Goal: Task Accomplishment & Management: Manage account settings

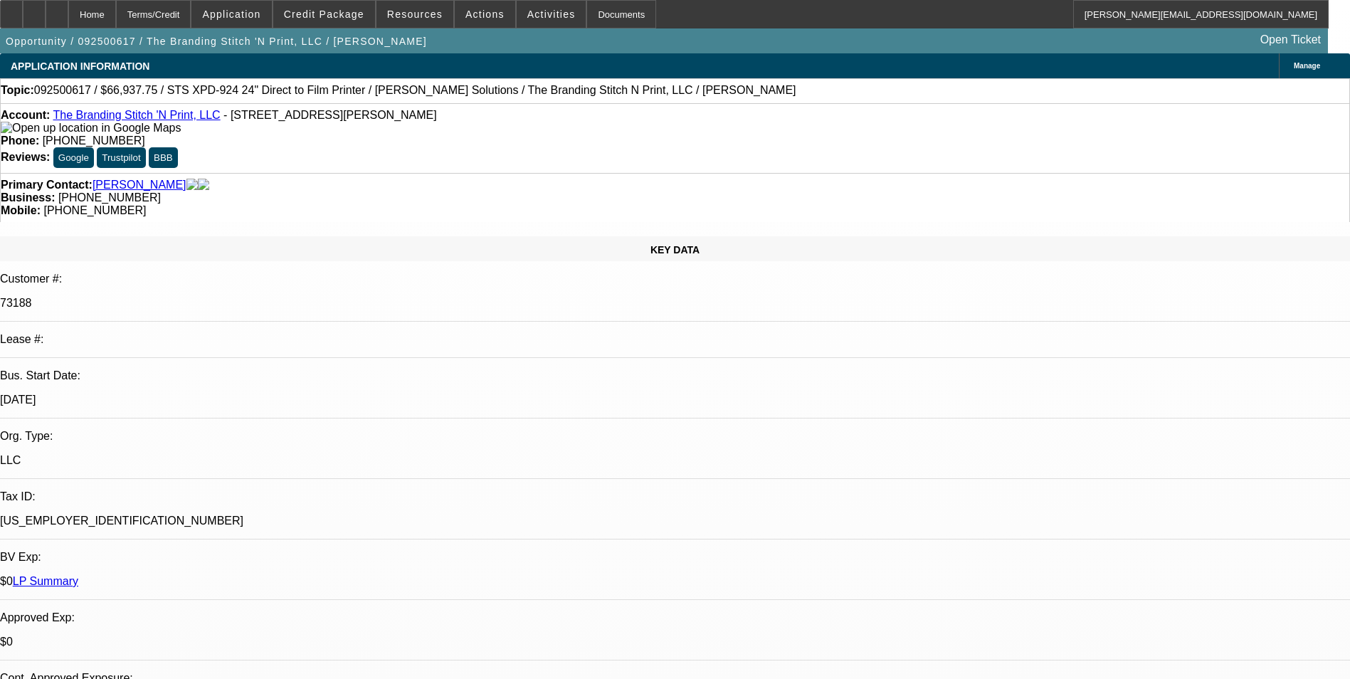
select select "0"
select select "2"
select select "0"
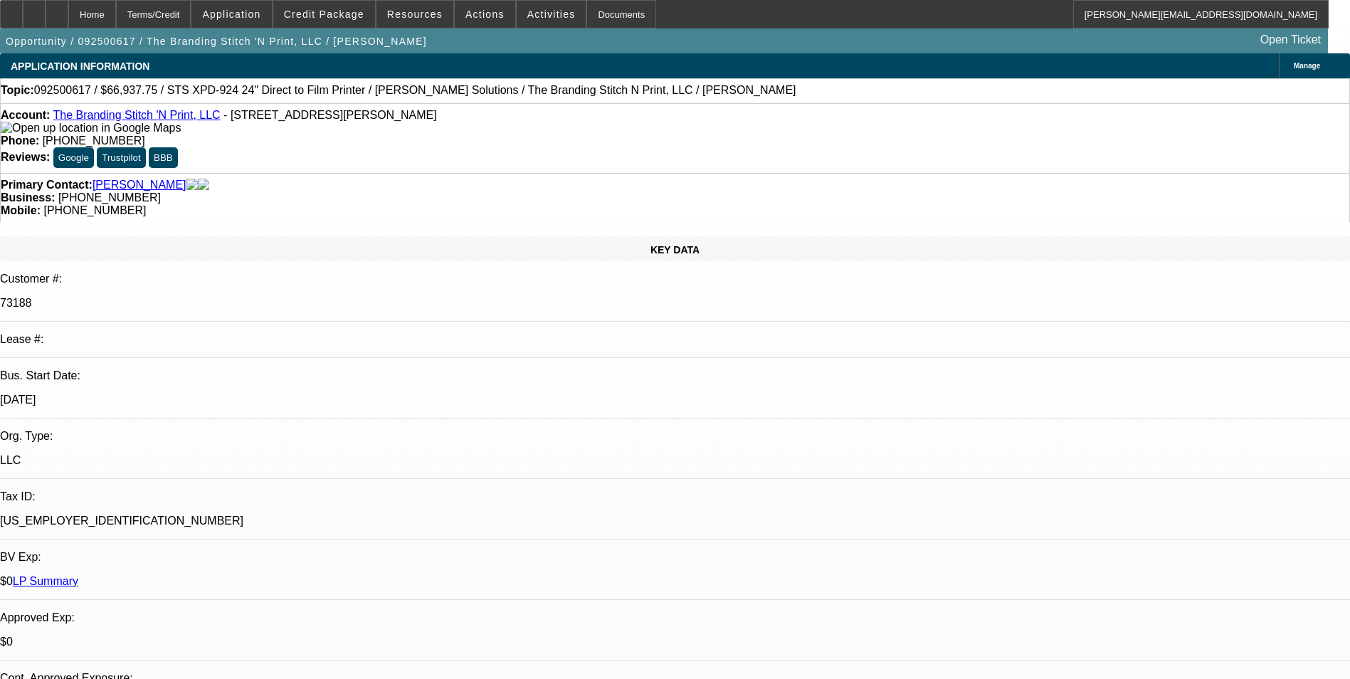
select select "0"
select select "2"
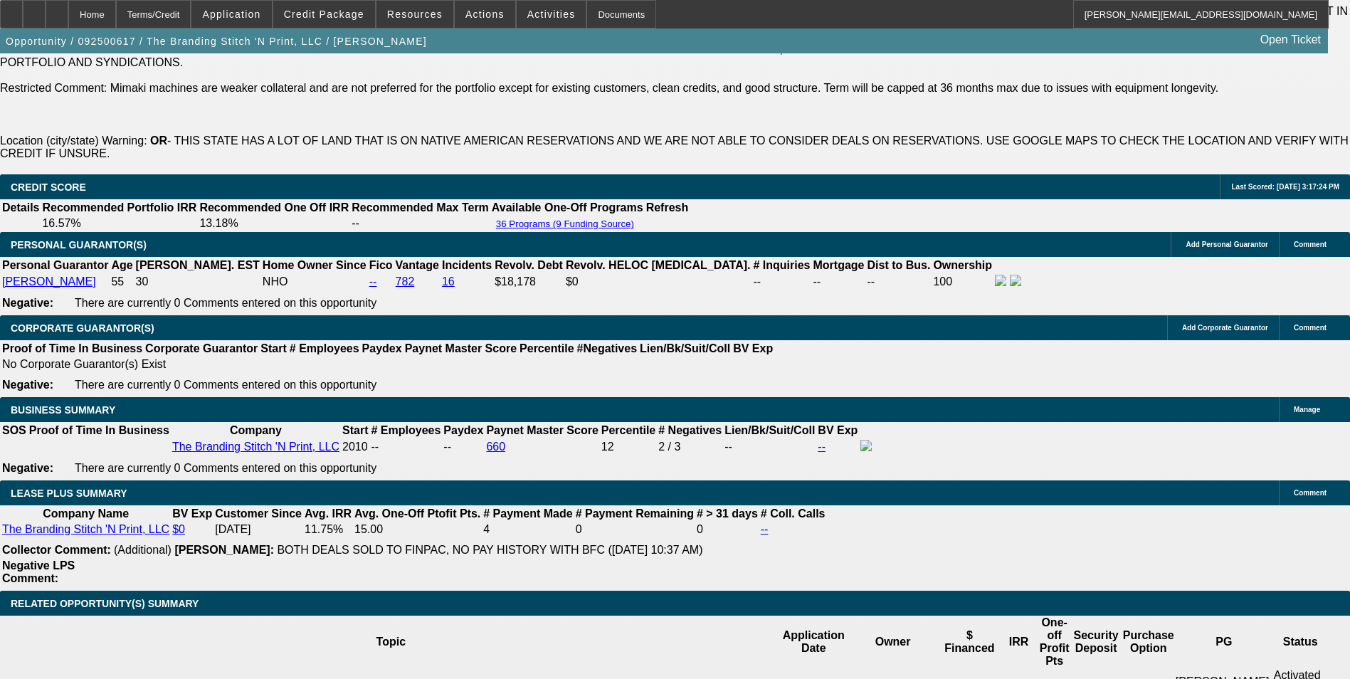
scroll to position [2419, 0]
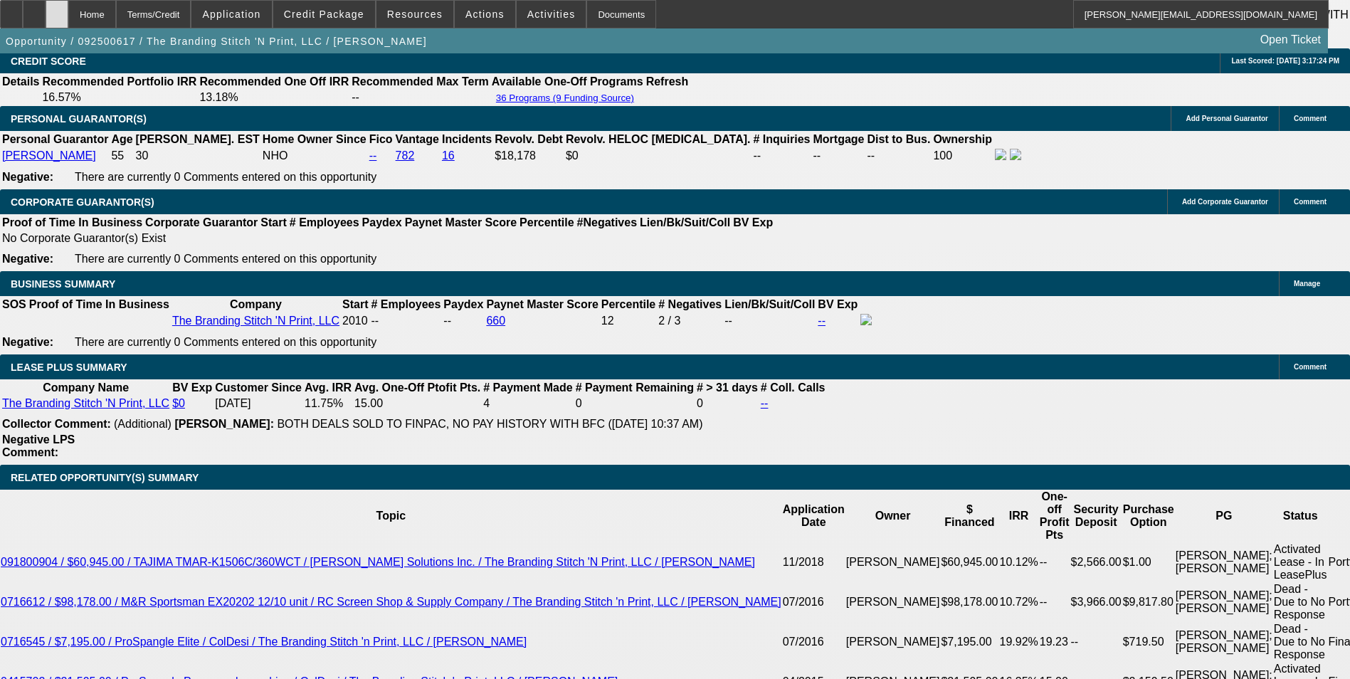
click at [57, 9] on icon at bounding box center [57, 9] width 0 height 0
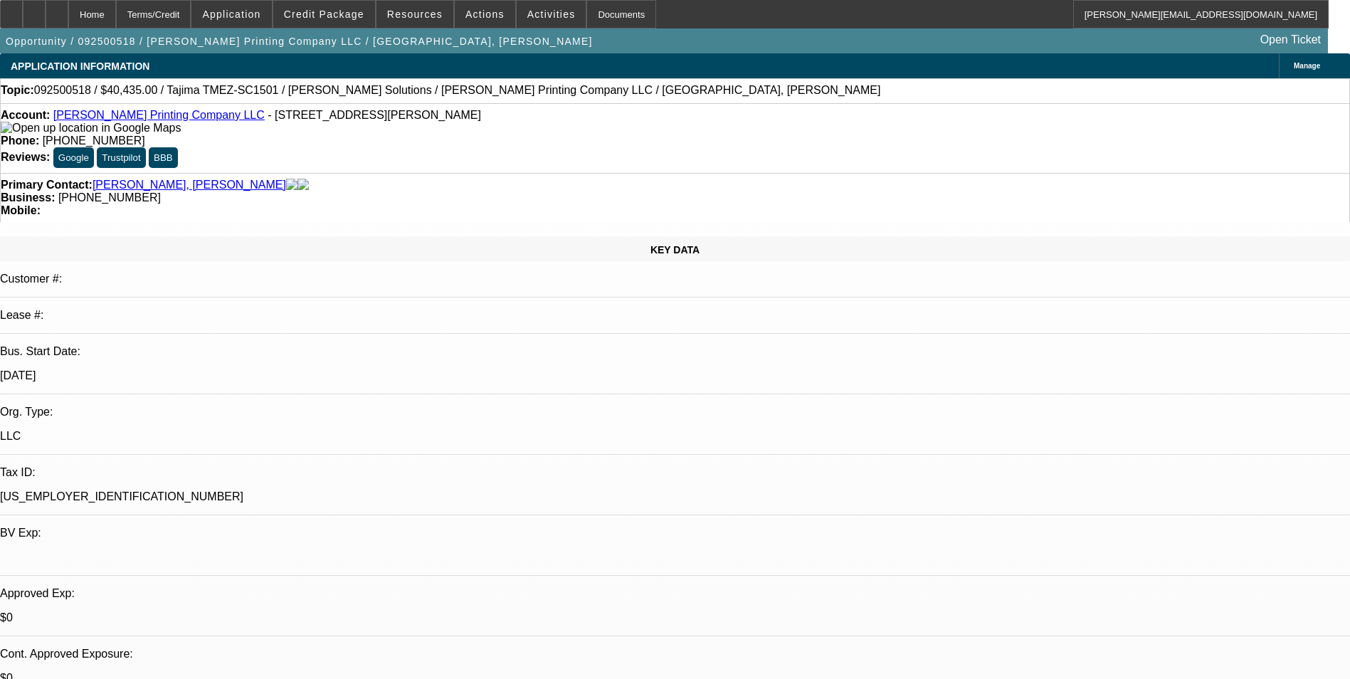
select select "0"
select select "2"
select select "0.1"
select select "4"
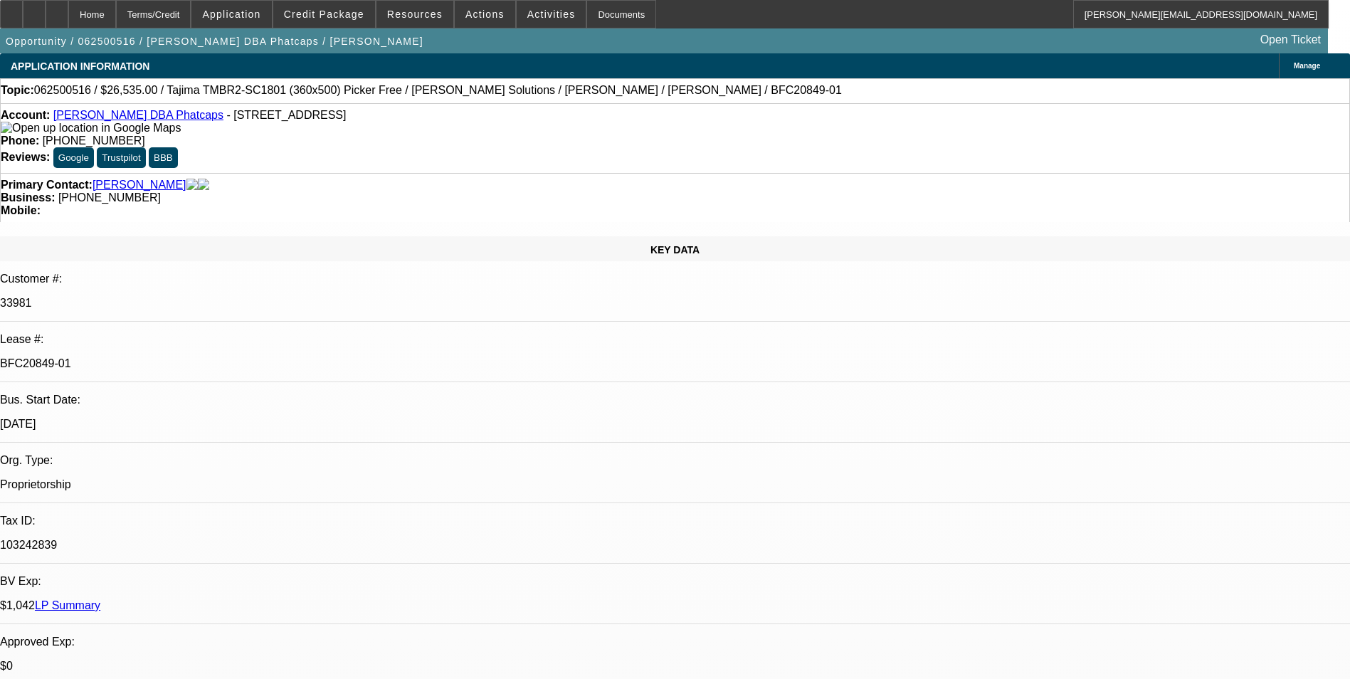
select select "0"
select select "0.1"
select select "0"
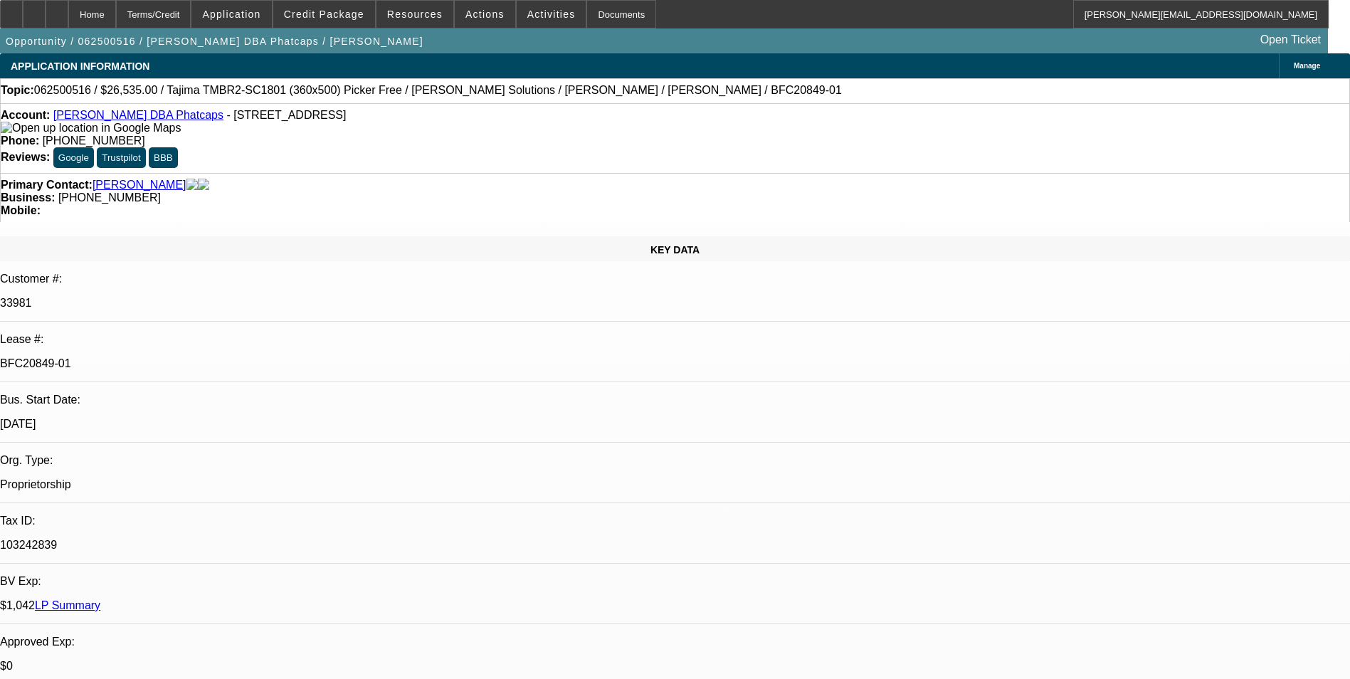
select select "0.1"
select select "0"
select select "0.1"
select select "0"
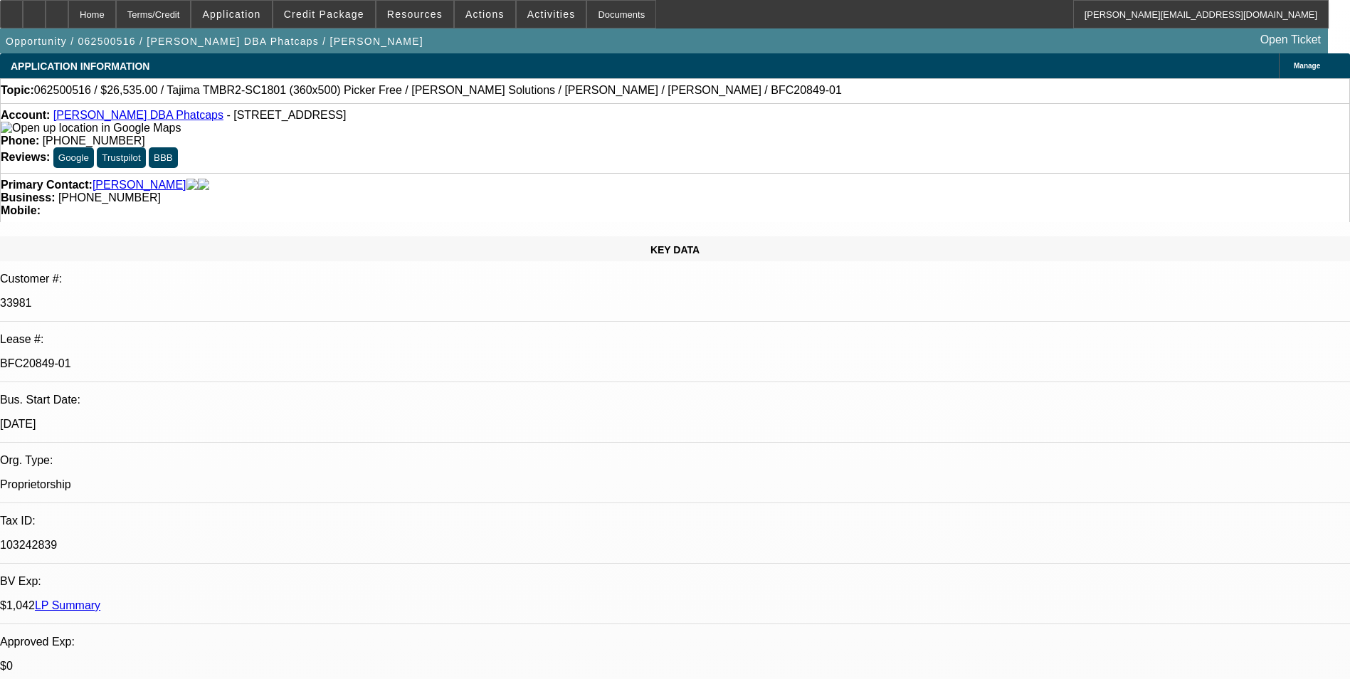
select select "0"
select select "0.1"
select select "1"
select select "5"
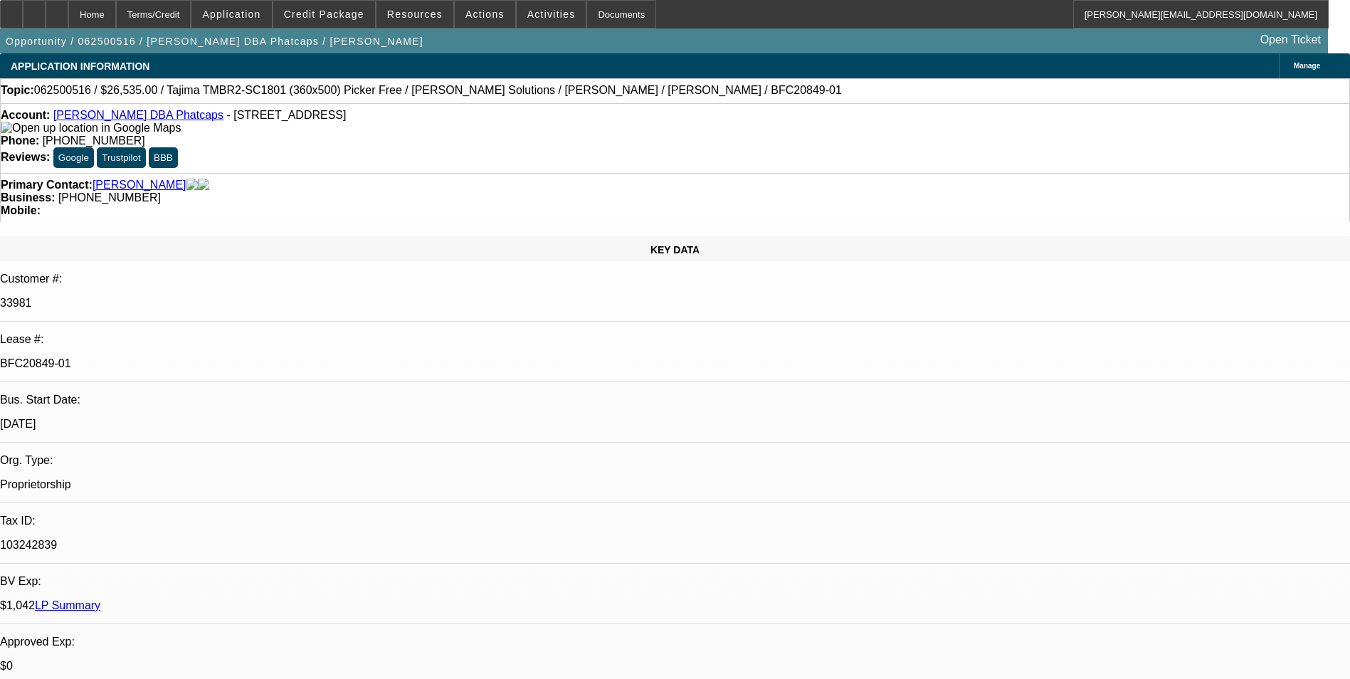
select select "1"
select select "5"
select select "1"
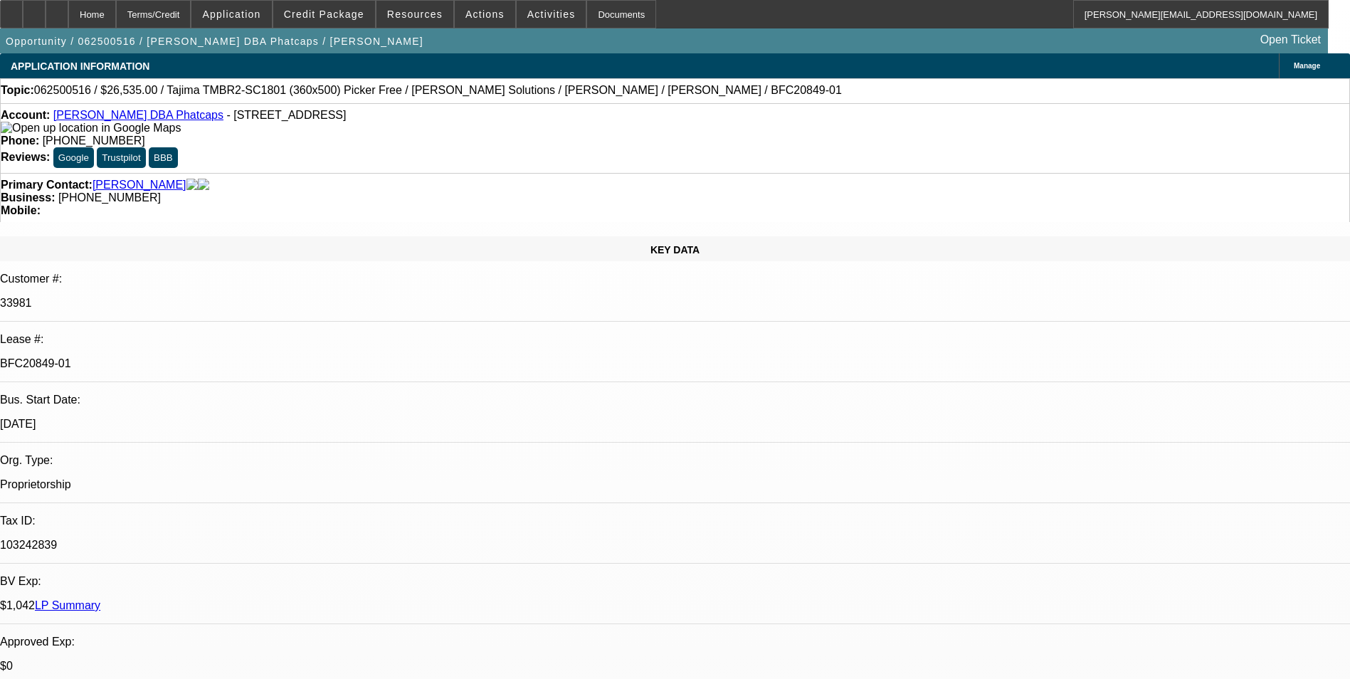
select select "5"
select select "1"
select select "5"
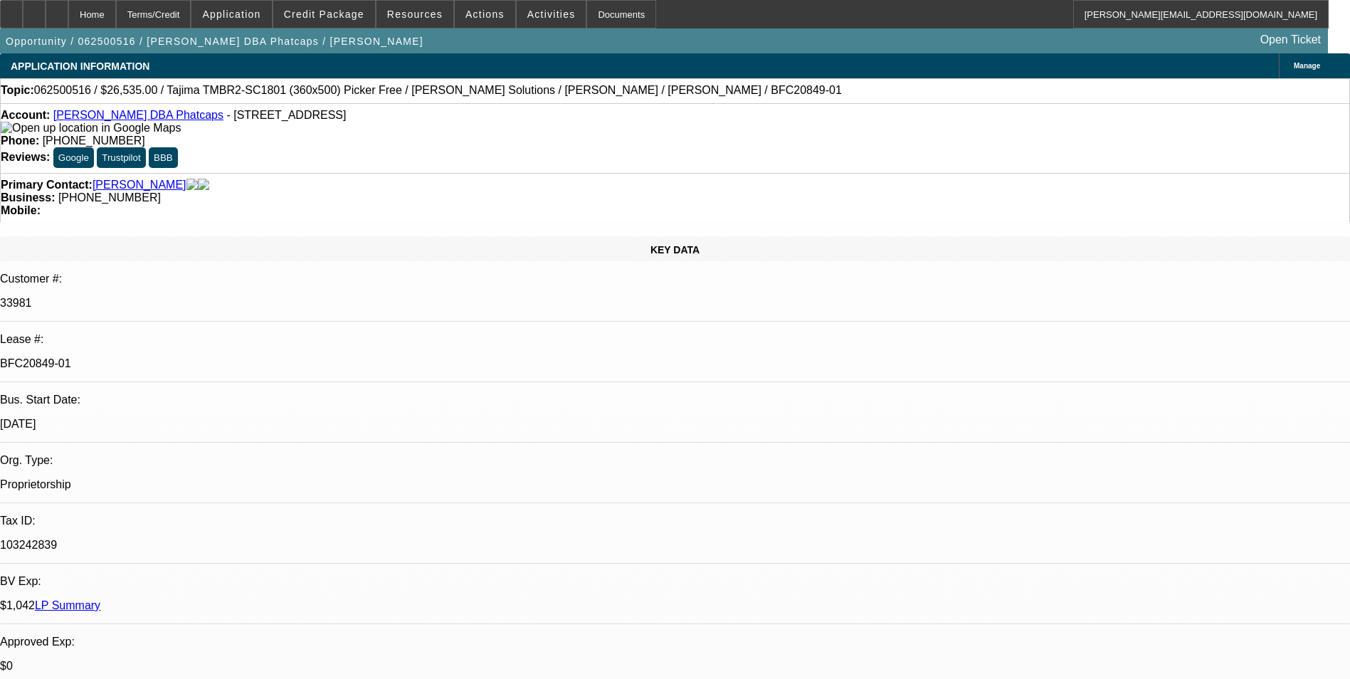
scroll to position [1779, 0]
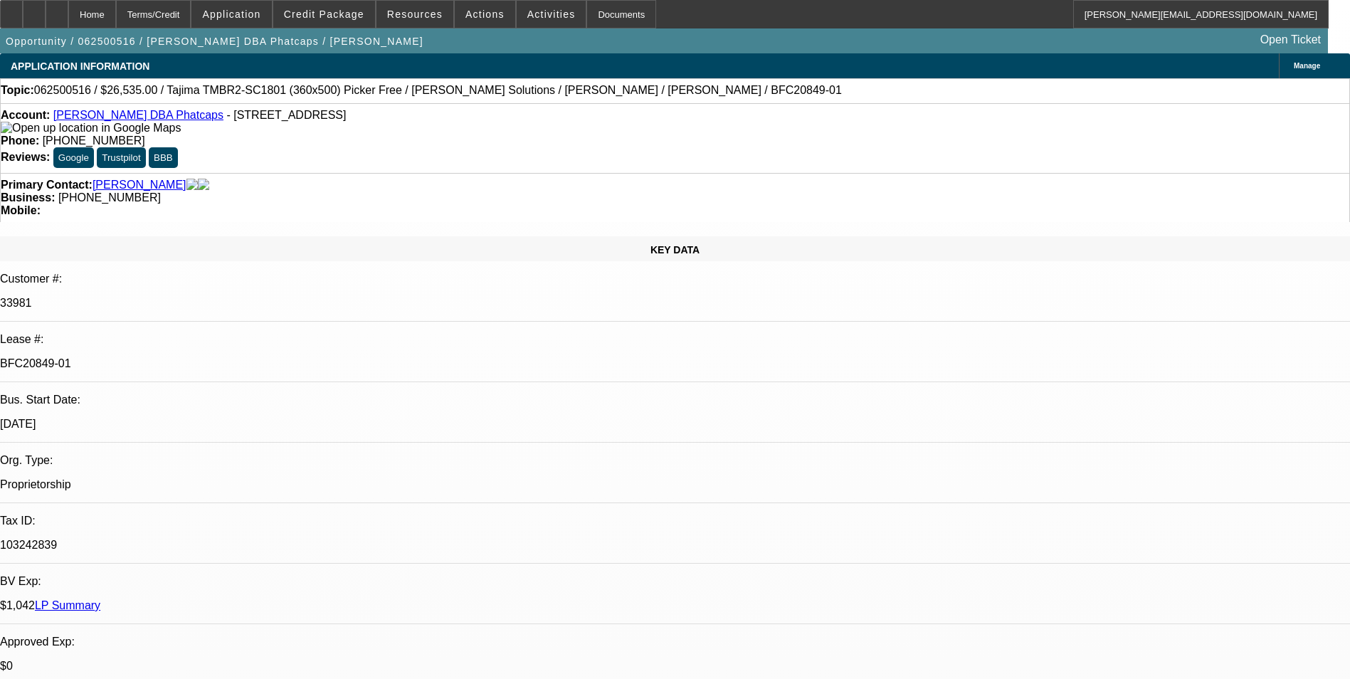
click at [422, 19] on span "Resources" at bounding box center [414, 14] width 55 height 11
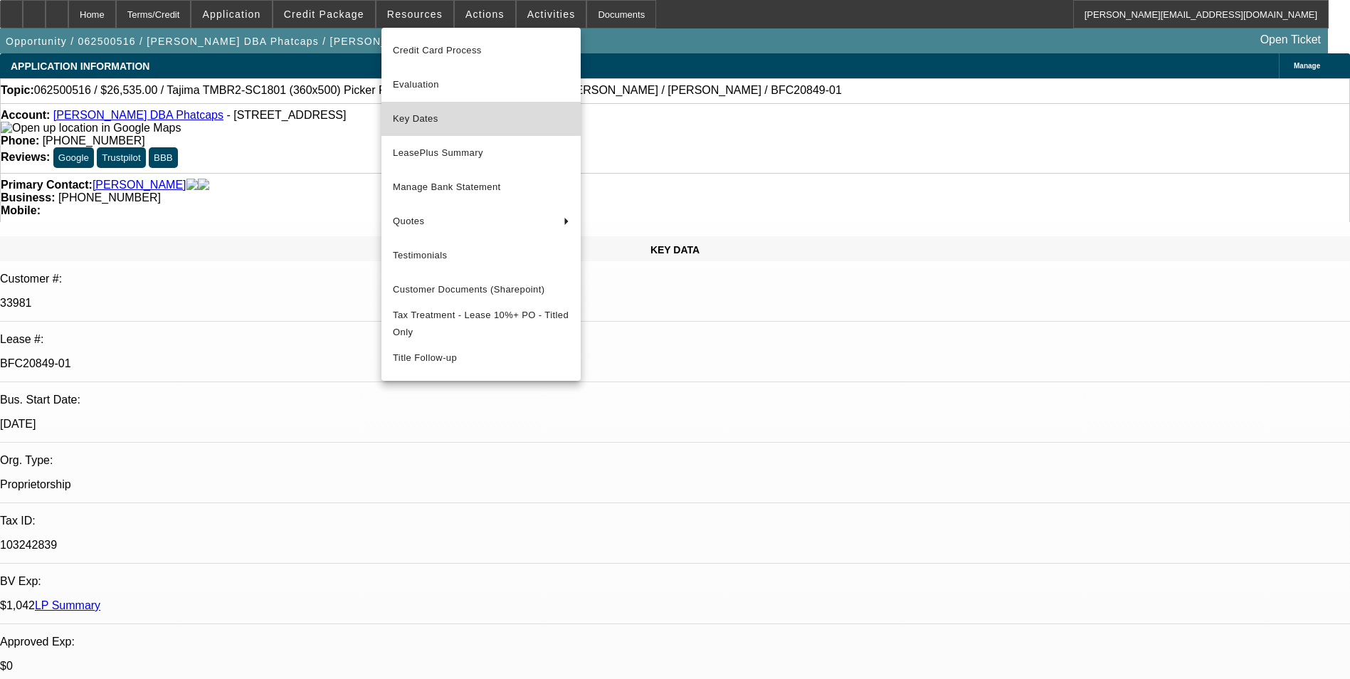
click at [477, 115] on span "Key Dates" at bounding box center [481, 118] width 176 height 17
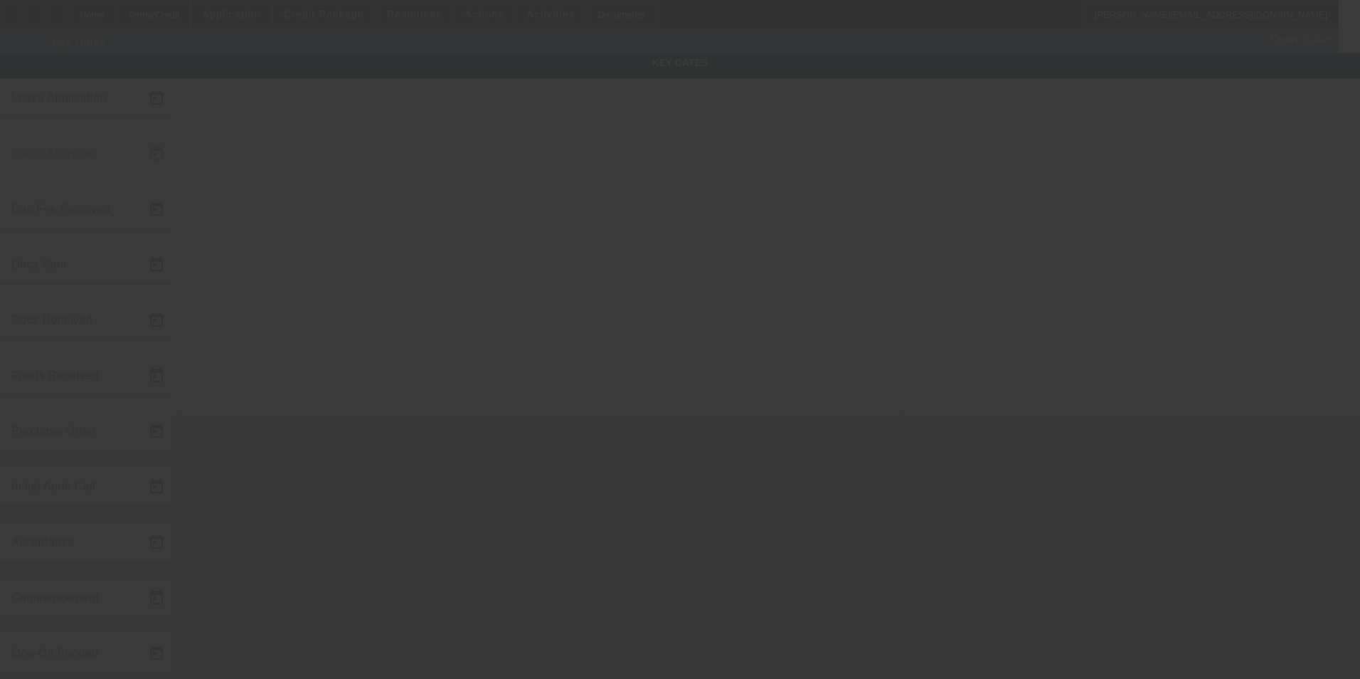
type input "6/20/2025"
type input "6/27/2025"
type input "7/14/2025"
type input "7/8/2025"
type input "7/14/2025"
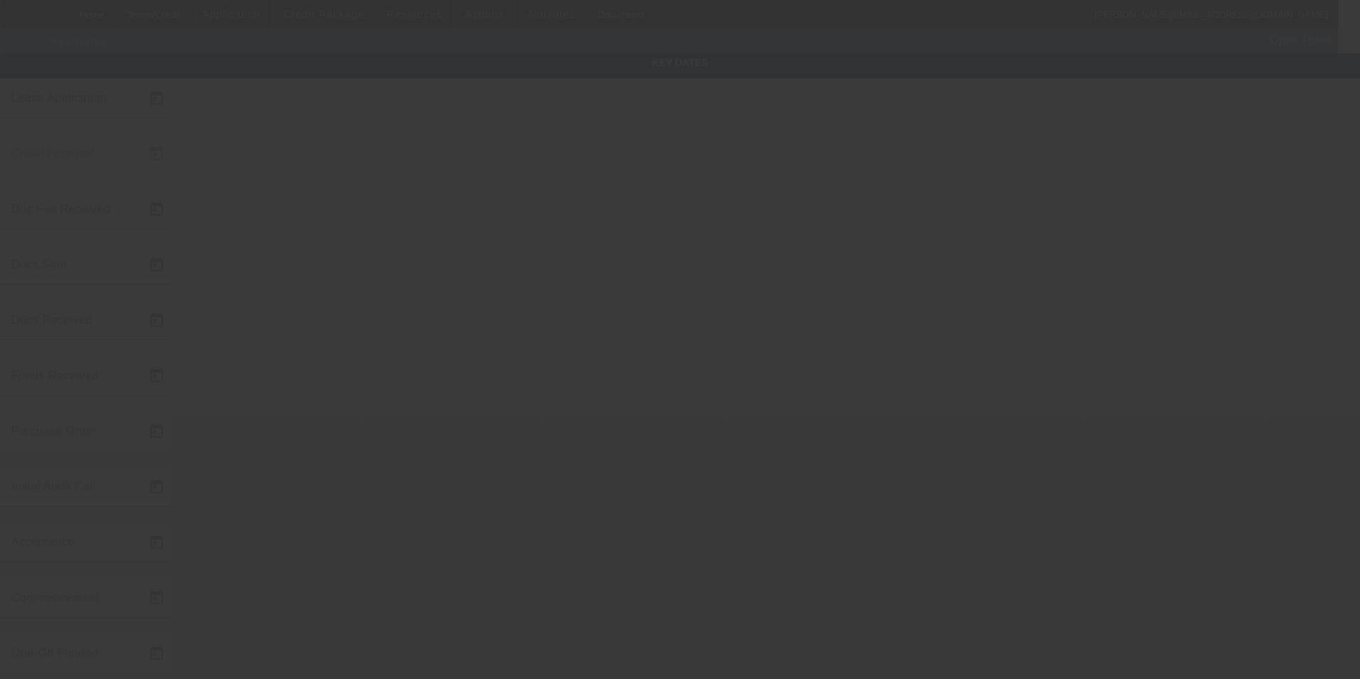
type input "7/15/2025"
type input "7/31/2025"
type input "8/1/2025"
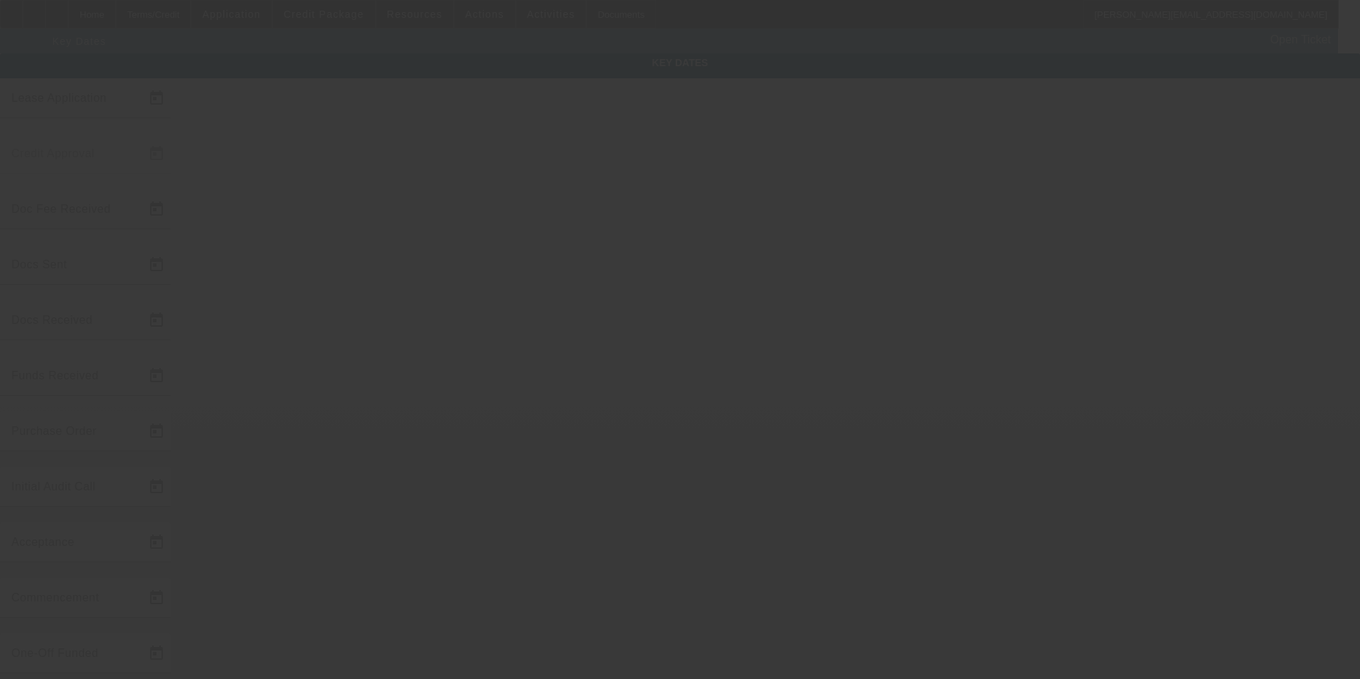
type input "8/19/2025"
type input "9/1/2025"
type input "8/15/2025"
type input "8/19/2025"
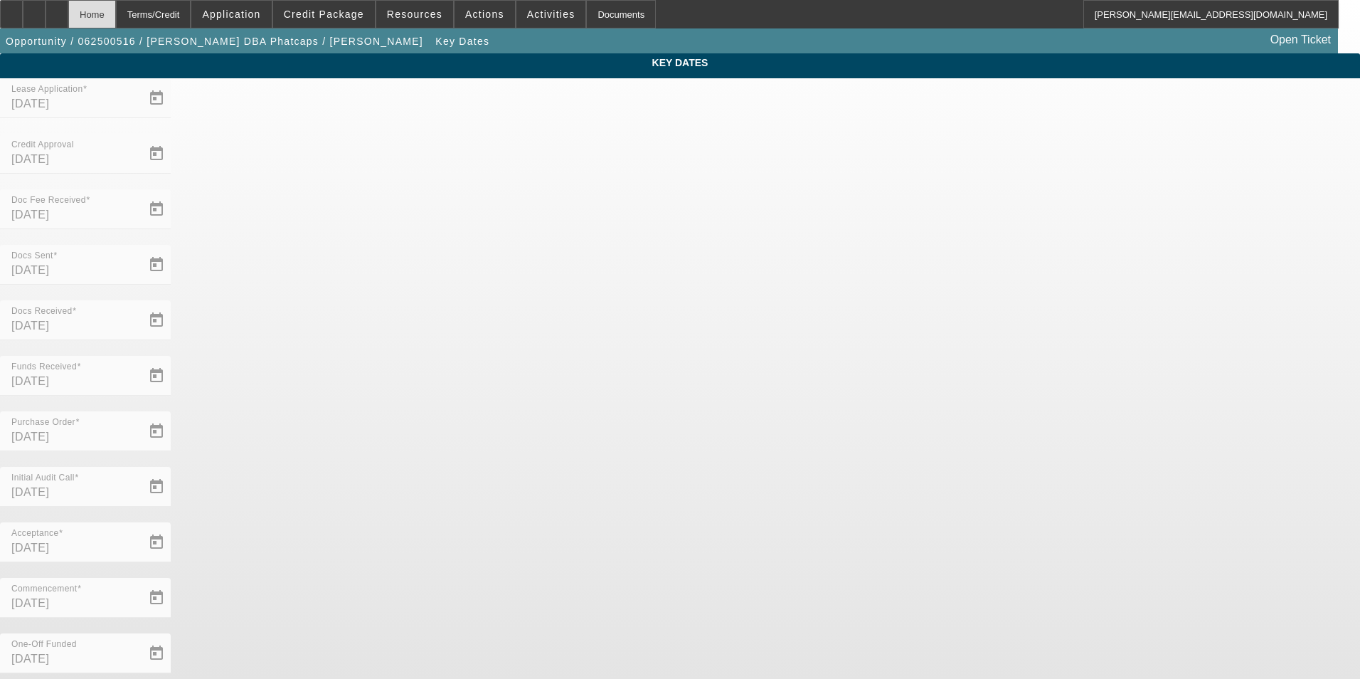
click at [116, 19] on div "Home" at bounding box center [92, 14] width 48 height 28
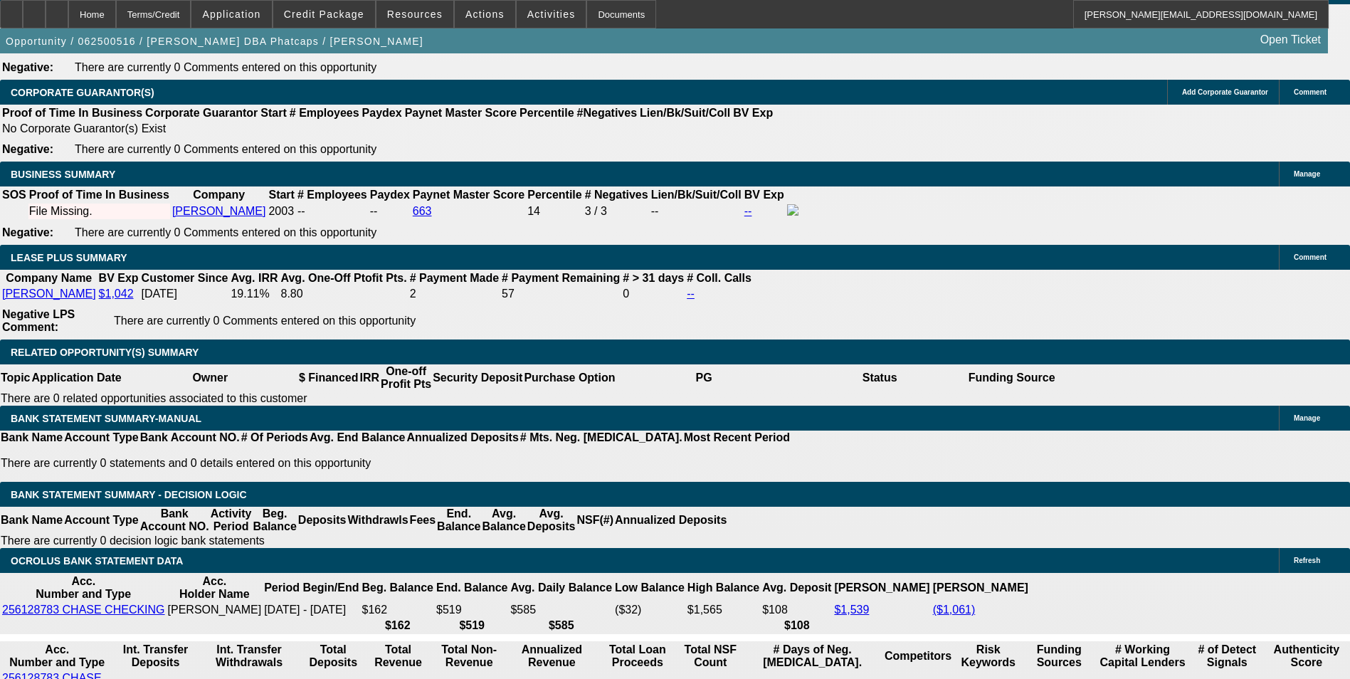
select select "0"
select select "0.1"
select select "5"
select select "0"
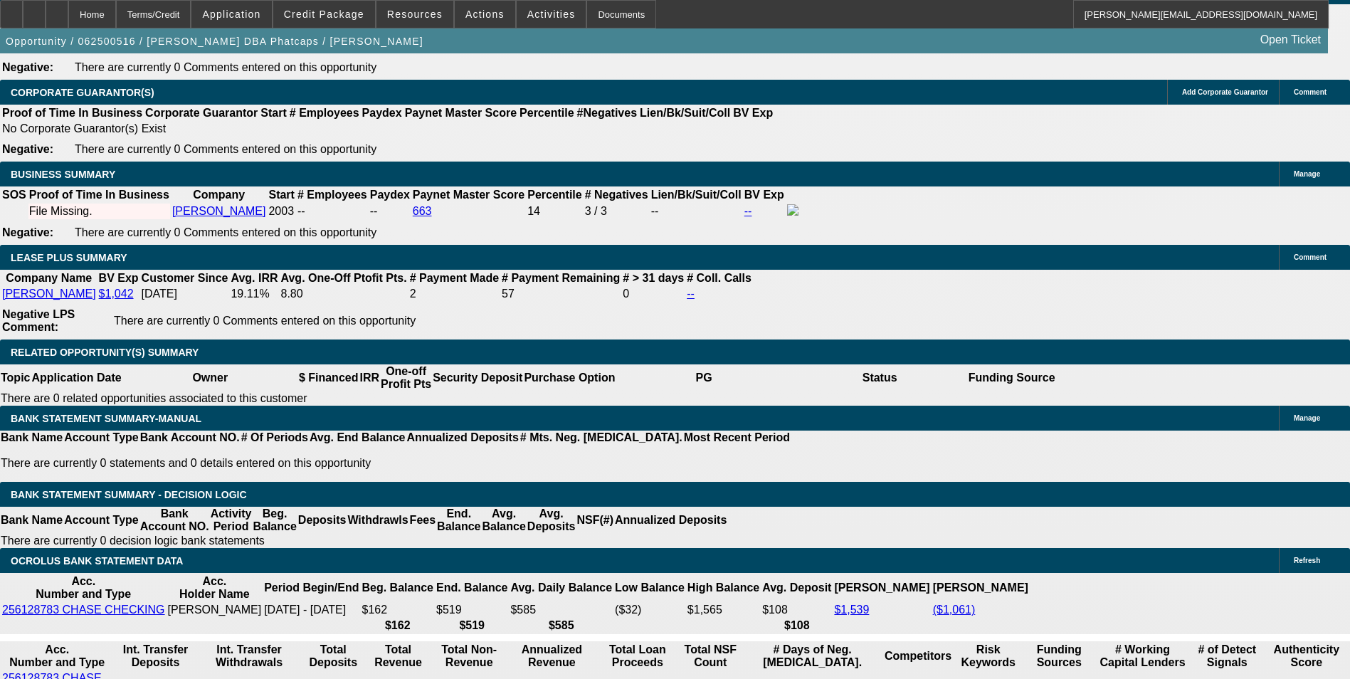
select select "0"
select select "0.1"
select select "5"
select select "0"
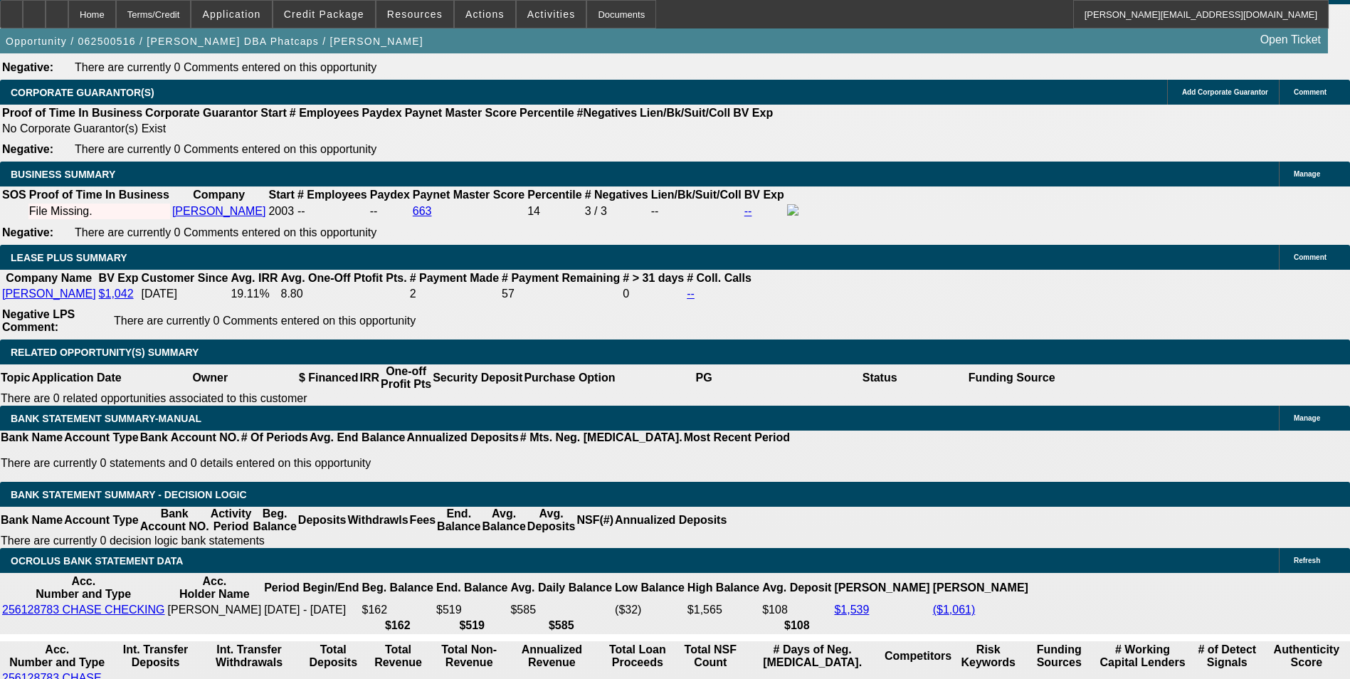
select select "0.1"
select select "5"
select select "0"
select select "0.1"
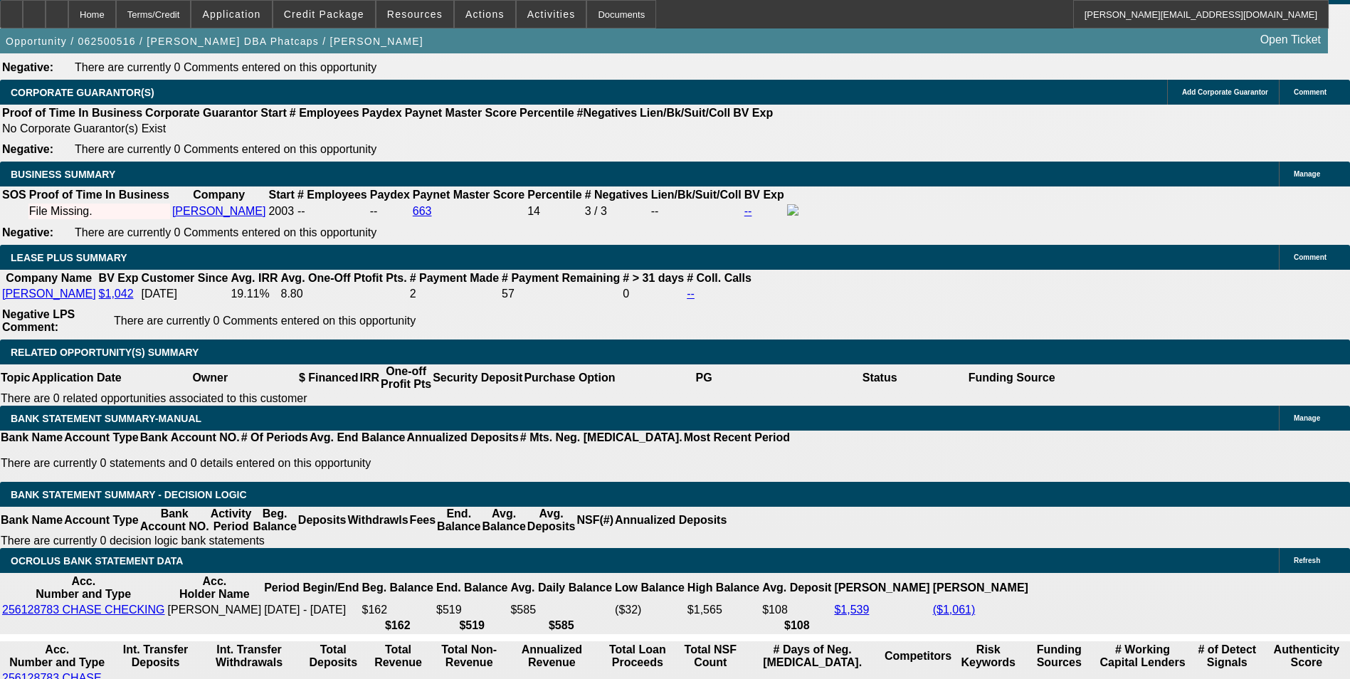
select select "5"
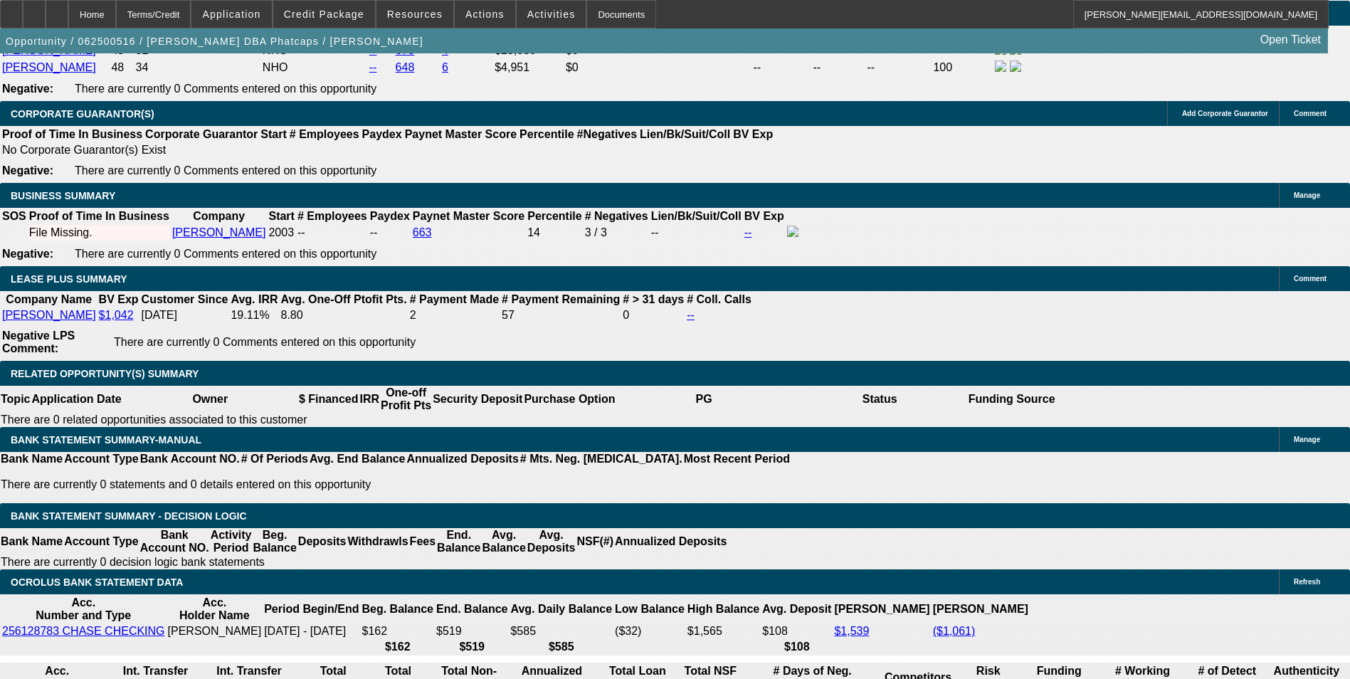
scroll to position [2327, 0]
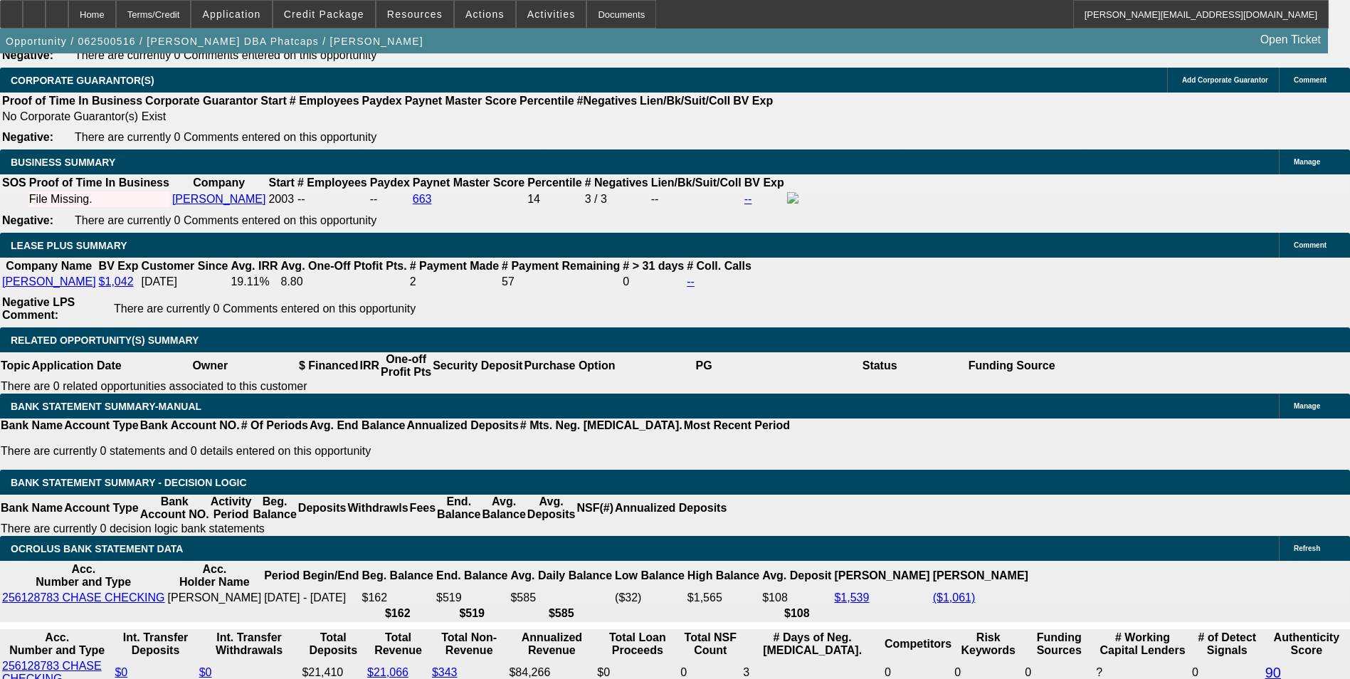
click at [465, 19] on span "Actions" at bounding box center [484, 14] width 39 height 11
click at [427, 16] on div at bounding box center [675, 339] width 1350 height 679
click at [427, 16] on span "Resources" at bounding box center [414, 14] width 55 height 11
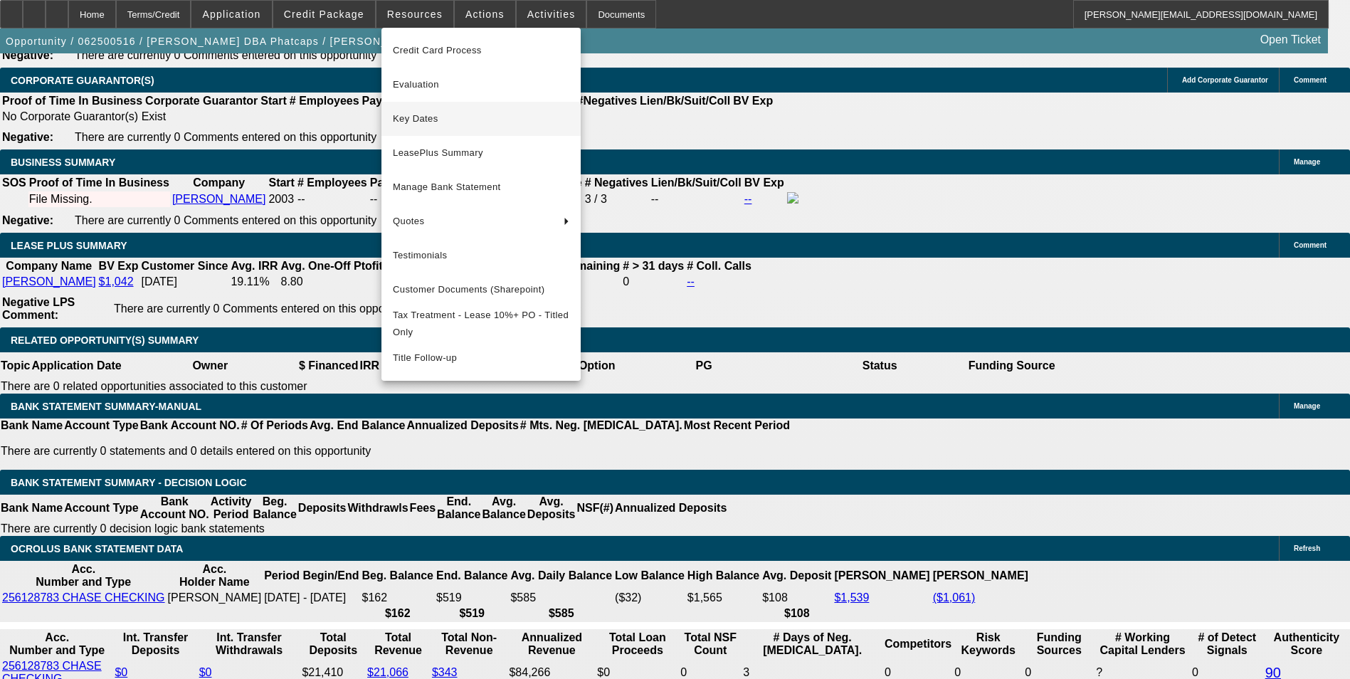
click at [477, 113] on span "Key Dates" at bounding box center [481, 118] width 176 height 17
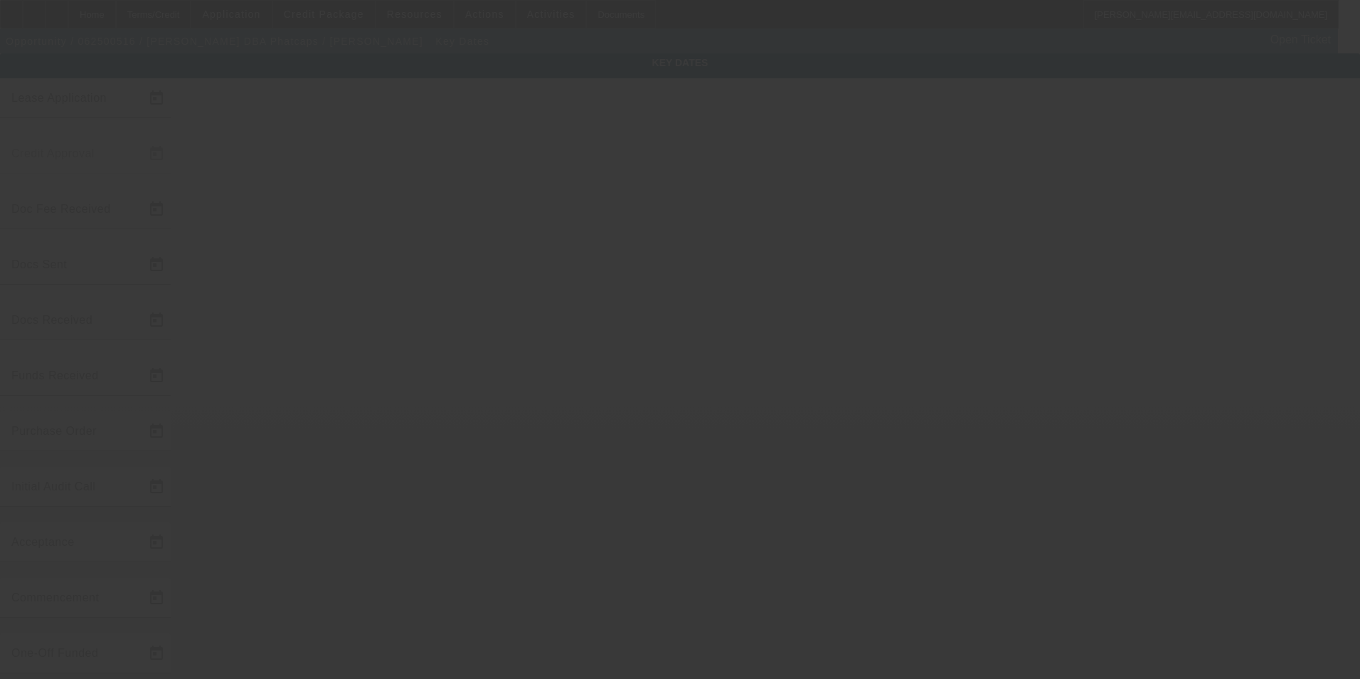
type input "6/20/2025"
type input "6/27/2025"
type input "7/14/2025"
type input "7/8/2025"
type input "7/14/2025"
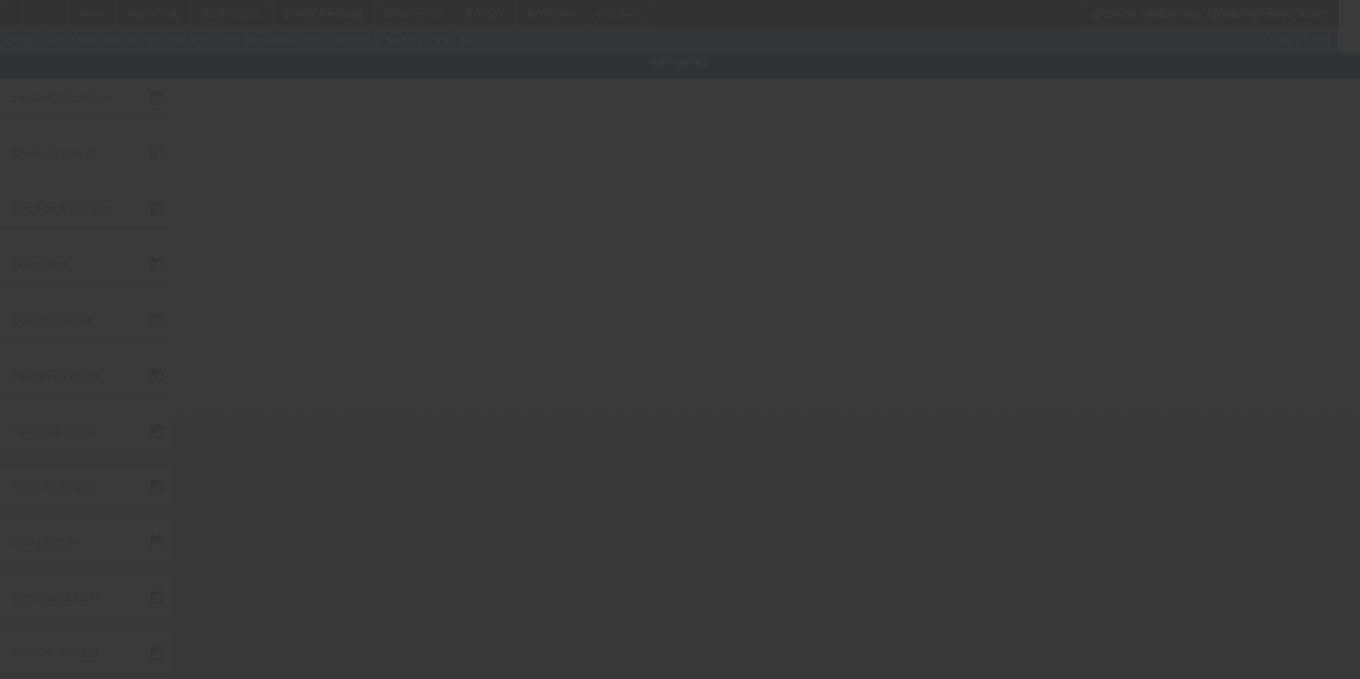
type input "7/15/2025"
type input "7/31/2025"
type input "8/1/2025"
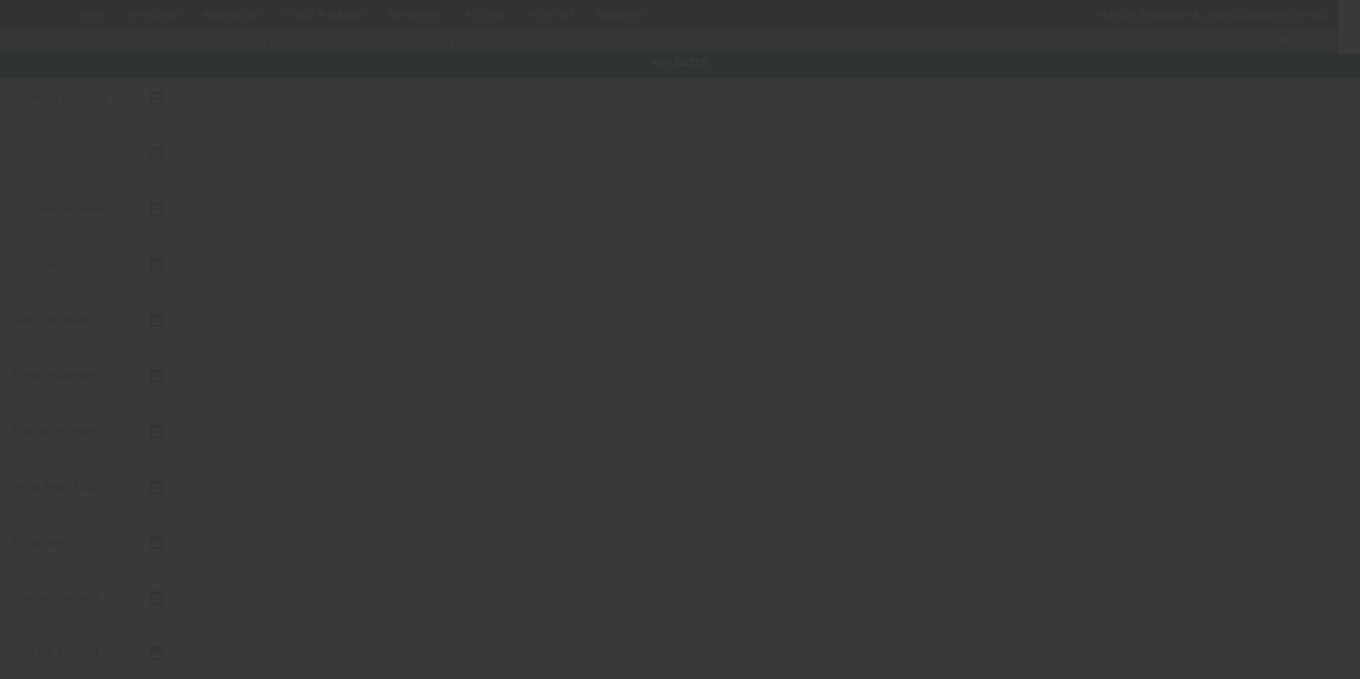
type input "8/19/2025"
type input "9/1/2025"
type input "8/15/2025"
type input "8/19/2025"
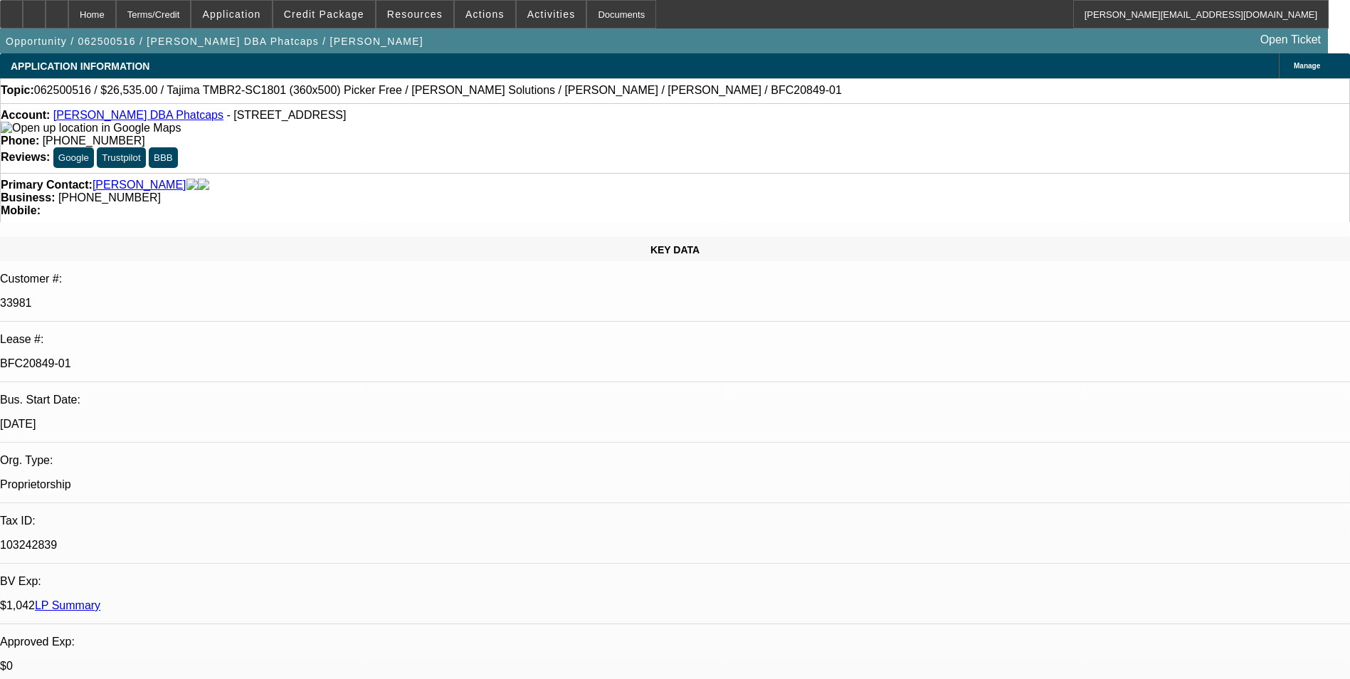
select select "0"
select select "0.1"
select select "5"
select select "0"
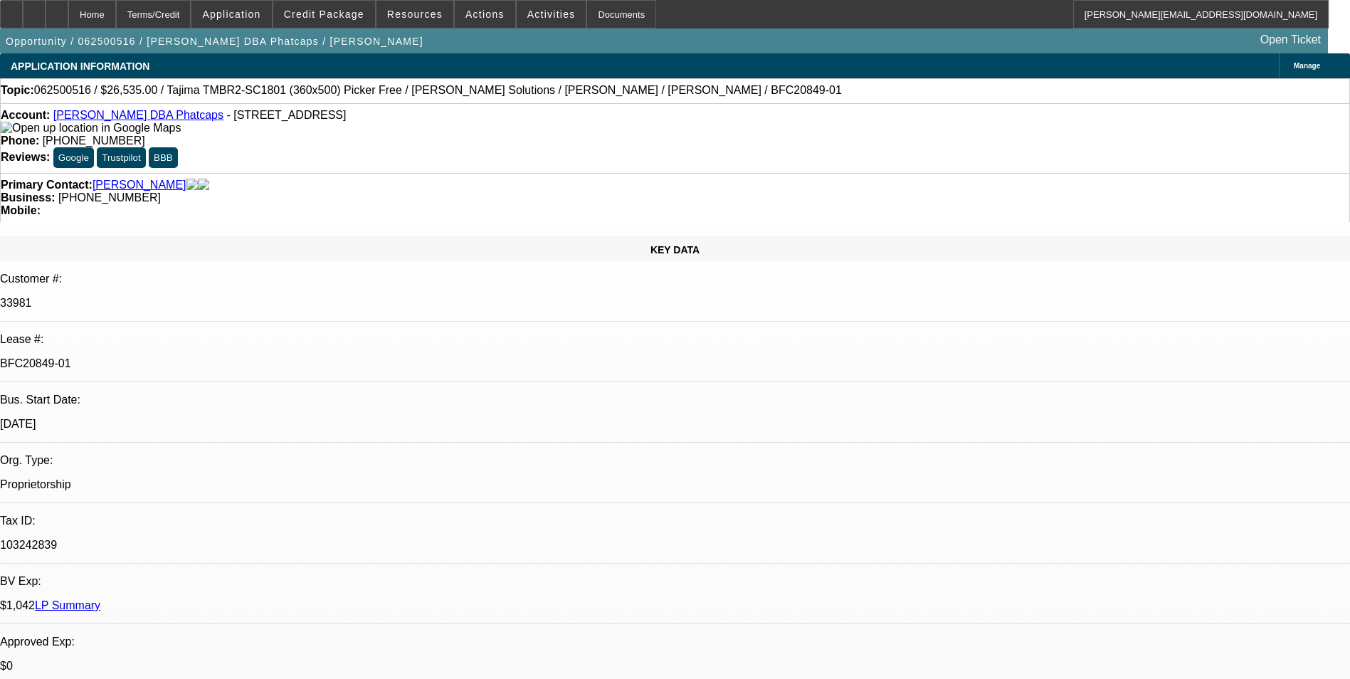
select select "0"
select select "0.1"
select select "5"
select select "0"
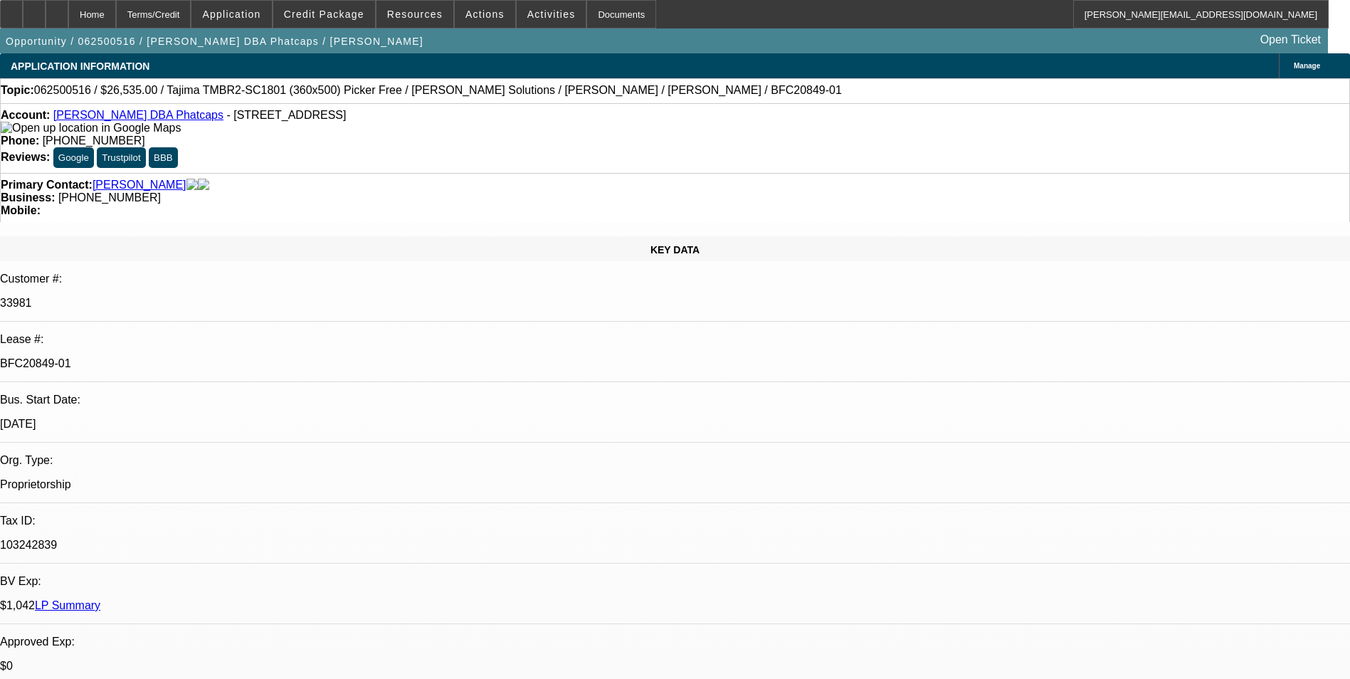
select select "0.1"
select select "5"
select select "0"
select select "0.1"
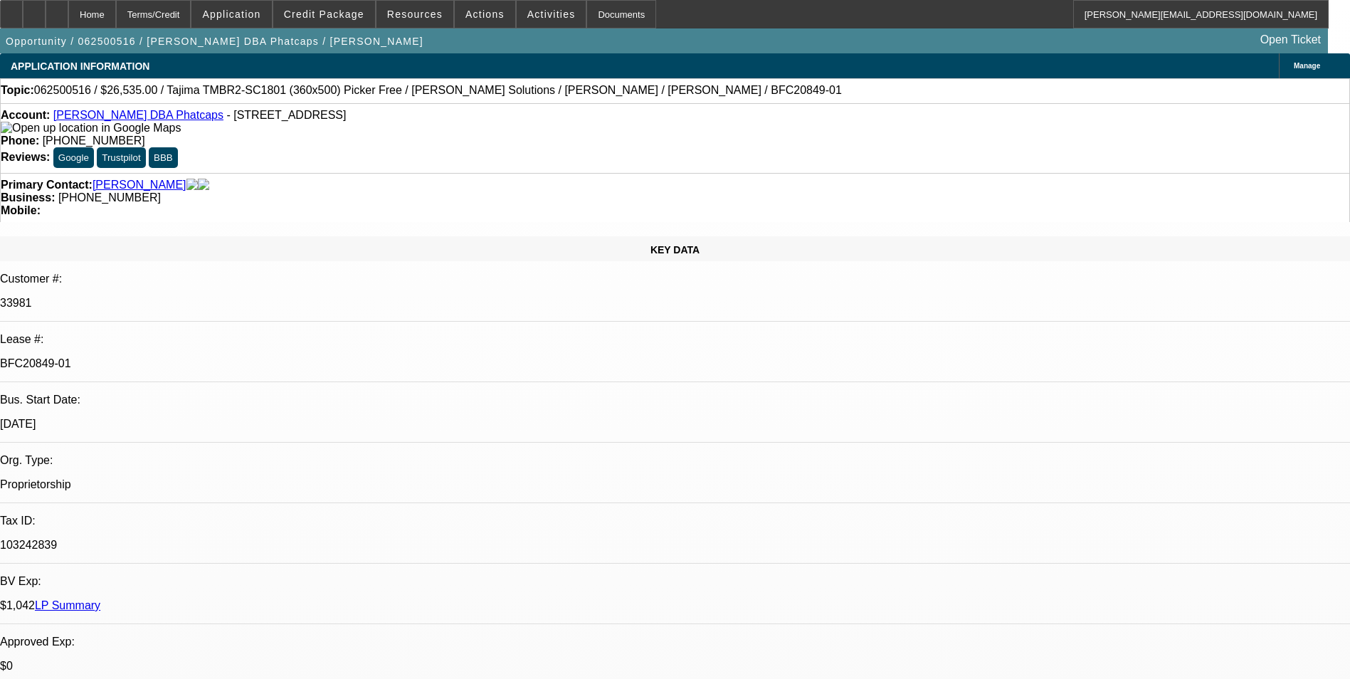
select select "5"
click at [438, 19] on span at bounding box center [414, 14] width 77 height 34
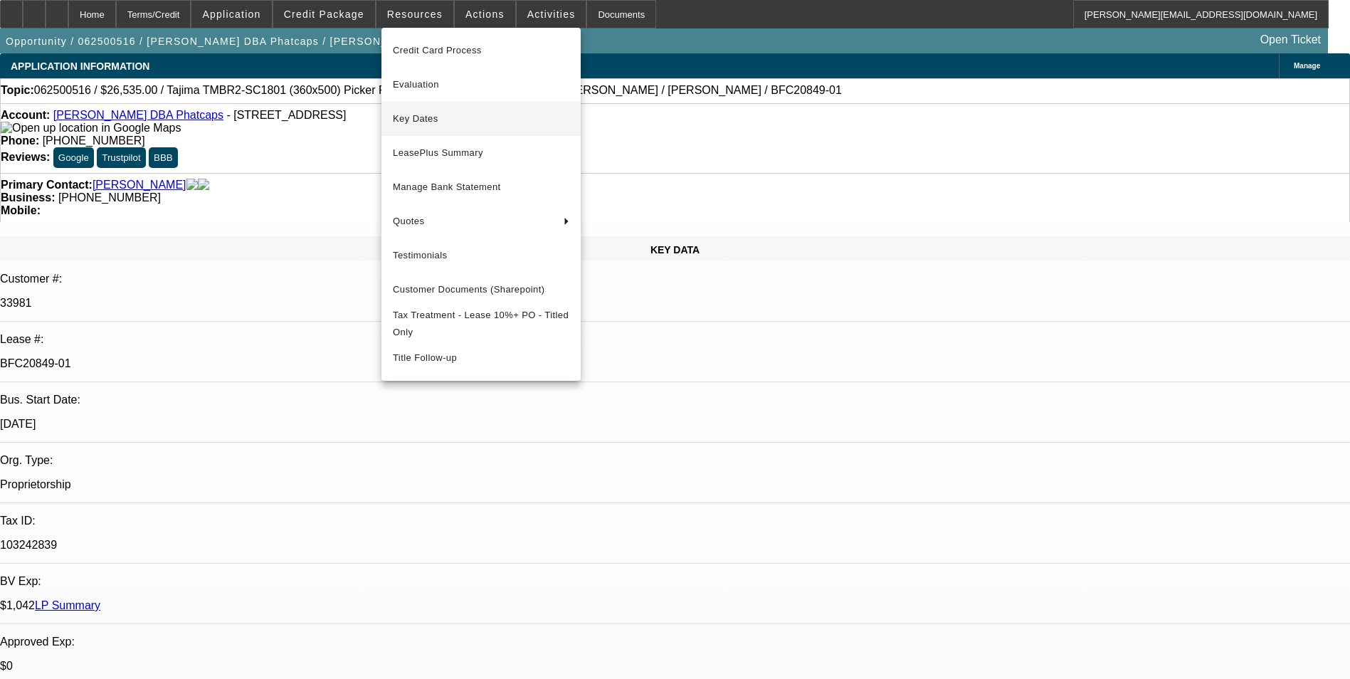
click at [509, 110] on button "Key Dates" at bounding box center [480, 119] width 199 height 34
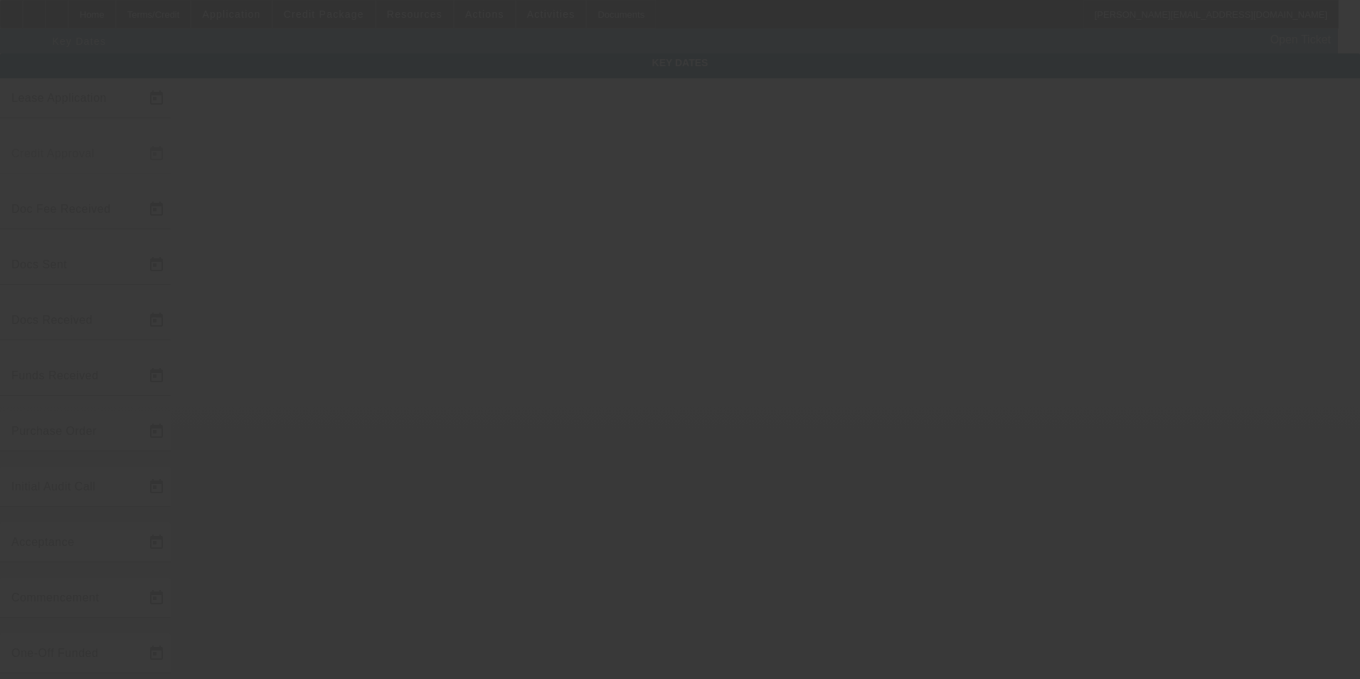
type input "6/20/2025"
type input "6/27/2025"
type input "7/14/2025"
type input "7/8/2025"
type input "7/14/2025"
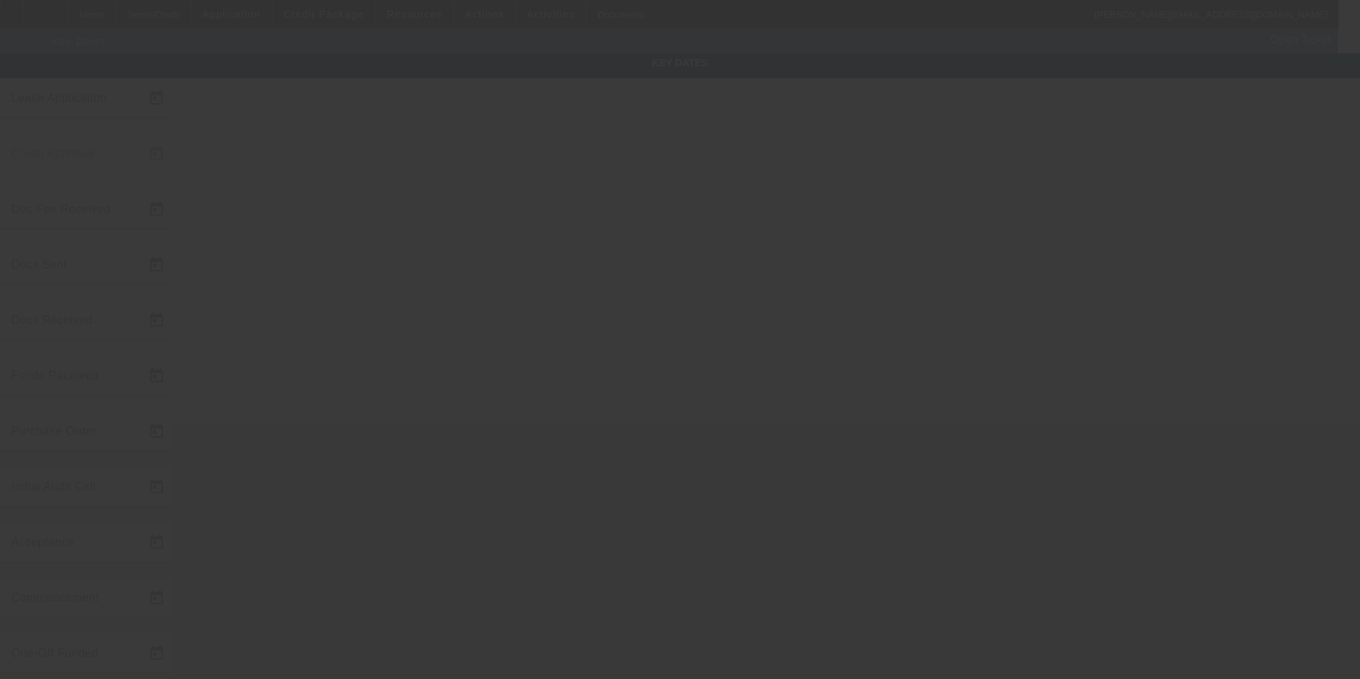
type input "7/15/2025"
type input "7/31/2025"
type input "8/1/2025"
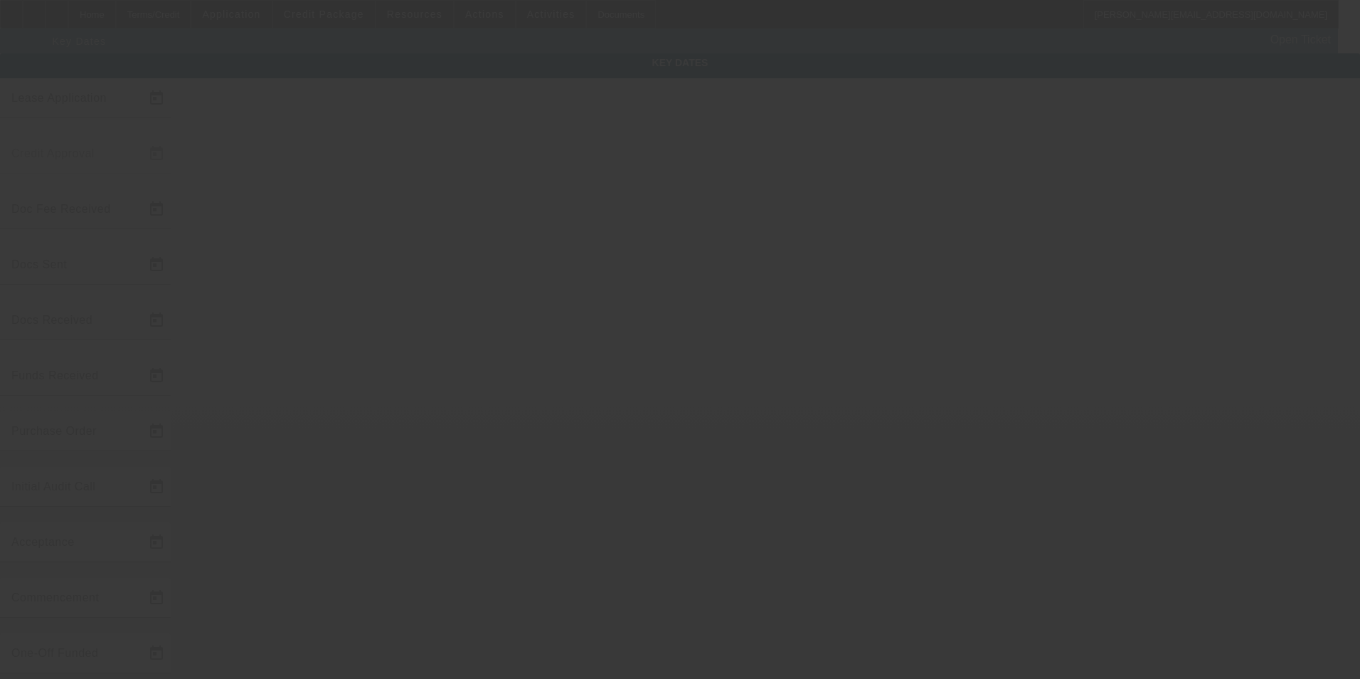
type input "8/19/2025"
type input "9/1/2025"
type input "8/15/2025"
type input "8/19/2025"
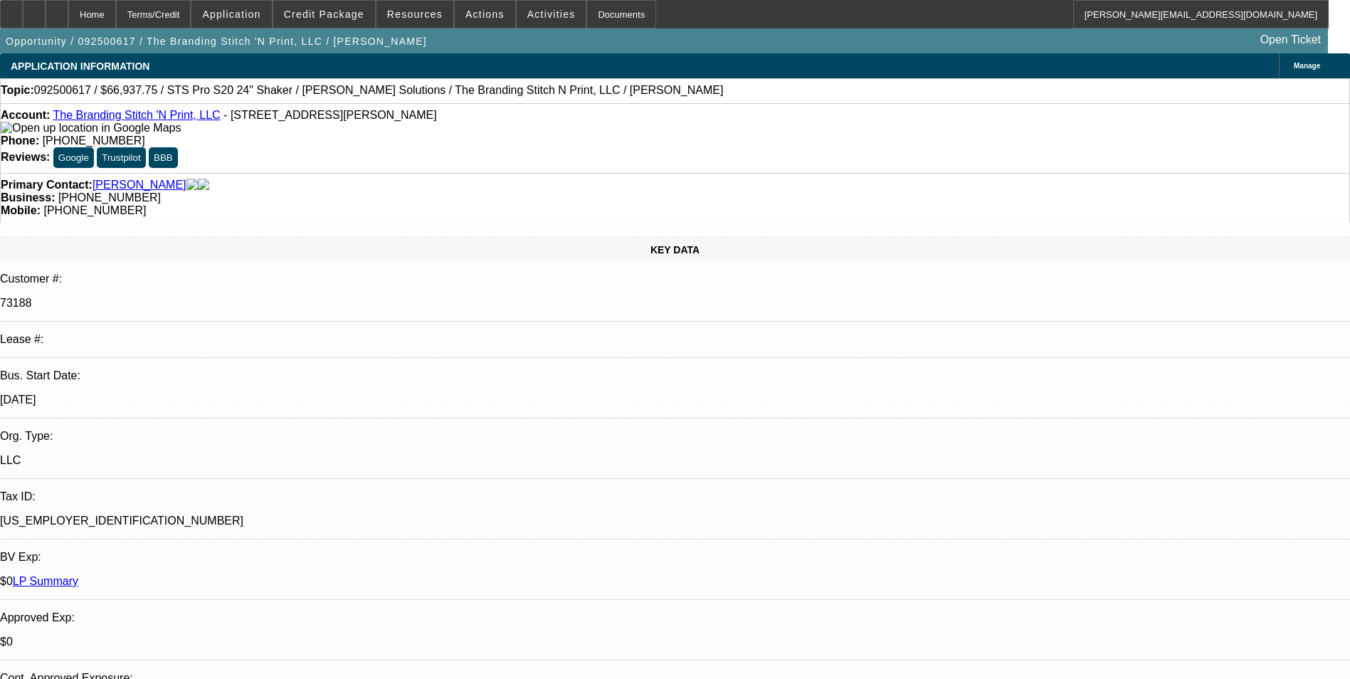
select select "0"
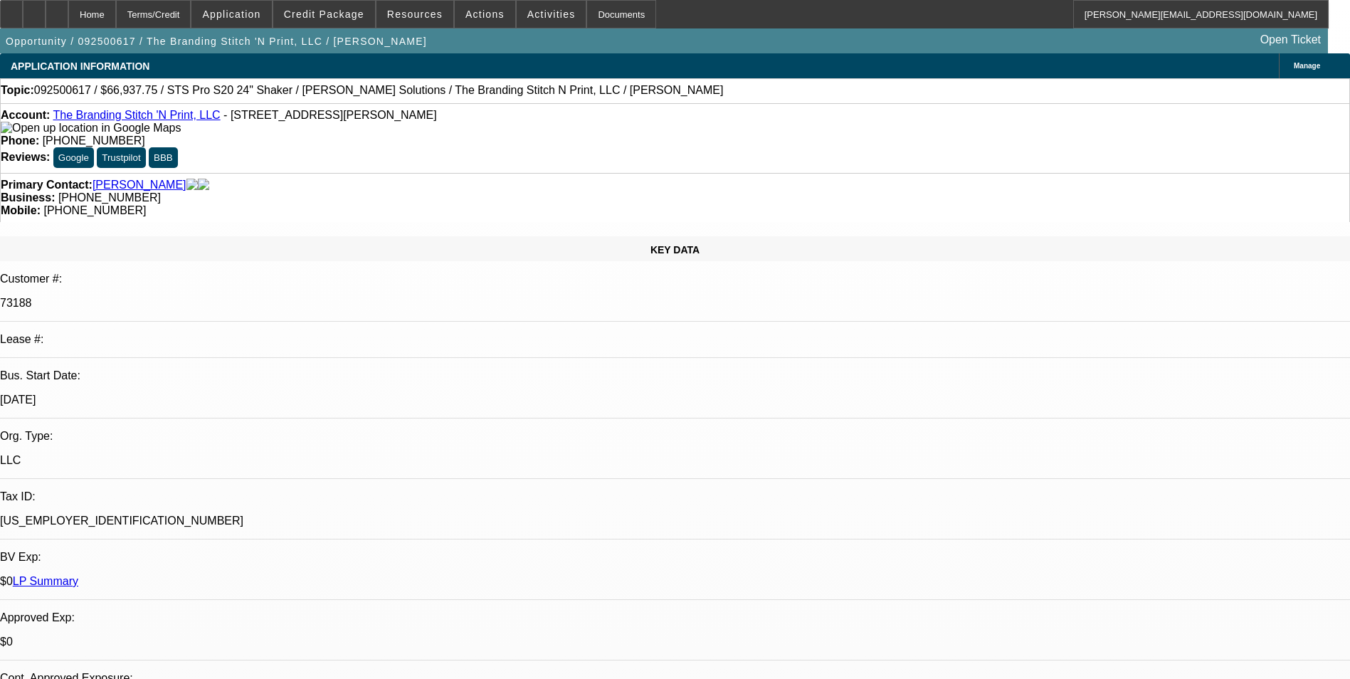
select select "0"
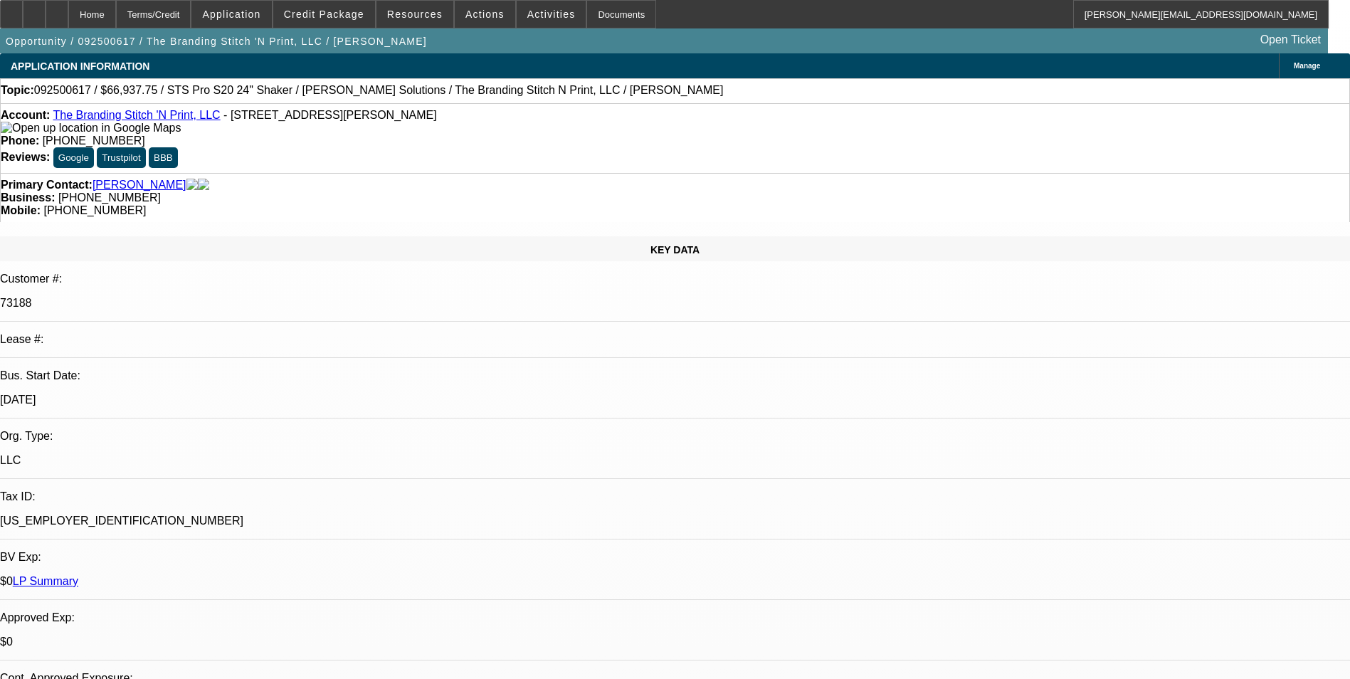
select select "0"
select select "1"
select select "2"
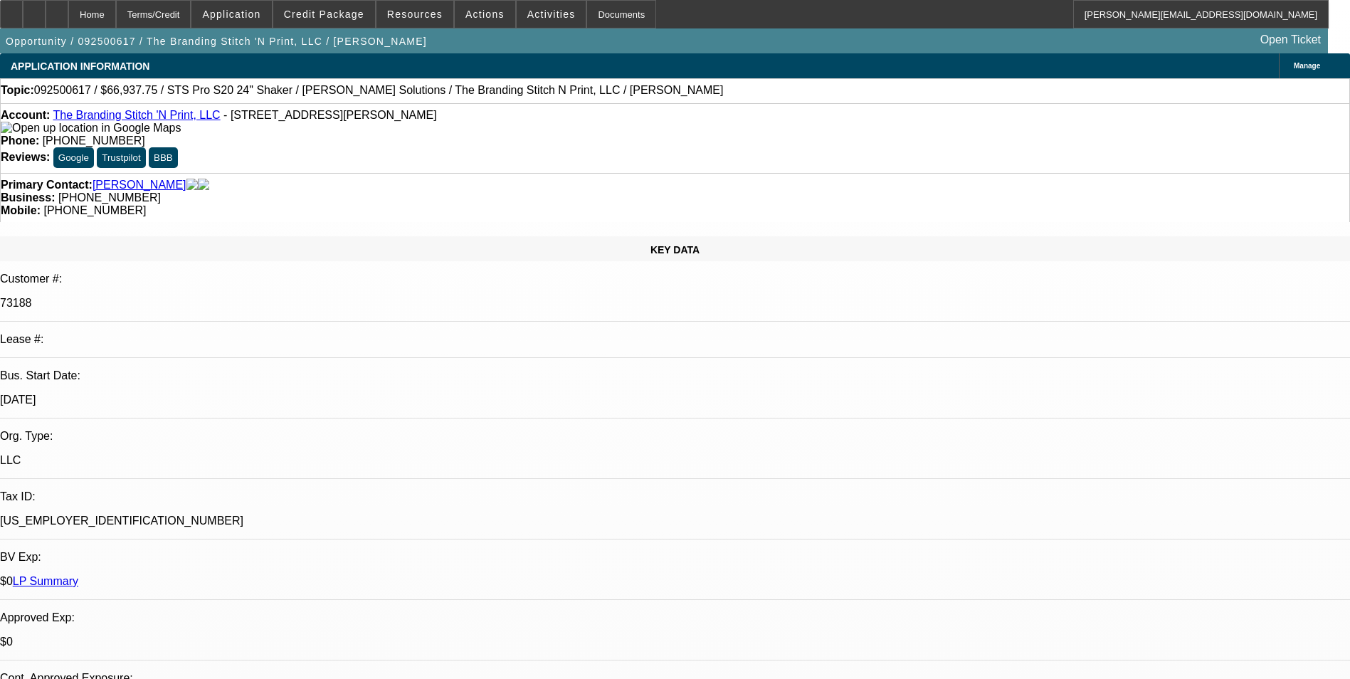
select select "1"
select select "2"
select select "1"
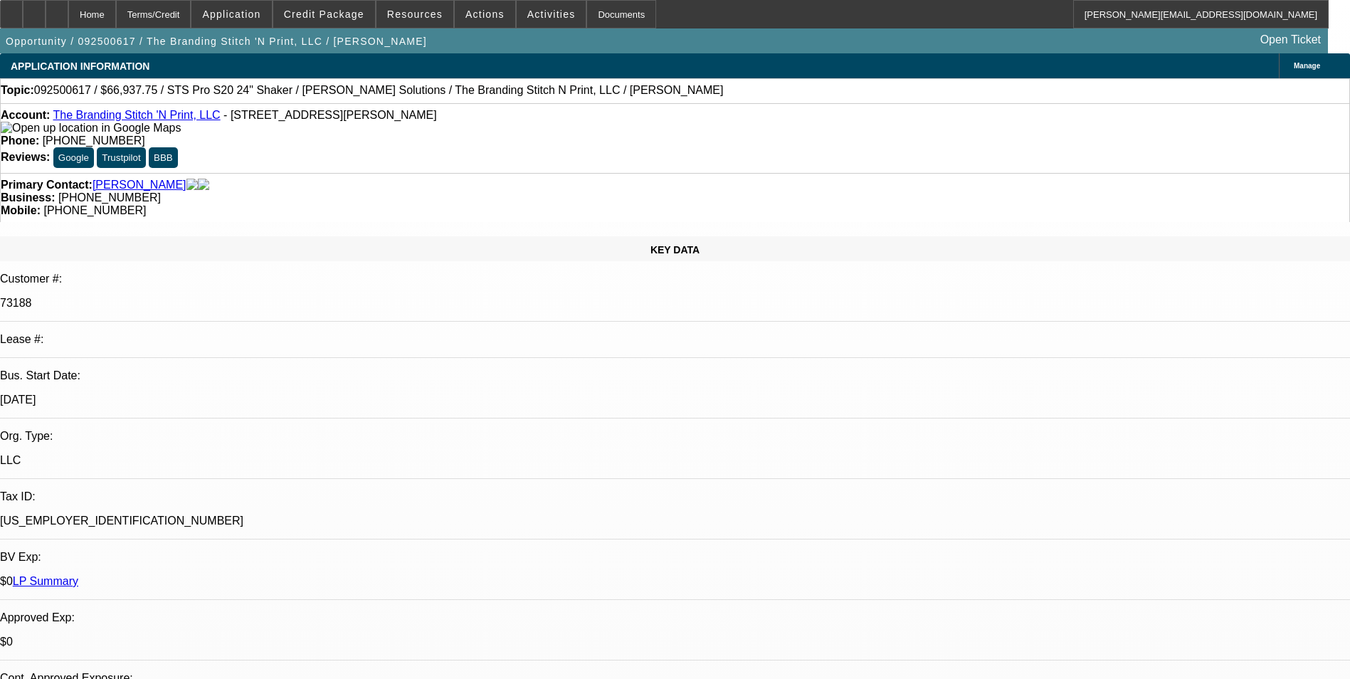
select select "2"
select select "1"
select select "2"
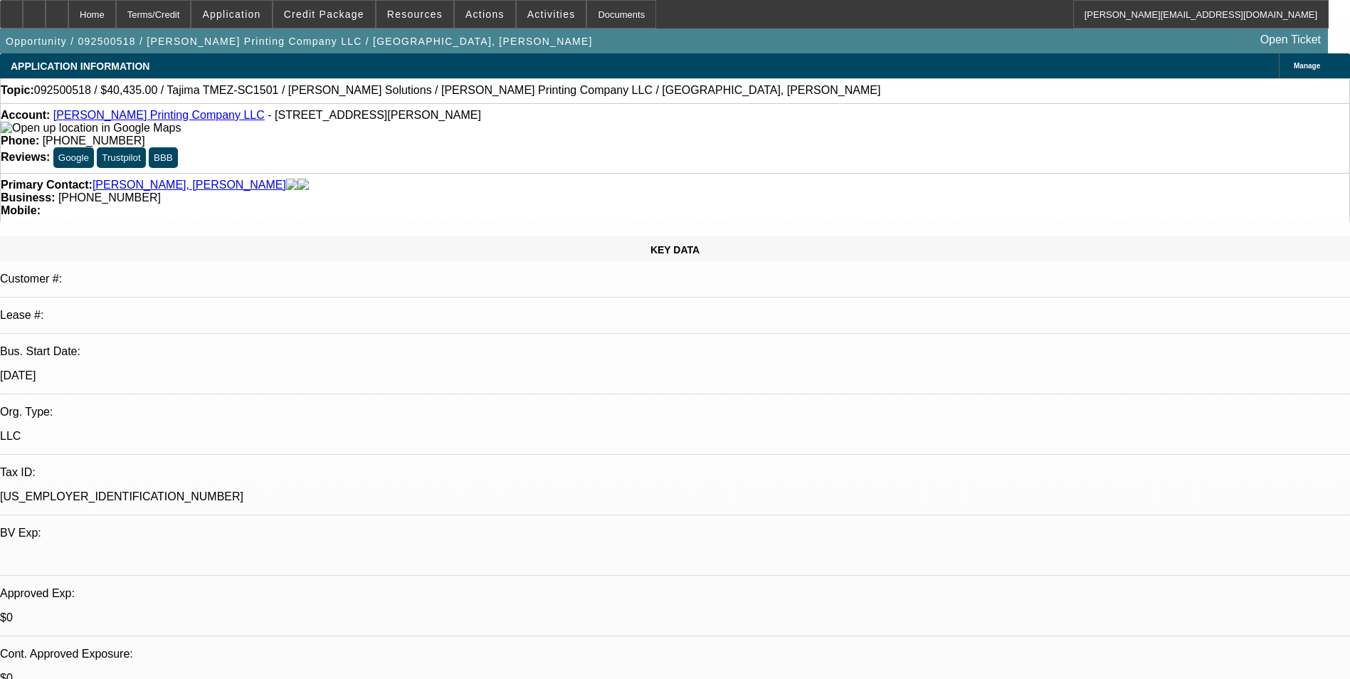
select select "0"
select select "2"
select select "0.1"
select select "4"
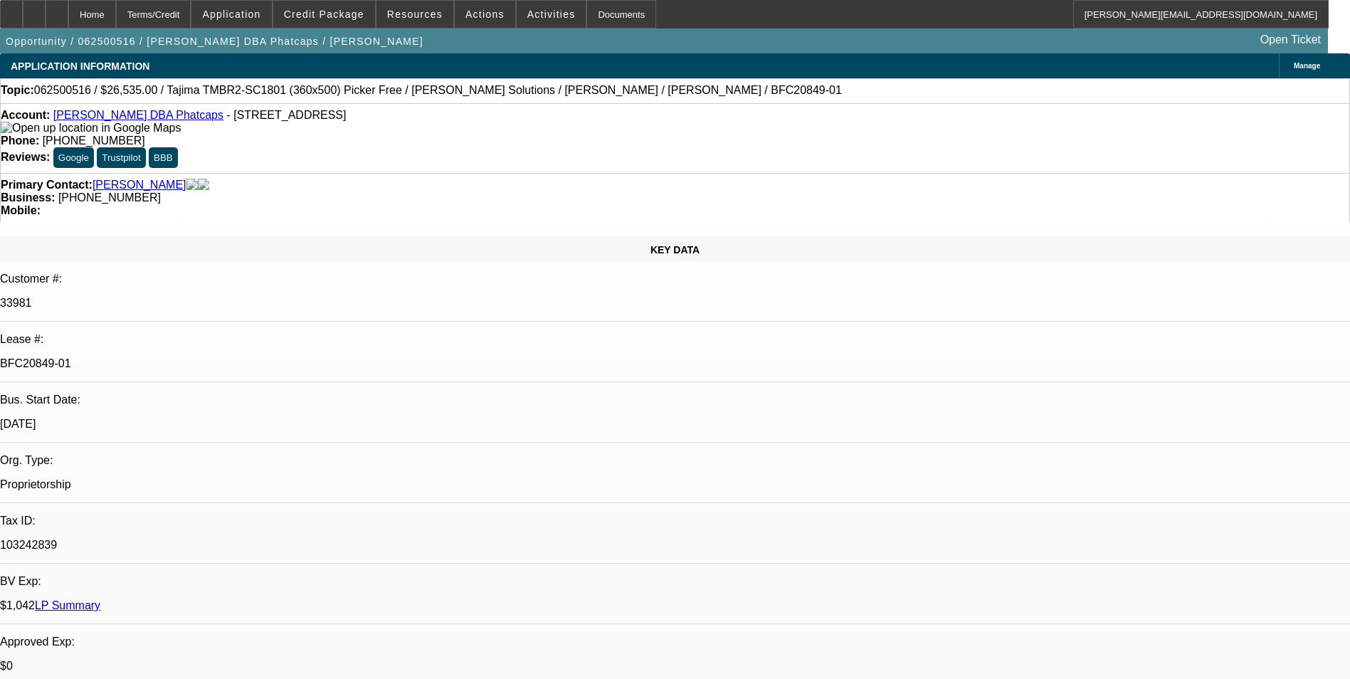
select select "0"
select select "0.1"
select select "0"
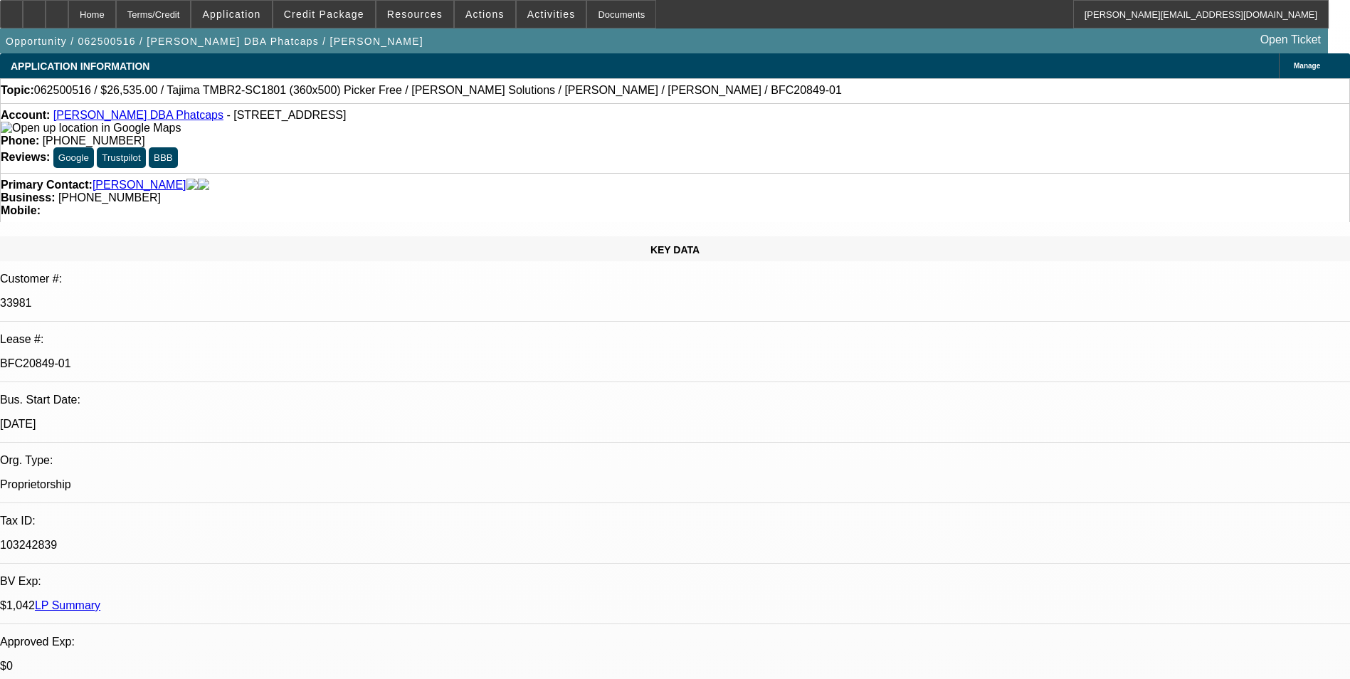
select select "0.1"
select select "0"
select select "0.1"
select select "0"
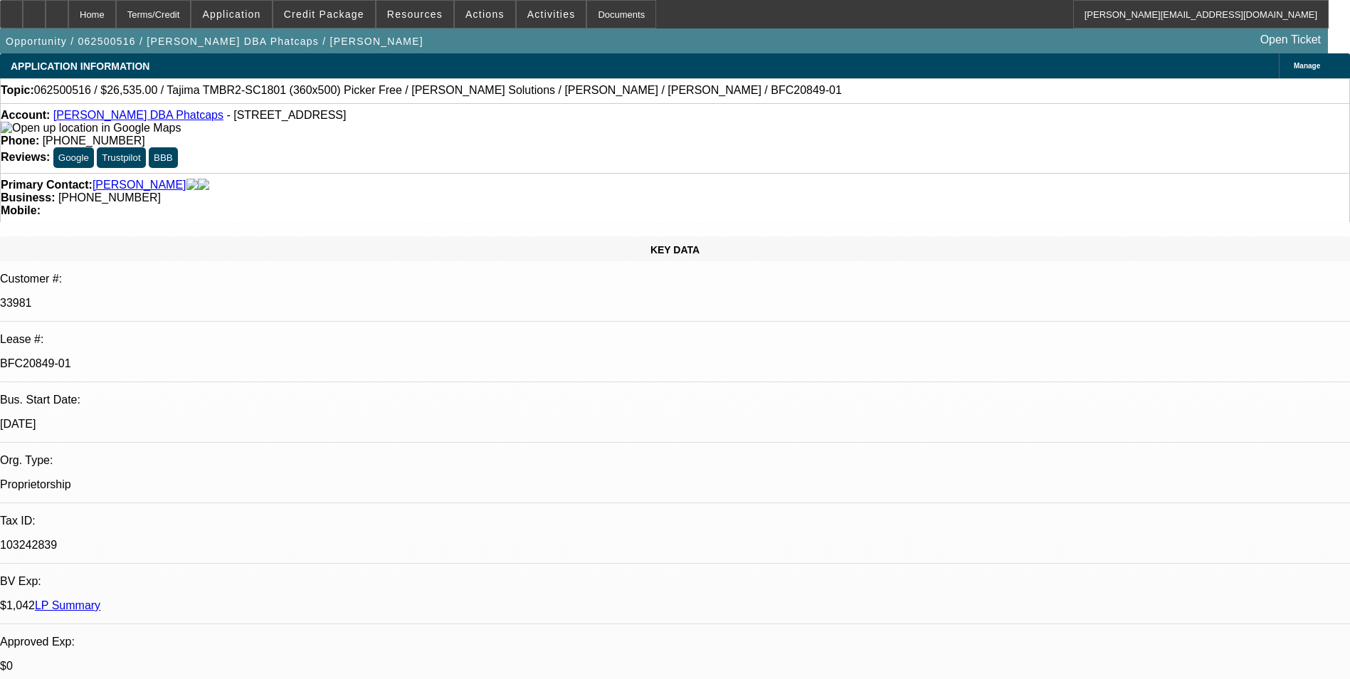
select select "0"
select select "0.1"
select select "1"
select select "5"
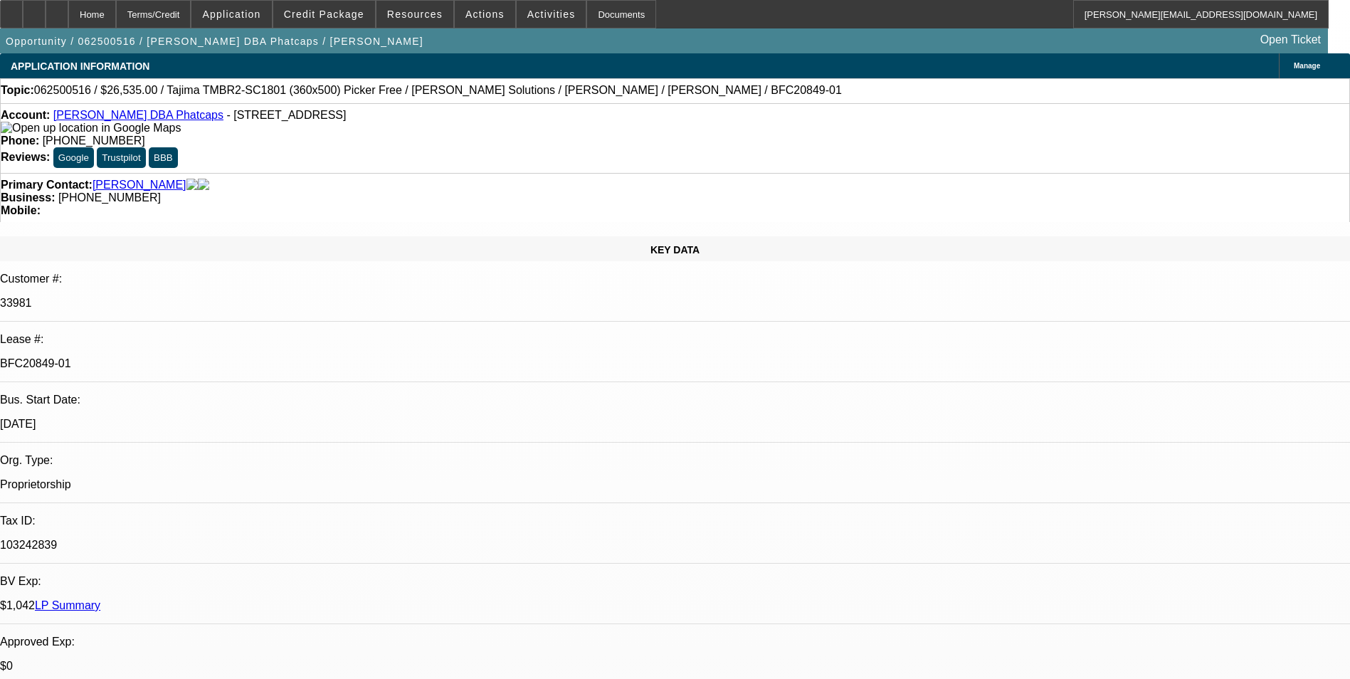
select select "1"
select select "5"
select select "1"
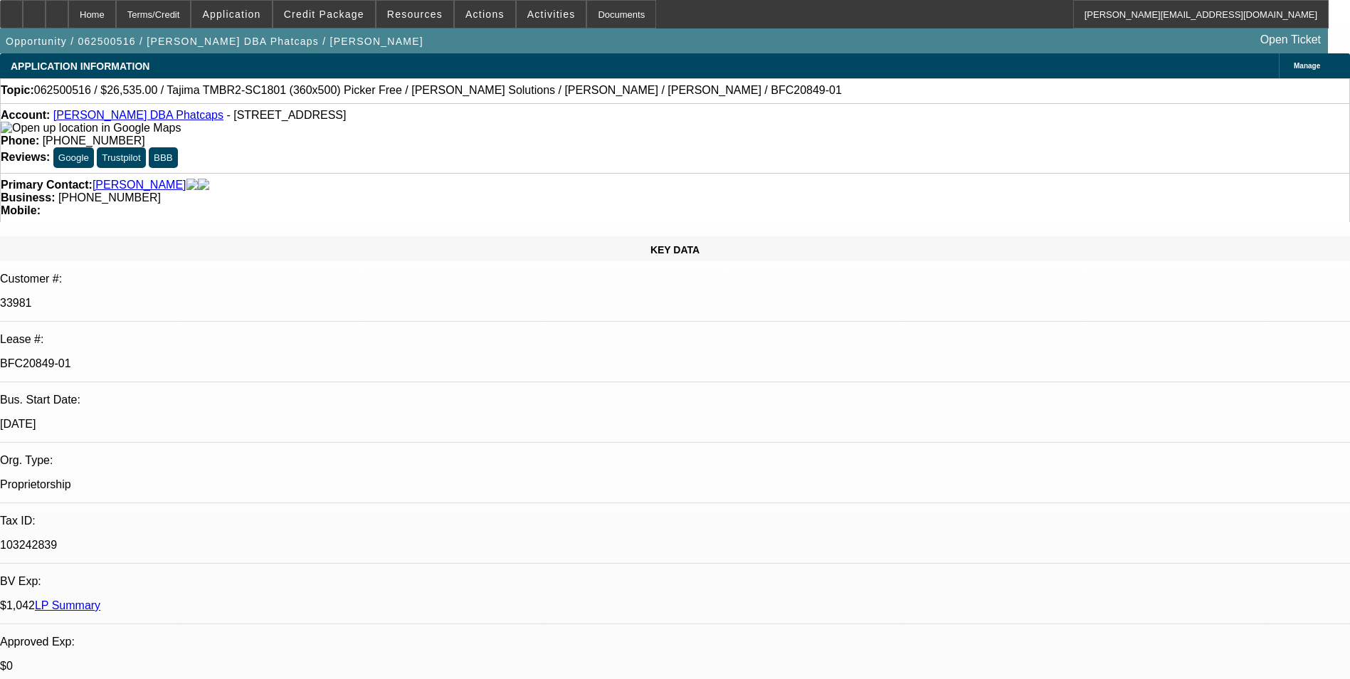
select select "5"
select select "1"
select select "5"
click at [112, 117] on link "Leonardo Mora DBA Phatcaps" at bounding box center [138, 115] width 170 height 12
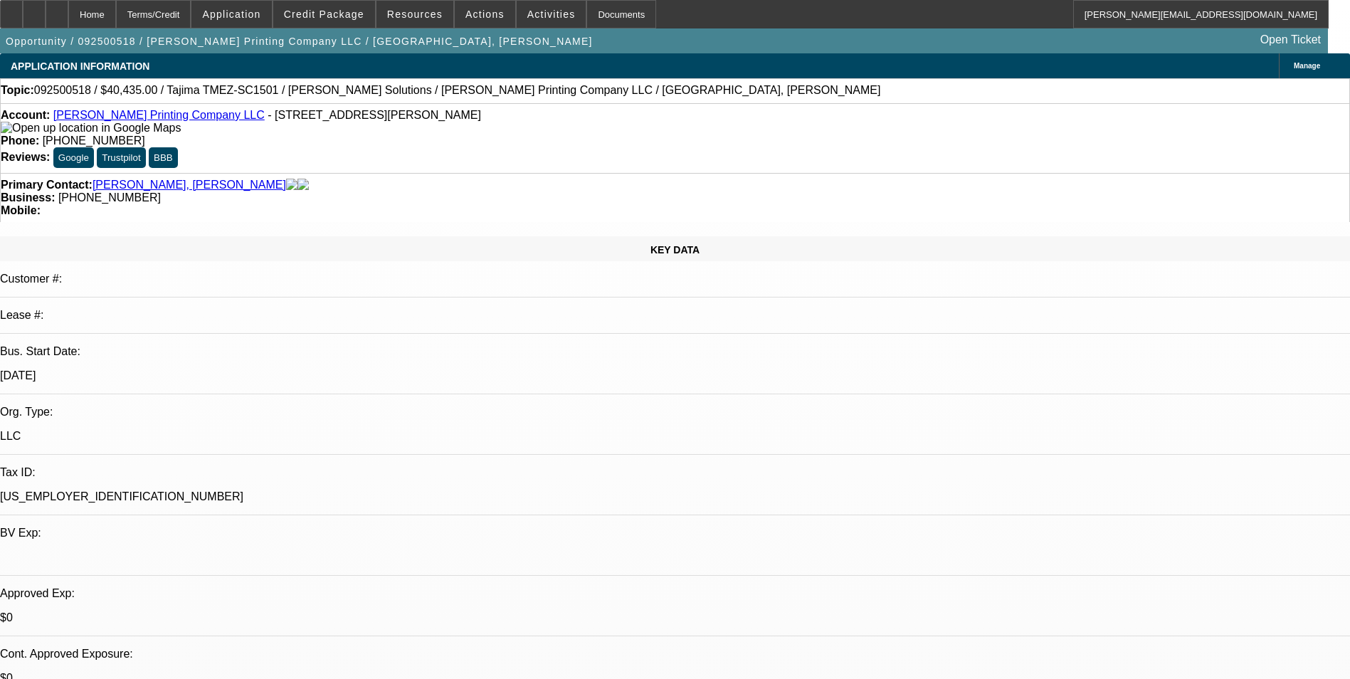
select select "0"
select select "2"
select select "0.1"
select select "4"
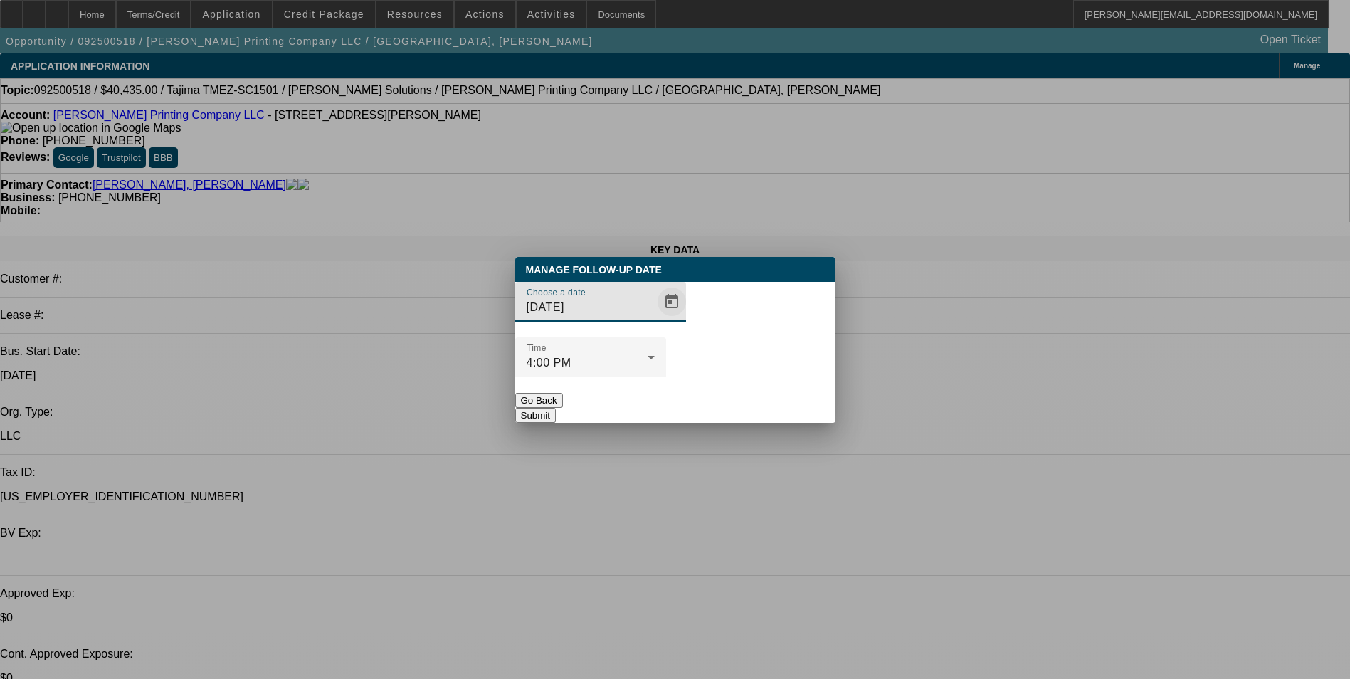
click at [655, 319] on span "Open calendar" at bounding box center [672, 302] width 34 height 34
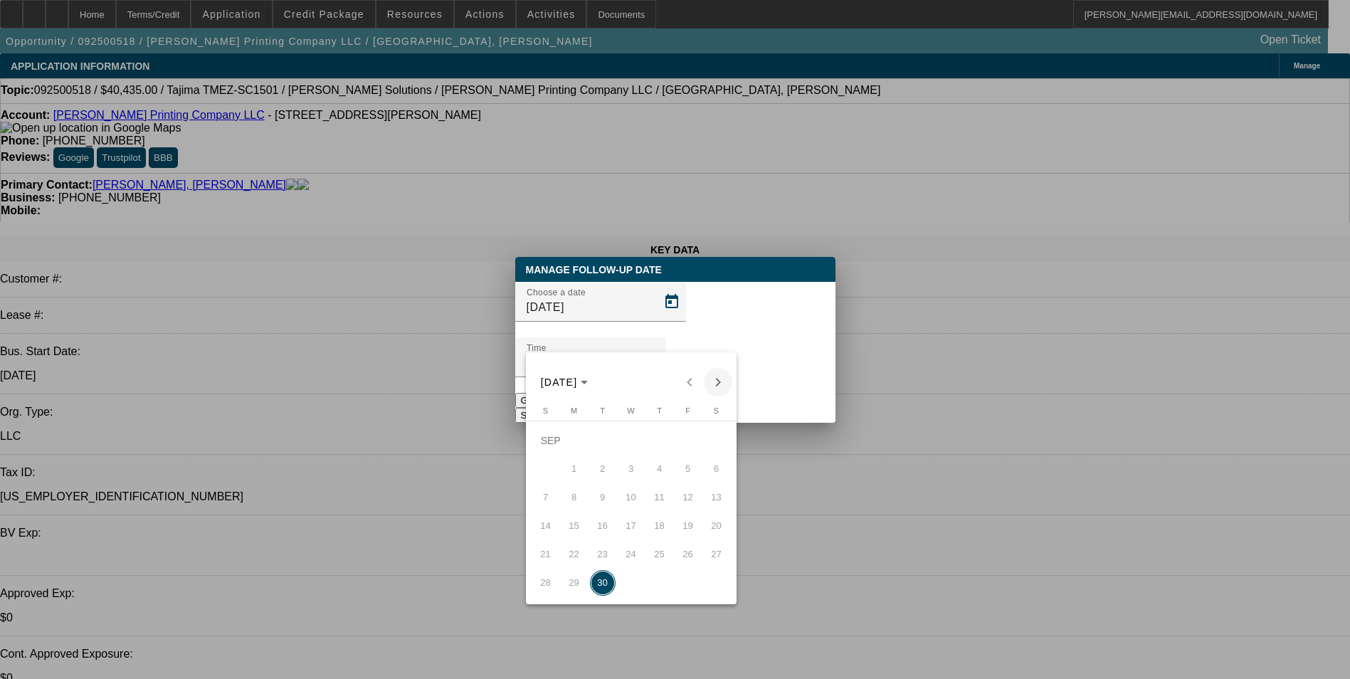
click at [714, 381] on span "Next month" at bounding box center [718, 382] width 28 height 28
click at [661, 445] on span "2" at bounding box center [660, 441] width 26 height 26
type input "[DATE]"
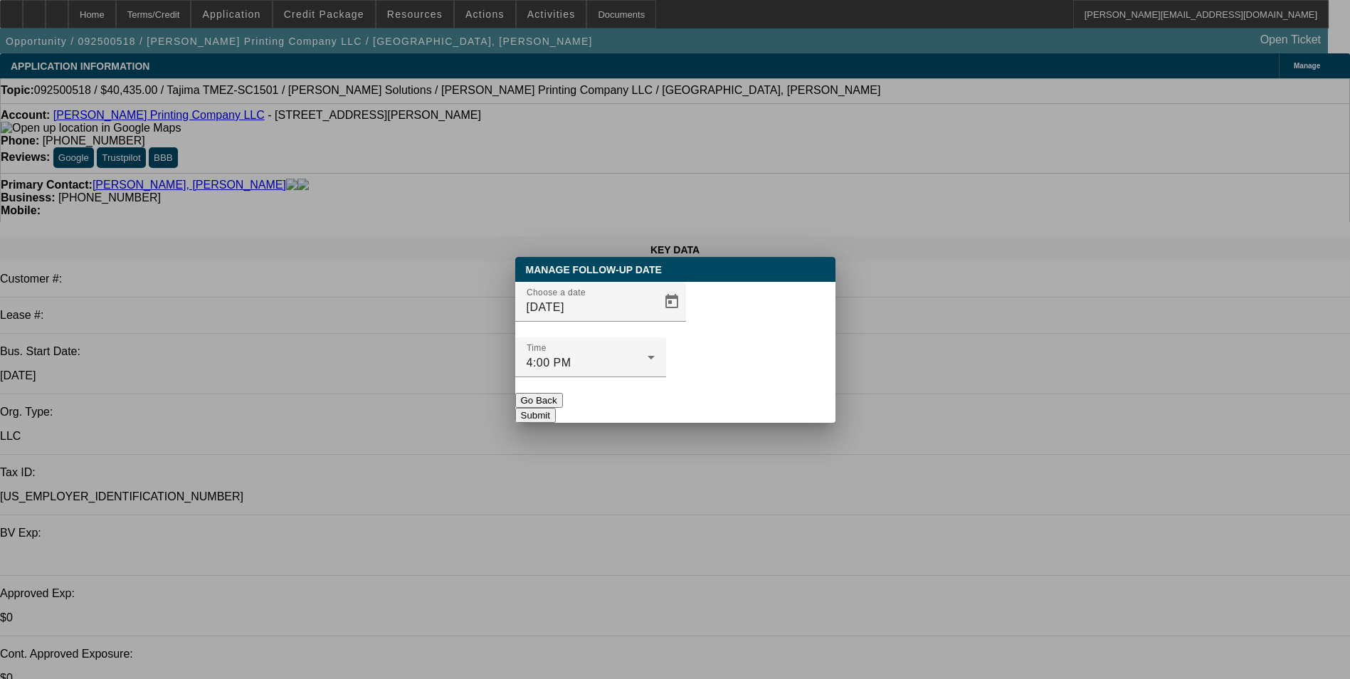
click at [556, 408] on button "Submit" at bounding box center [535, 415] width 41 height 15
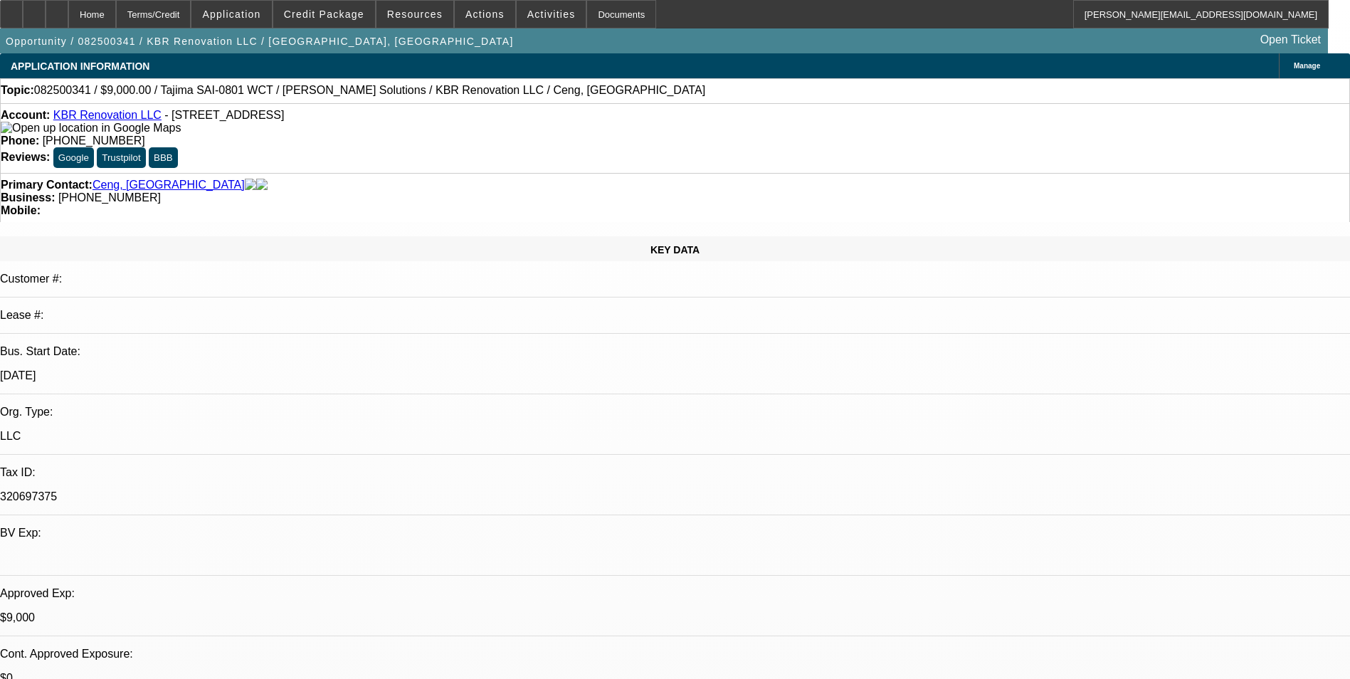
select select "0"
select select "2"
select select "0.1"
select select "0"
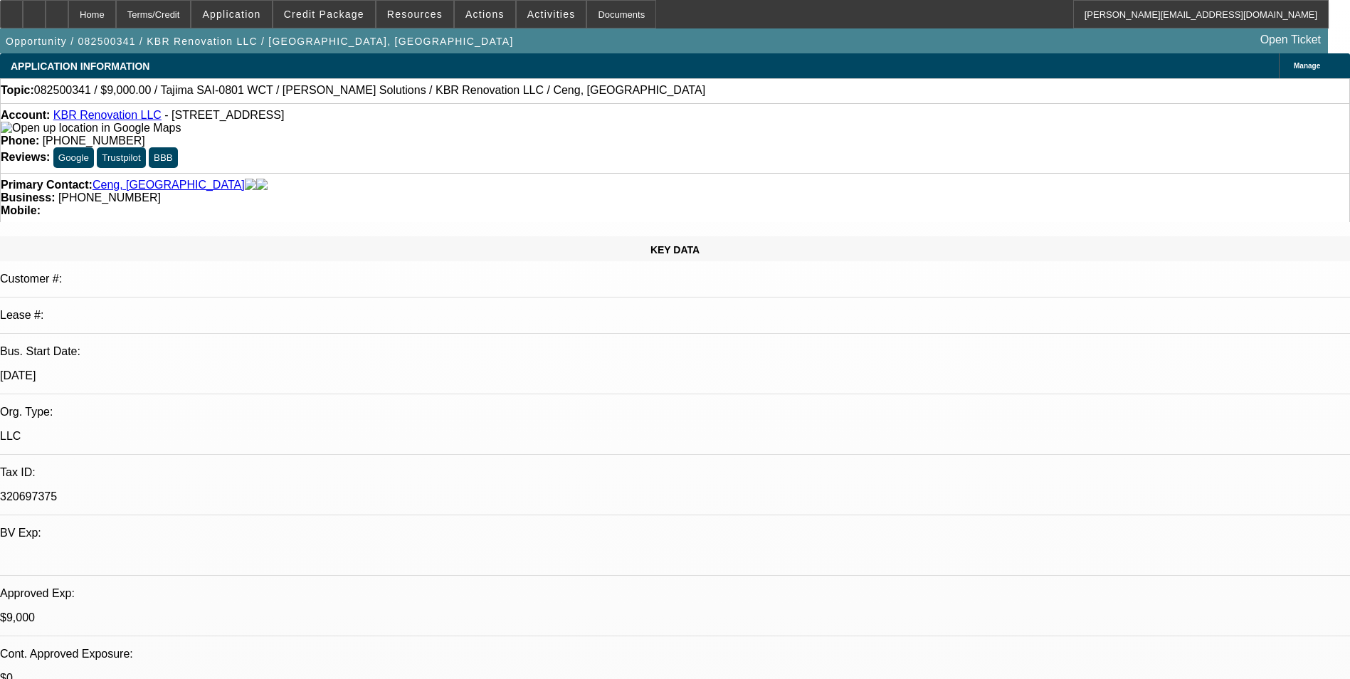
select select "0"
select select "2"
select select "0.1"
select select "0"
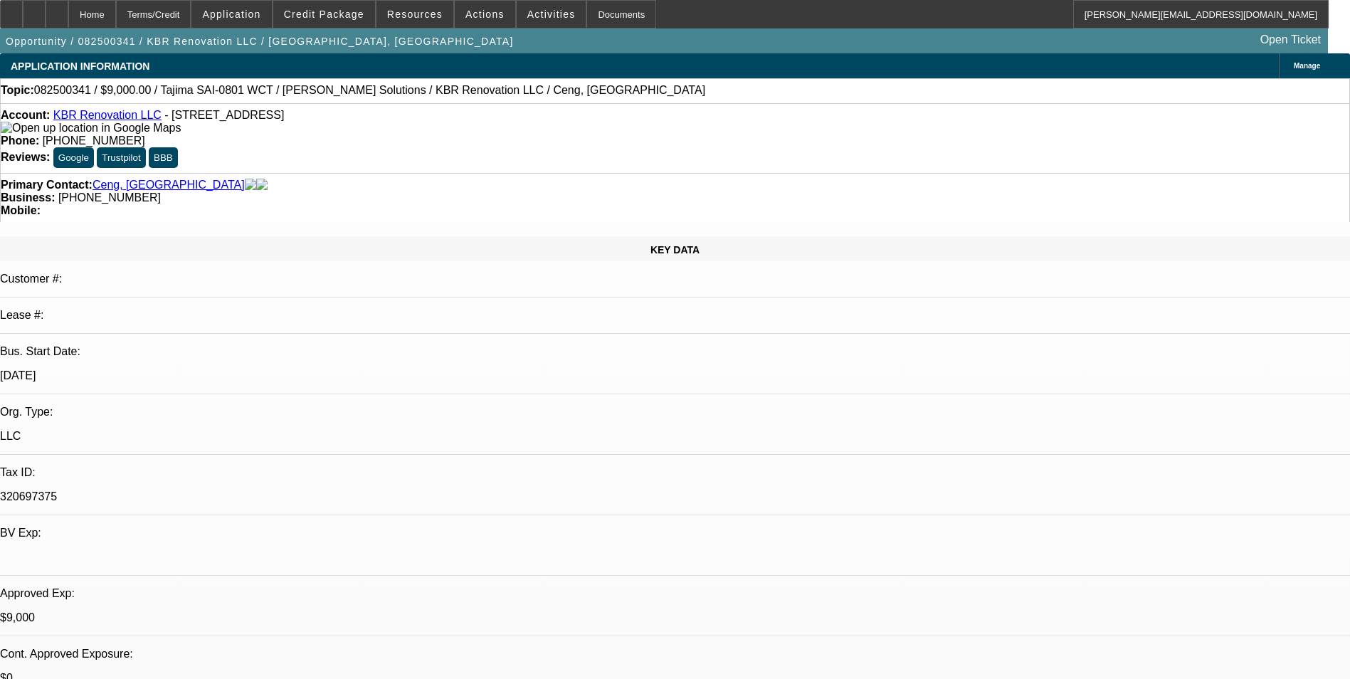
select select "2"
select select "0.1"
select select "1"
select select "2"
select select "4"
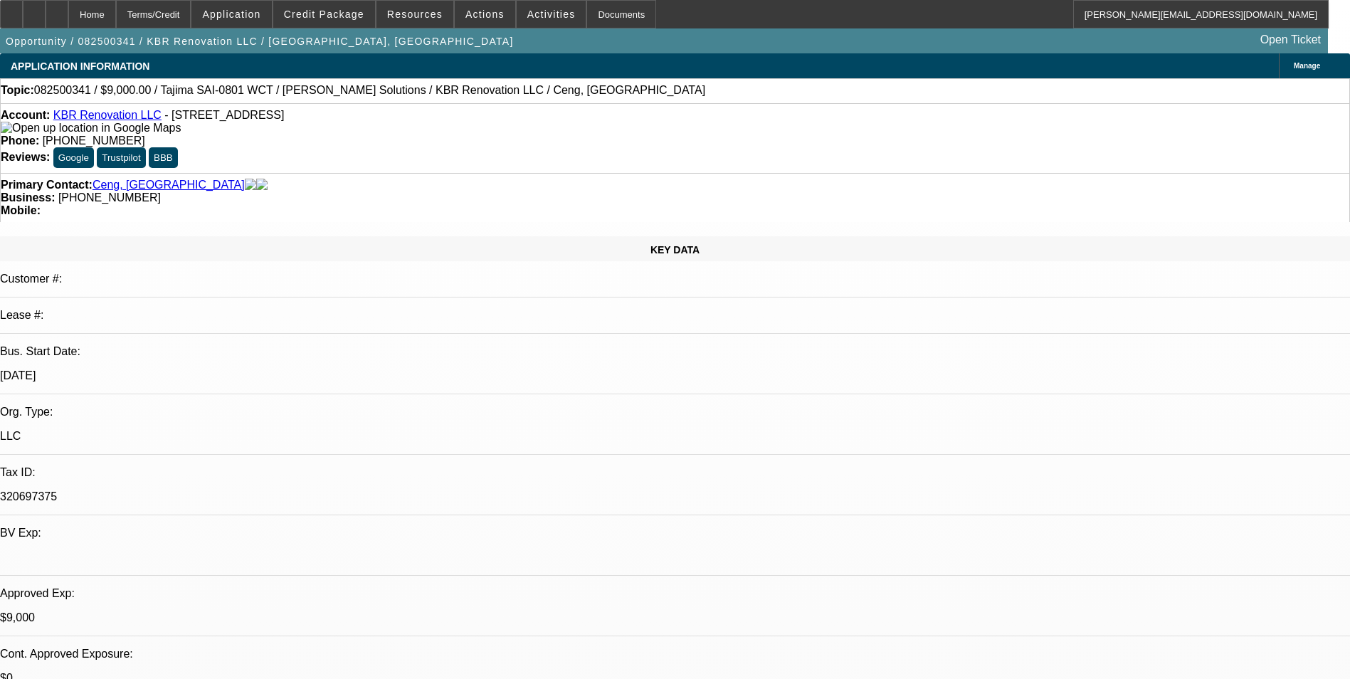
select select "1"
select select "6"
select select "1"
select select "2"
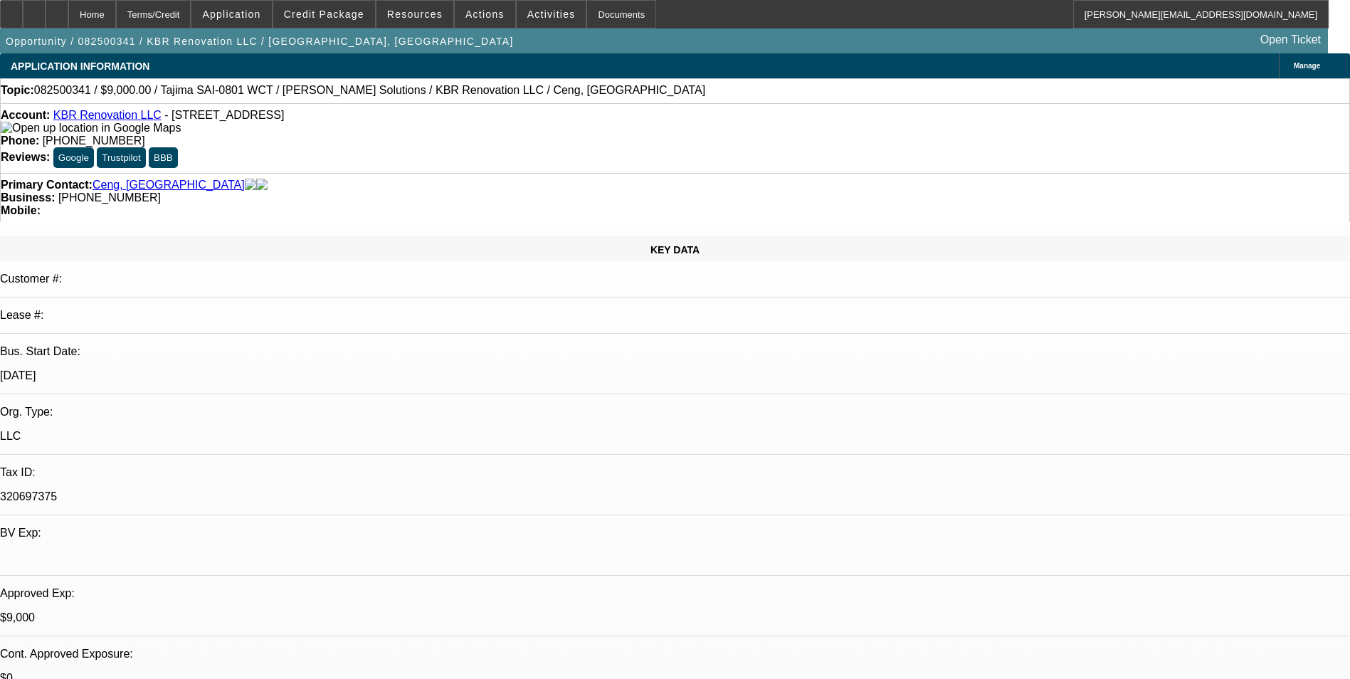
select select "4"
select select "1"
select select "2"
select select "4"
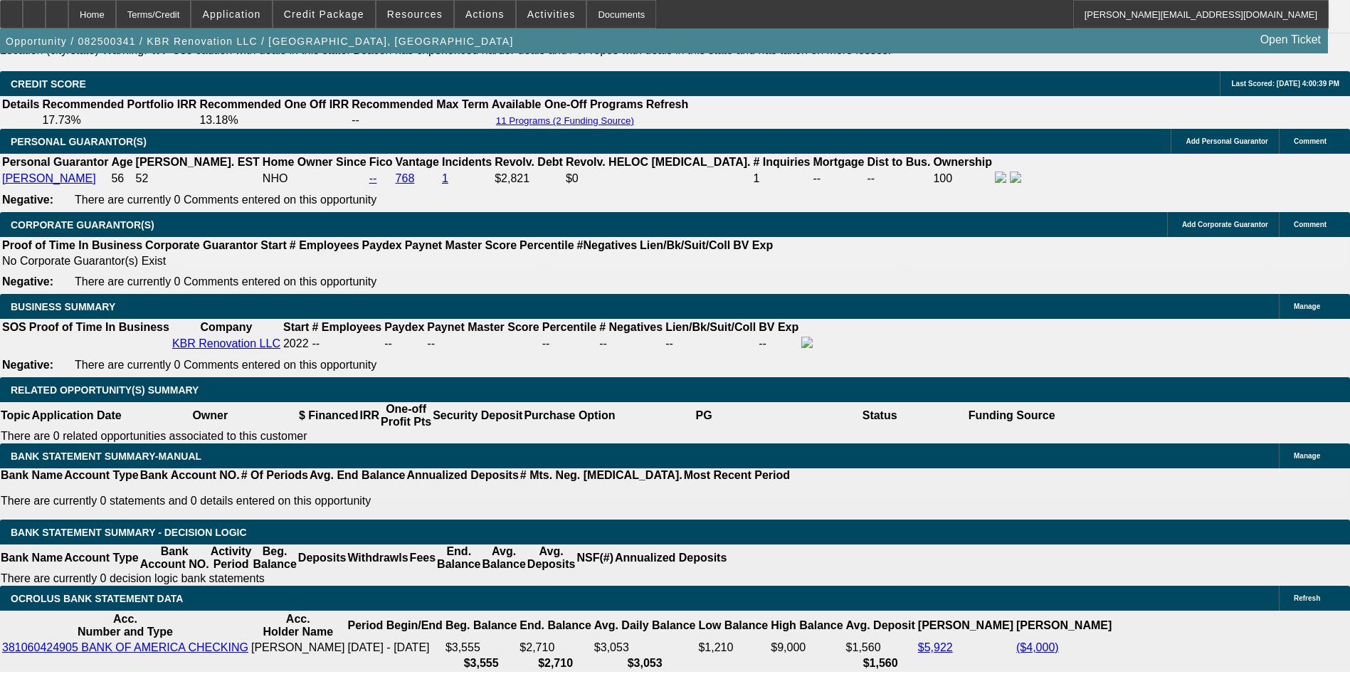
scroll to position [1954, 0]
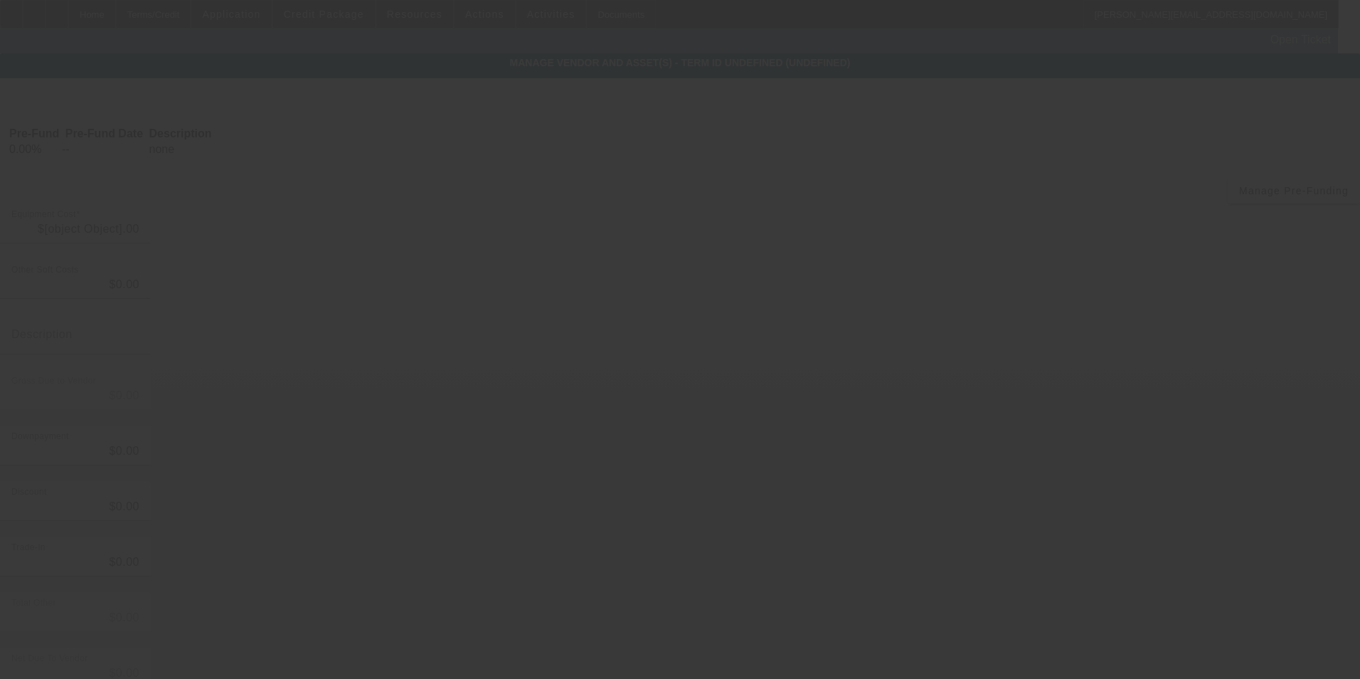
type input "$8,000.00"
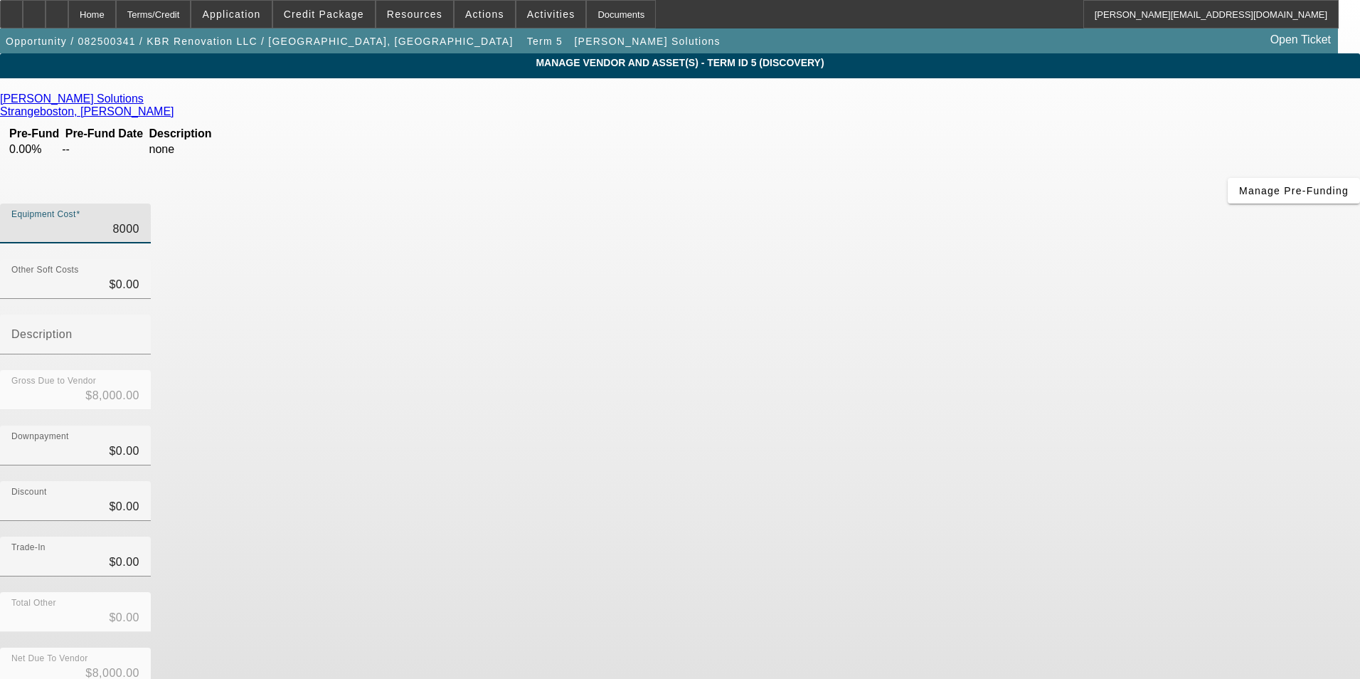
drag, startPoint x: 801, startPoint y: 124, endPoint x: 1111, endPoint y: 107, distance: 309.9
click at [1108, 110] on app-vendor-asset-manage "MANAGE VENDOR AND ASSET(S) - Term ID 5 (Discovery) Remove Vendor Hirsch Solutio…" at bounding box center [680, 435] width 1360 height 764
type input "1"
type input "$1.00"
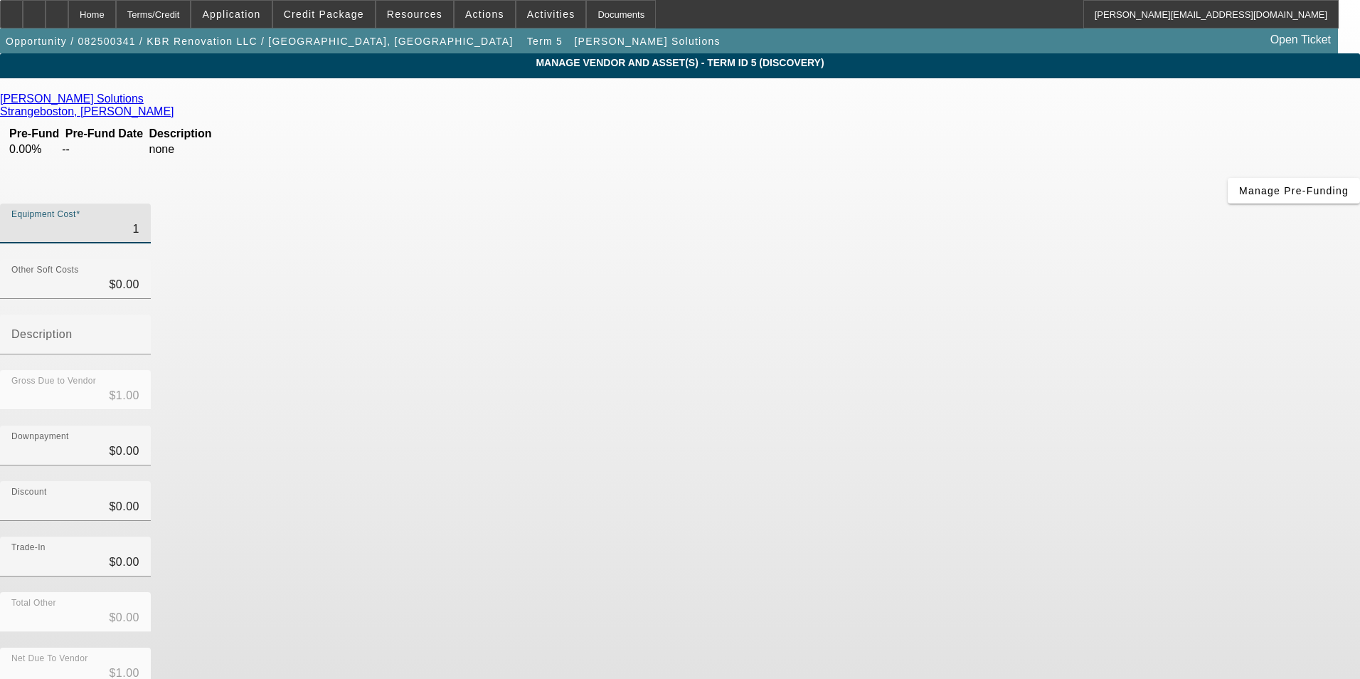
type input "11"
type input "$11.00"
type input "118"
type input "$118.00"
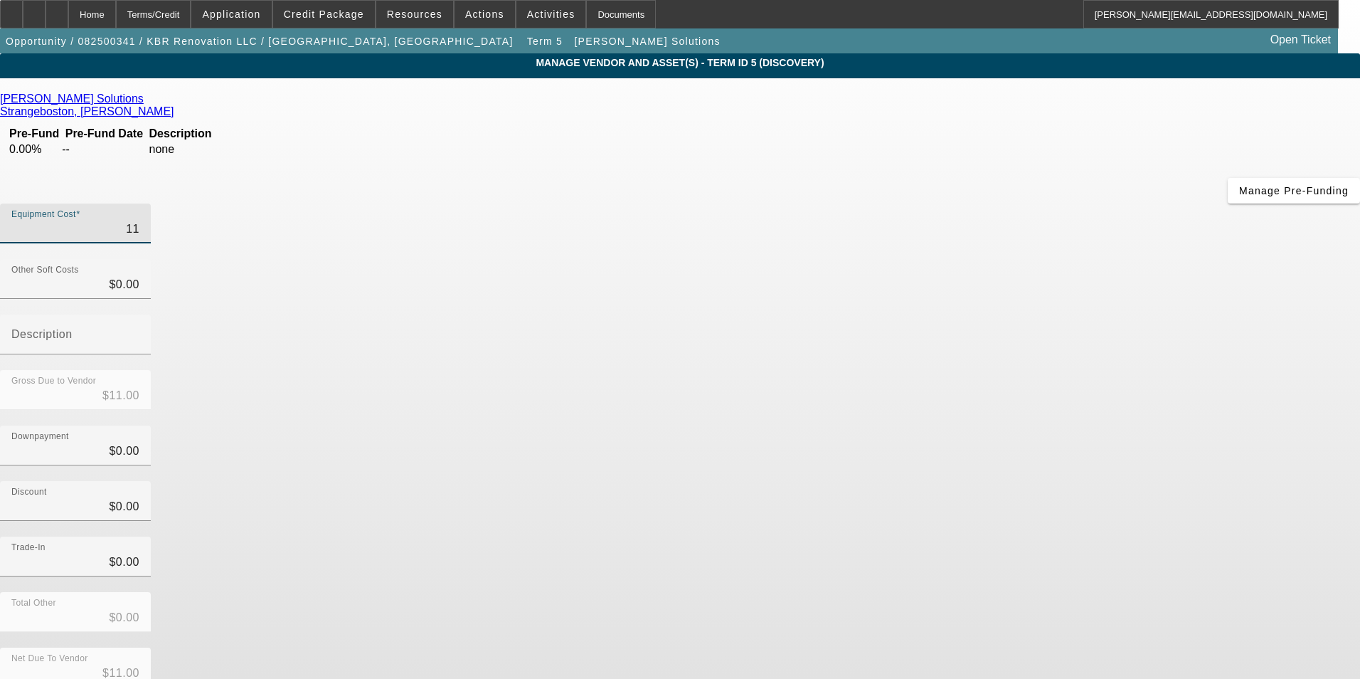
type input "$118.00"
type input "1184"
type input "$1,184.00"
type input "11840"
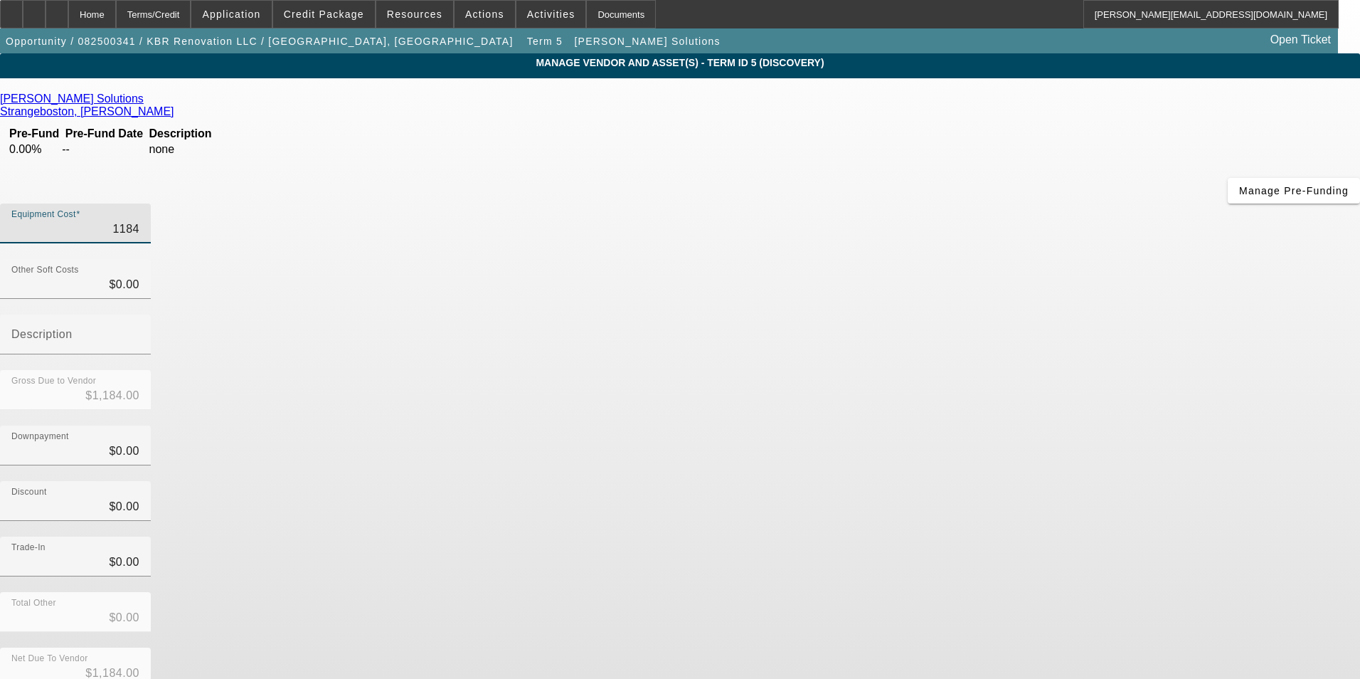
type input "$11,840.00"
click at [1056, 425] on div "Downpayment $0.00" at bounding box center [680, 452] width 1360 height 55
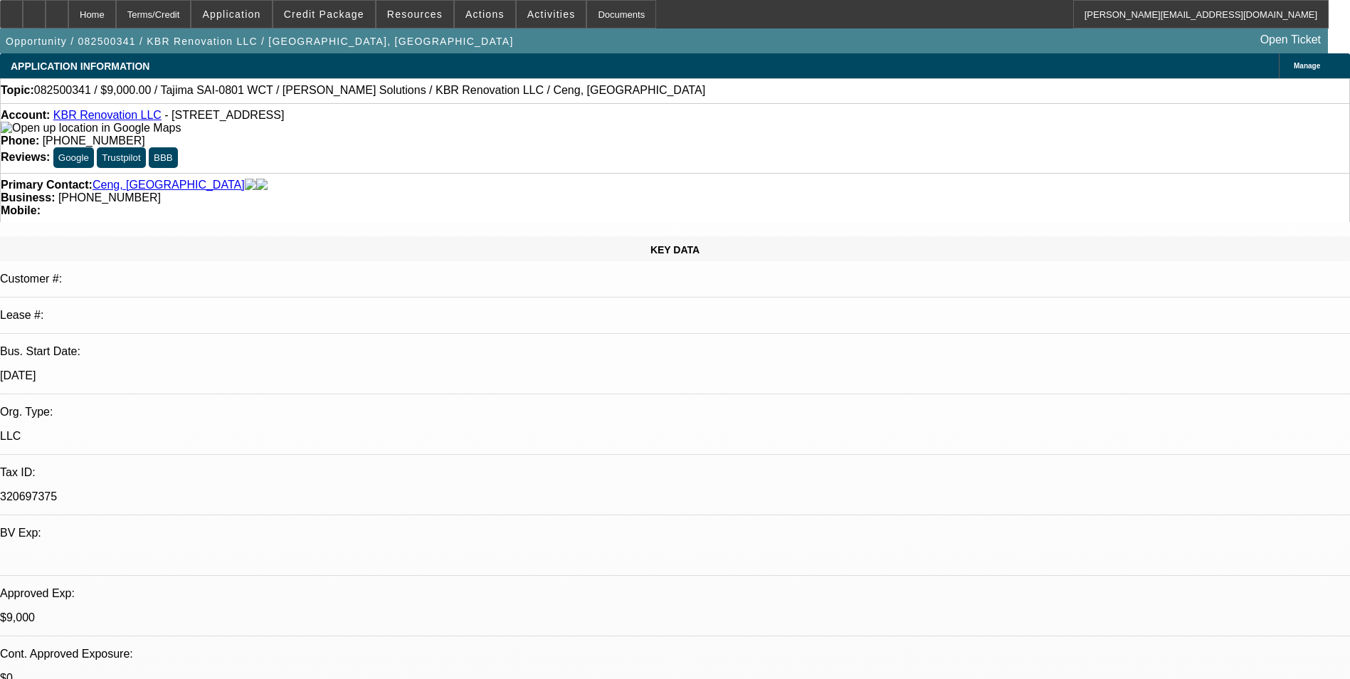
select select "0"
select select "2"
select select "0.1"
select select "4"
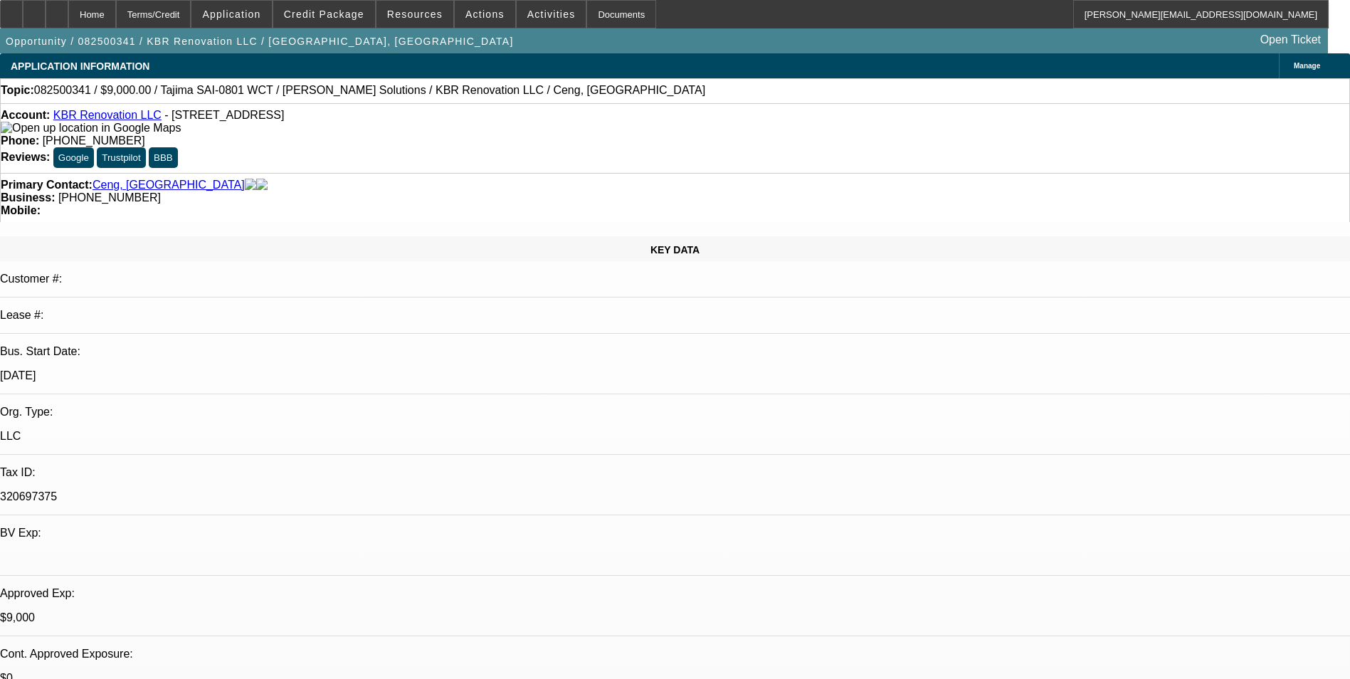
select select "0"
select select "6"
select select "0"
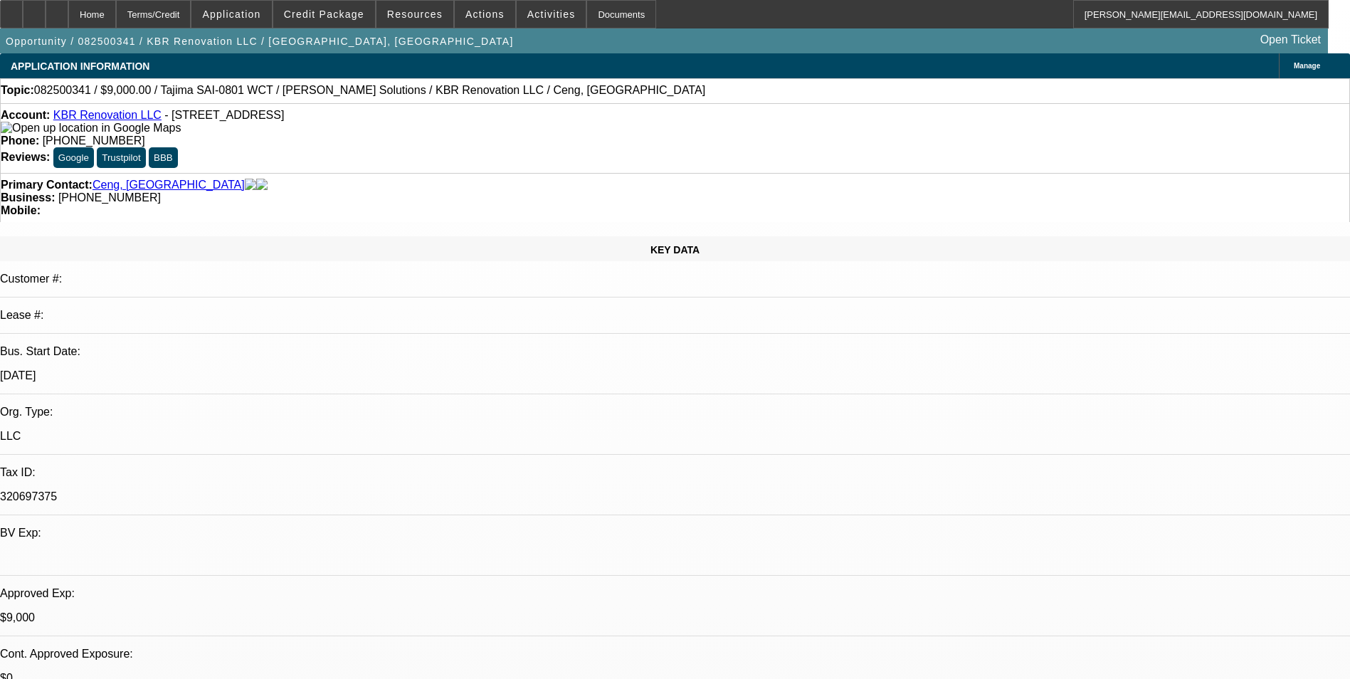
select select "2"
select select "0.1"
select select "4"
select select "0"
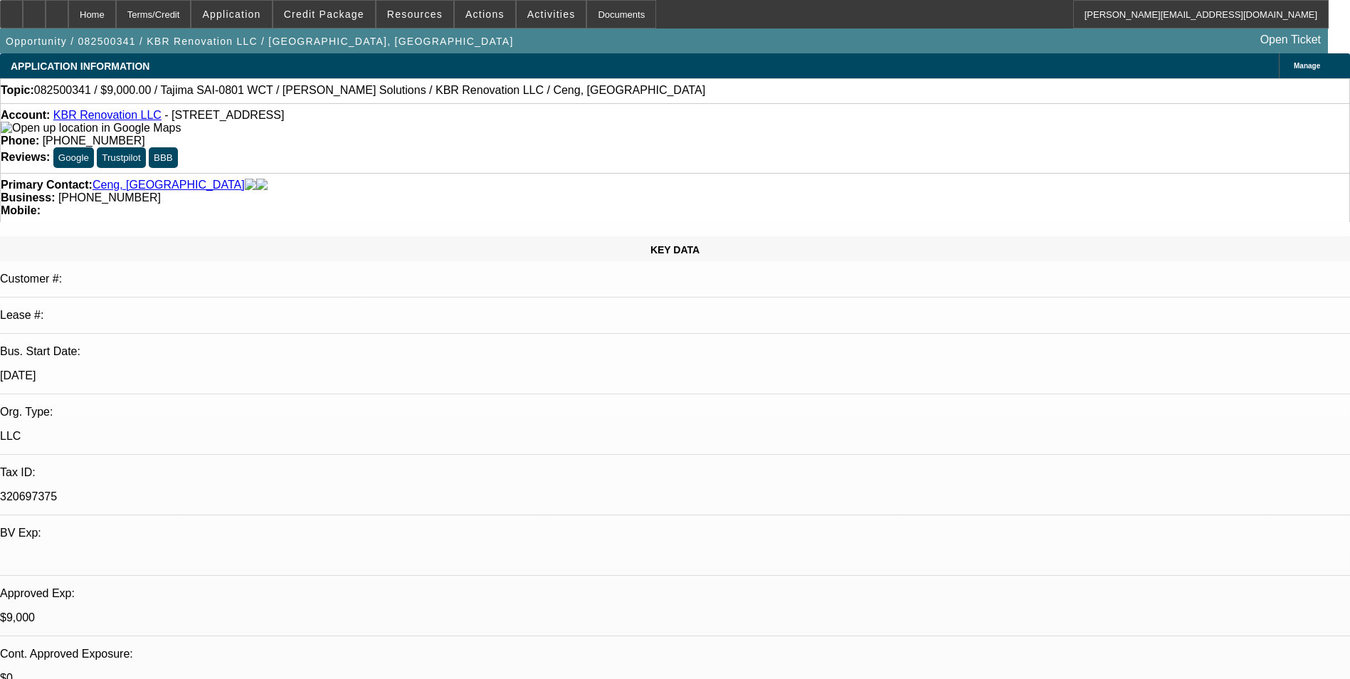
select select "2"
select select "0.1"
select select "4"
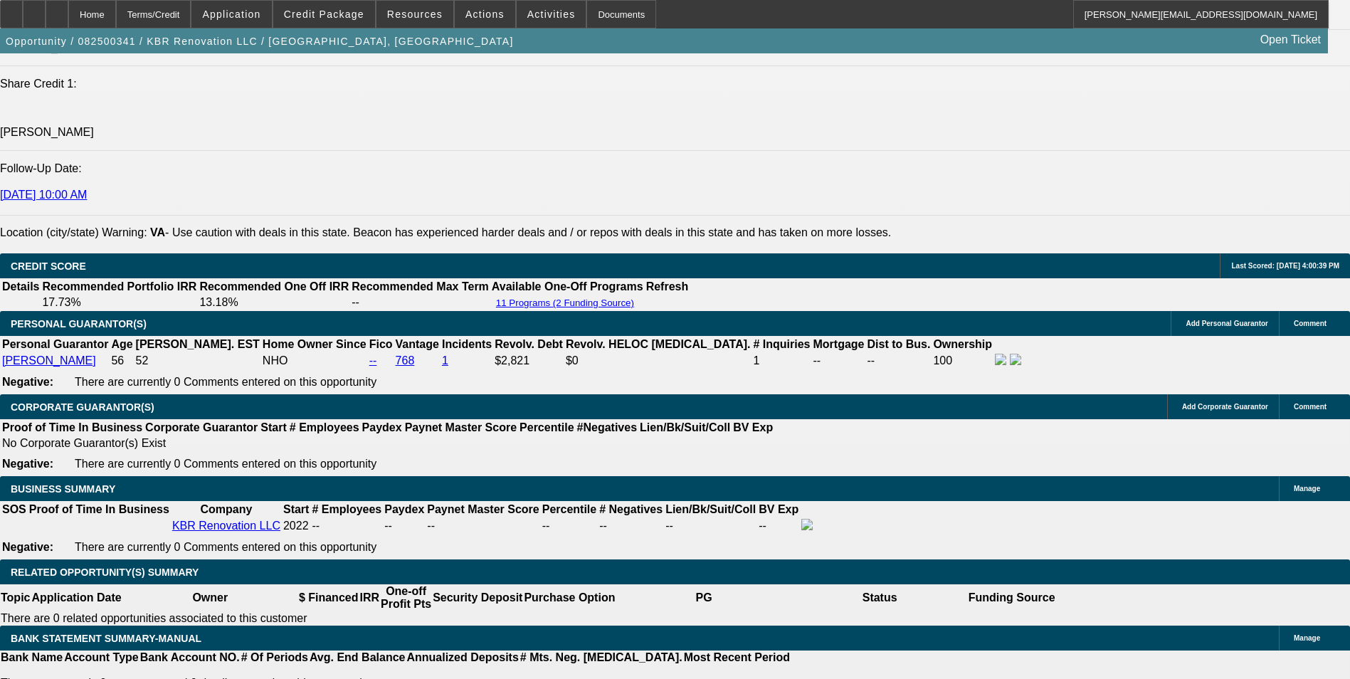
scroll to position [2134, 0]
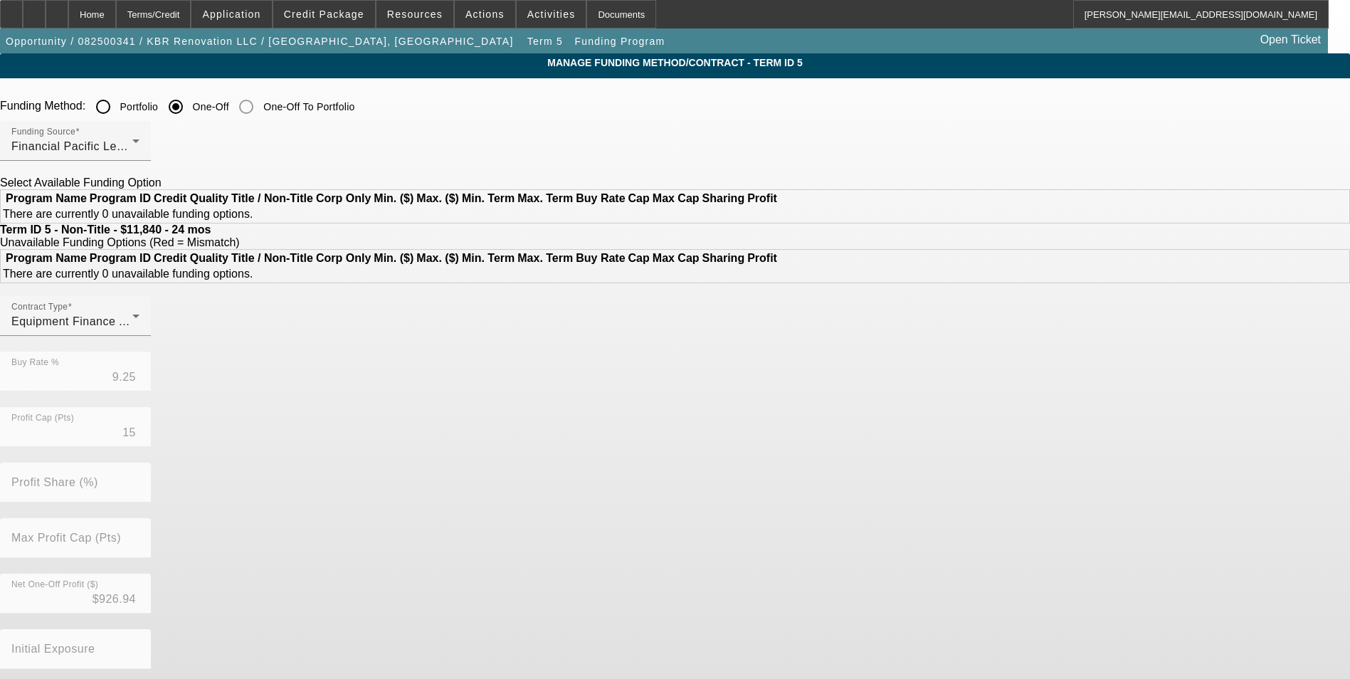
click at [117, 110] on input "Portfolio" at bounding box center [103, 106] width 28 height 28
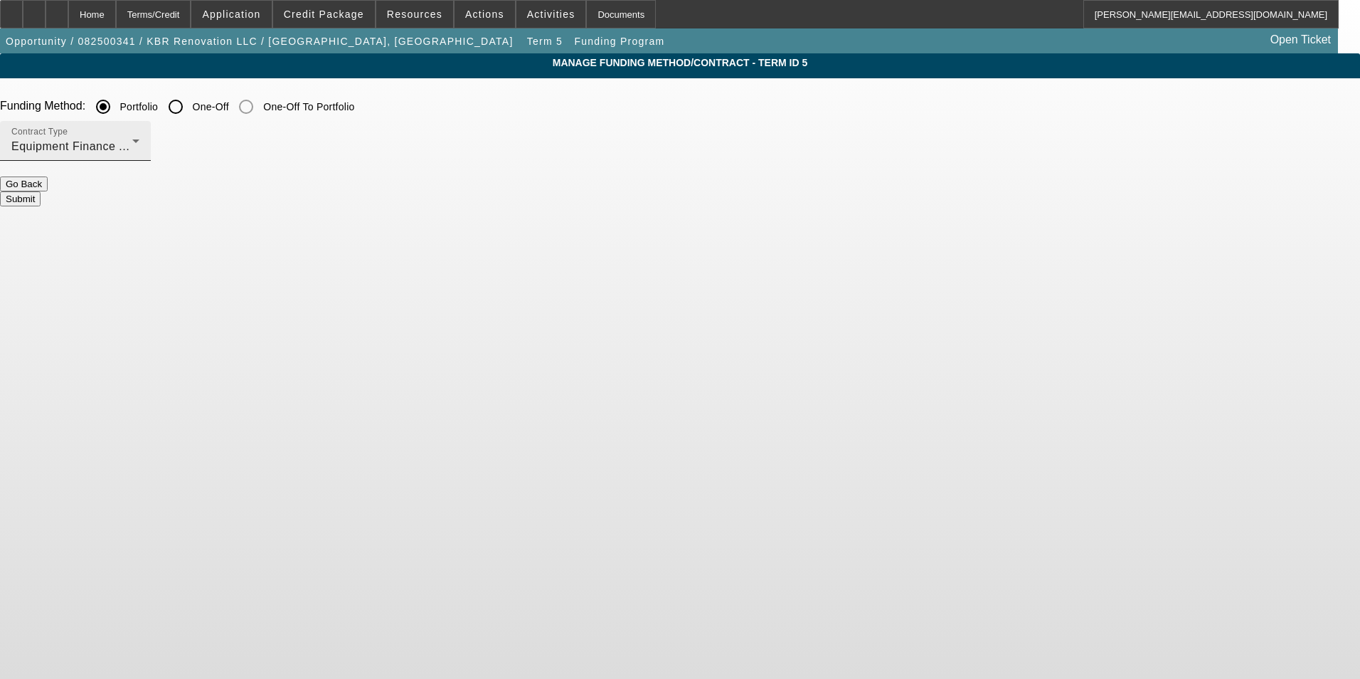
click at [139, 137] on div "Contract Type Equipment Finance Agreement" at bounding box center [75, 141] width 128 height 40
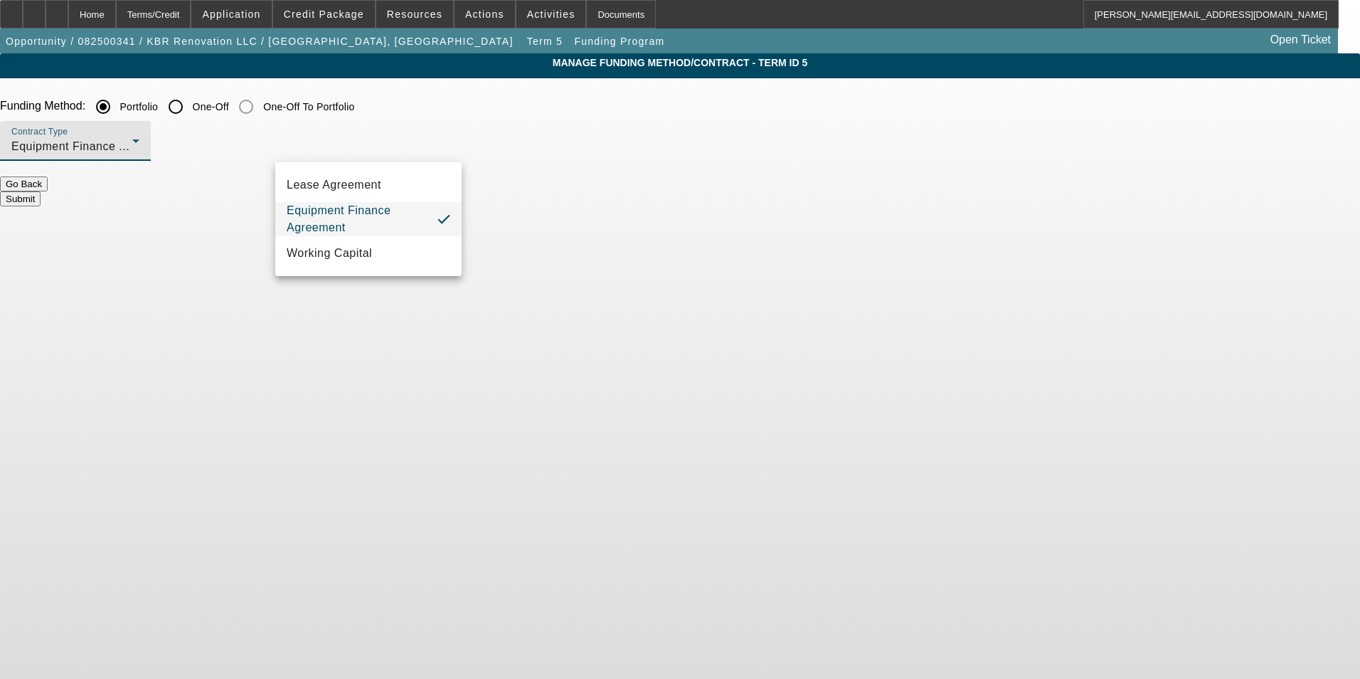
drag, startPoint x: 611, startPoint y: 243, endPoint x: 607, endPoint y: 221, distance: 22.5
click at [610, 240] on div at bounding box center [680, 339] width 1360 height 679
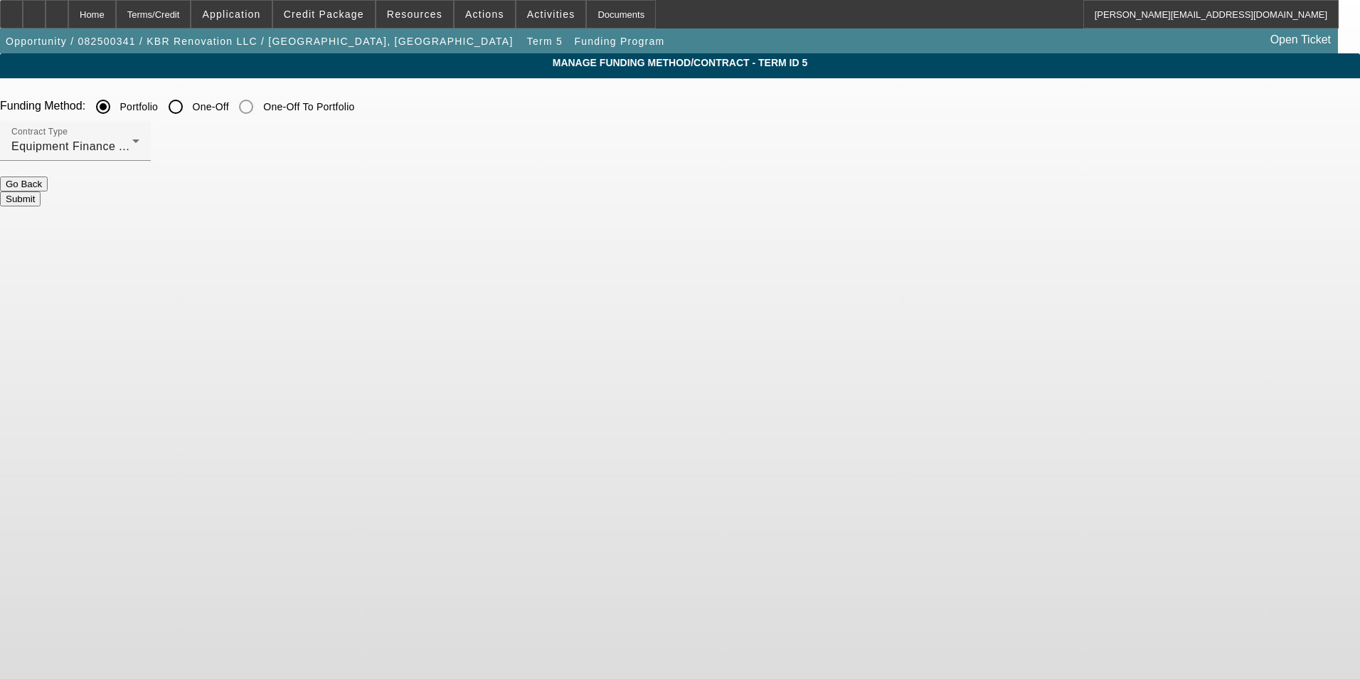
click at [41, 192] on button "Submit" at bounding box center [20, 198] width 41 height 15
click at [41, 191] on button "Submit" at bounding box center [20, 198] width 41 height 15
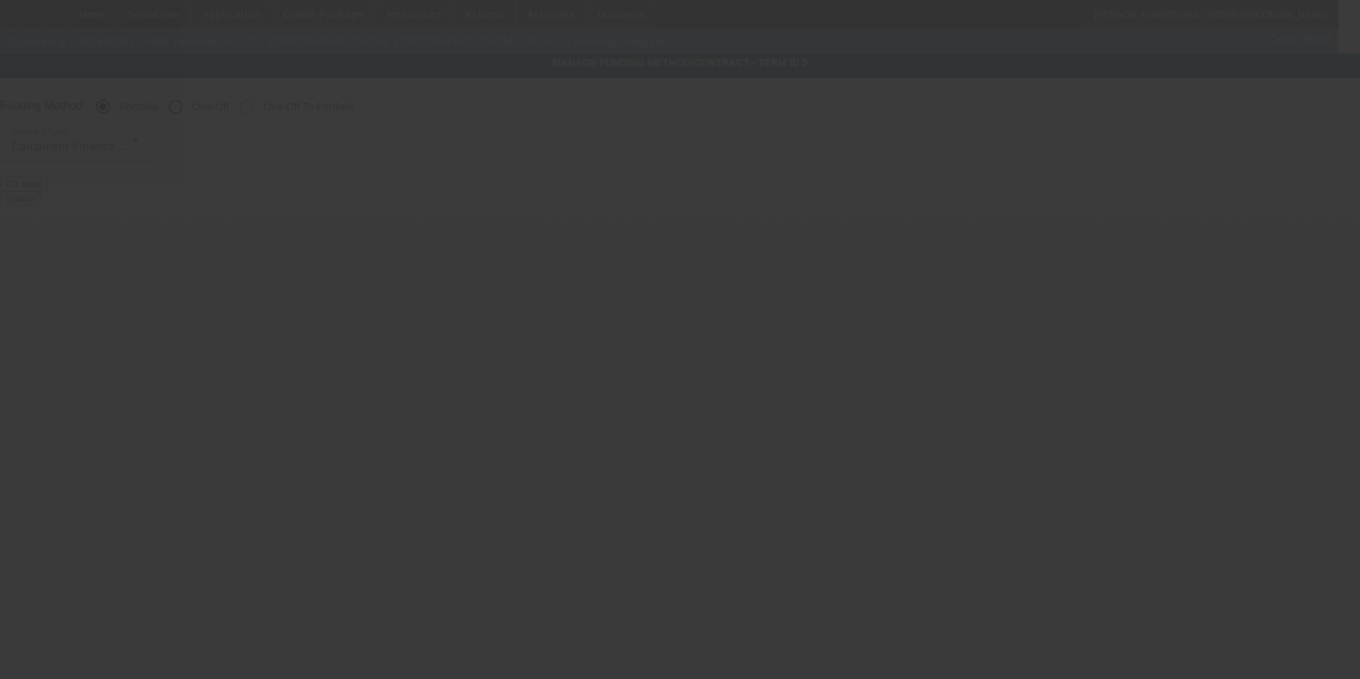
radio input "false"
radio input "true"
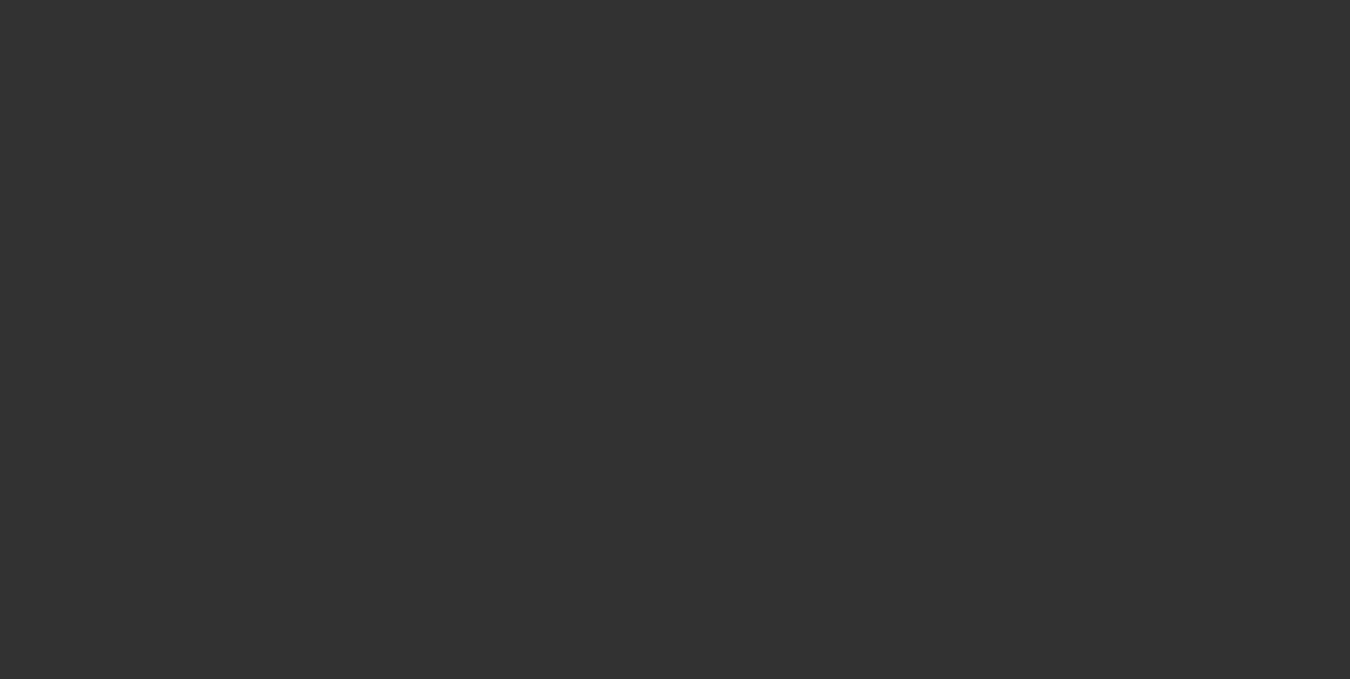
select select "0"
select select "2"
select select "0.1"
select select "4"
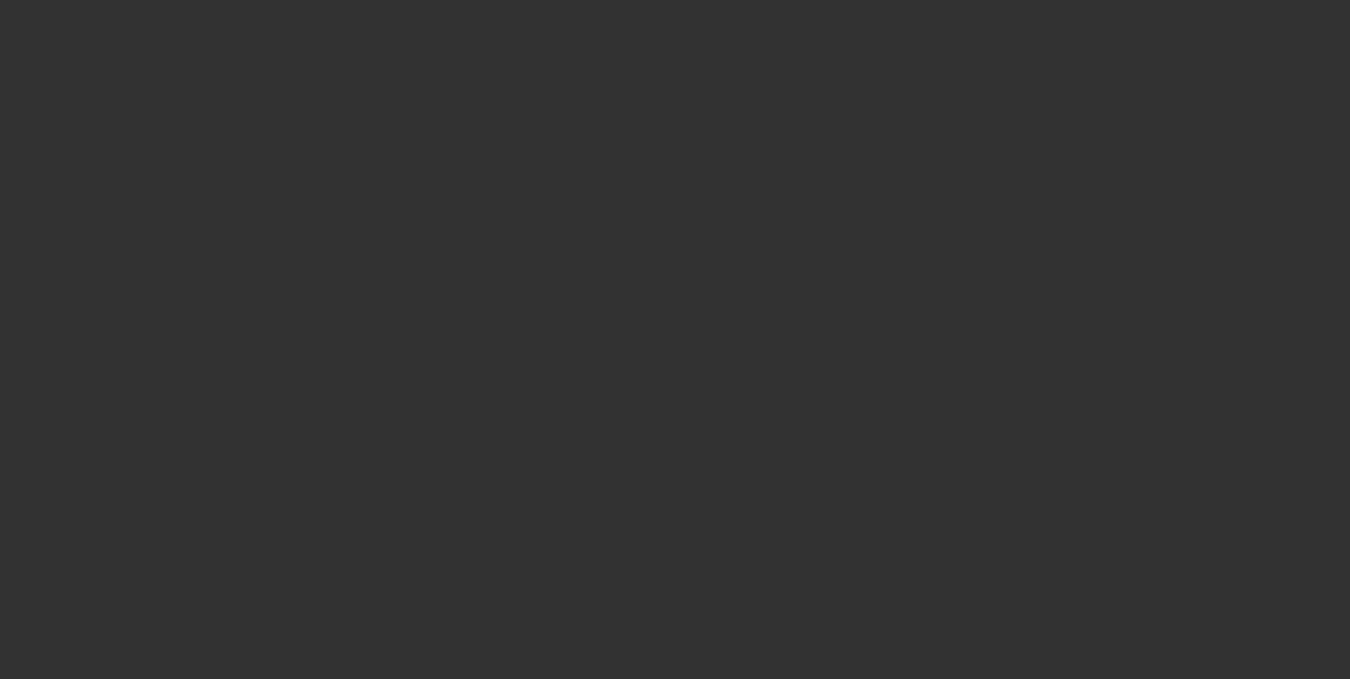
select select "0"
select select "6"
select select "0"
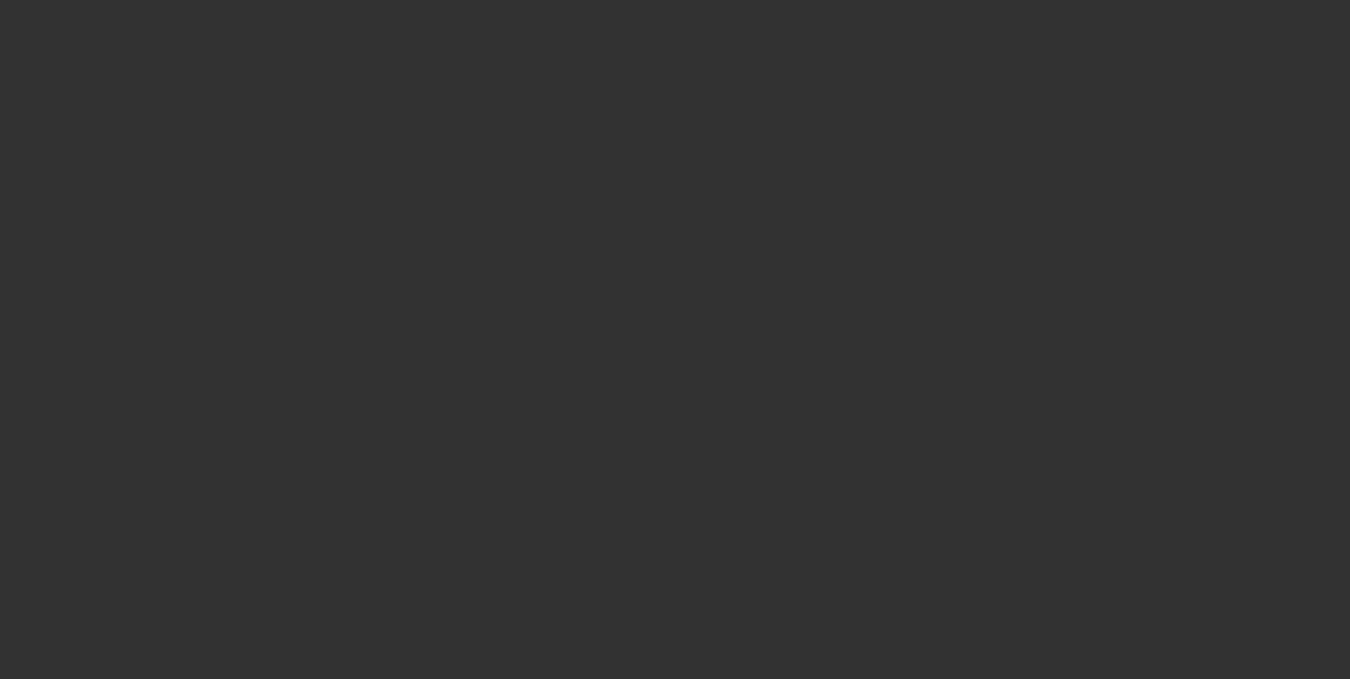
select select "2"
select select "0.1"
select select "4"
select select "0"
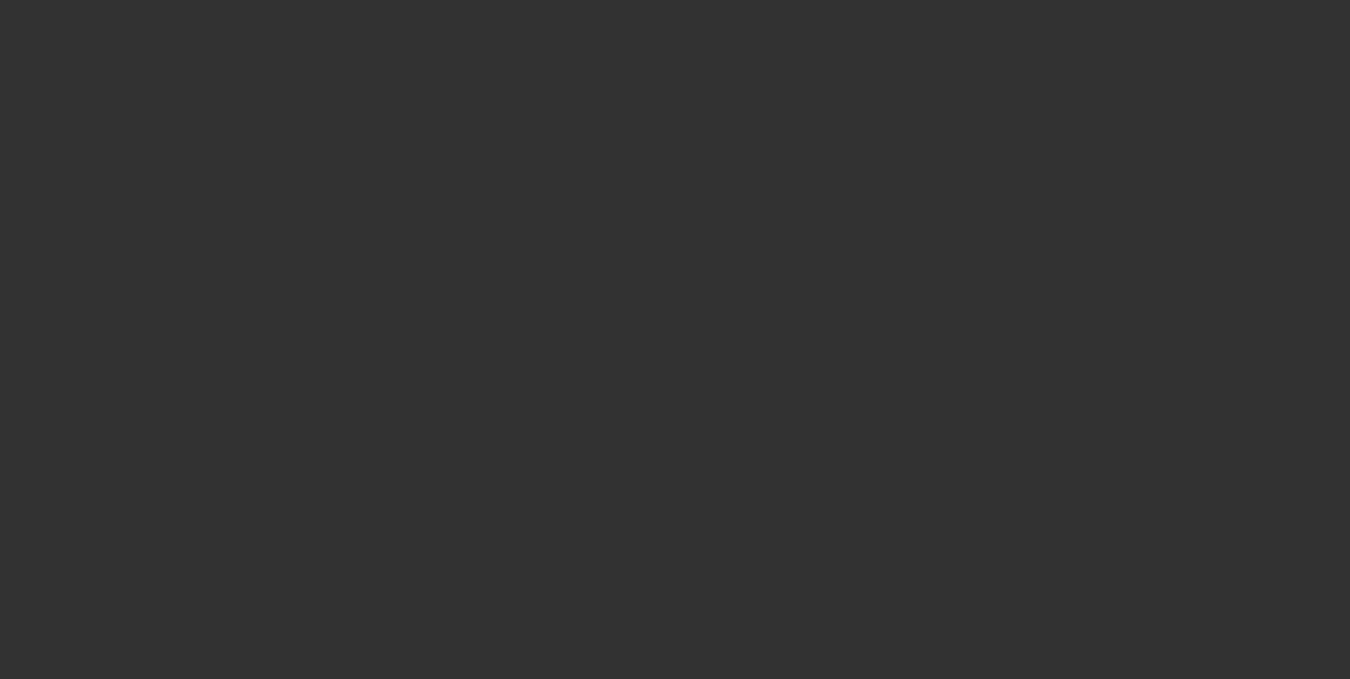
select select "2"
select select "0.1"
select select "4"
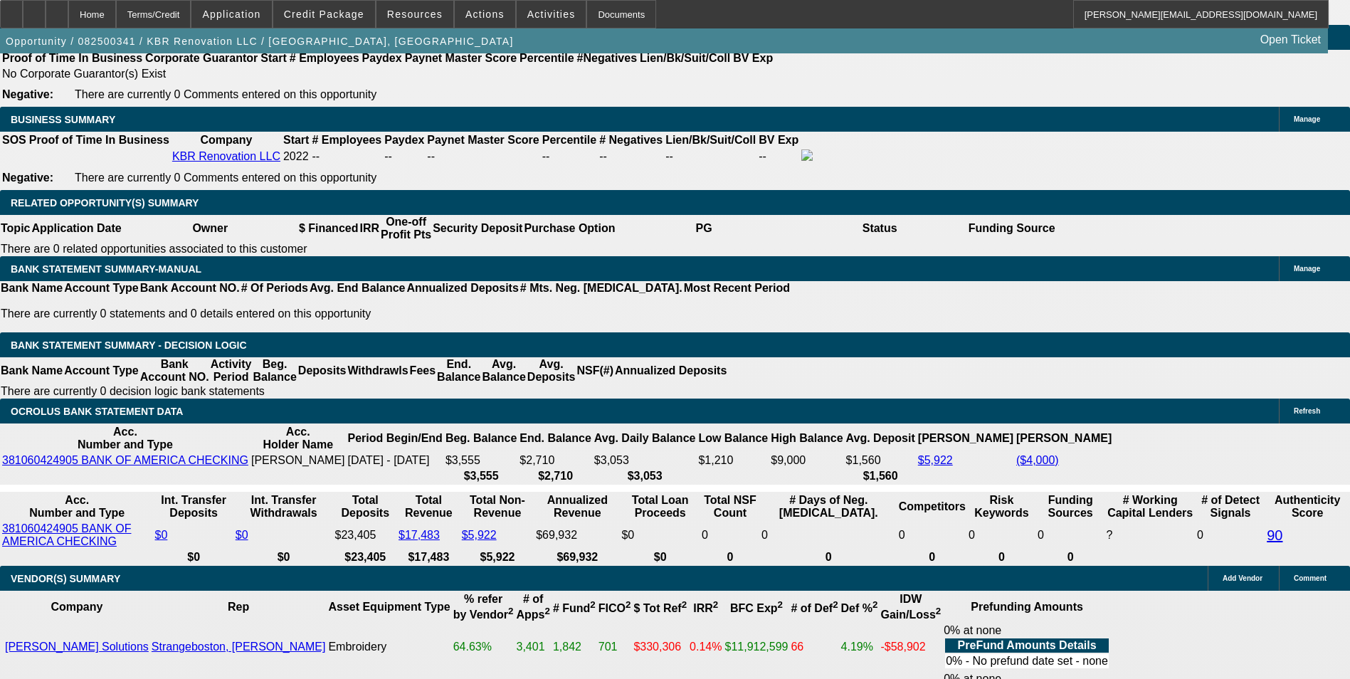
scroll to position [2287, 0]
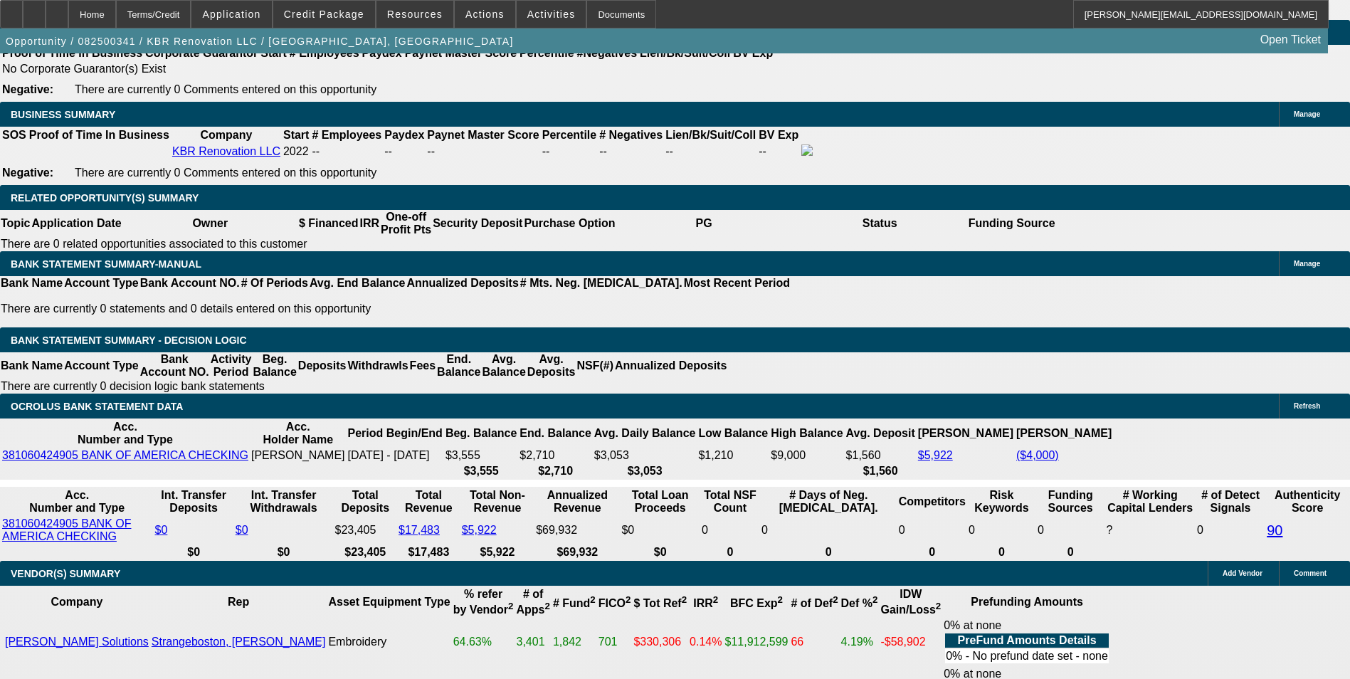
drag, startPoint x: 450, startPoint y: 308, endPoint x: 501, endPoint y: 295, distance: 52.3
type input "UNKNOWN"
type input "60"
type input "$286.76"
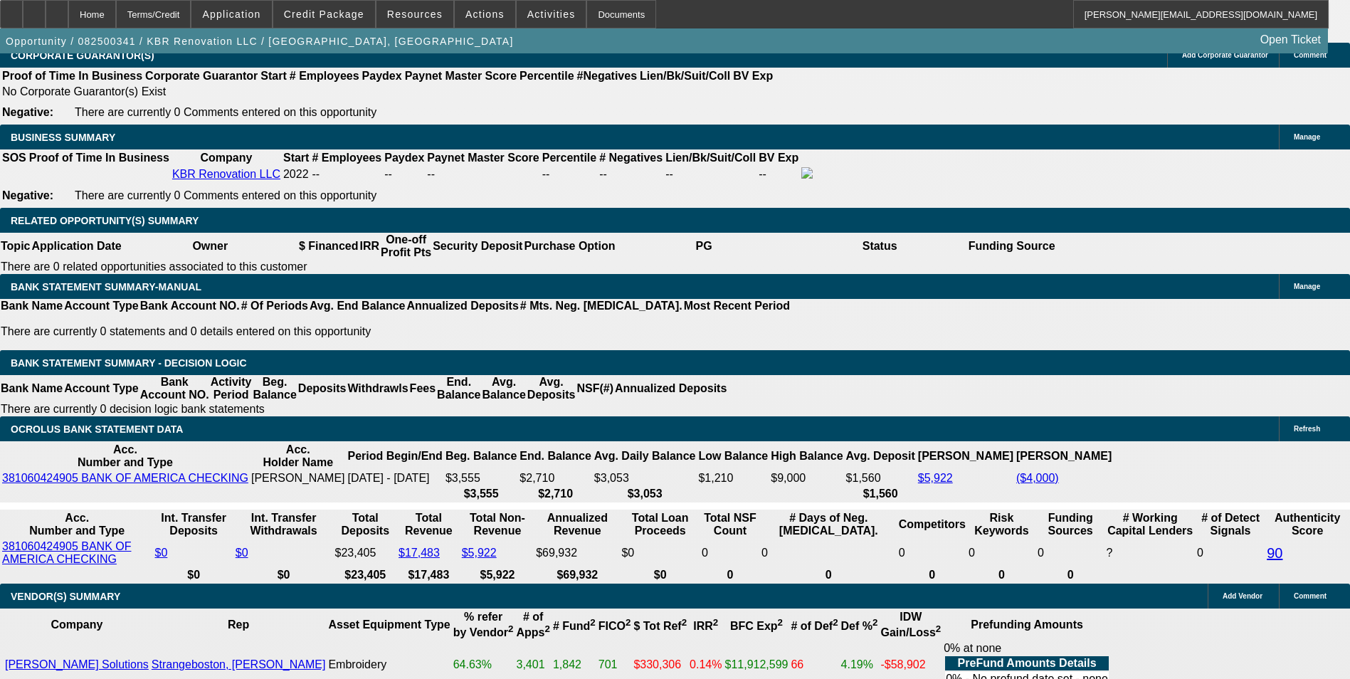
scroll to position [2003, 0]
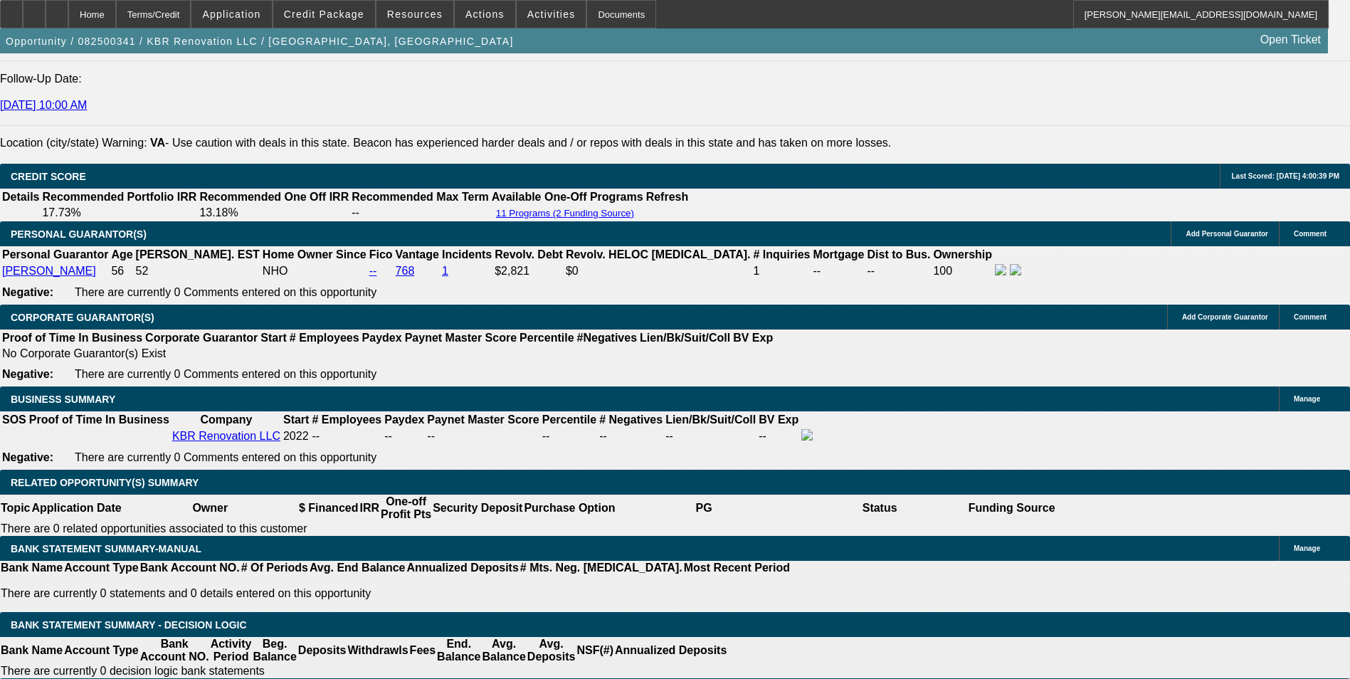
type input "60"
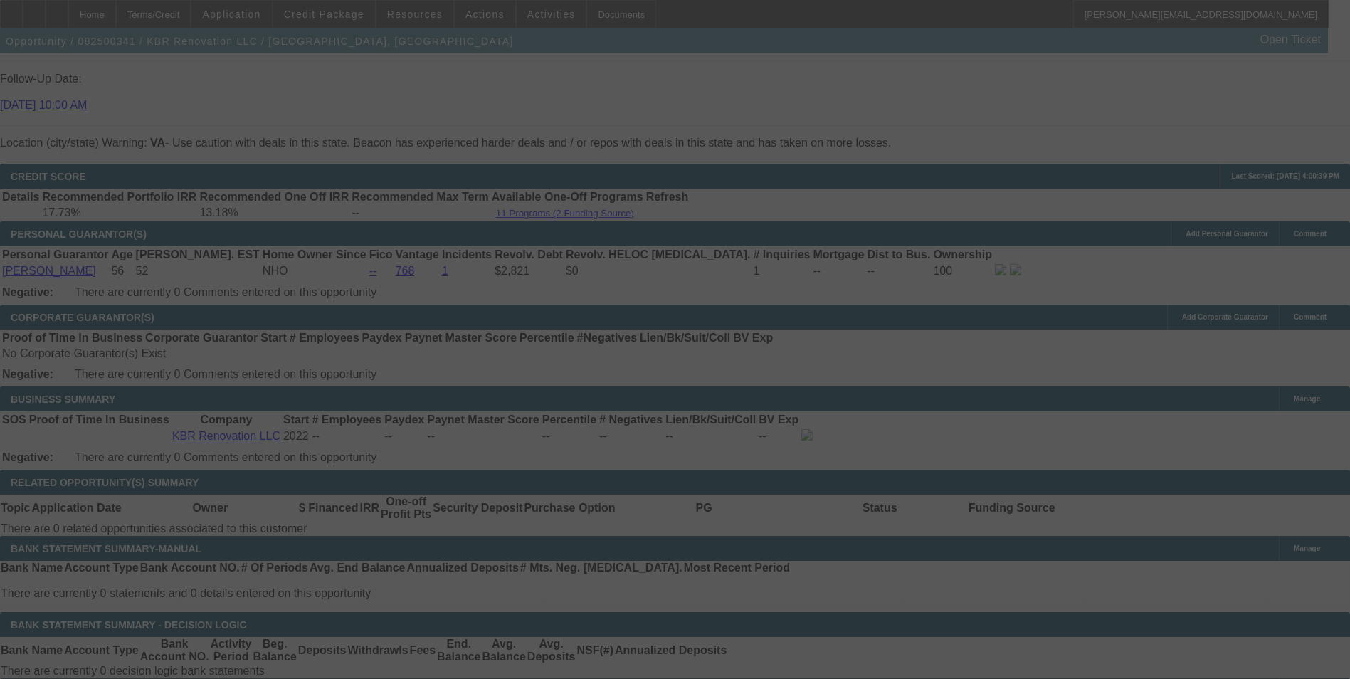
select select "0"
select select "6"
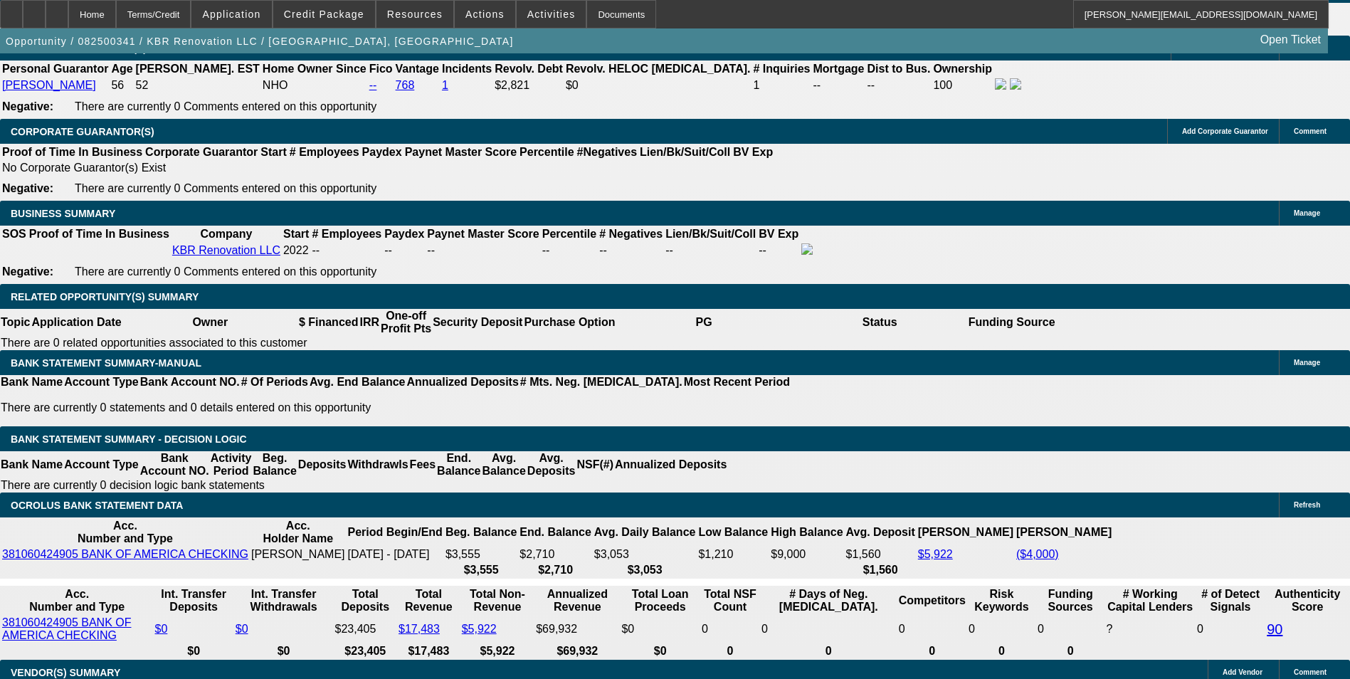
scroll to position [2145, 0]
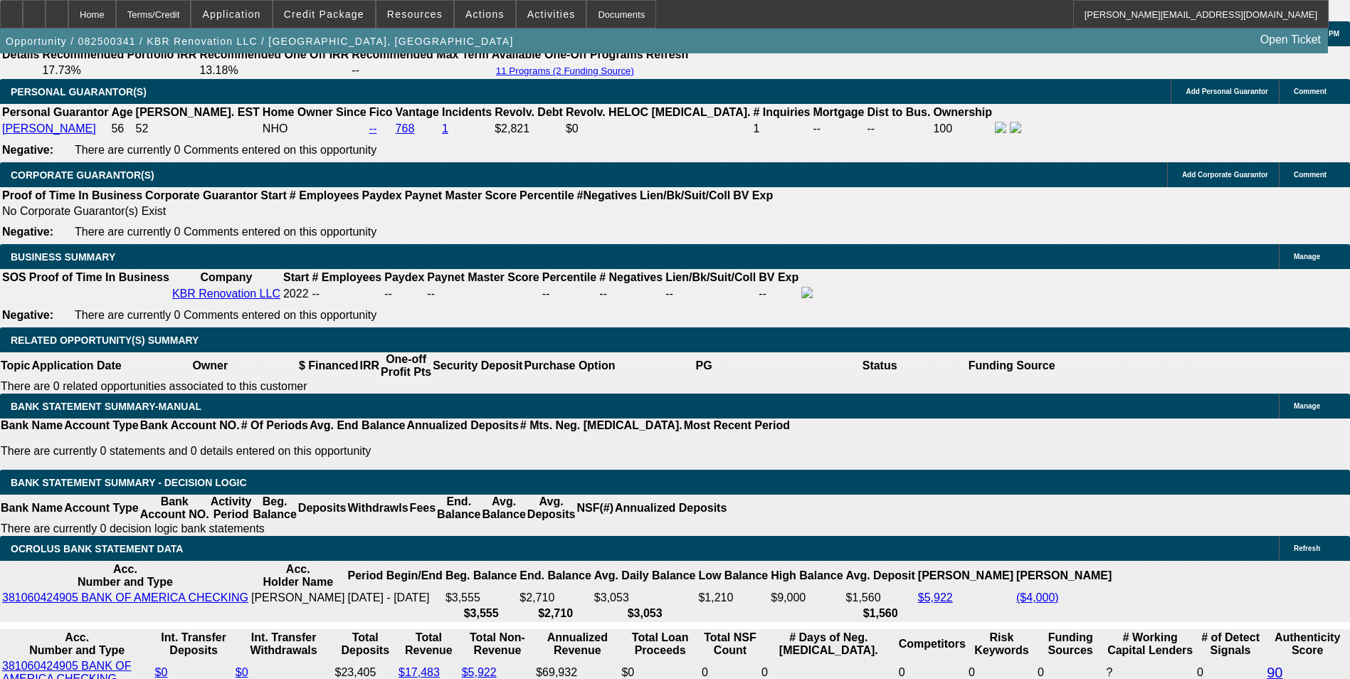
drag, startPoint x: 482, startPoint y: 442, endPoint x: 615, endPoint y: 457, distance: 134.6
type input "1"
type input "UNKNOWN"
type input "14"
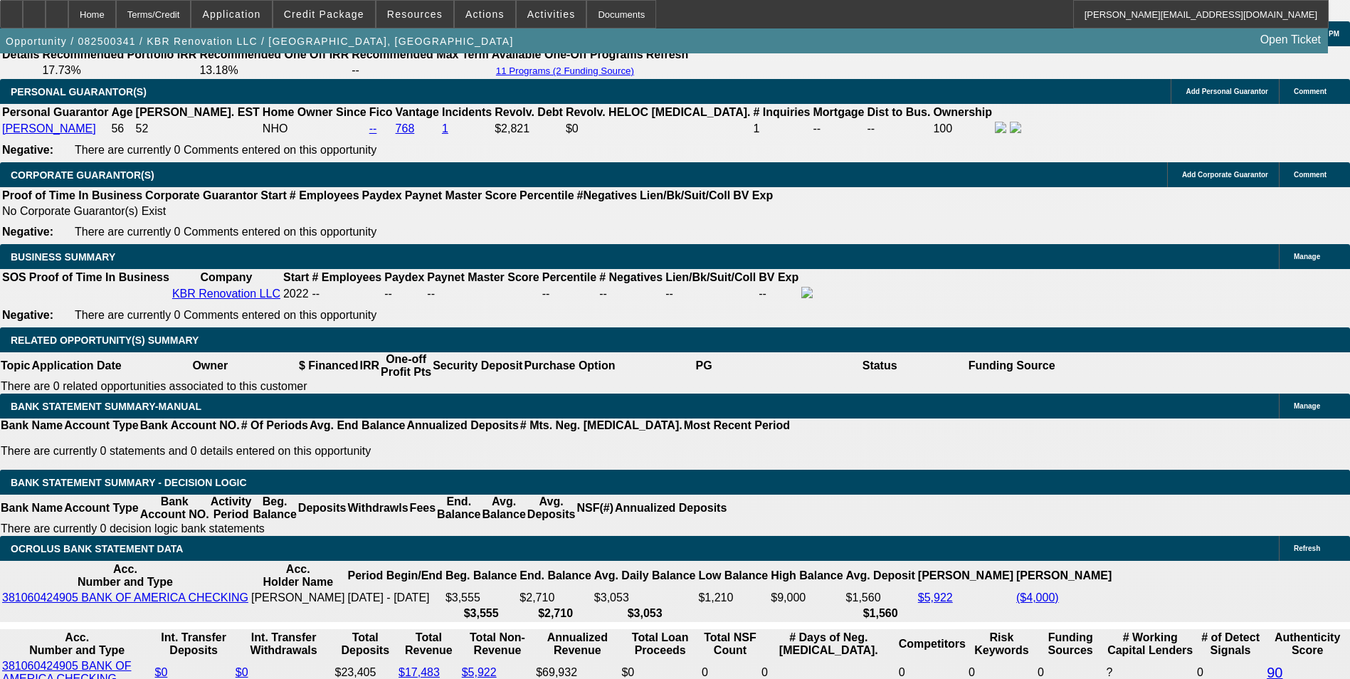
type input "$275.50"
type input "14.5"
type input "$278.57"
type input "14.5"
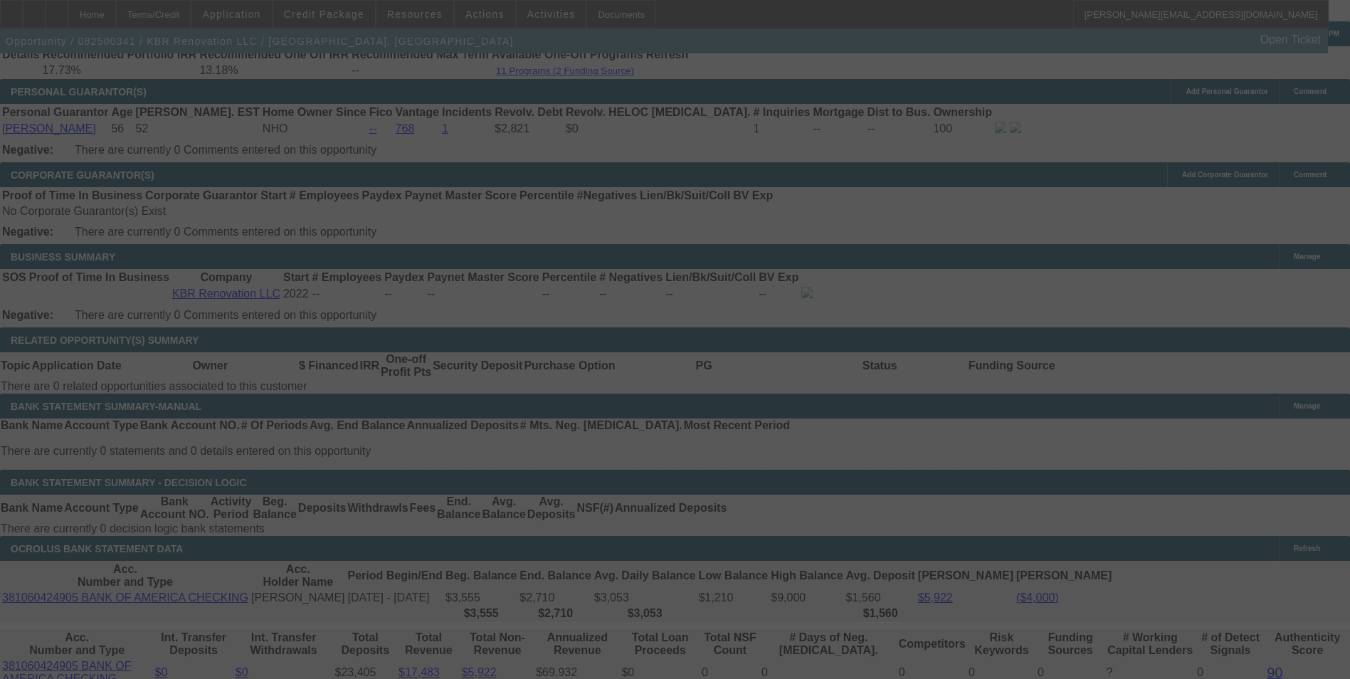
select select "0"
select select "6"
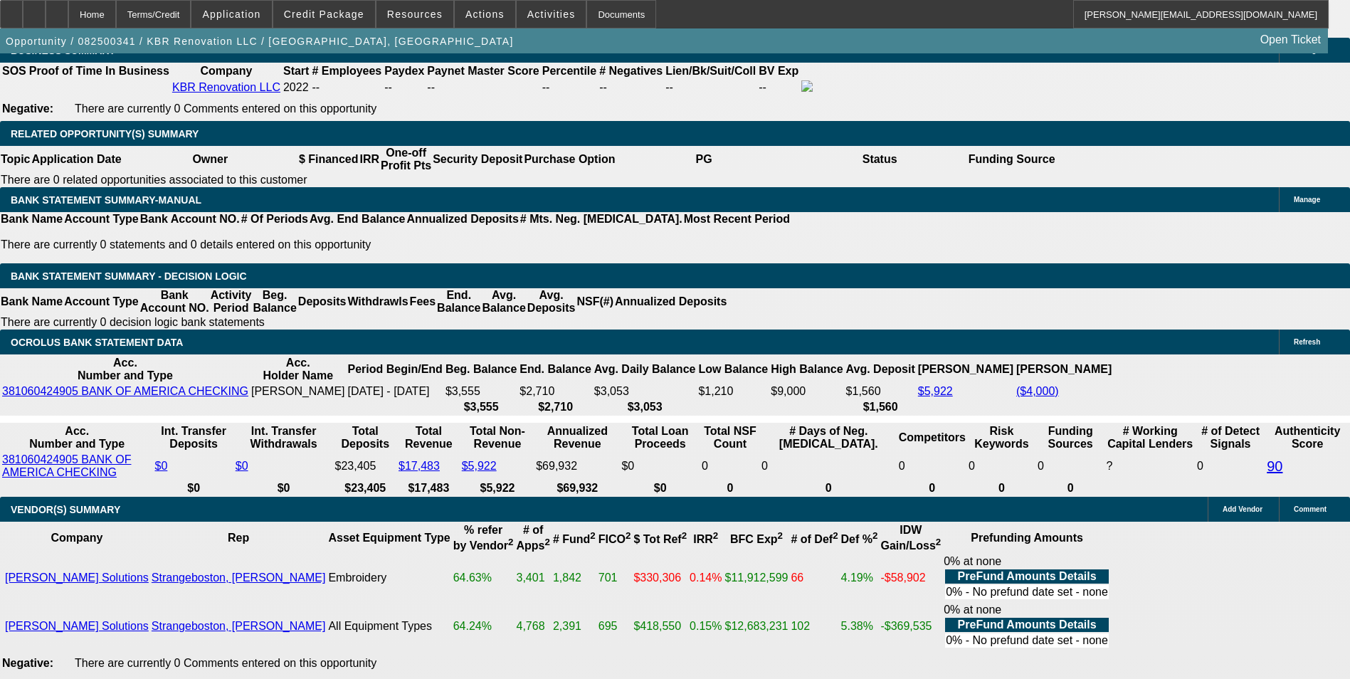
scroll to position [2358, 0]
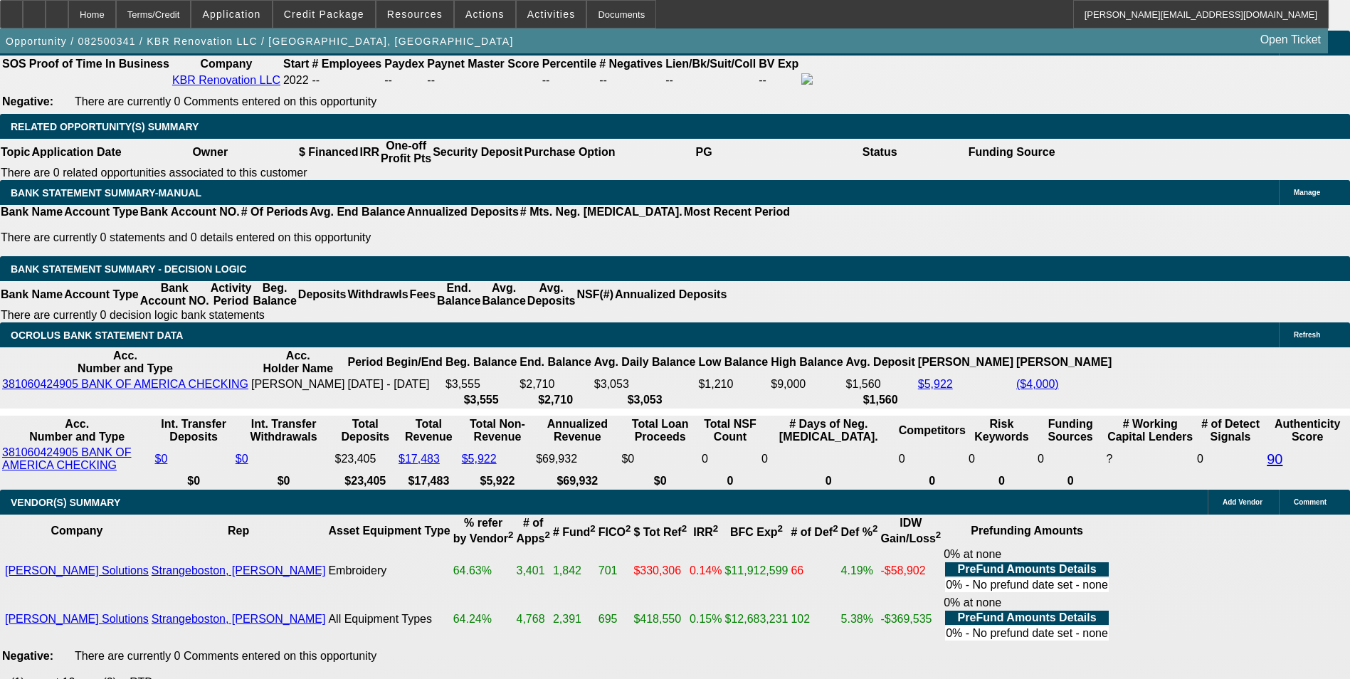
drag, startPoint x: 396, startPoint y: 235, endPoint x: 504, endPoint y: 208, distance: 111.3
type input "277"
type input "UNKNOWN"
type input "14.2"
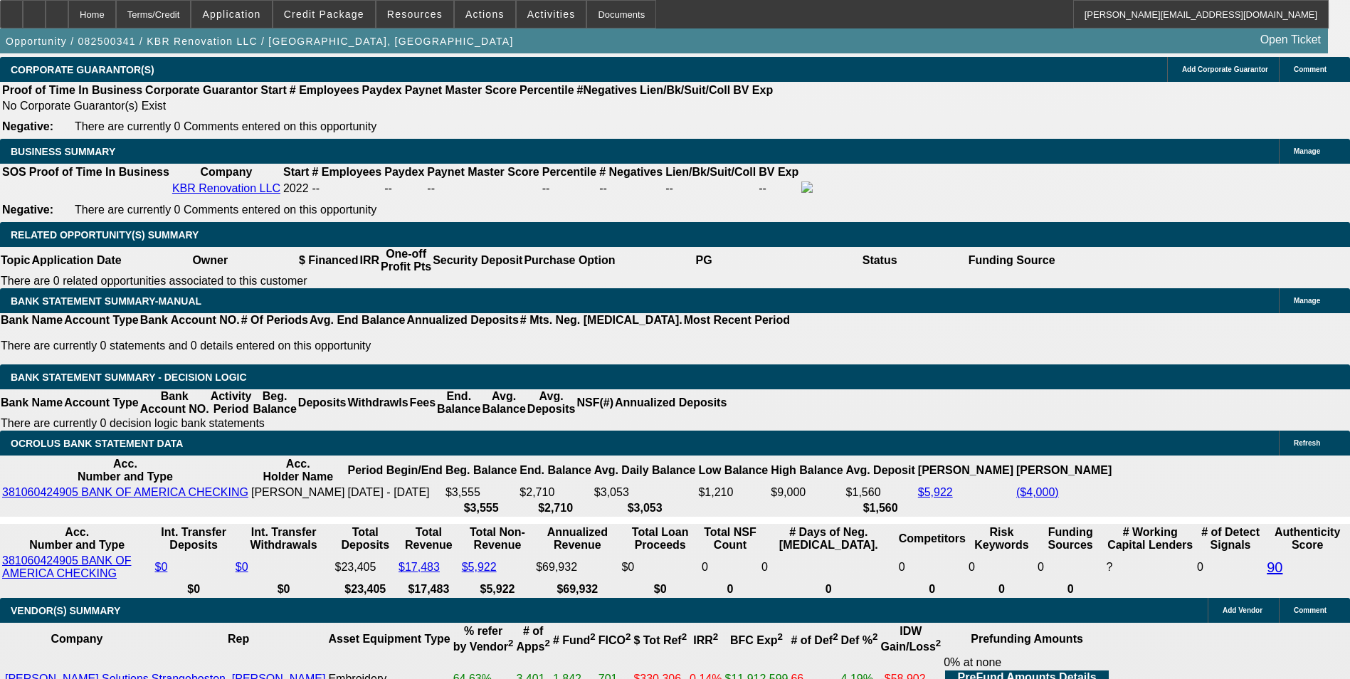
scroll to position [2074, 0]
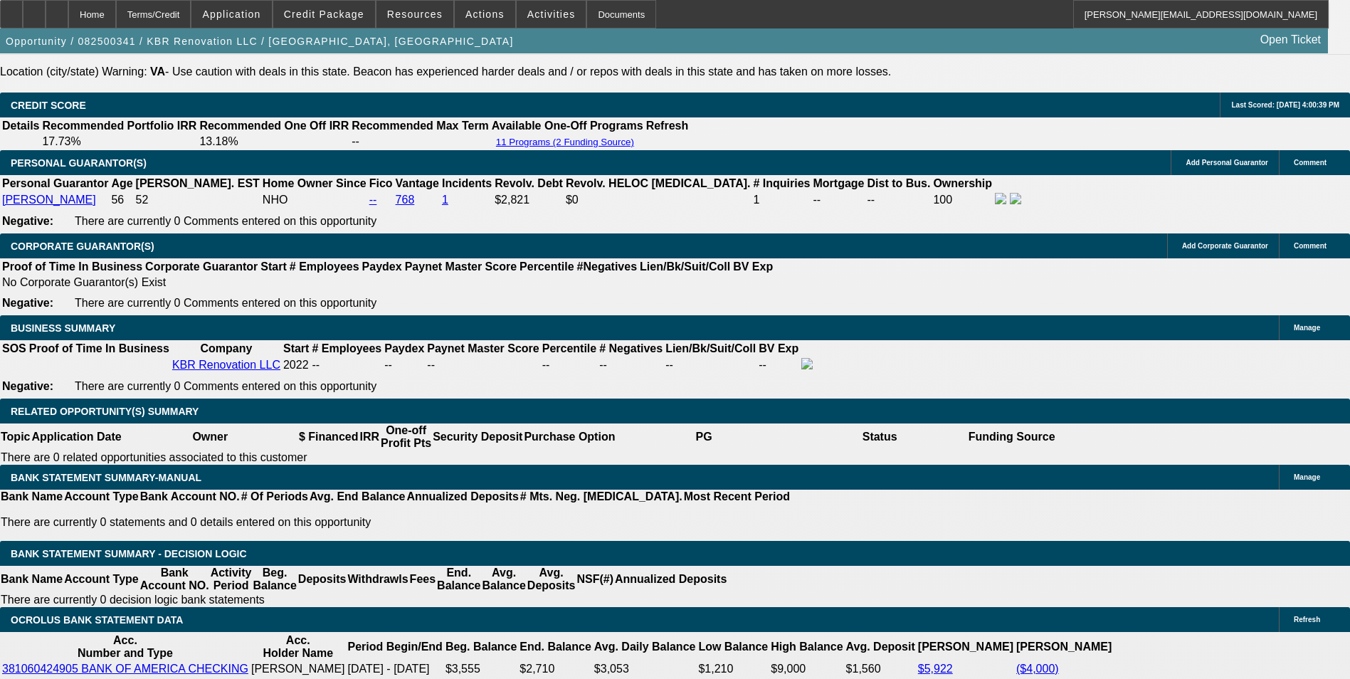
type input "$277.00"
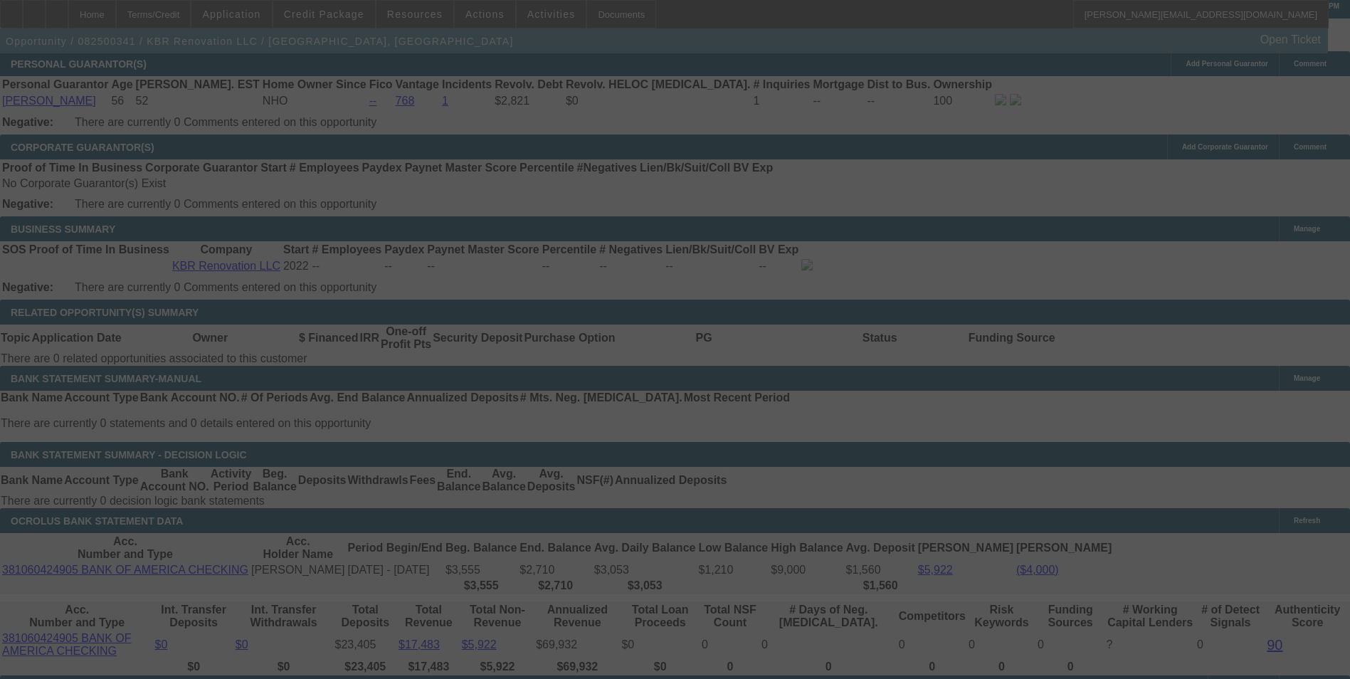
scroll to position [2430, 0]
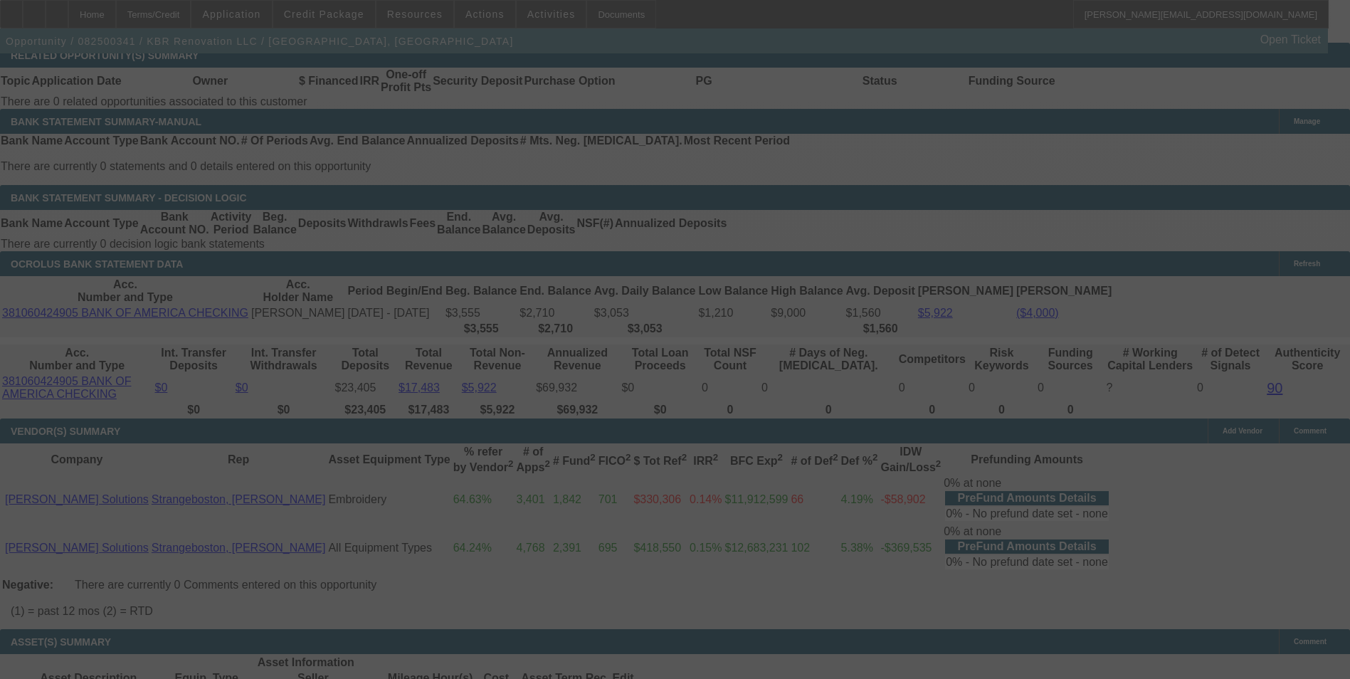
select select "0"
select select "6"
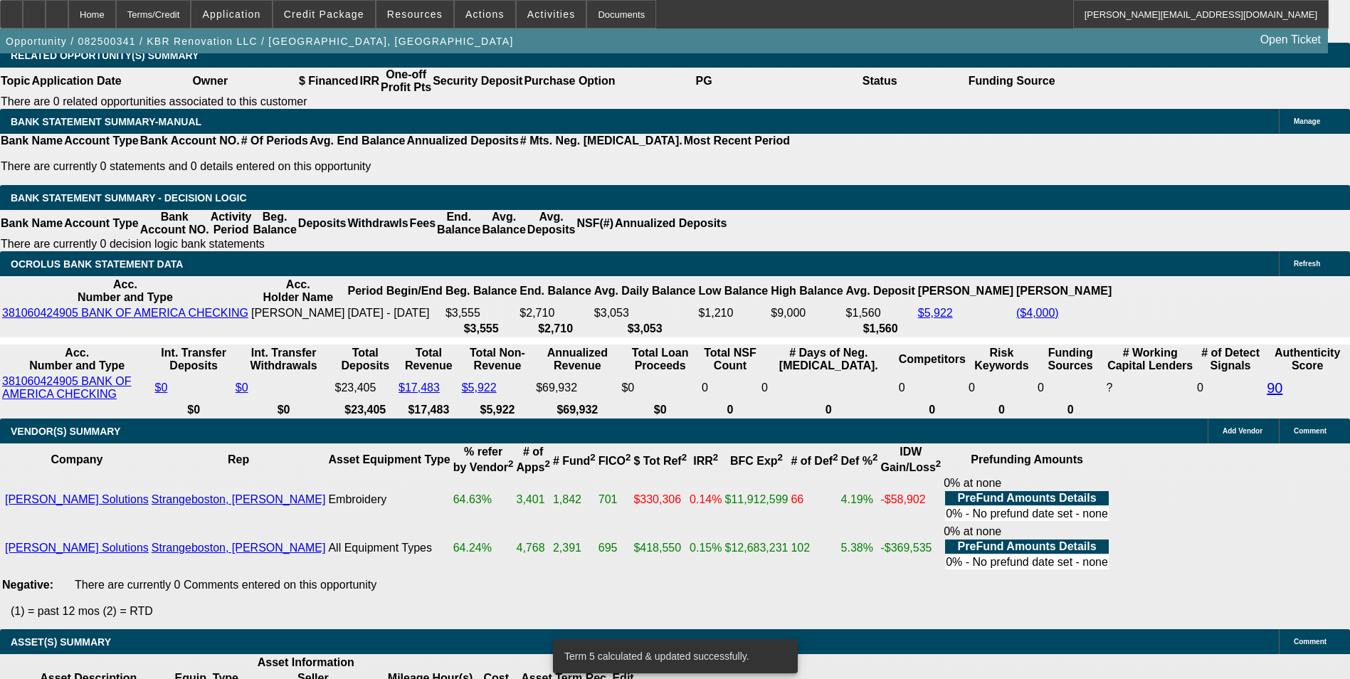
scroll to position [2358, 0]
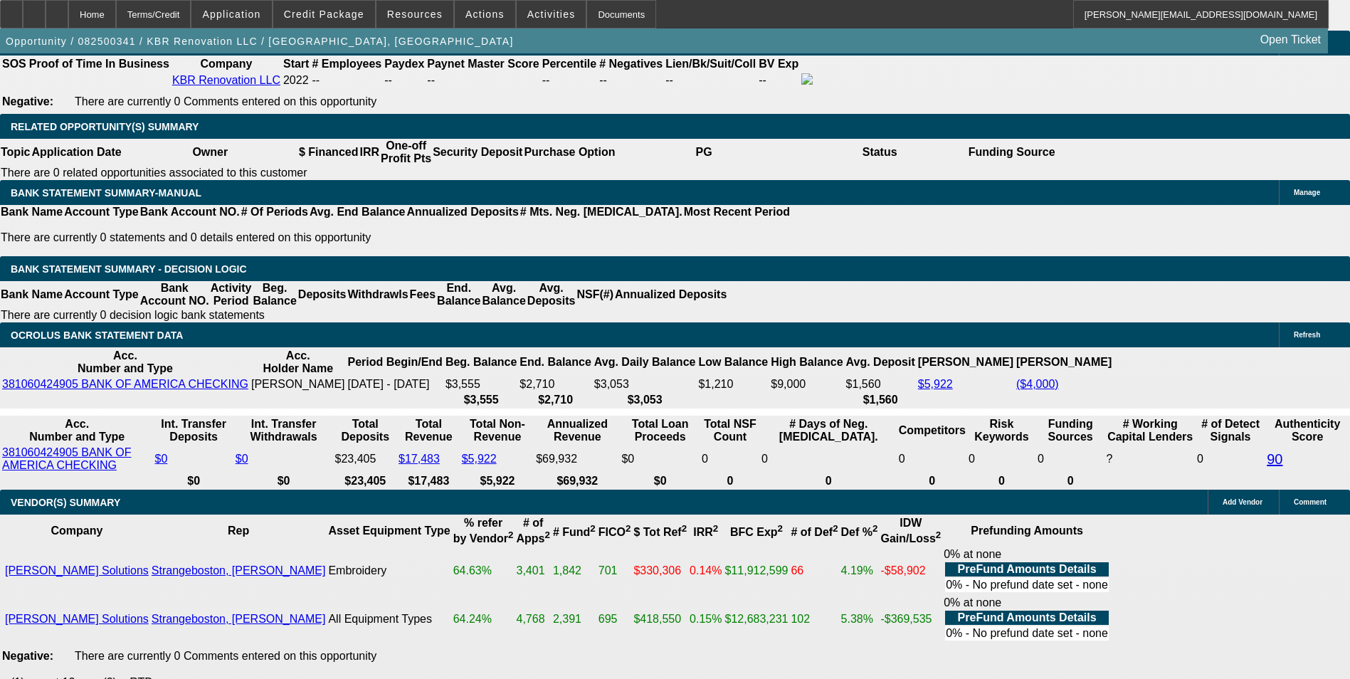
drag, startPoint x: 457, startPoint y: 228, endPoint x: 524, endPoint y: 223, distance: 66.3
type input "UNKNOWN"
type input "48"
type input "$325.00"
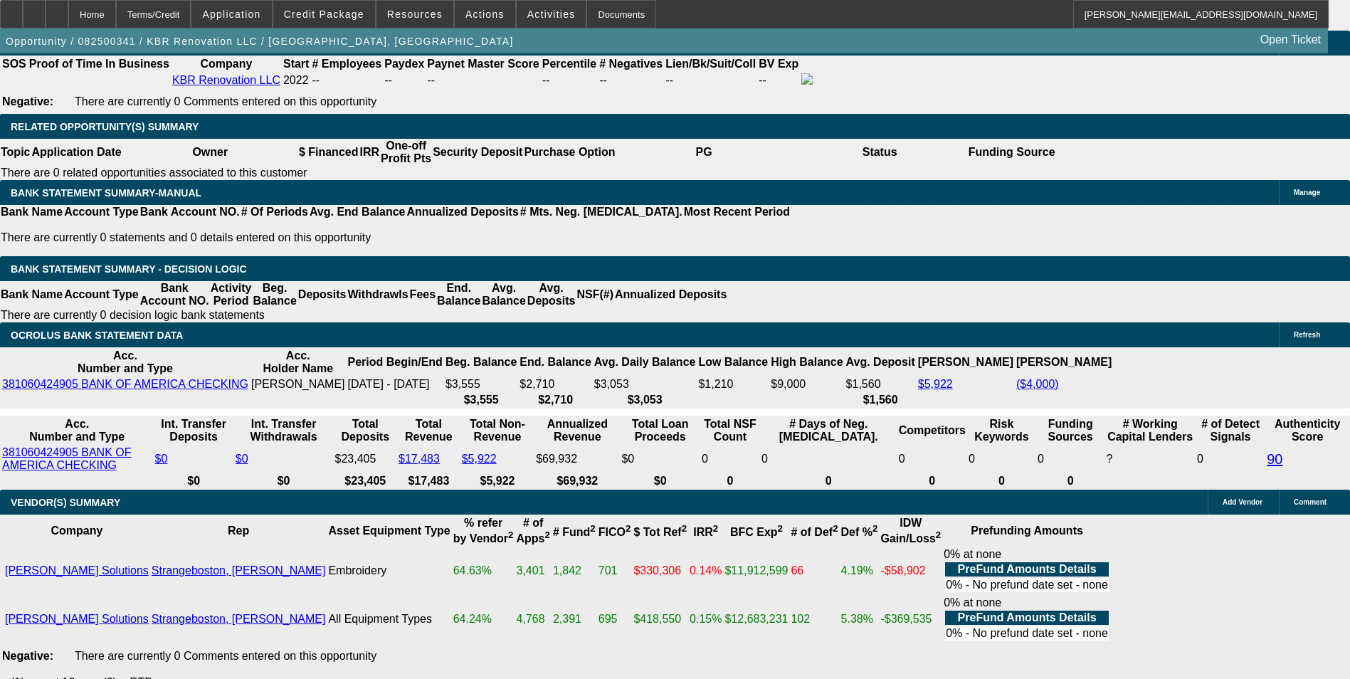
type input "48"
type input "32"
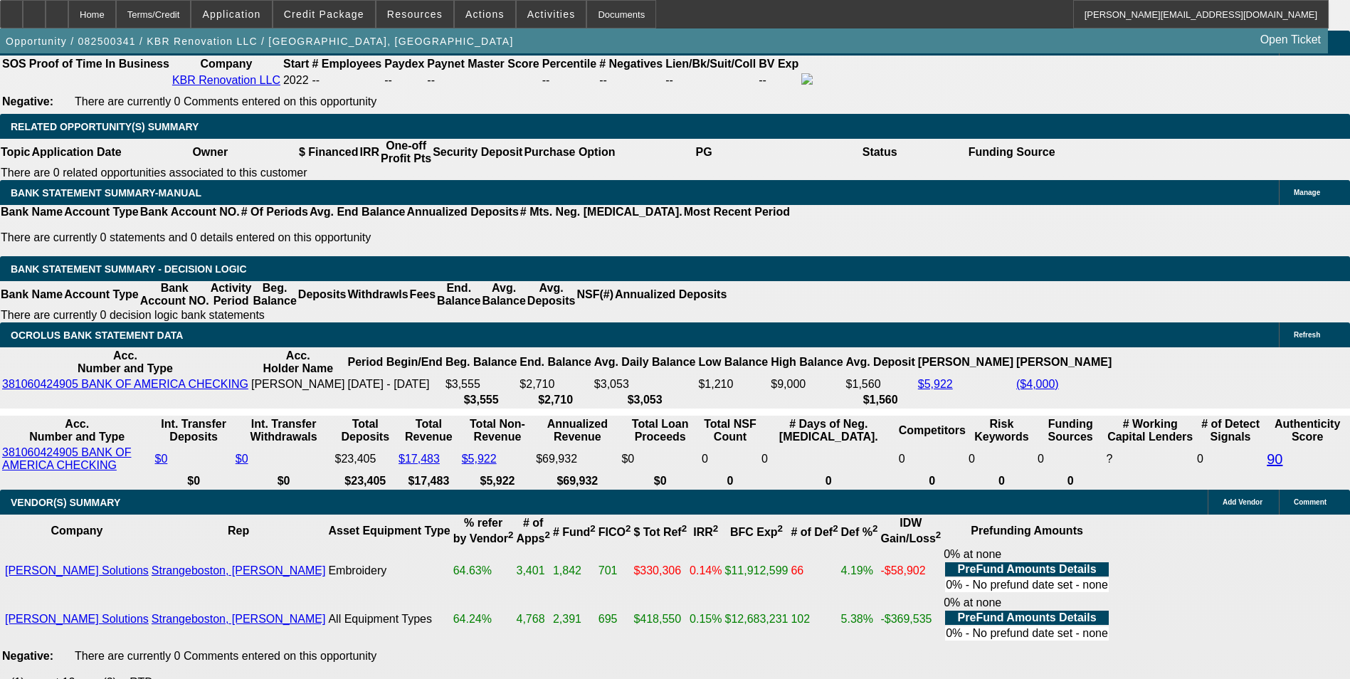
type input "324"
type input "14.1"
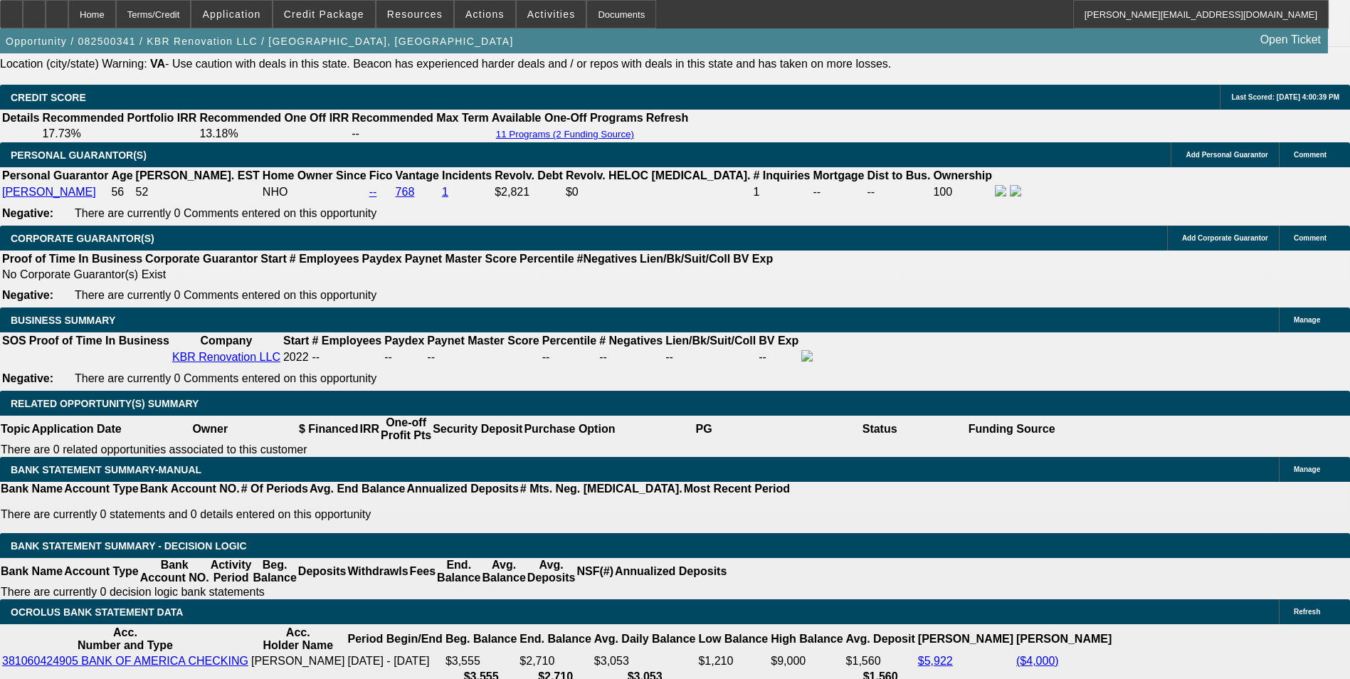
scroll to position [2074, 0]
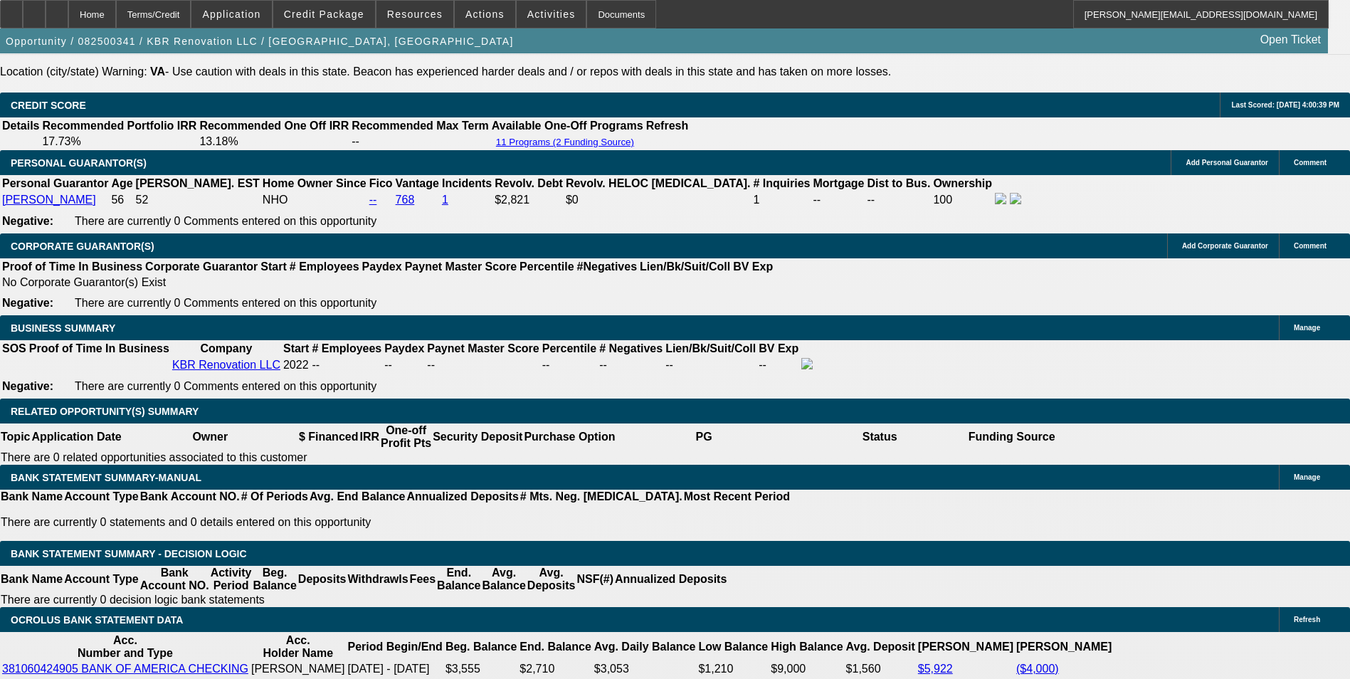
type input "$324.00"
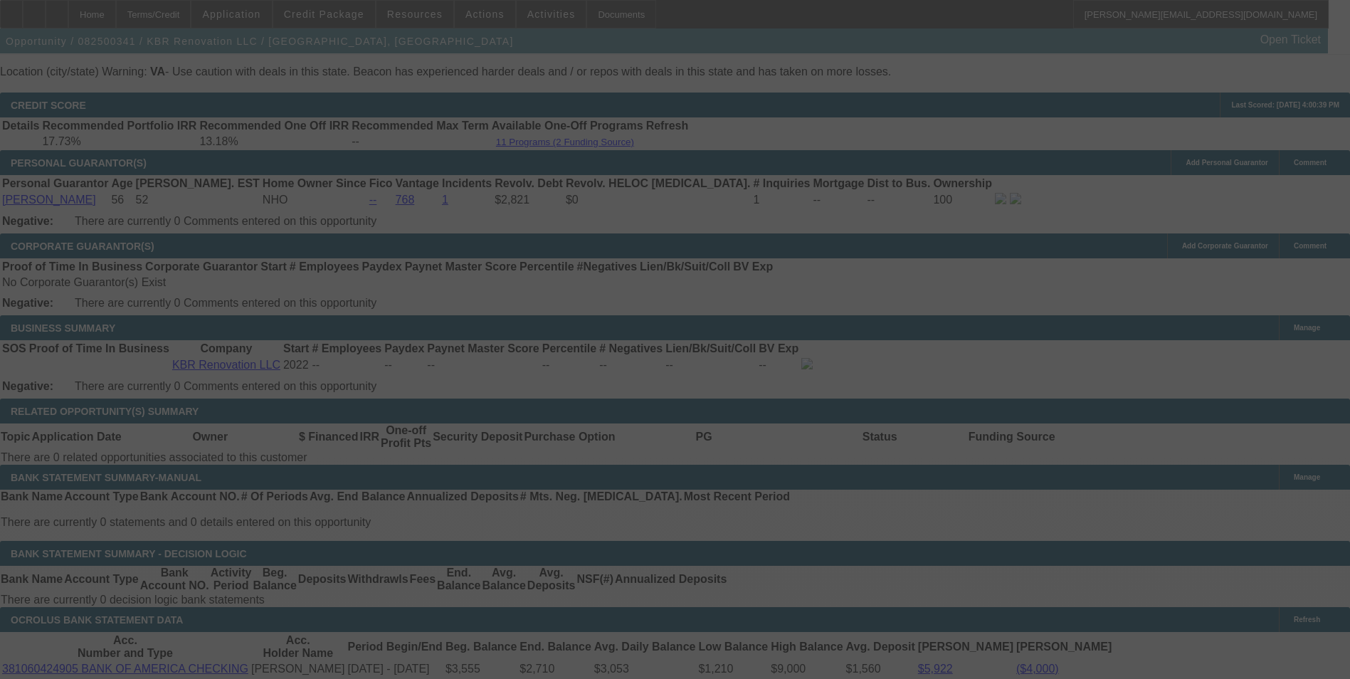
select select "0"
select select "6"
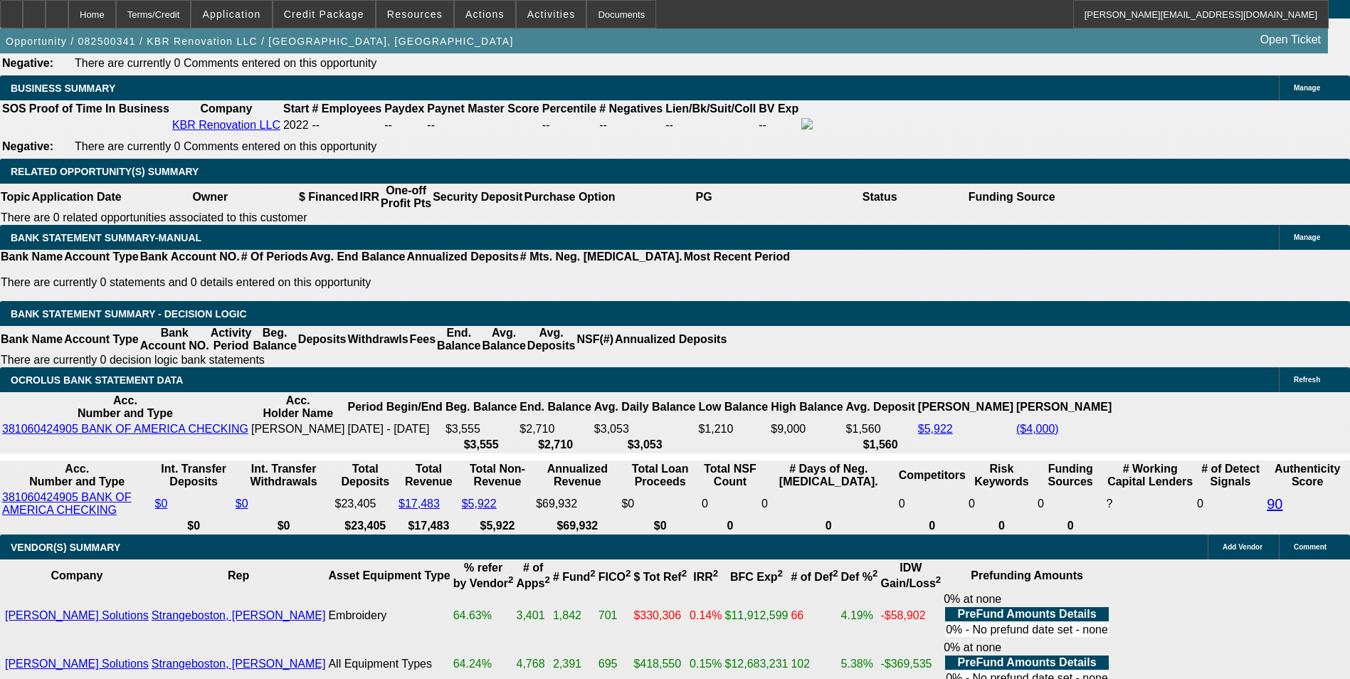
scroll to position [2358, 0]
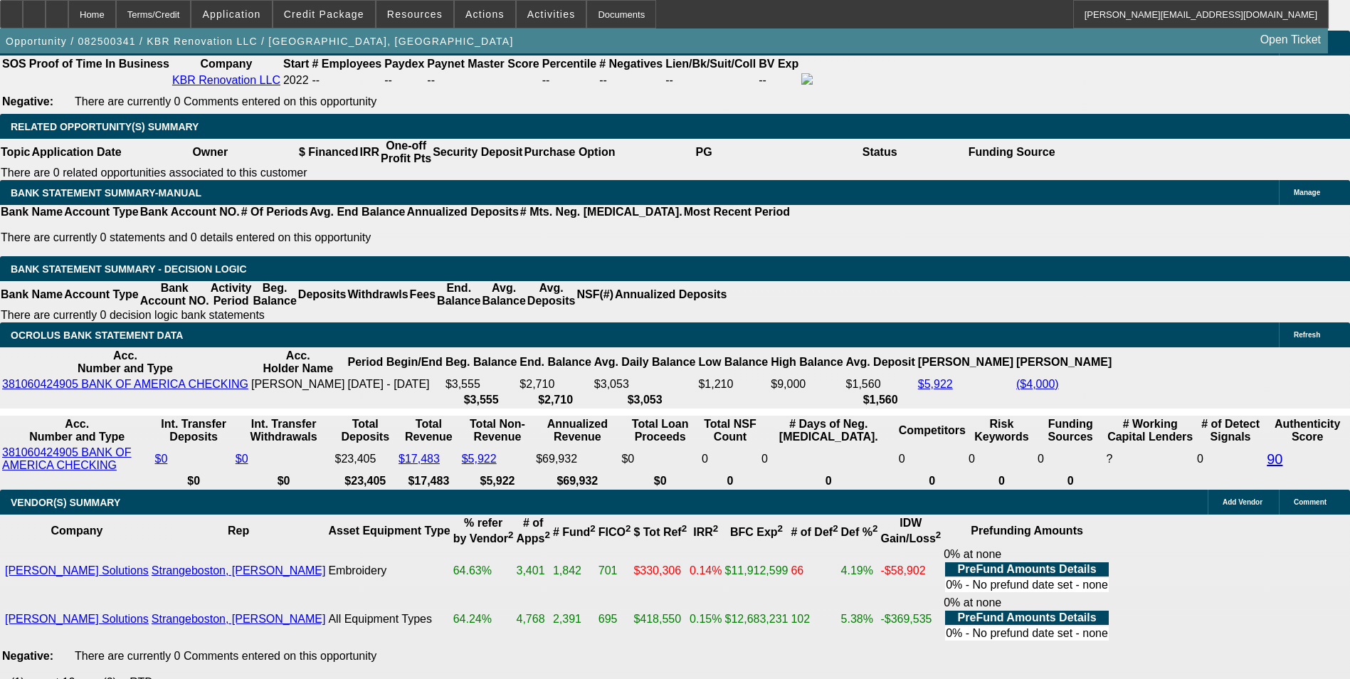
type input "3"
type input "UNKNOWN"
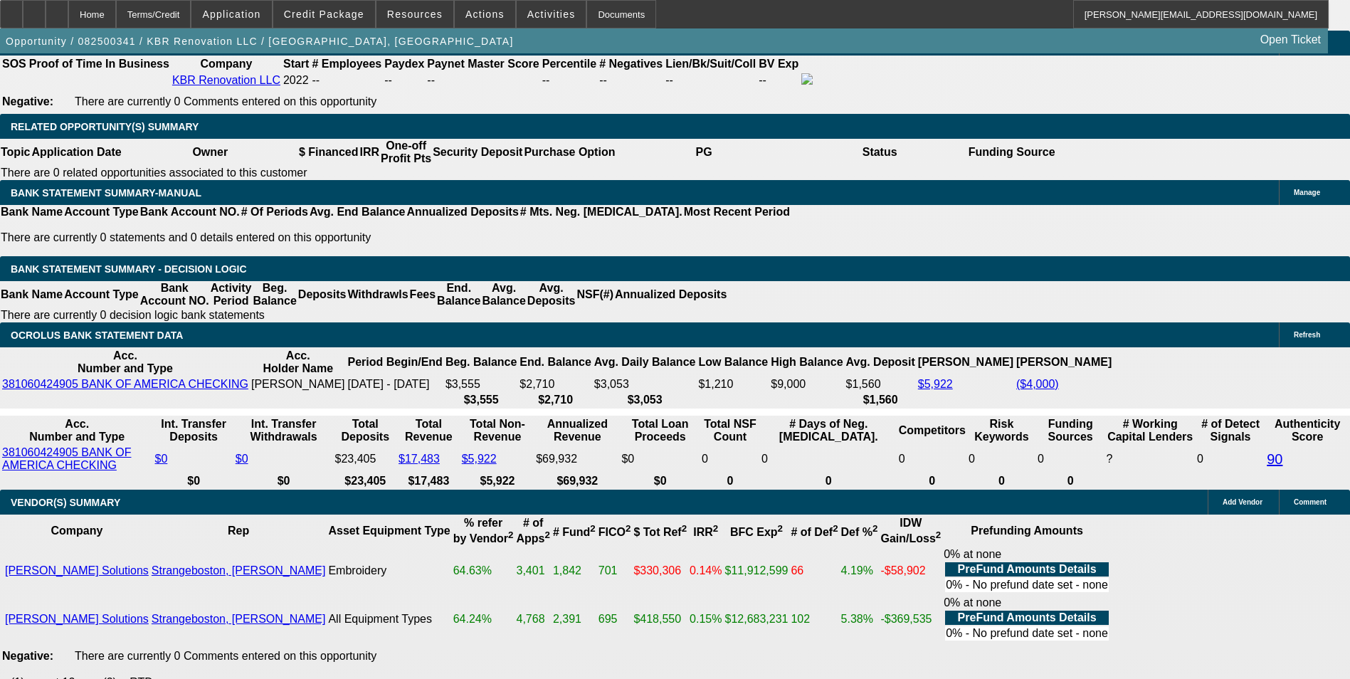
type input "323"
type input "13.9"
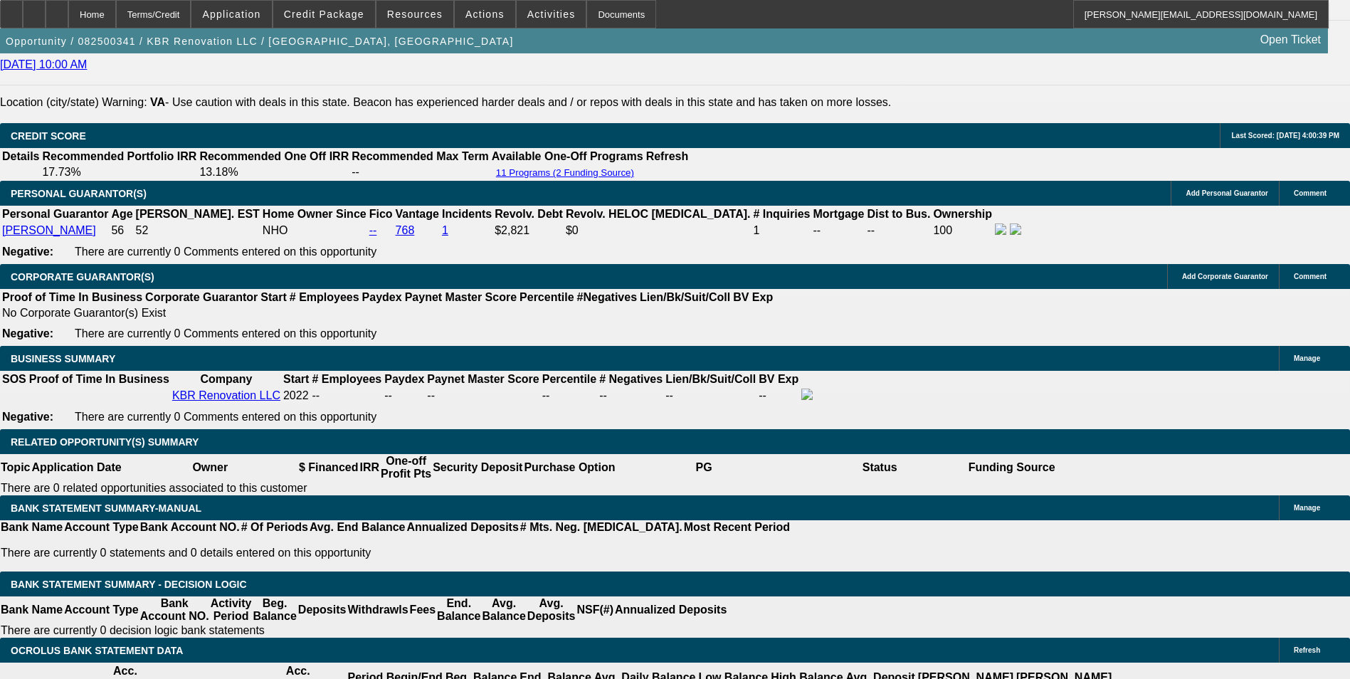
scroll to position [2003, 0]
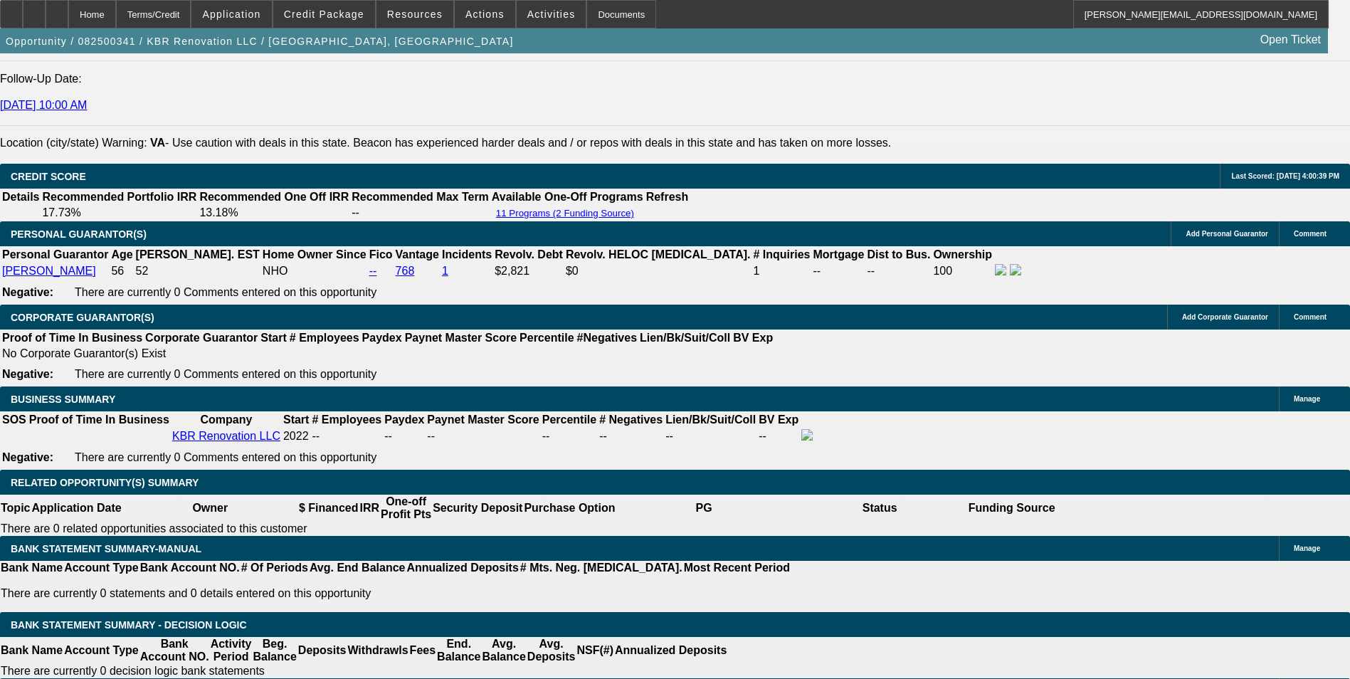
type input "$323.00"
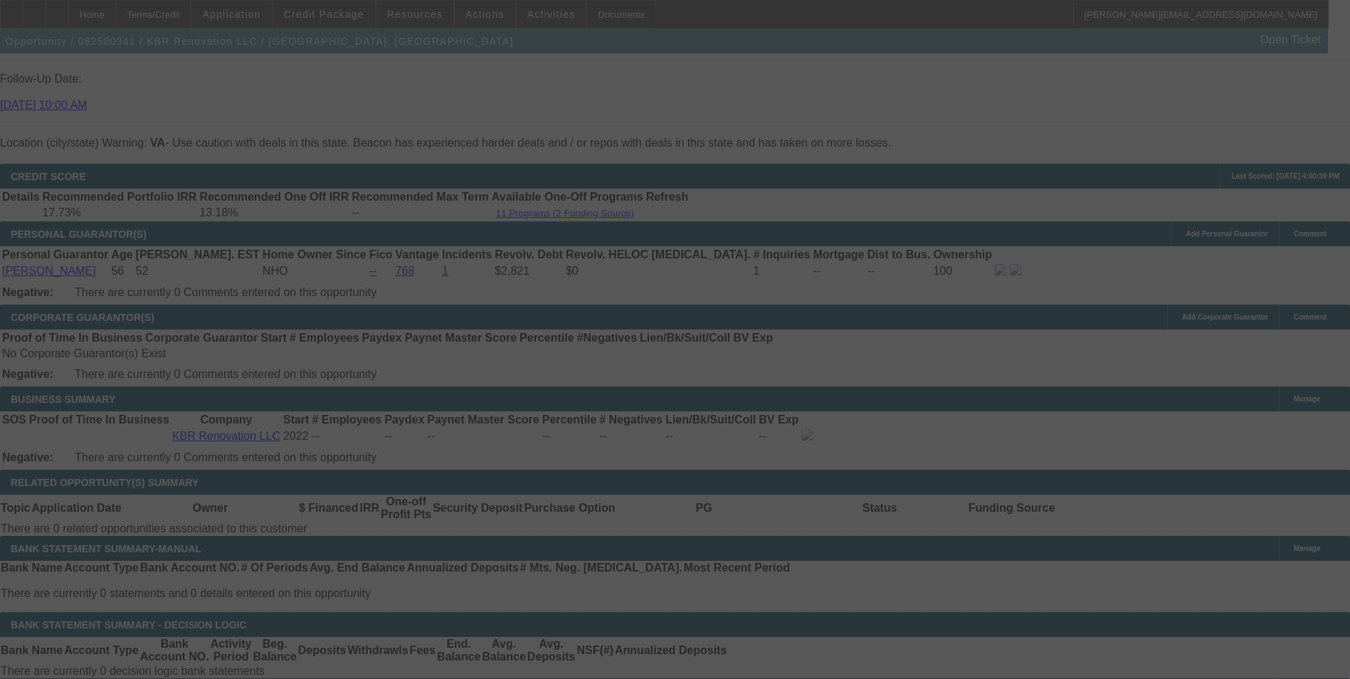
select select "0"
select select "6"
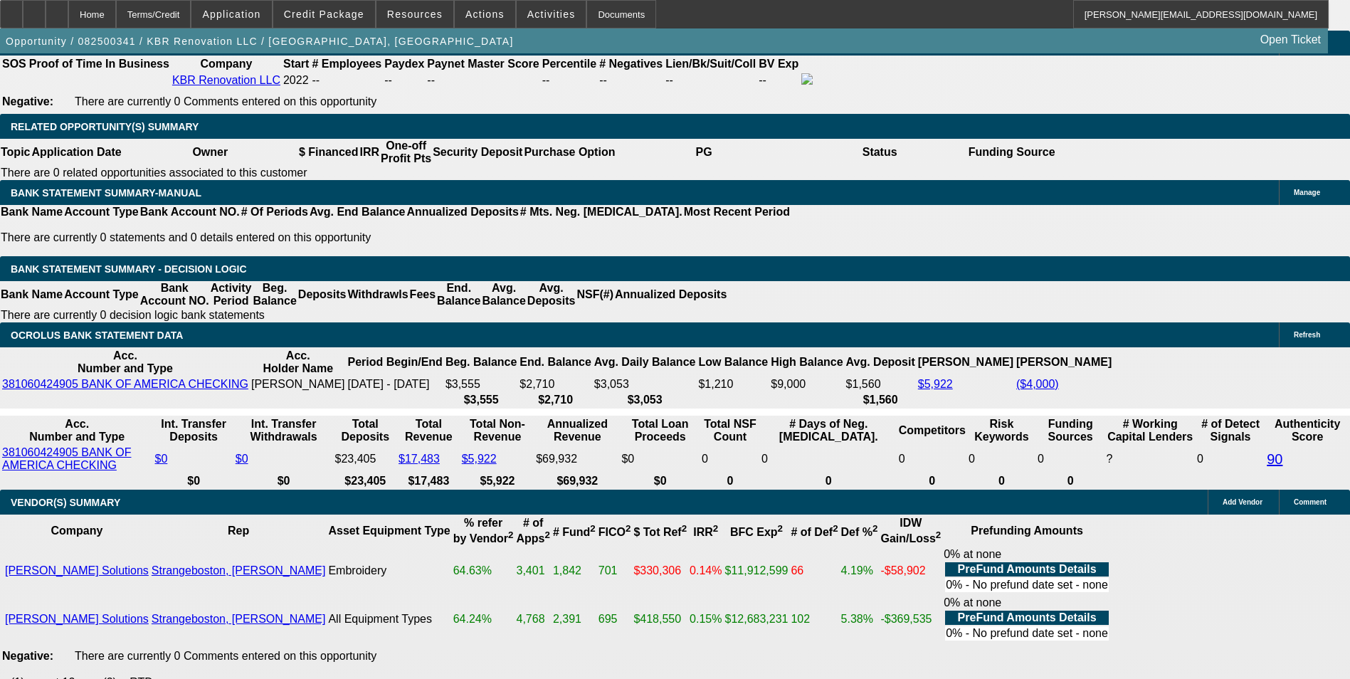
scroll to position [2287, 0]
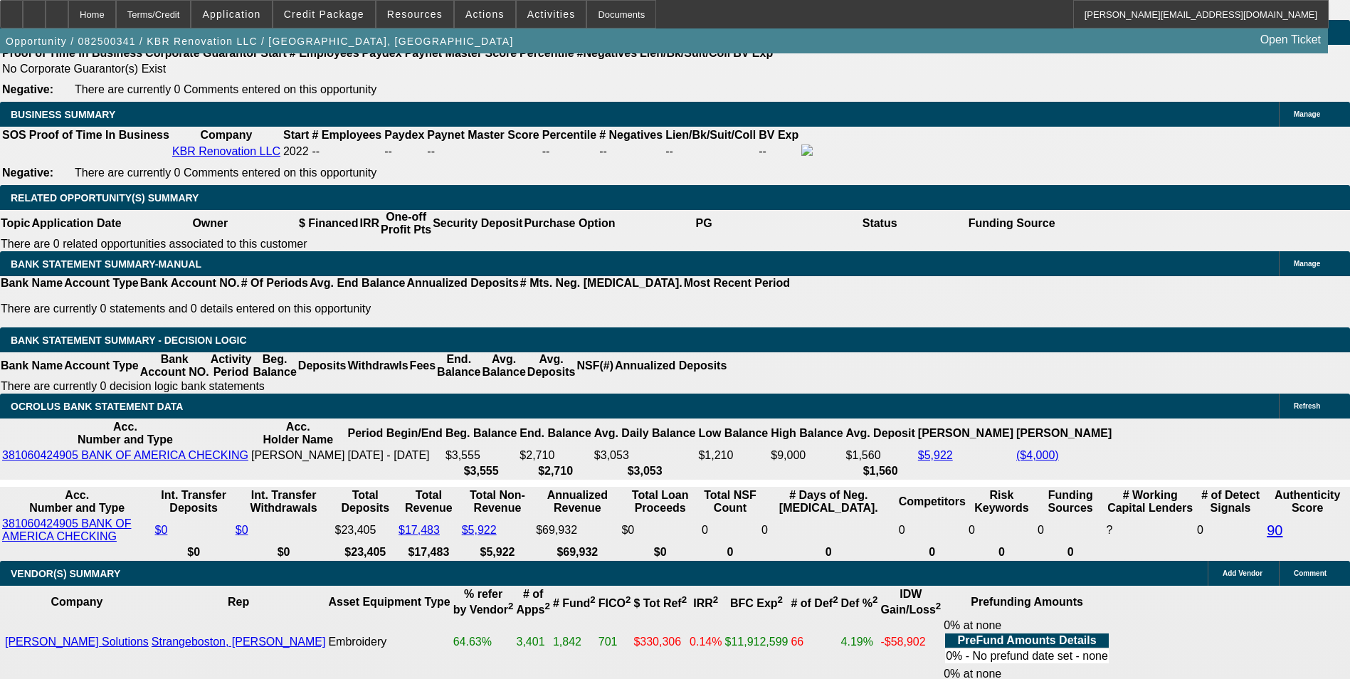
drag, startPoint x: 456, startPoint y: 302, endPoint x: 515, endPoint y: 288, distance: 60.6
type input "UNKNOWN"
type input "3"
type input "$4,038.50"
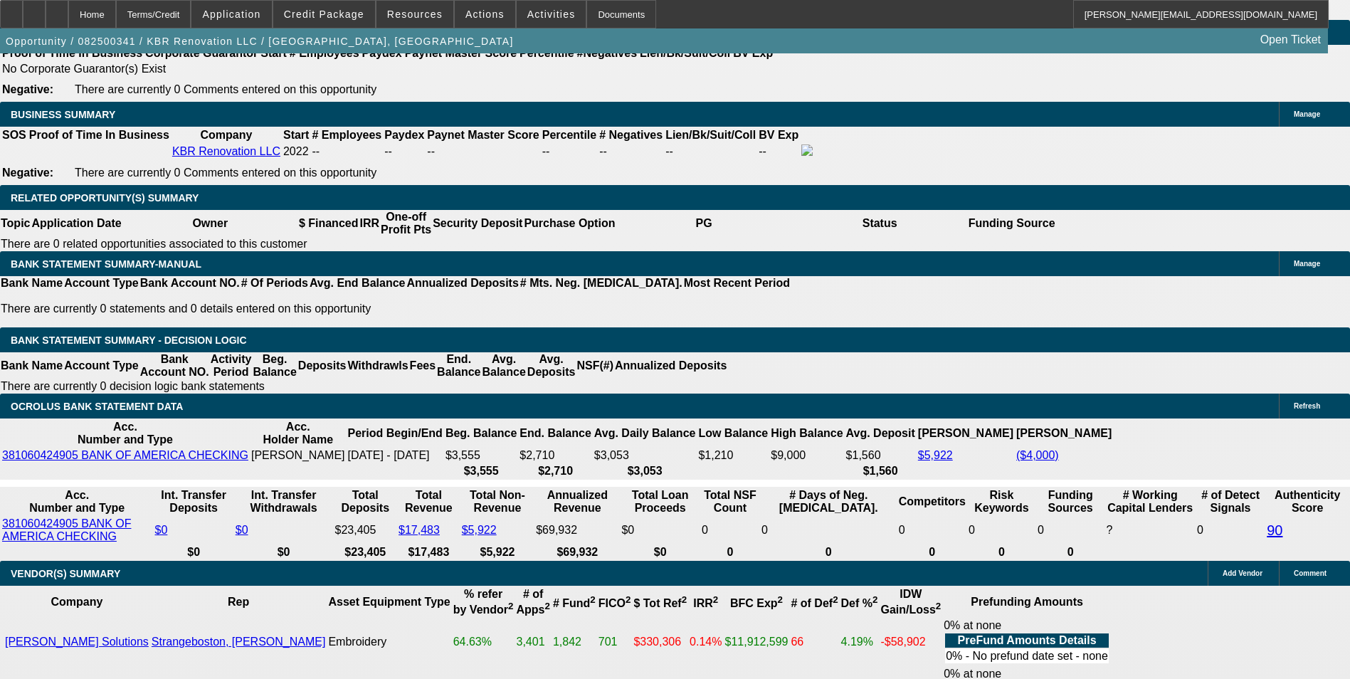
type input "36"
type input "$404.13"
type input "36"
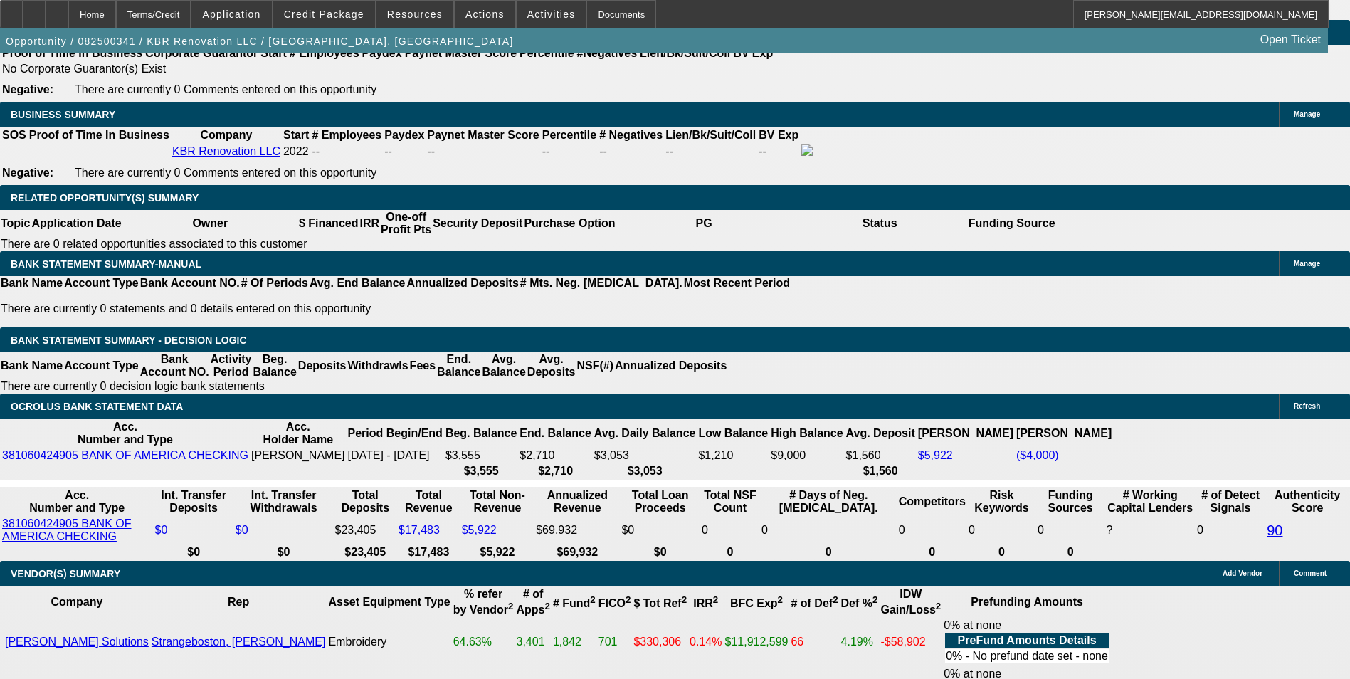
drag, startPoint x: 414, startPoint y: 305, endPoint x: 549, endPoint y: 309, distance: 135.2
type input "3"
type input "399"
type input "13"
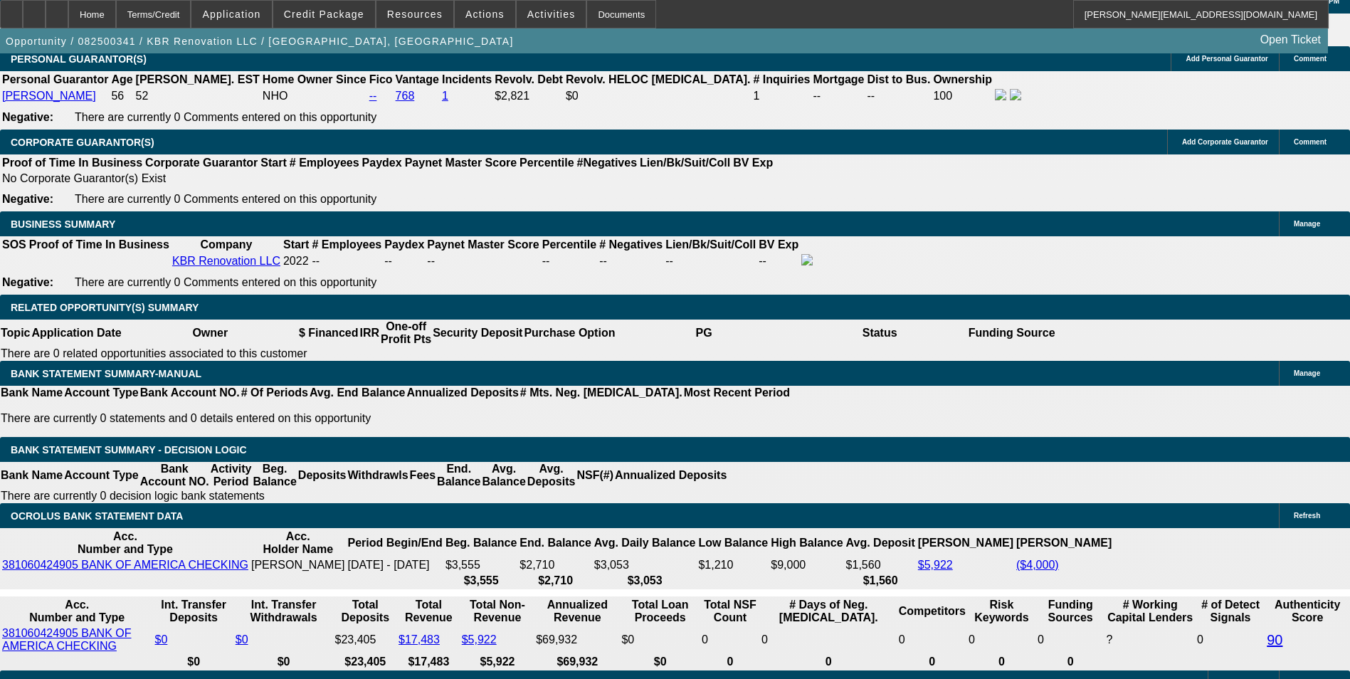
scroll to position [2003, 0]
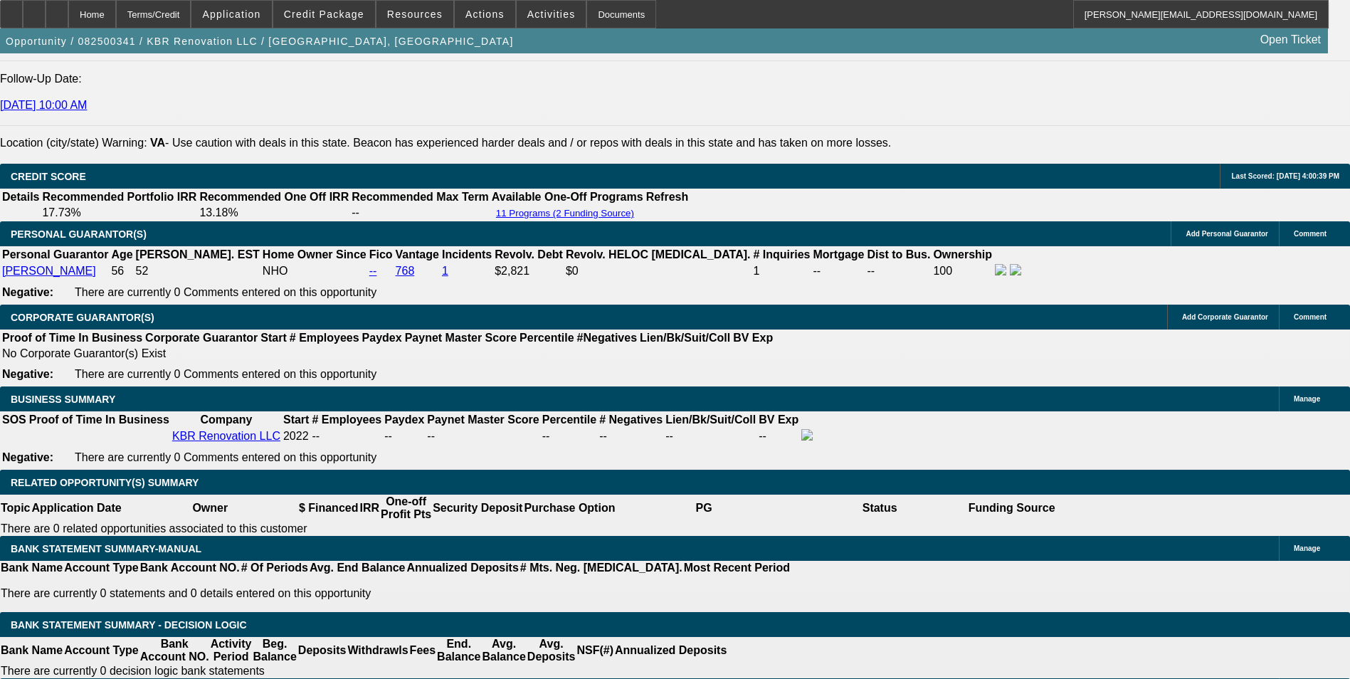
type input "$399.00"
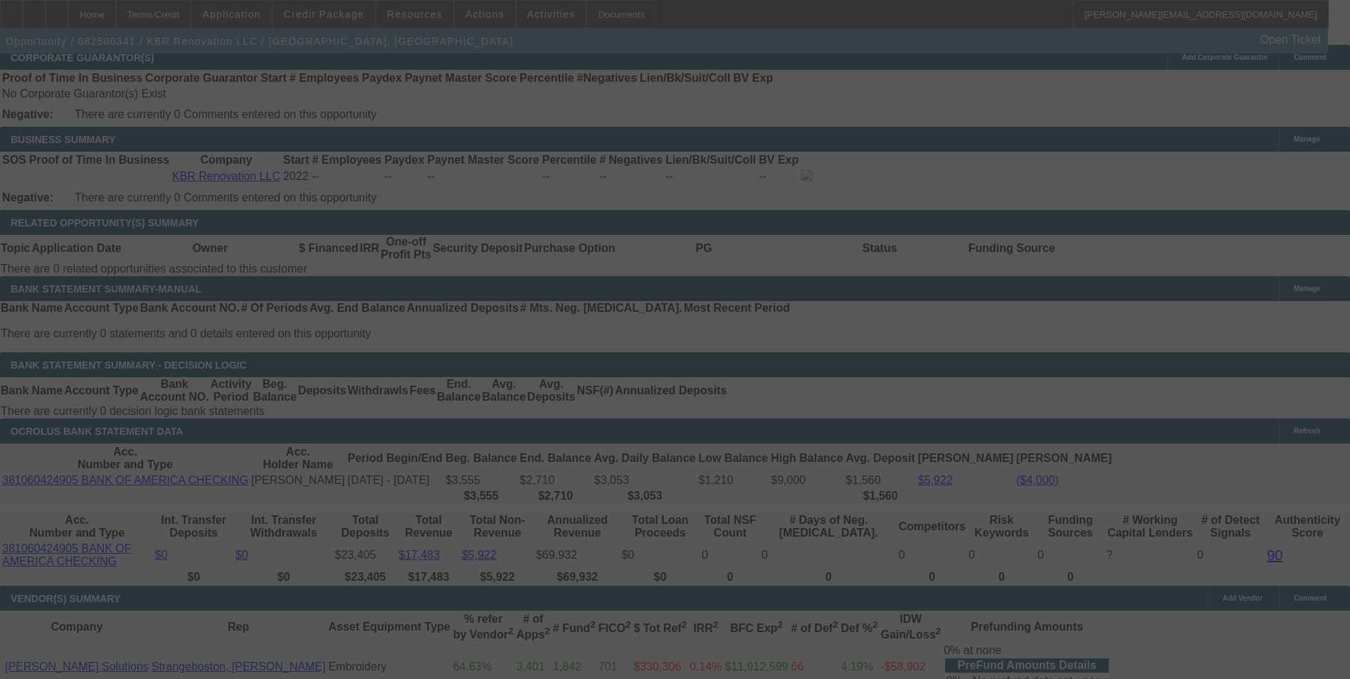
scroll to position [2287, 0]
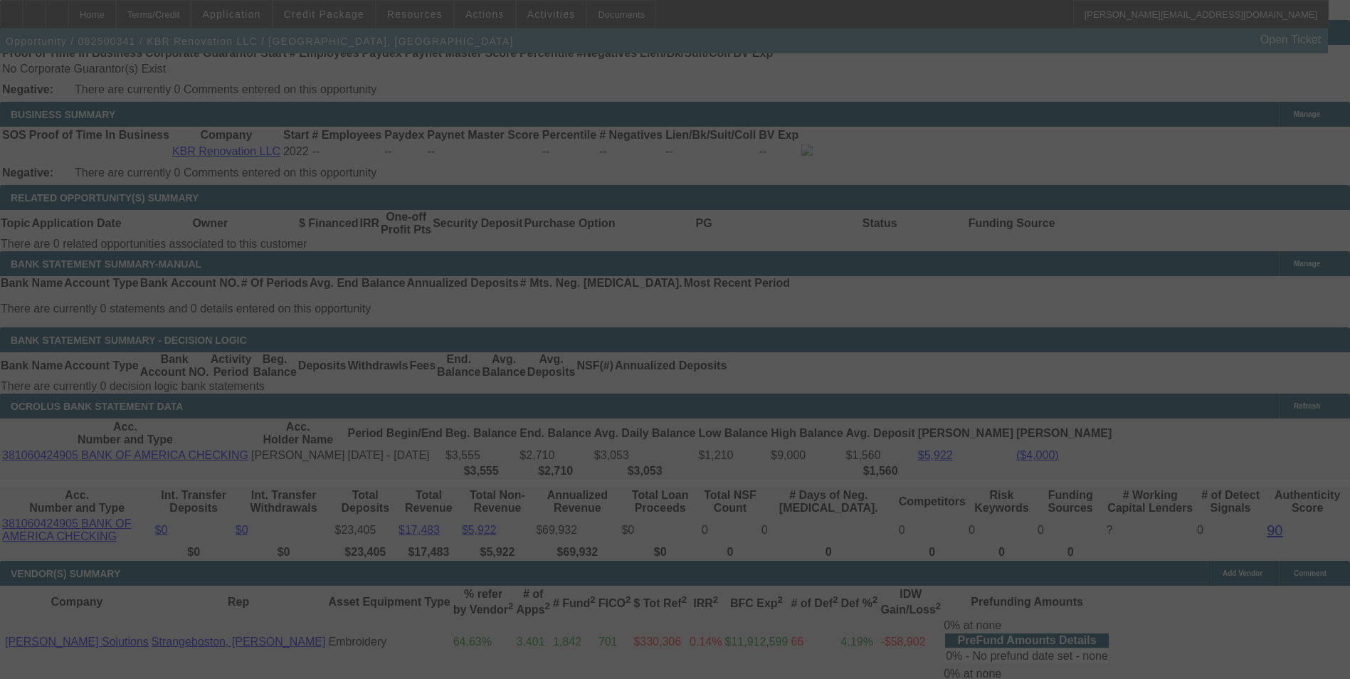
select select "0"
select select "6"
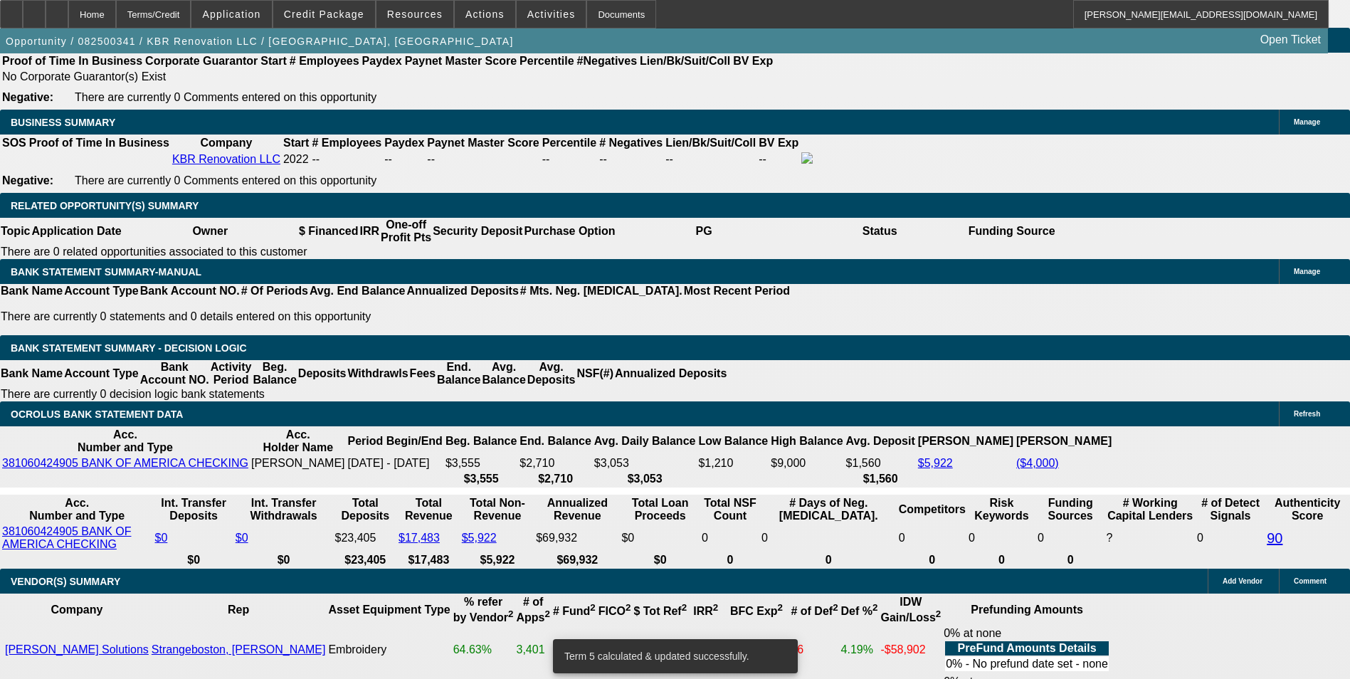
drag, startPoint x: 397, startPoint y: 311, endPoint x: 497, endPoint y: 288, distance: 102.9
type input "40"
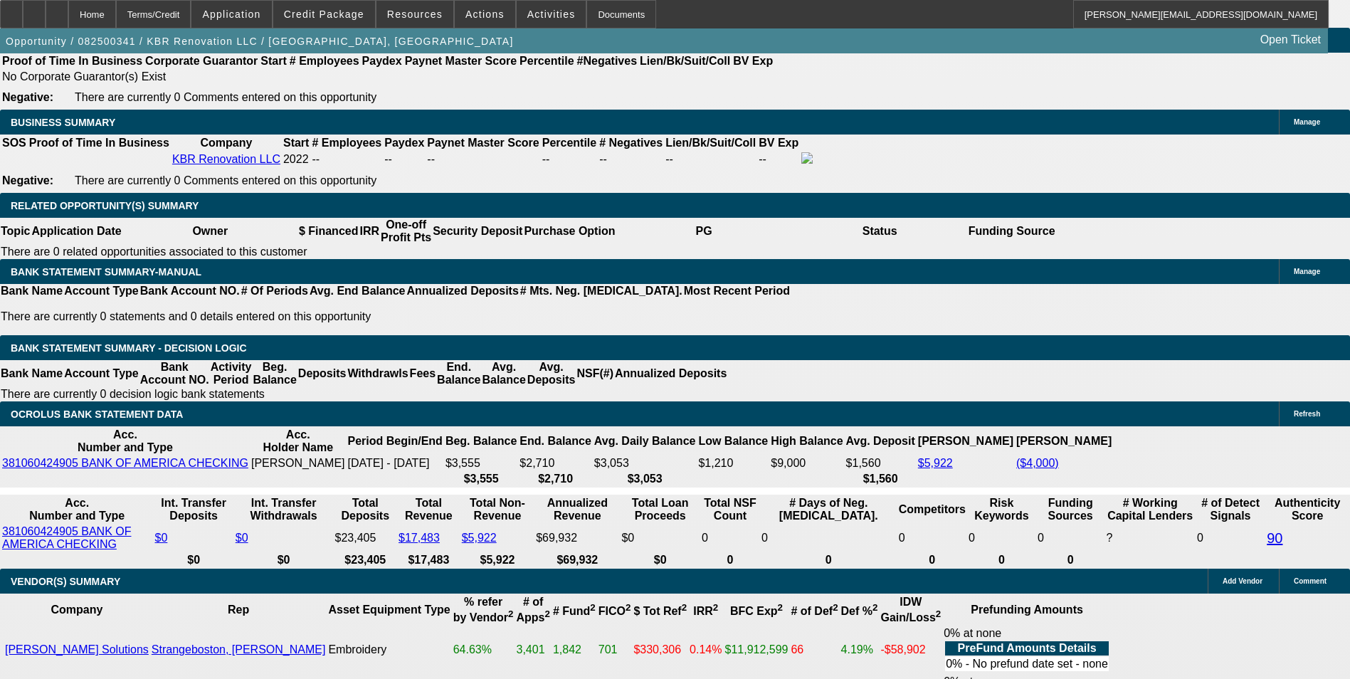
type input "UNKNOWN"
type input "402"
type input "13.5"
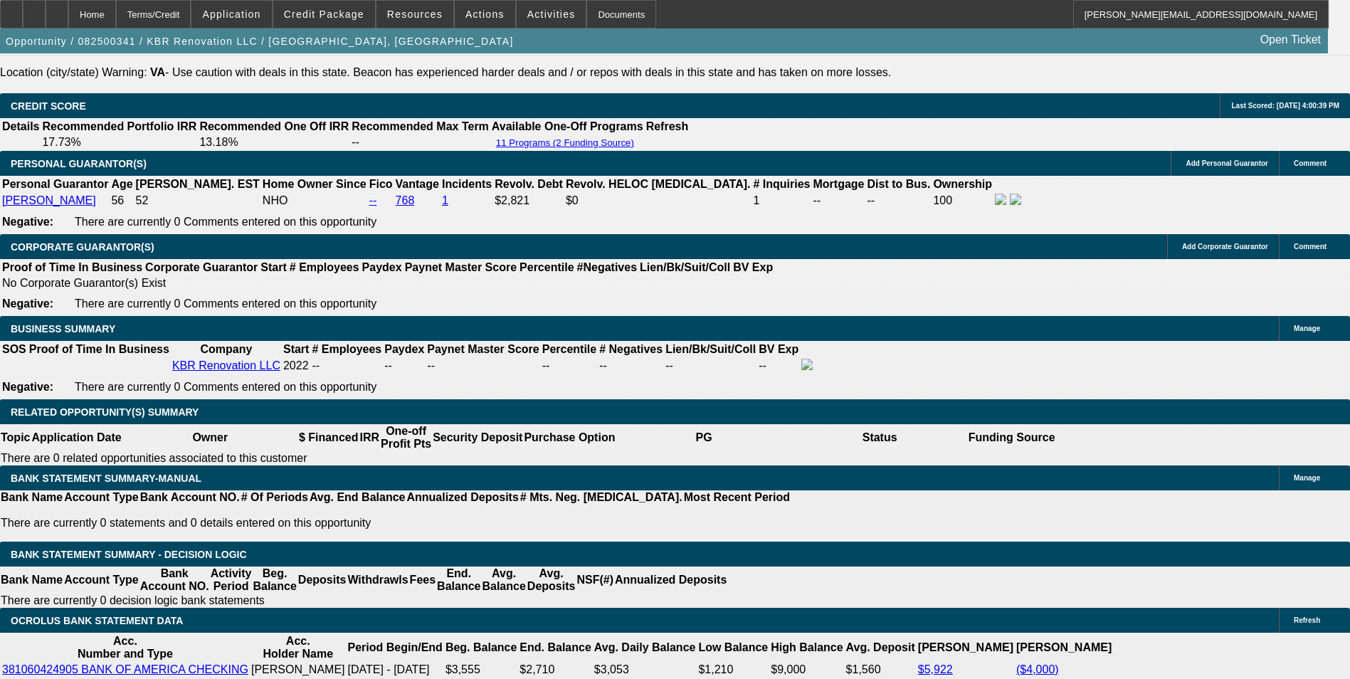
scroll to position [1924, 0]
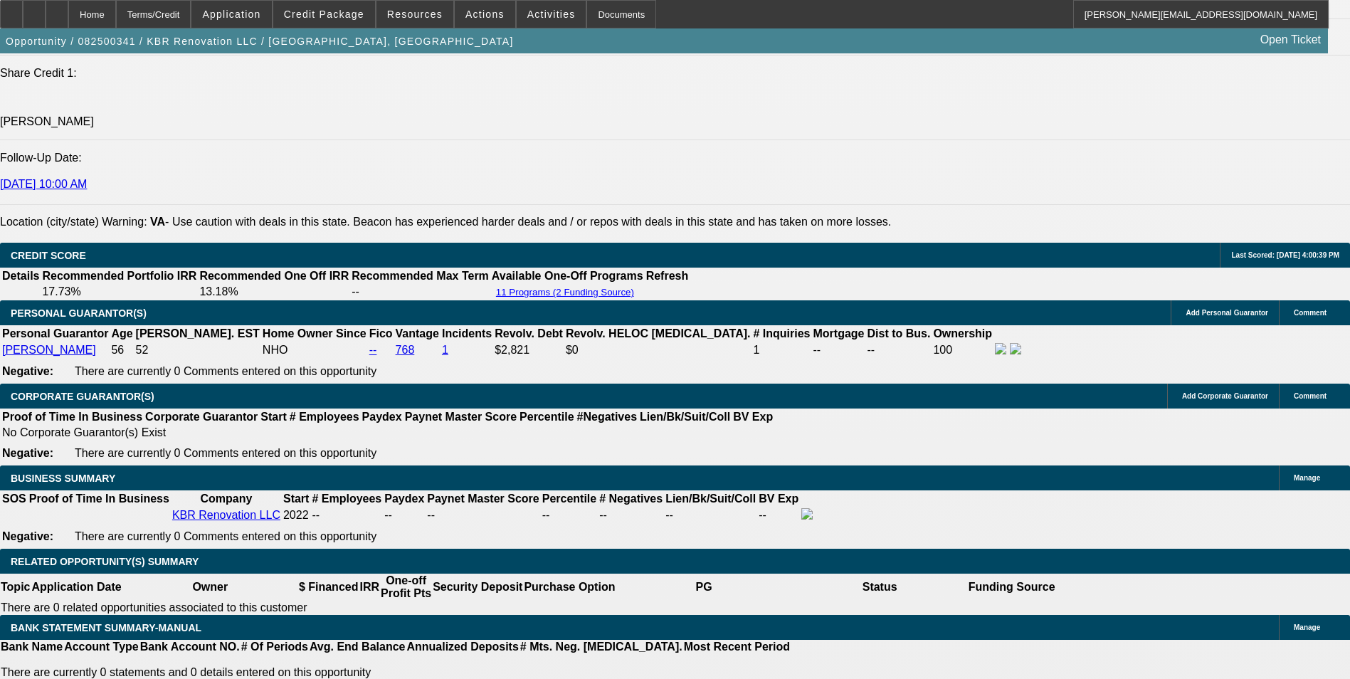
type input "$402.00"
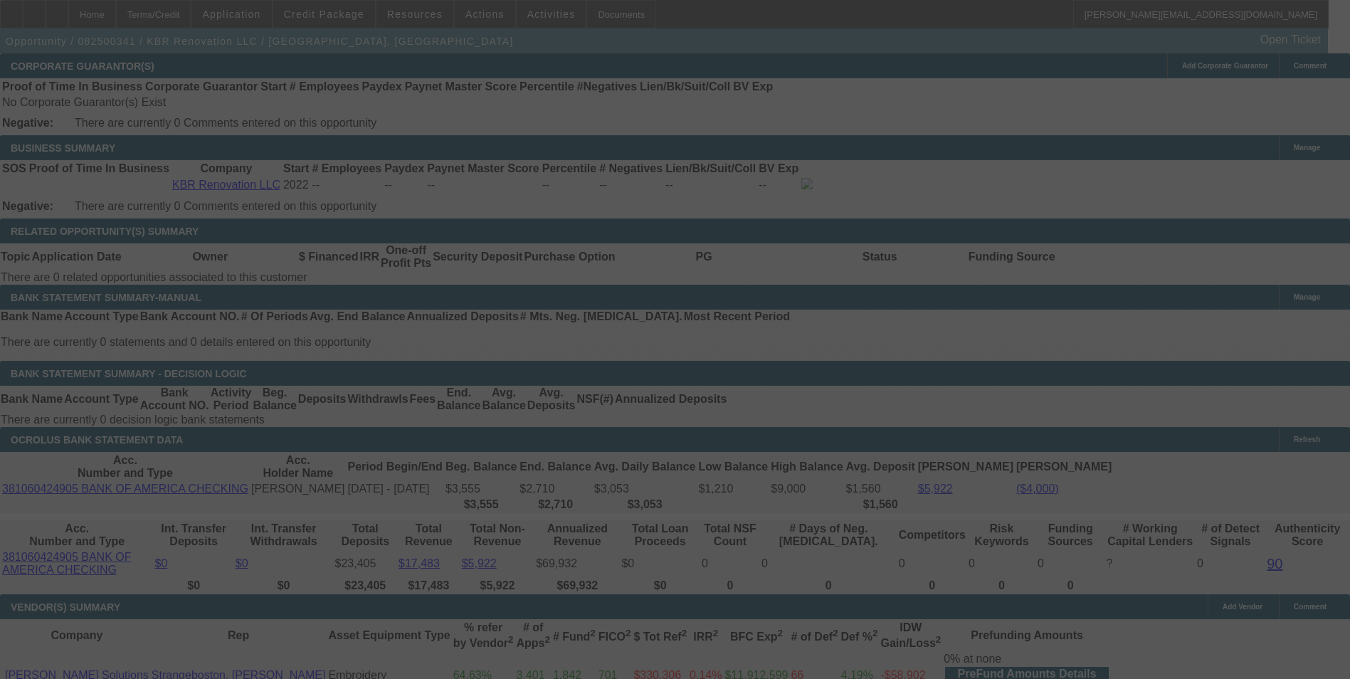
scroll to position [2279, 0]
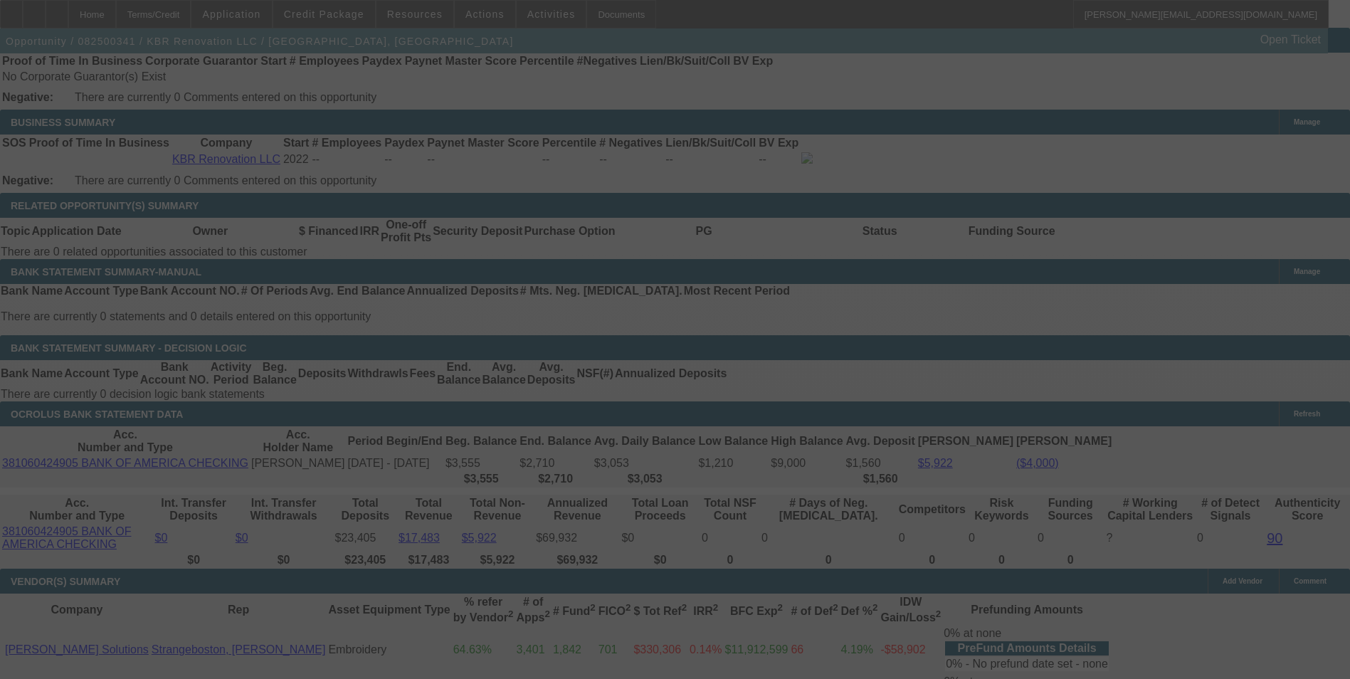
select select "0"
select select "6"
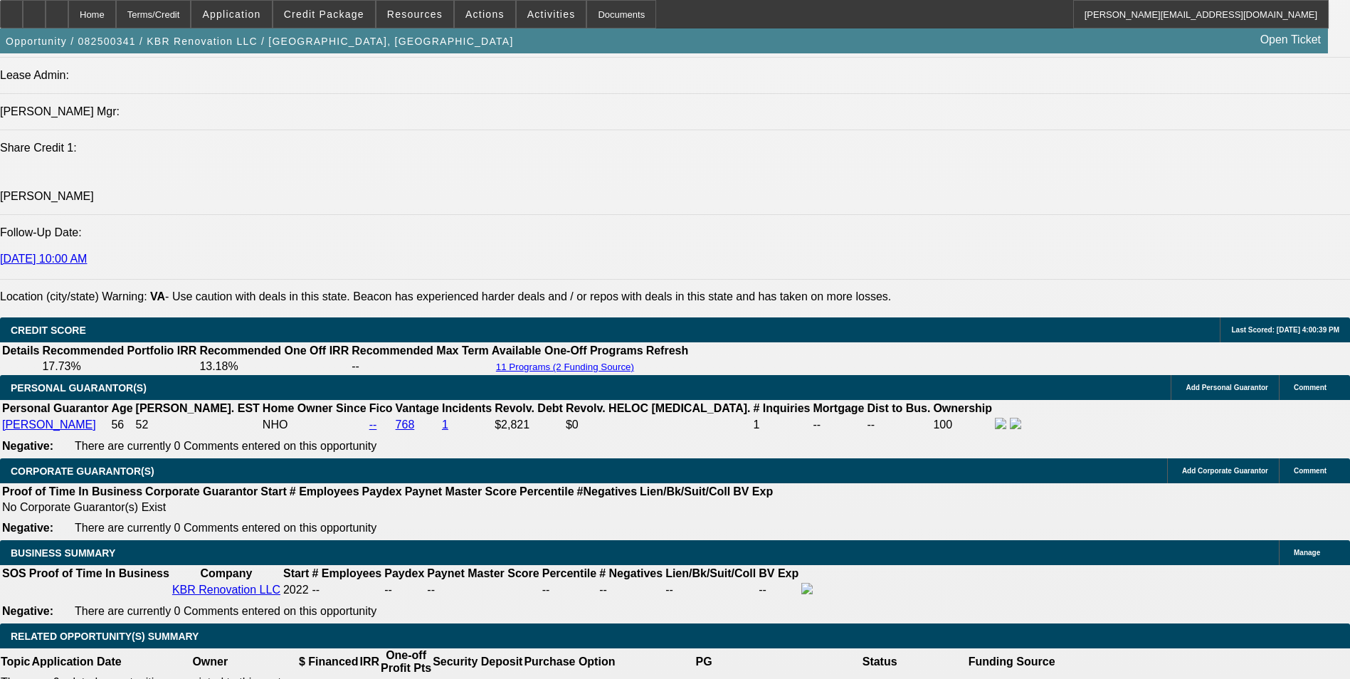
scroll to position [1774, 0]
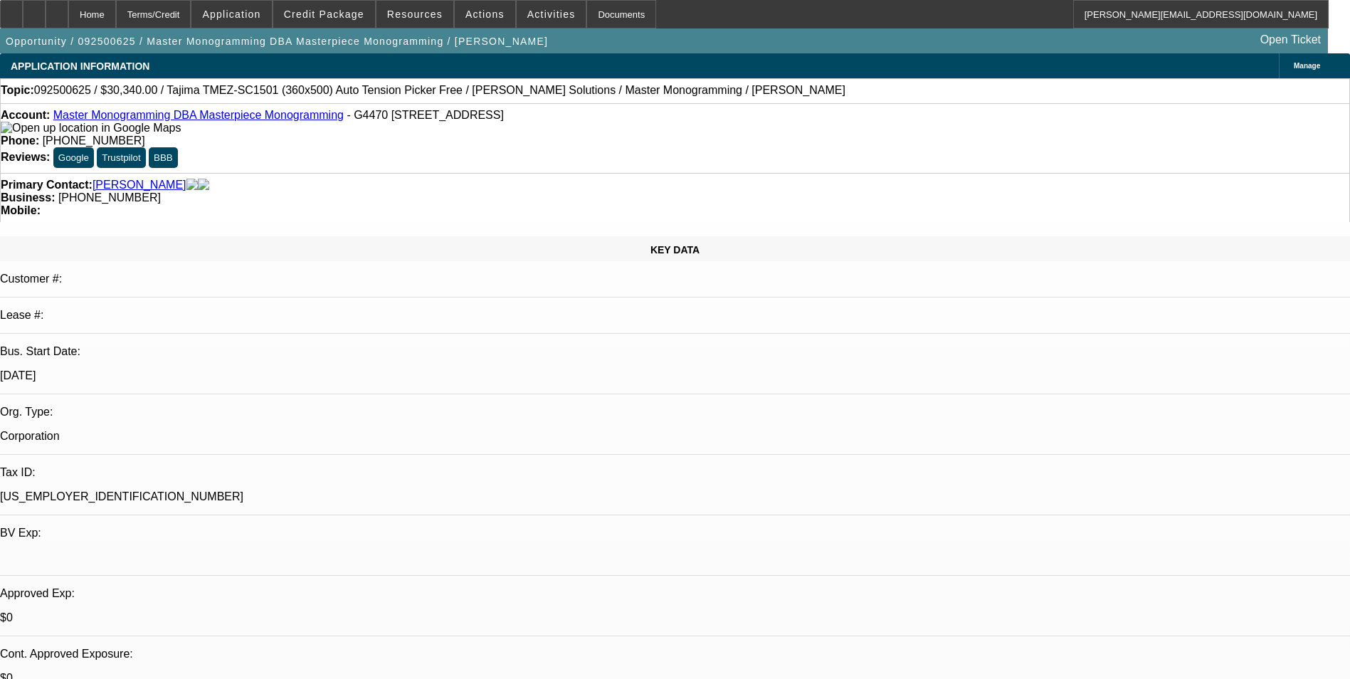
select select "0"
select select "2"
select select "0"
select select "2"
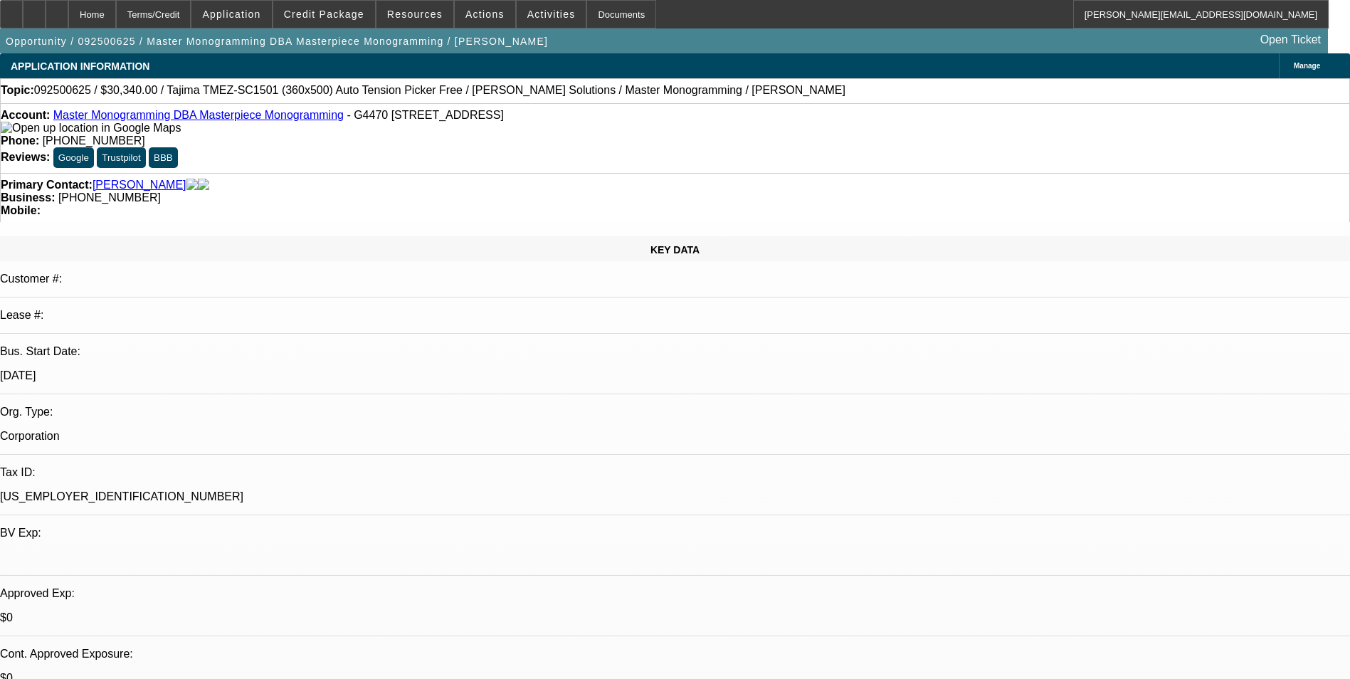
select select "0"
select select "2"
select select "0"
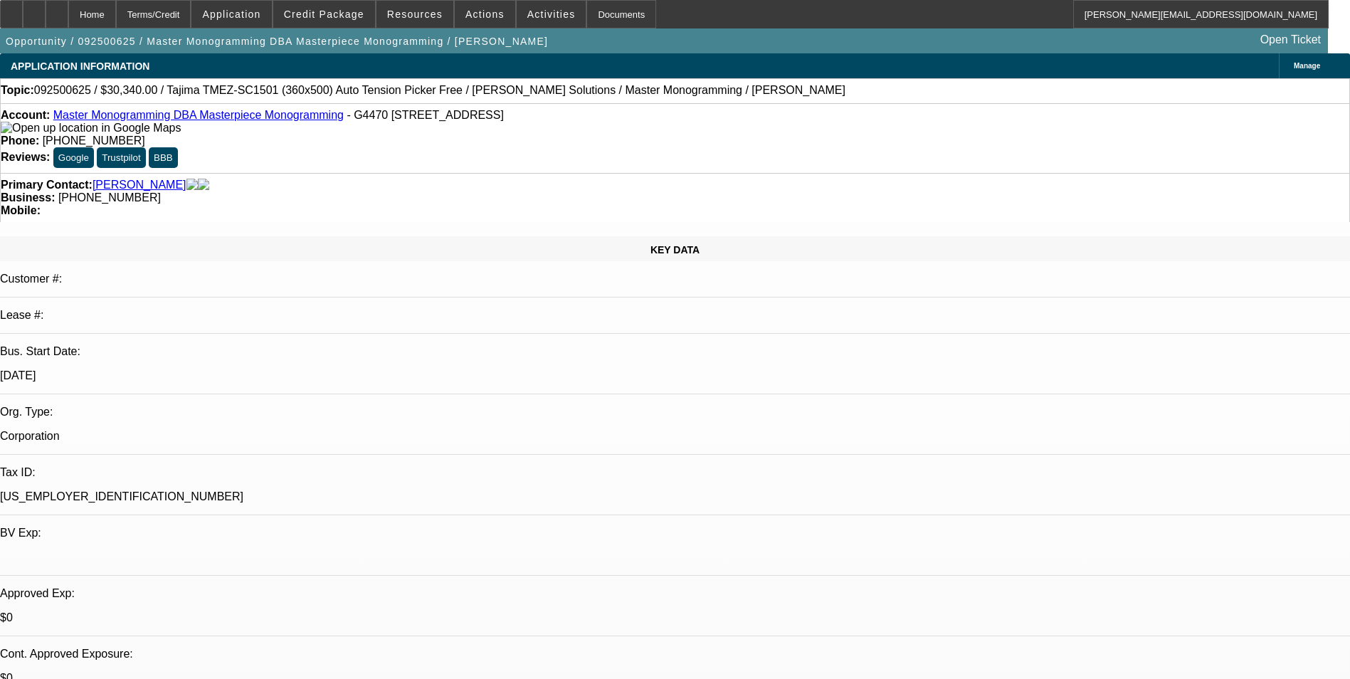
select select "2"
select select "0"
select select "1"
select select "2"
select select "6"
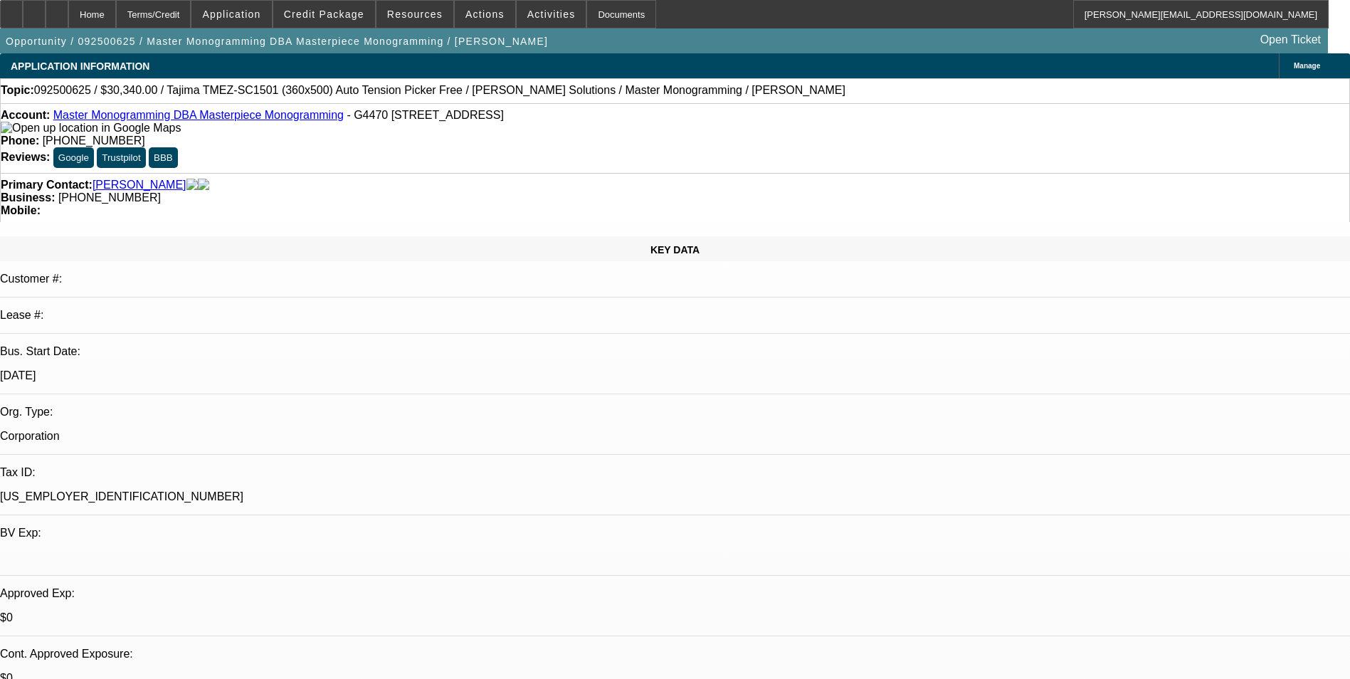
select select "1"
select select "2"
select select "6"
select select "1"
select select "2"
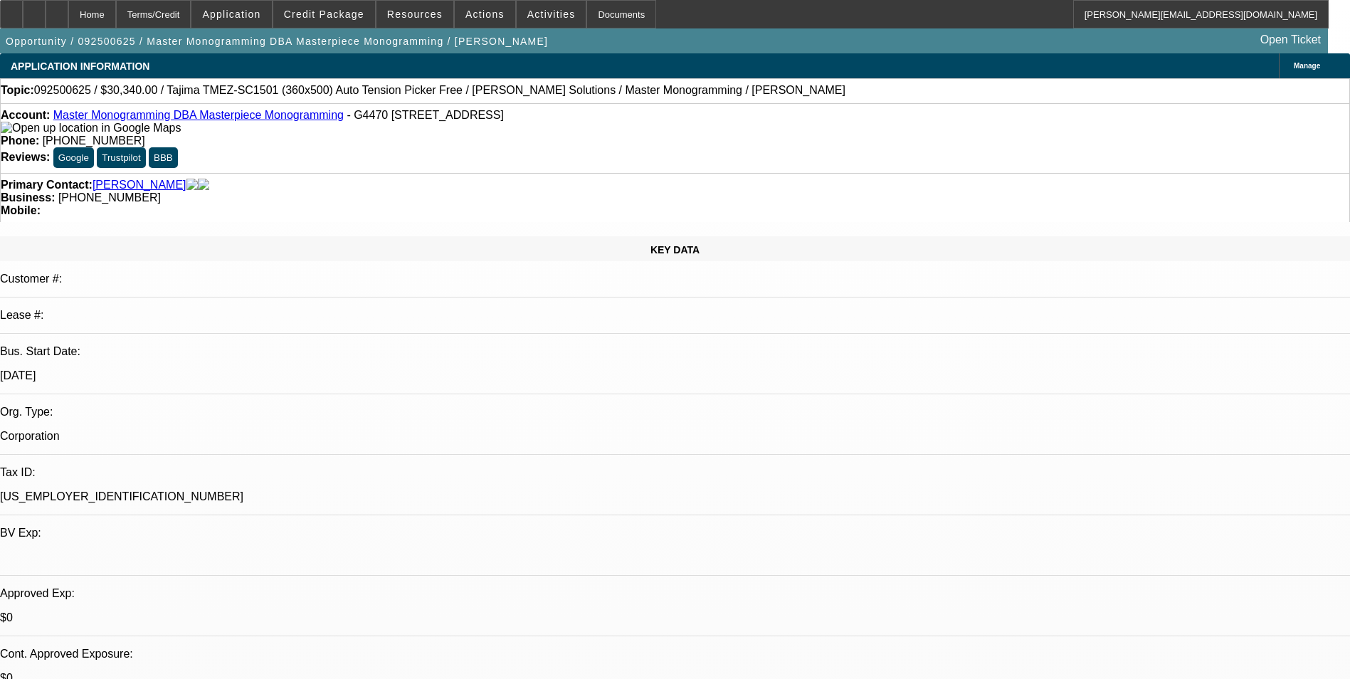
select select "6"
select select "1"
select select "2"
select select "6"
click at [359, 20] on span at bounding box center [324, 14] width 102 height 34
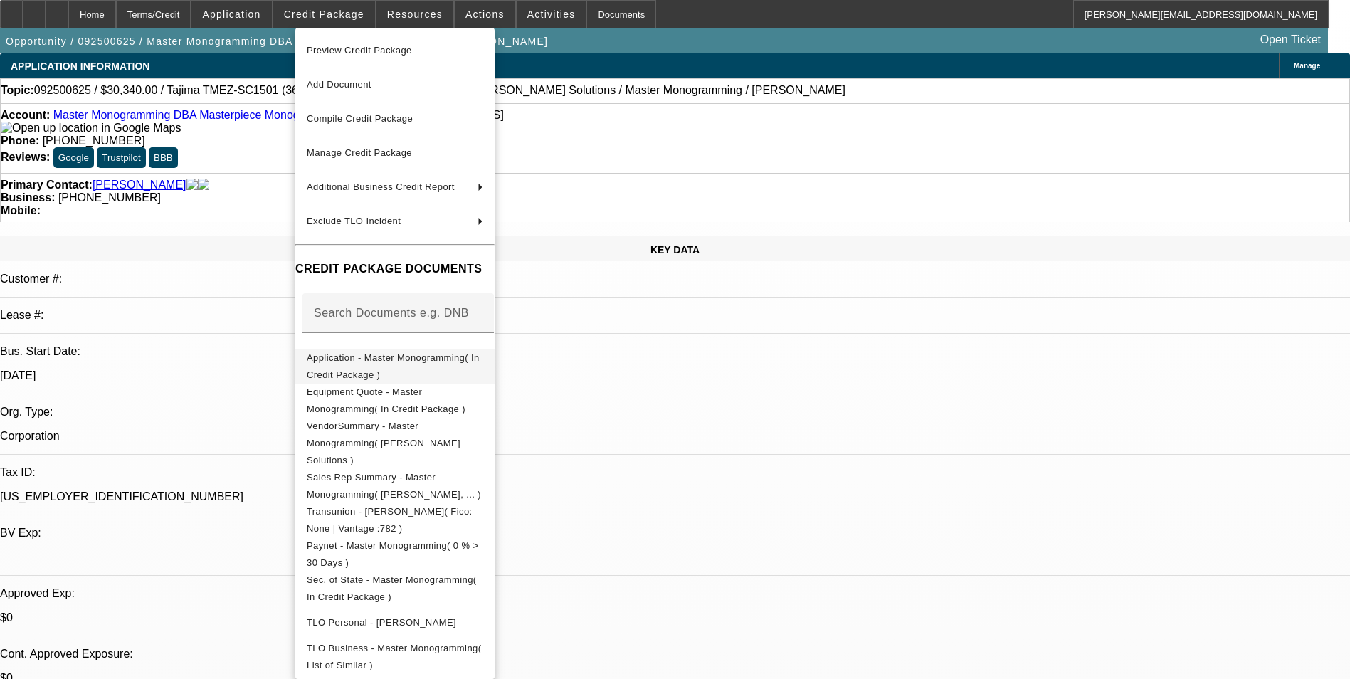
click at [413, 351] on button "Application - Master Monogramming( In Credit Package )" at bounding box center [394, 366] width 199 height 34
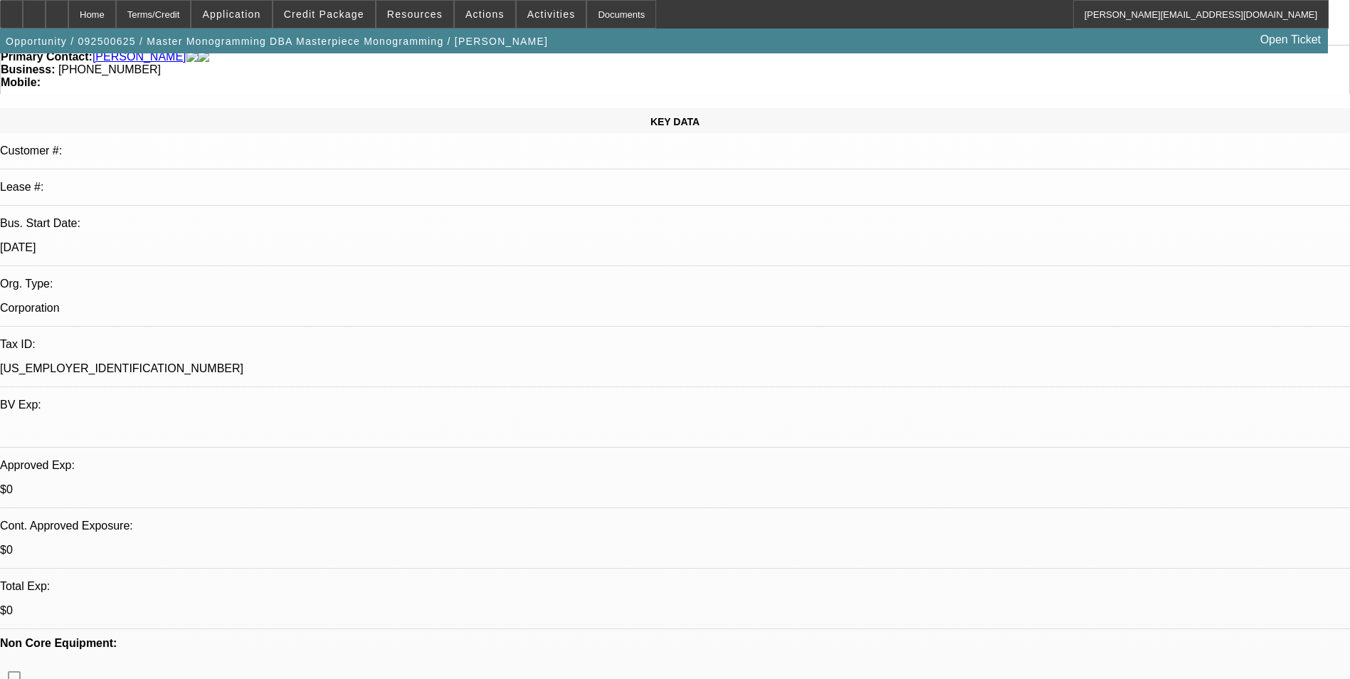
scroll to position [142, 0]
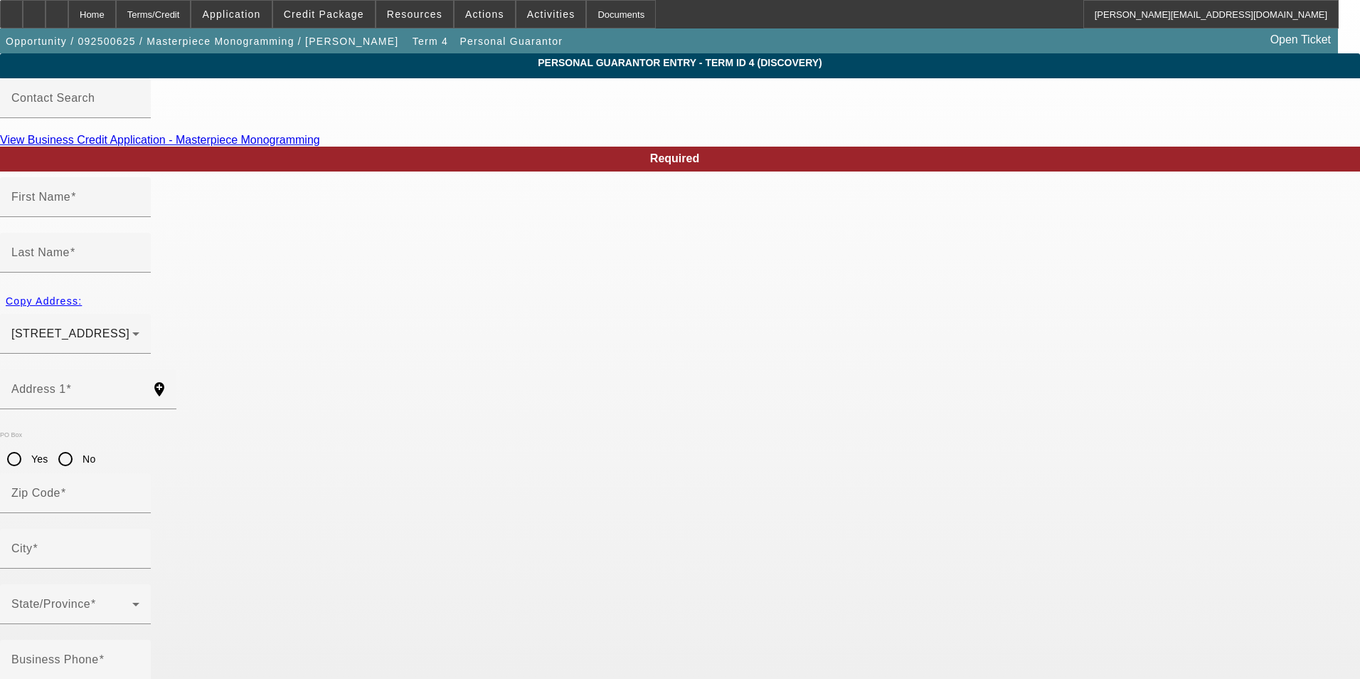
type input "Kathy"
type input "Jackson"
type input "11715 Park Drive"
radio input "true"
type input "48449"
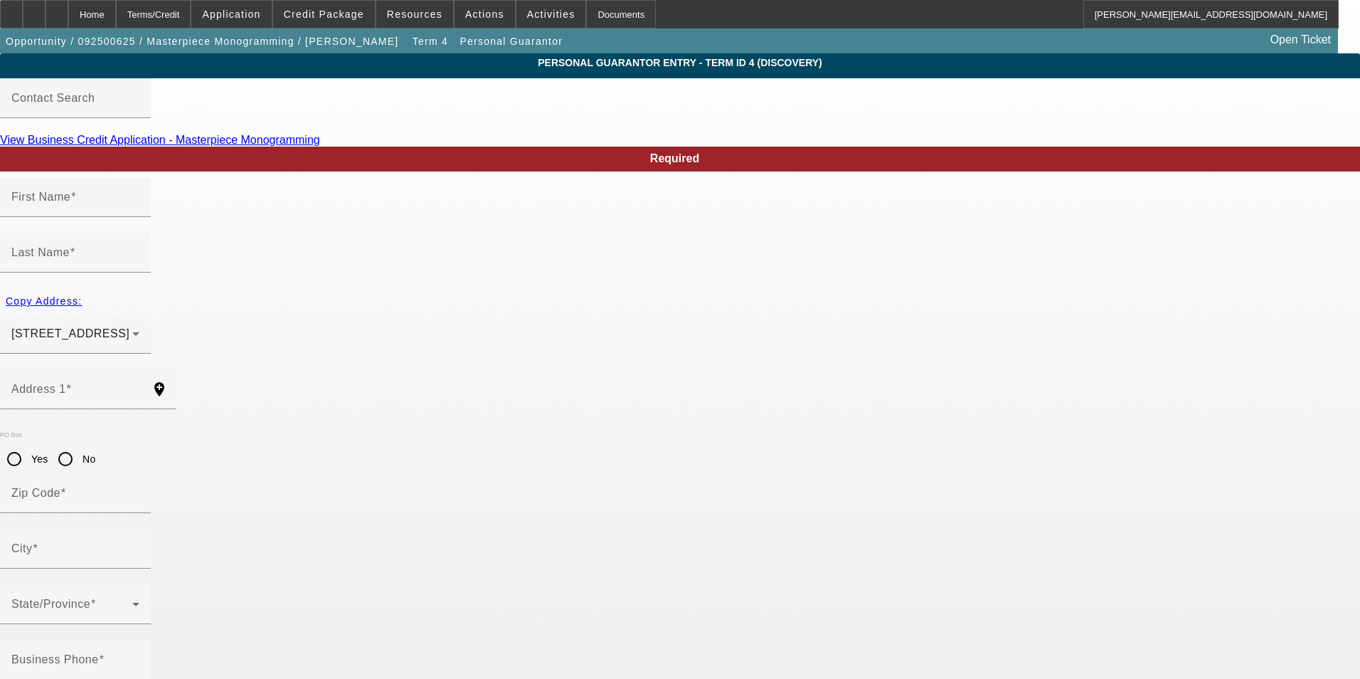
type input "Lennon"
type input "(810) 742-2901"
type input "100"
type input "385-68-8042"
type input "mstmonogramming@gmail.com"
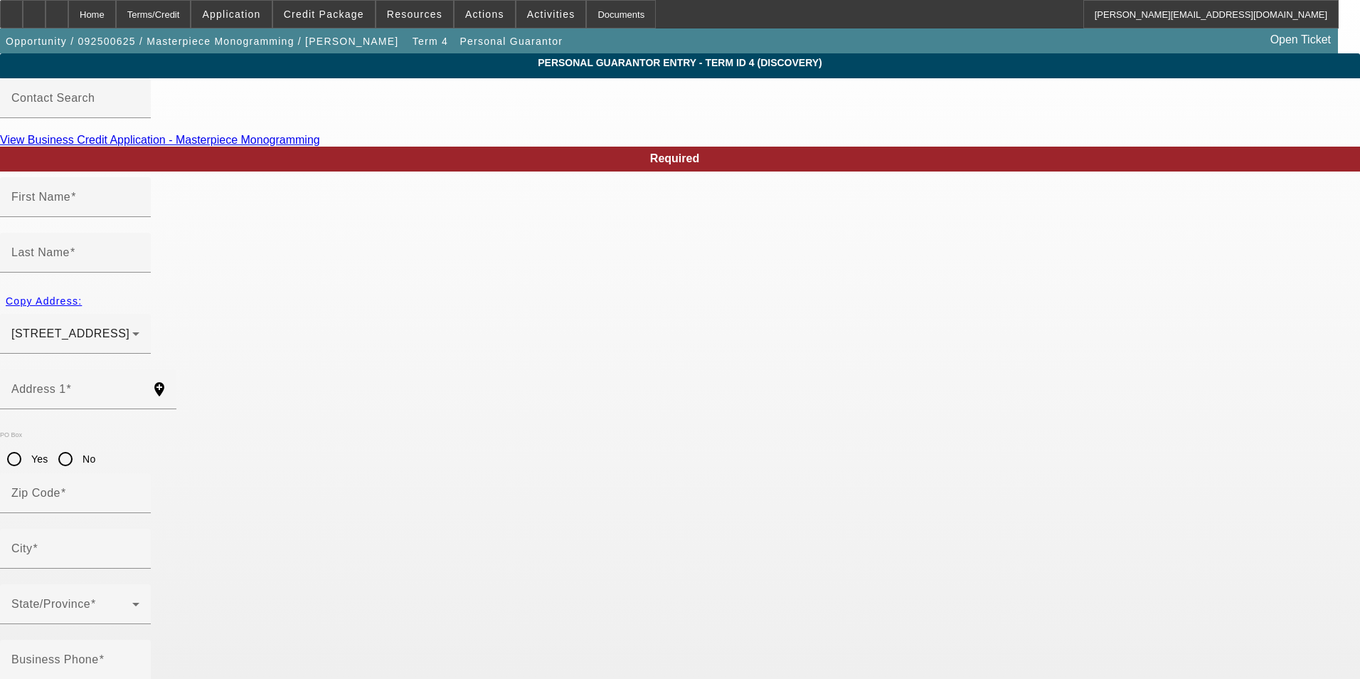
type input "(810) 625-3198"
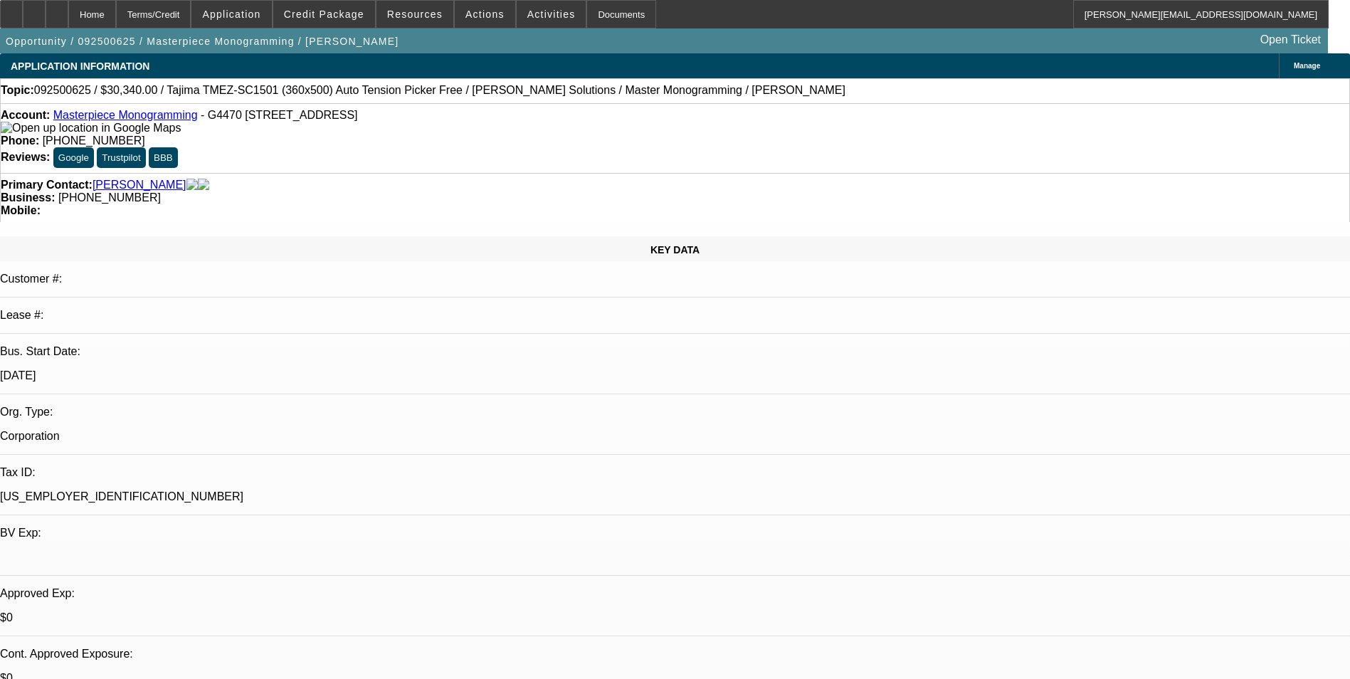
select select "0"
select select "2"
select select "0"
select select "6"
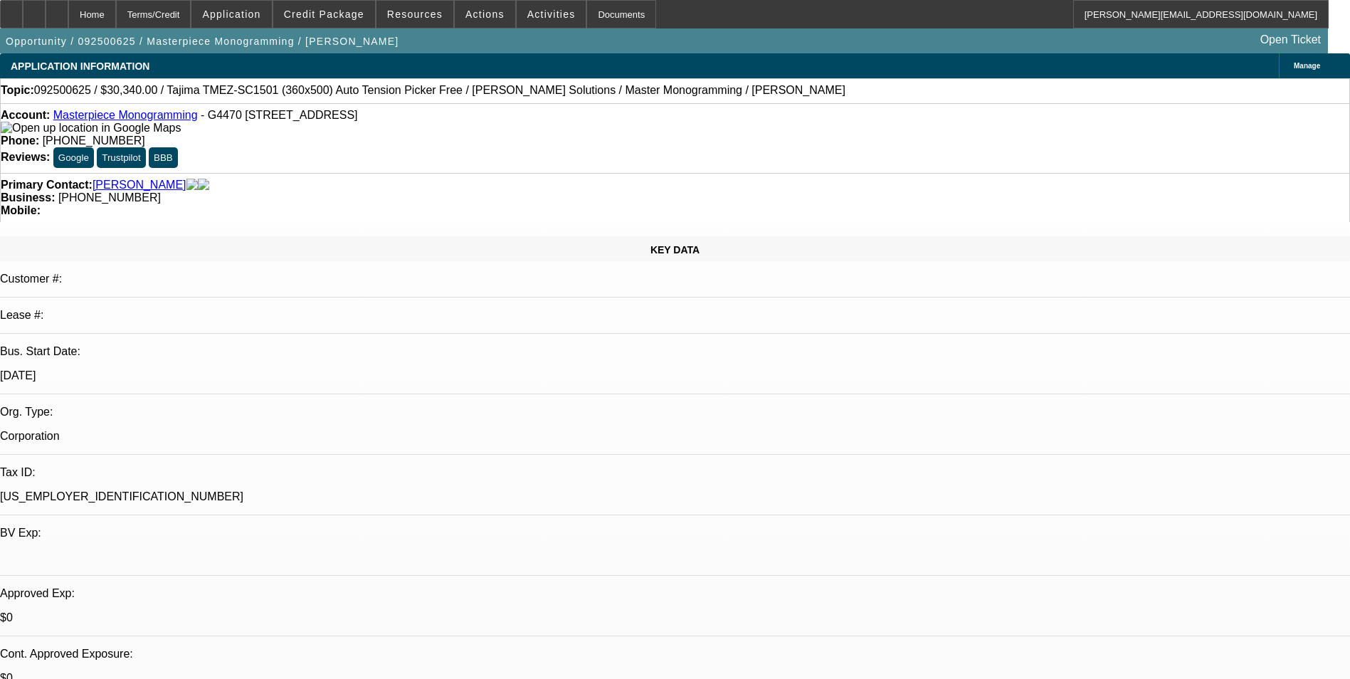
select select "0"
select select "2"
select select "0"
select select "6"
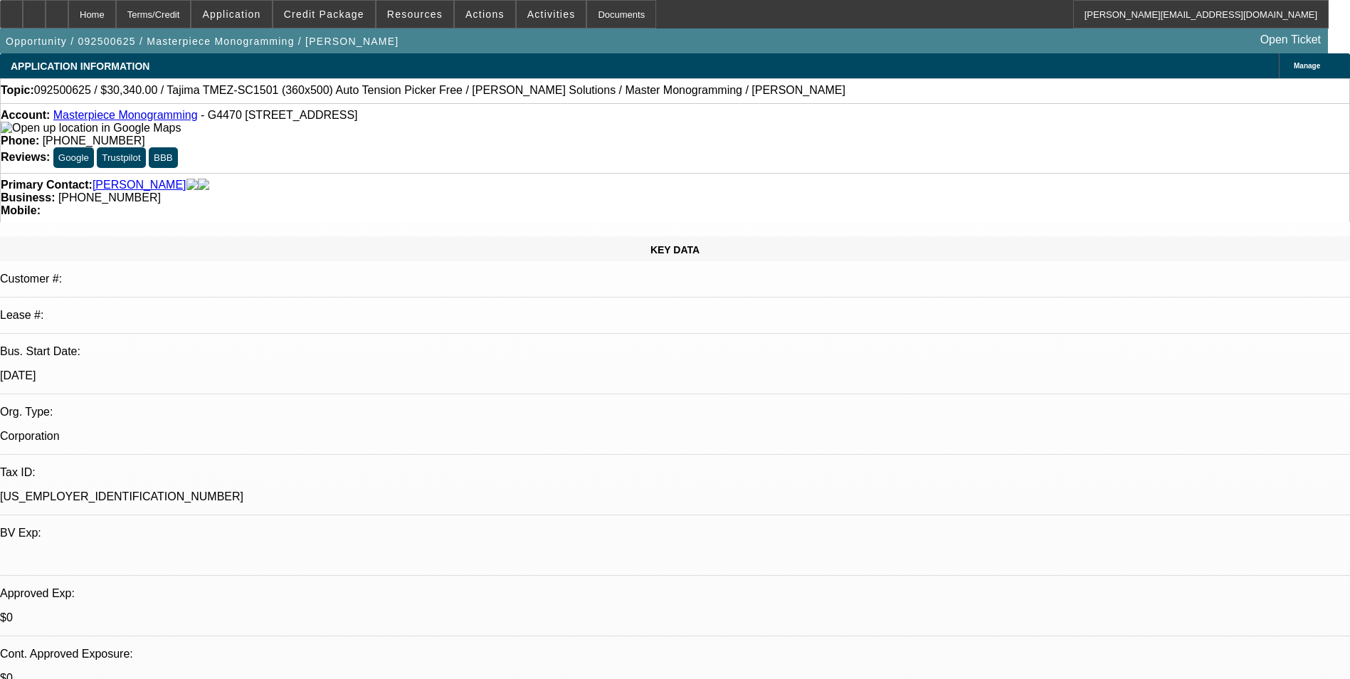
select select "0"
select select "2"
select select "0"
select select "6"
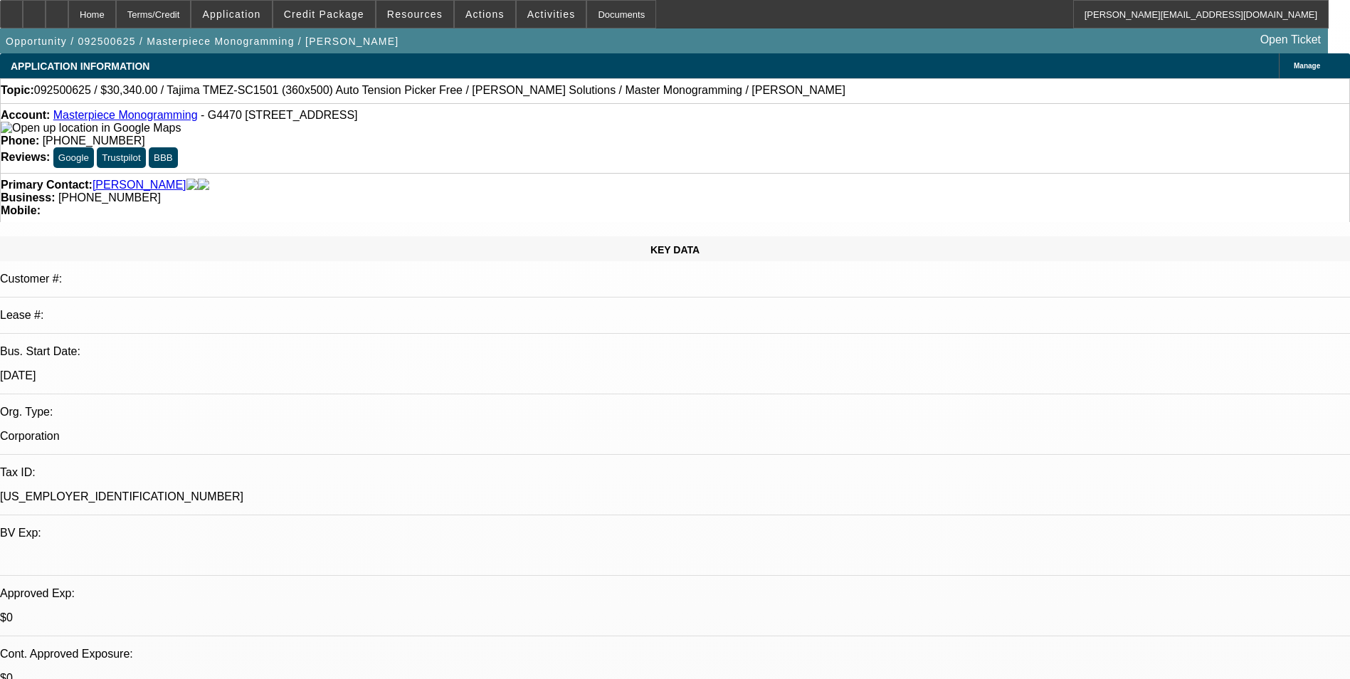
select select "0"
select select "2"
select select "0"
select select "6"
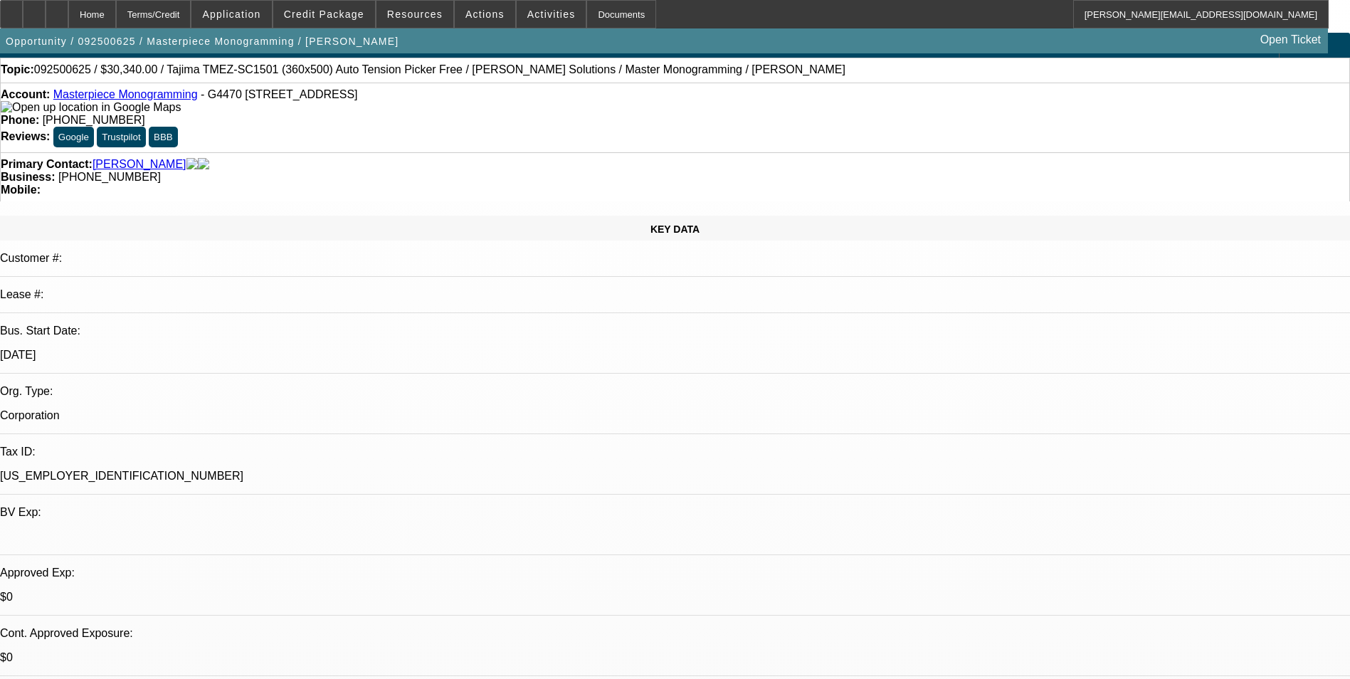
scroll to position [285, 0]
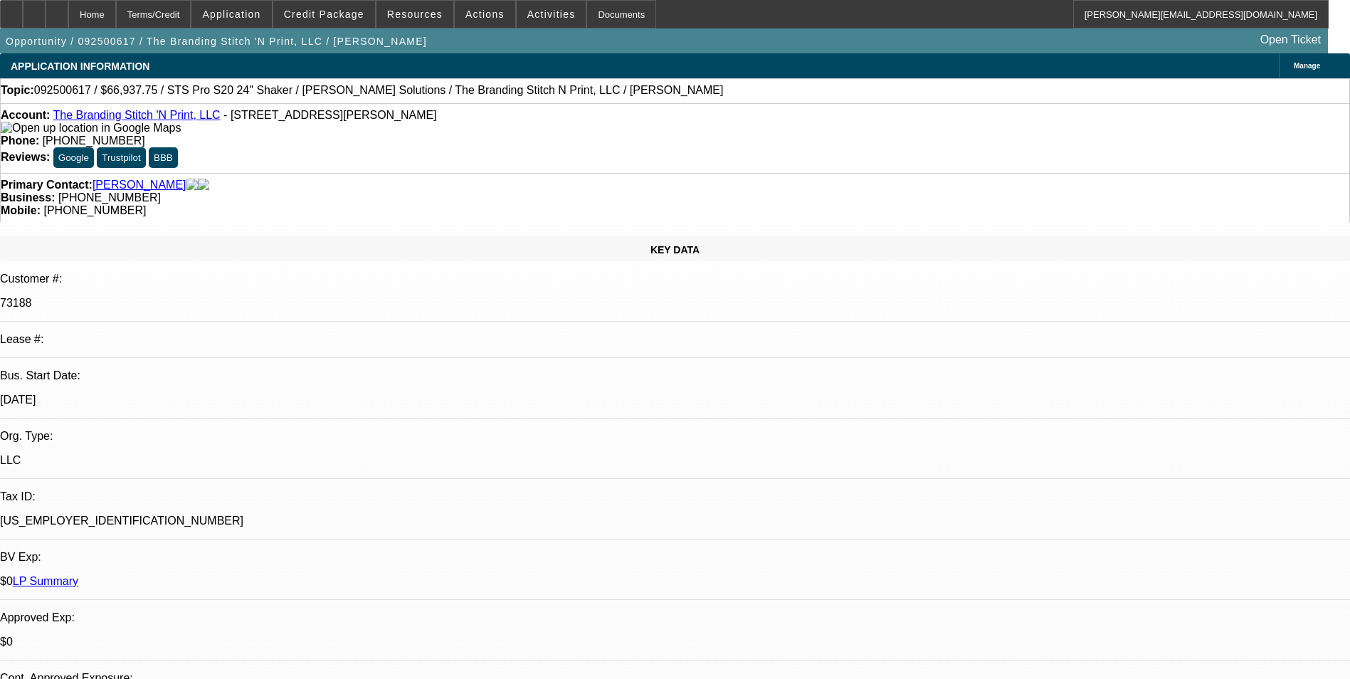
select select "0"
select select "2"
select select "0"
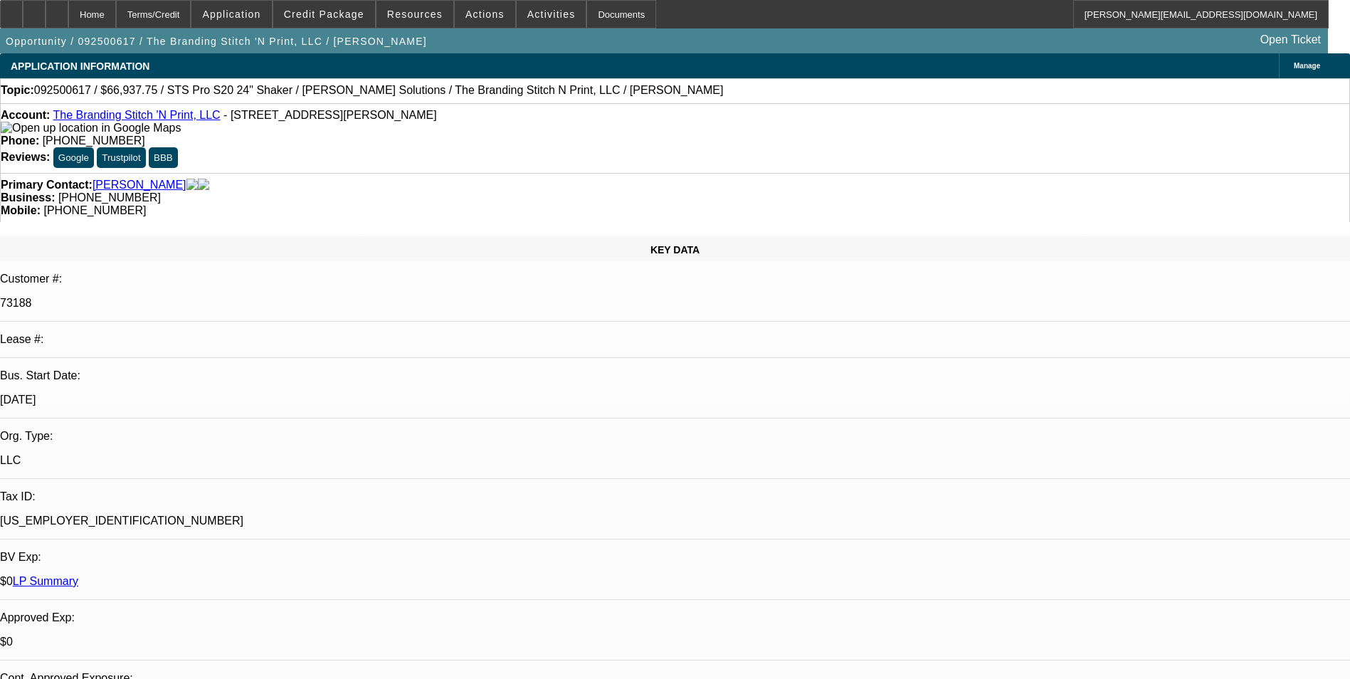
select select "0"
select select "2"
select select "0"
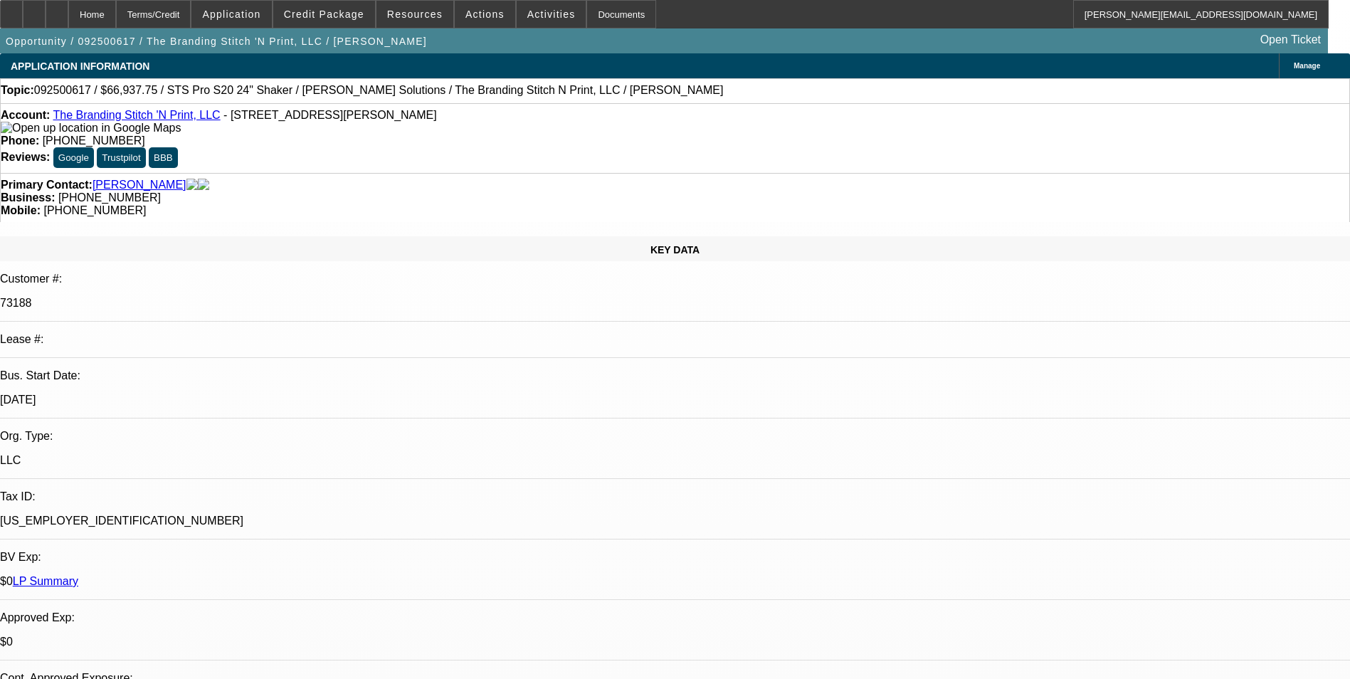
select select "0"
select select "2"
select select "0"
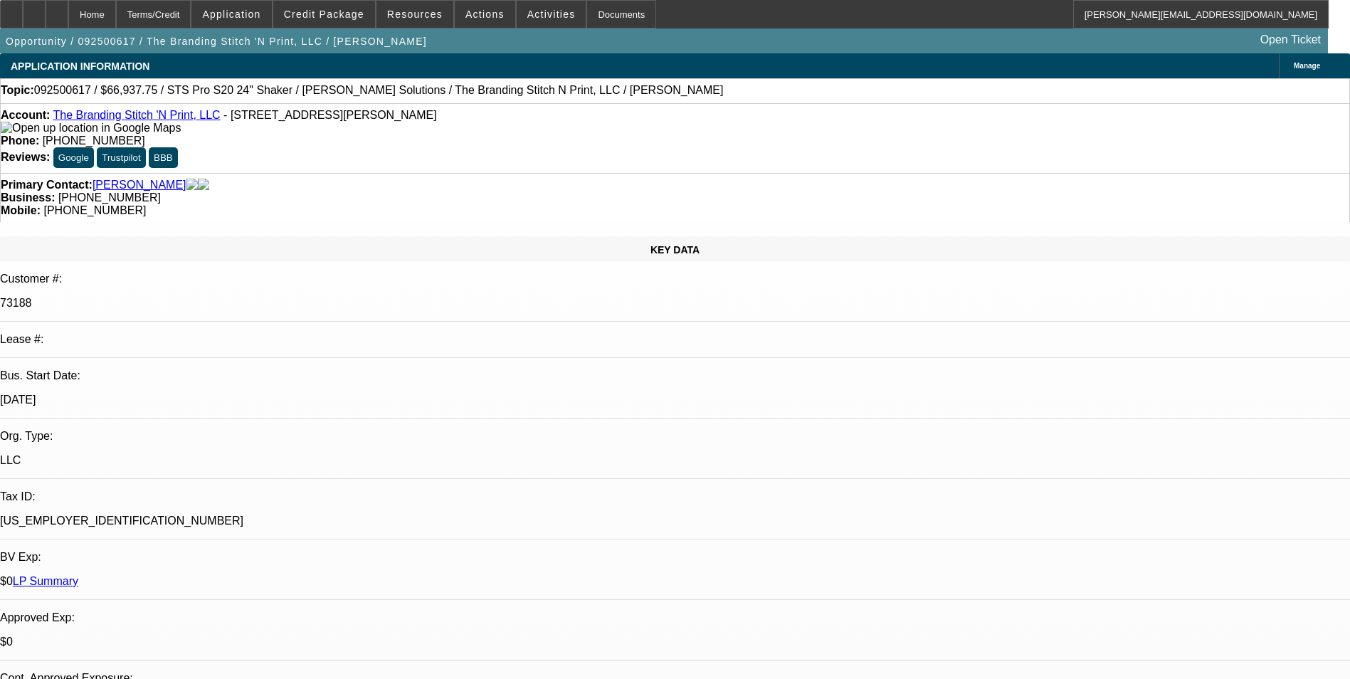
select select "2"
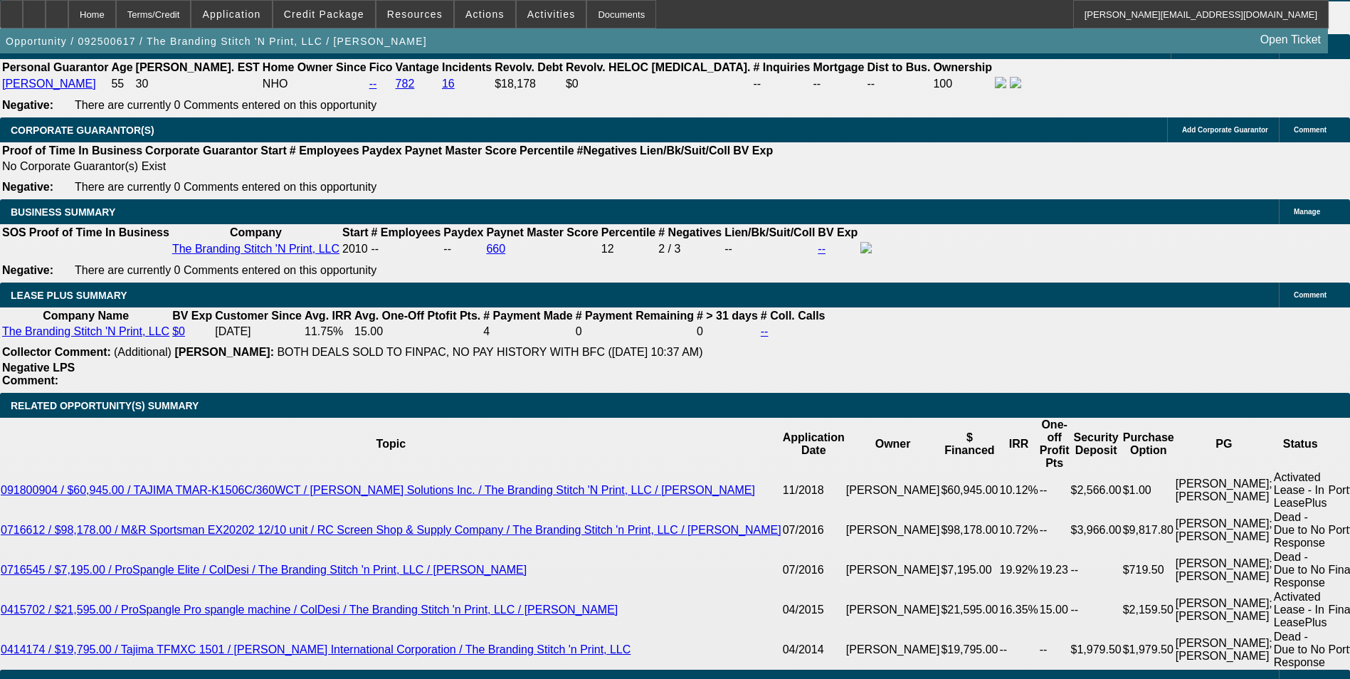
scroll to position [2490, 0]
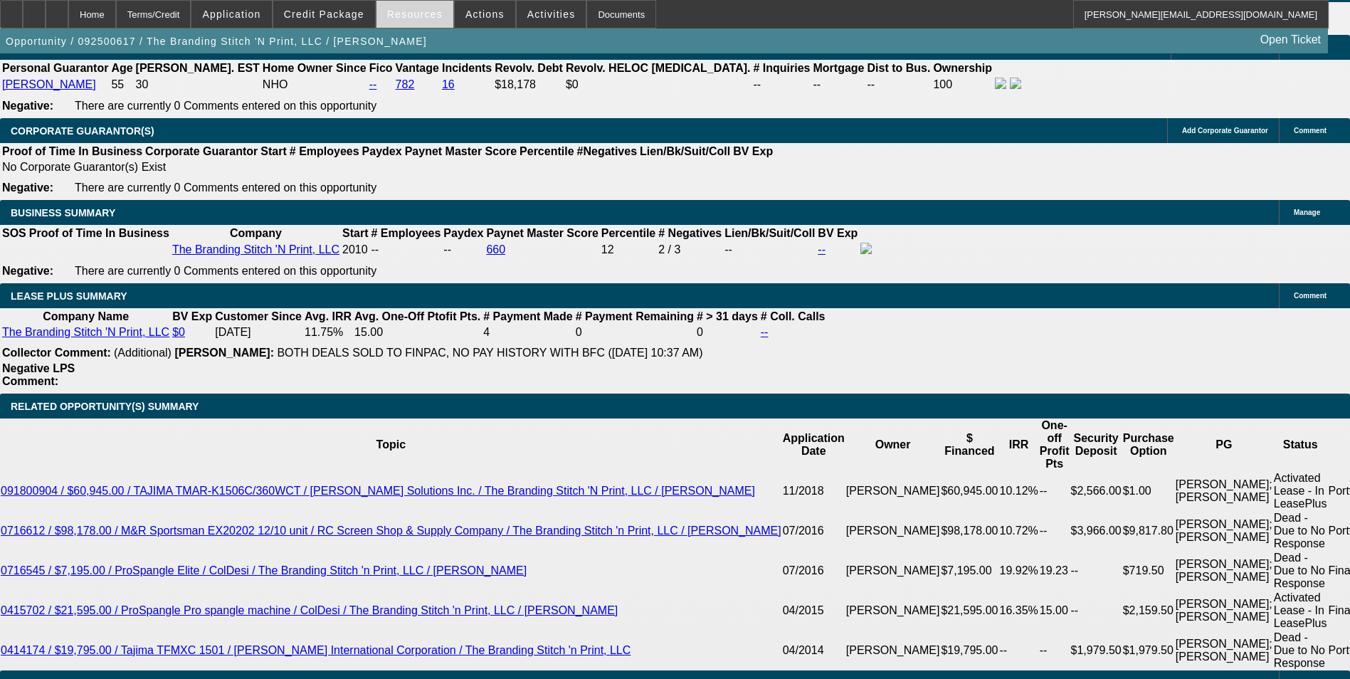
click at [407, 21] on span at bounding box center [414, 14] width 77 height 34
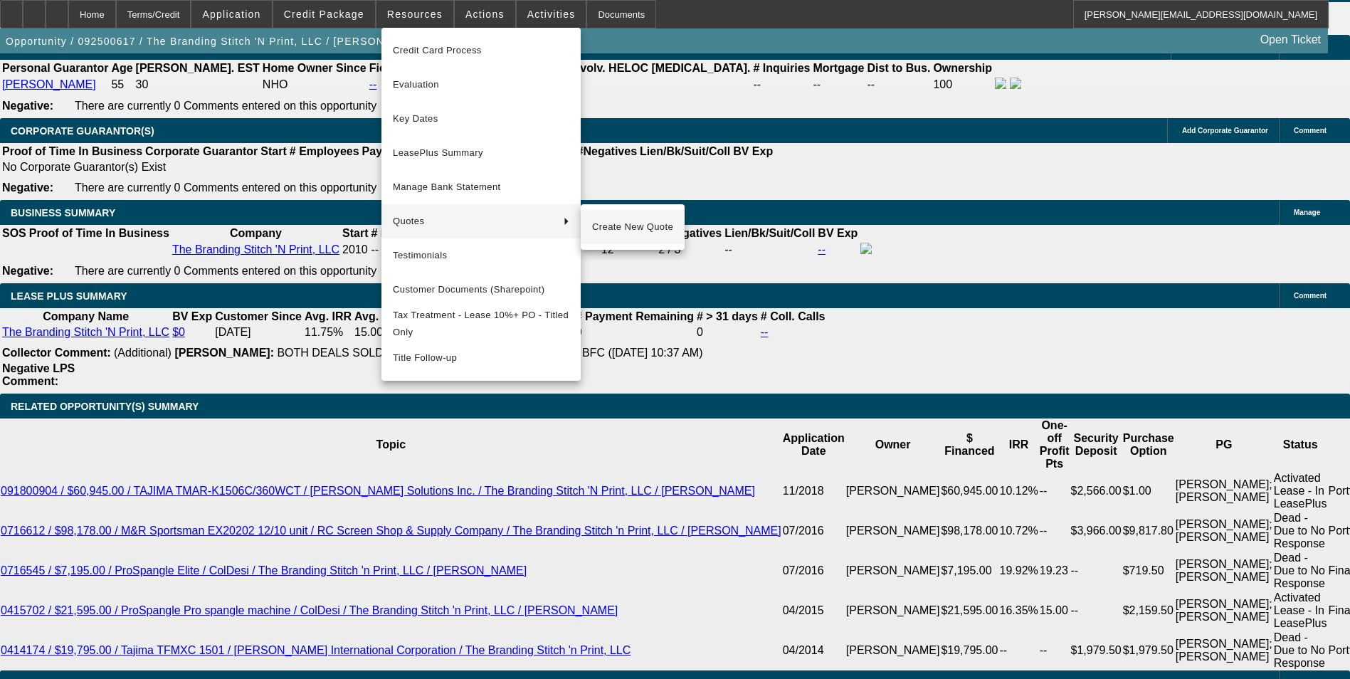
click at [632, 231] on span "Create New Quote" at bounding box center [632, 226] width 81 height 17
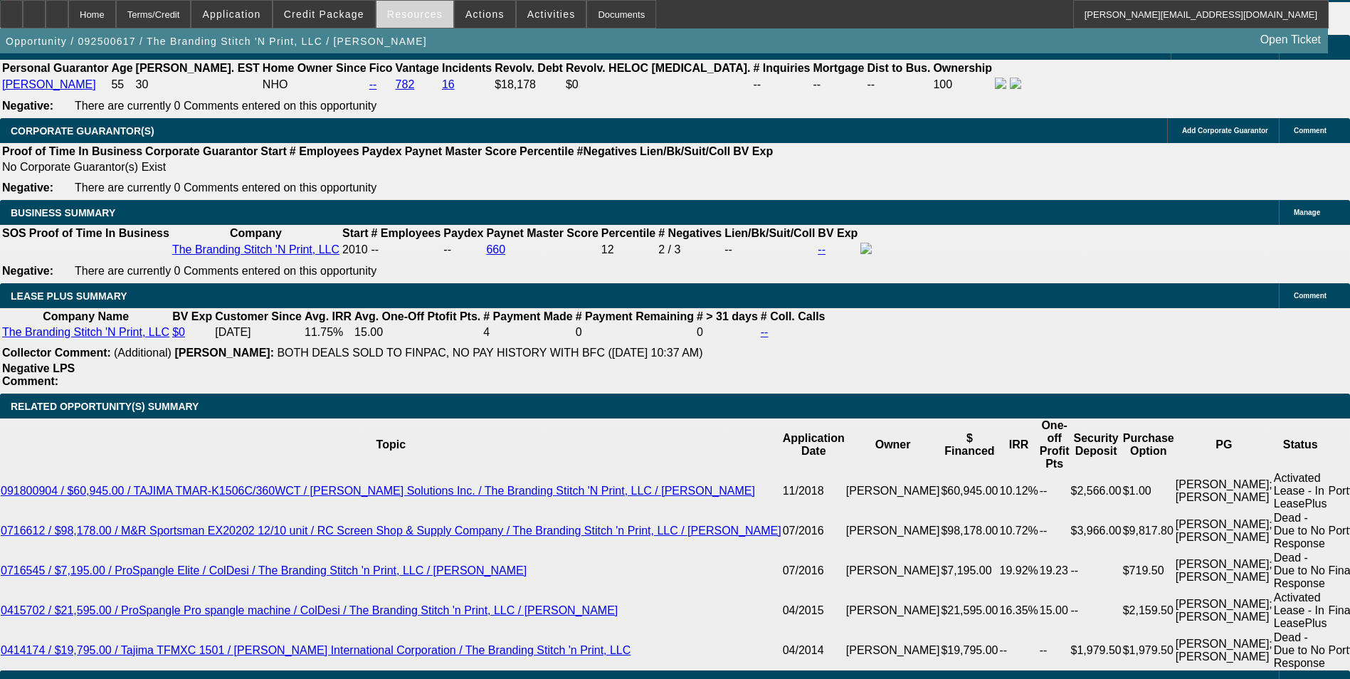
click at [400, 15] on span "Resources" at bounding box center [414, 14] width 55 height 11
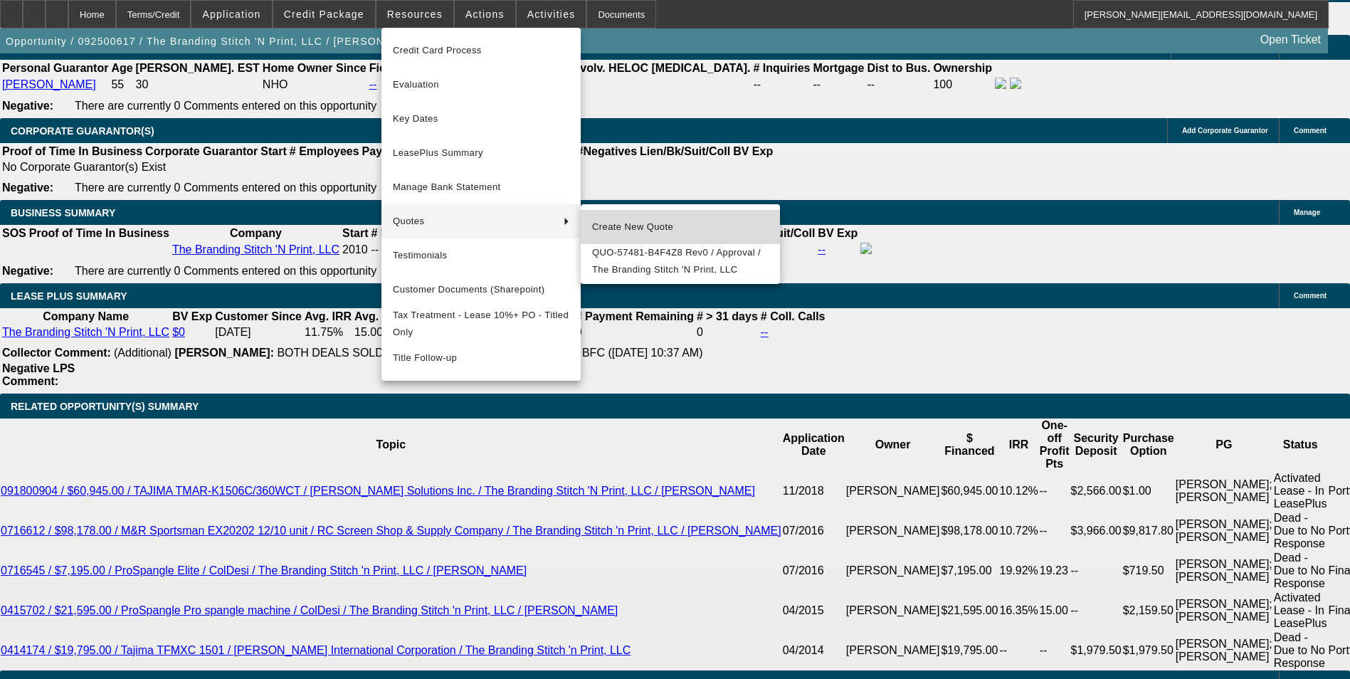
click at [593, 223] on span "Create New Quote" at bounding box center [680, 226] width 176 height 17
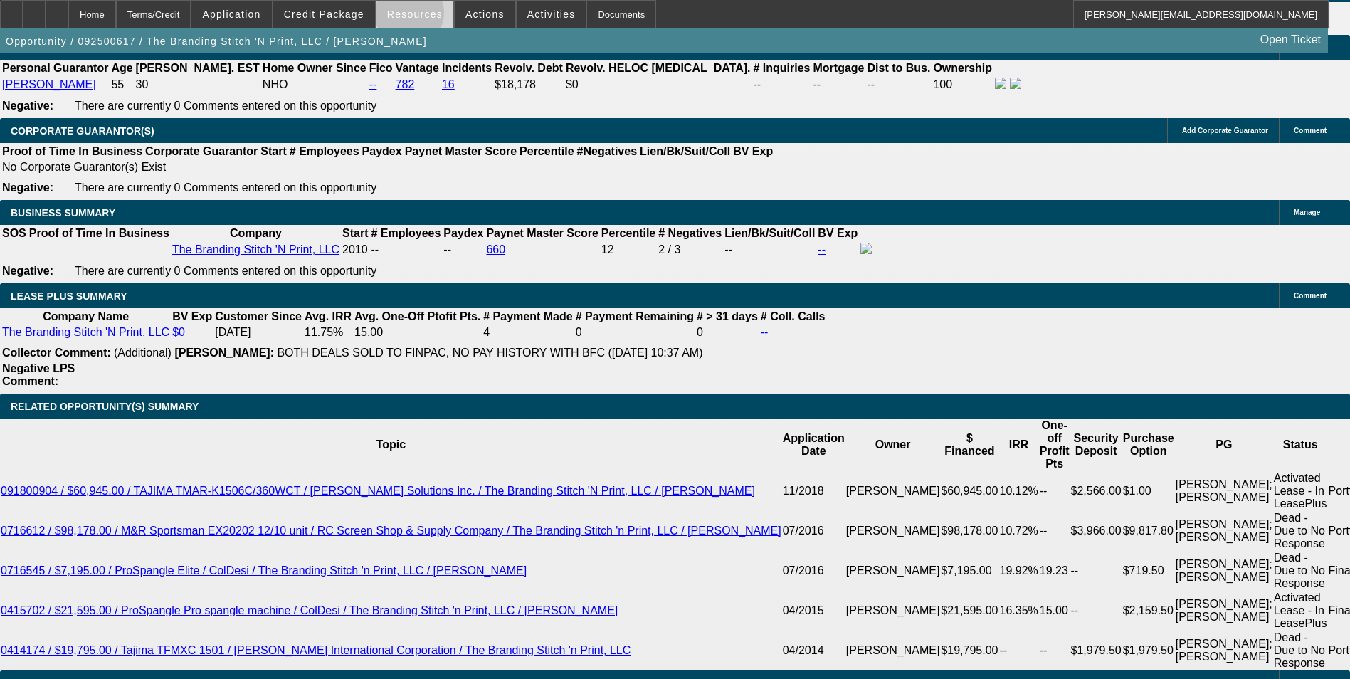
click at [413, 16] on span "Resources" at bounding box center [414, 14] width 55 height 11
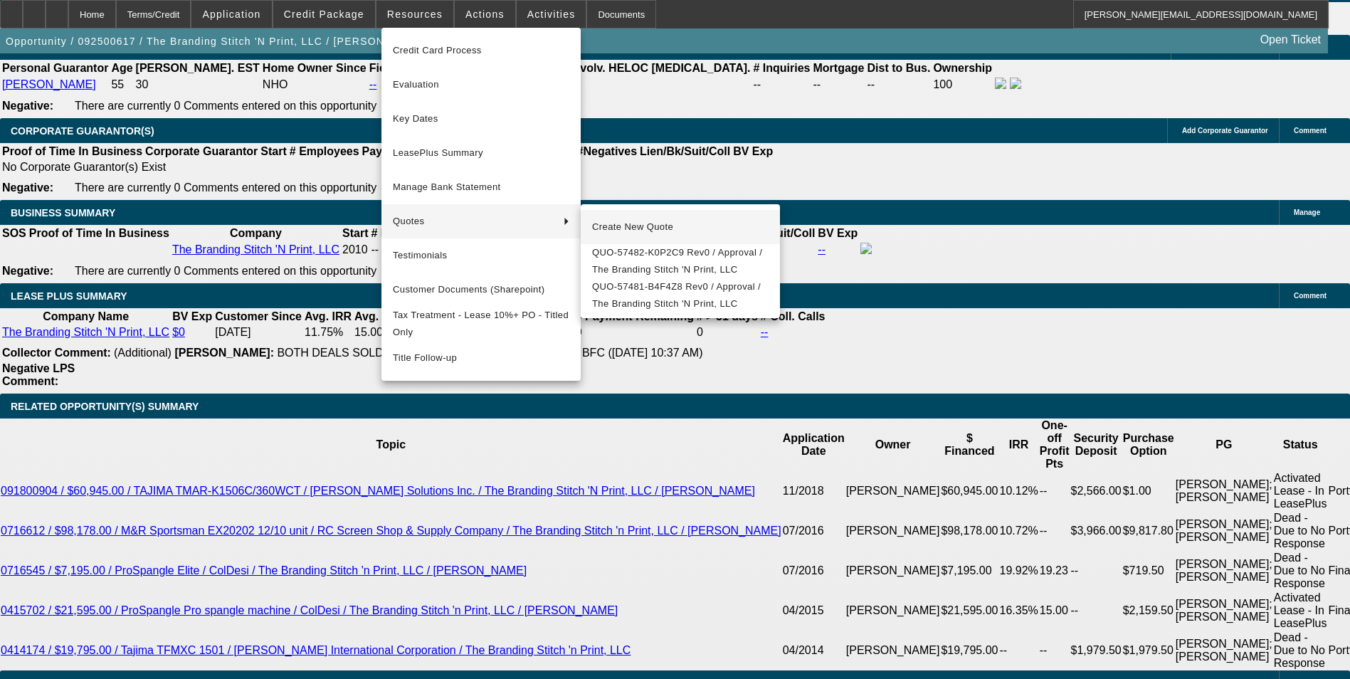
click at [620, 216] on button "Create New Quote" at bounding box center [680, 227] width 199 height 34
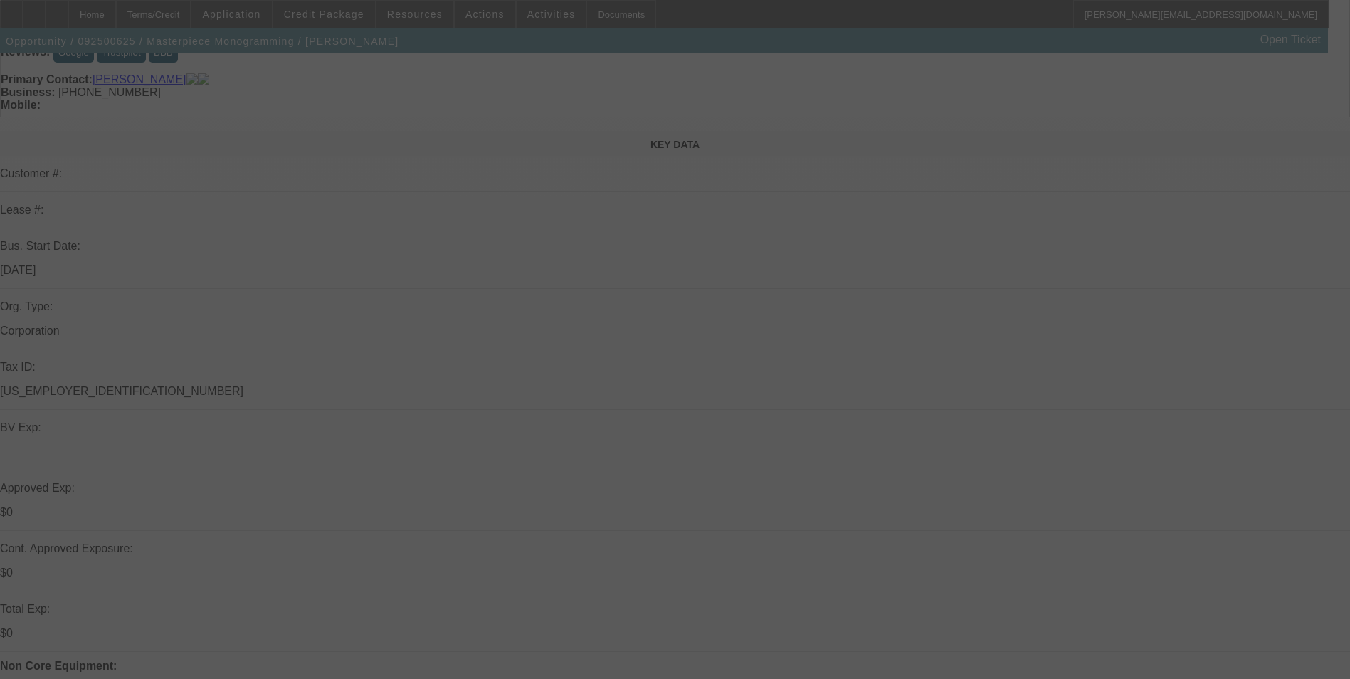
scroll to position [142, 0]
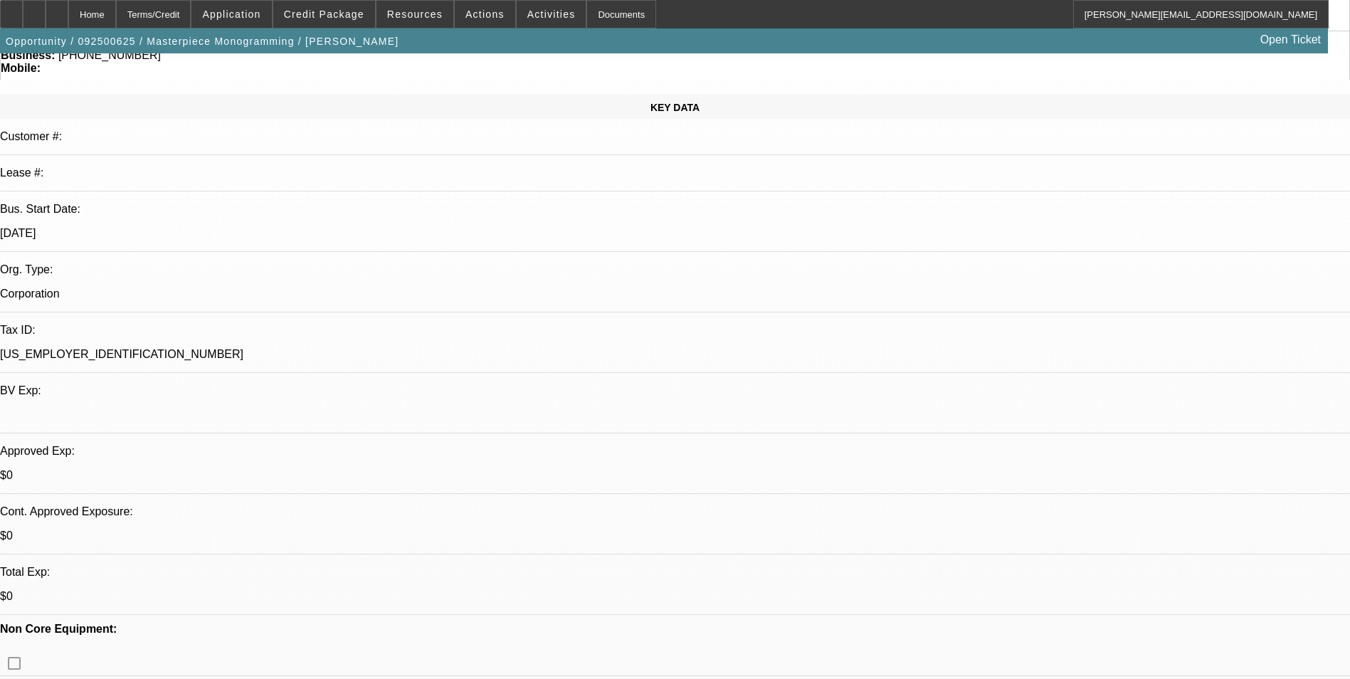
select select "0"
select select "2"
select select "0"
select select "2"
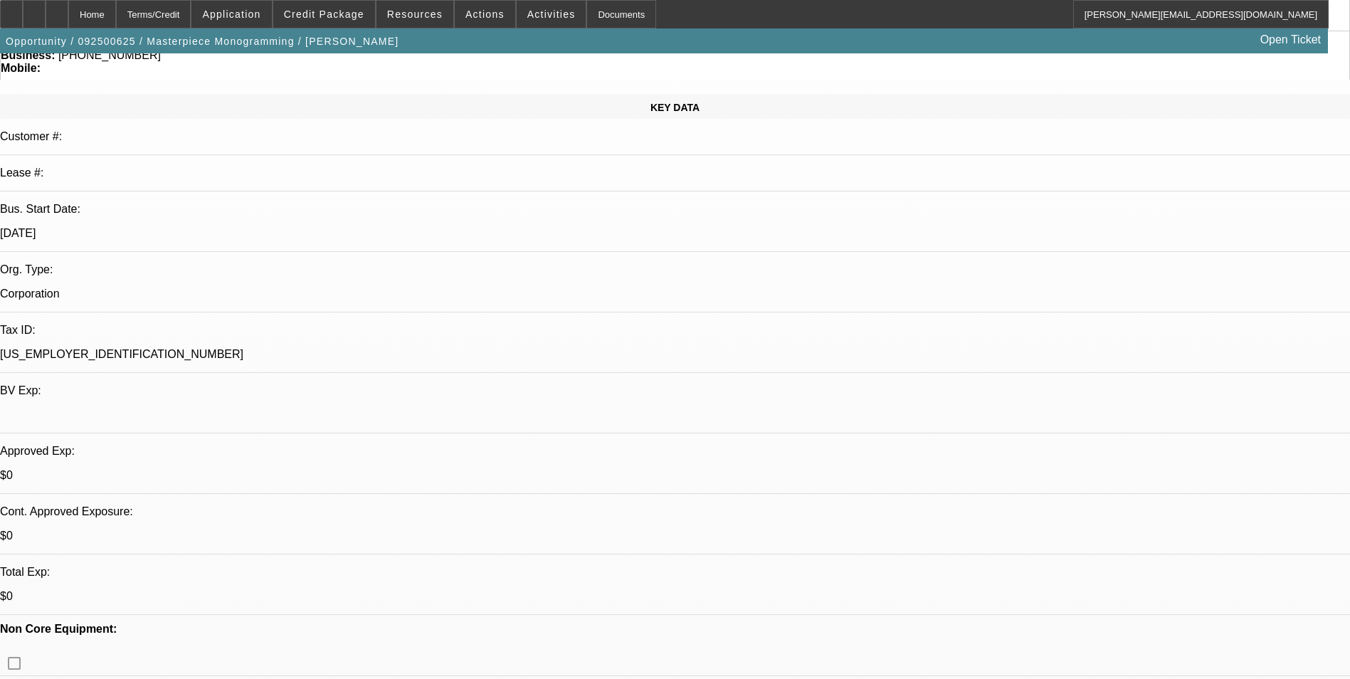
select select "0"
select select "2"
select select "0"
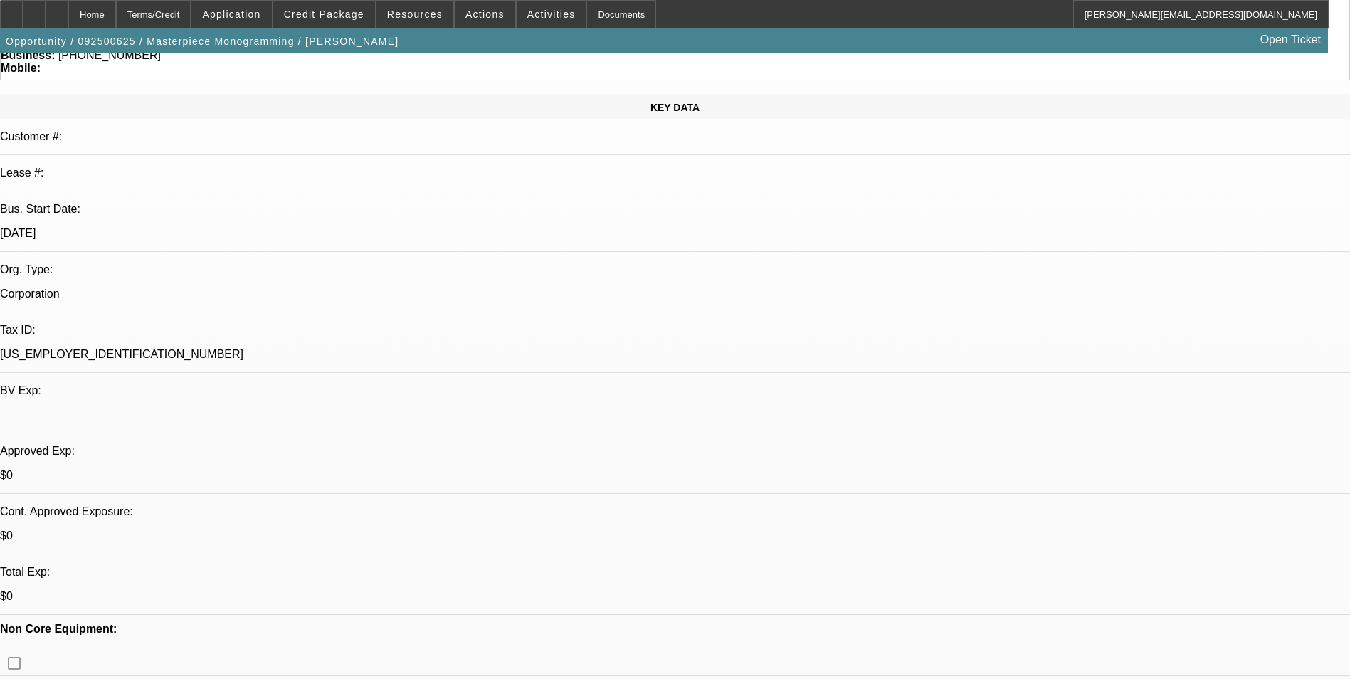
select select "2"
select select "0"
select select "1"
select select "2"
select select "6"
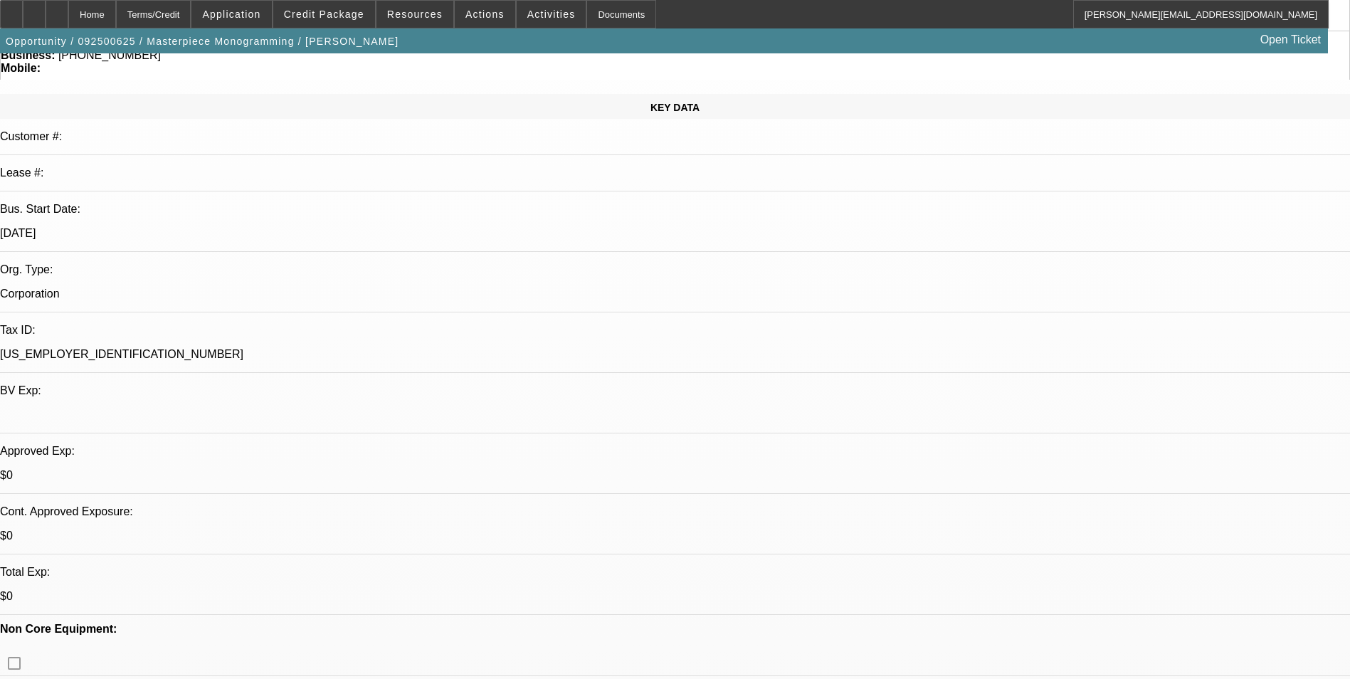
select select "1"
select select "2"
select select "6"
select select "1"
select select "2"
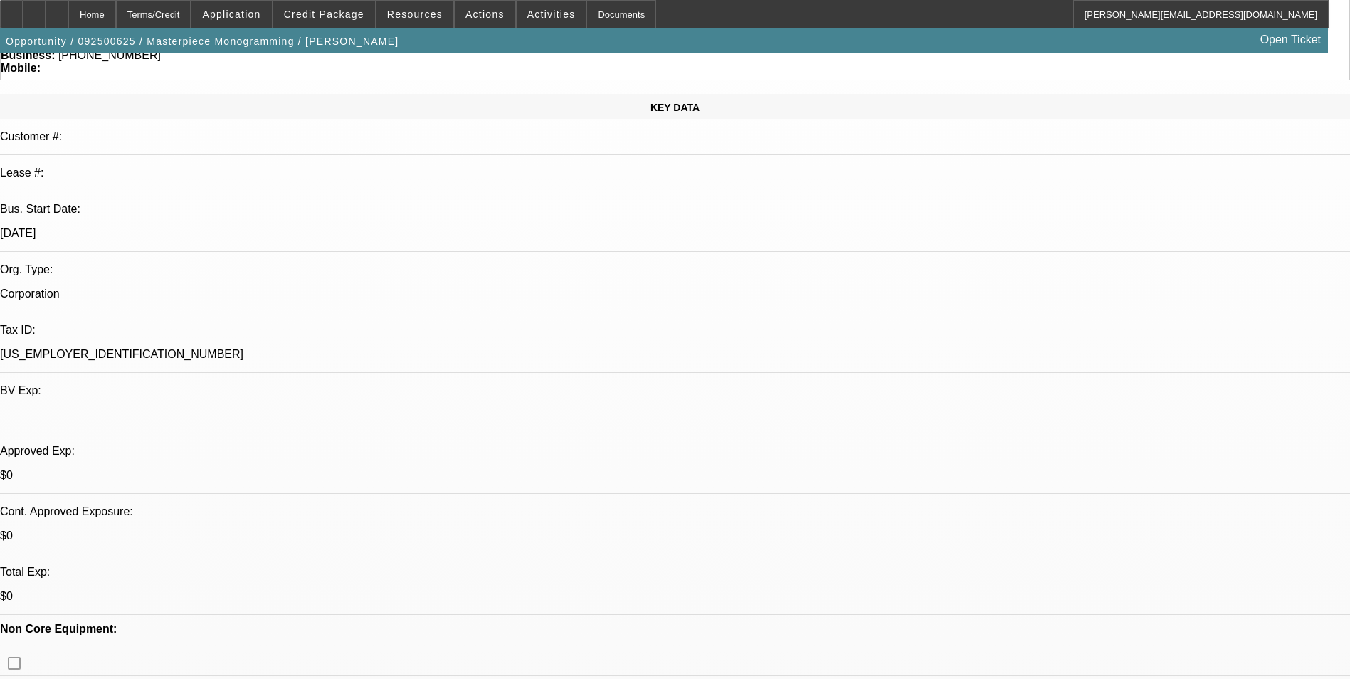
select select "6"
select select "1"
select select "2"
select select "6"
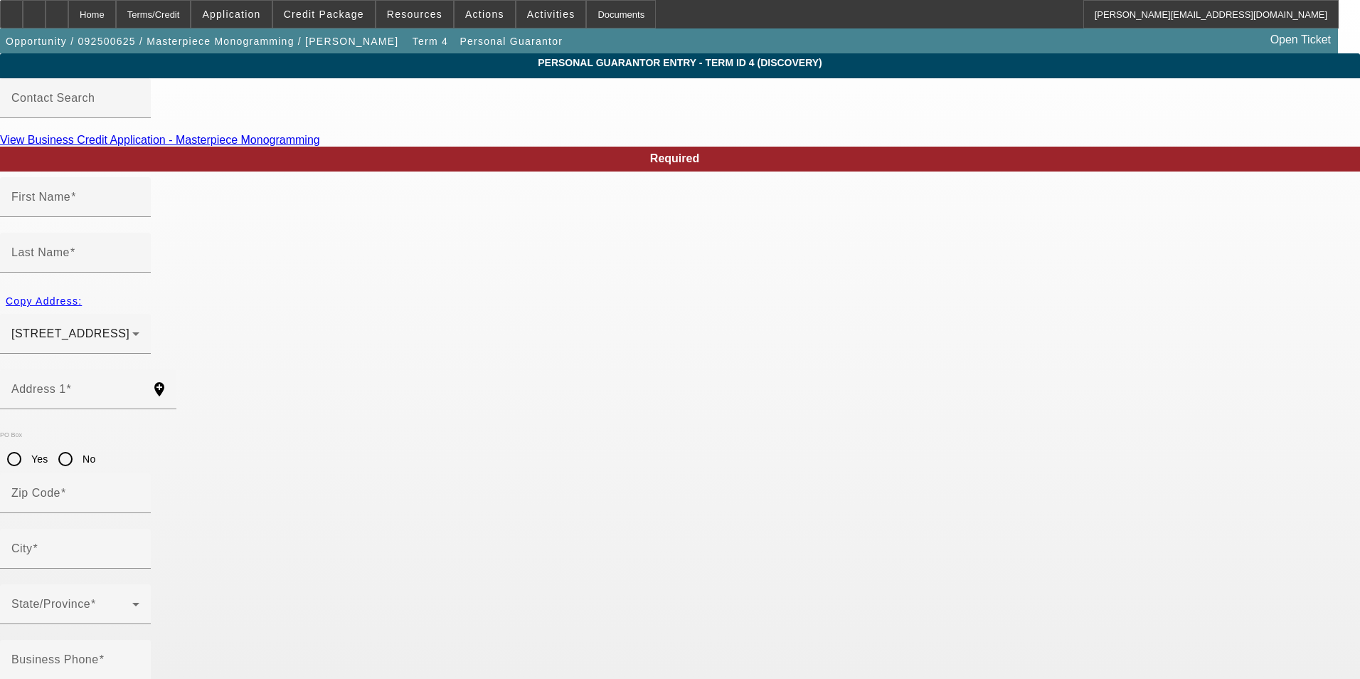
type input "[PERSON_NAME]"
type input "[STREET_ADDRESS]"
radio input "true"
type input "48449"
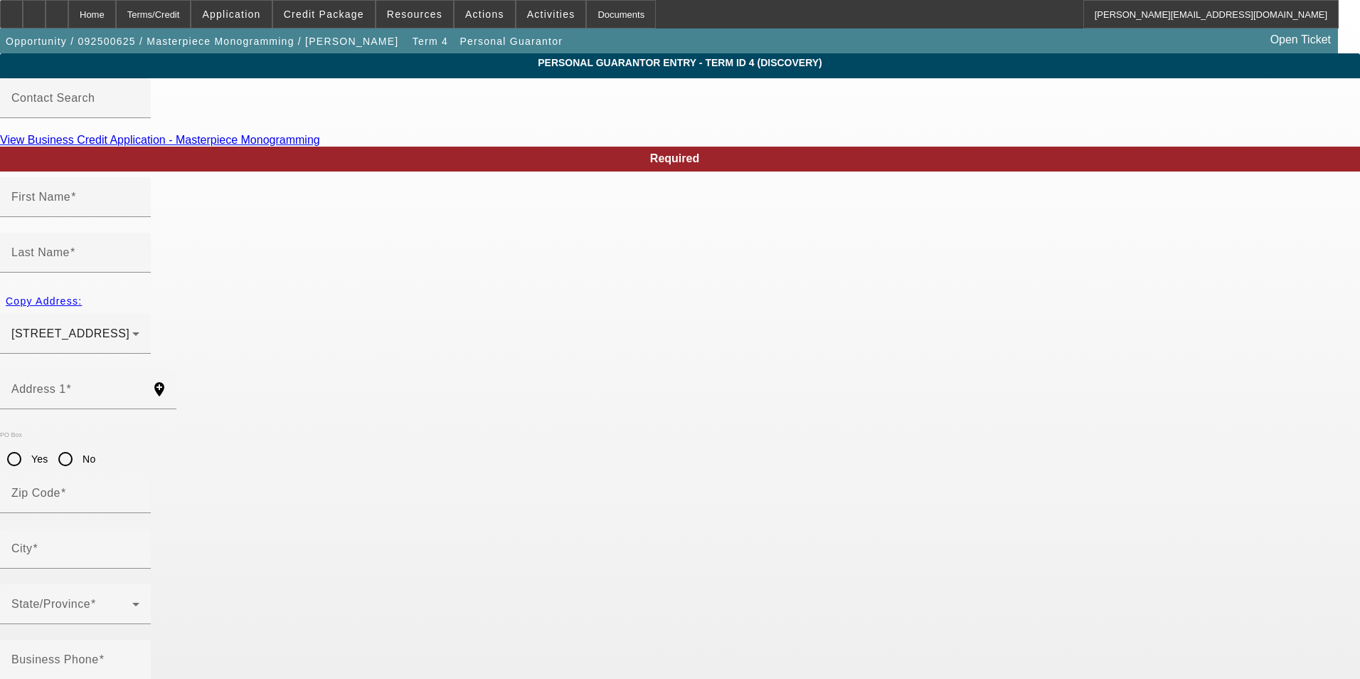
type input "[PERSON_NAME]"
type input "[PHONE_NUMBER]"
type input "100"
type input "385-68-8042"
type input "[EMAIL_ADDRESS][DOMAIN_NAME]"
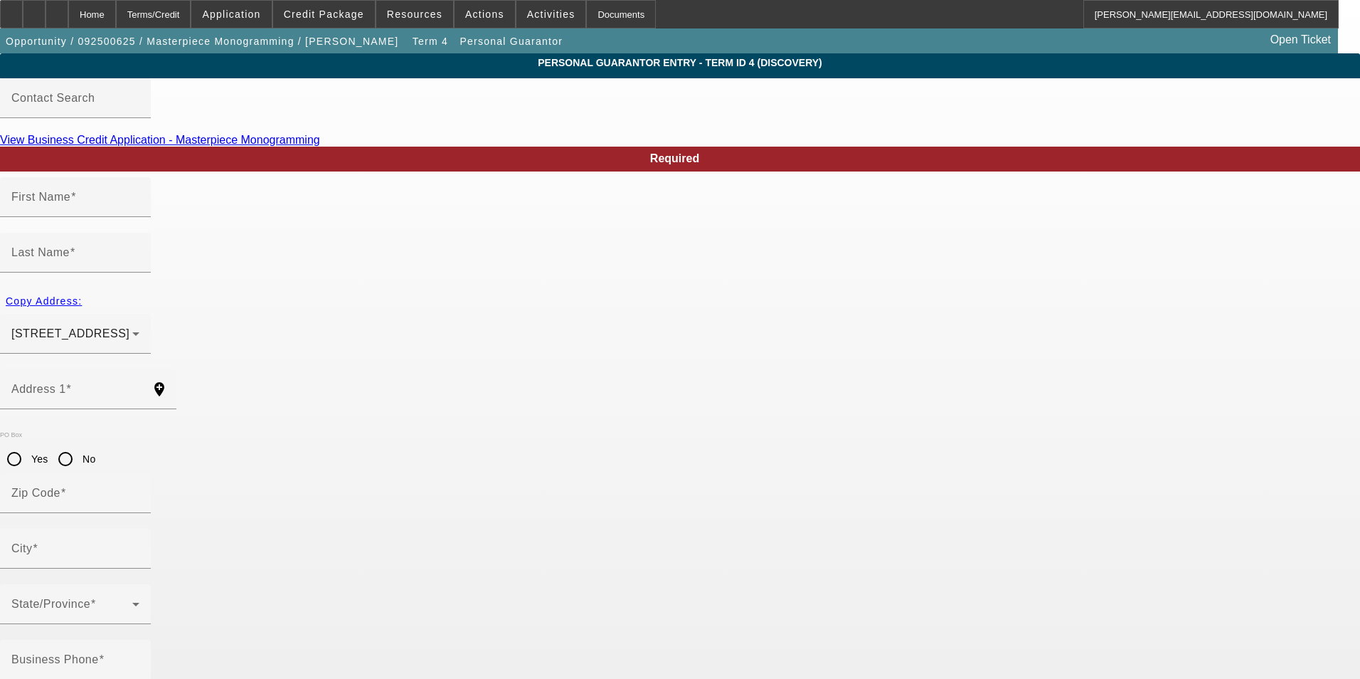
type input "[PHONE_NUMBER]"
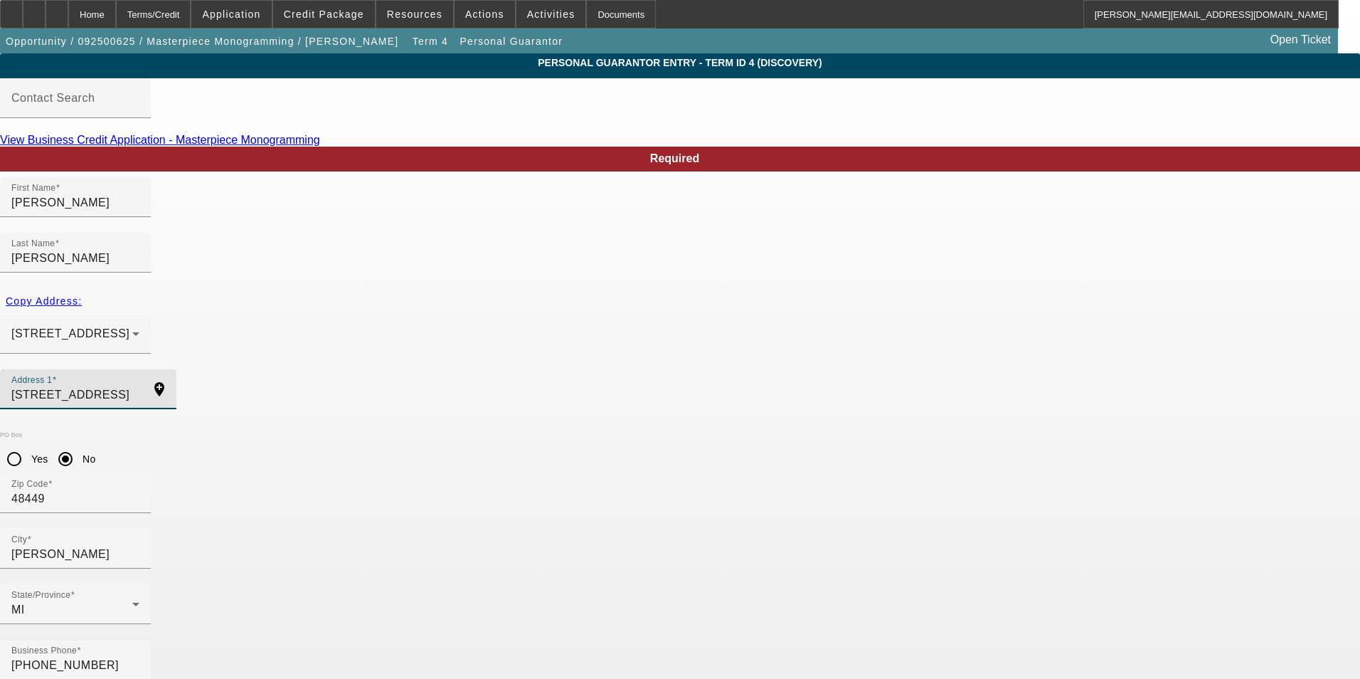
drag, startPoint x: 384, startPoint y: 337, endPoint x: 245, endPoint y: 340, distance: 139.5
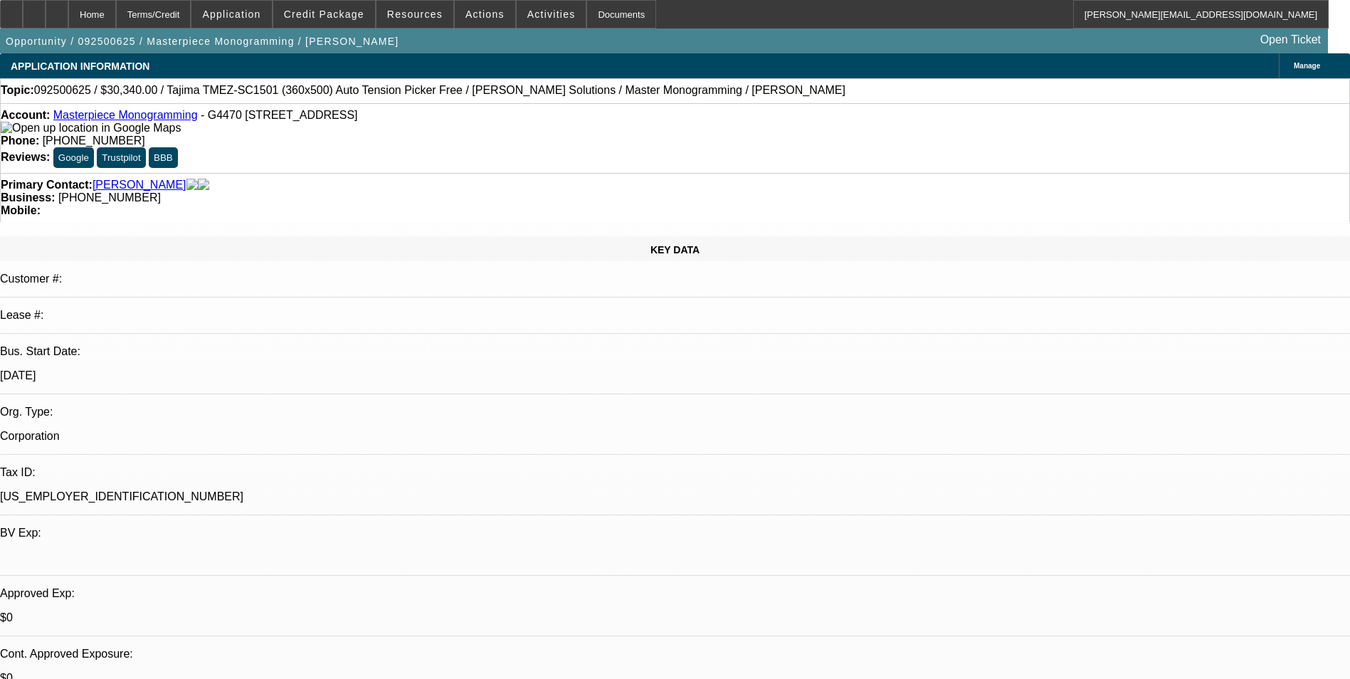
select select "0"
select select "2"
select select "0"
select select "6"
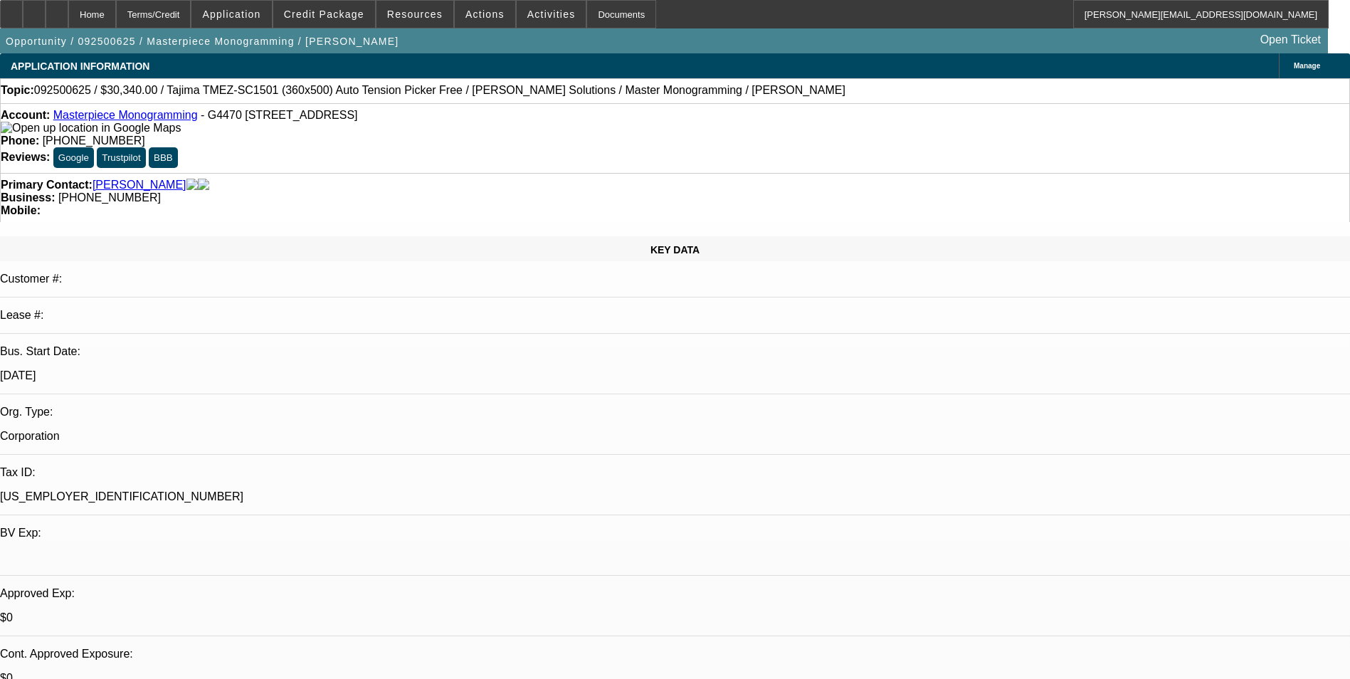
select select "0"
select select "2"
select select "0"
select select "6"
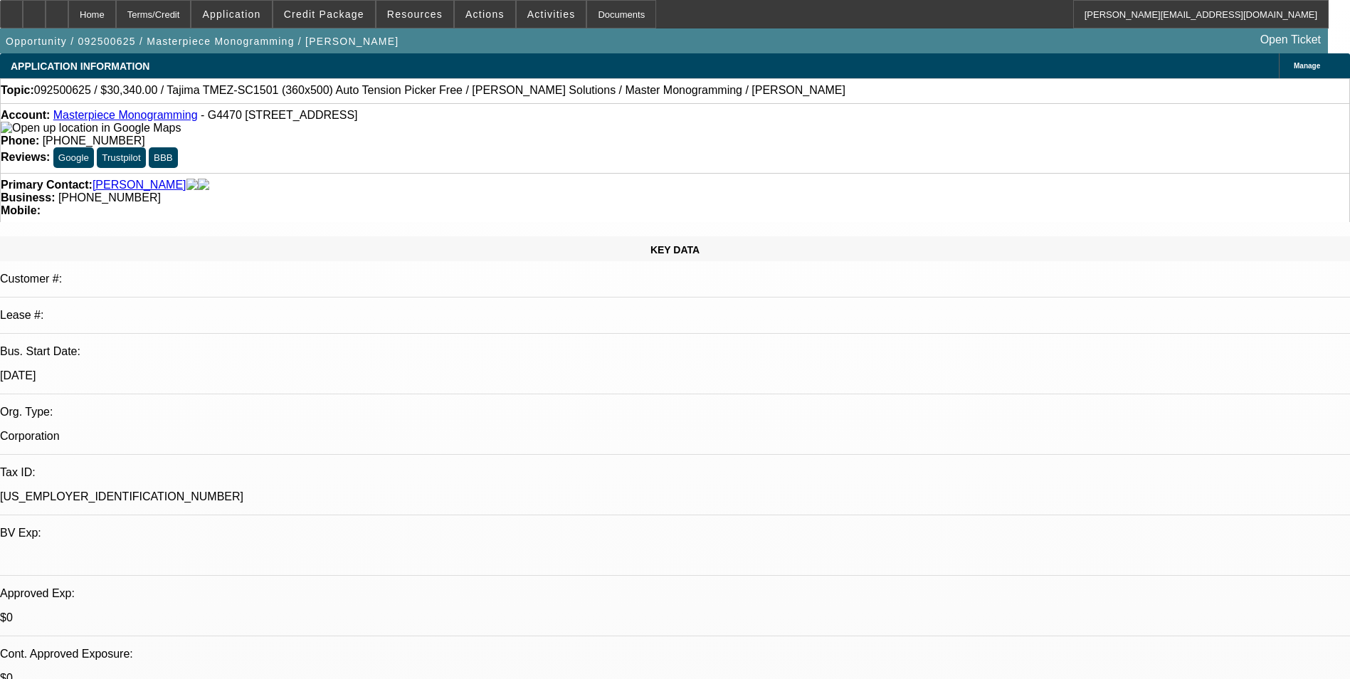
select select "0"
select select "2"
select select "0"
select select "6"
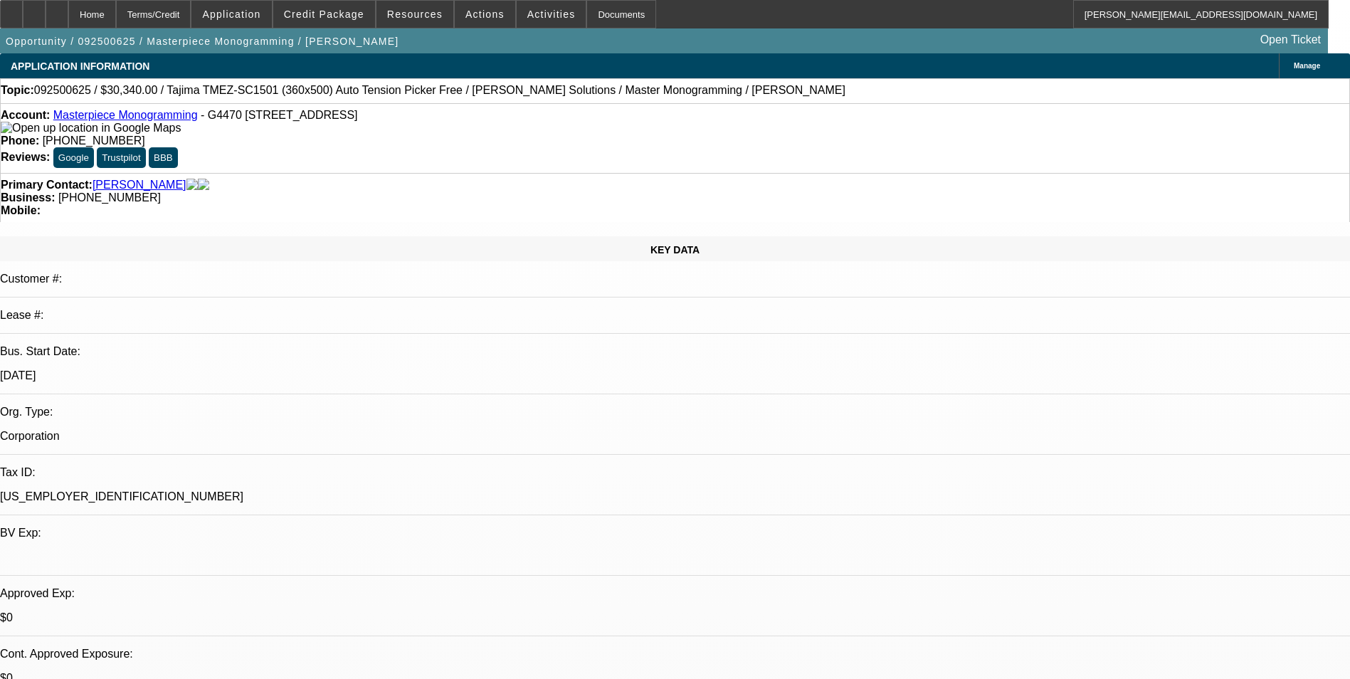
select select "0"
select select "2"
select select "0"
select select "6"
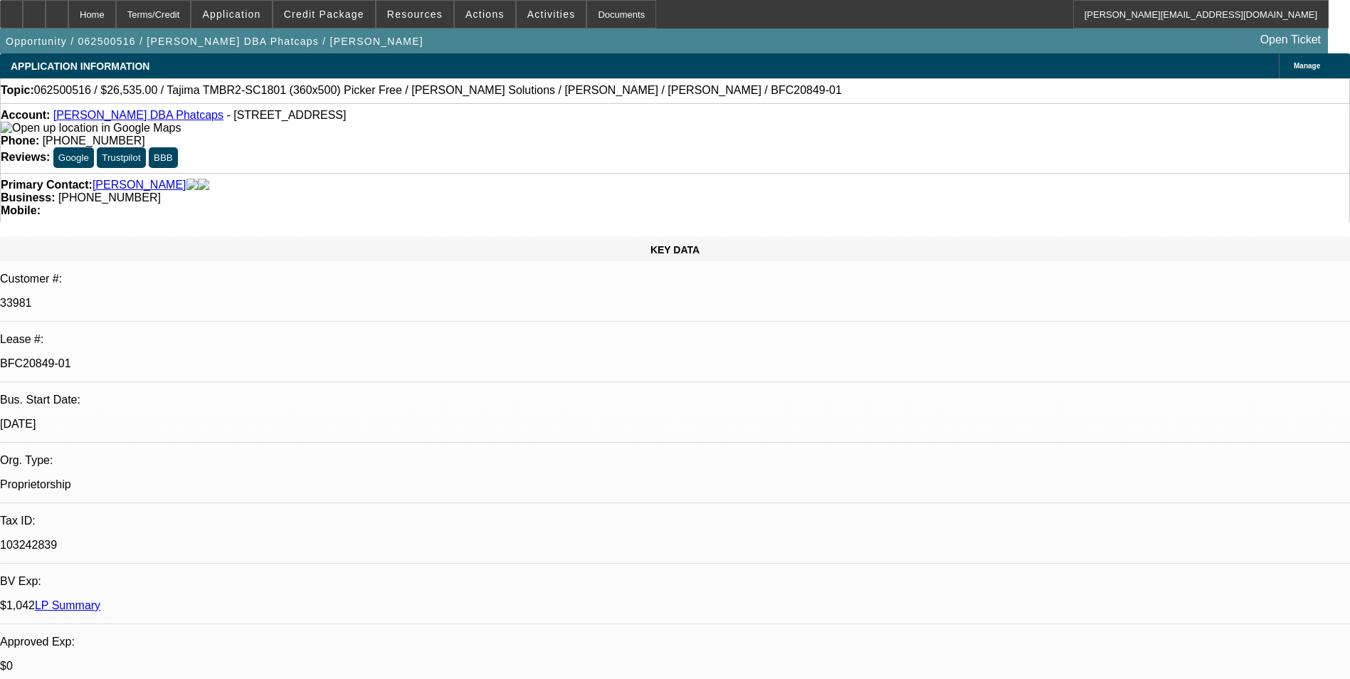
select select "0"
select select "0.1"
select select "5"
select select "0"
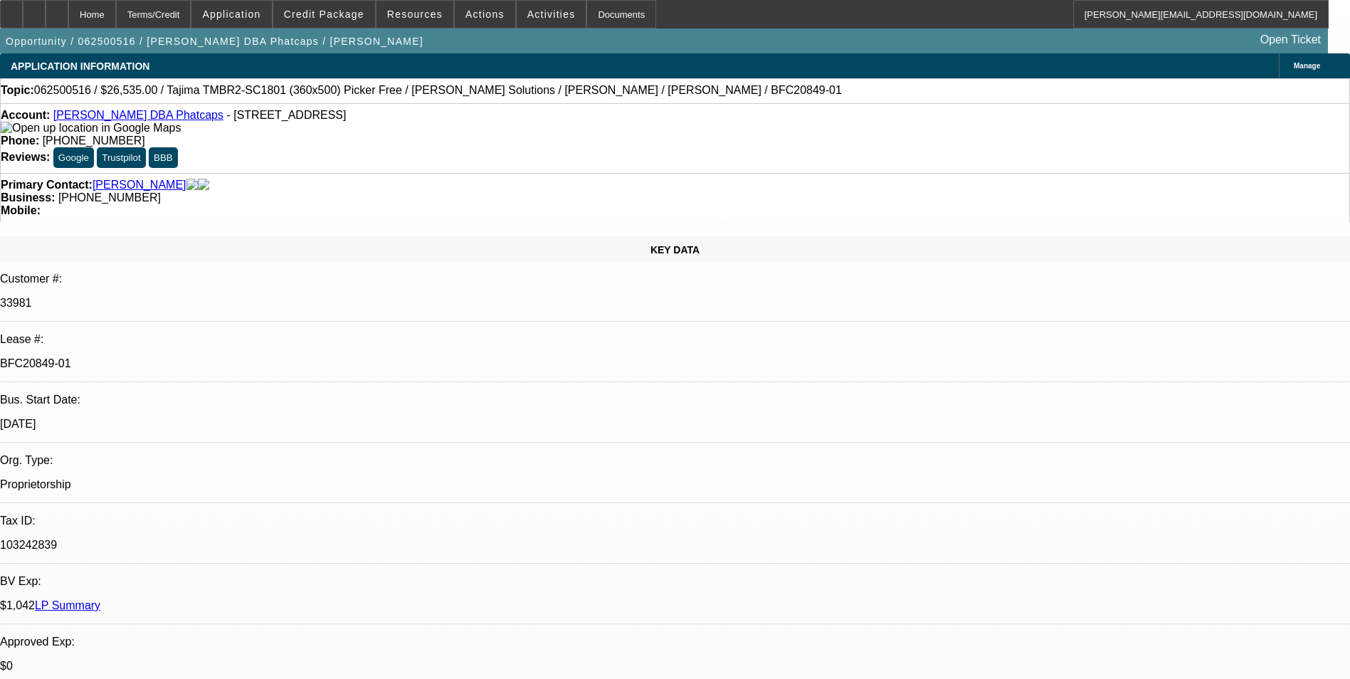
select select "0"
select select "0.1"
select select "5"
select select "0"
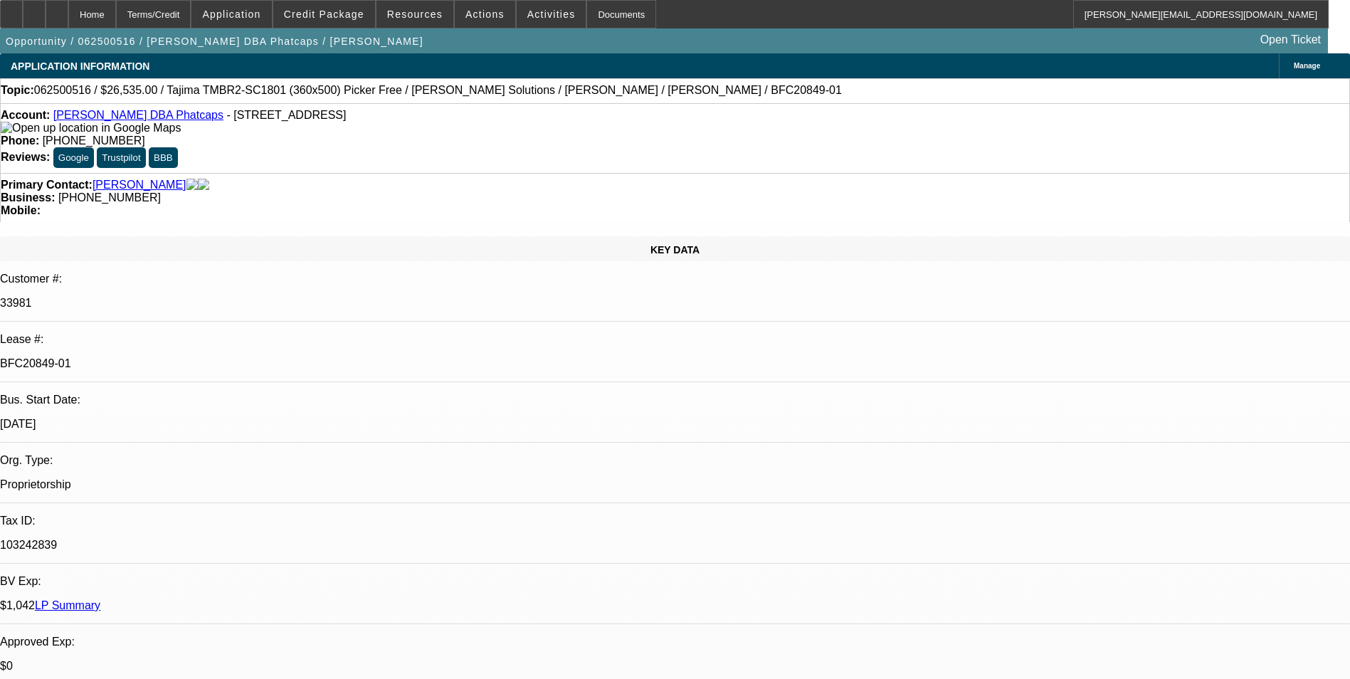
select select "0.1"
select select "5"
select select "0"
select select "0.1"
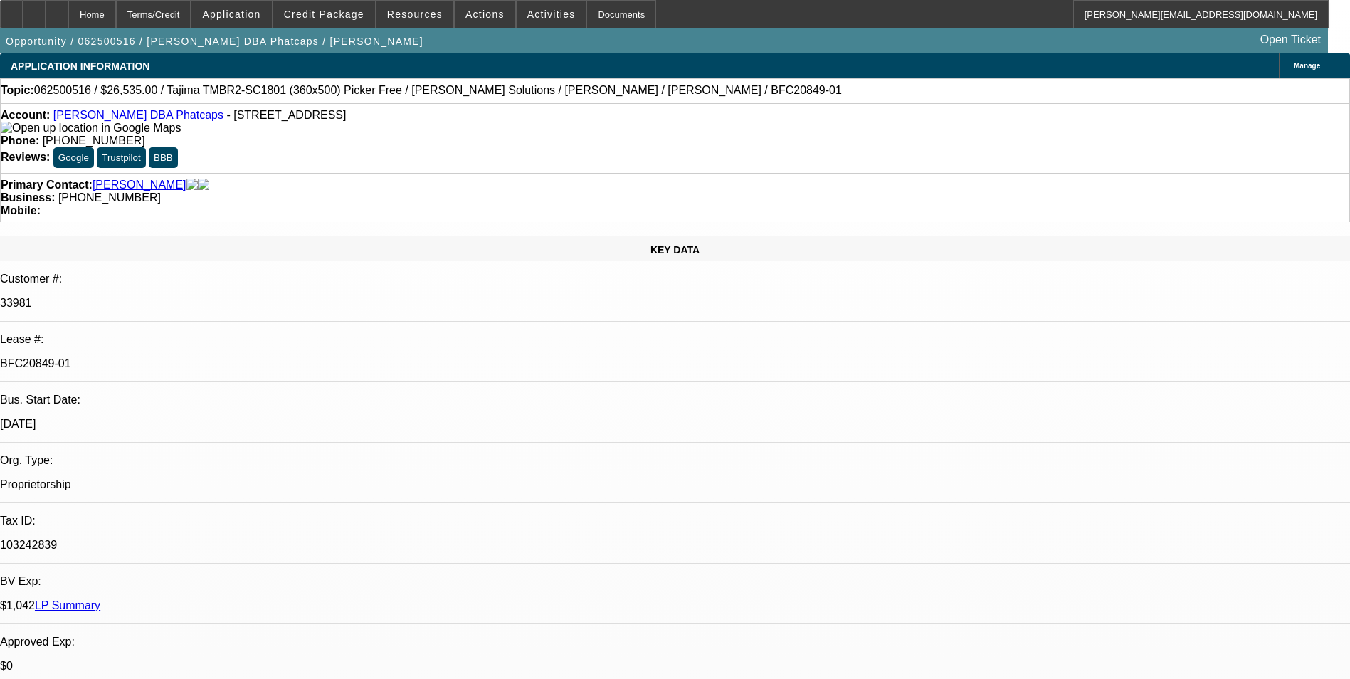
select select "5"
click at [430, 19] on span "Resources" at bounding box center [414, 14] width 55 height 11
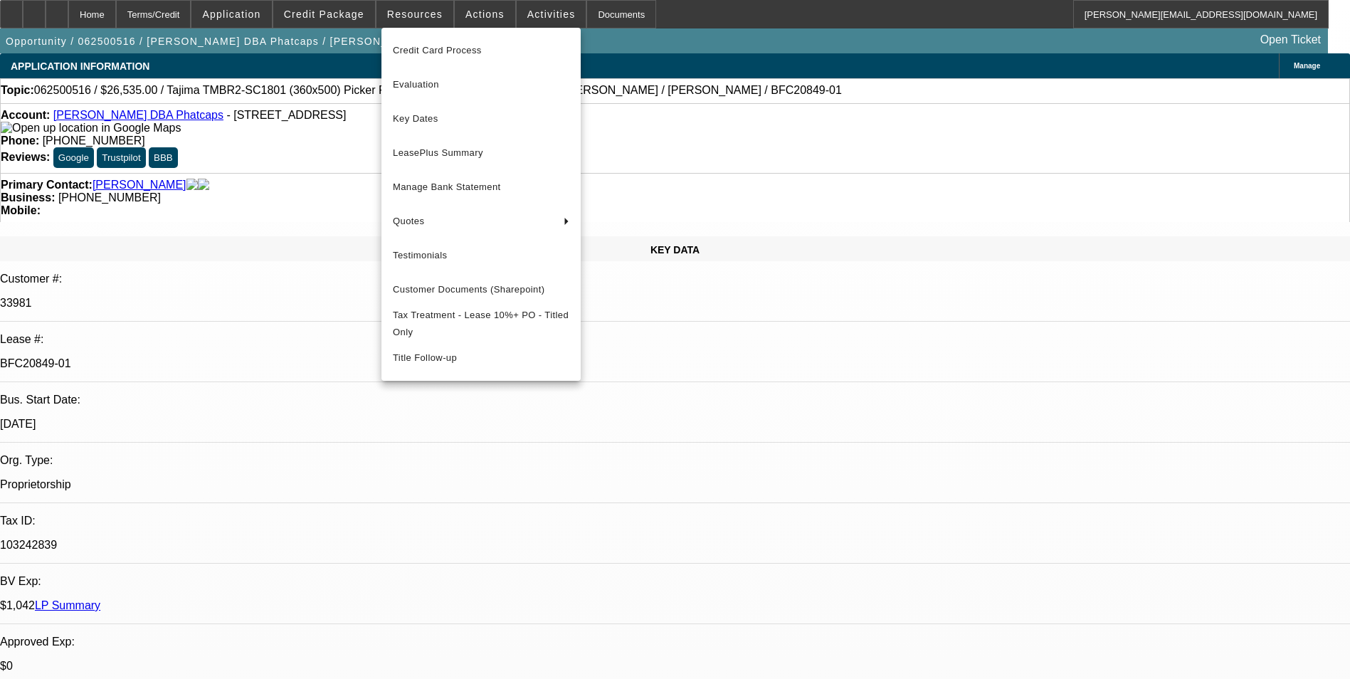
click at [664, 111] on div at bounding box center [675, 339] width 1350 height 679
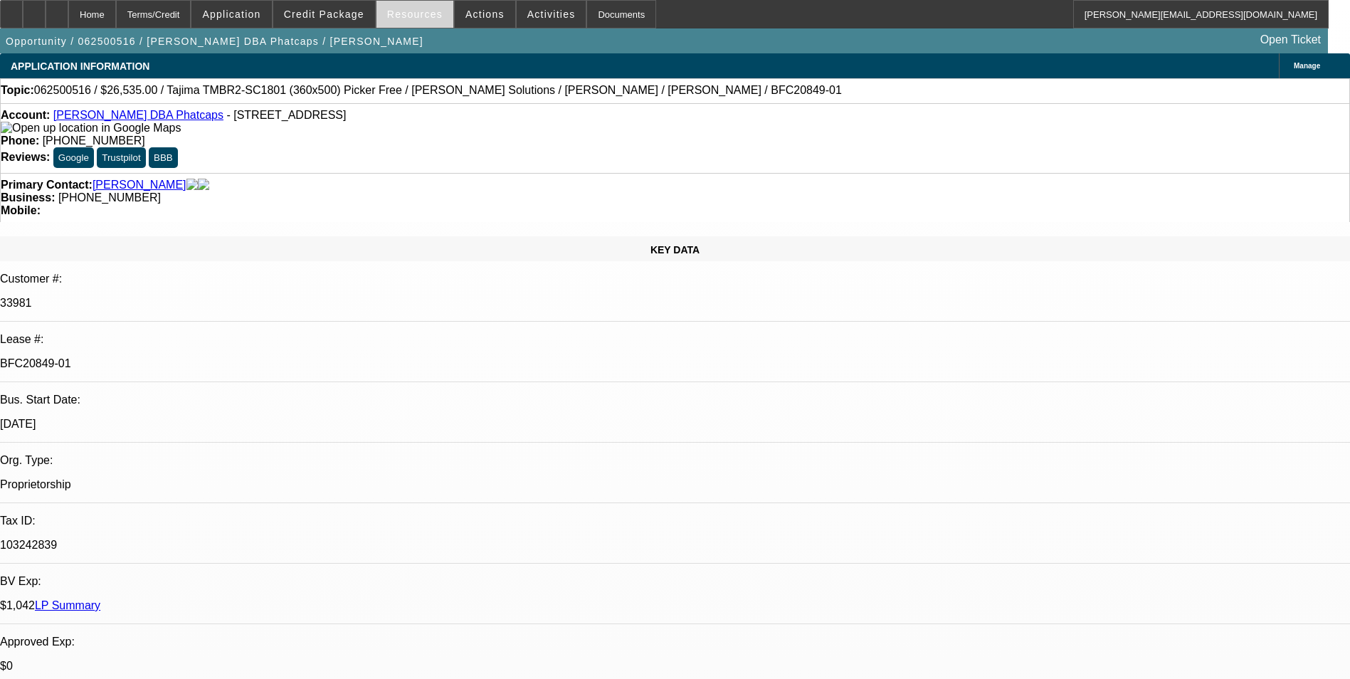
click at [417, 15] on span "Resources" at bounding box center [414, 14] width 55 height 11
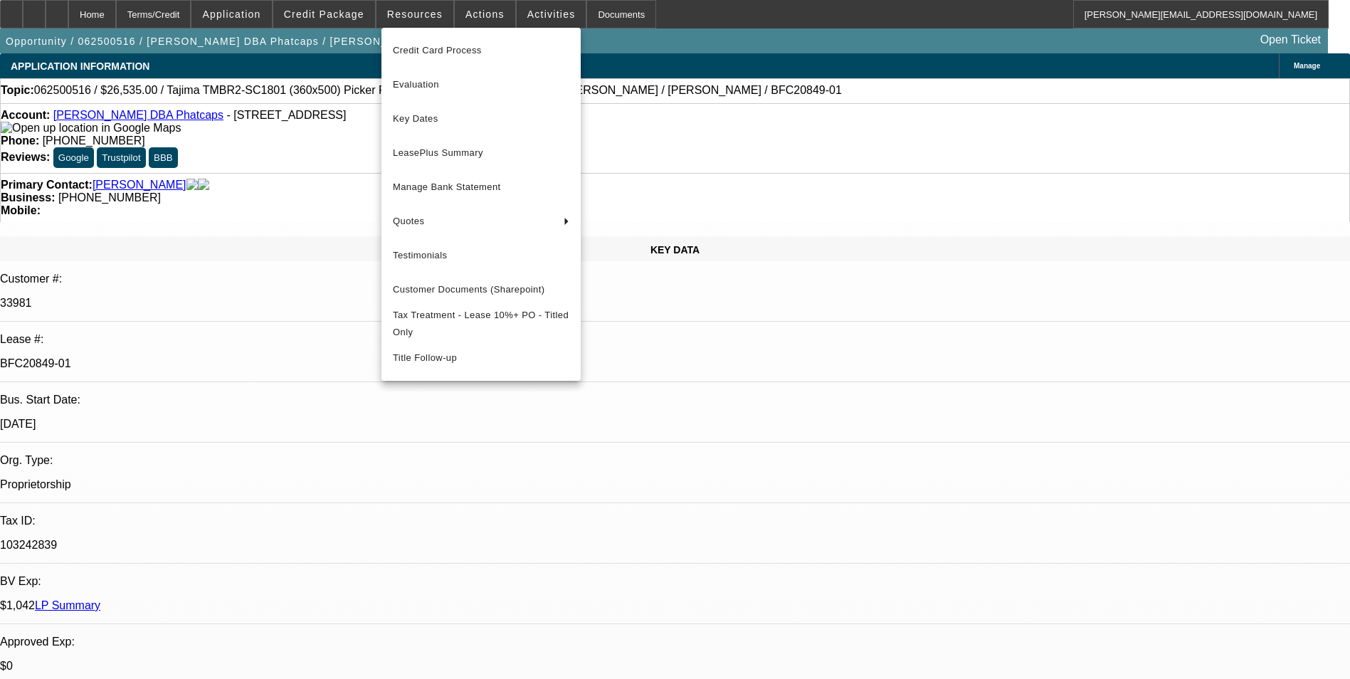
drag, startPoint x: 650, startPoint y: 115, endPoint x: 630, endPoint y: 110, distance: 21.1
click at [650, 115] on div at bounding box center [675, 339] width 1350 height 679
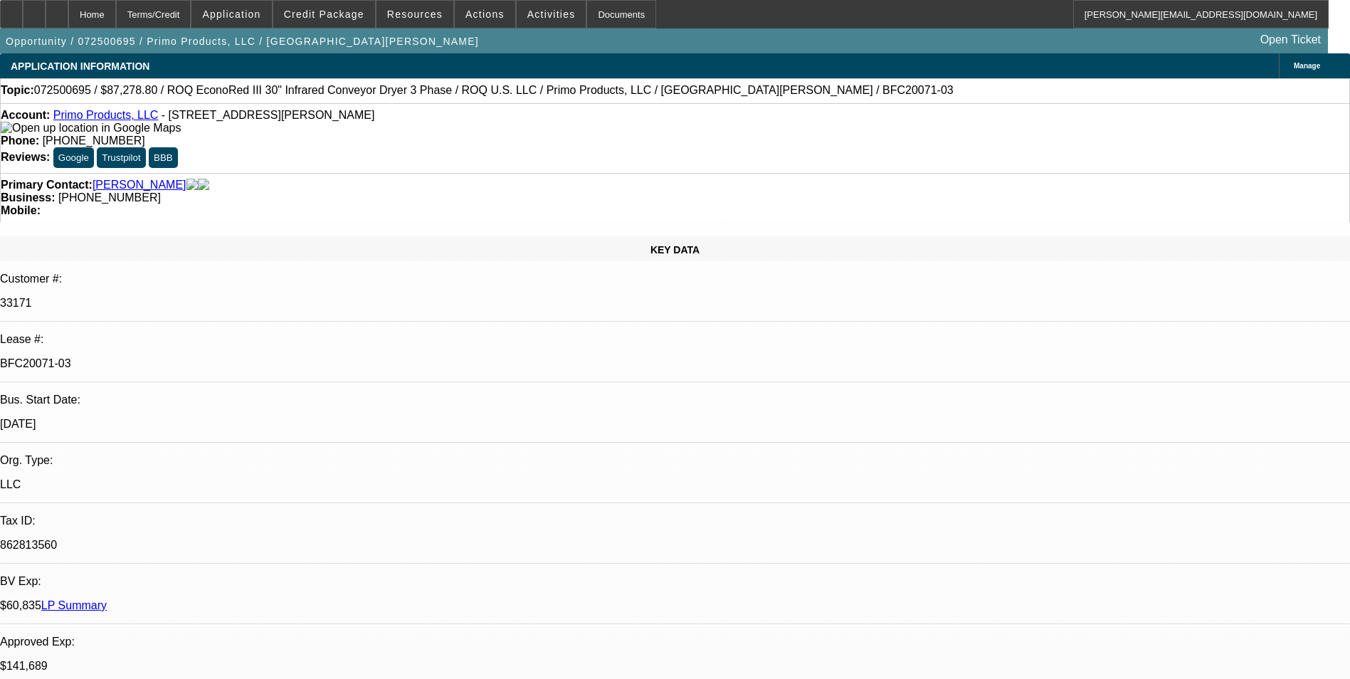
select select "0"
select select "2"
select select "0.1"
select select "0"
select select "2"
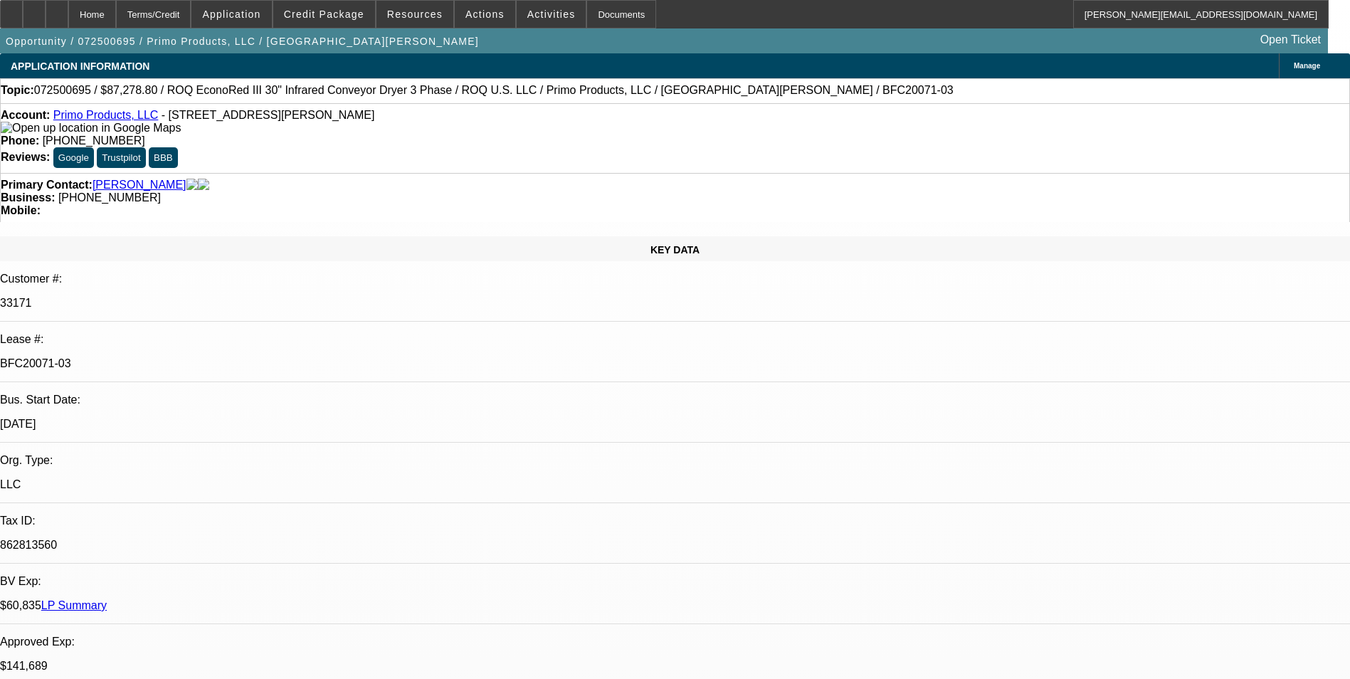
select select "0.1"
select select "0"
select select "2"
select select "0.1"
select select "0"
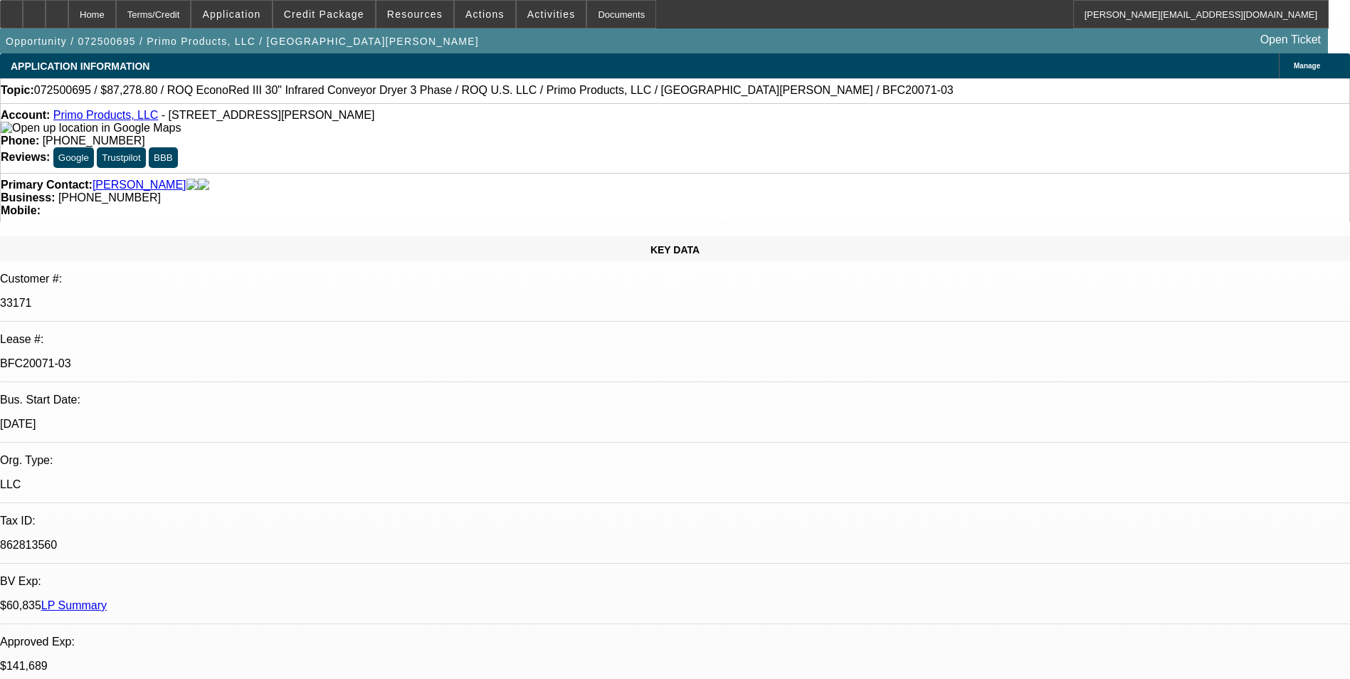
select select "2"
select select "0.1"
select select "1"
select select "2"
select select "4"
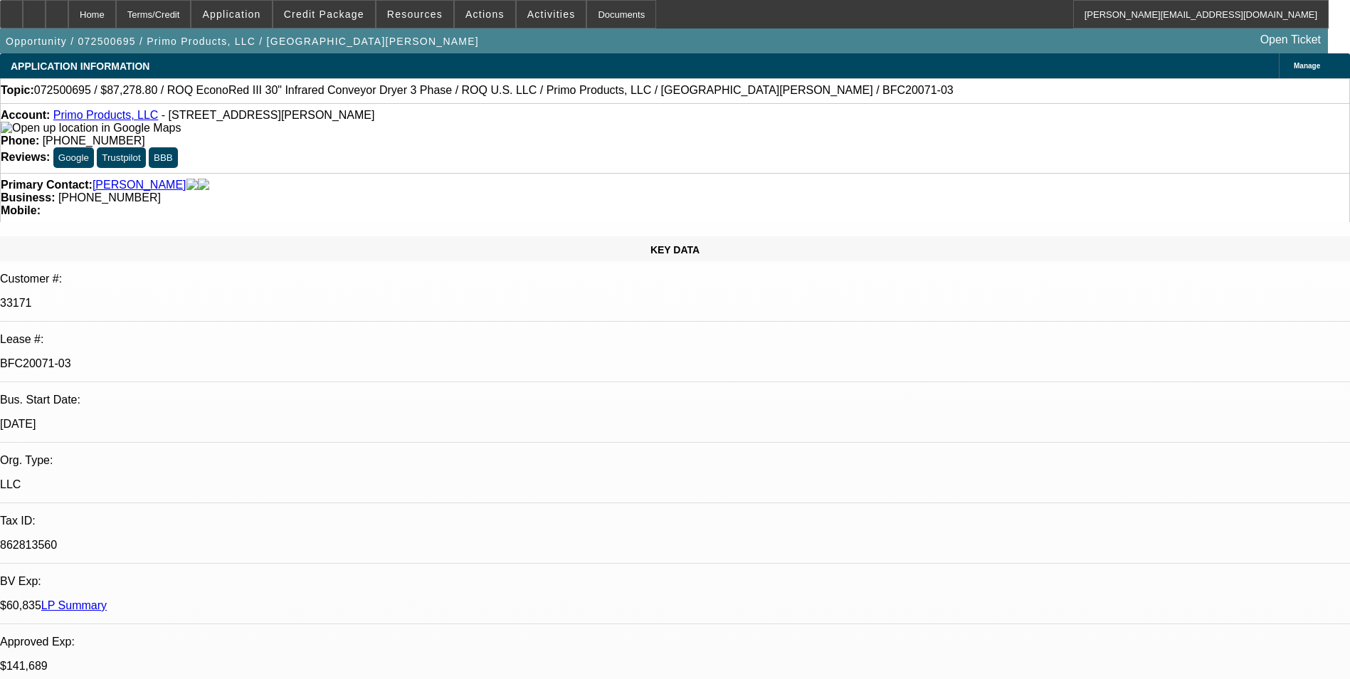
select select "1"
select select "2"
select select "4"
select select "1"
select select "2"
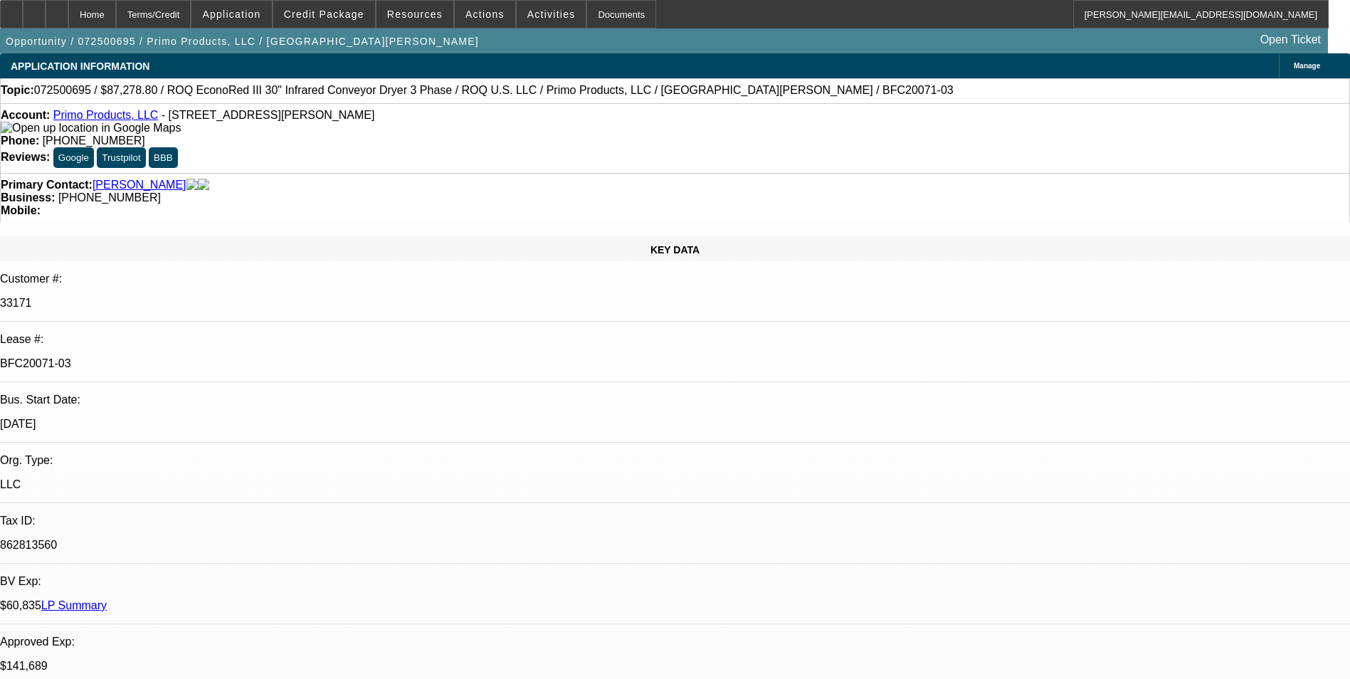
select select "4"
select select "1"
select select "2"
select select "4"
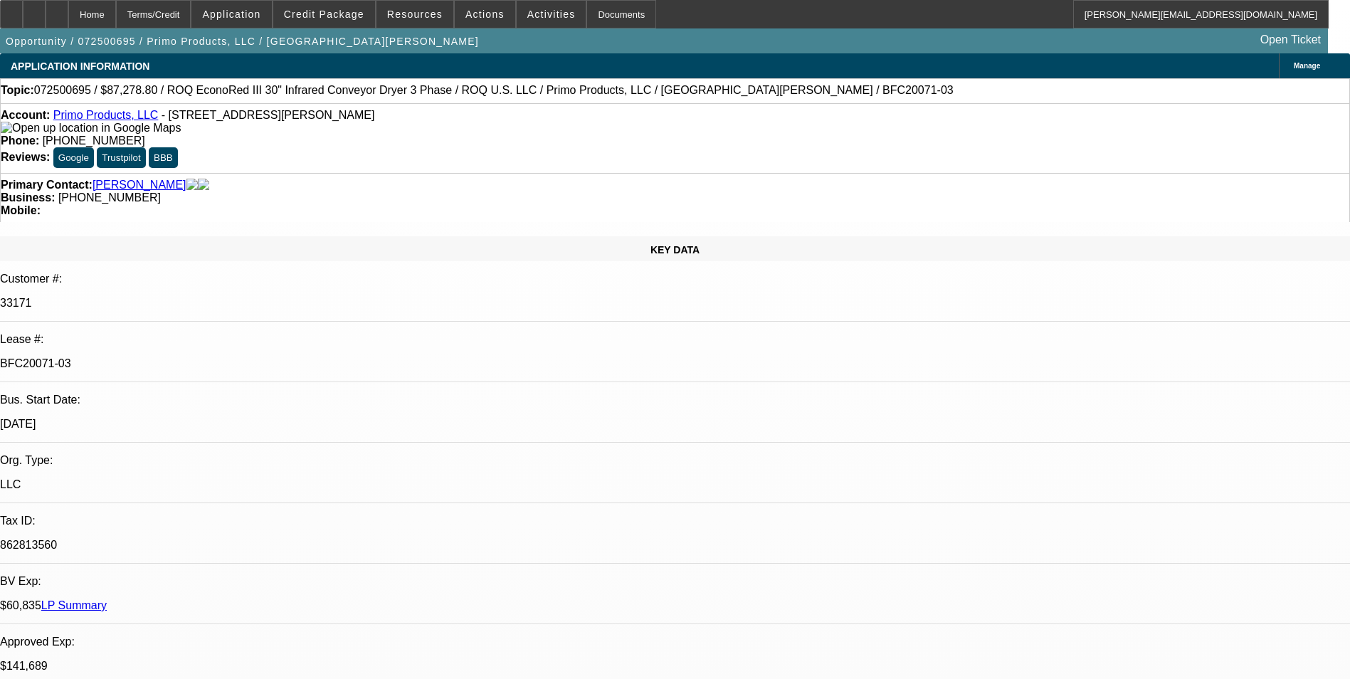
scroll to position [71, 0]
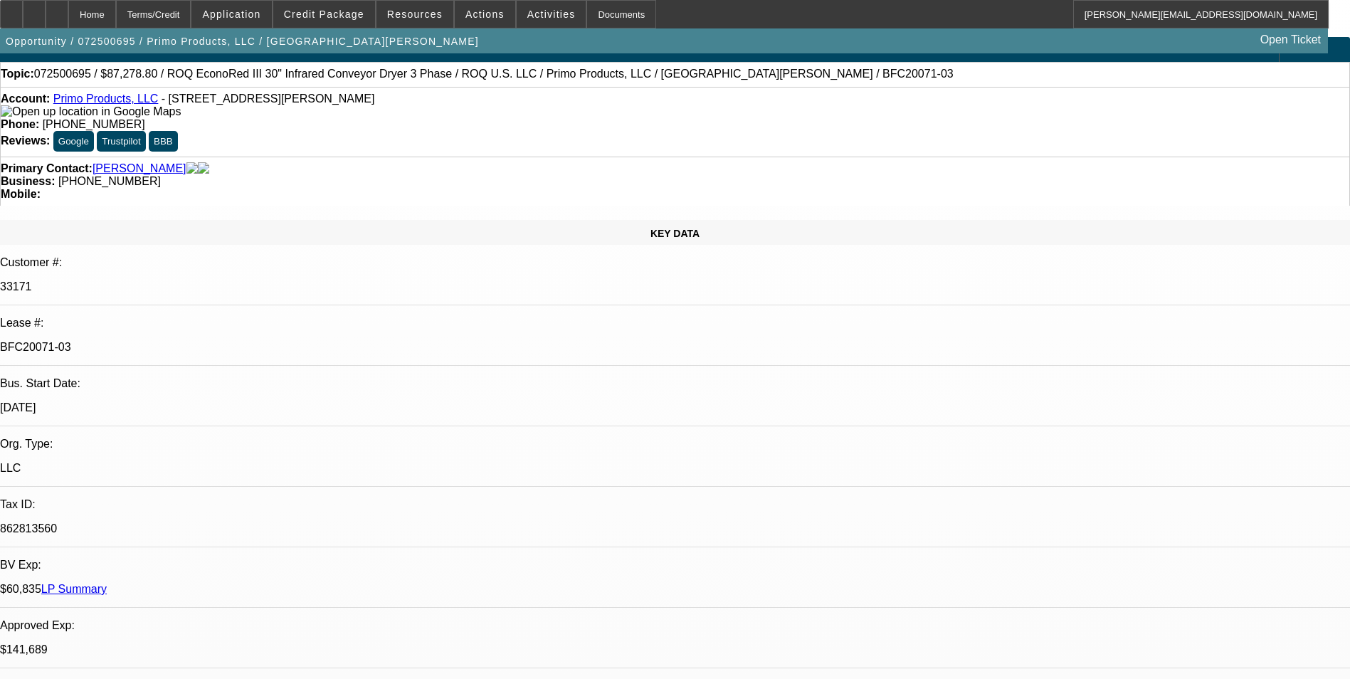
scroll to position [0, 0]
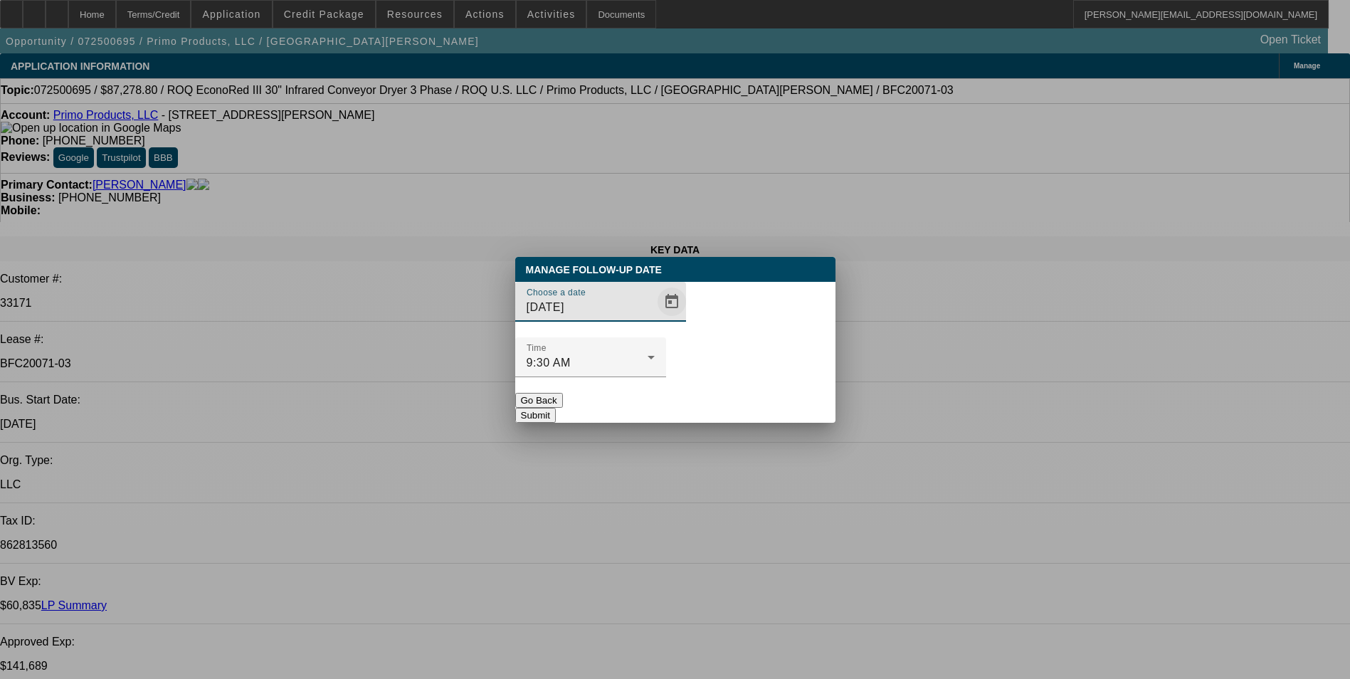
click at [655, 319] on span "Open calendar" at bounding box center [672, 302] width 34 height 34
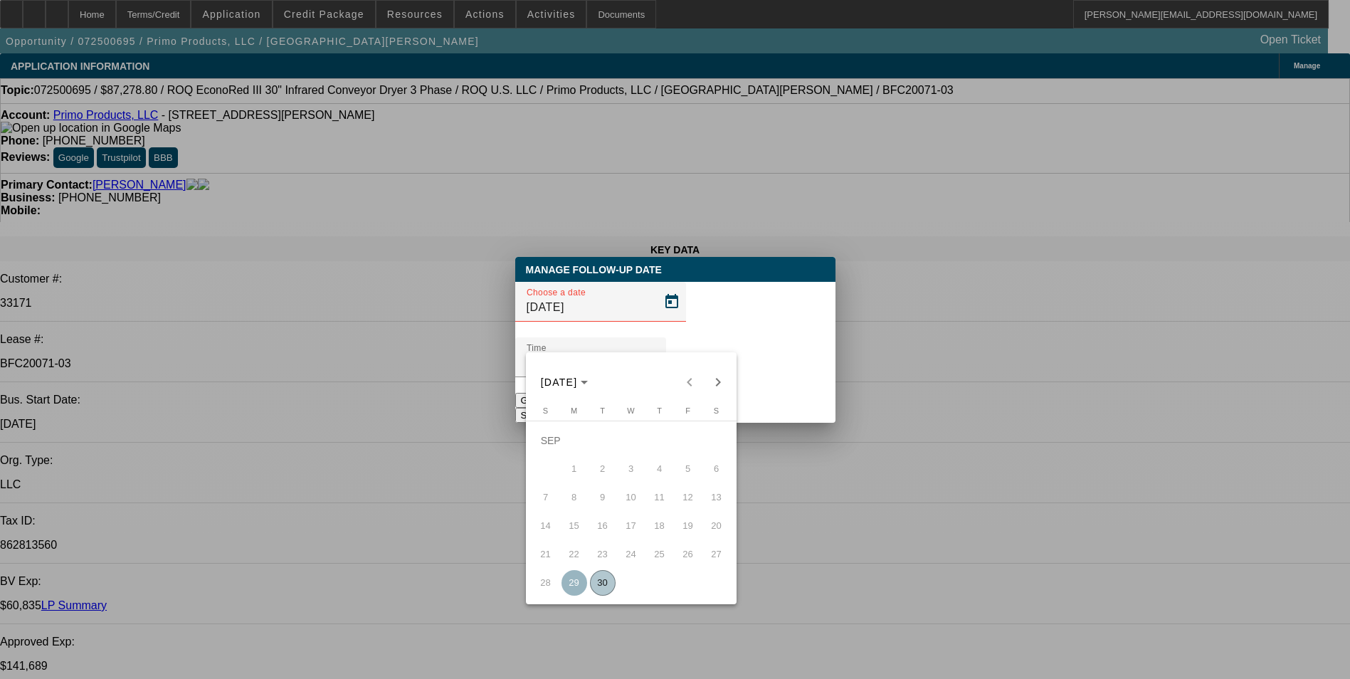
click at [605, 586] on span "30" at bounding box center [603, 583] width 26 height 26
type input "[DATE]"
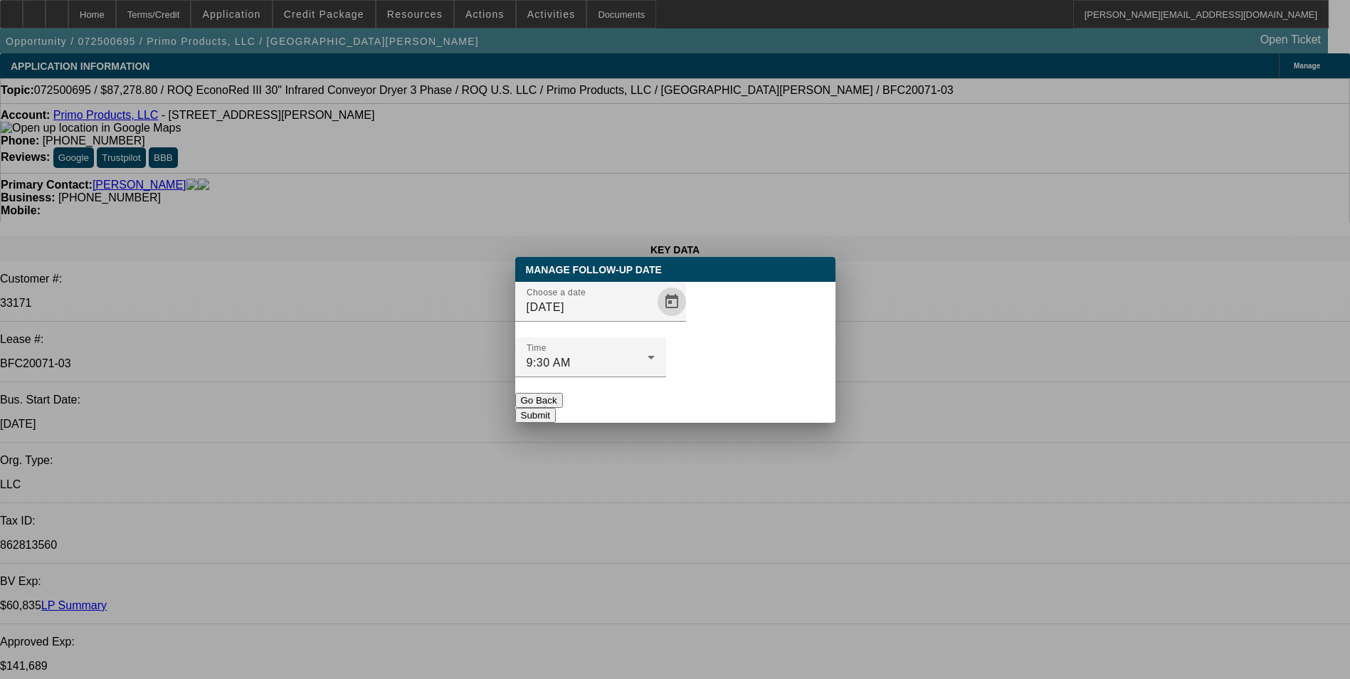
click at [556, 408] on button "Submit" at bounding box center [535, 415] width 41 height 15
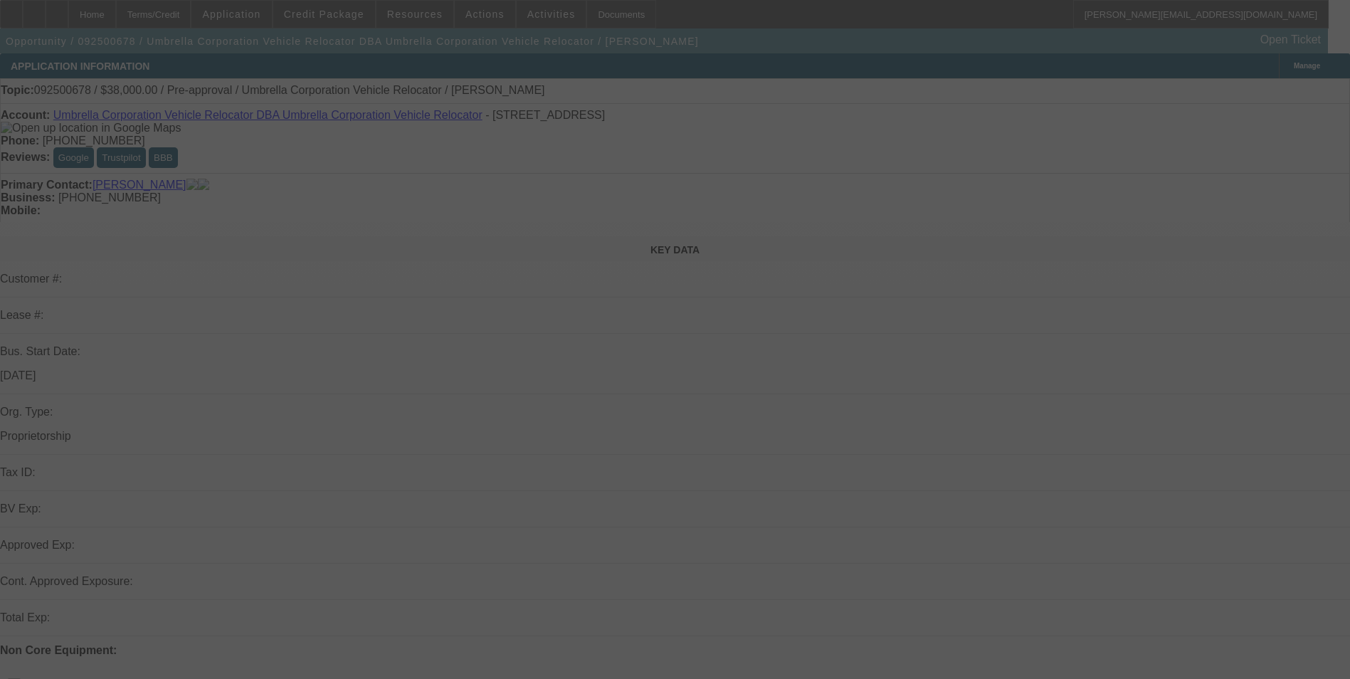
select select "0"
select select "2"
select select "0.1"
select select "4"
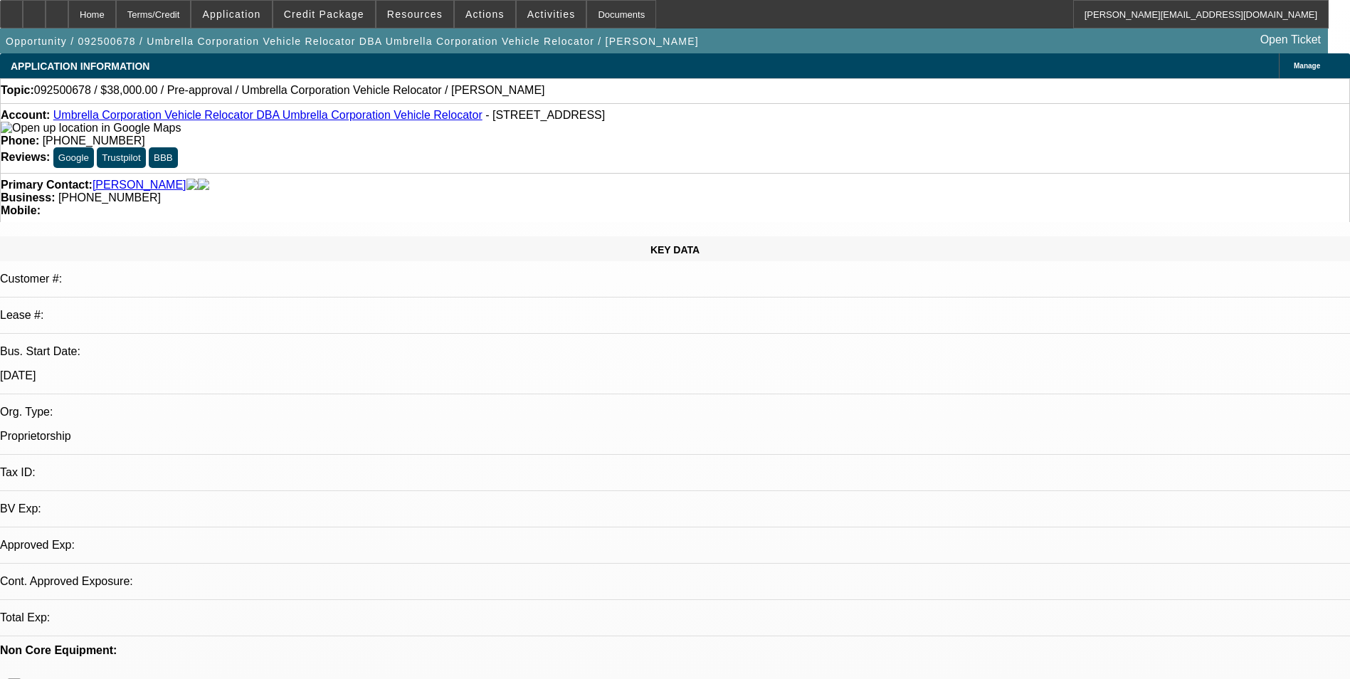
select select "0"
select select "2"
select select "0.1"
select select "1"
select select "2"
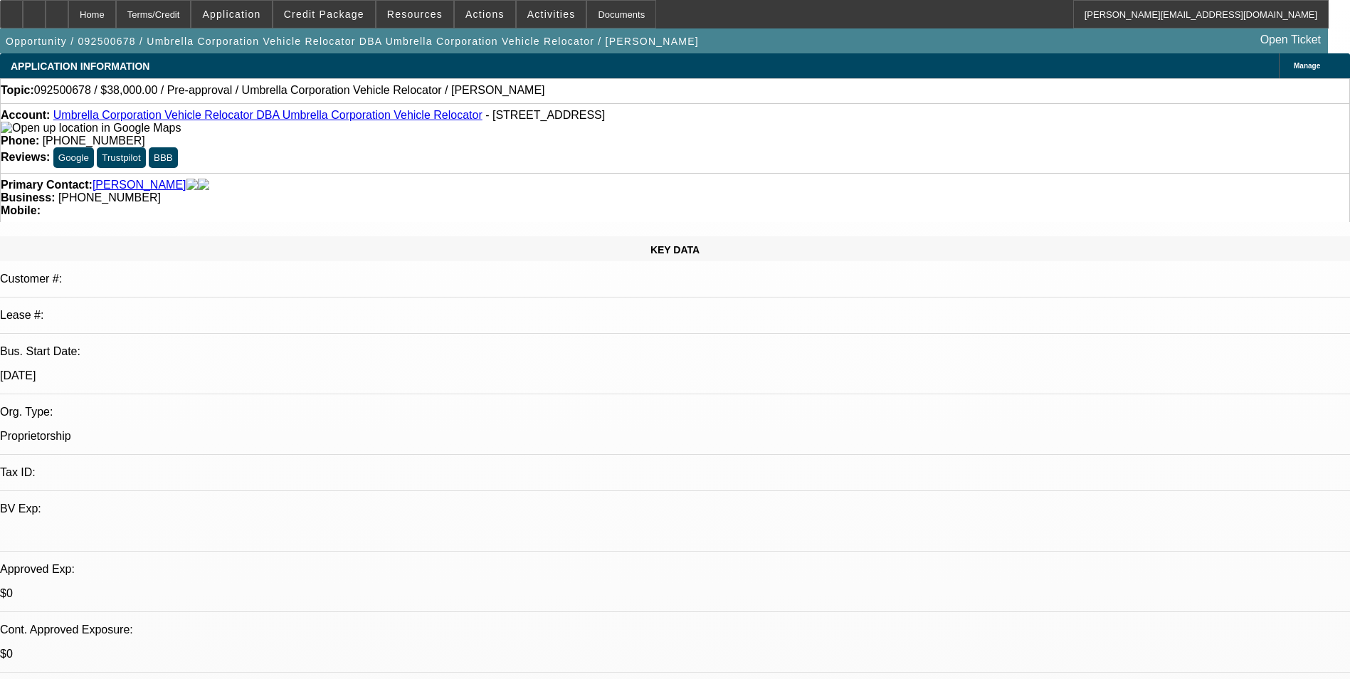
select select "4"
click at [360, 19] on span "Credit Package" at bounding box center [324, 14] width 80 height 11
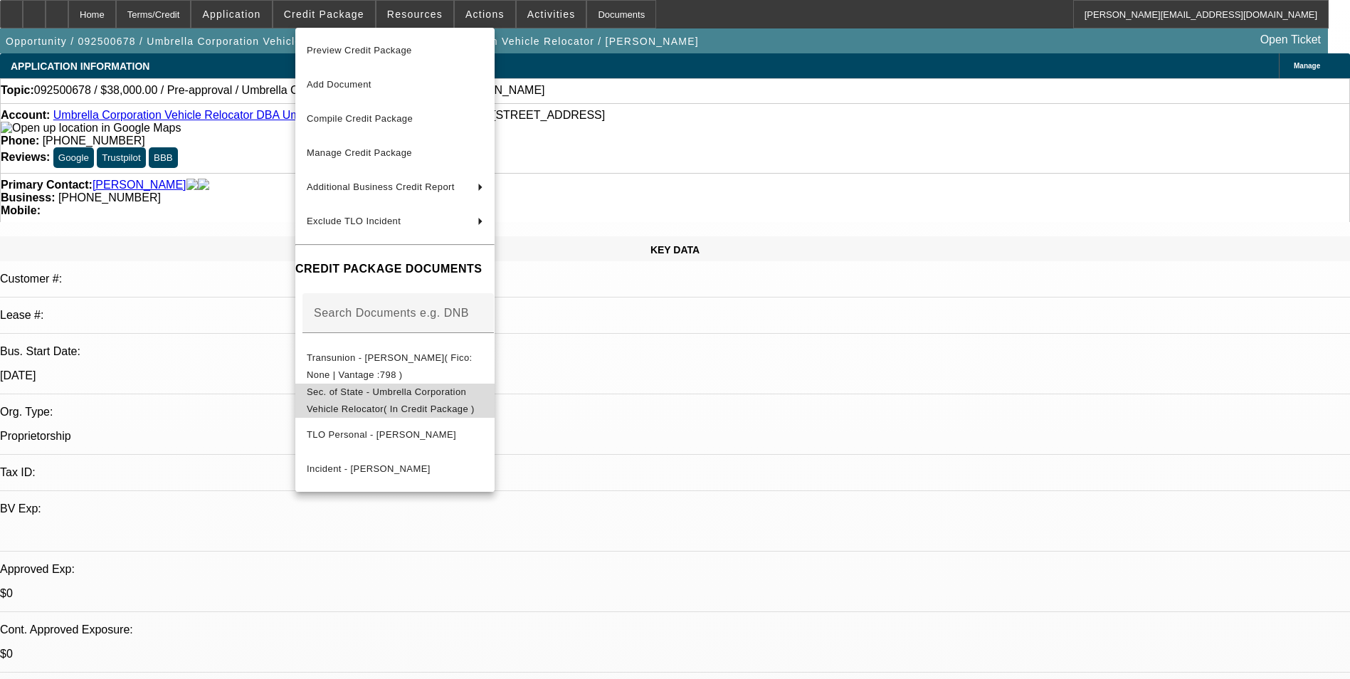
click at [475, 395] on span "Sec. of State - Umbrella Corporation Vehicle Relocator( In Credit Package )" at bounding box center [391, 400] width 168 height 28
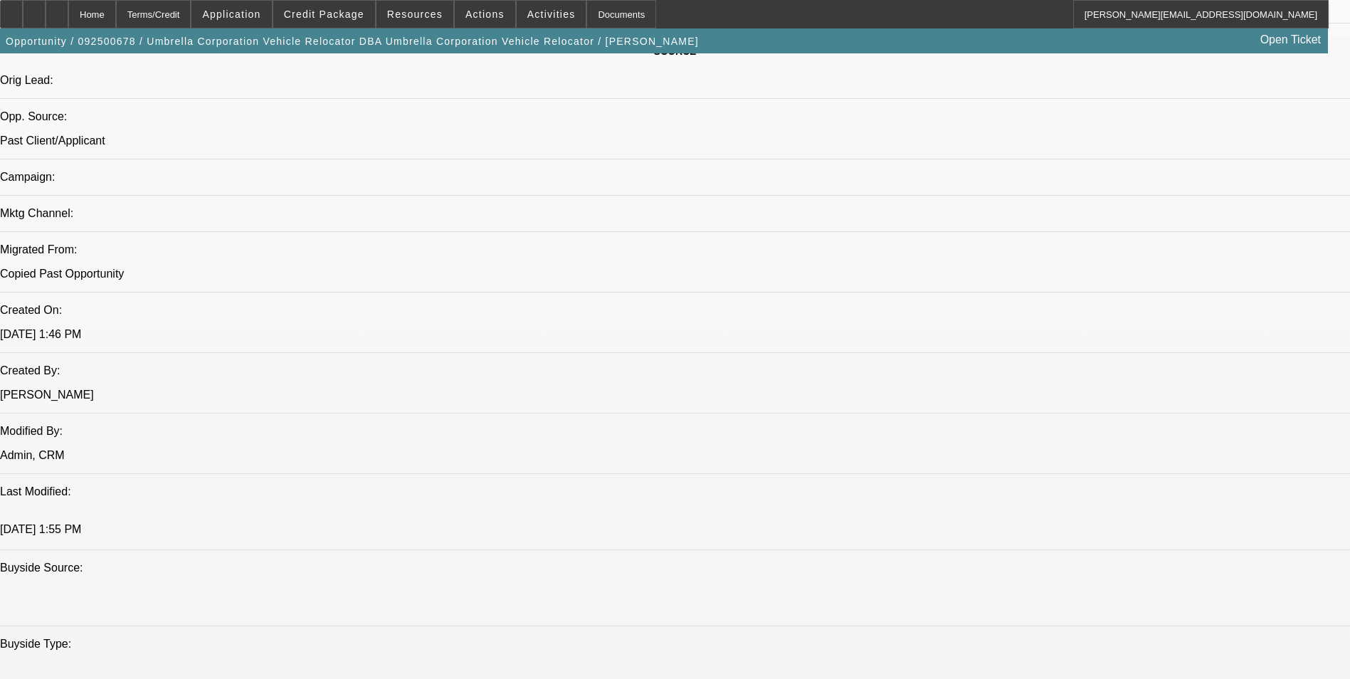
scroll to position [783, 0]
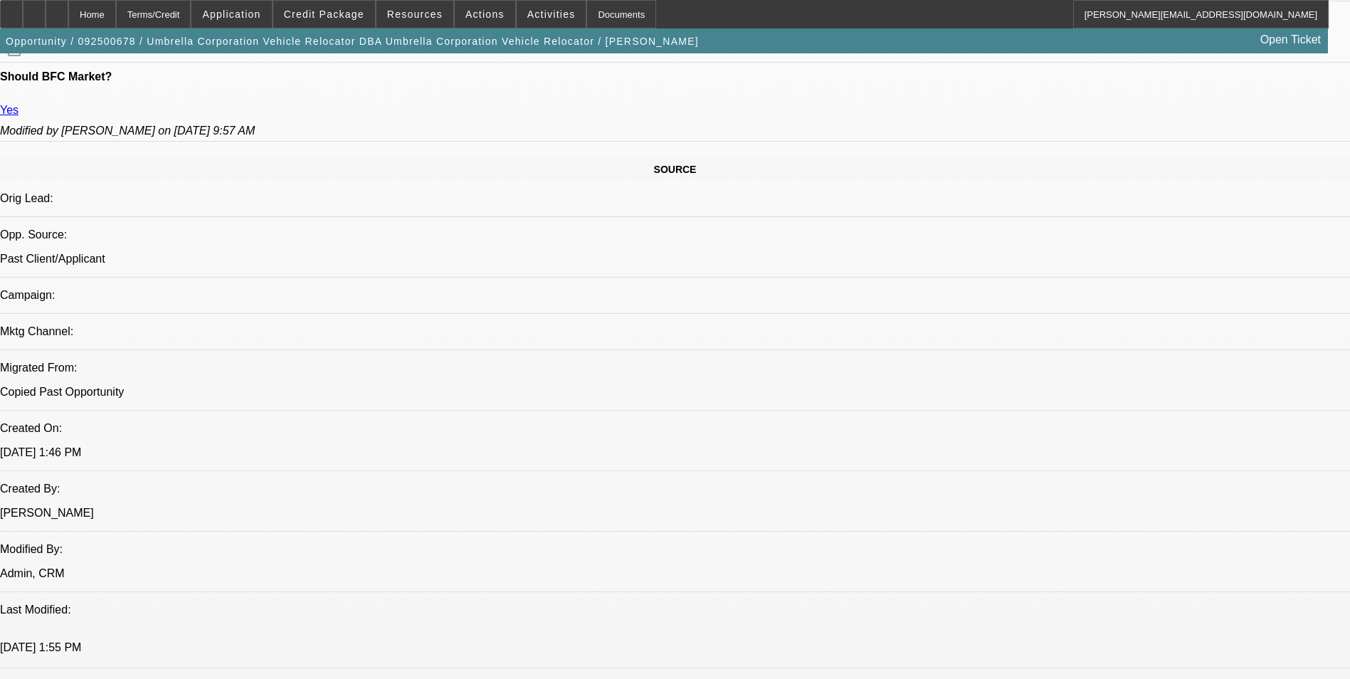
scroll to position [711, 0]
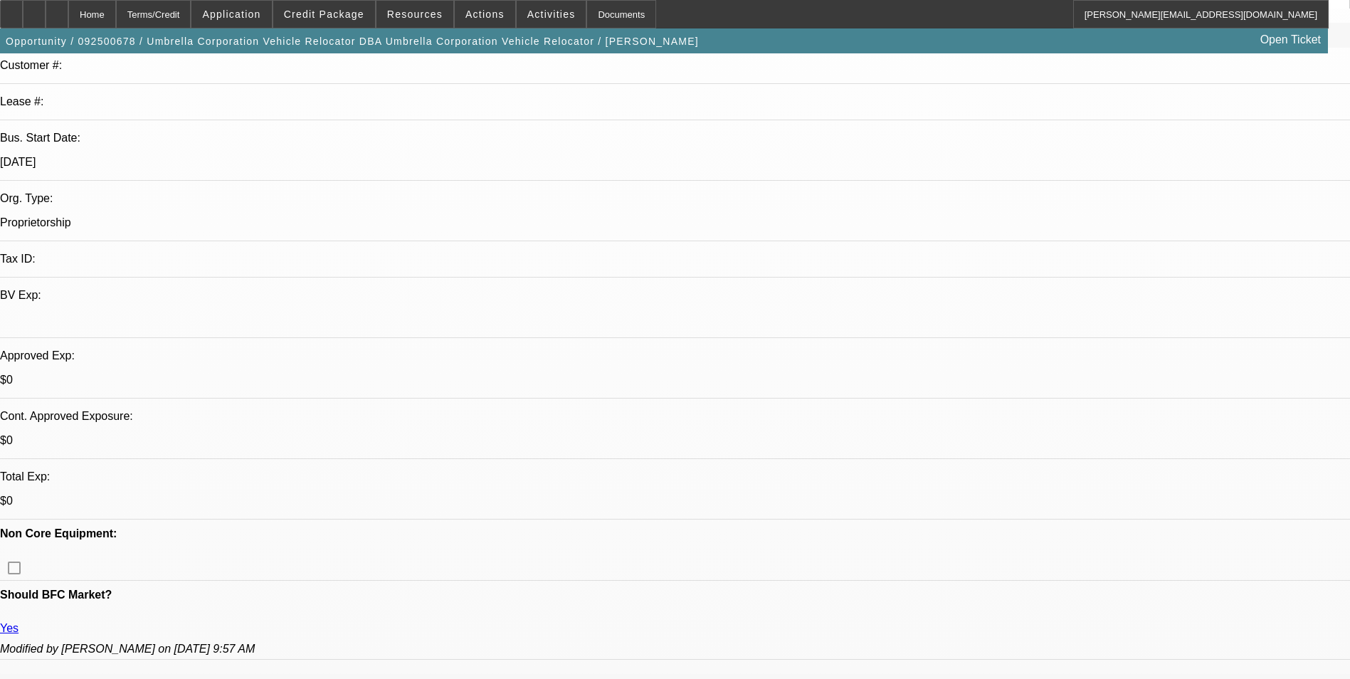
scroll to position [0, 0]
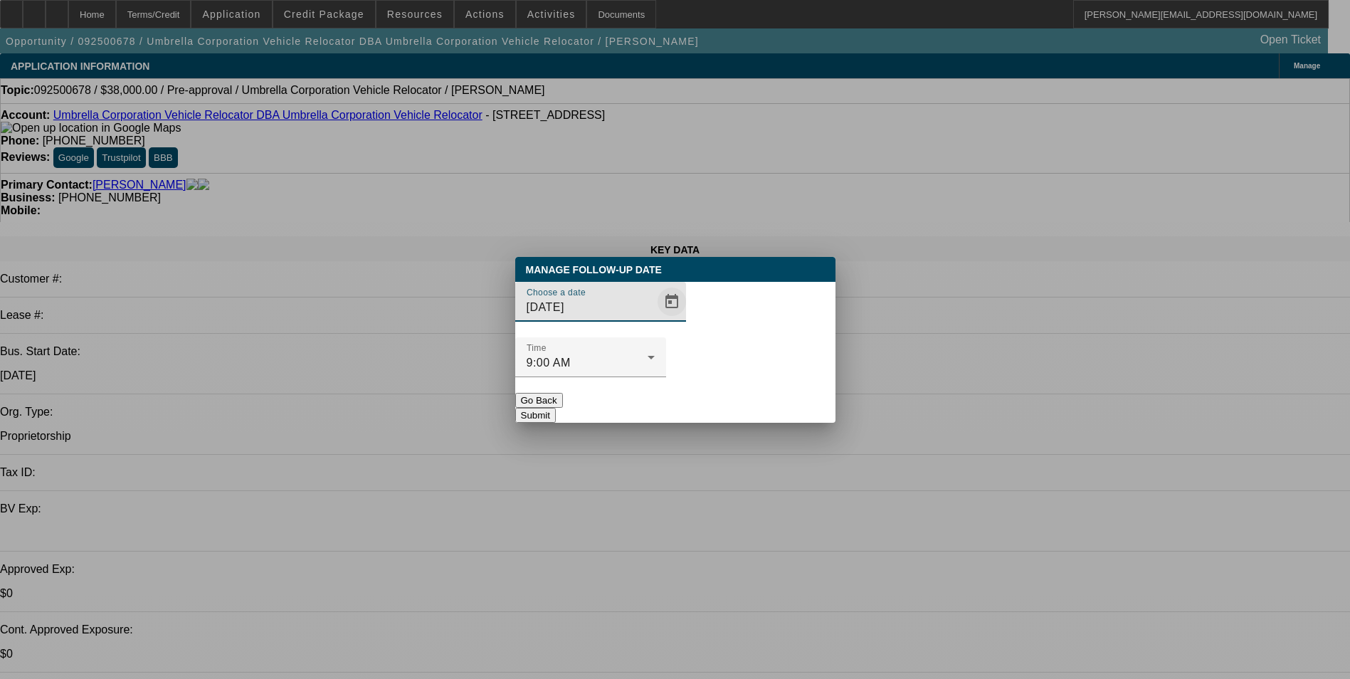
click at [655, 319] on span "Open calendar" at bounding box center [672, 302] width 34 height 34
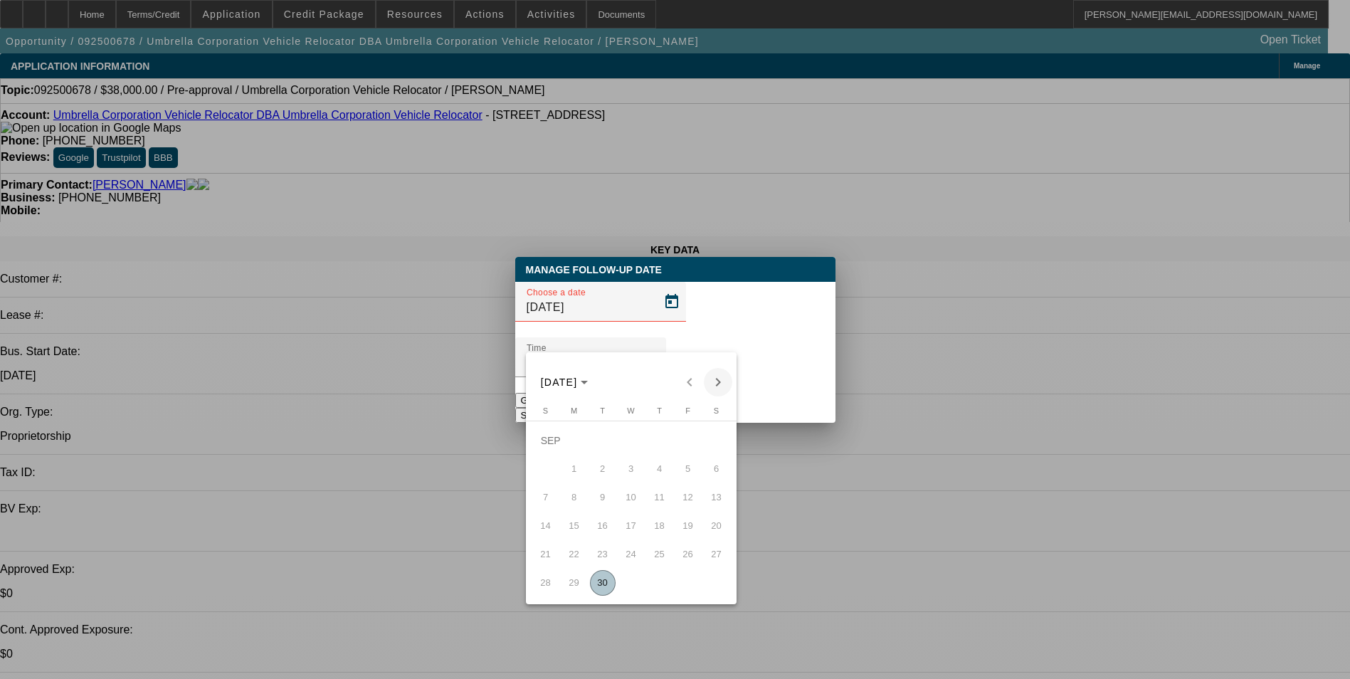
click at [711, 381] on span "Next month" at bounding box center [718, 382] width 28 height 28
click at [682, 443] on span "3" at bounding box center [688, 441] width 26 height 26
type input "[DATE]"
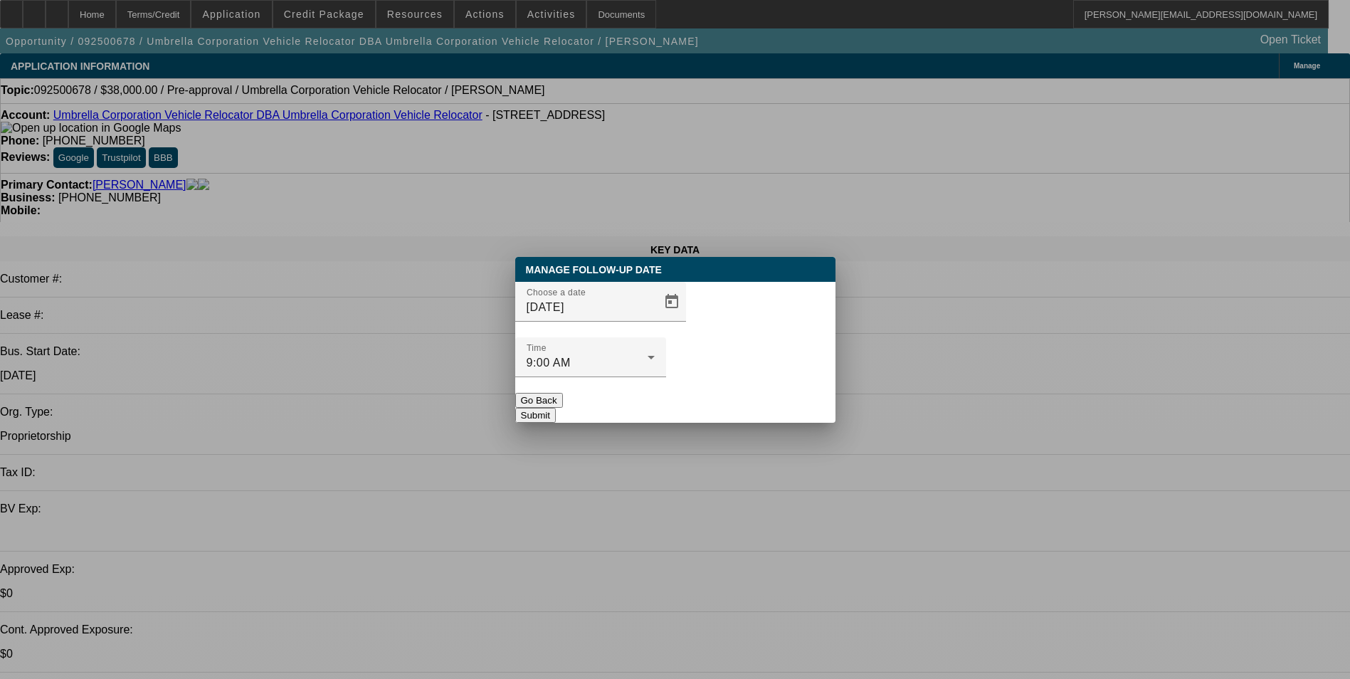
click at [556, 408] on button "Submit" at bounding box center [535, 415] width 41 height 15
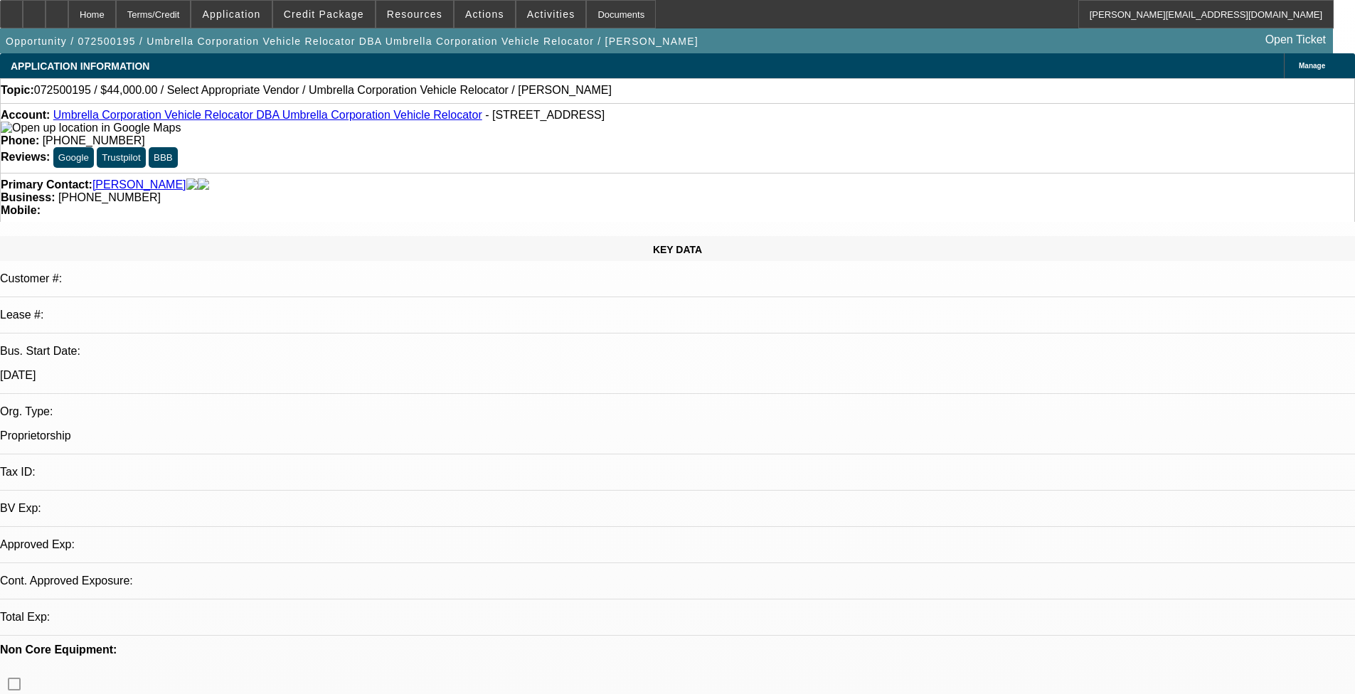
select select "0"
select select "2"
select select "0.1"
select select "4"
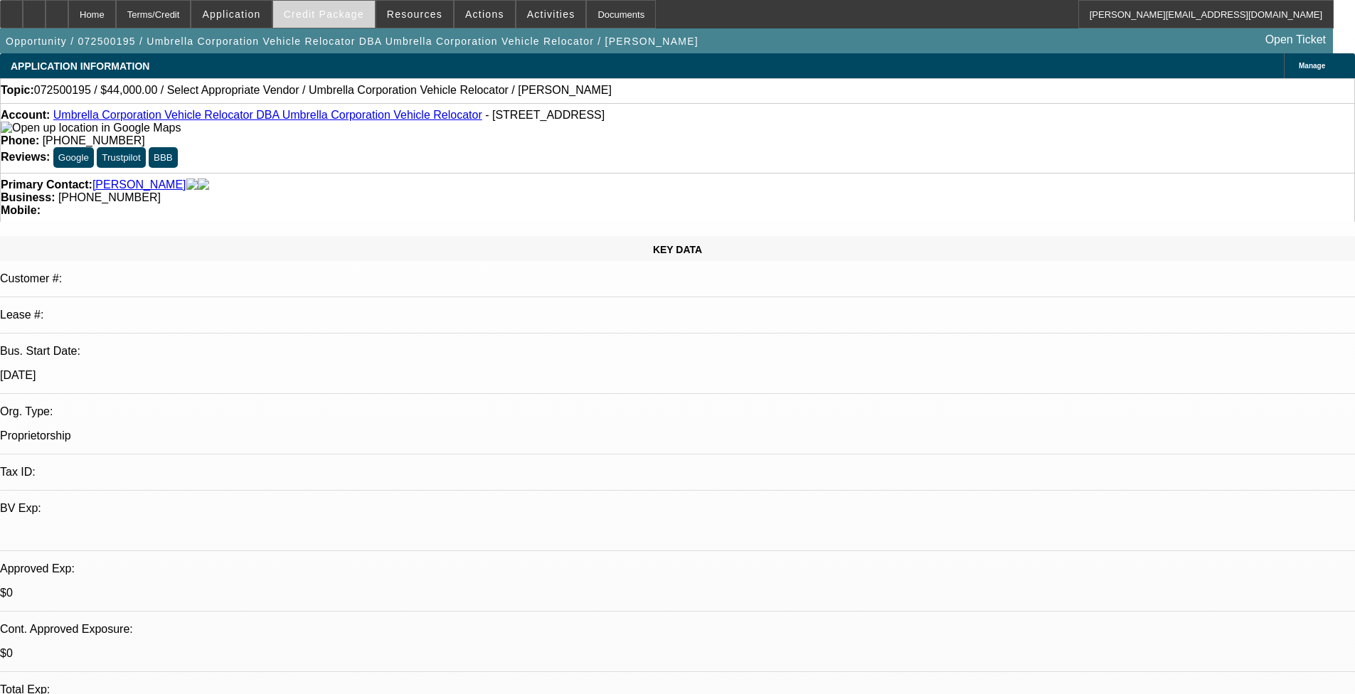
click at [354, 14] on span "Credit Package" at bounding box center [324, 14] width 80 height 11
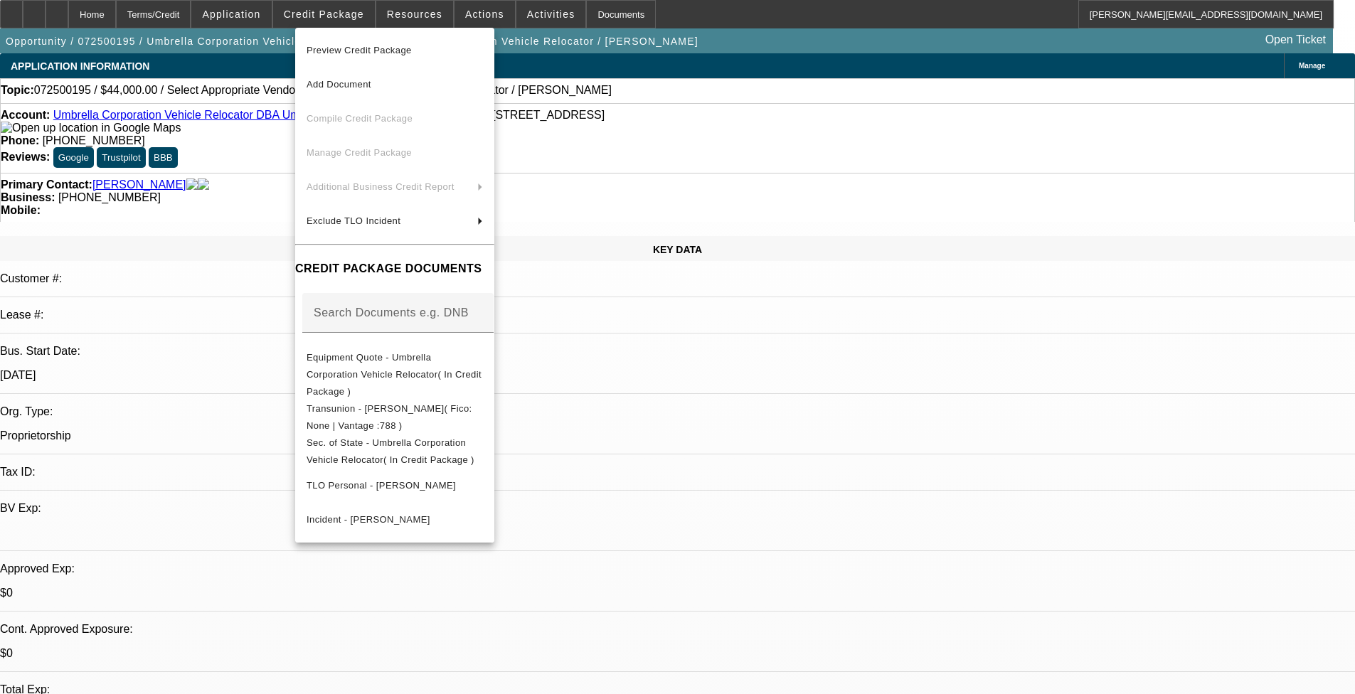
click at [568, 418] on div at bounding box center [677, 347] width 1355 height 694
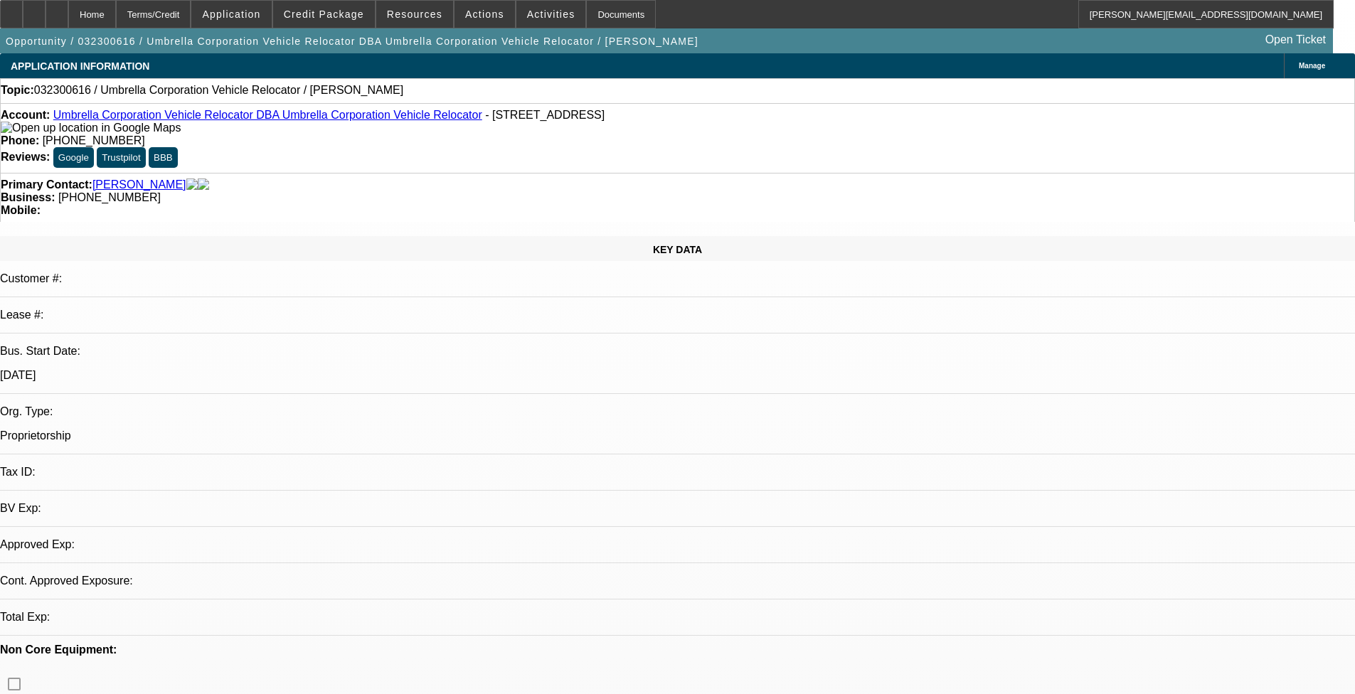
select select "0"
select select "2"
select select "0.1"
select select "4"
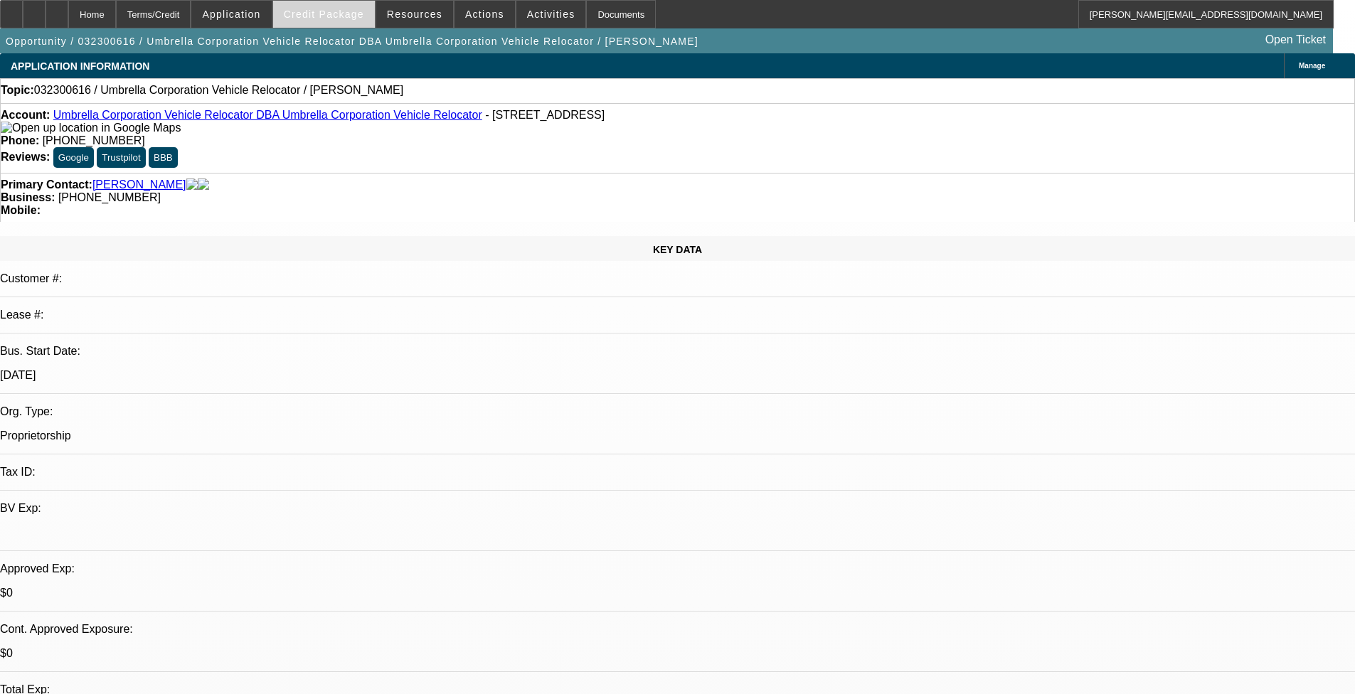
click at [346, 11] on span "Credit Package" at bounding box center [324, 14] width 80 height 11
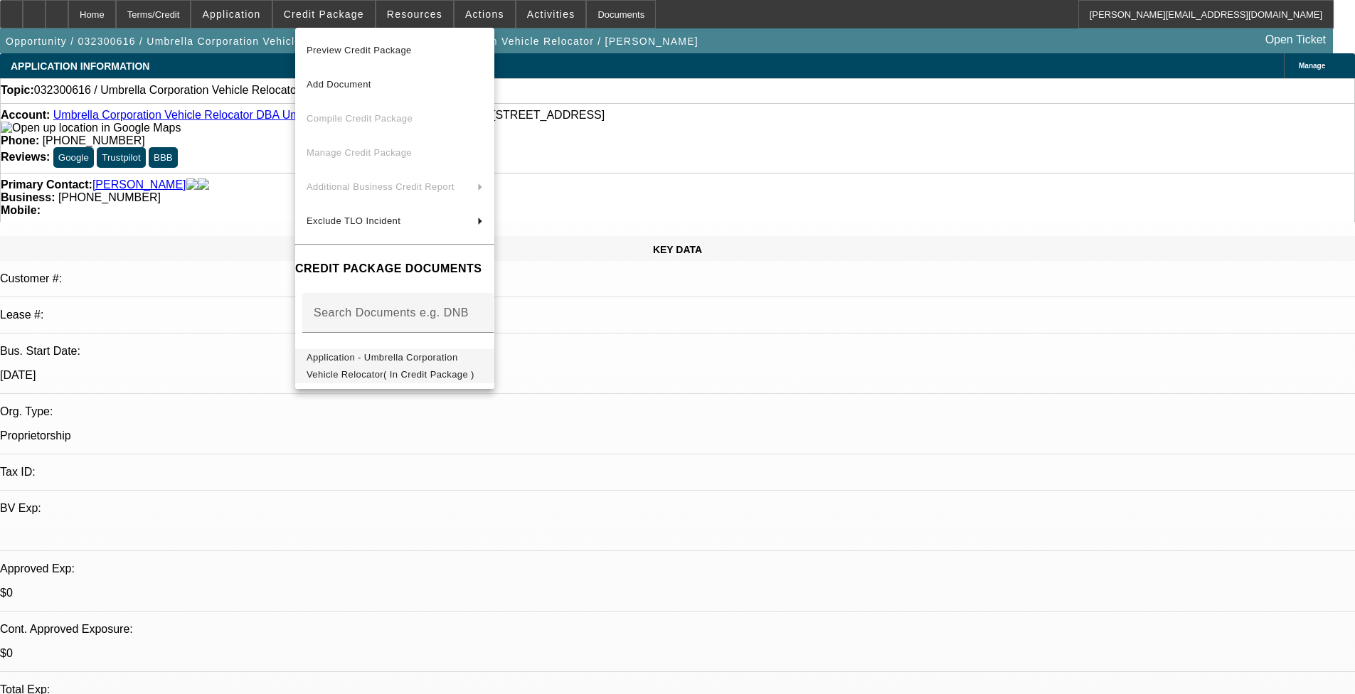
click at [418, 362] on span "Application - Umbrella Corporation Vehicle Relocator( In Credit Package )" at bounding box center [391, 366] width 168 height 28
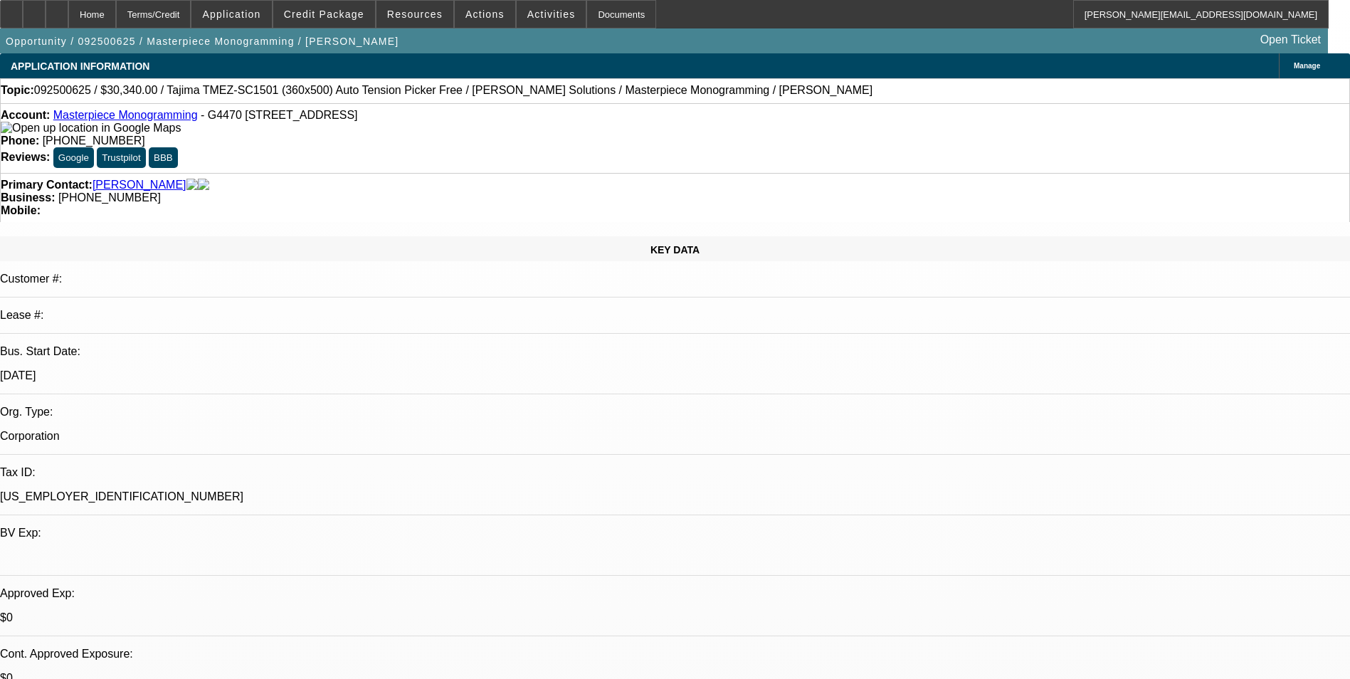
select select "0"
select select "2"
select select "0"
select select "2"
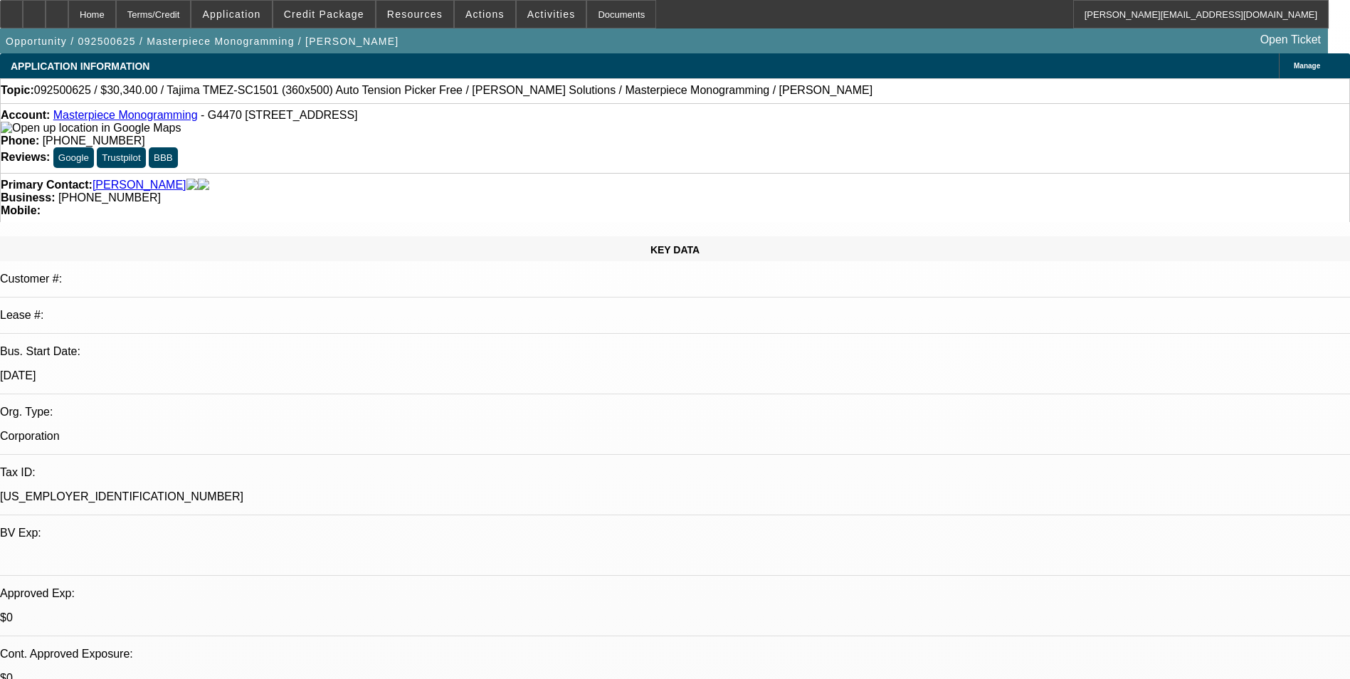
select select "0"
select select "2"
select select "0"
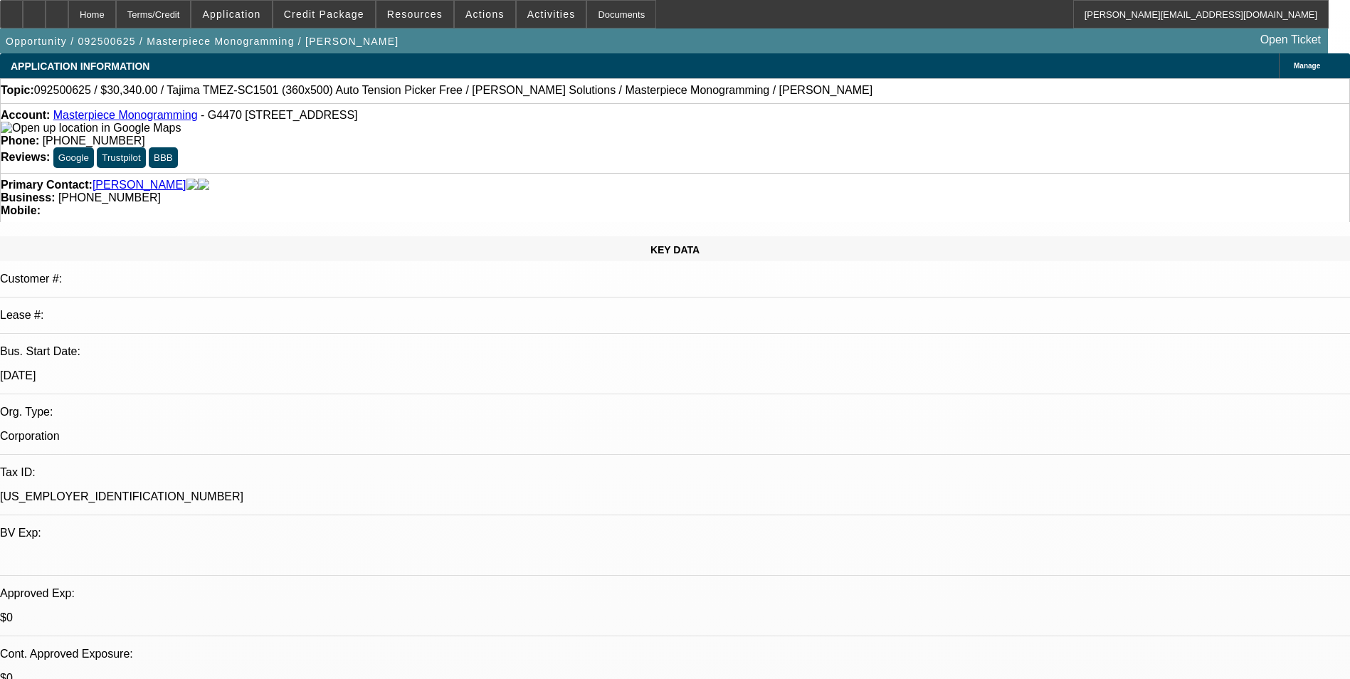
select select "2"
select select "0"
select select "1"
select select "2"
select select "6"
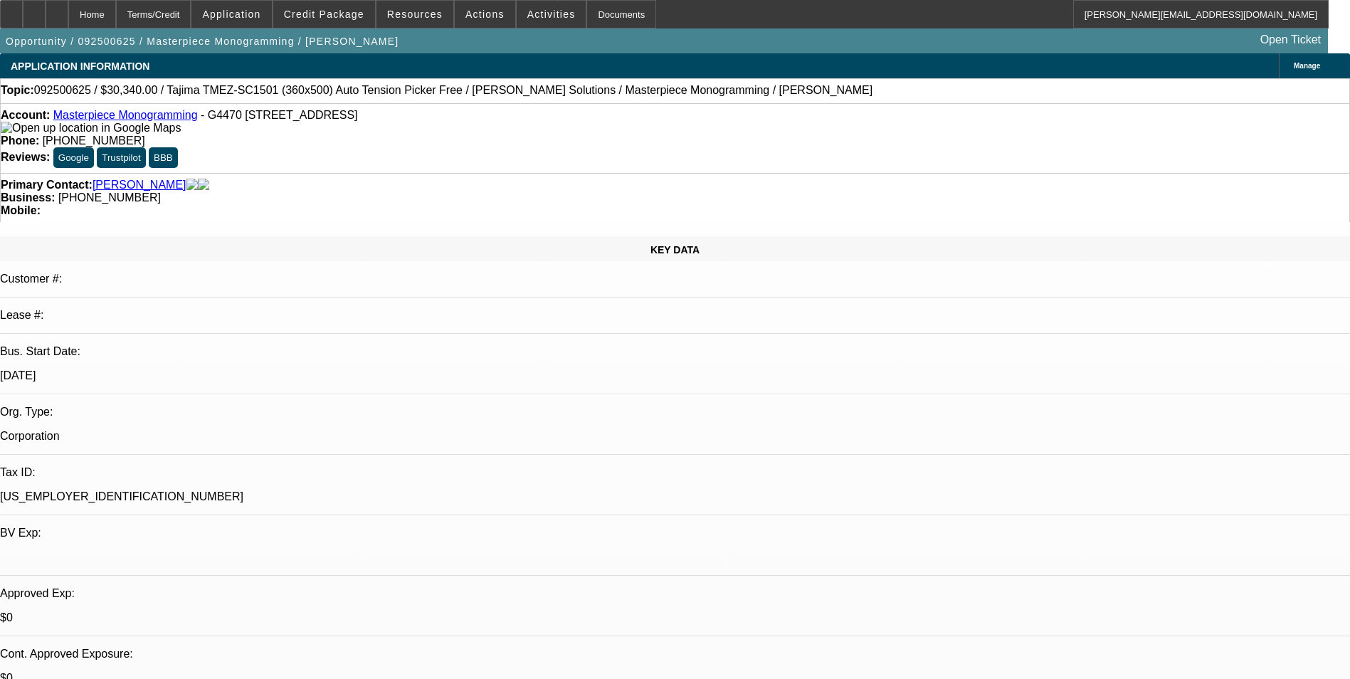
select select "1"
select select "2"
select select "6"
select select "1"
select select "2"
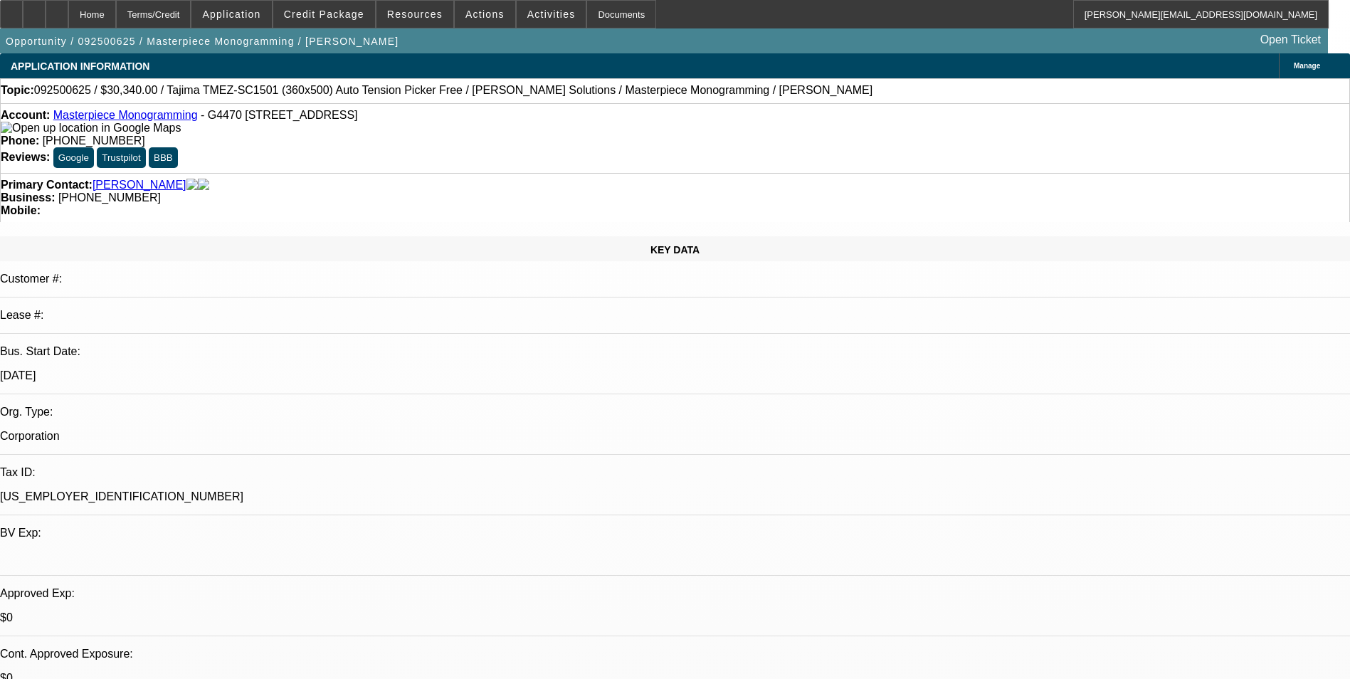
select select "6"
select select "1"
select select "2"
select select "6"
click at [351, 13] on span "Credit Package" at bounding box center [324, 14] width 80 height 11
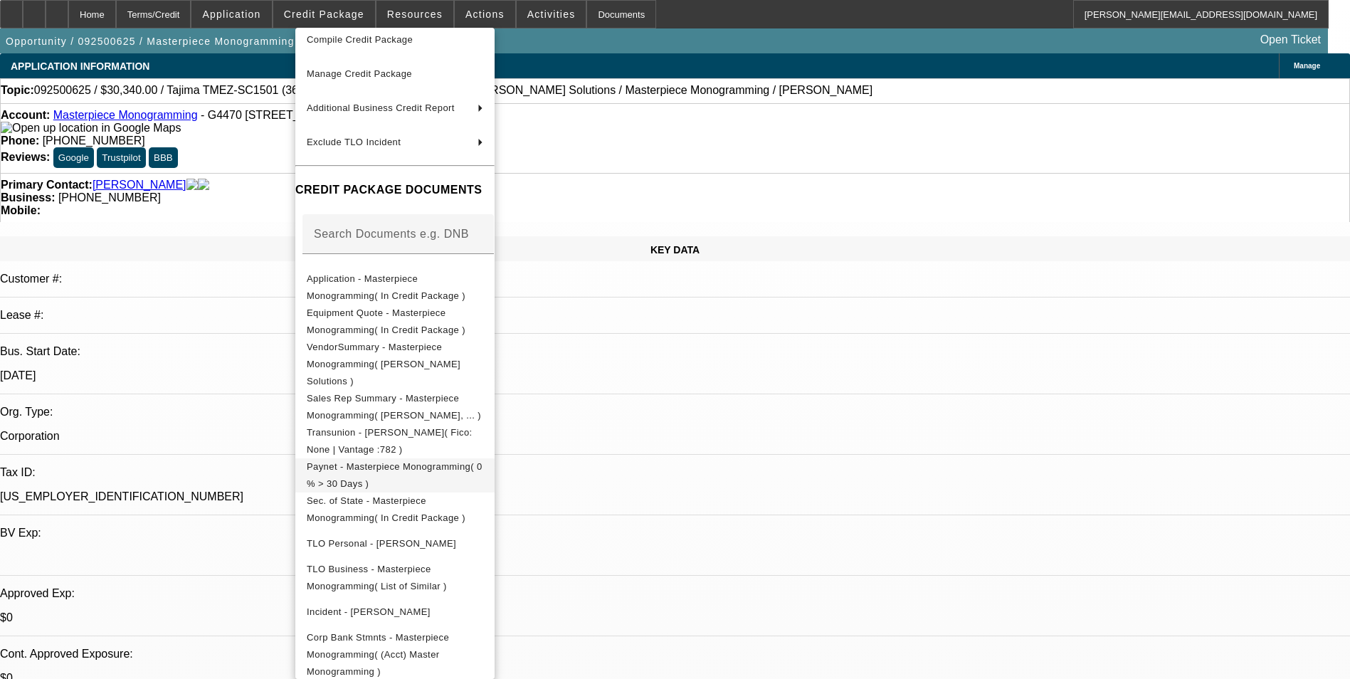
scroll to position [81, 0]
click at [465, 493] on span "Sec. of State - Masterpiece Monogramming( In Credit Package )" at bounding box center [386, 507] width 159 height 28
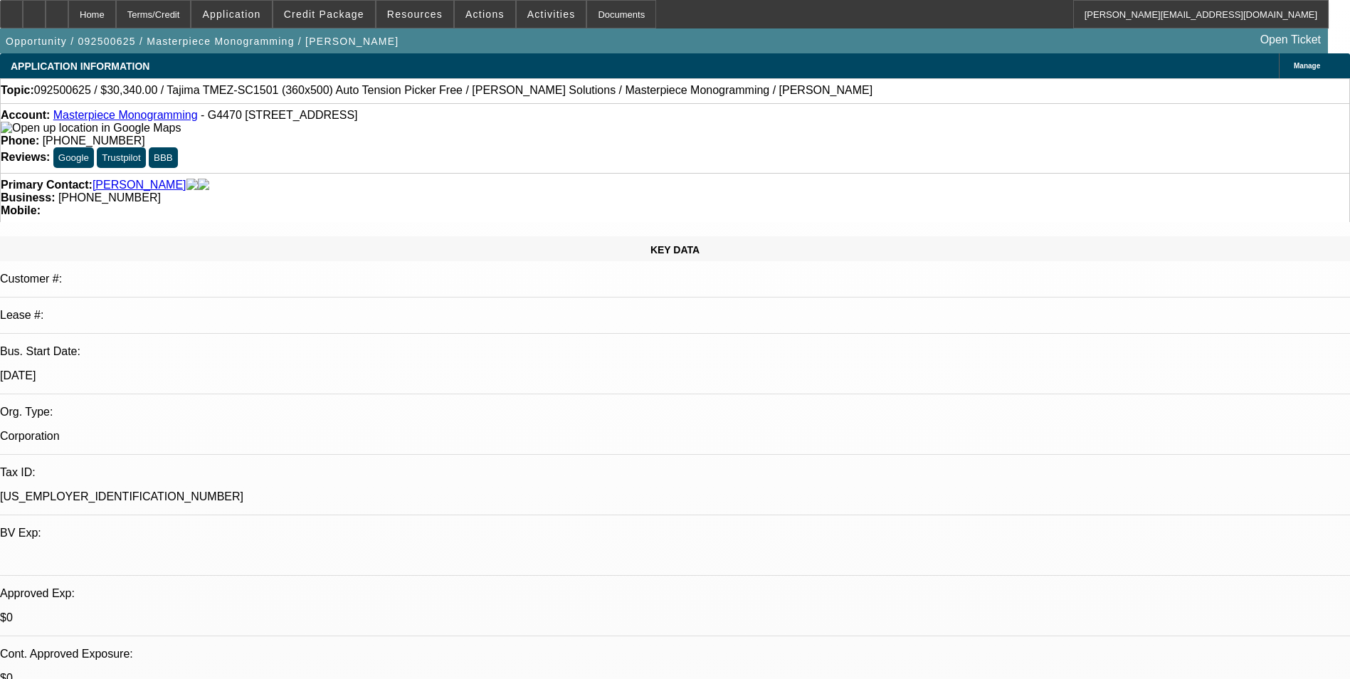
click at [1293, 62] on span "Manage" at bounding box center [1306, 66] width 26 height 8
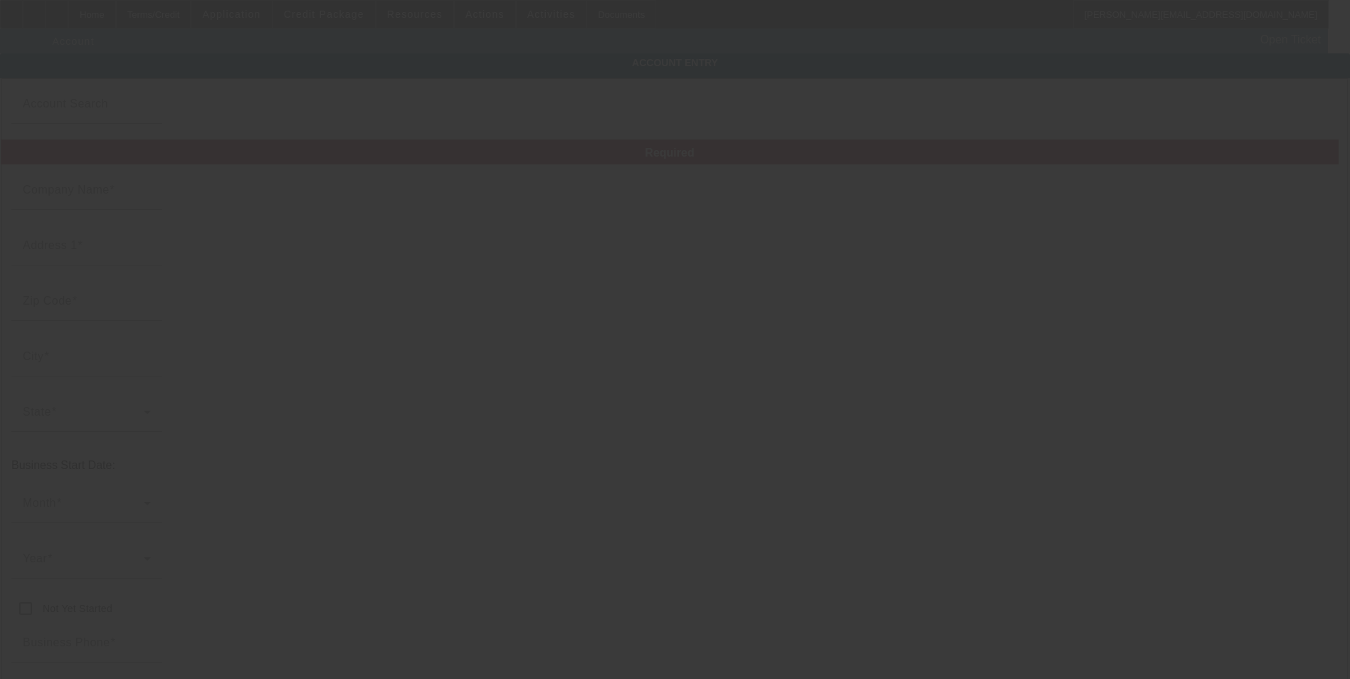
type input "Masterpiece Monogramming"
type input "G4470 S Saginaw St"
type input "48529"
type input "Burton"
type input "(810) 742-2901"
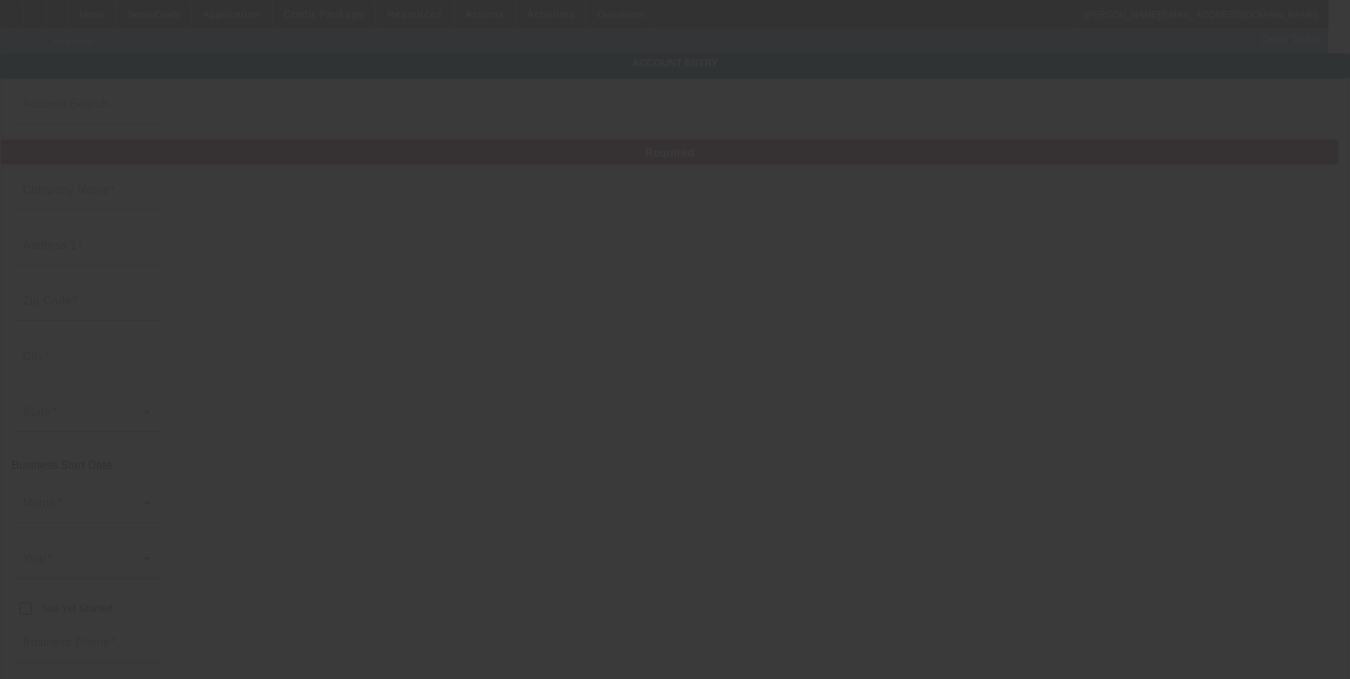
type input "Ste A"
type input "mstmono3@gmail.com"
type input "99-0594692"
type input "https://MASTERPIECEMONOGRAMMING.COM"
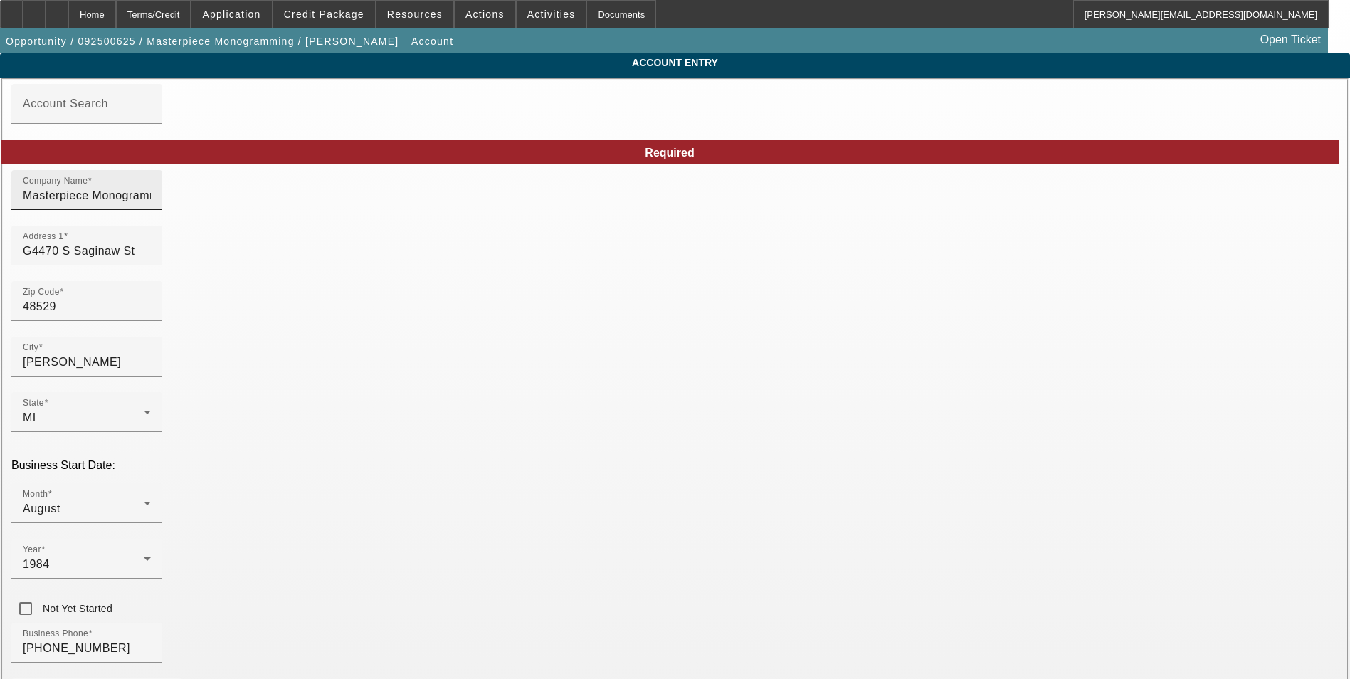
type input "9/29/2025"
click at [151, 204] on input "Masterpiece Monogramming" at bounding box center [87, 195] width 128 height 17
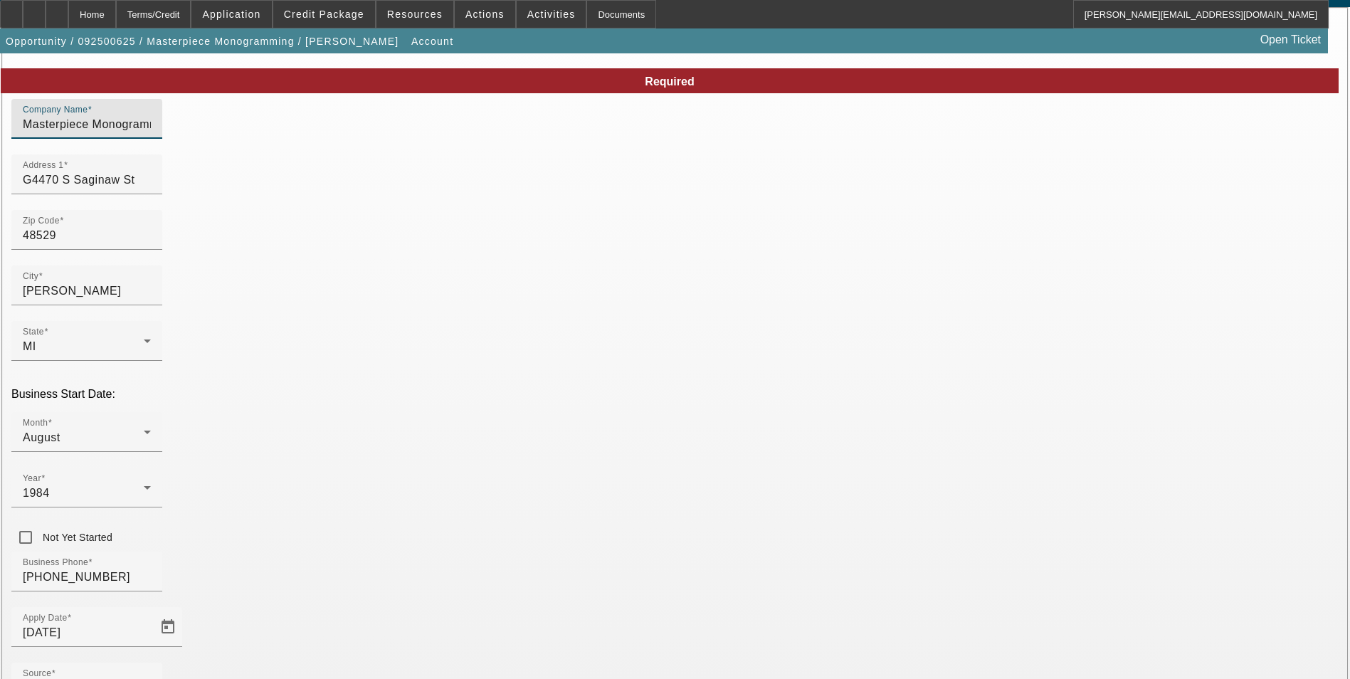
scroll to position [160, 0]
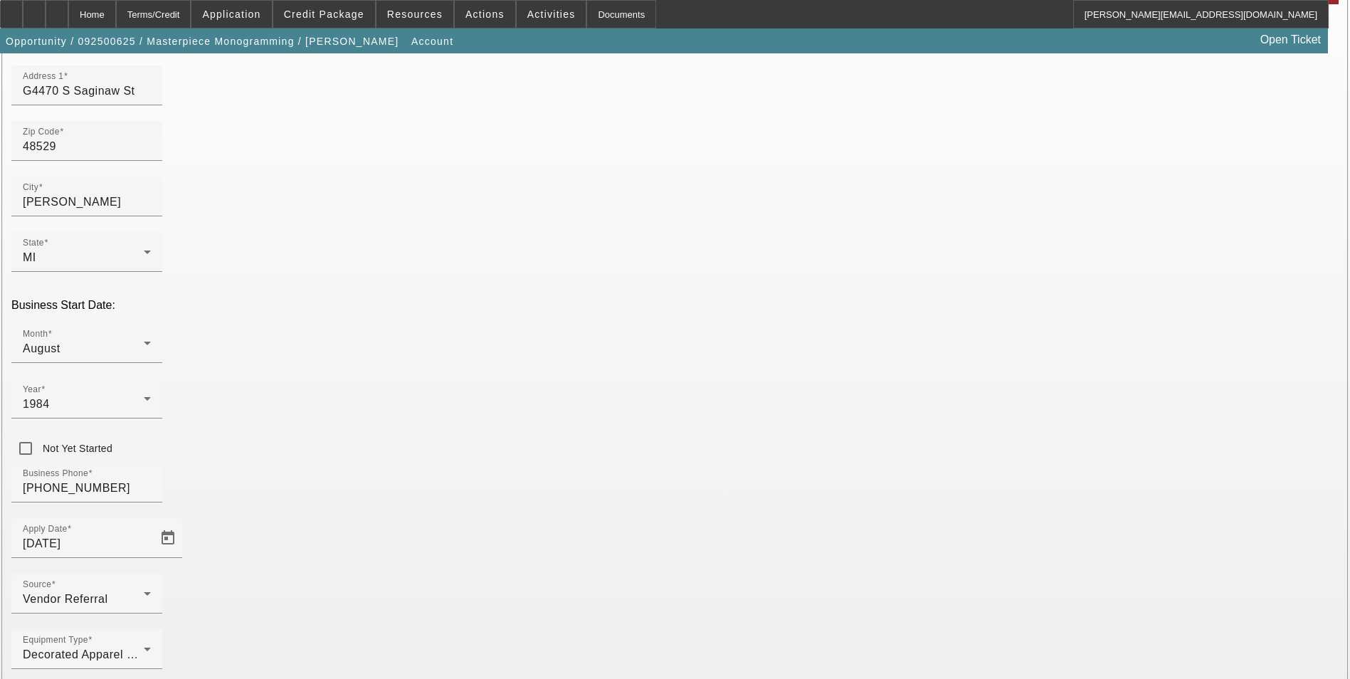
type input "Masterpiece Monogramming, LLC"
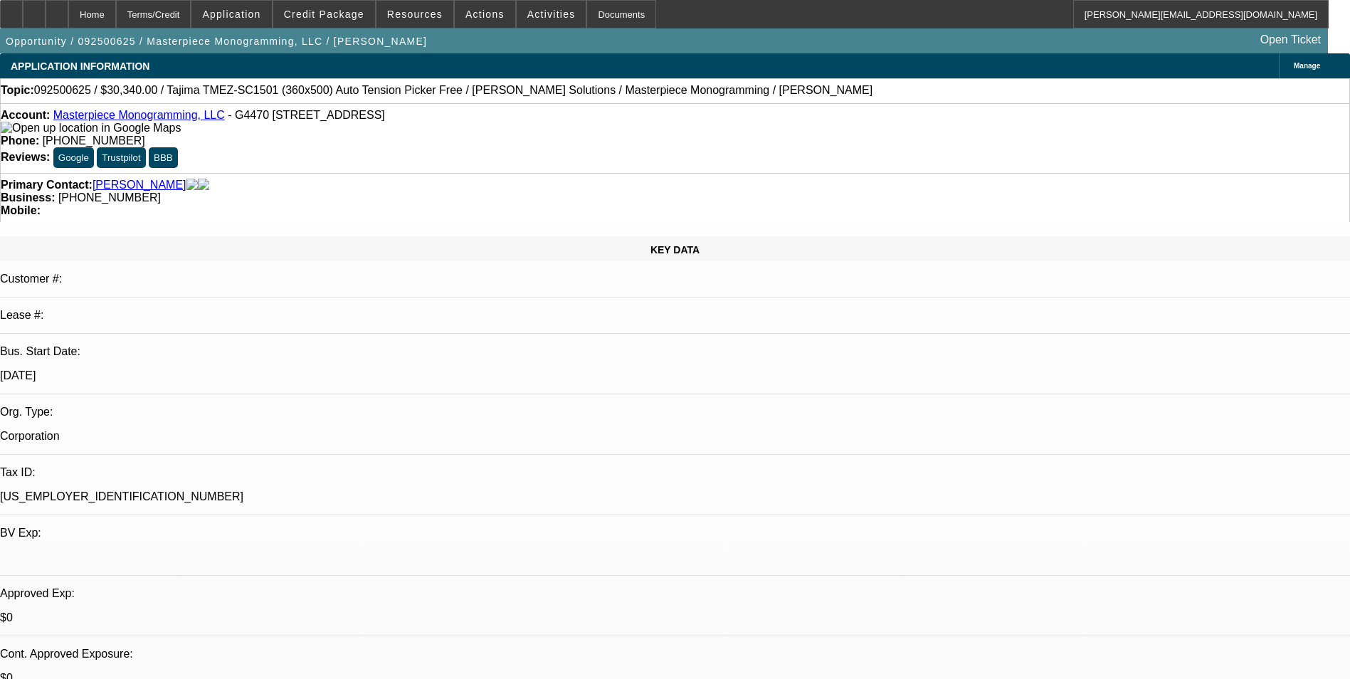
select select "0"
select select "2"
select select "0"
select select "6"
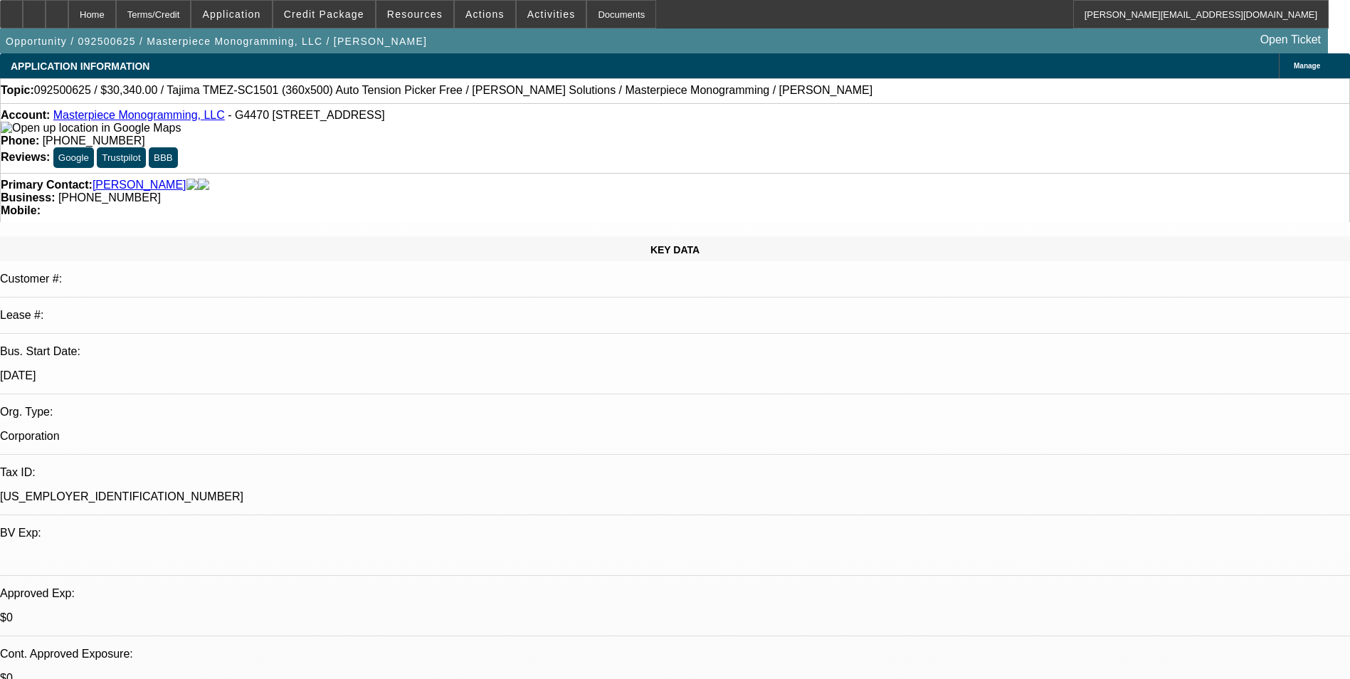
select select "0"
select select "2"
select select "0"
select select "6"
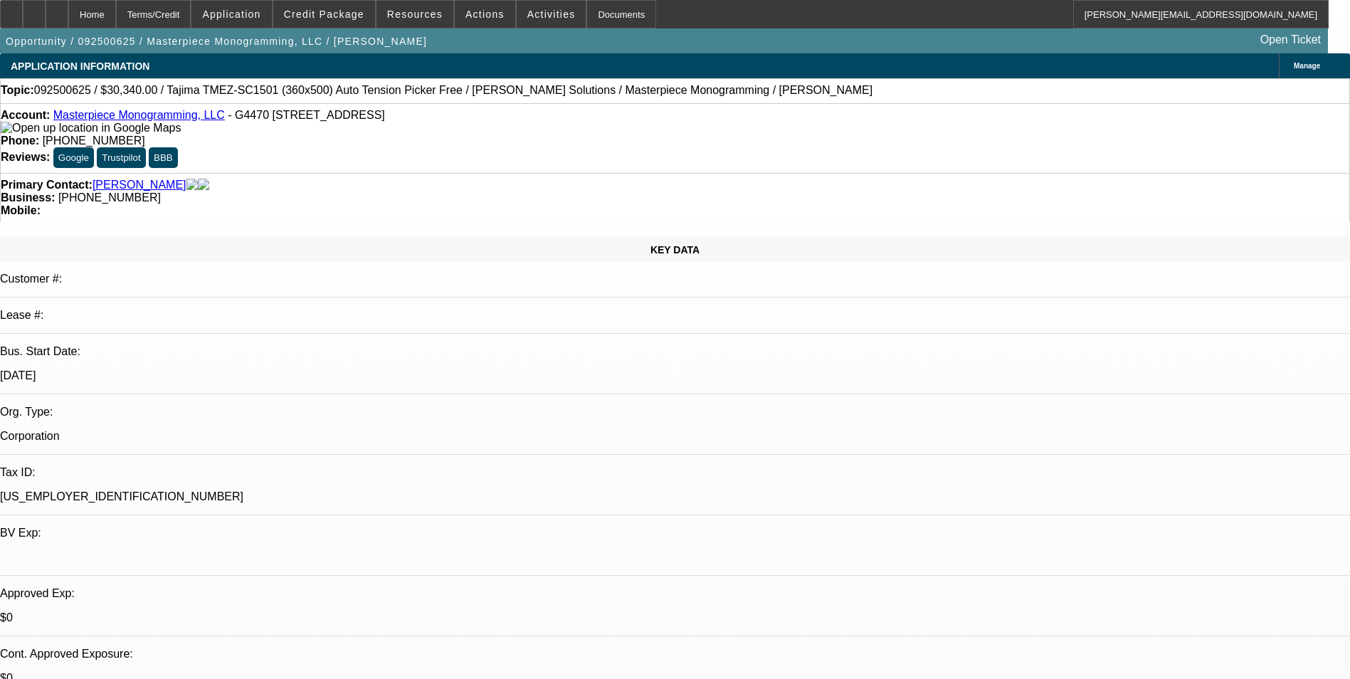
select select "0"
select select "2"
select select "0"
select select "6"
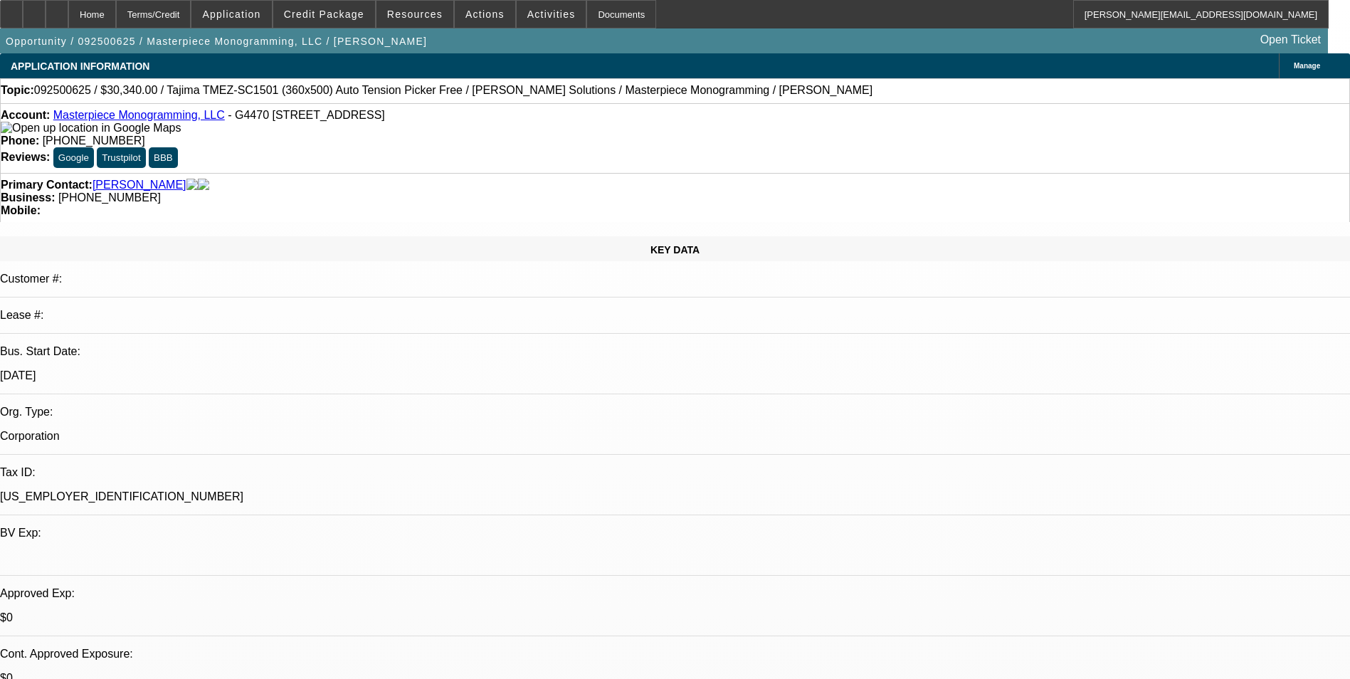
select select "0"
select select "2"
select select "0"
select select "6"
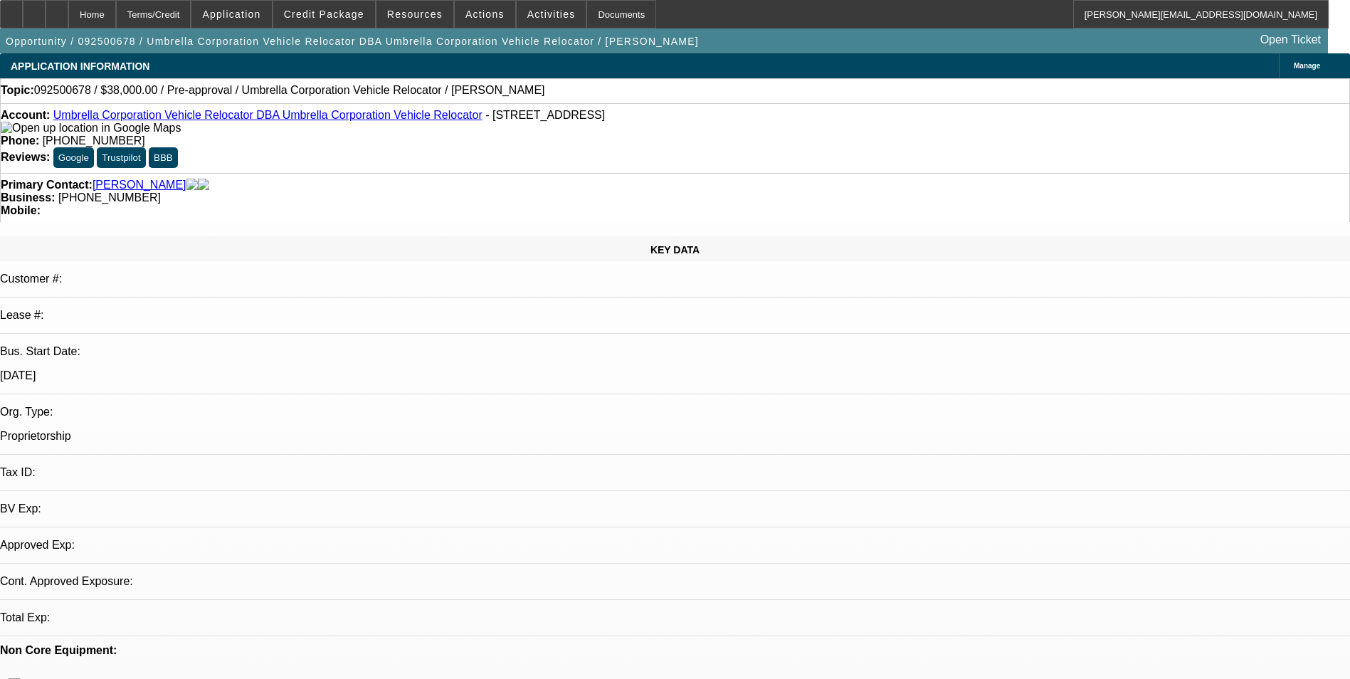
select select "0"
select select "2"
select select "0.1"
select select "1"
select select "2"
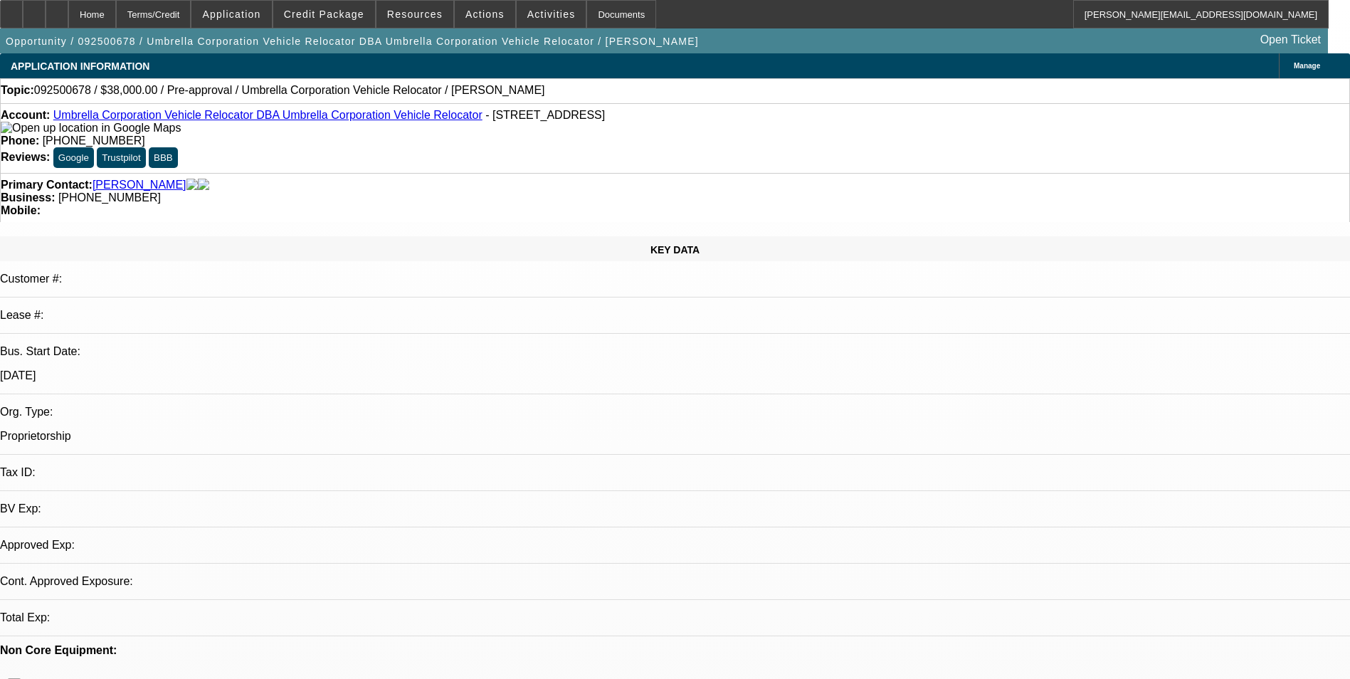
select select "4"
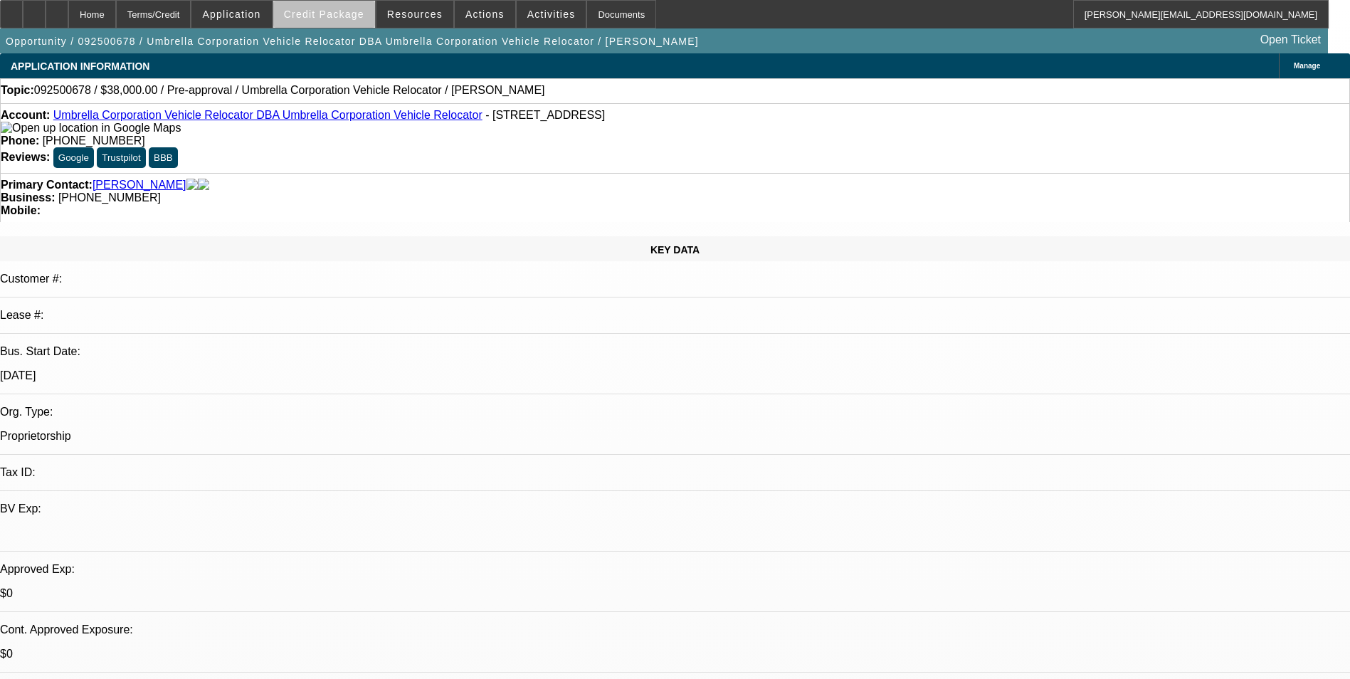
click at [355, 20] on span at bounding box center [324, 14] width 102 height 34
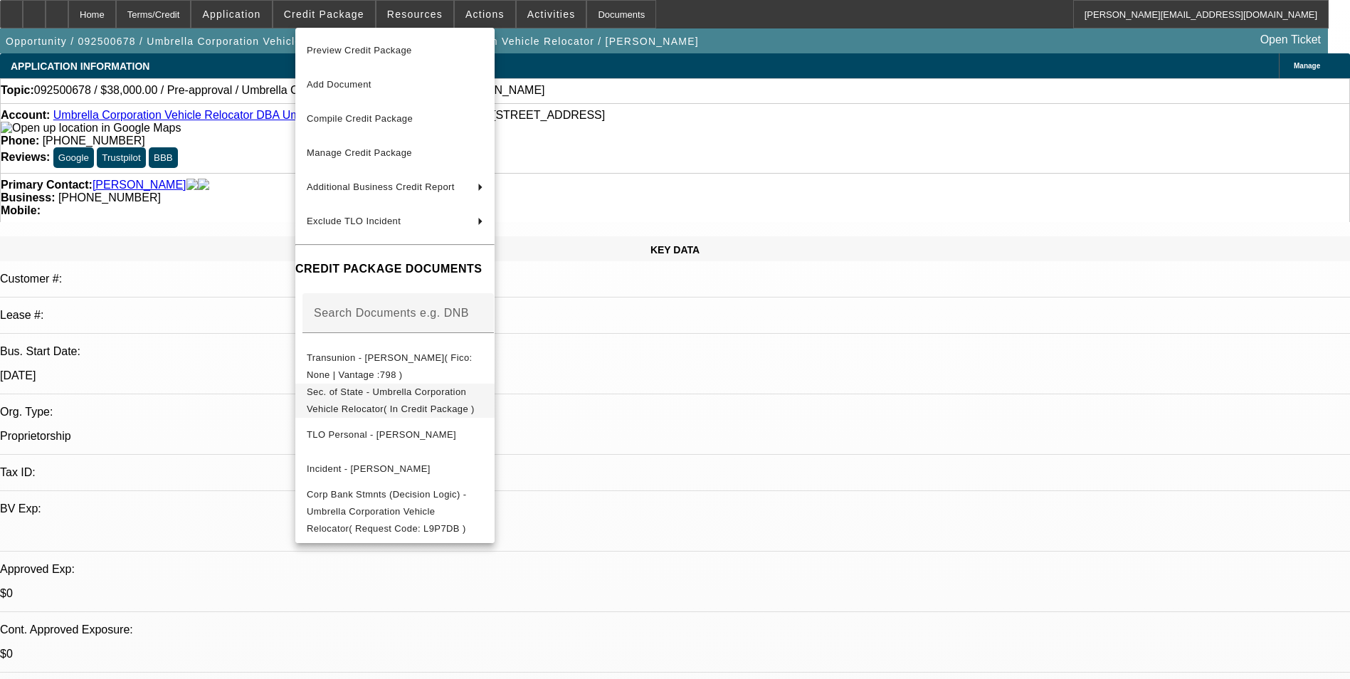
click at [483, 388] on span "Sec. of State - Umbrella Corporation Vehicle Relocator( In Credit Package )" at bounding box center [395, 400] width 176 height 34
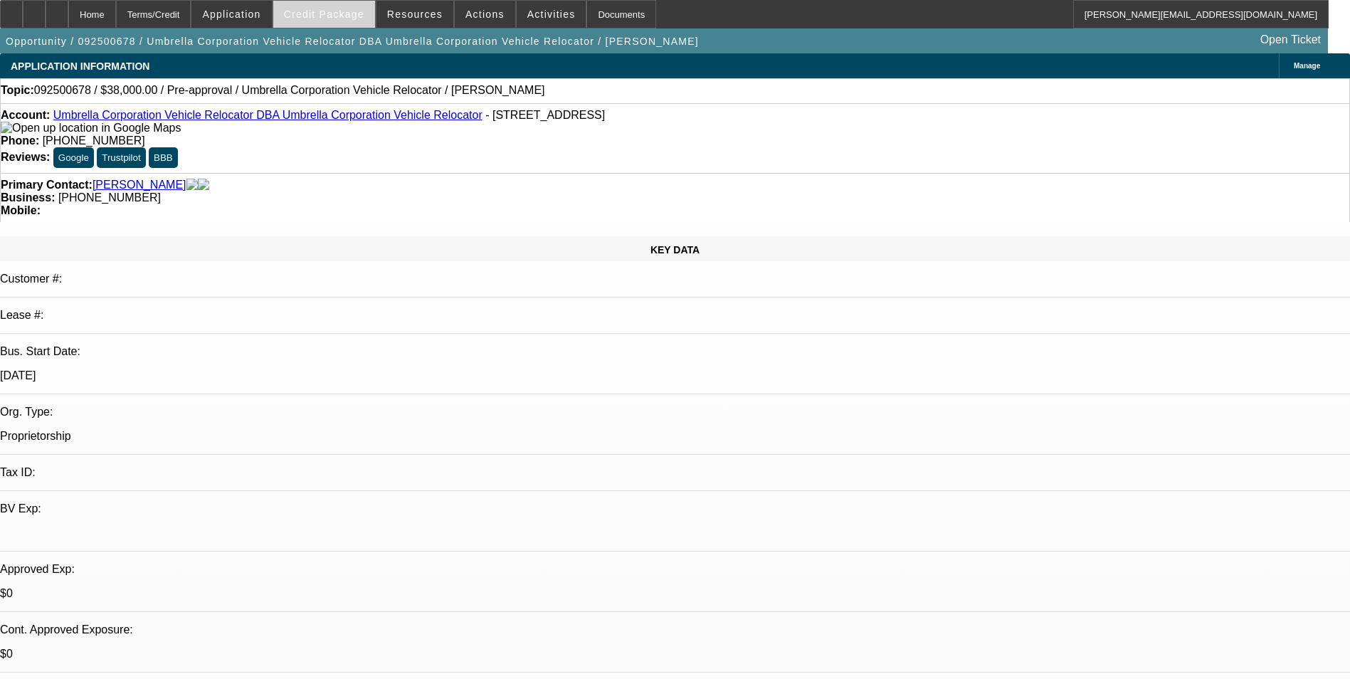
click at [371, 12] on span at bounding box center [324, 14] width 102 height 34
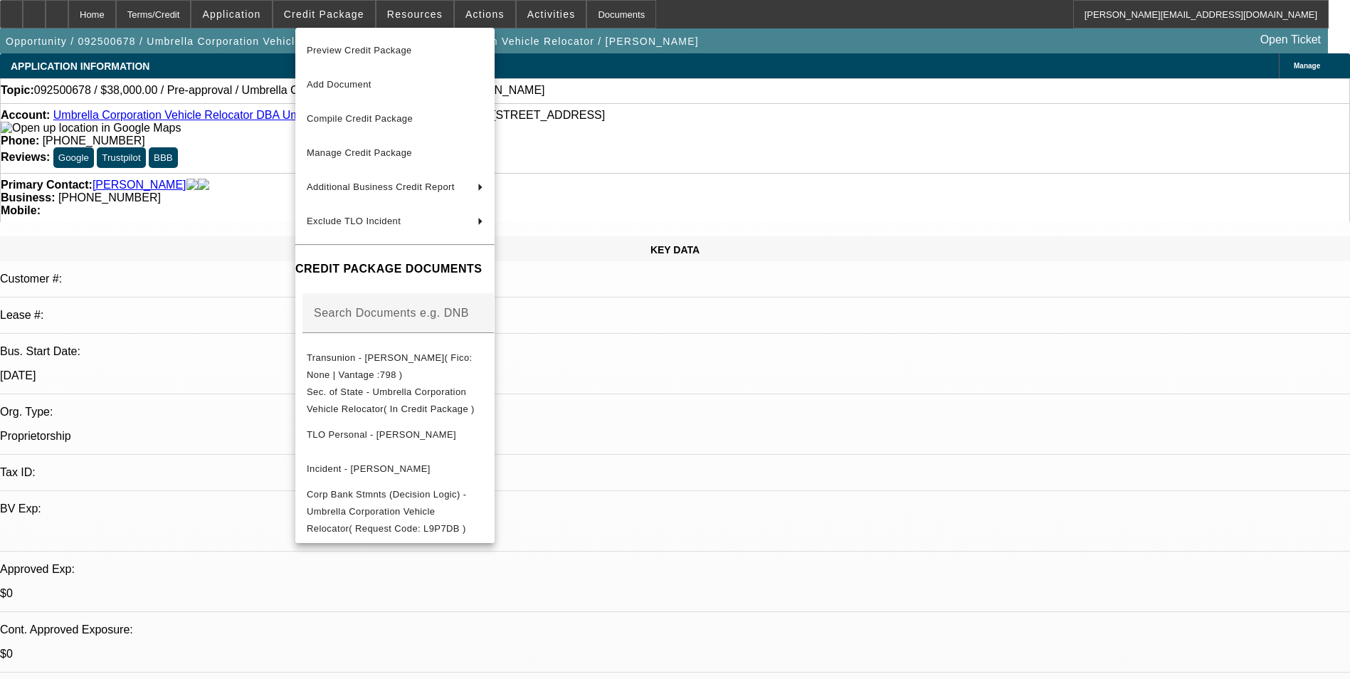
click at [769, 433] on div at bounding box center [675, 339] width 1350 height 679
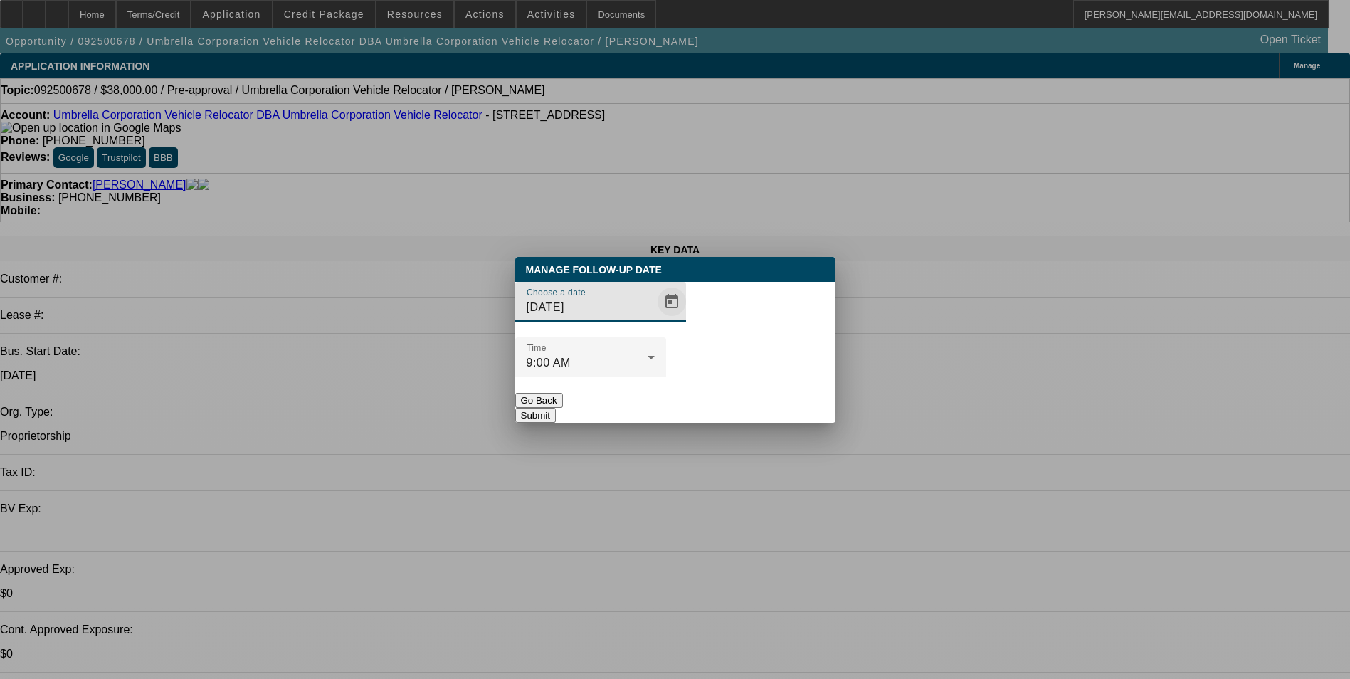
click at [659, 319] on span "Open calendar" at bounding box center [672, 302] width 34 height 34
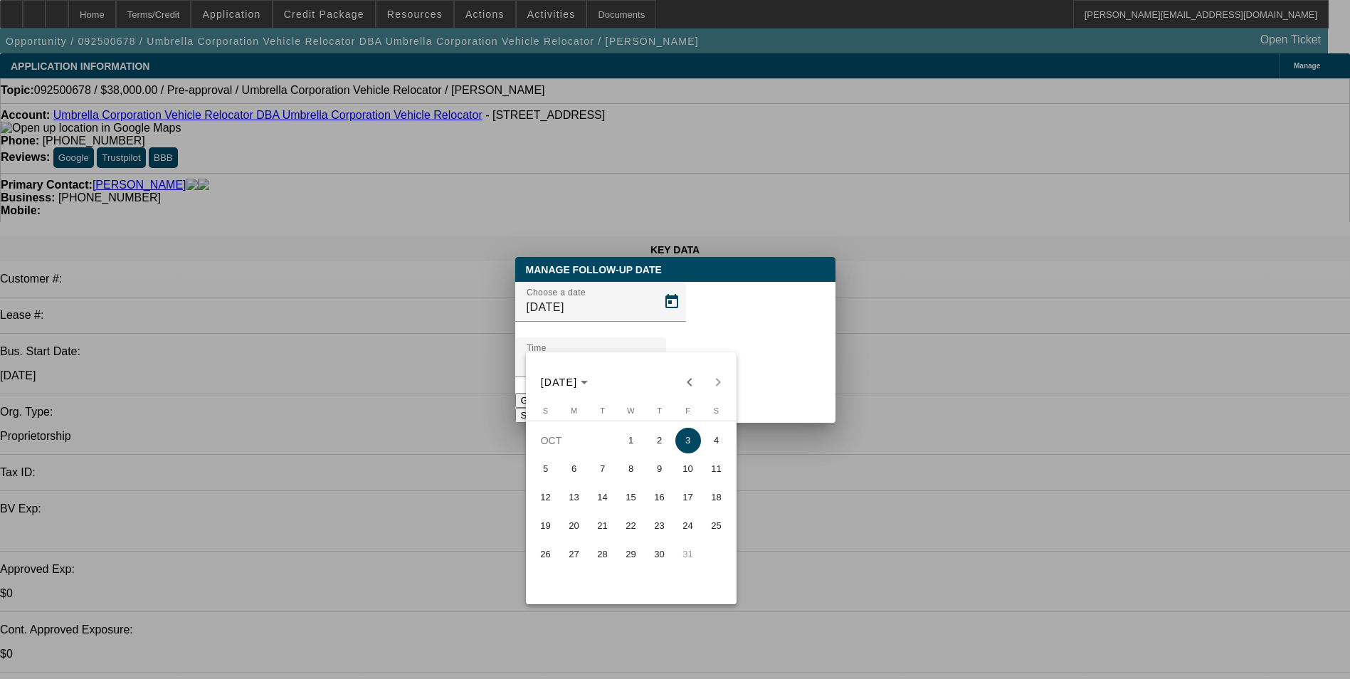
click at [654, 447] on span "2" at bounding box center [660, 441] width 26 height 26
type input "10/2/2025"
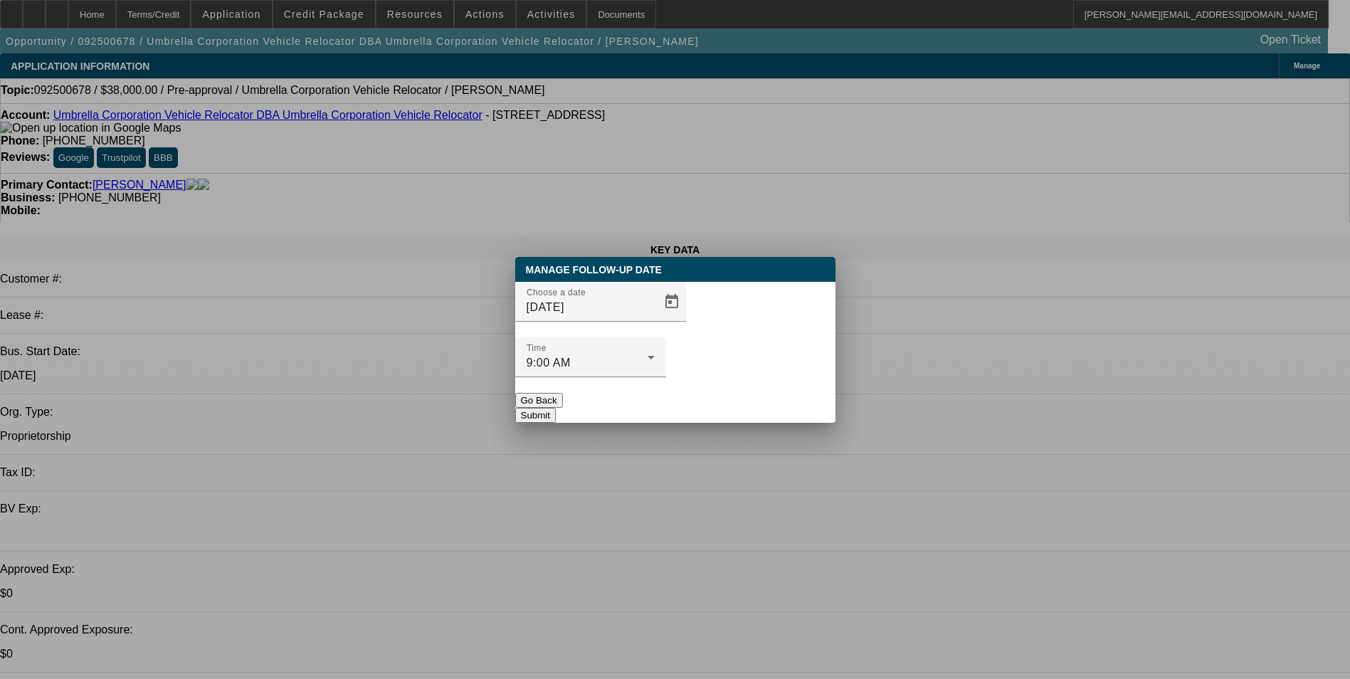
click at [556, 408] on button "Submit" at bounding box center [535, 415] width 41 height 15
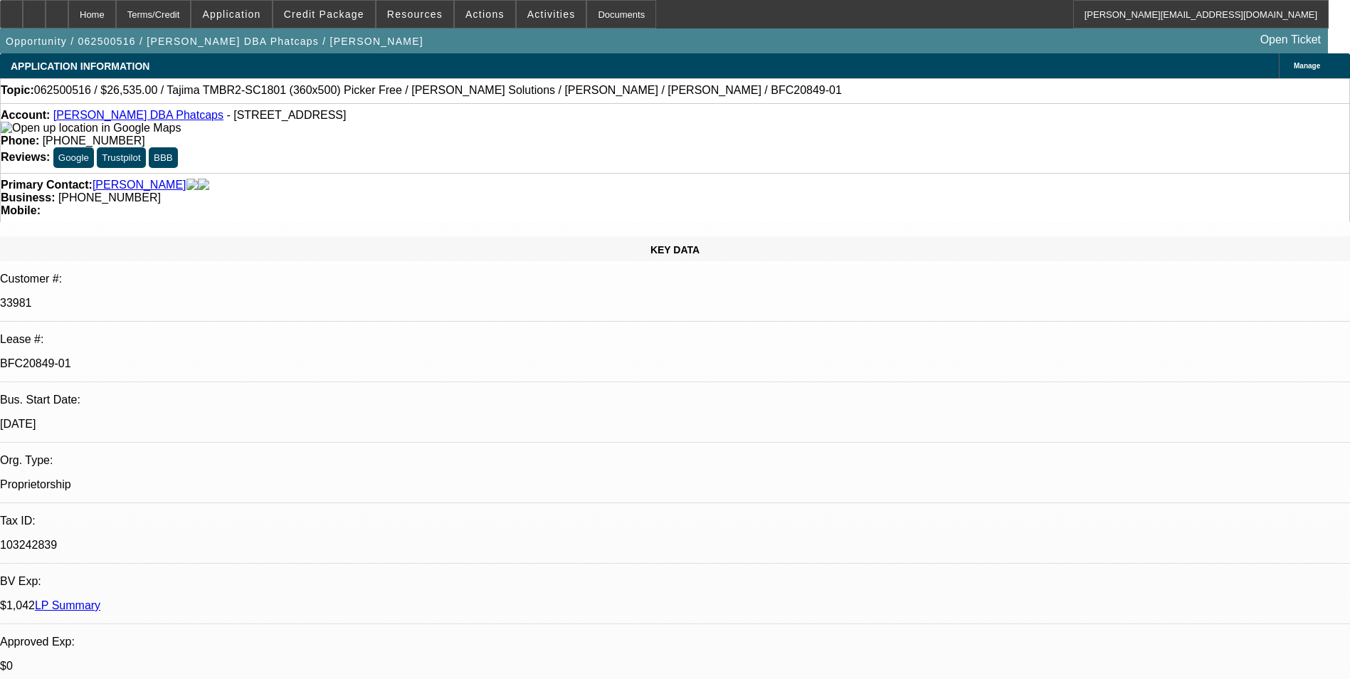
select select "0"
select select "0.1"
select select "5"
select select "0"
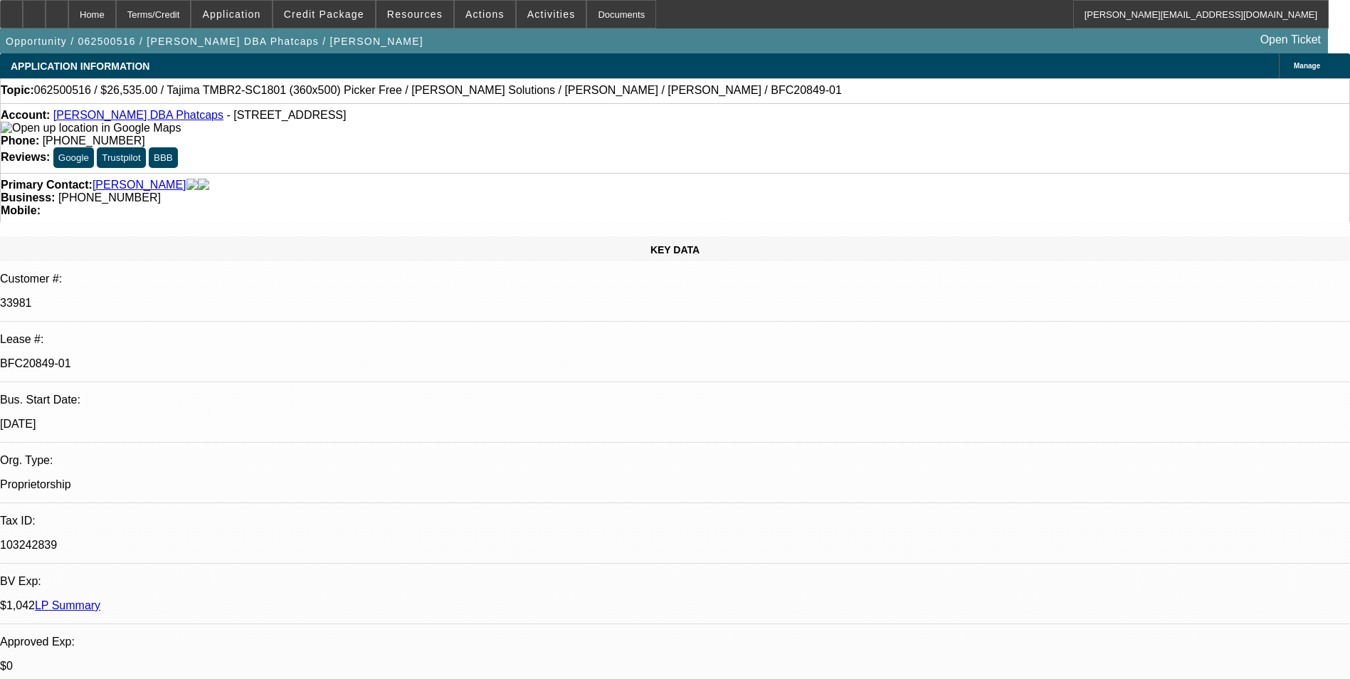
select select "0"
select select "0.1"
select select "5"
select select "0"
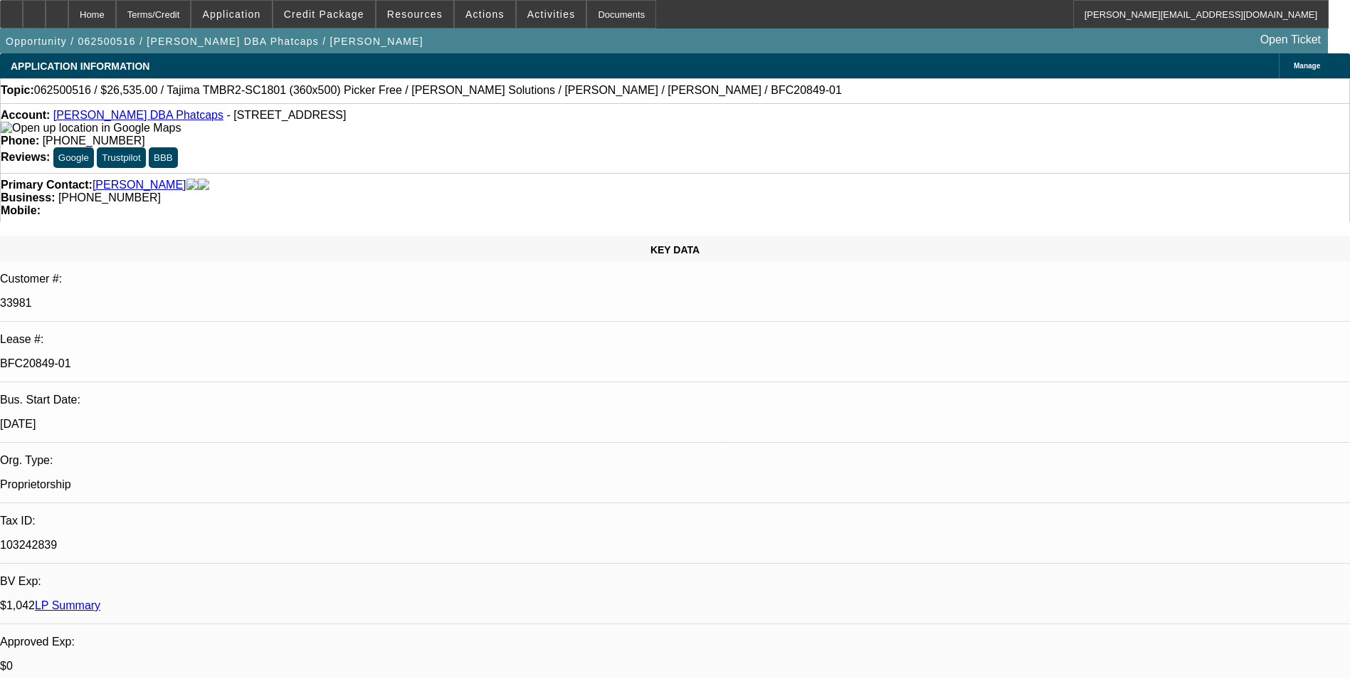
select select "0.1"
select select "5"
select select "0"
select select "0.1"
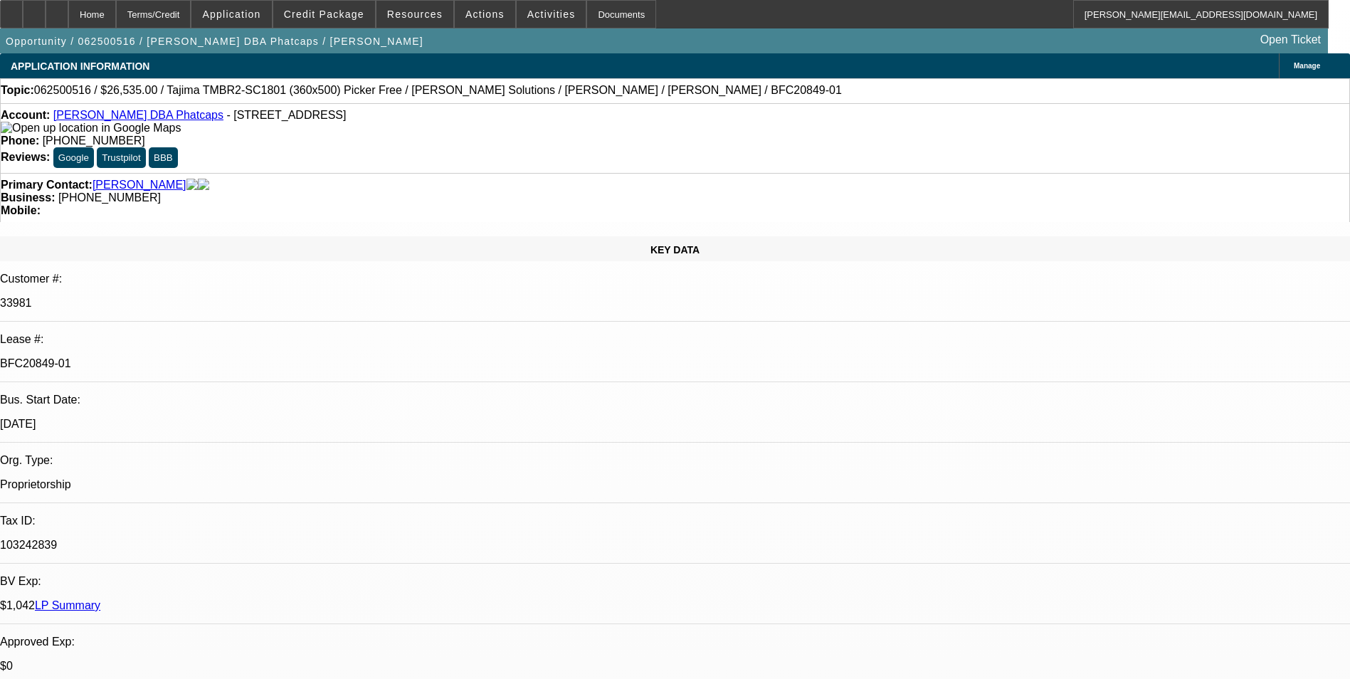
select select "5"
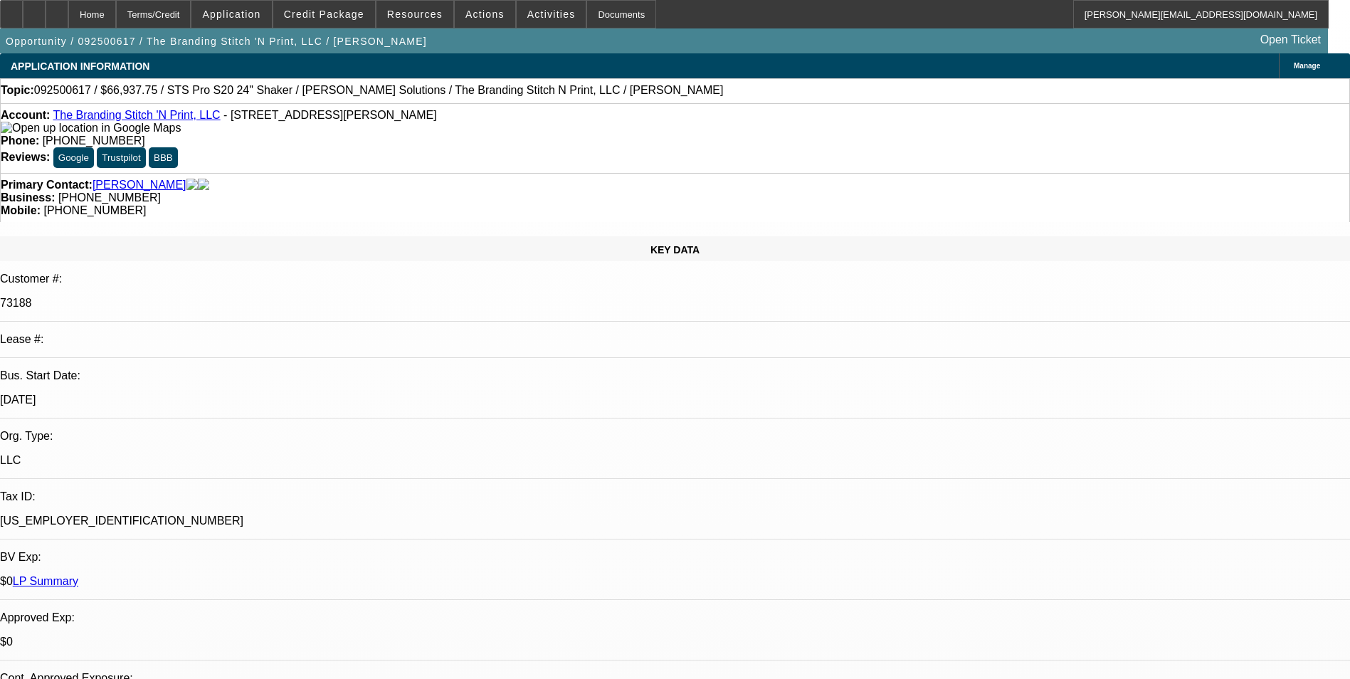
select select "0"
select select "2"
select select "0"
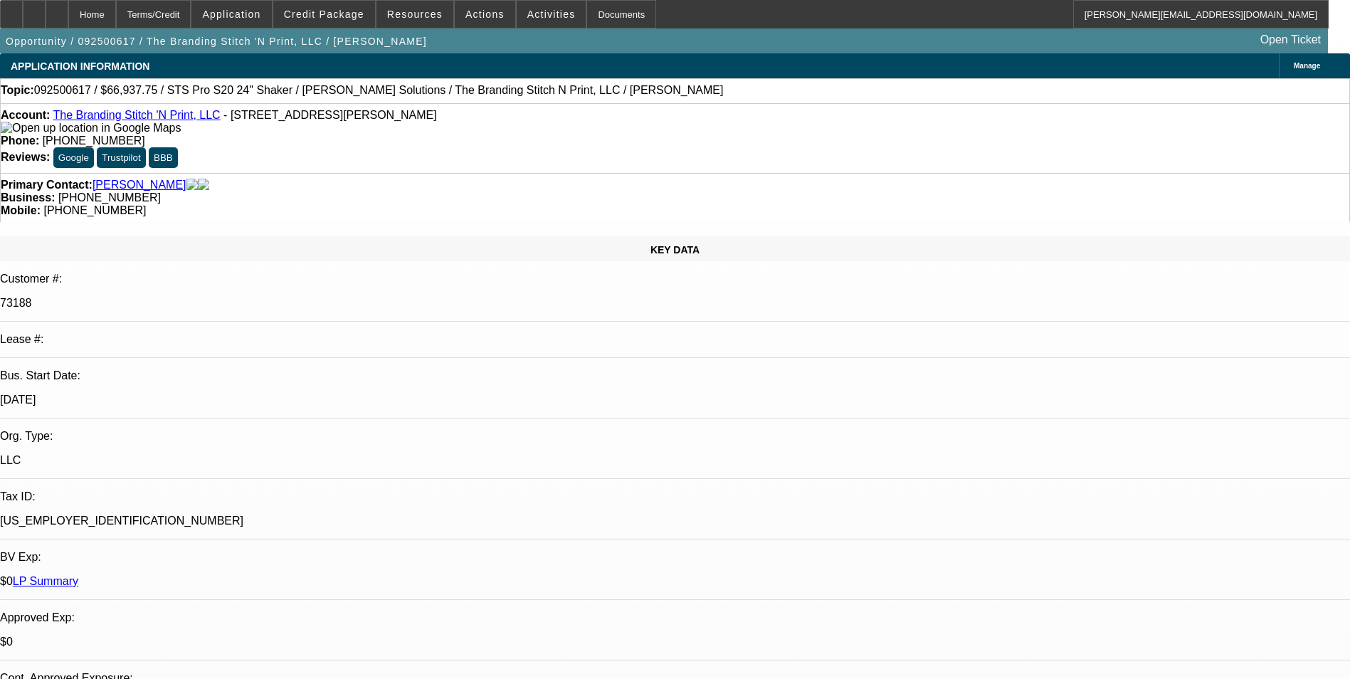
select select "0"
select select "2"
select select "0"
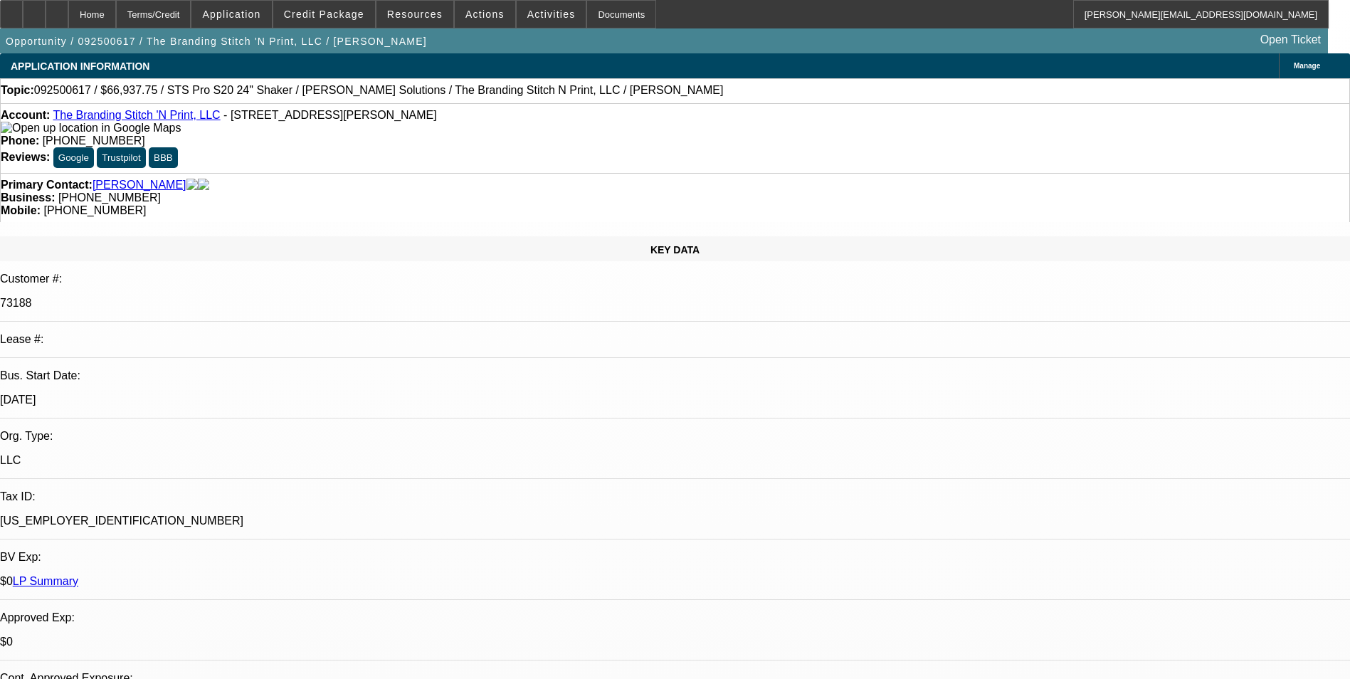
select select "0"
select select "2"
select select "0"
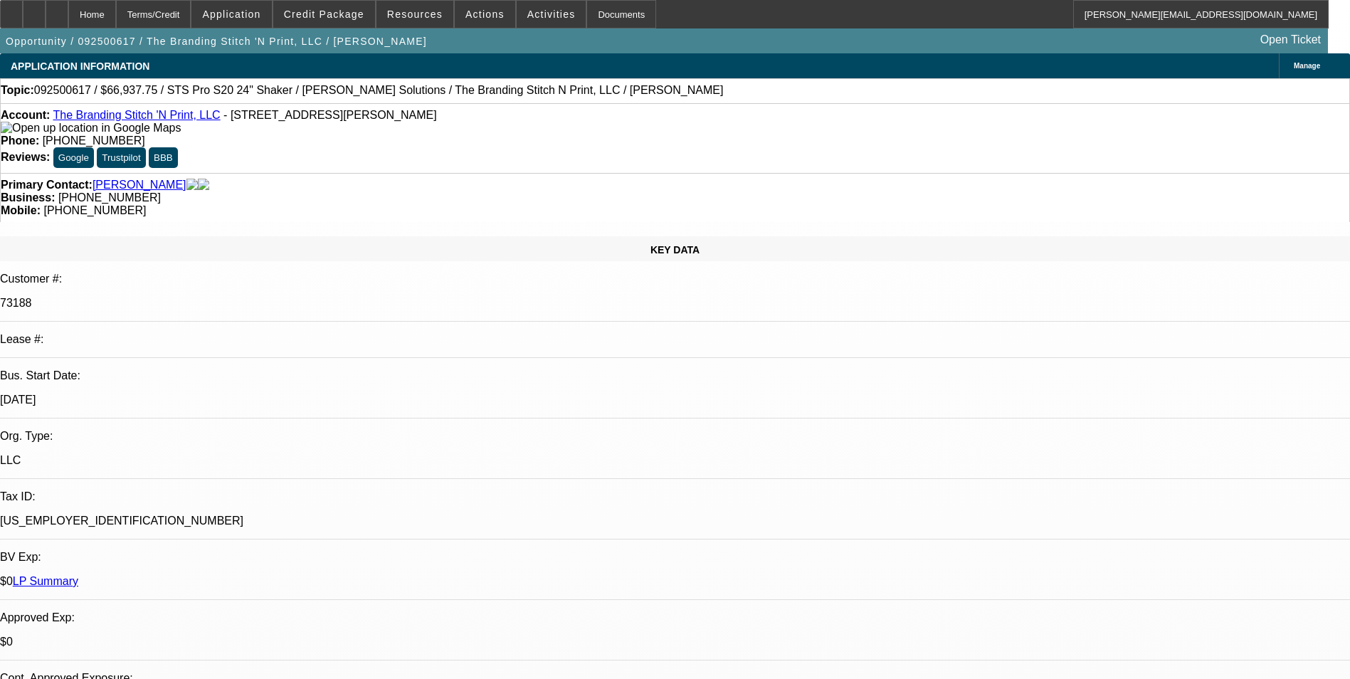
select select "2"
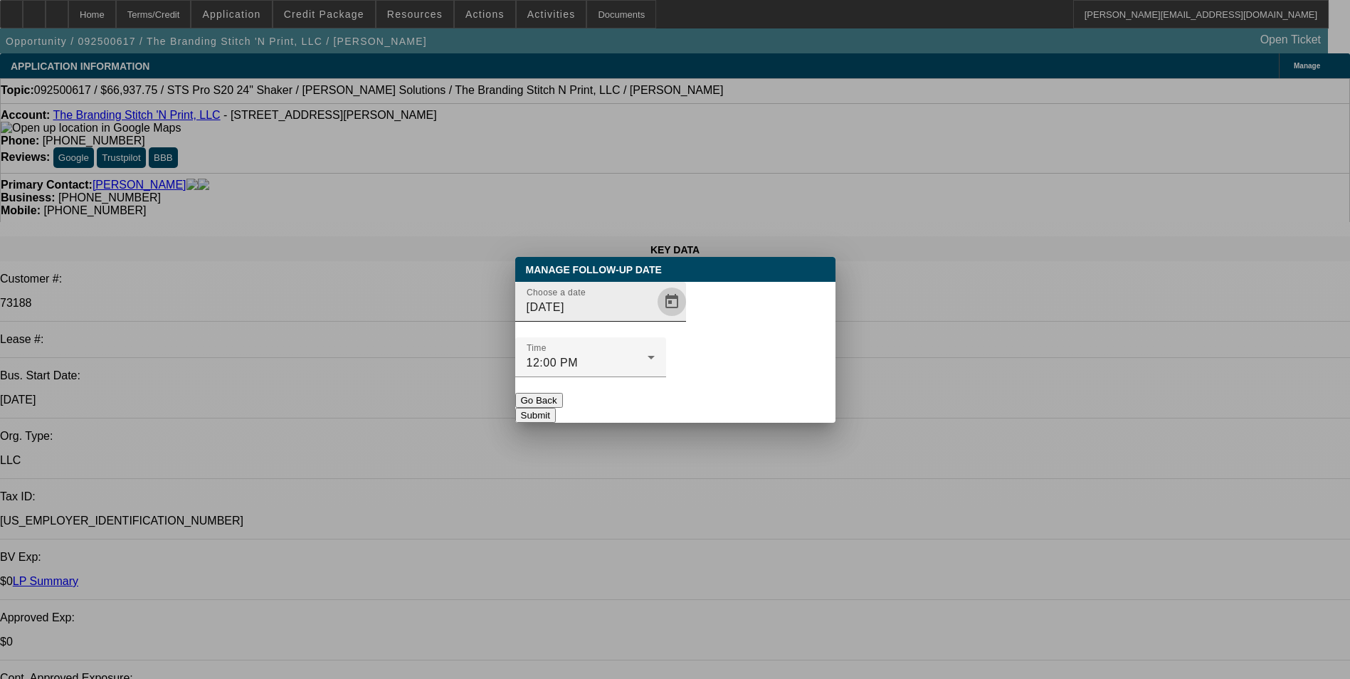
click at [655, 319] on span "Open calendar" at bounding box center [672, 302] width 34 height 34
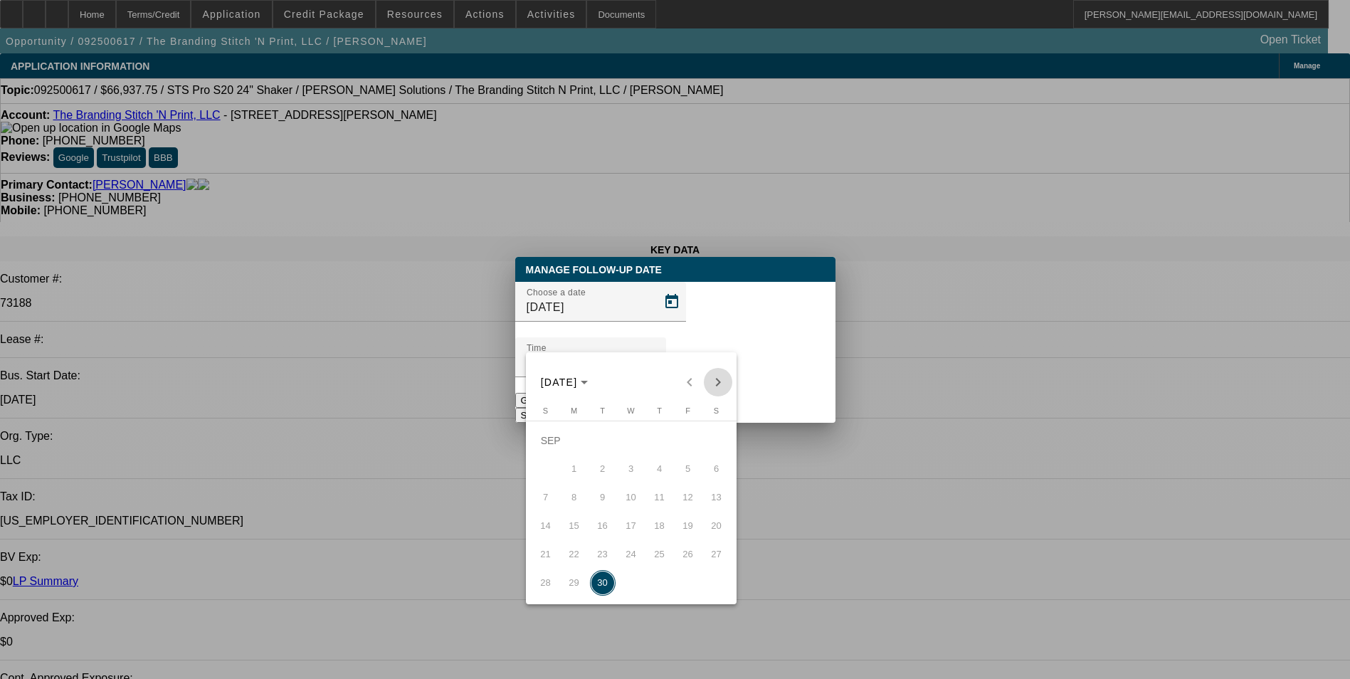
click at [712, 383] on span "Next month" at bounding box center [718, 382] width 28 height 28
click at [654, 447] on span "2" at bounding box center [660, 441] width 26 height 26
type input "10/2/2025"
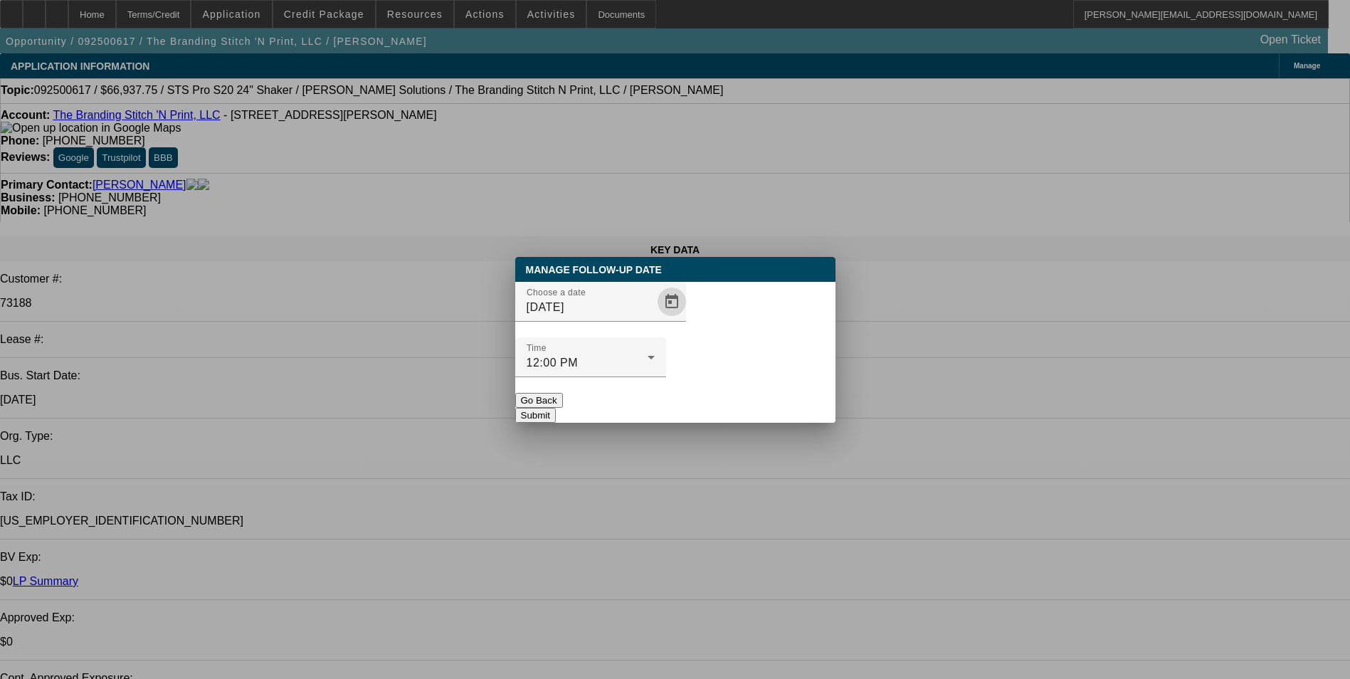
click at [556, 408] on button "Submit" at bounding box center [535, 415] width 41 height 15
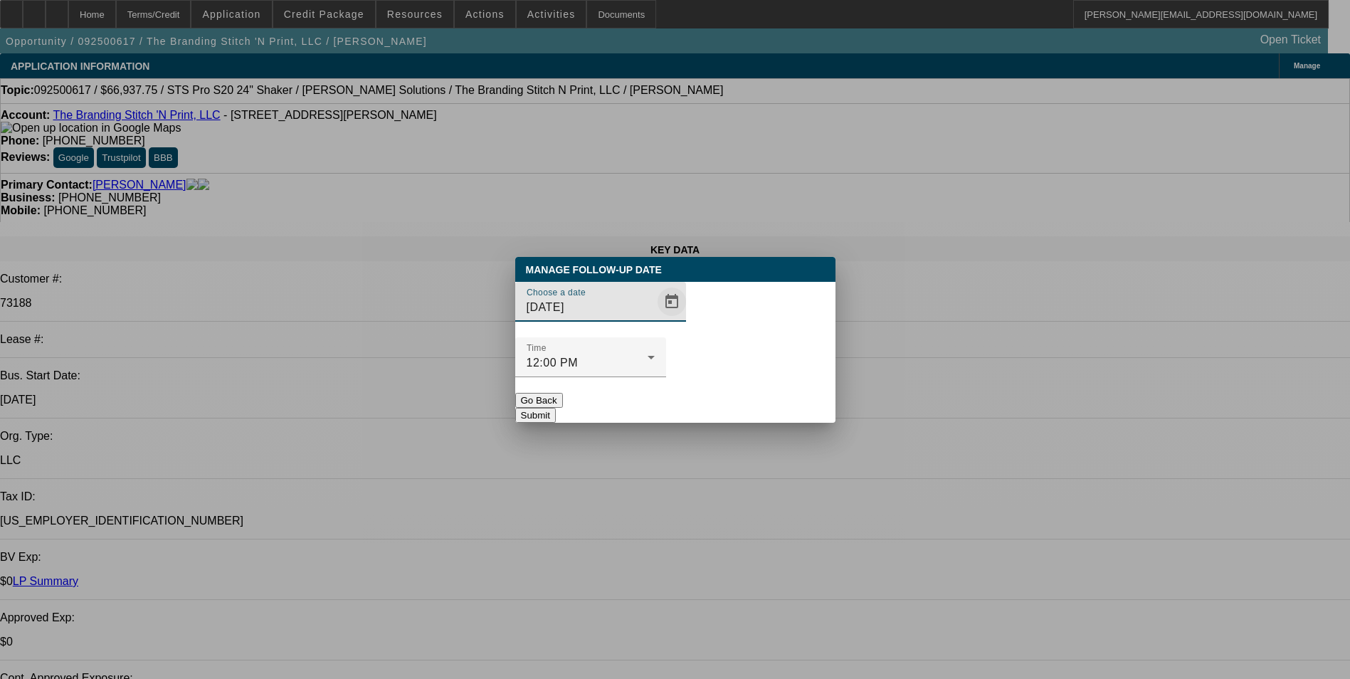
click at [655, 319] on span "Open calendar" at bounding box center [672, 302] width 34 height 34
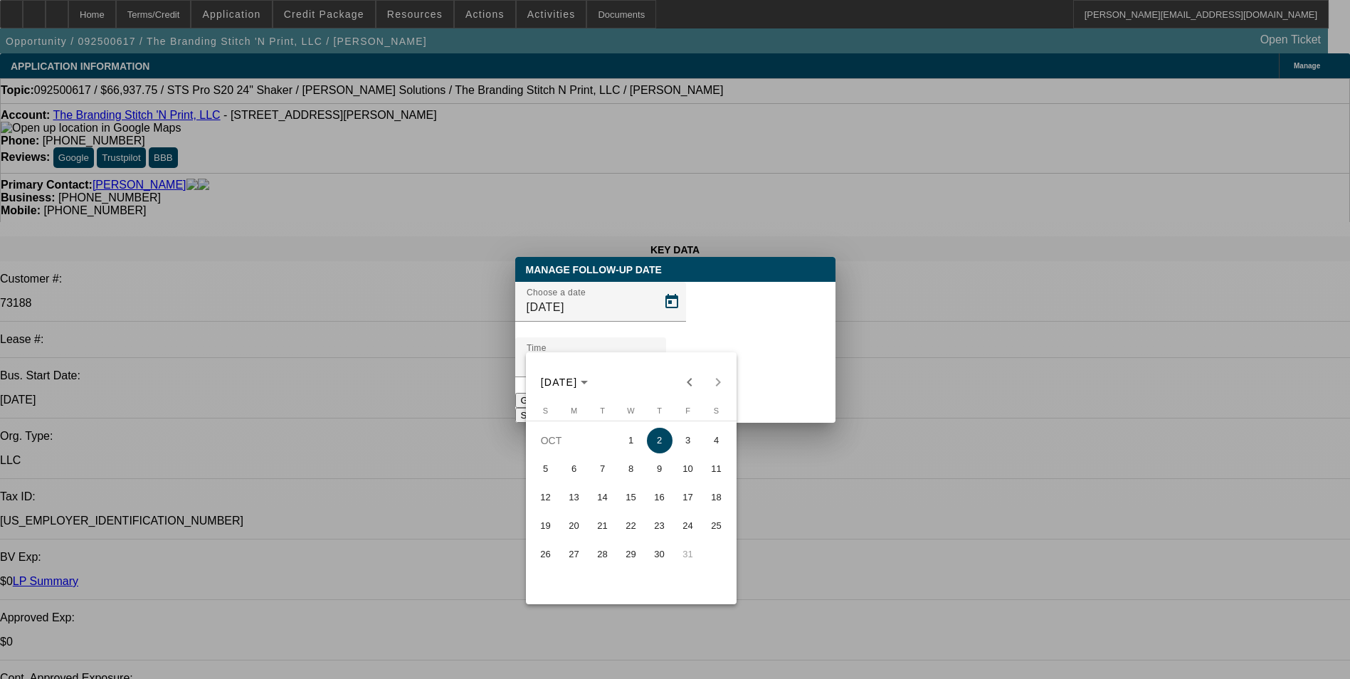
click at [632, 443] on span "1" at bounding box center [631, 441] width 26 height 26
type input "10/1/2025"
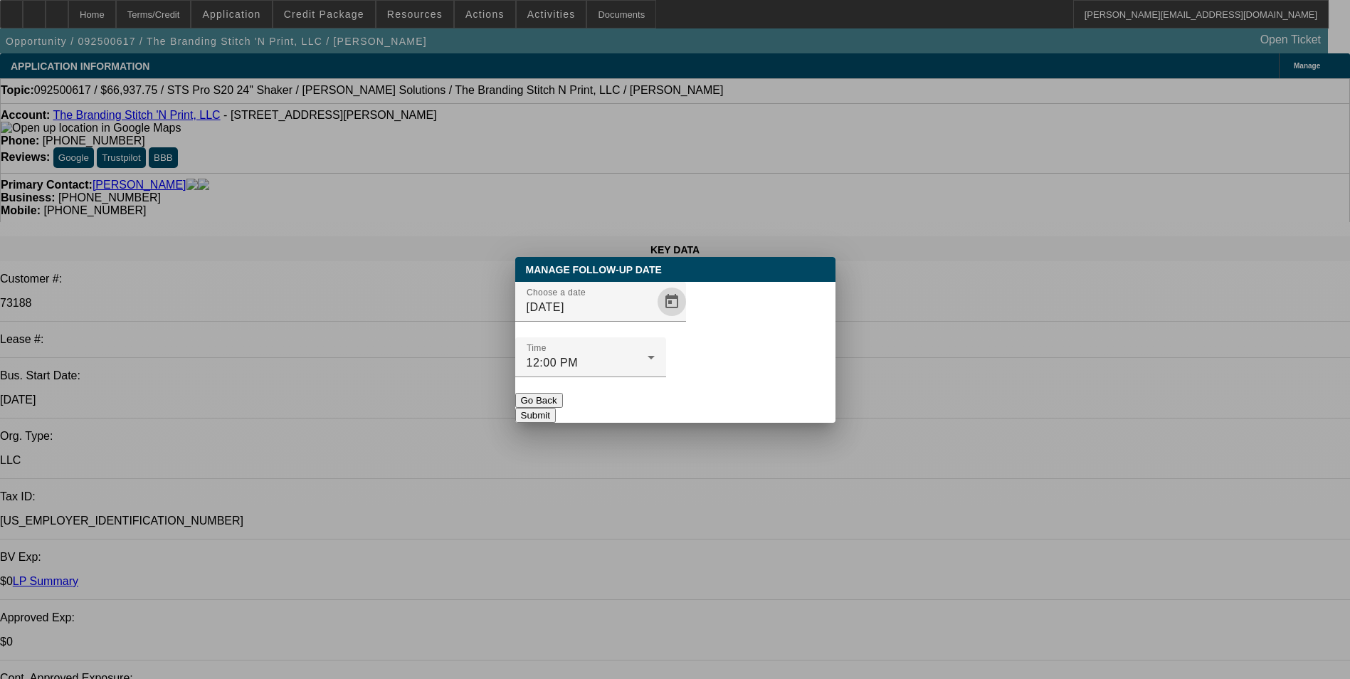
click at [556, 408] on button "Submit" at bounding box center [535, 415] width 41 height 15
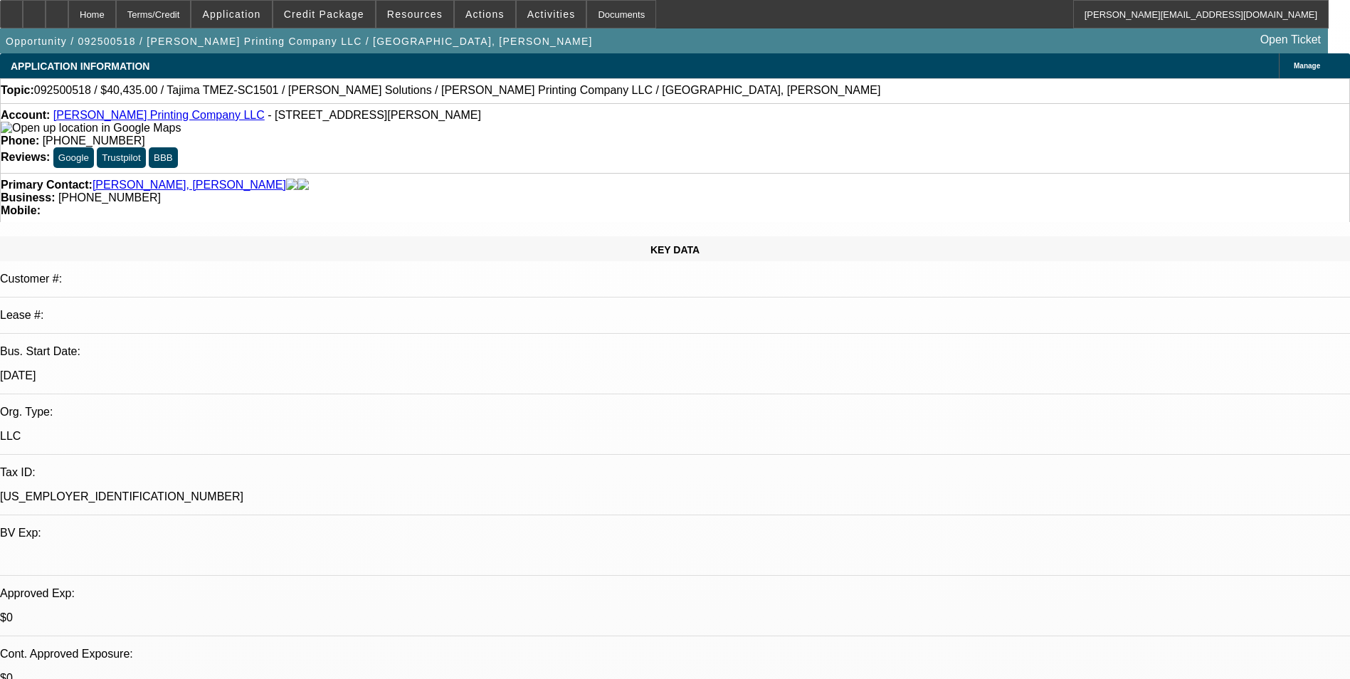
select select "0"
select select "2"
select select "0.1"
select select "1"
select select "2"
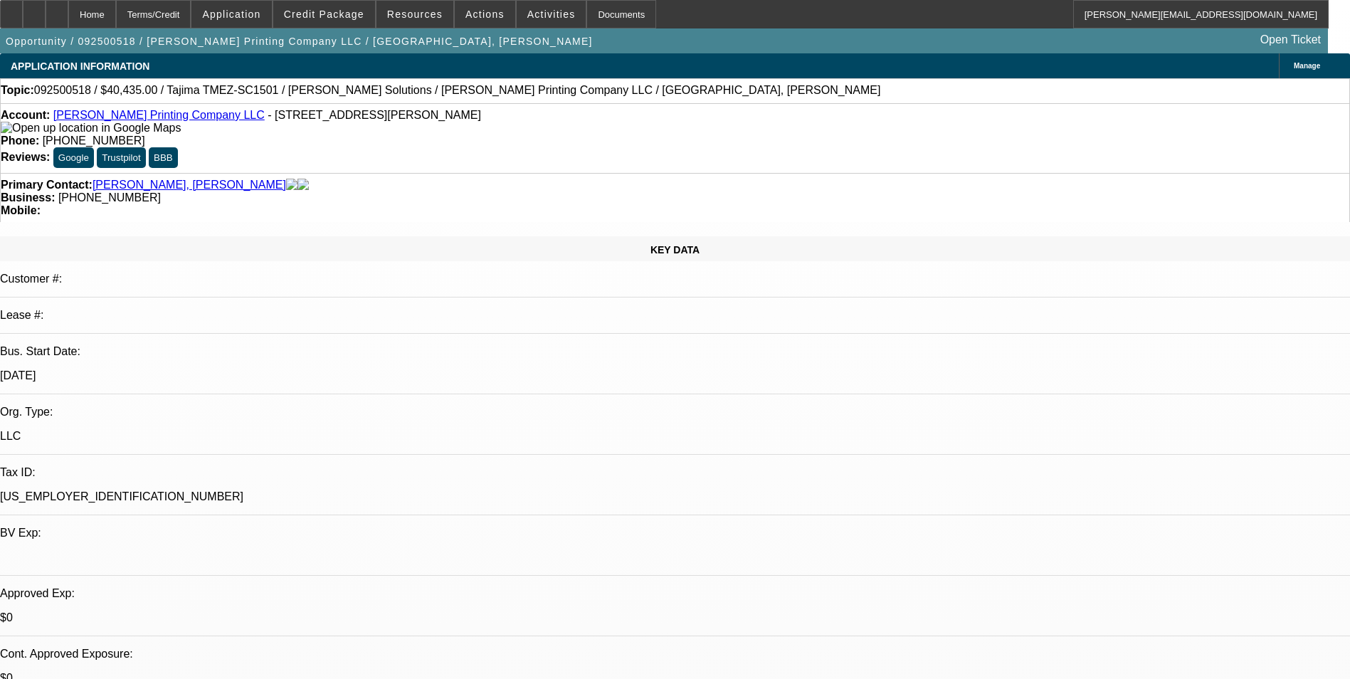
select select "4"
click at [325, 16] on span "Credit Package" at bounding box center [324, 14] width 80 height 11
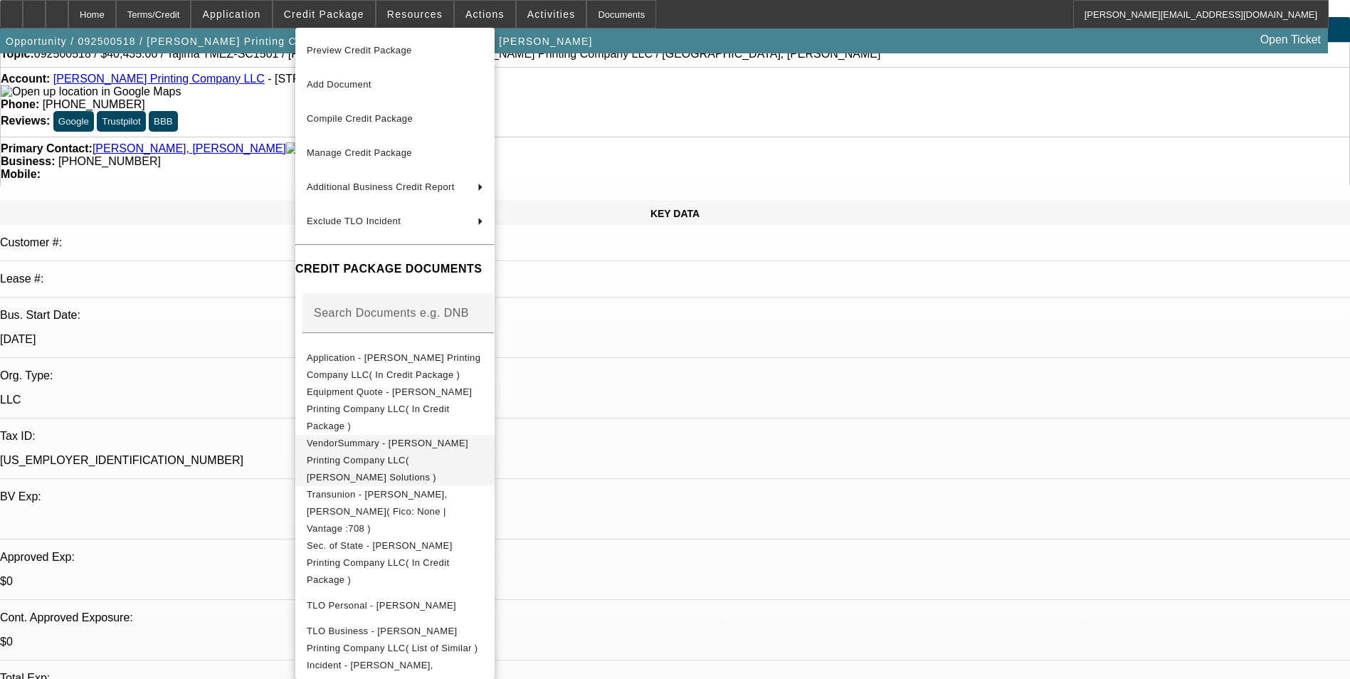
scroll to position [71, 0]
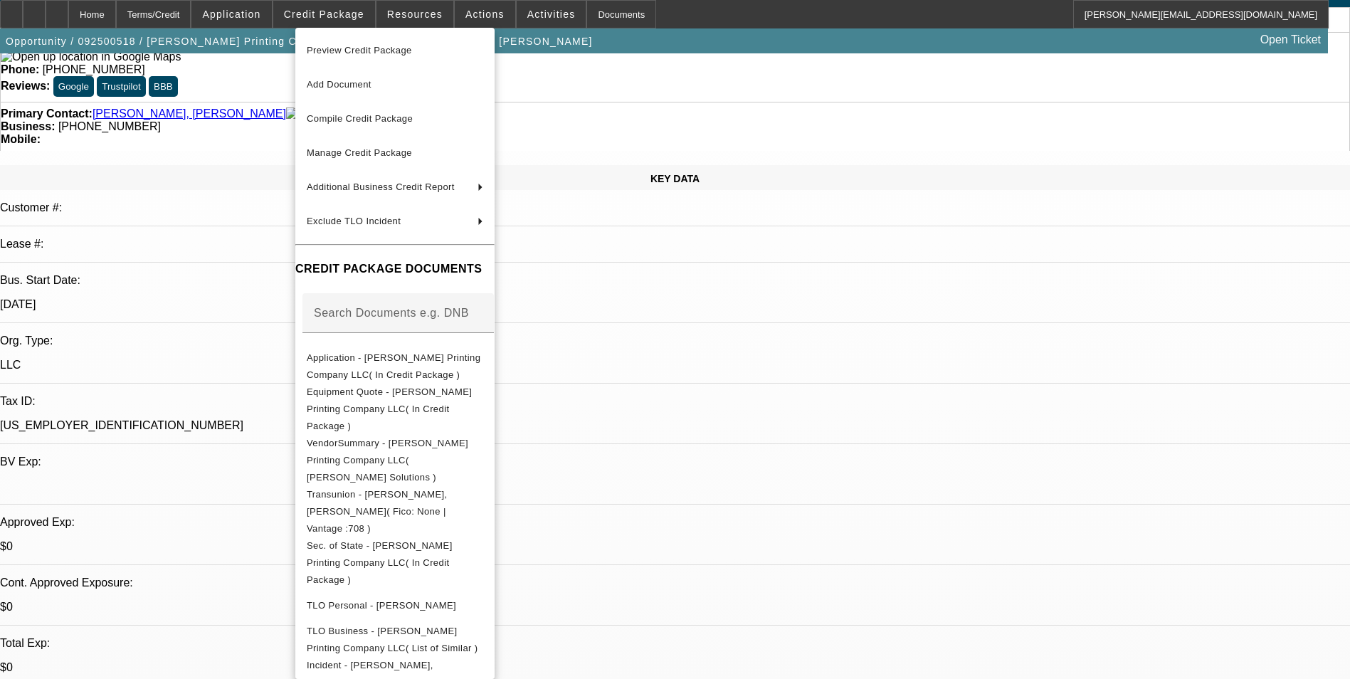
click at [736, 369] on div at bounding box center [675, 339] width 1350 height 679
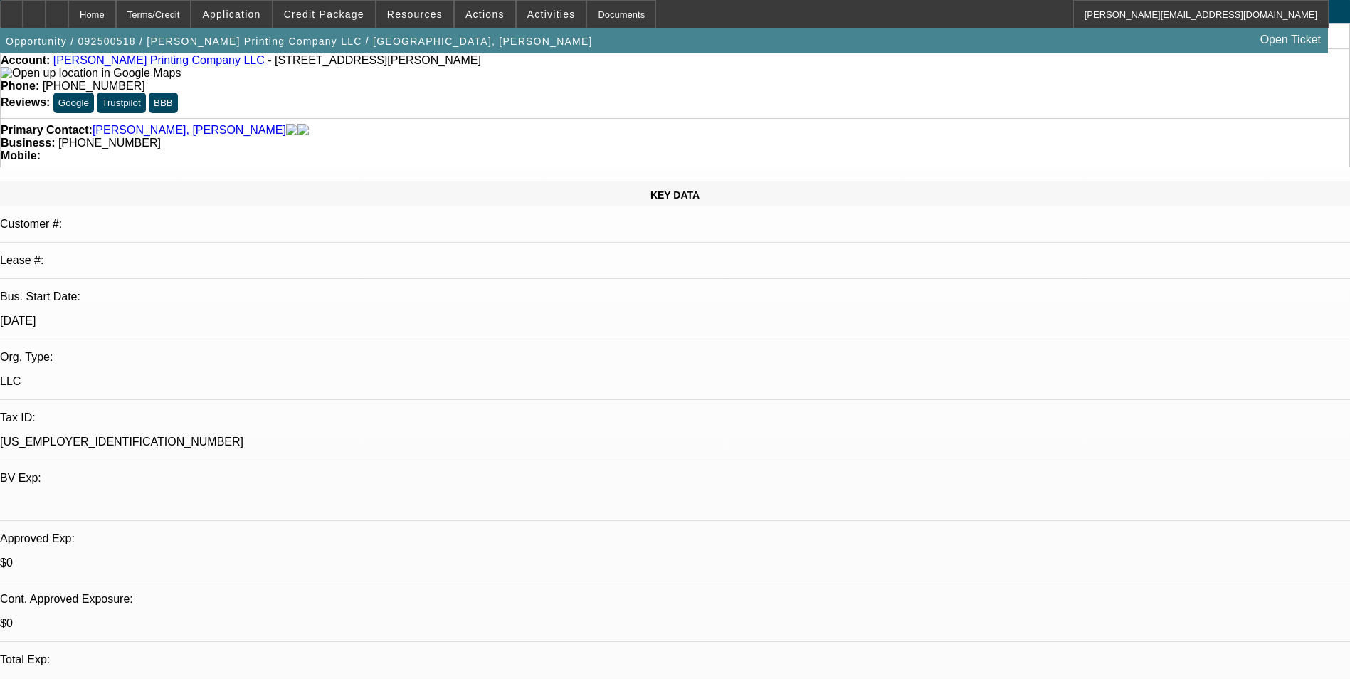
scroll to position [0, 0]
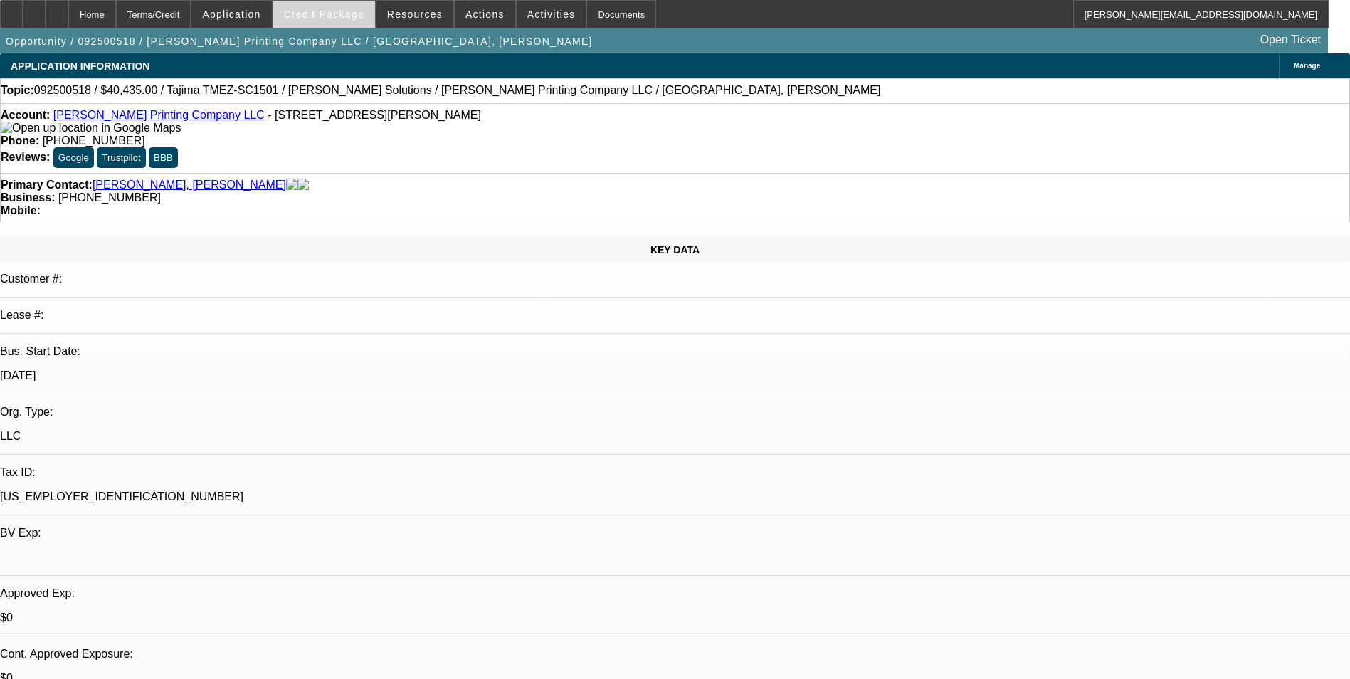
drag, startPoint x: 309, startPoint y: 33, endPoint x: 314, endPoint y: 16, distance: 17.8
click at [312, 22] on div "Home Terms/Credit Application Credit Package Resources Actions Activities Docum…" at bounding box center [675, 26] width 1350 height 53
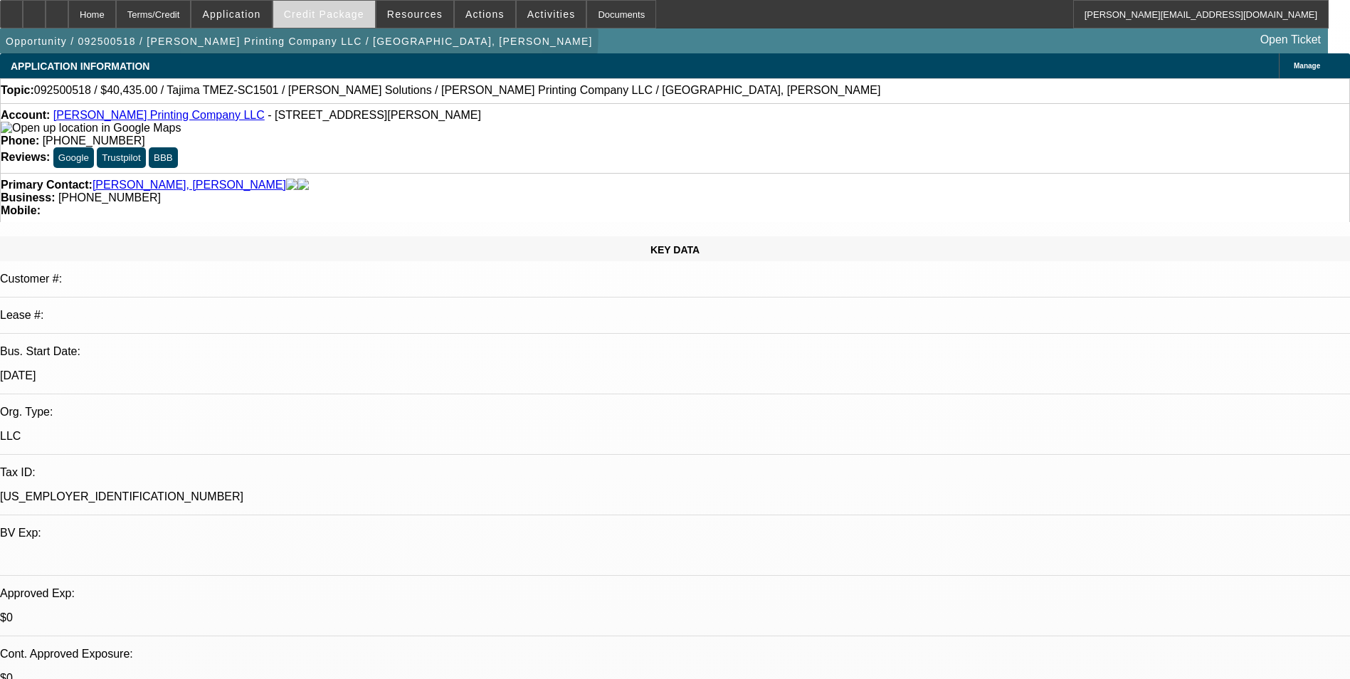
click at [314, 16] on span "Credit Package" at bounding box center [324, 14] width 80 height 11
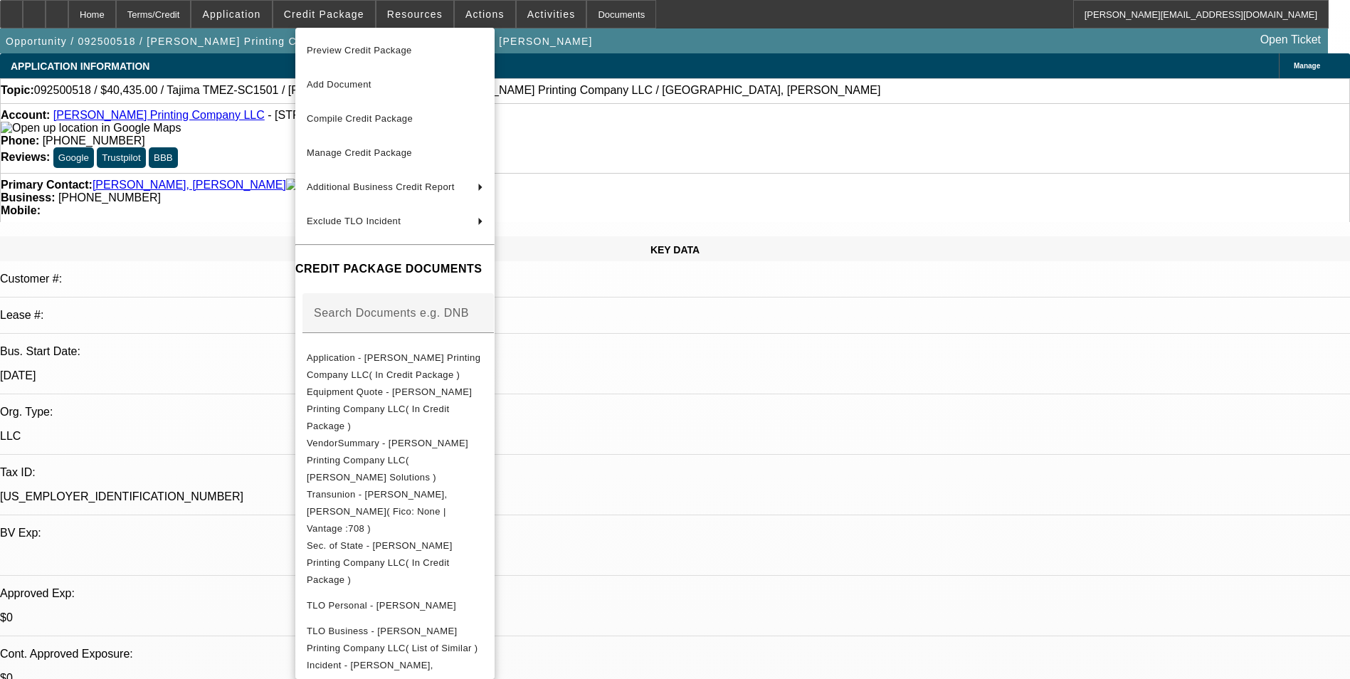
click at [765, 433] on div at bounding box center [675, 339] width 1350 height 679
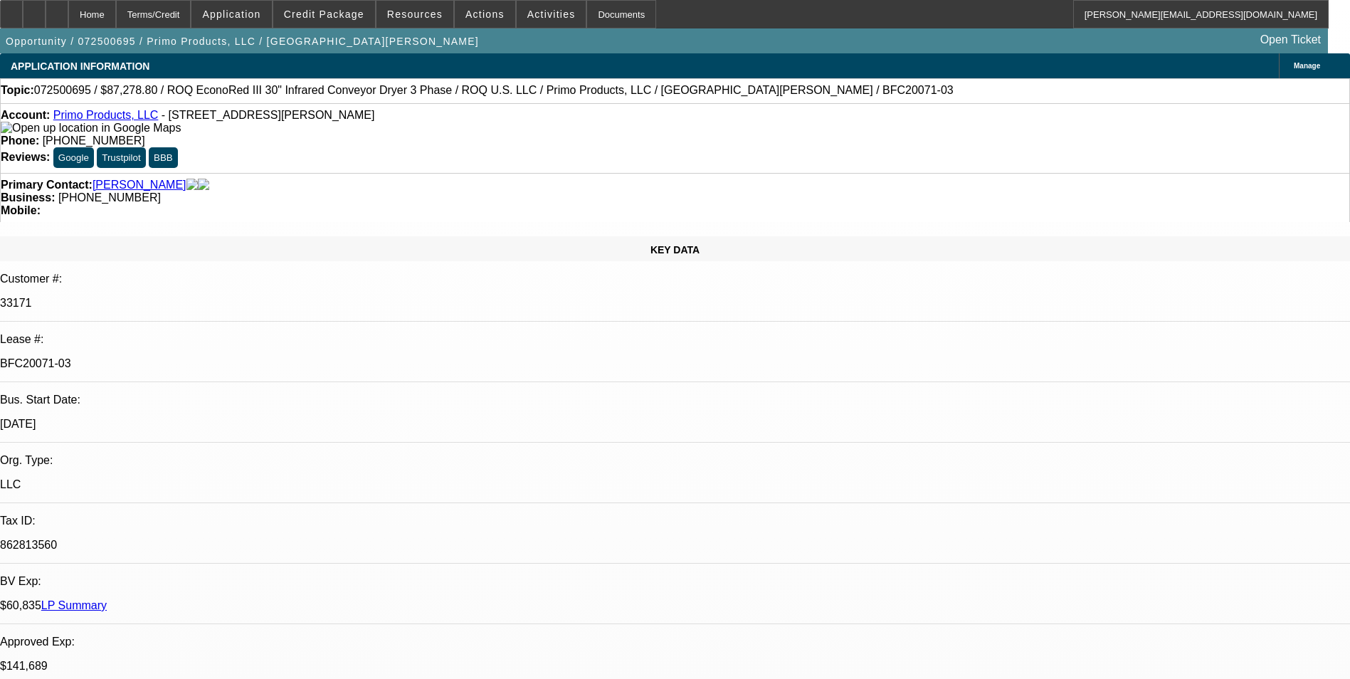
select select "0"
select select "2"
select select "0.1"
select select "4"
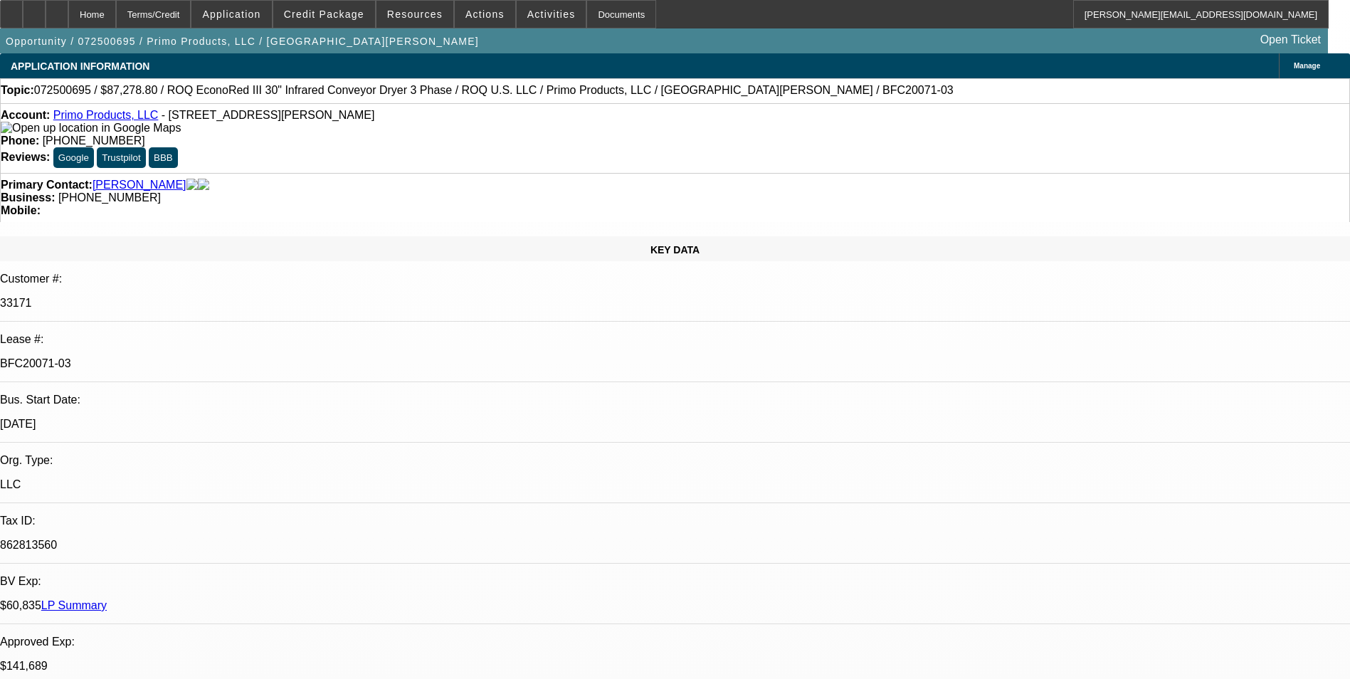
select select "0"
select select "2"
select select "0.1"
select select "4"
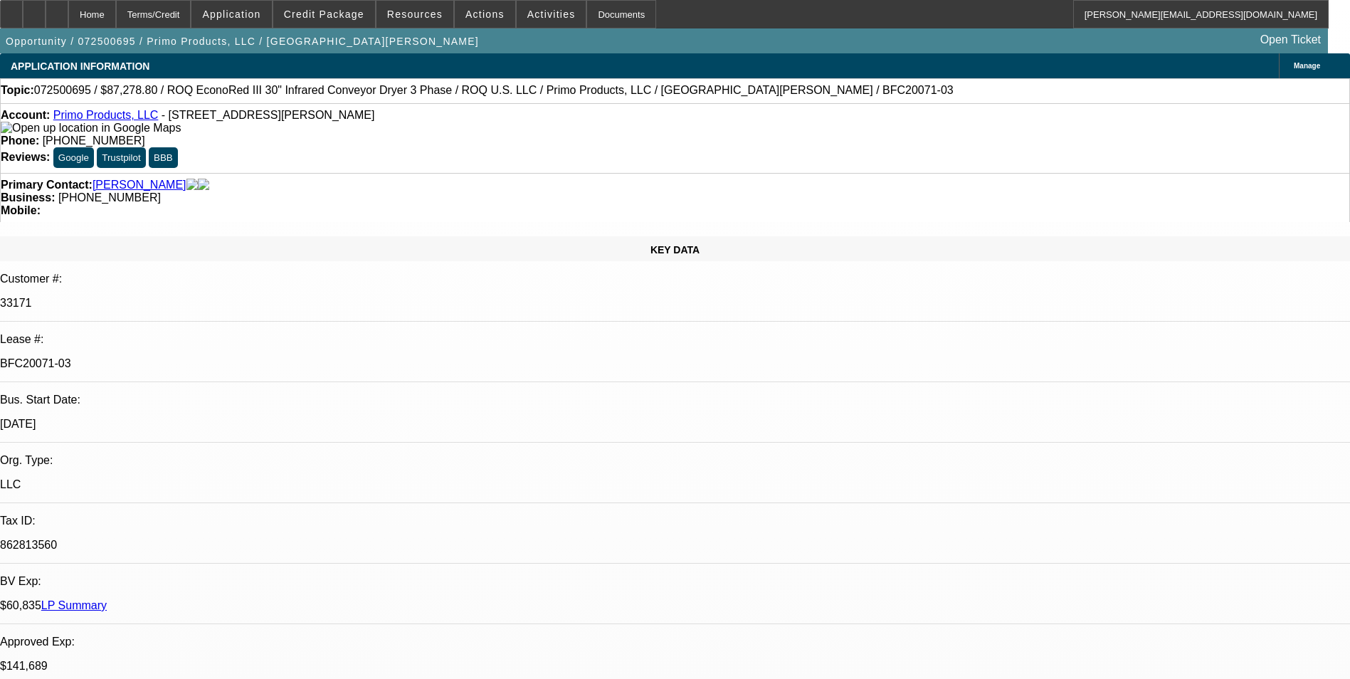
select select "0"
select select "2"
select select "0.1"
select select "4"
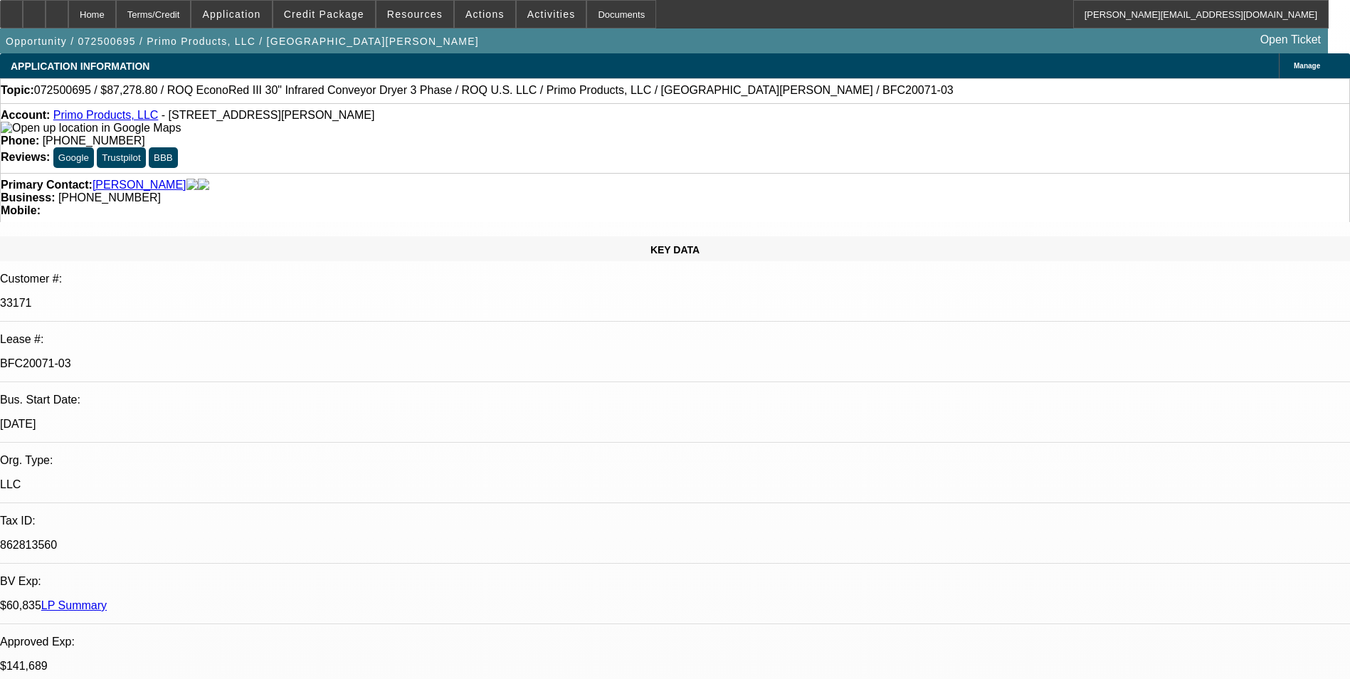
select select "0"
select select "2"
select select "0.1"
select select "4"
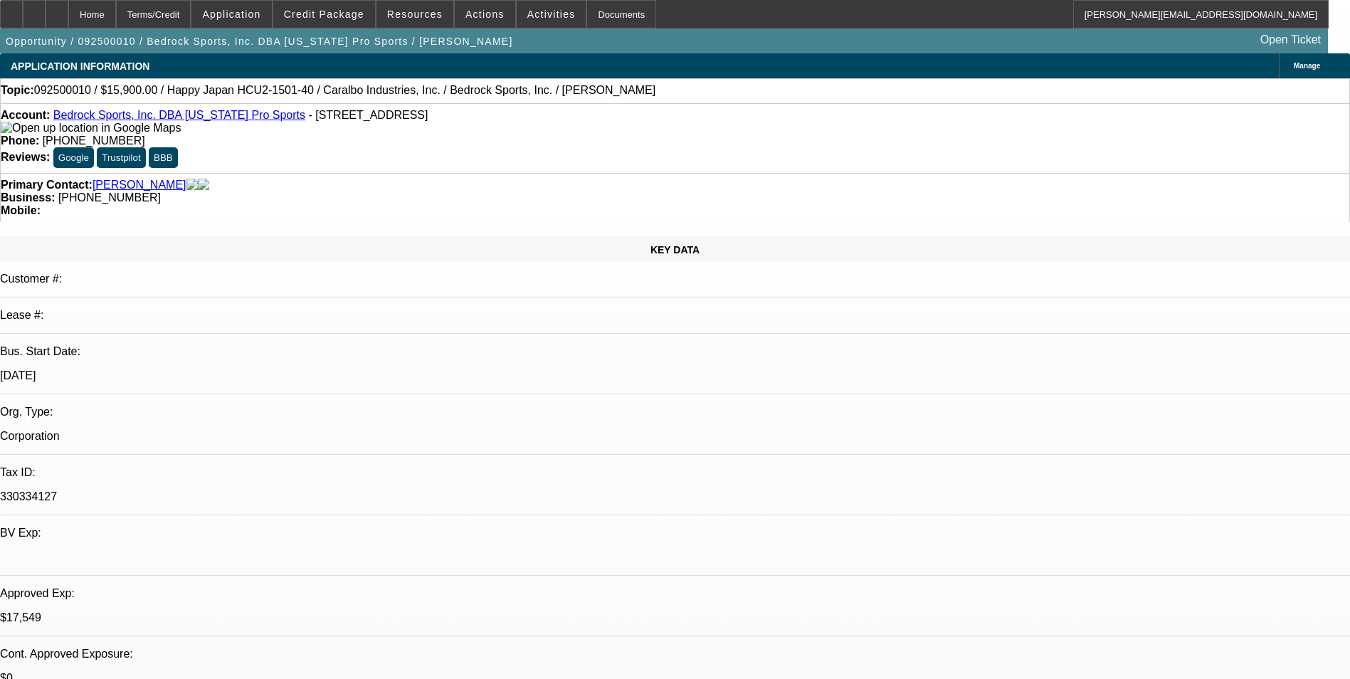
select select "0"
select select "0.1"
select select "0"
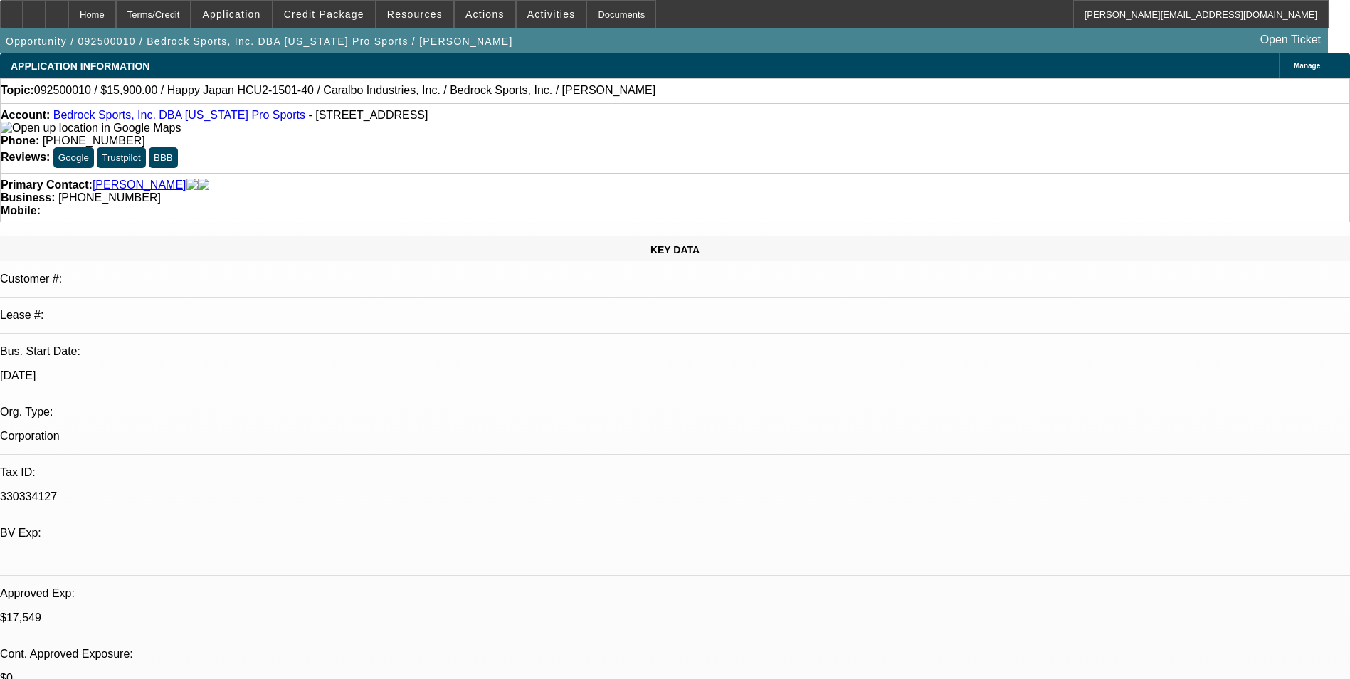
select select "0.1"
select select "0"
select select "2"
select select "0.1"
select select "0"
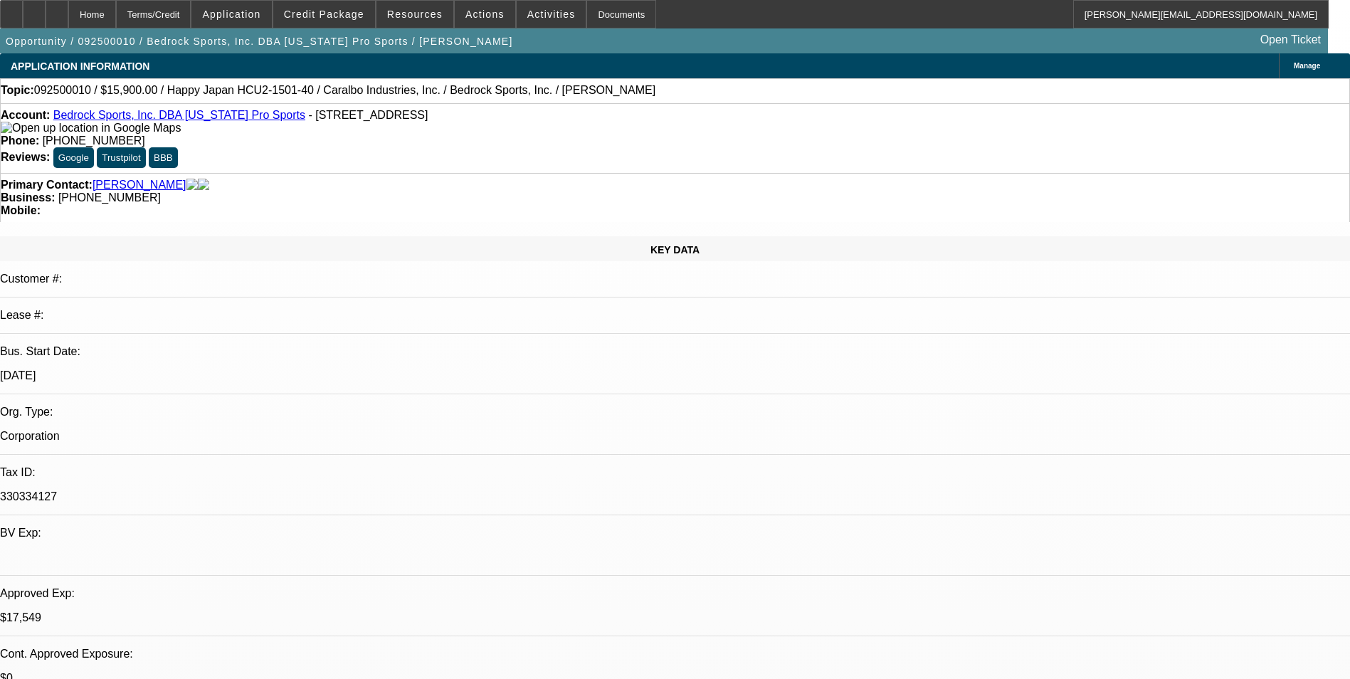
select select "2"
select select "0.1"
select select "1"
select select "4"
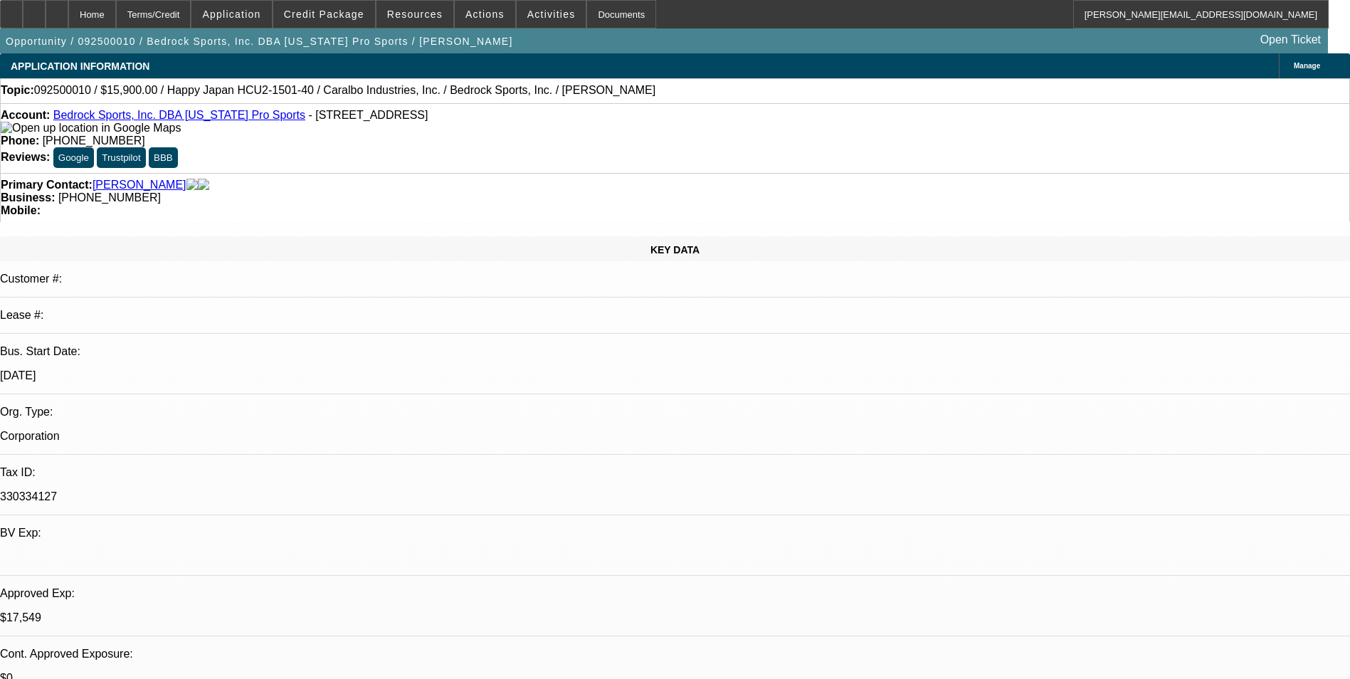
select select "1"
select select "4"
select select "1"
select select "2"
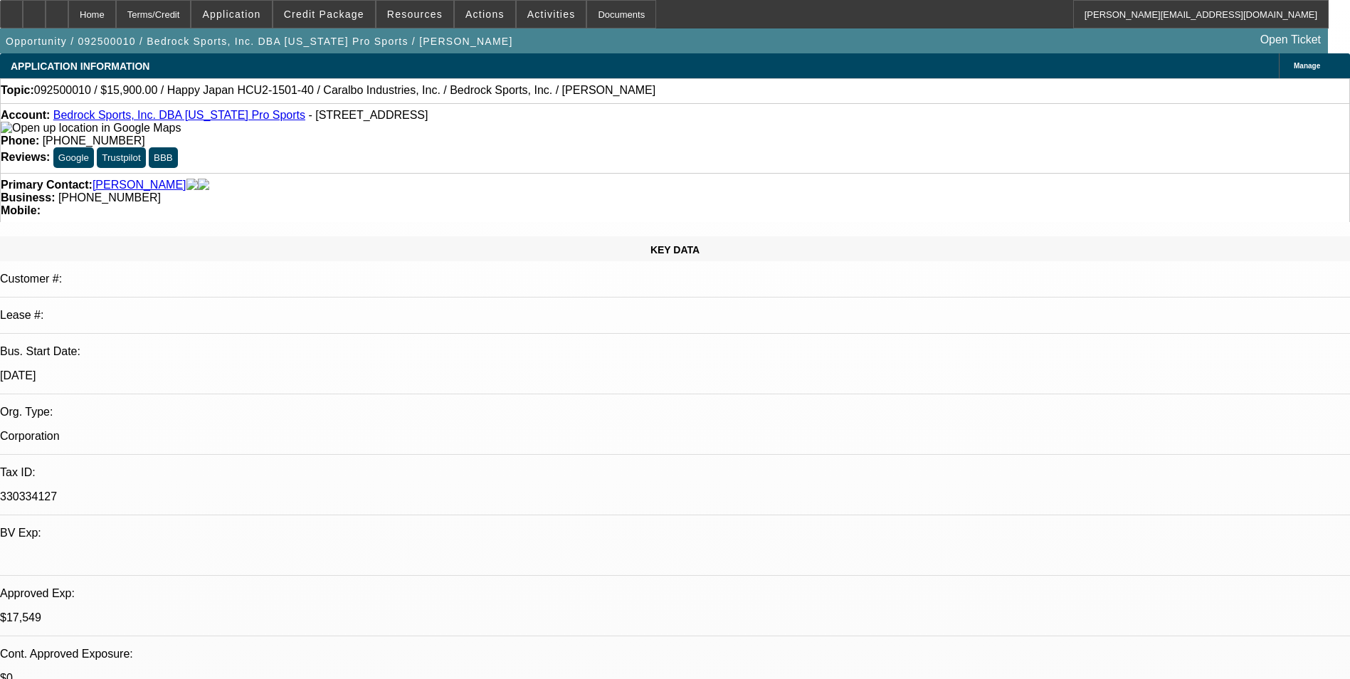
select select "4"
select select "1"
select select "2"
select select "4"
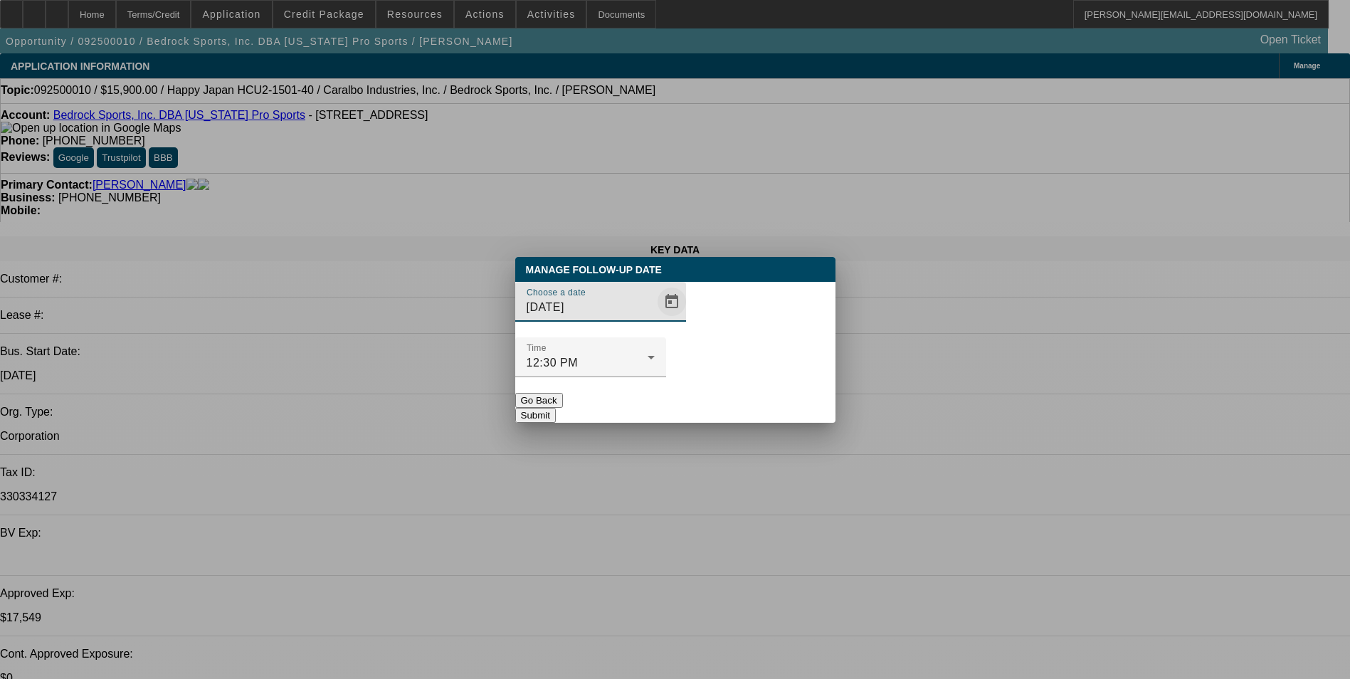
click at [655, 319] on span "Open calendar" at bounding box center [672, 302] width 34 height 34
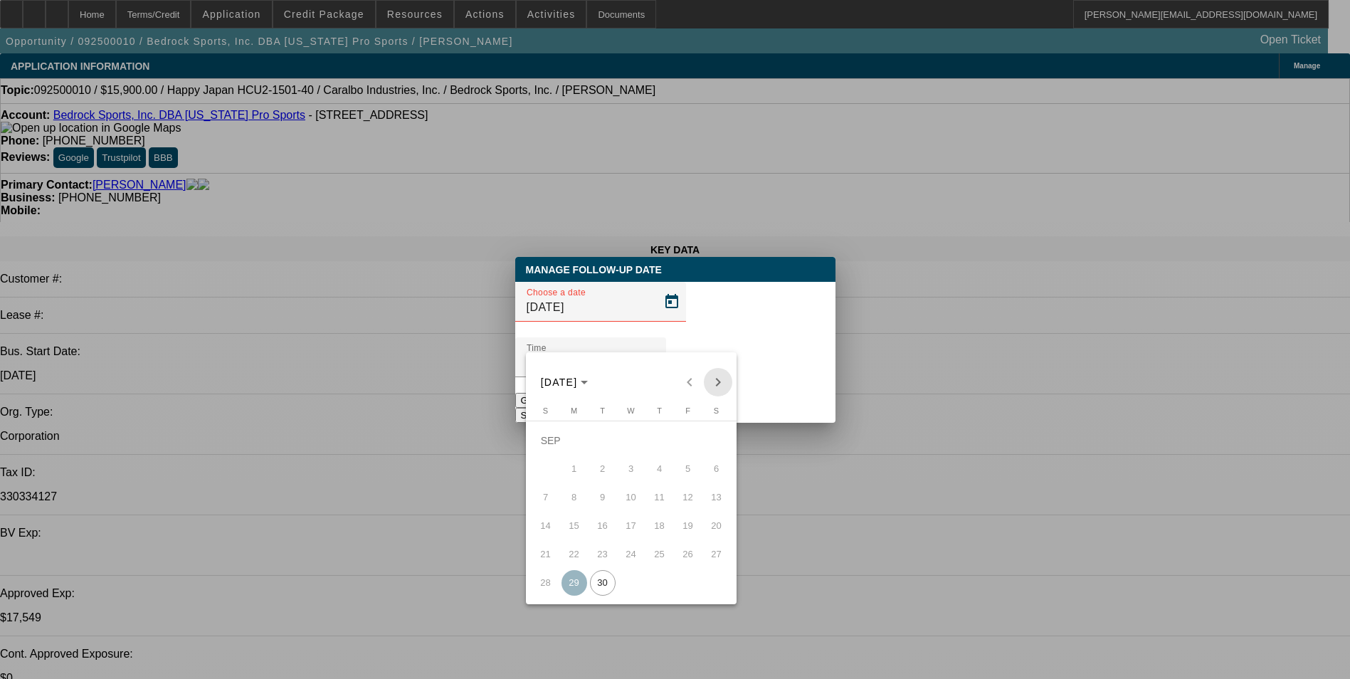
drag, startPoint x: 719, startPoint y: 376, endPoint x: 645, endPoint y: 398, distance: 77.2
click at [718, 376] on span "Next month" at bounding box center [718, 382] width 28 height 28
drag, startPoint x: 632, startPoint y: 445, endPoint x: 704, endPoint y: 394, distance: 87.8
click at [635, 441] on span "1" at bounding box center [631, 441] width 26 height 26
type input "10/1/2025"
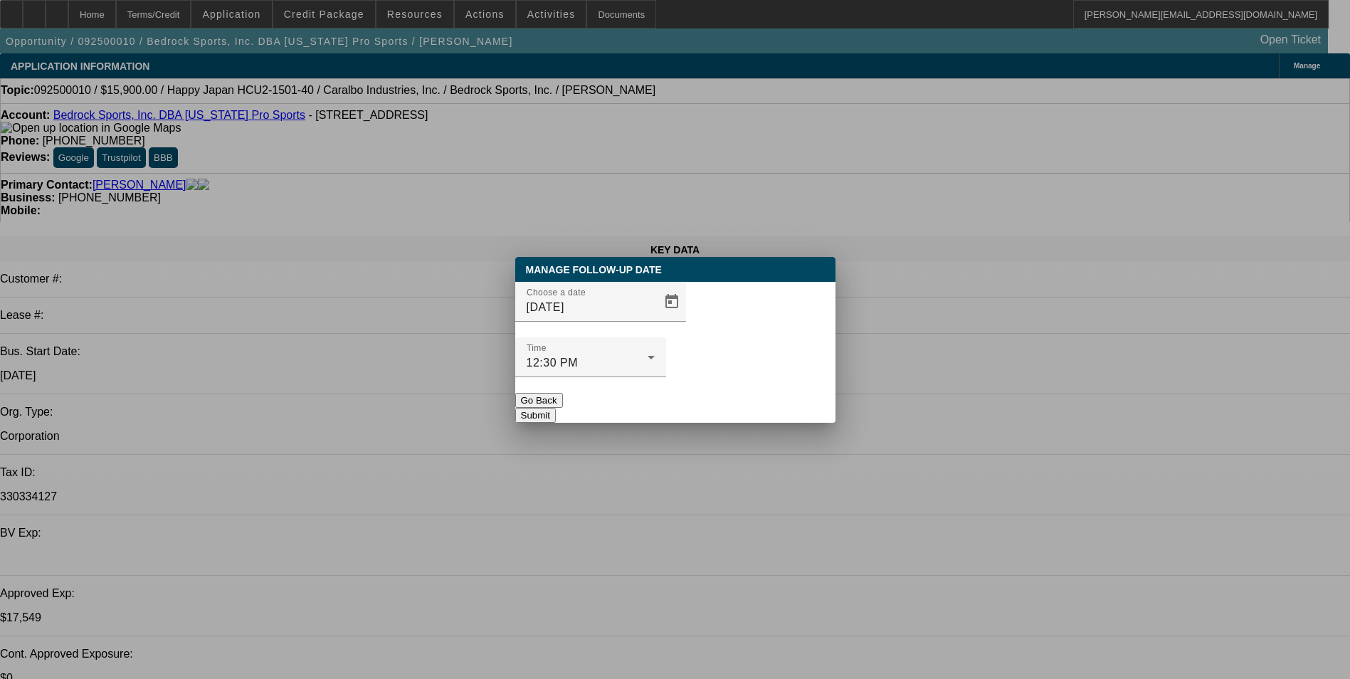
click at [556, 408] on button "Submit" at bounding box center [535, 415] width 41 height 15
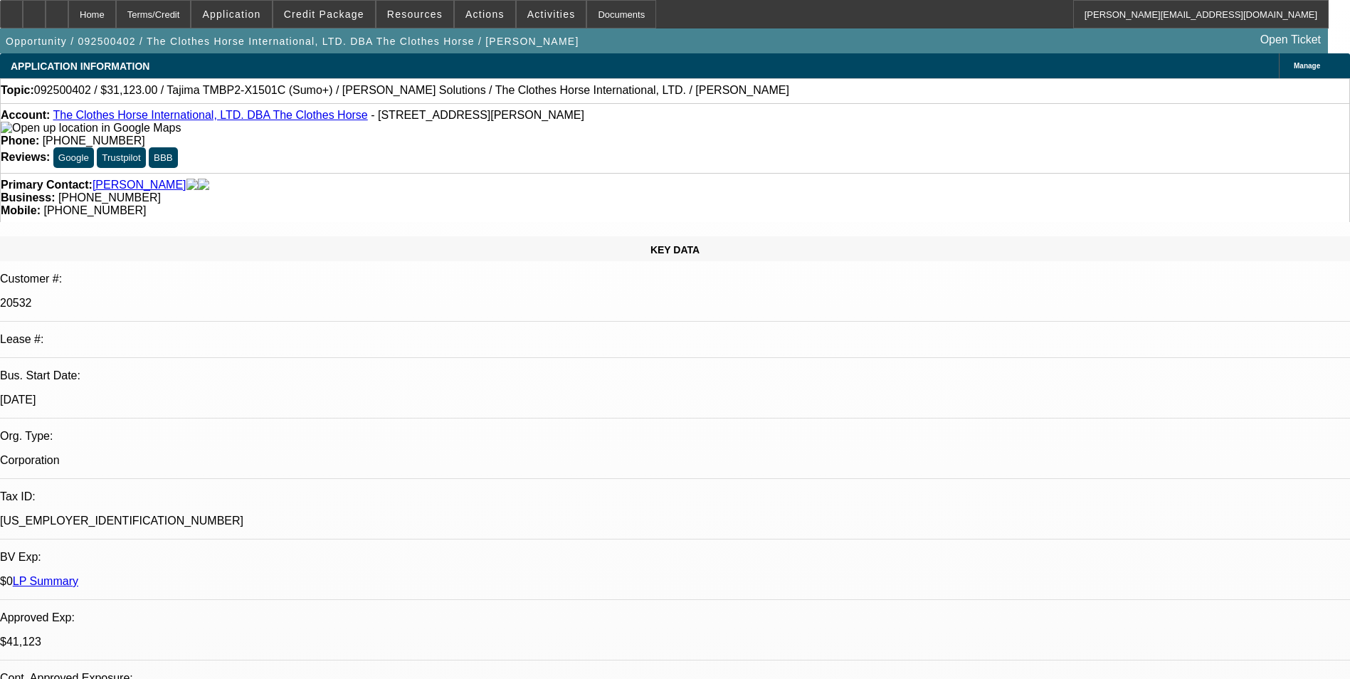
select select "0"
select select "2"
select select "0"
select select "2"
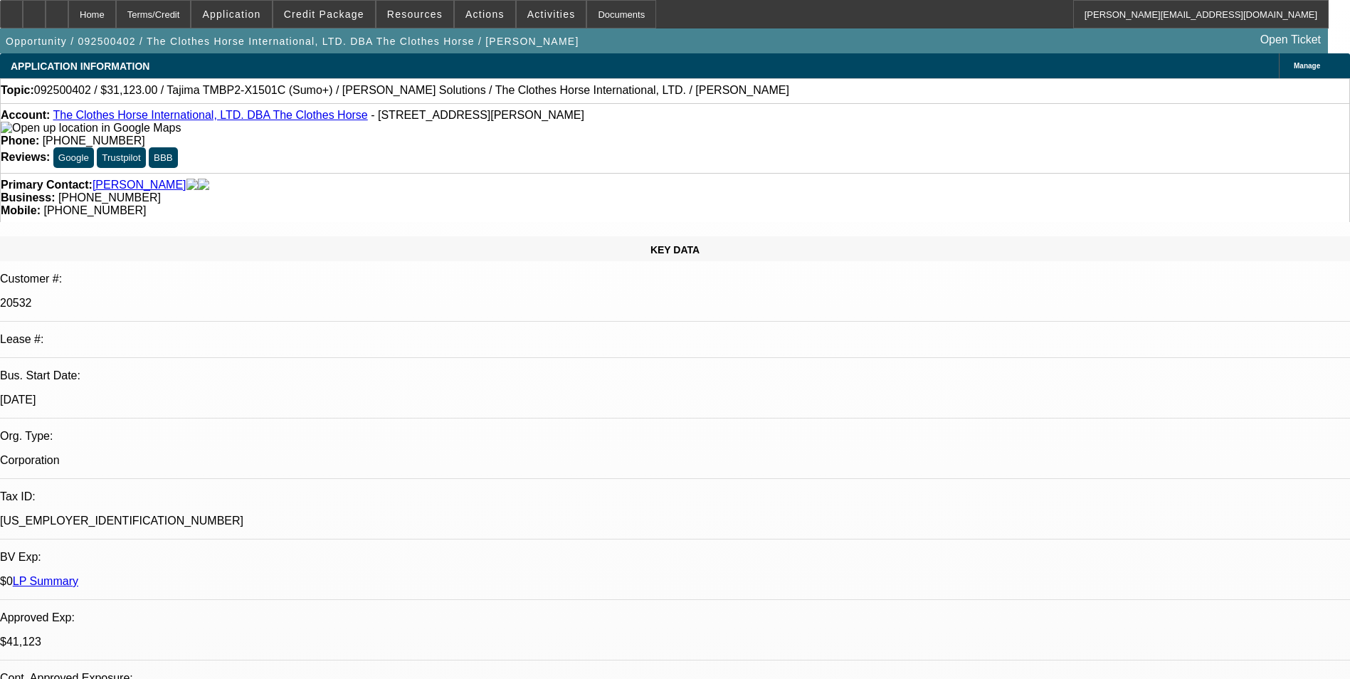
select select "0"
select select "2"
select select "0"
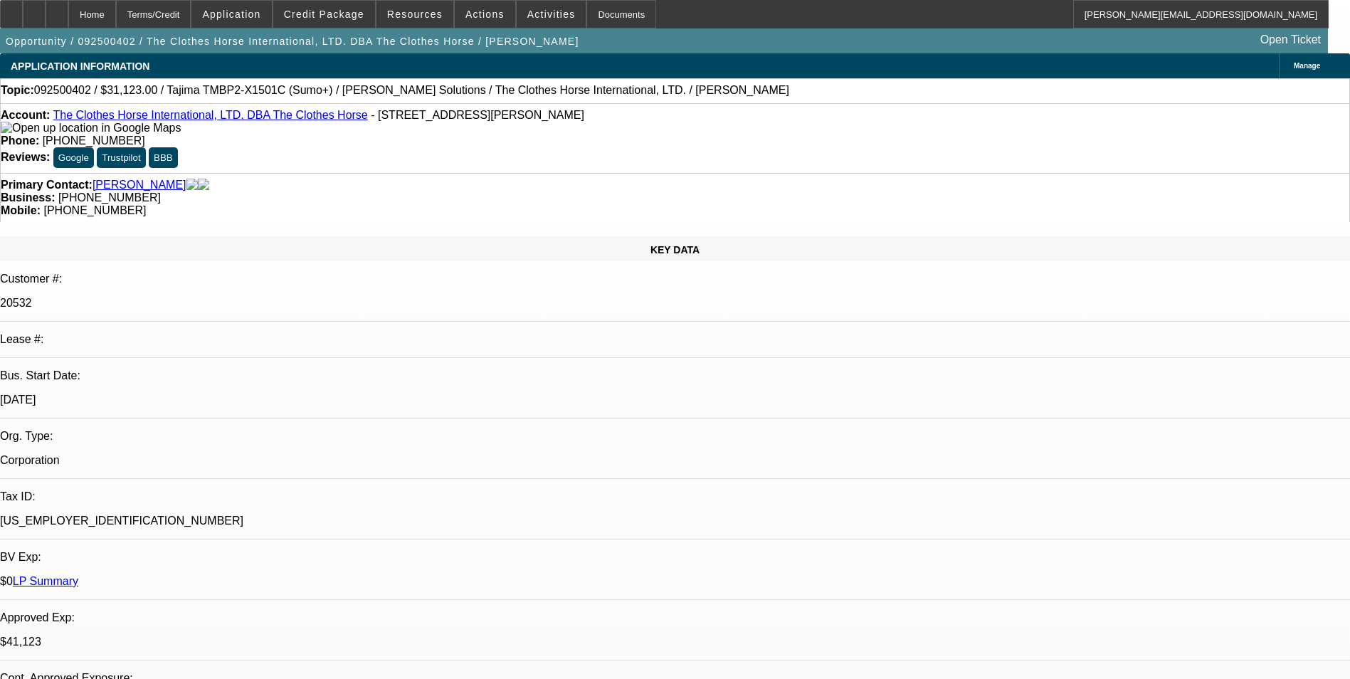
select select "2"
select select "0"
select select "1"
select select "2"
select select "6"
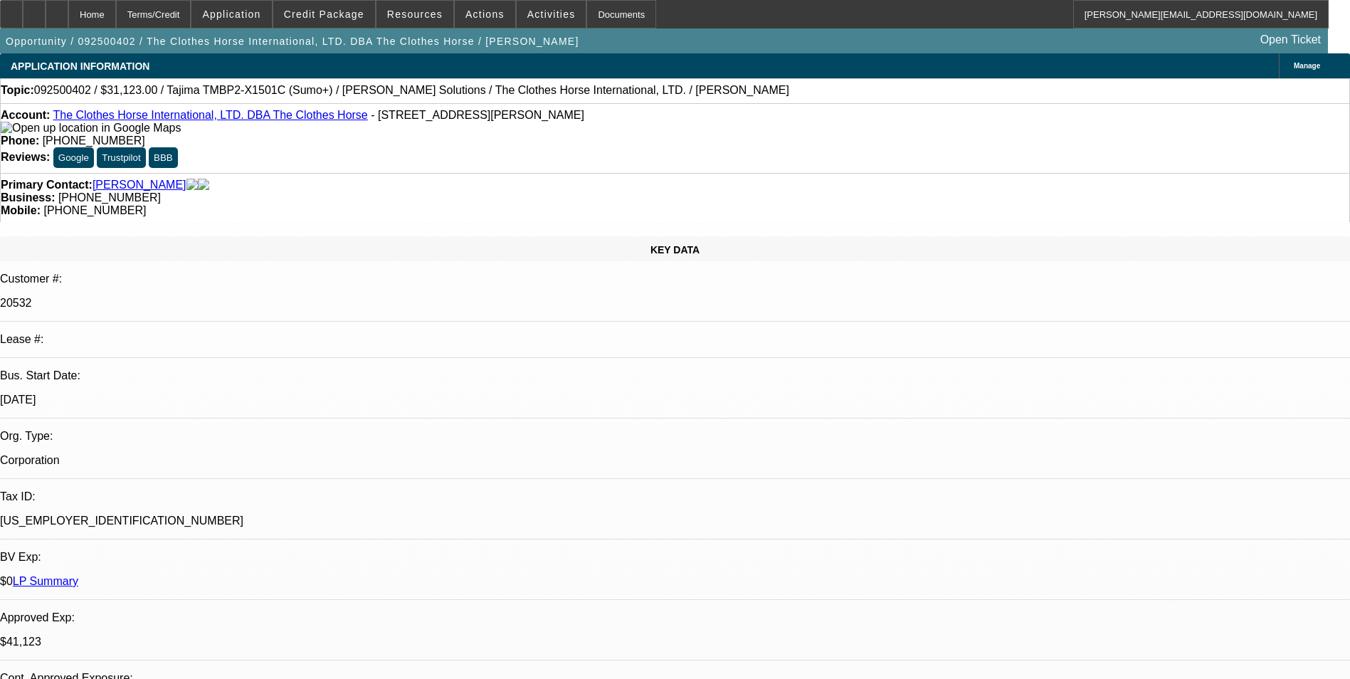
select select "1"
select select "2"
select select "6"
select select "1"
select select "2"
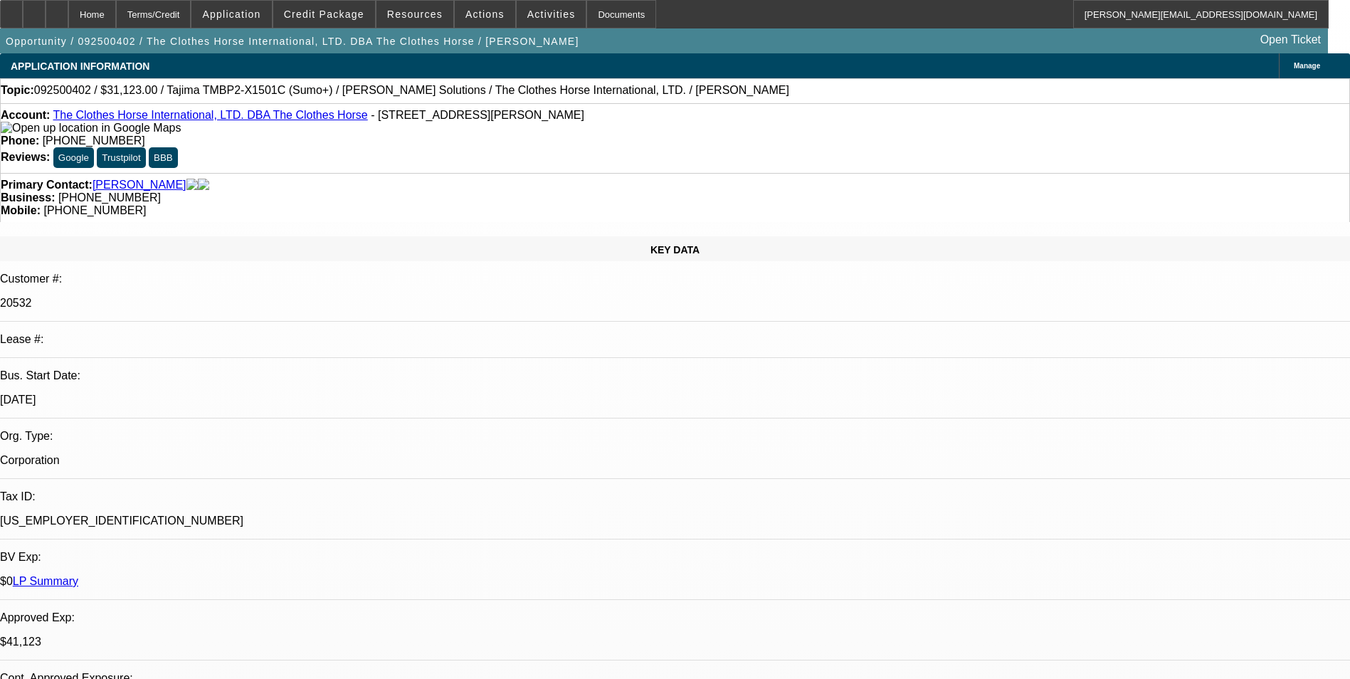
select select "6"
select select "1"
select select "2"
select select "6"
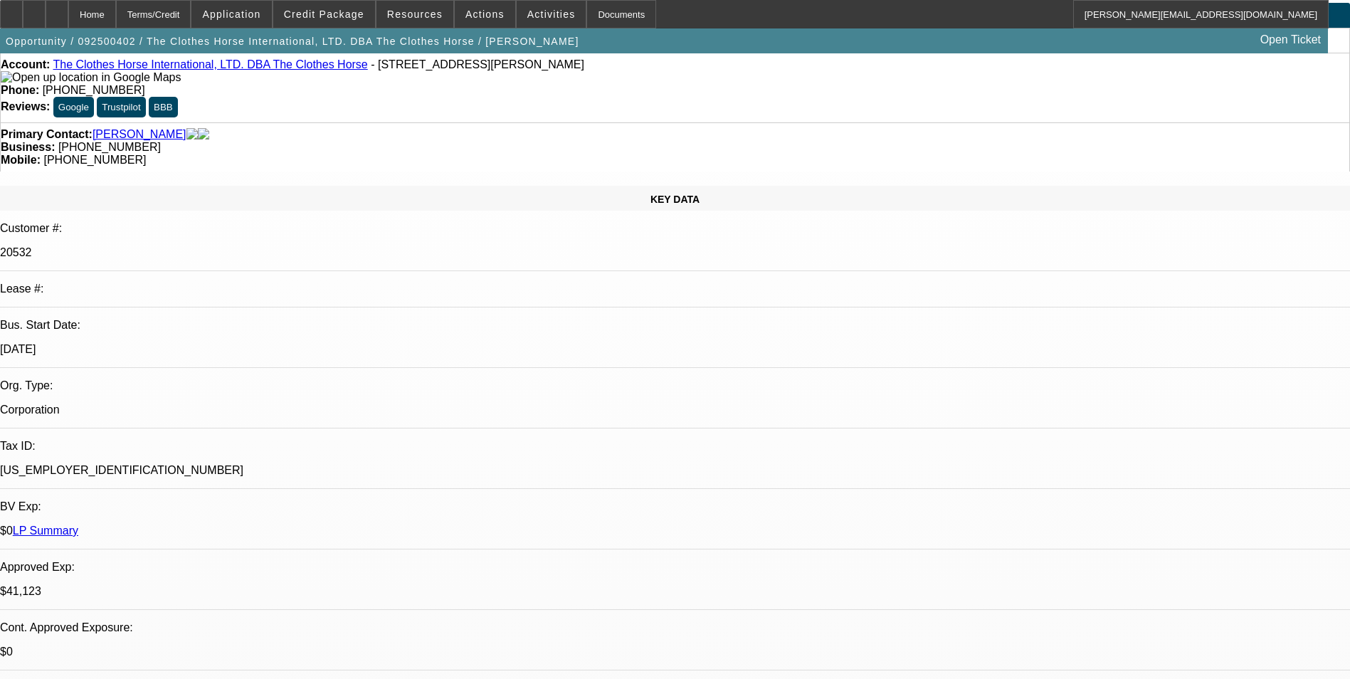
scroll to position [427, 0]
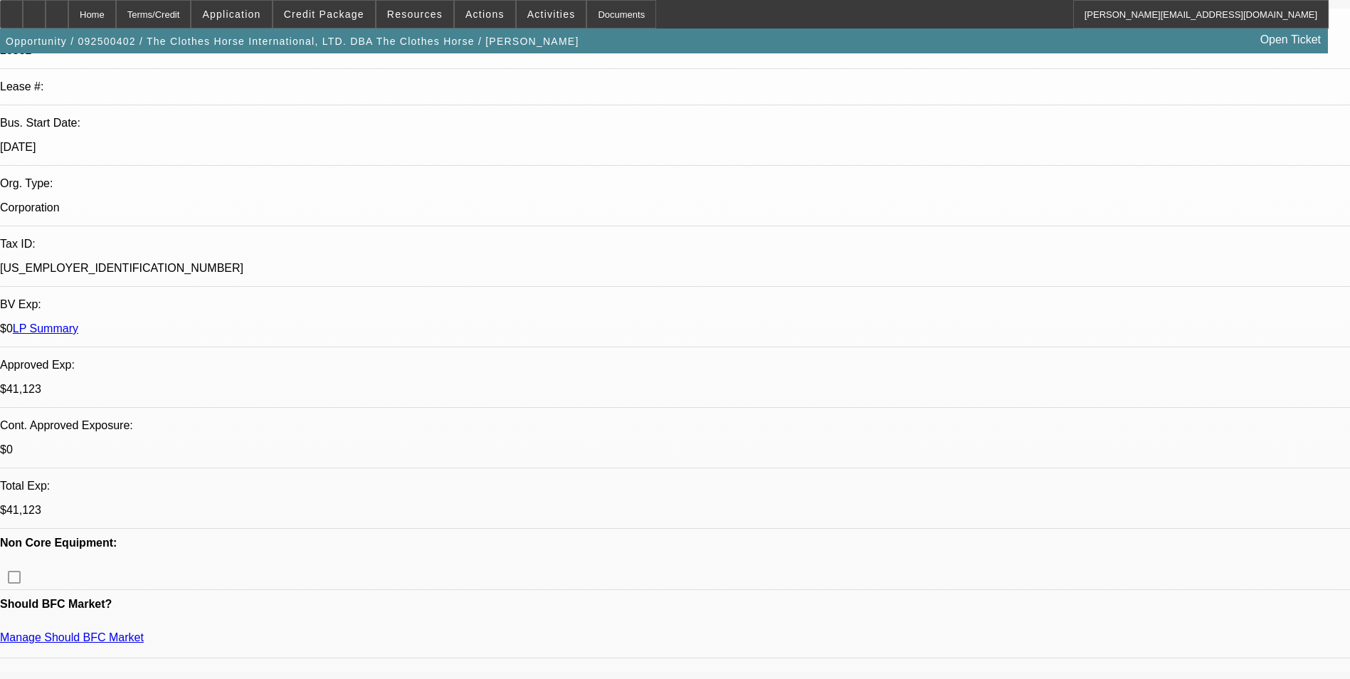
scroll to position [0, 0]
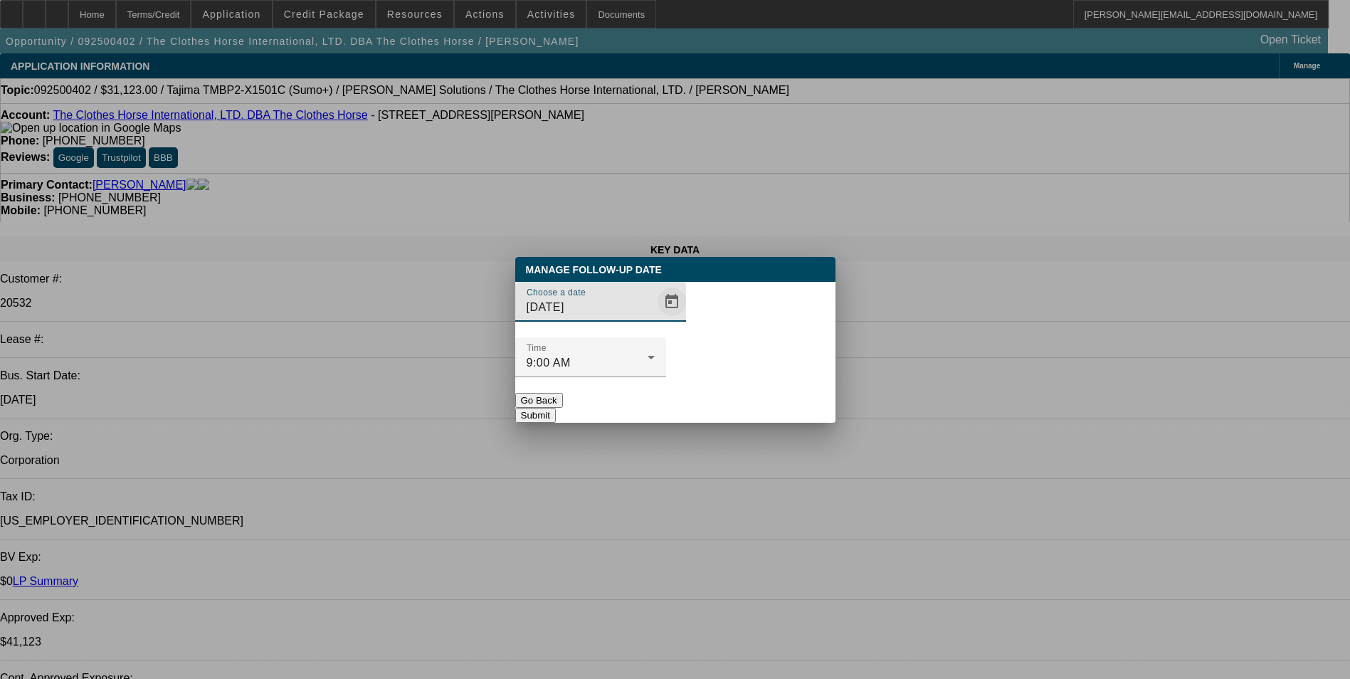
click at [655, 319] on span "Open calendar" at bounding box center [672, 302] width 34 height 34
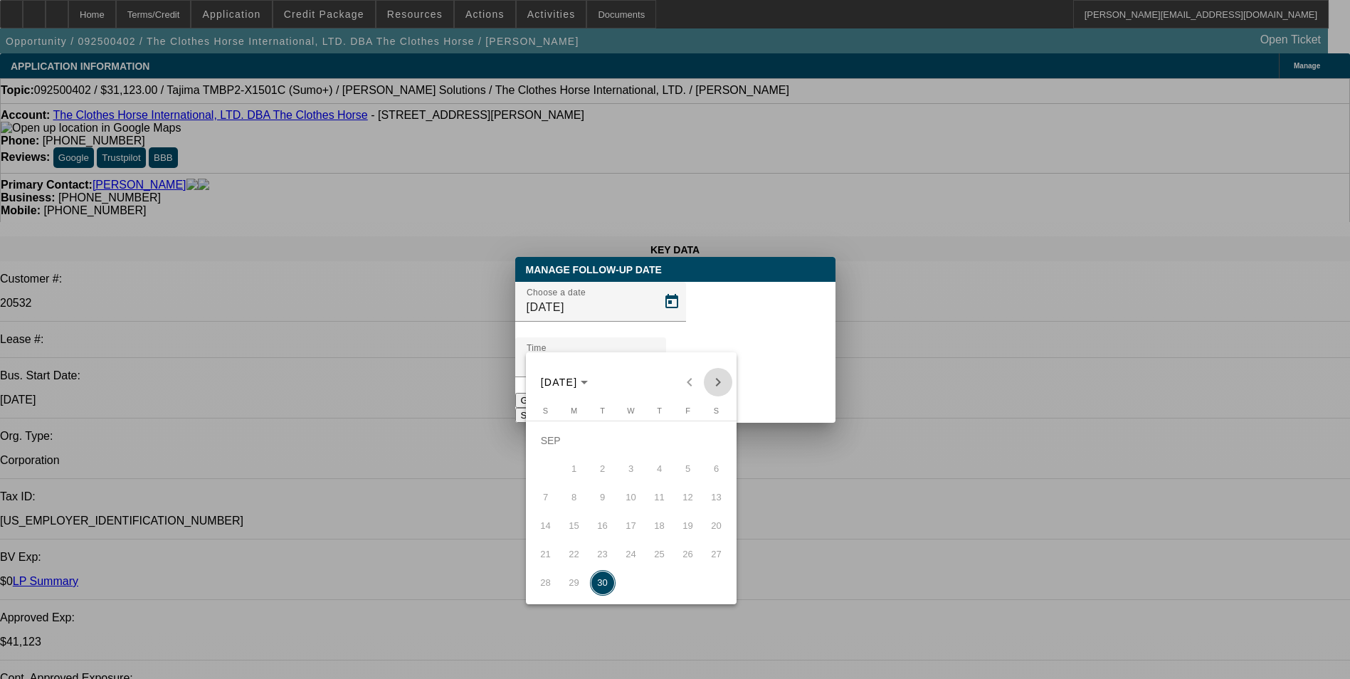
click at [721, 384] on span "Next month" at bounding box center [718, 382] width 28 height 28
drag, startPoint x: 656, startPoint y: 446, endPoint x: 670, endPoint y: 426, distance: 24.5
click at [657, 444] on span "2" at bounding box center [660, 441] width 26 height 26
type input "10/2/2025"
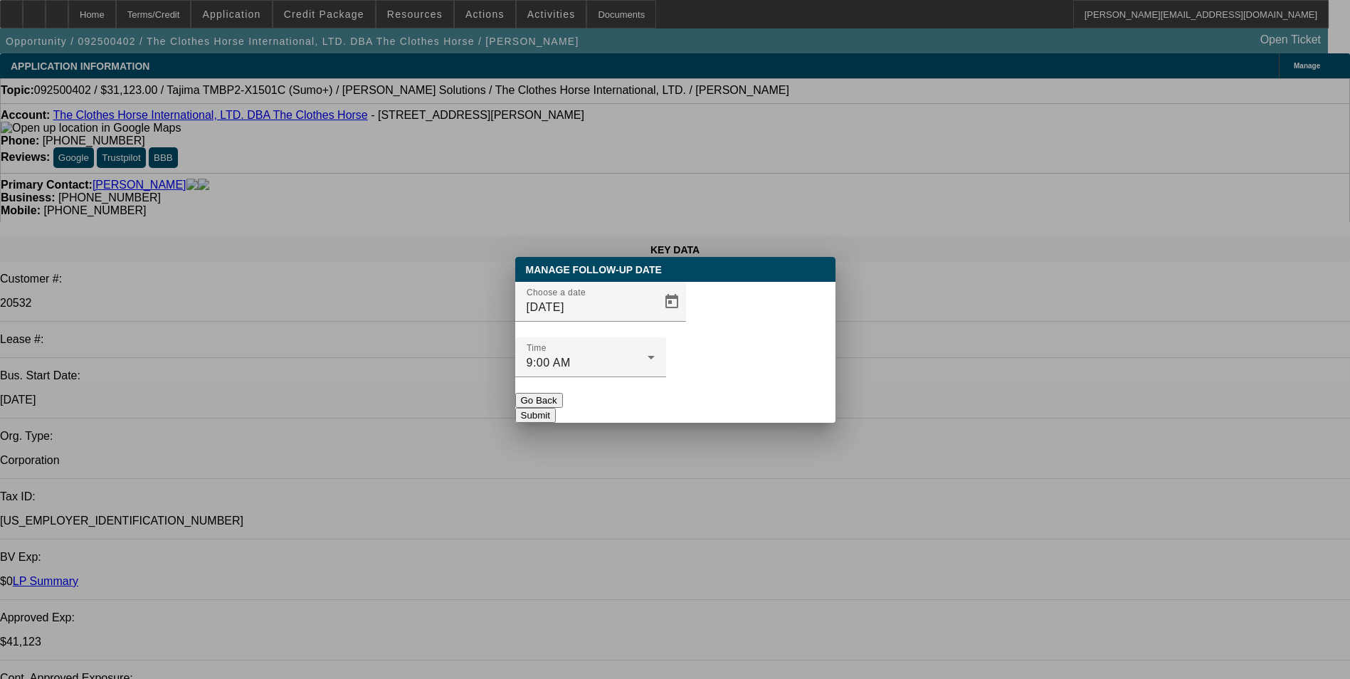
click at [556, 408] on button "Submit" at bounding box center [535, 415] width 41 height 15
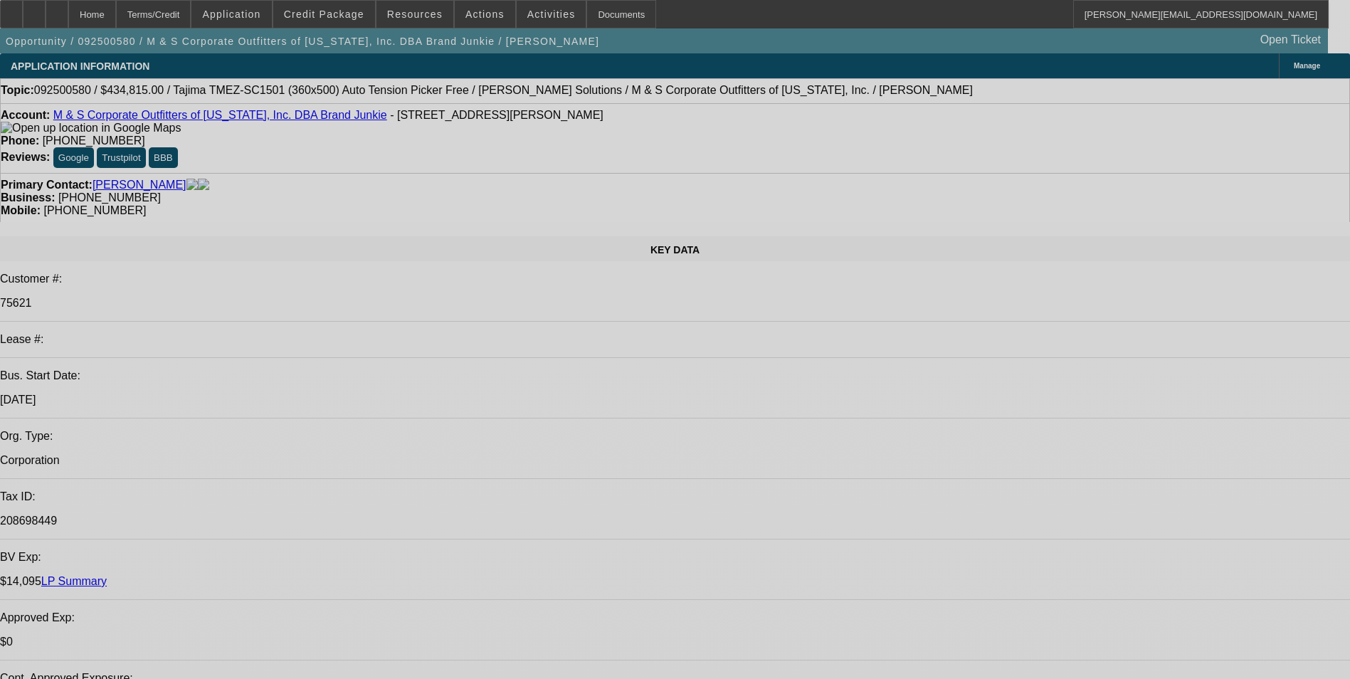
select select "0"
select select "2"
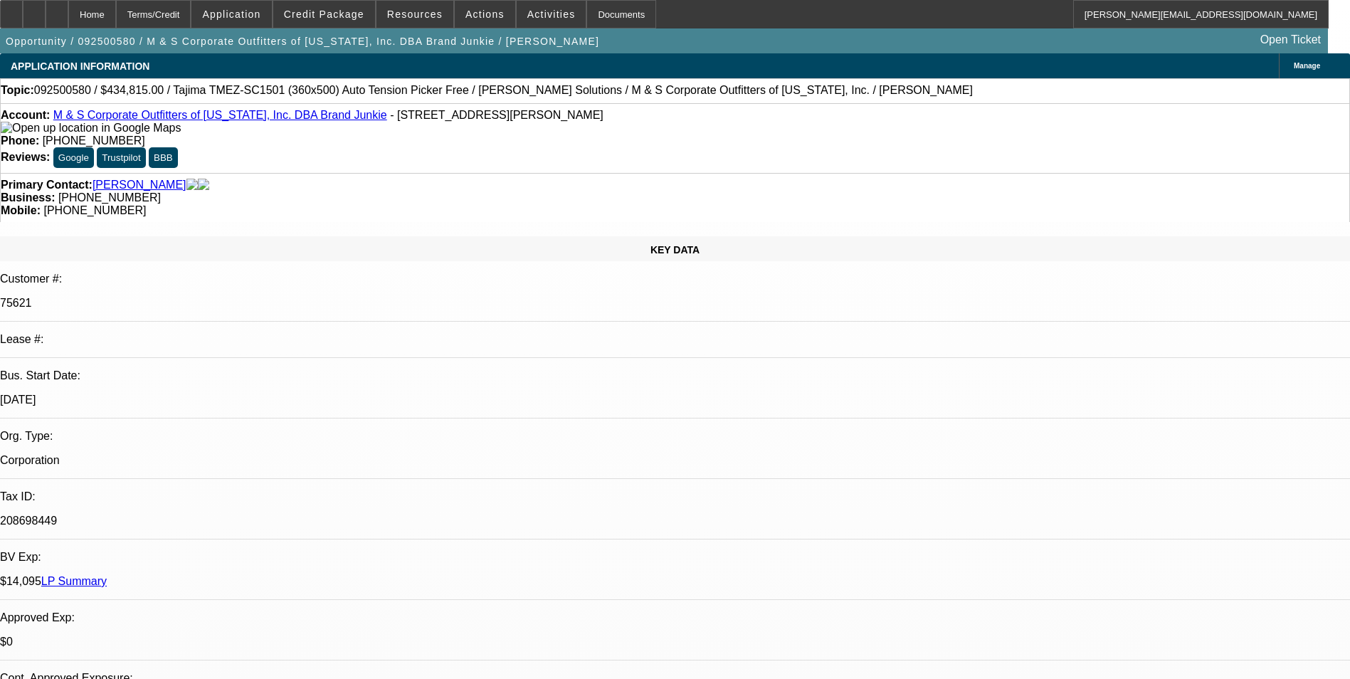
select select "0"
select select "2"
select select "0"
select select "1"
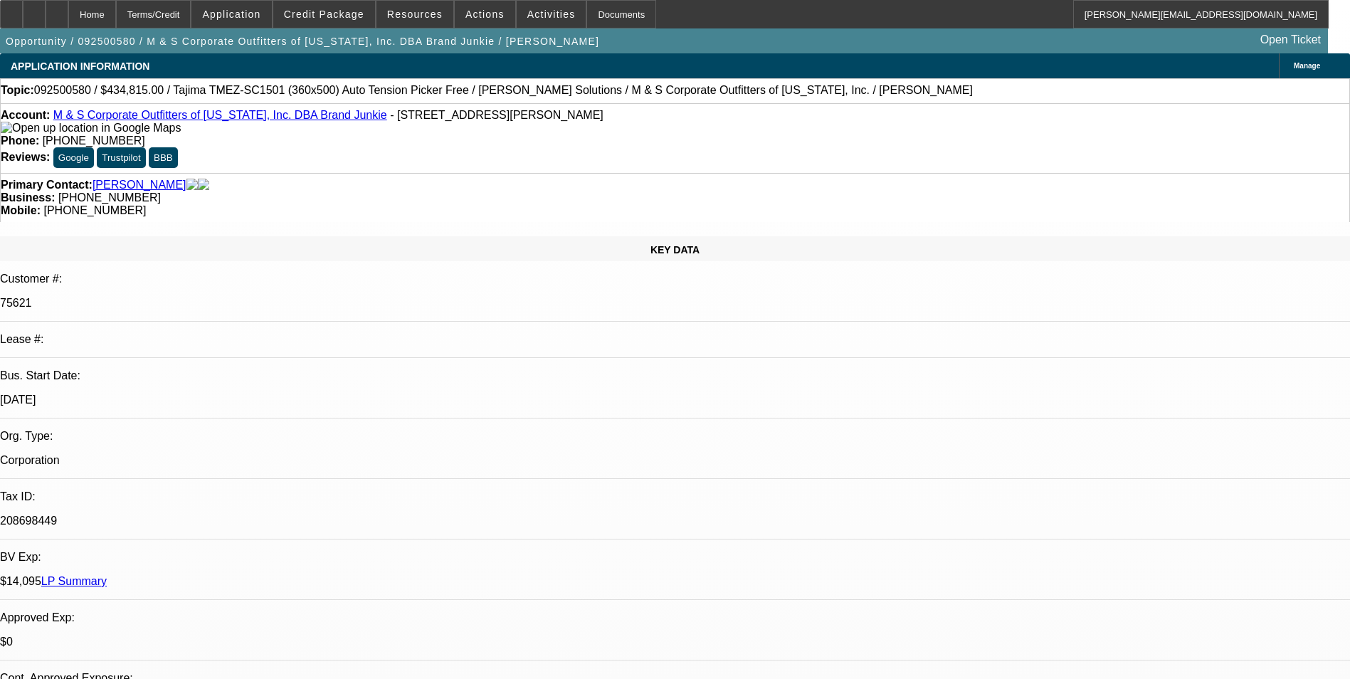
select select "2"
select select "6"
select select "1"
select select "2"
select select "6"
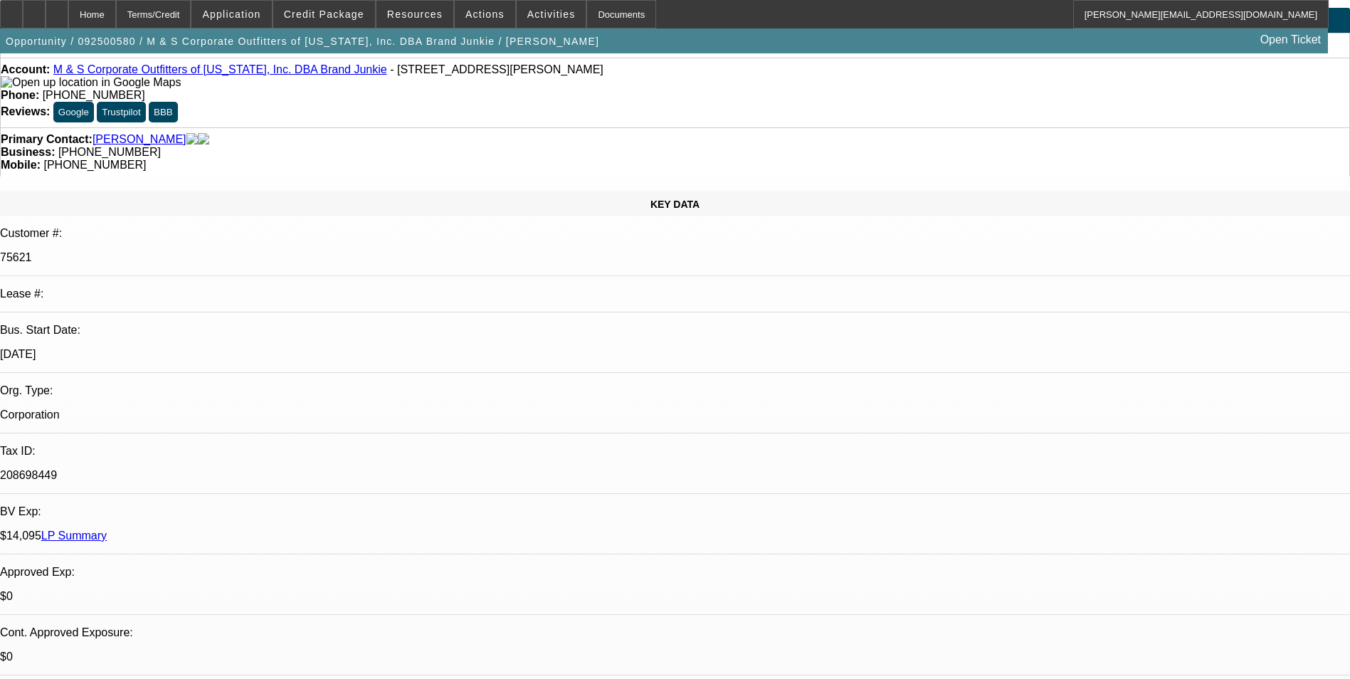
scroll to position [142, 0]
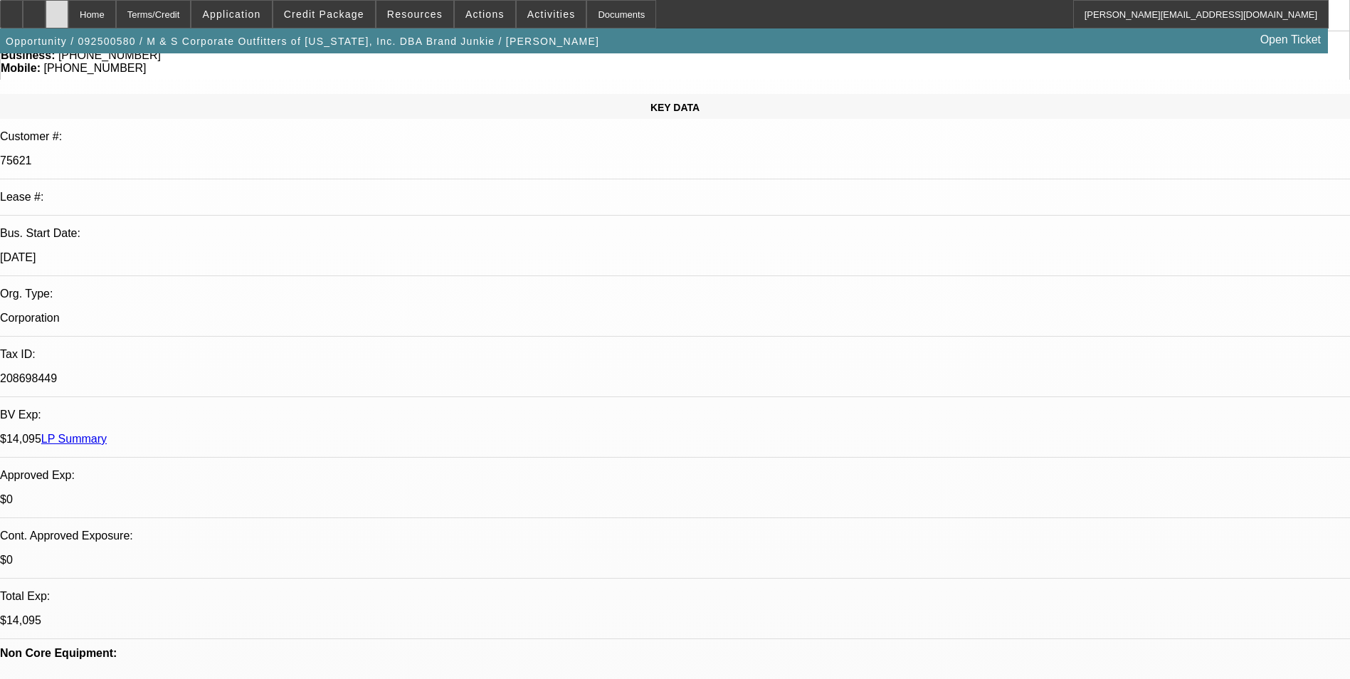
click at [68, 21] on div at bounding box center [57, 14] width 23 height 28
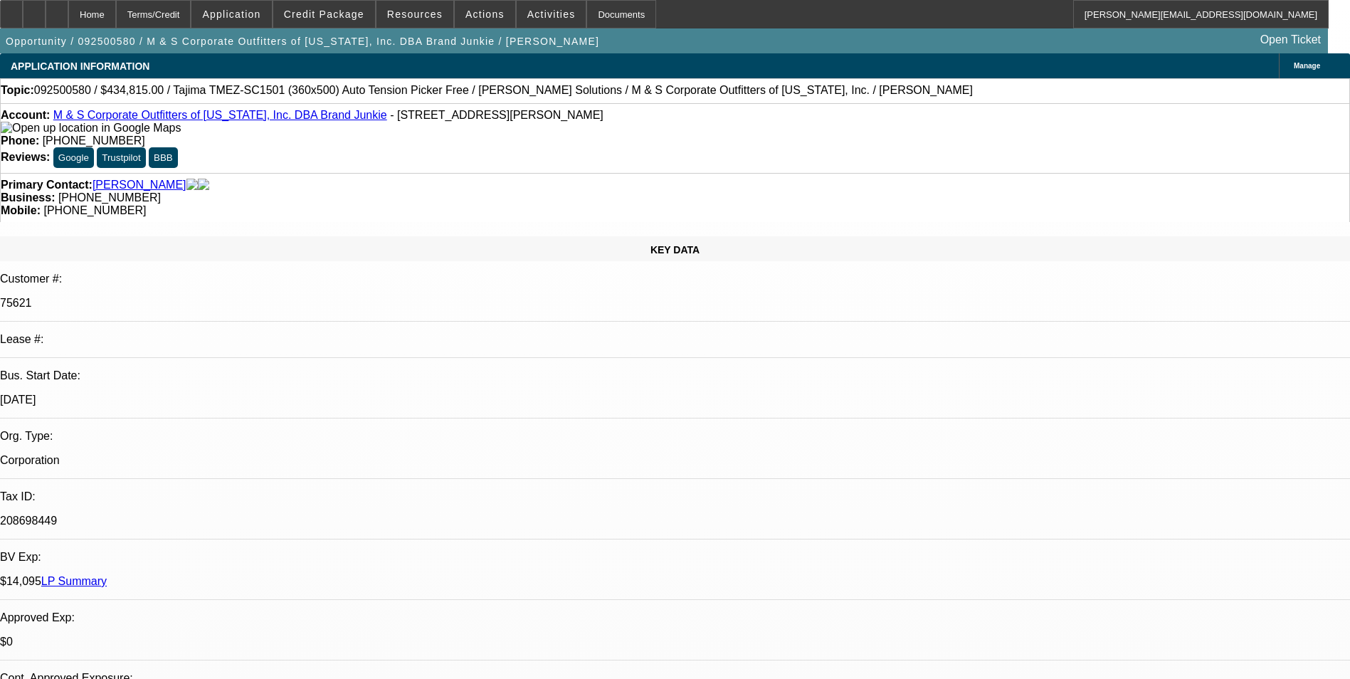
select select "0"
select select "2"
select select "0"
select select "2"
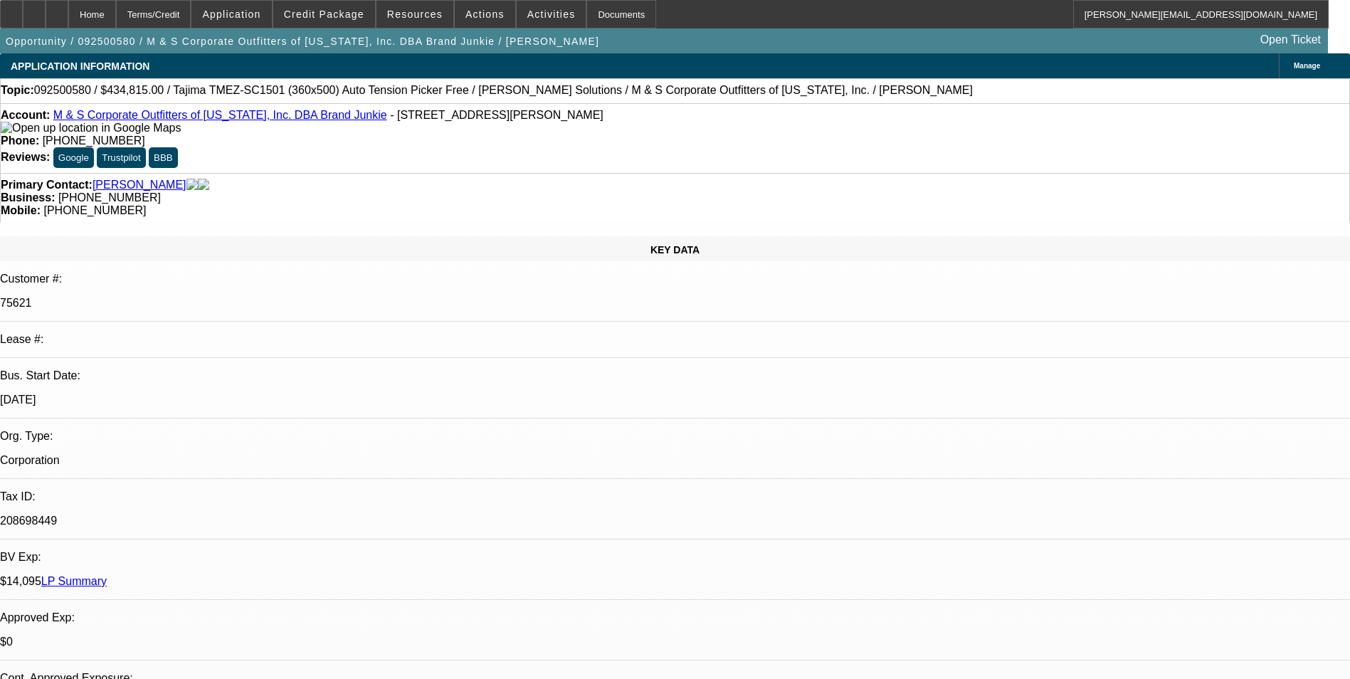
select select "0"
select select "1"
select select "2"
select select "6"
select select "1"
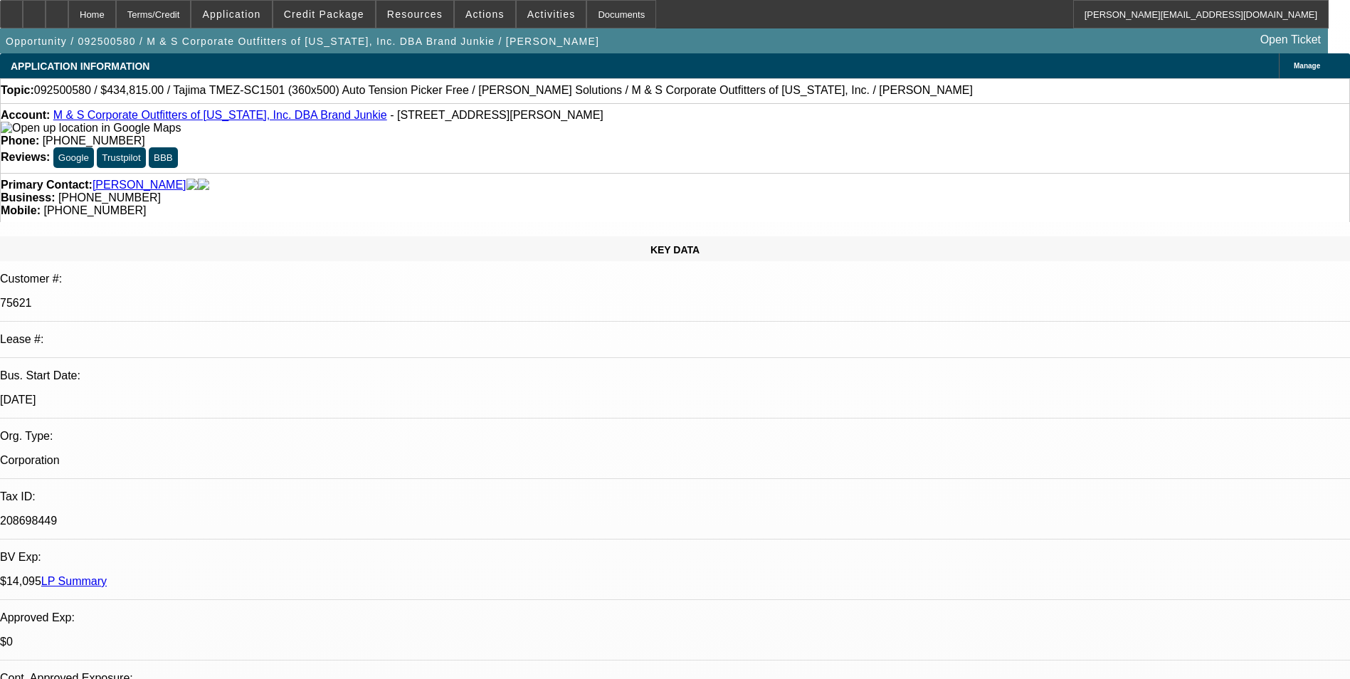
select select "2"
select select "6"
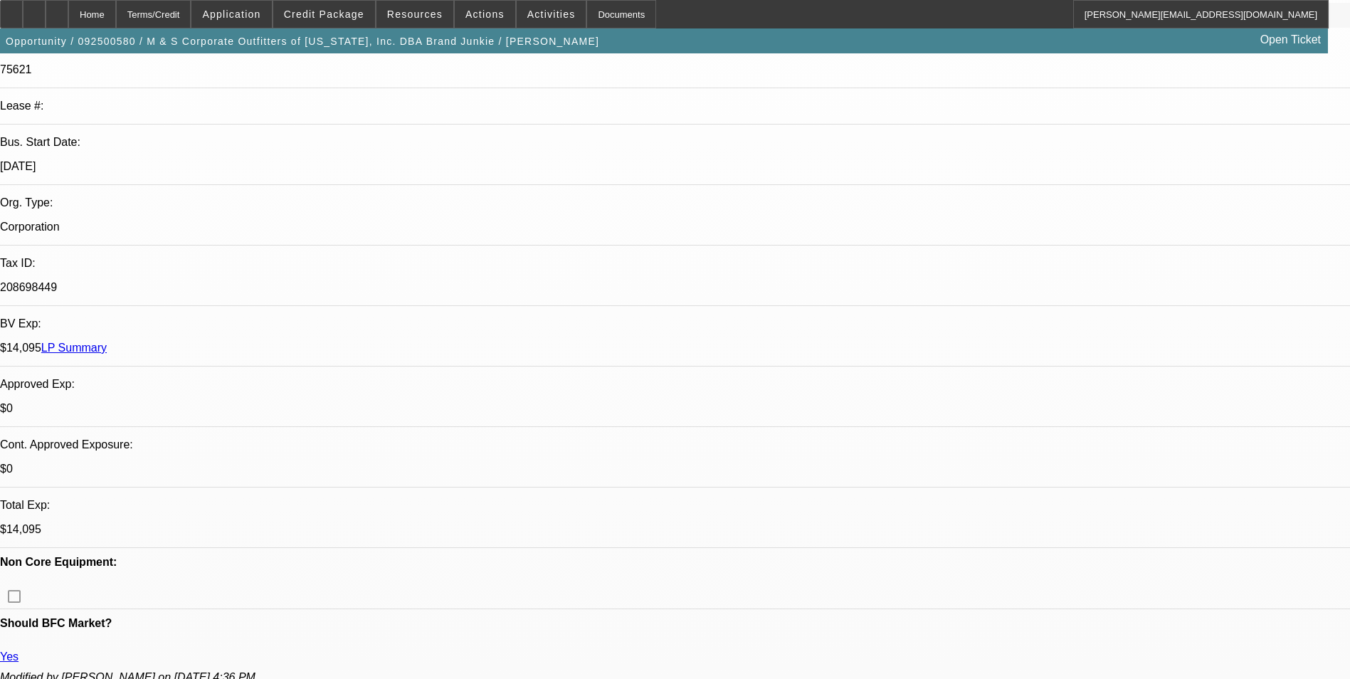
scroll to position [285, 0]
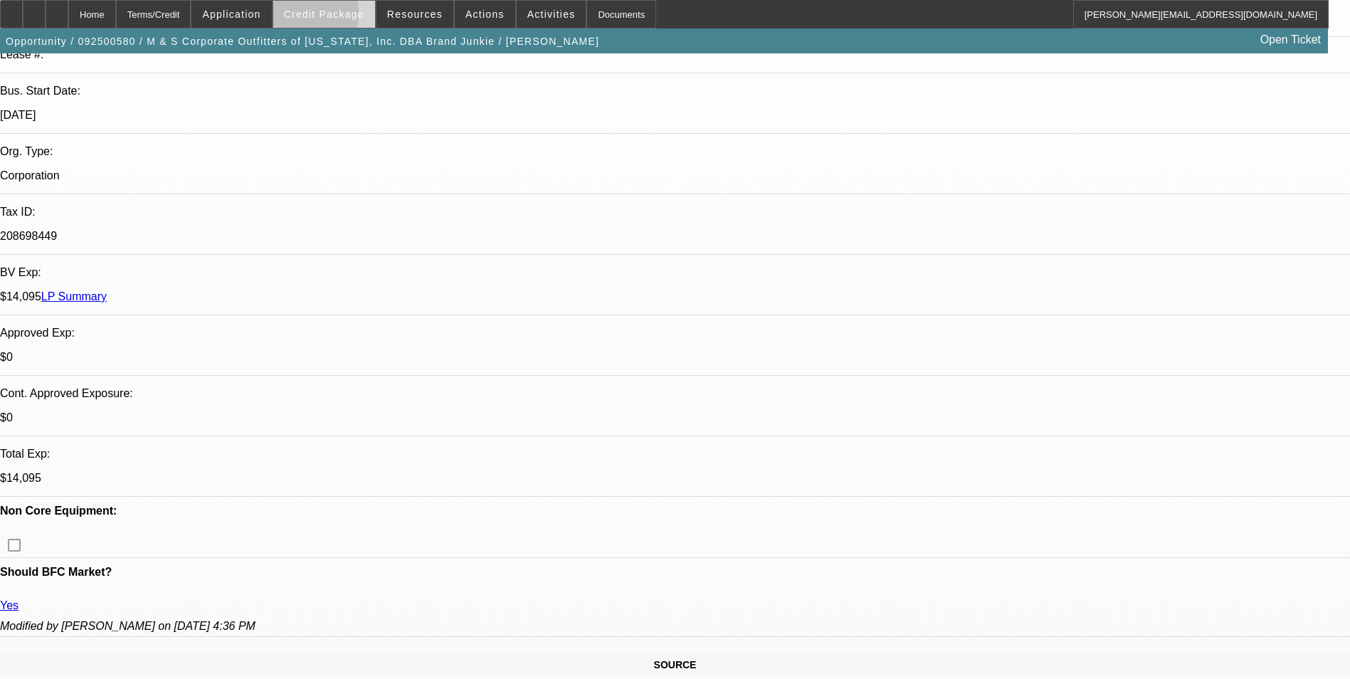
click at [311, 16] on span "Credit Package" at bounding box center [324, 14] width 80 height 11
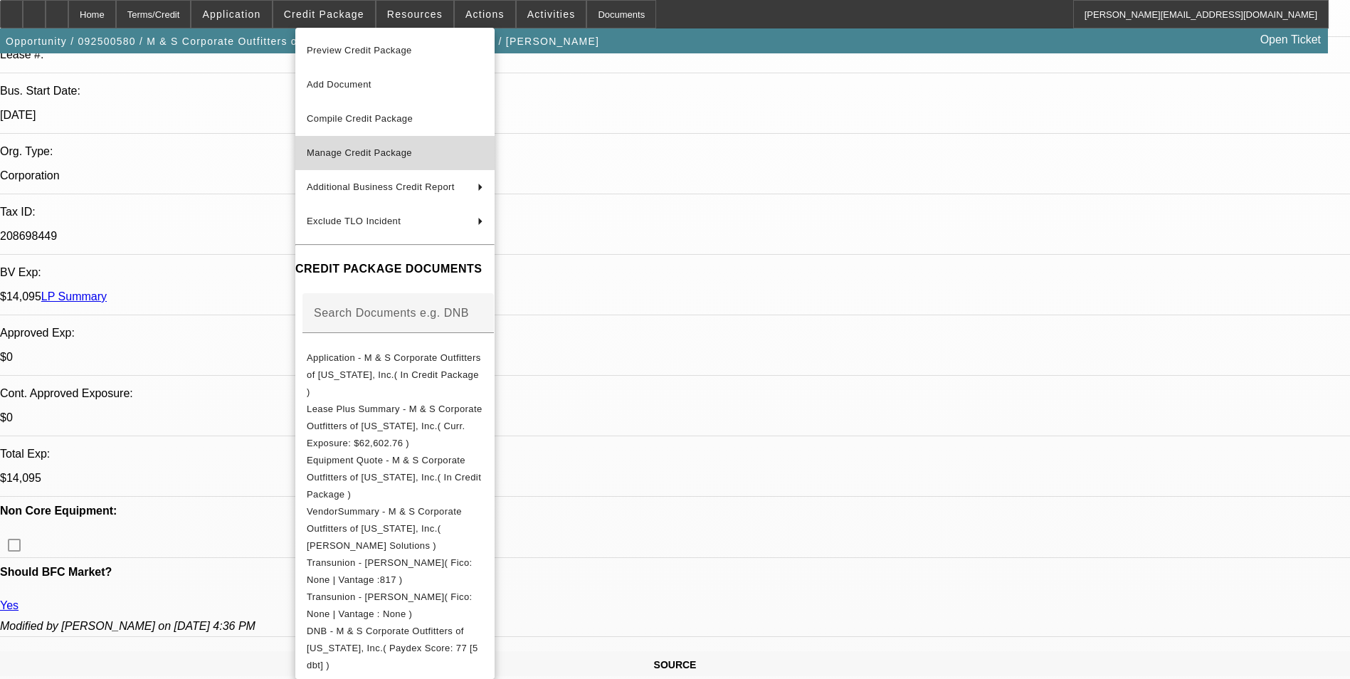
click at [426, 153] on span "Manage Credit Package" at bounding box center [395, 152] width 176 height 17
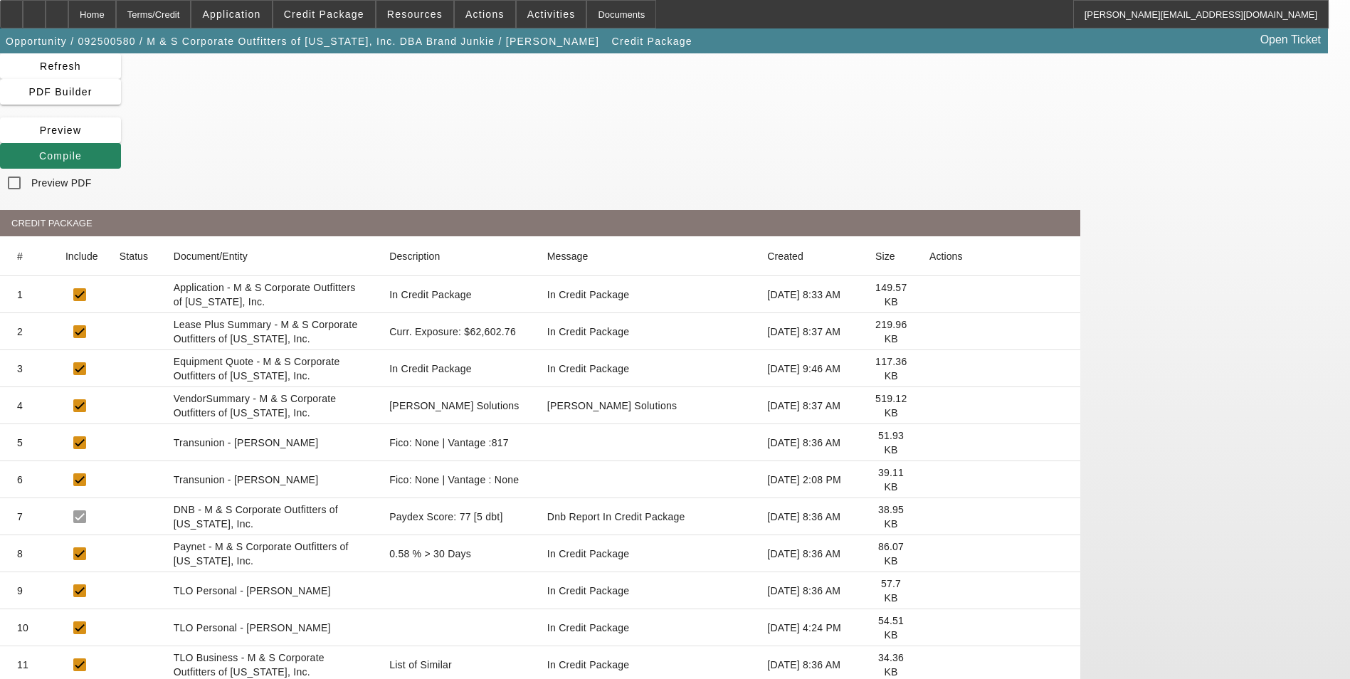
scroll to position [71, 0]
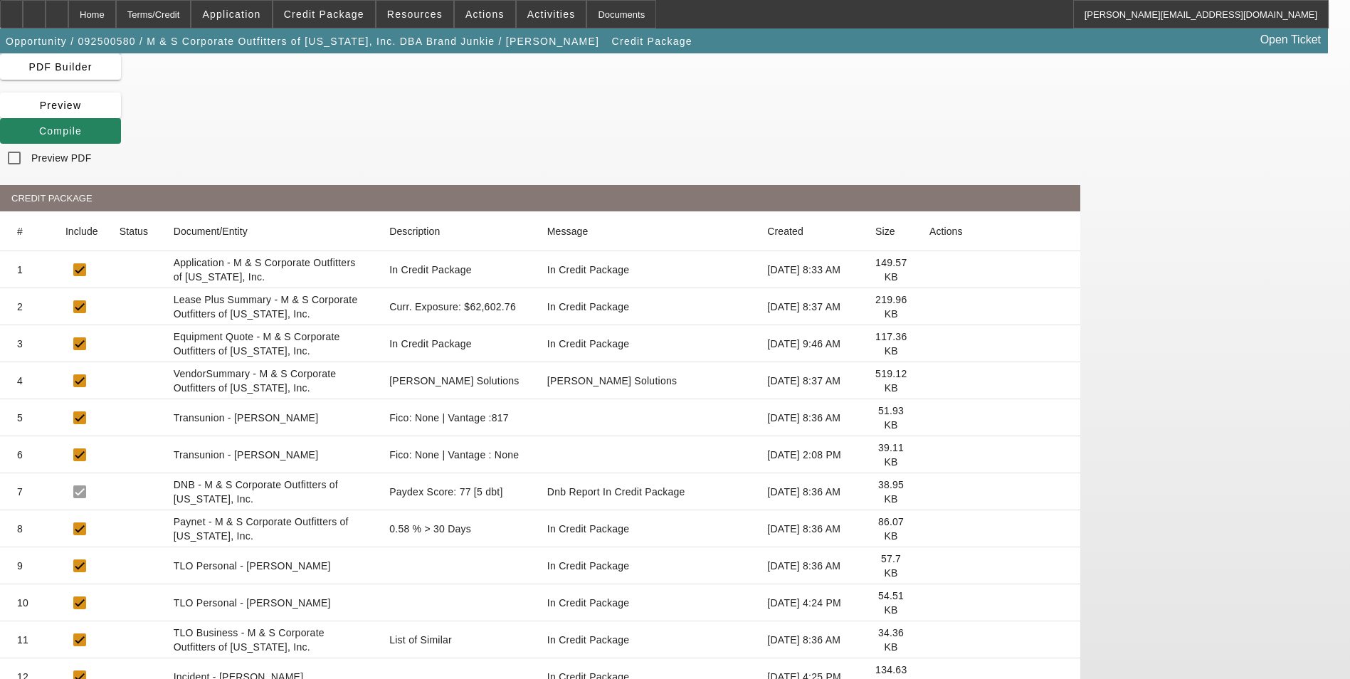
click at [929, 455] on icon at bounding box center [929, 455] width 0 height 0
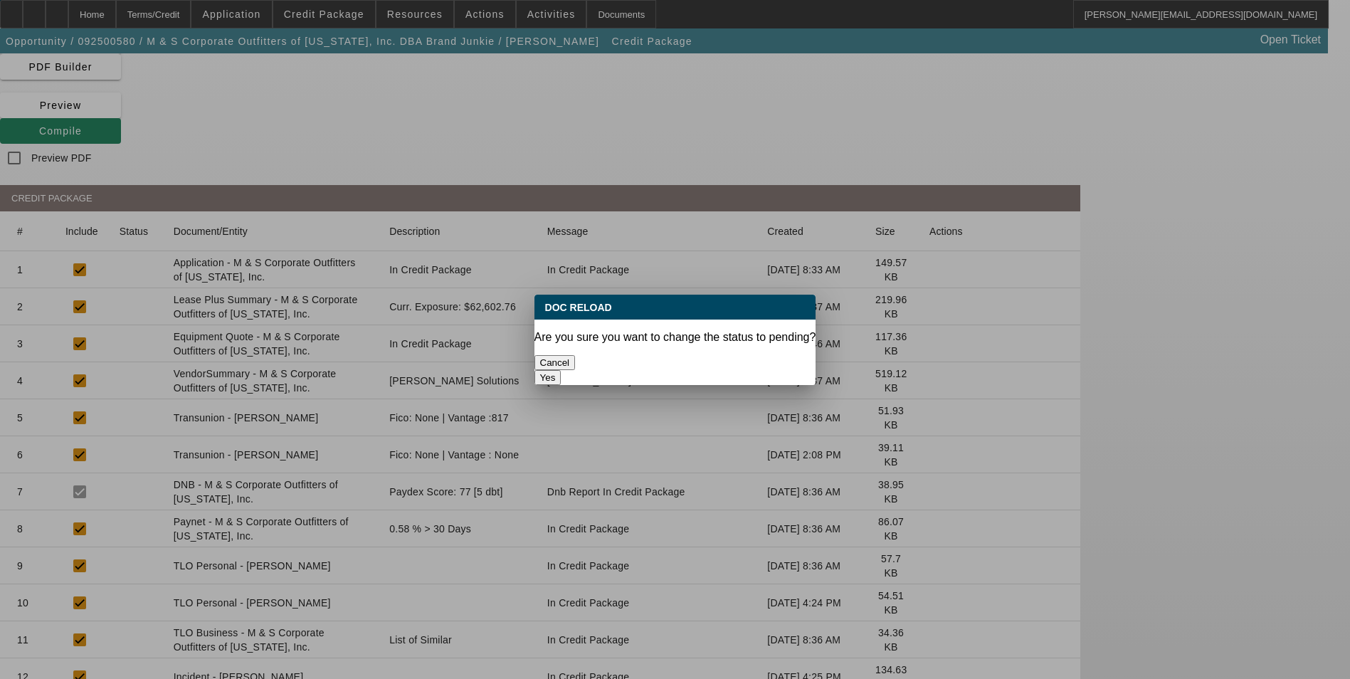
click at [561, 370] on button "Yes" at bounding box center [547, 377] width 27 height 15
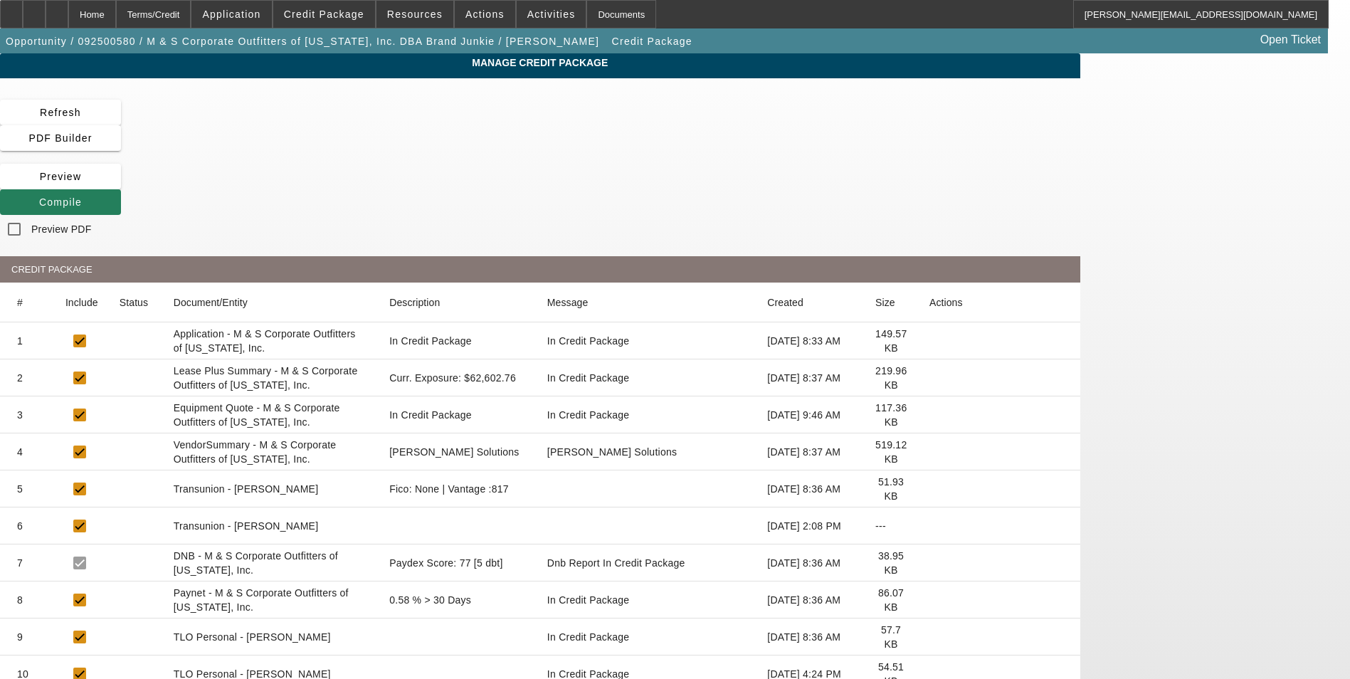
click at [39, 196] on icon at bounding box center [39, 201] width 0 height 11
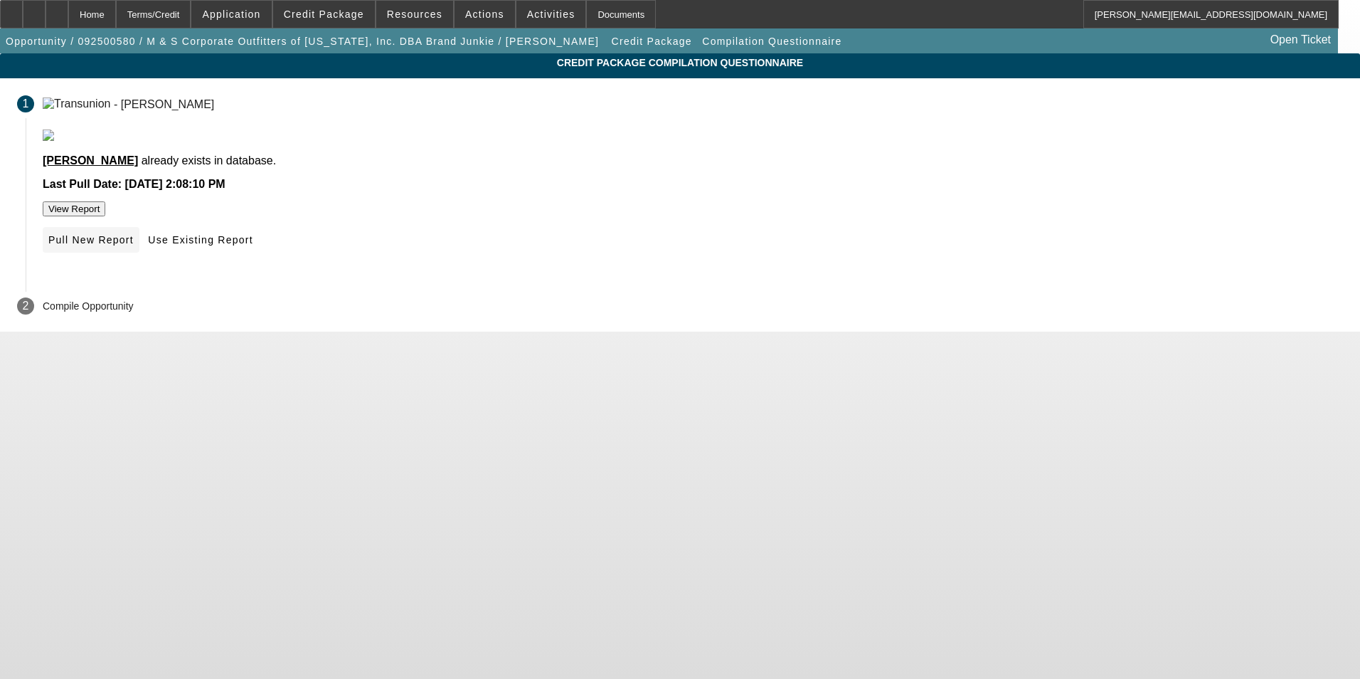
click at [134, 245] on span "Pull New Report" at bounding box center [90, 239] width 85 height 11
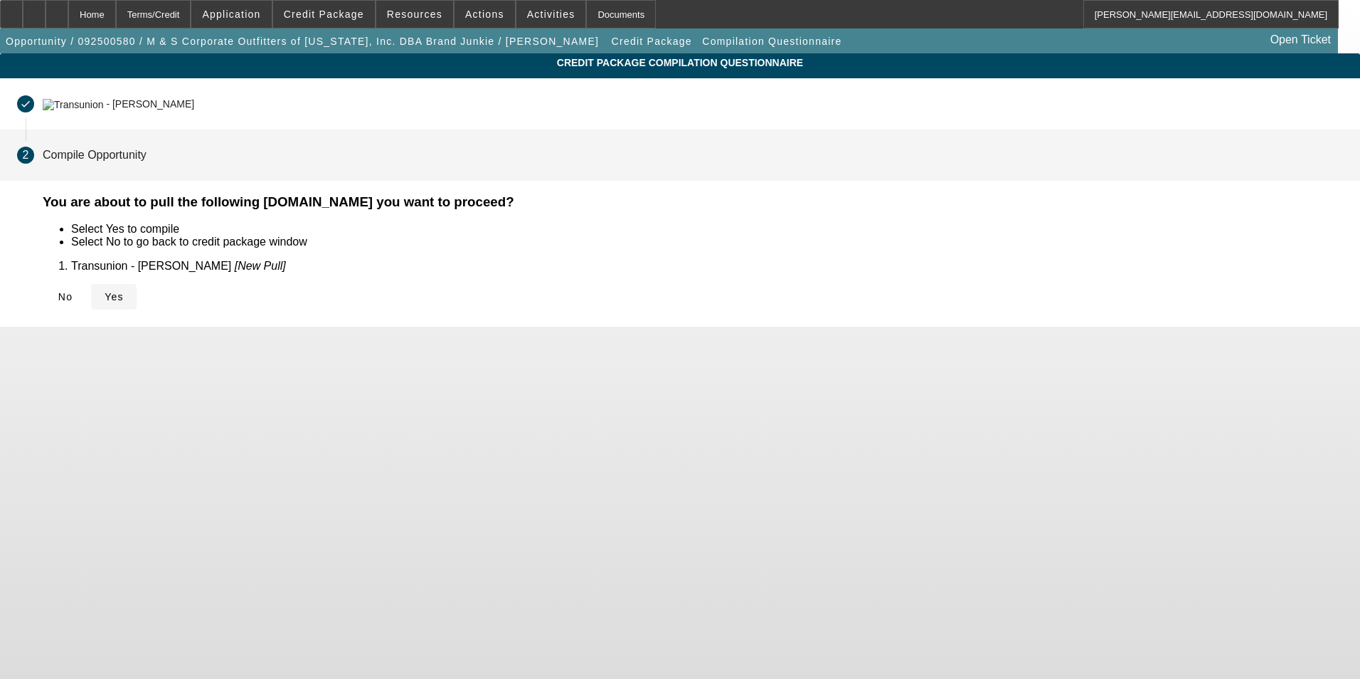
click at [124, 292] on span "Yes" at bounding box center [114, 296] width 19 height 11
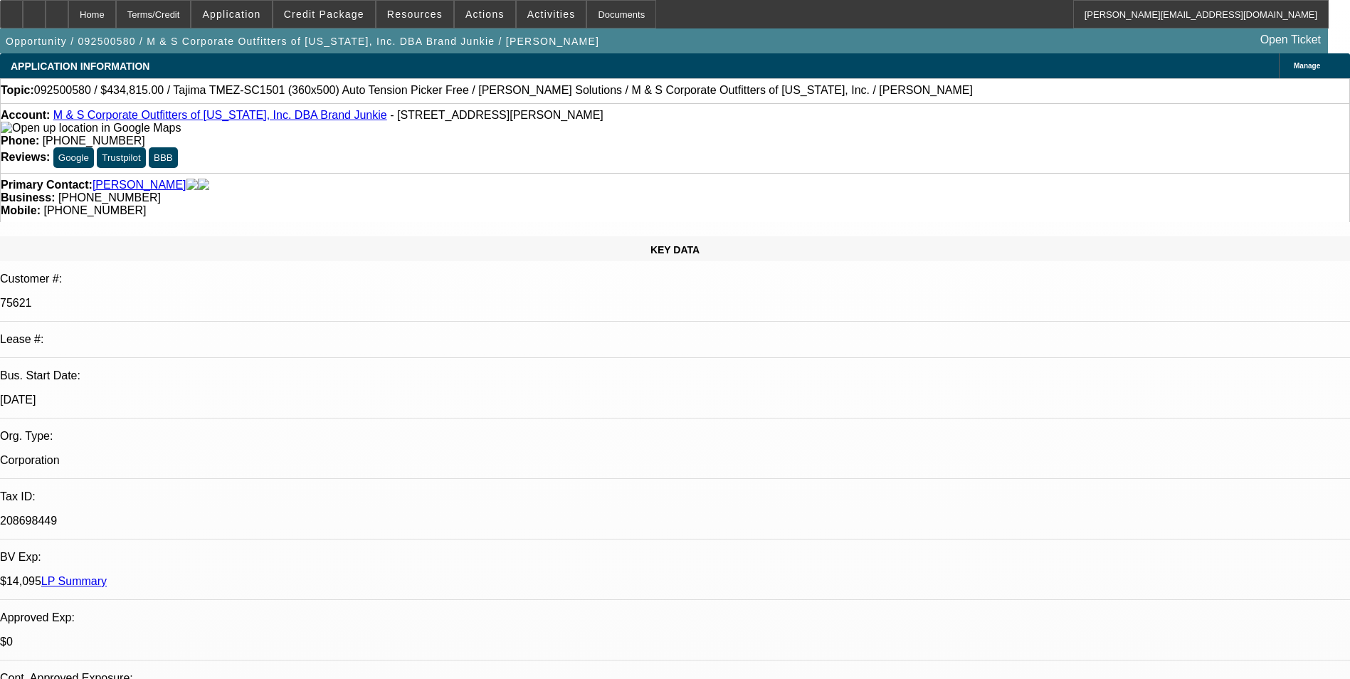
select select "0"
select select "2"
select select "0"
select select "6"
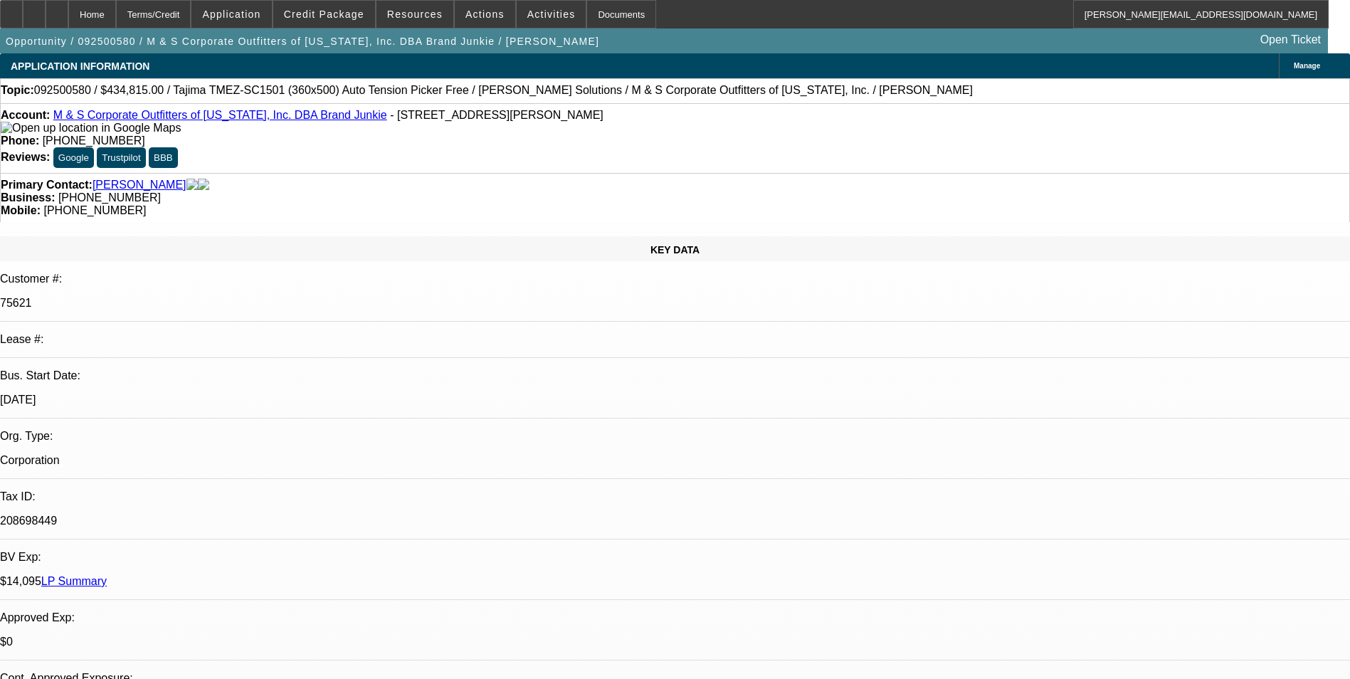
select select "0"
select select "2"
select select "0"
select select "6"
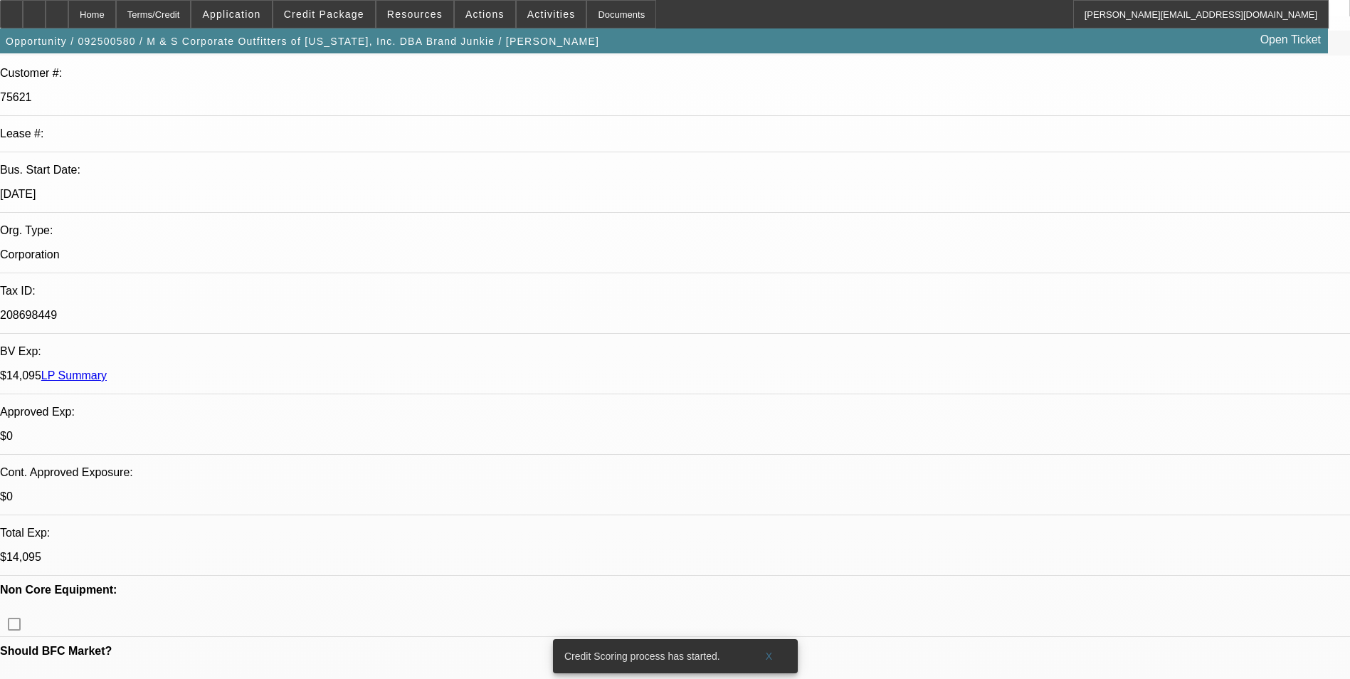
scroll to position [213, 0]
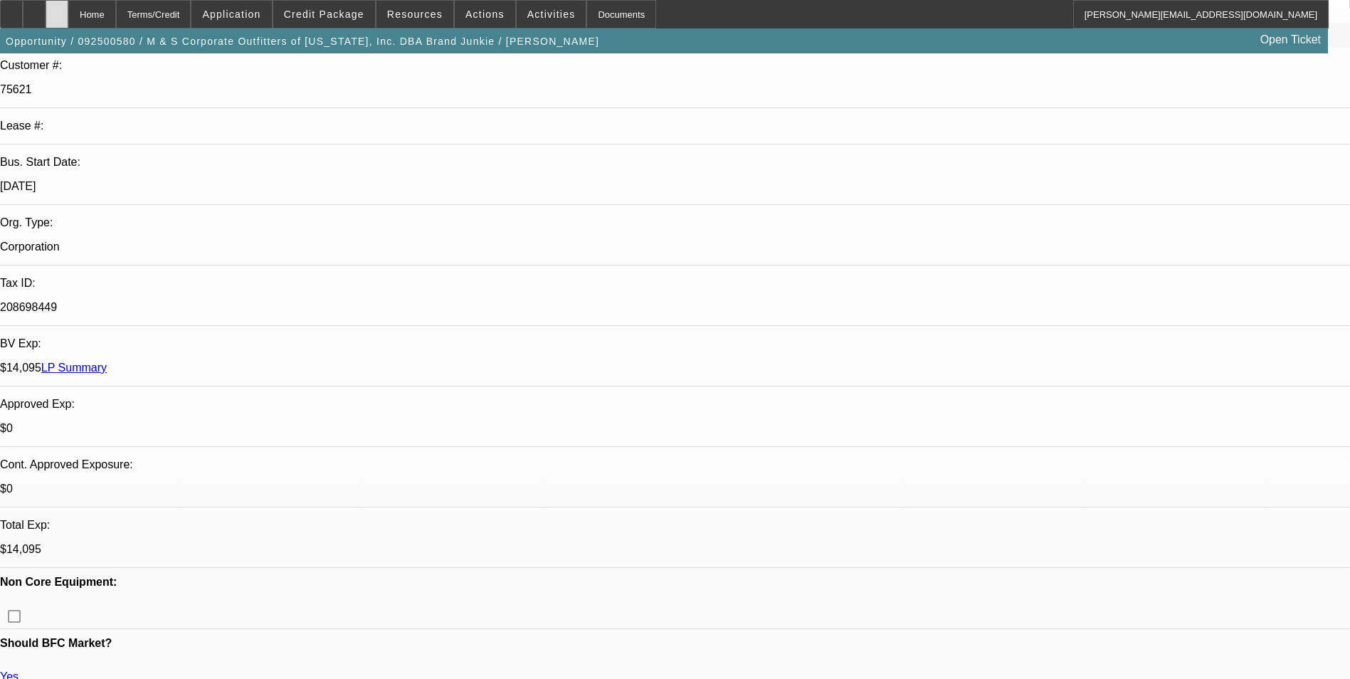
click at [68, 8] on div at bounding box center [57, 14] width 23 height 28
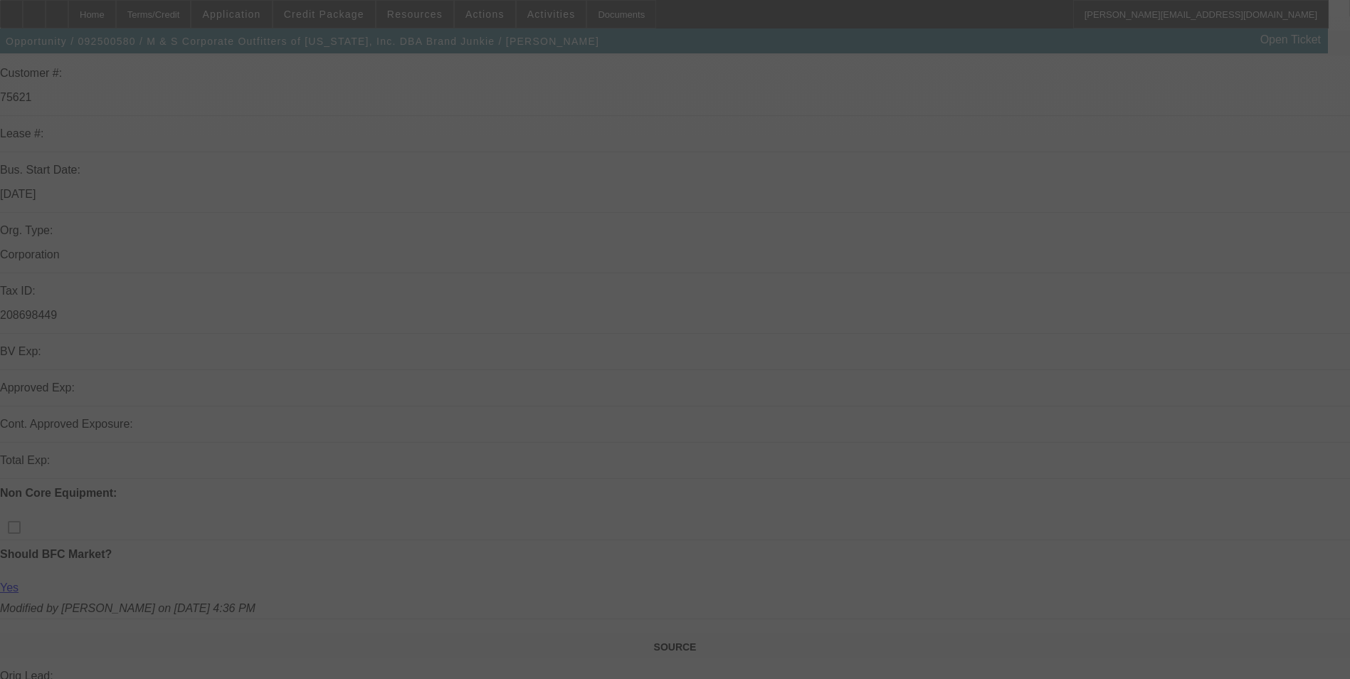
scroll to position [213, 0]
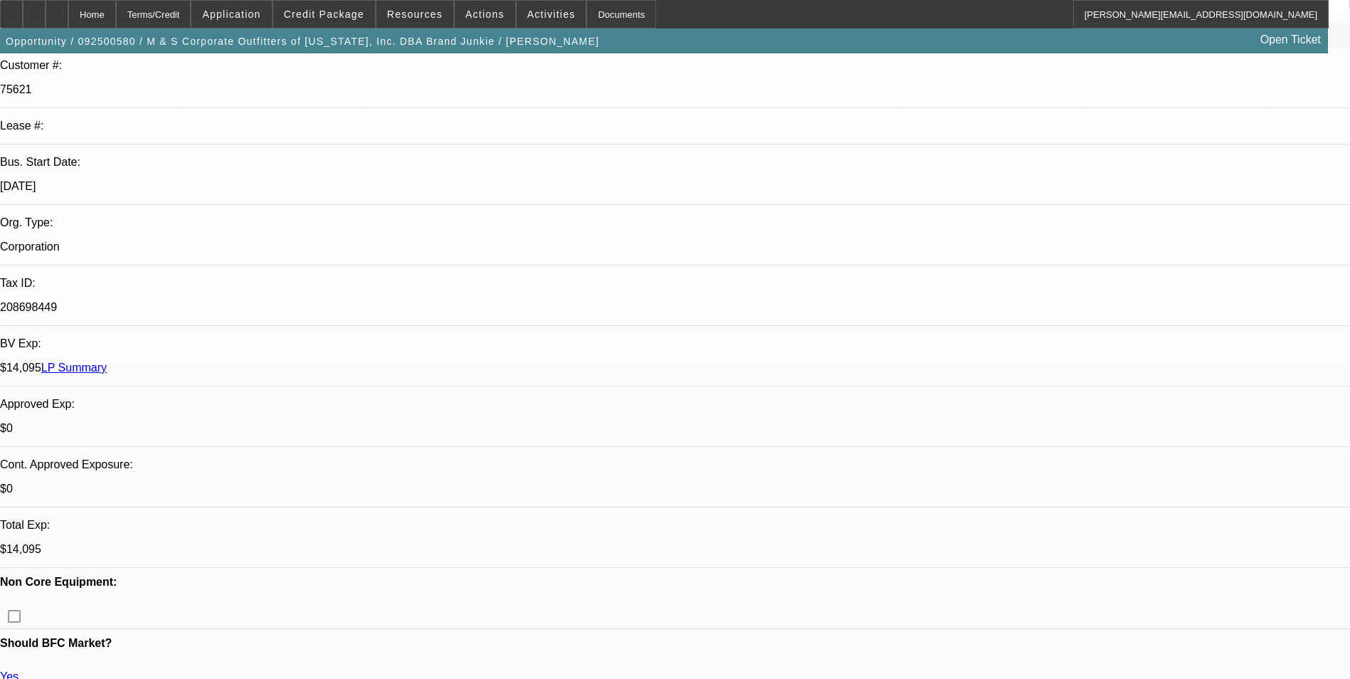
select select "0"
select select "2"
select select "0"
select select "6"
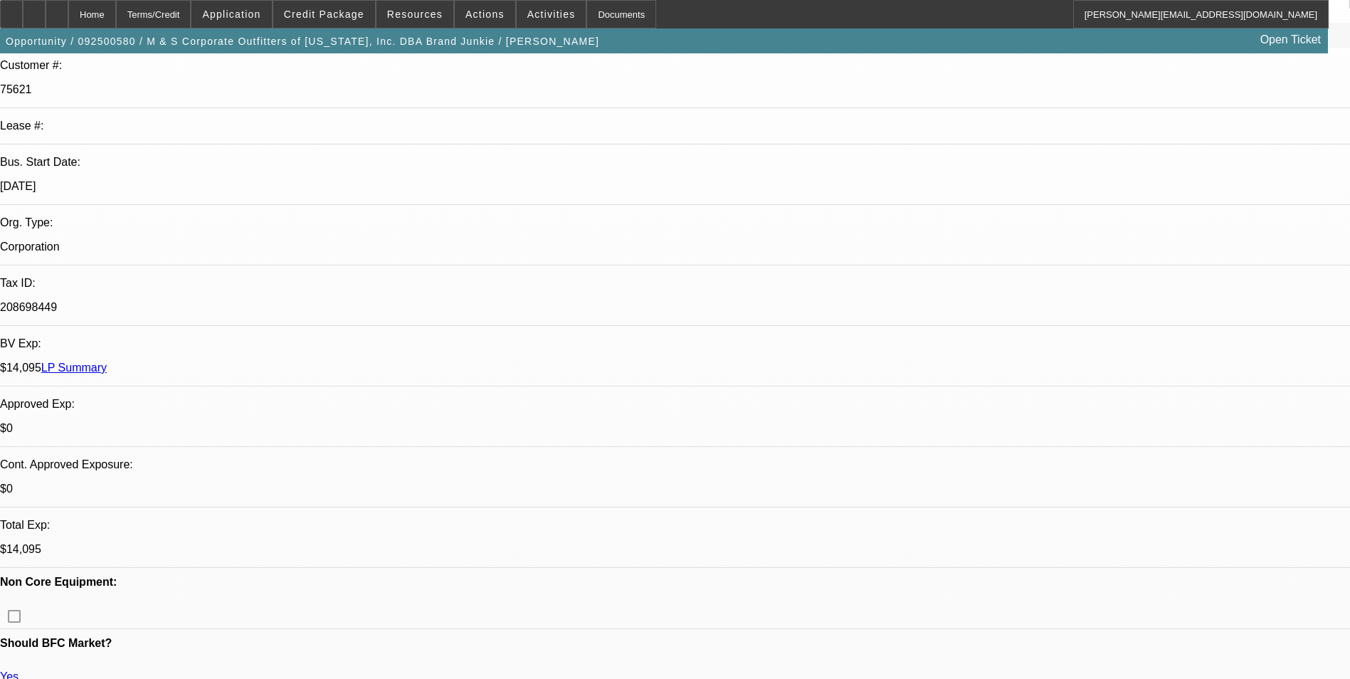
select select "0"
select select "2"
select select "0"
select select "6"
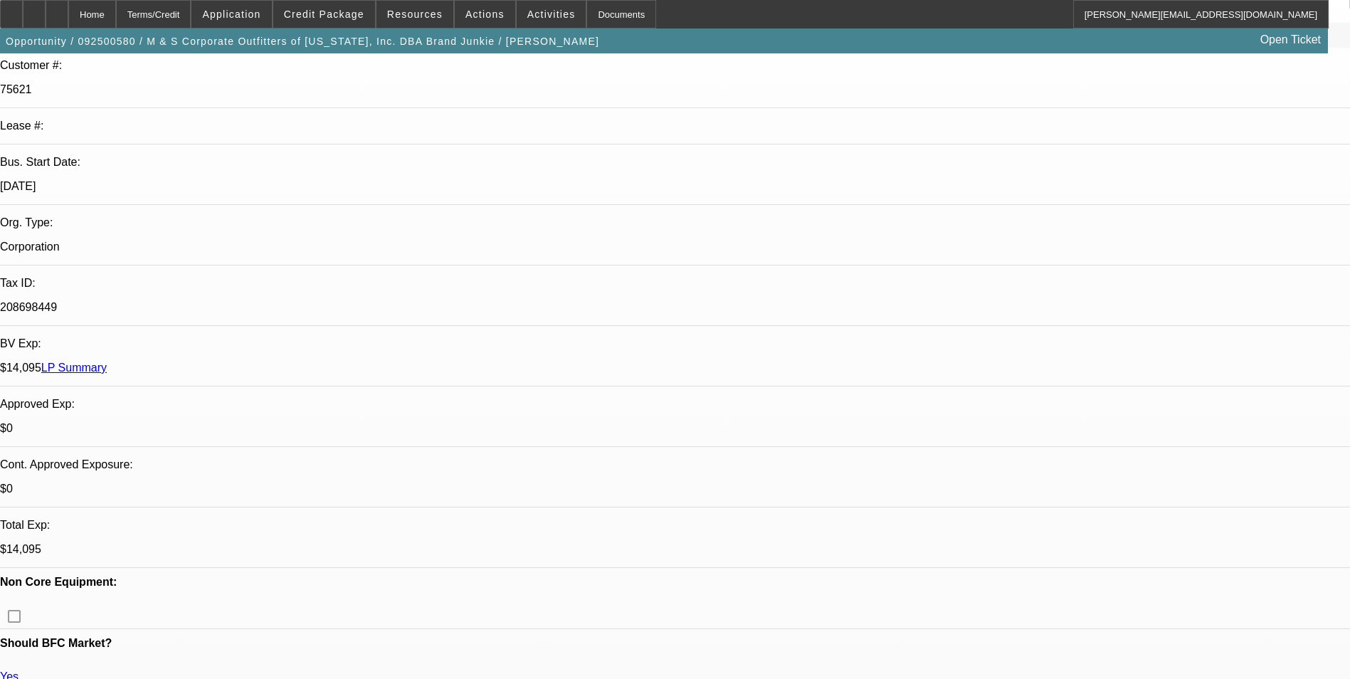
scroll to position [285, 0]
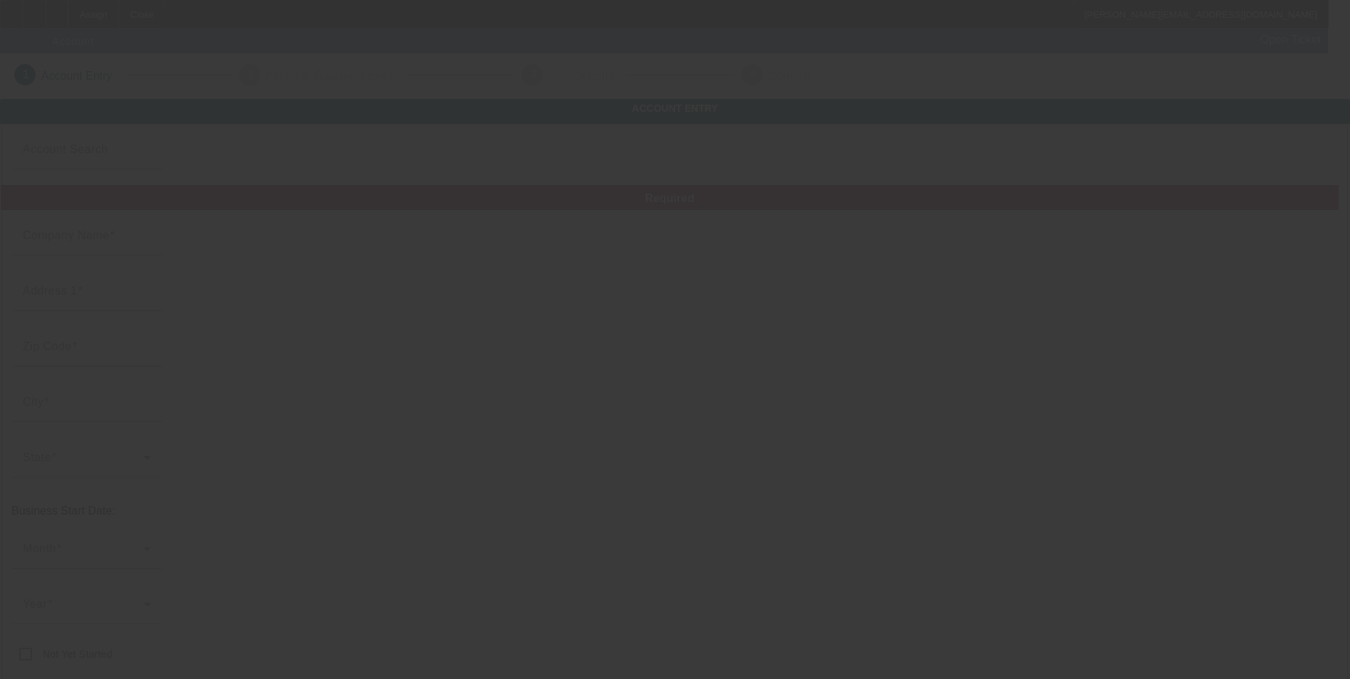
type input "[PERSON_NAME] Designs LLC"
type input "[STREET_ADDRESS]"
type input "47712"
type input "Evansville"
type input "[PHONE_NUMBER]"
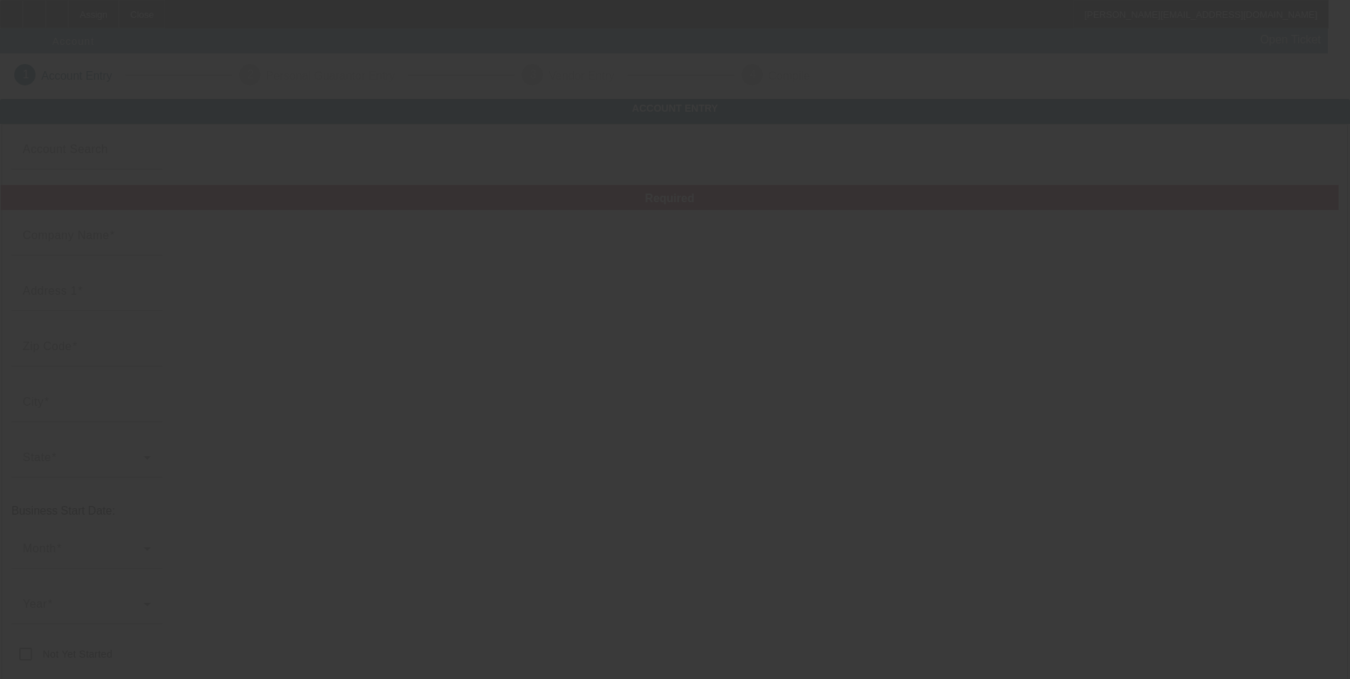
type input "anita@lililudesigns.com"
type input "women's boutique/retail"
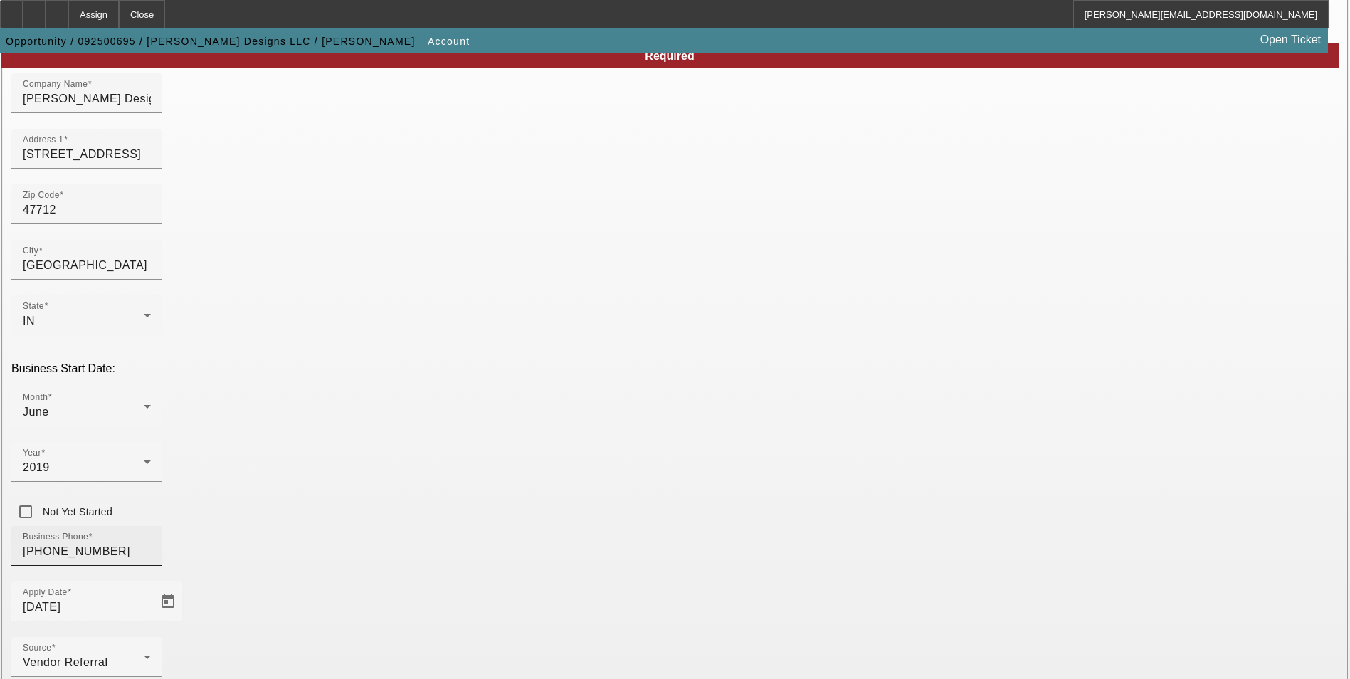
scroll to position [219, 0]
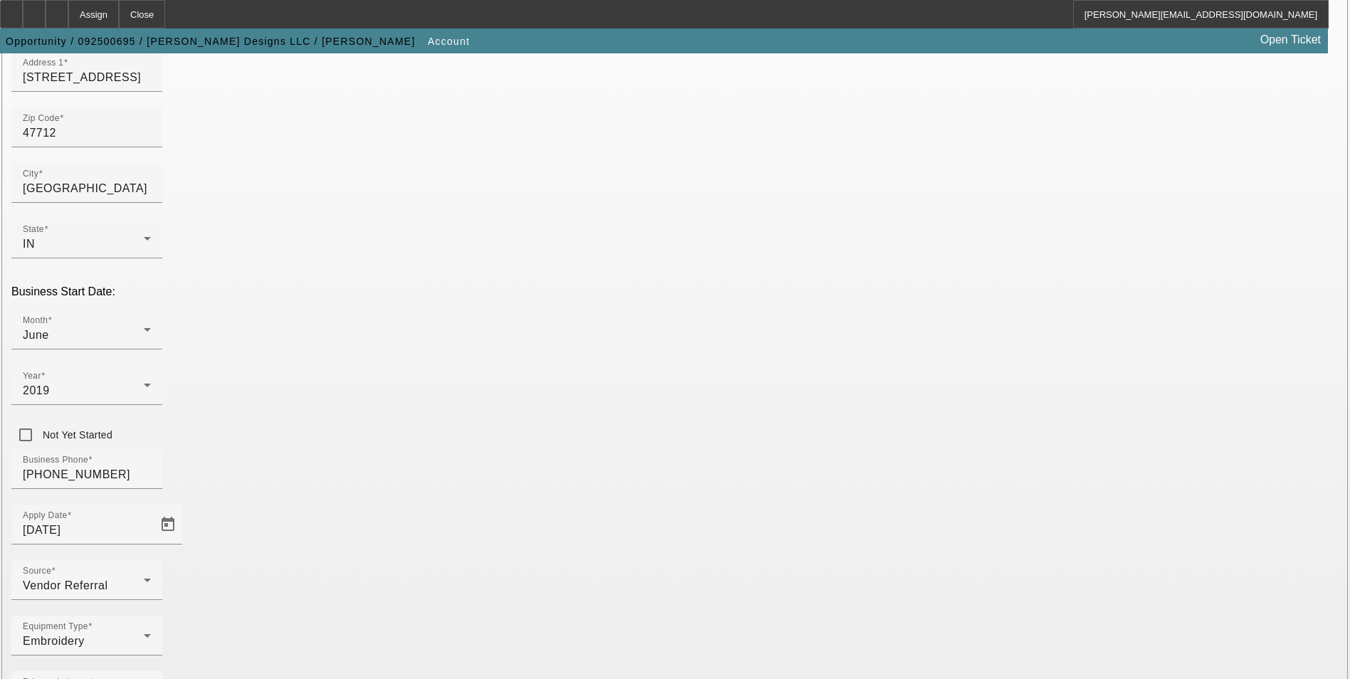
type input "834664358"
paste input "[URL][DOMAIN_NAME]"
type input "[URL][DOMAIN_NAME]"
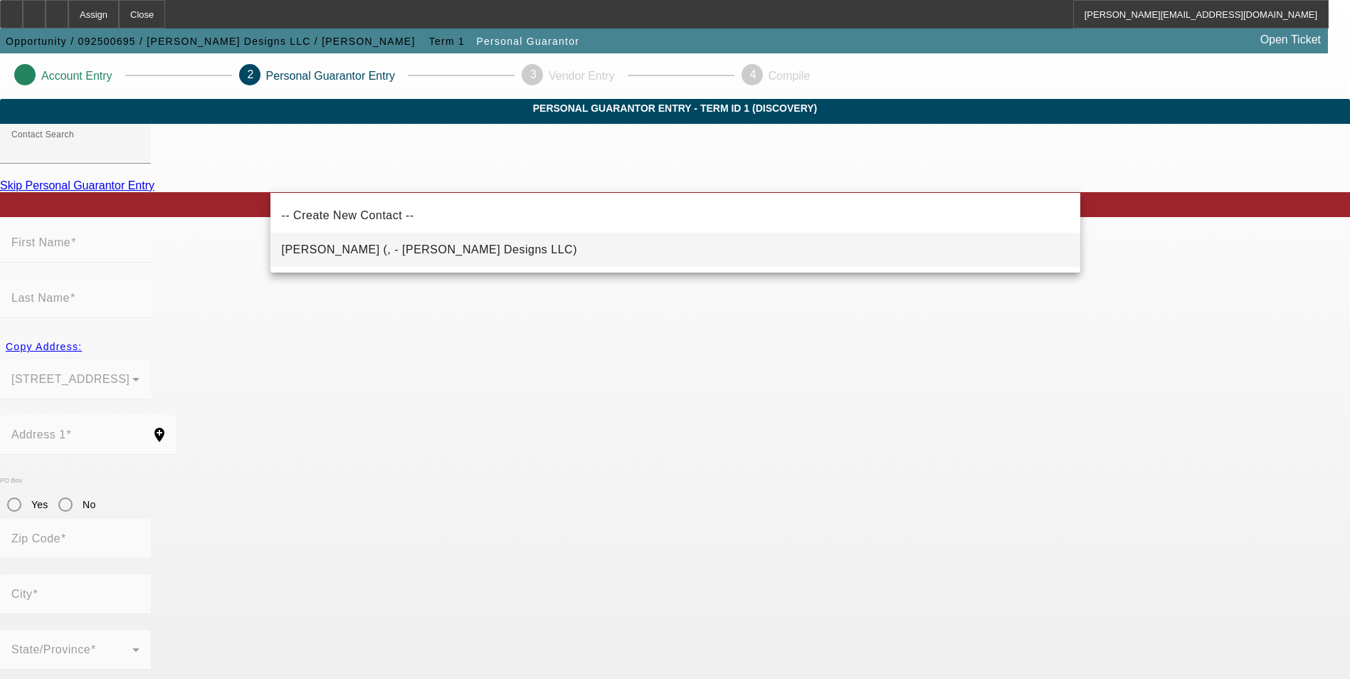
click at [517, 253] on mat-option "Campbell, Anita (, - Lili Lu Designs LLC)" at bounding box center [675, 250] width 810 height 34
type input "Campbell, Anita (, - Lili Lu Designs LLC)"
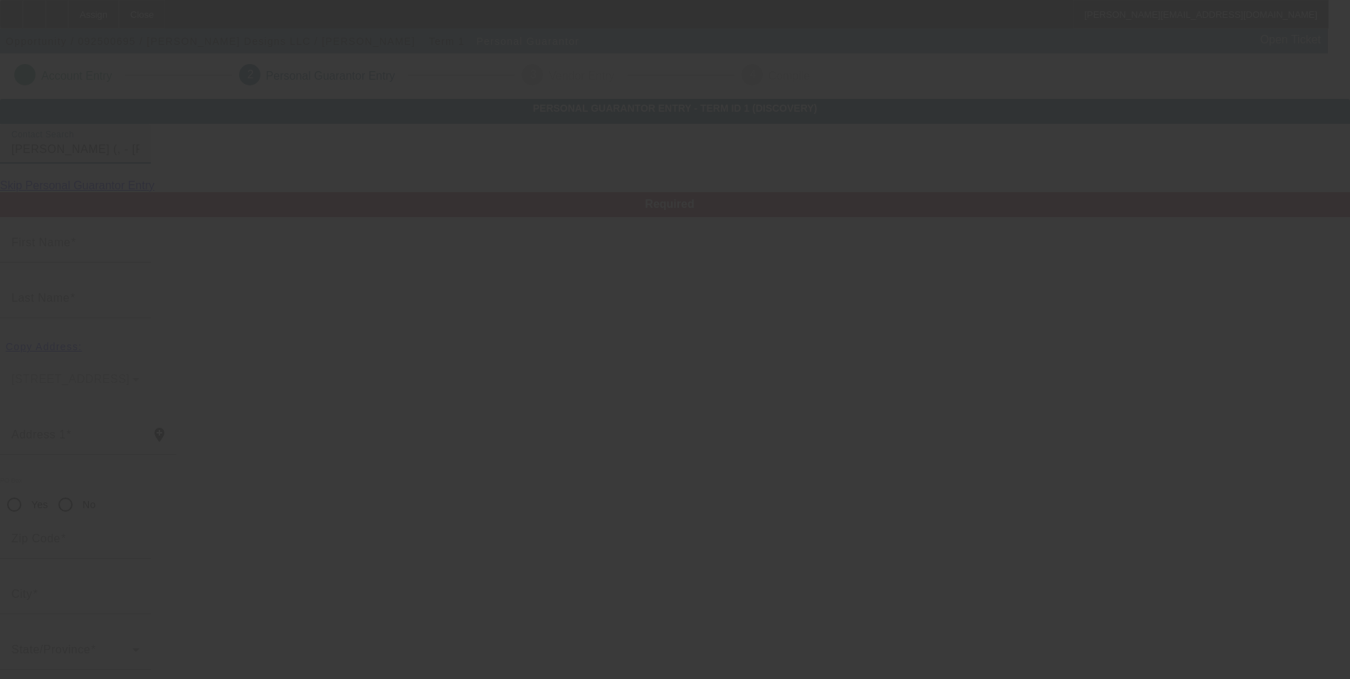
type input "[PERSON_NAME]"
type input "Campbell"
radio input "true"
type input "[PHONE_NUMBER]"
type input "anita@lililudesigns.com"
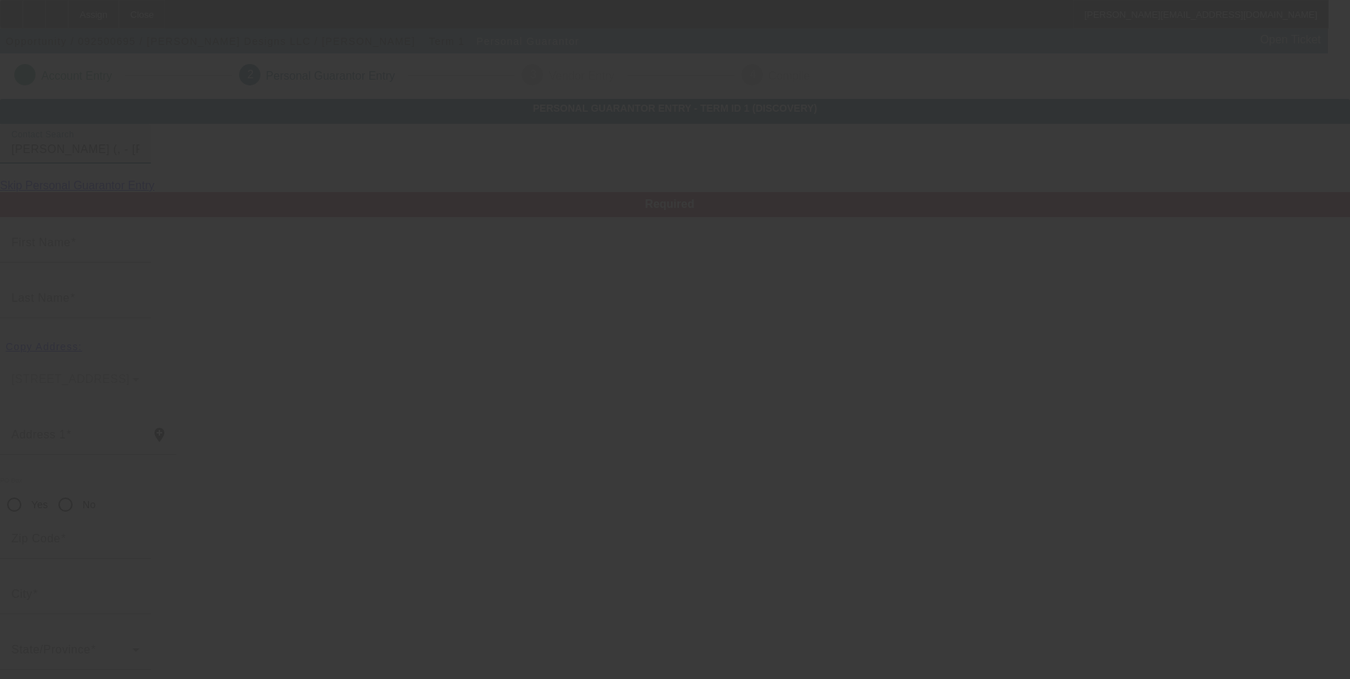
type input "[PHONE_NUMBER]"
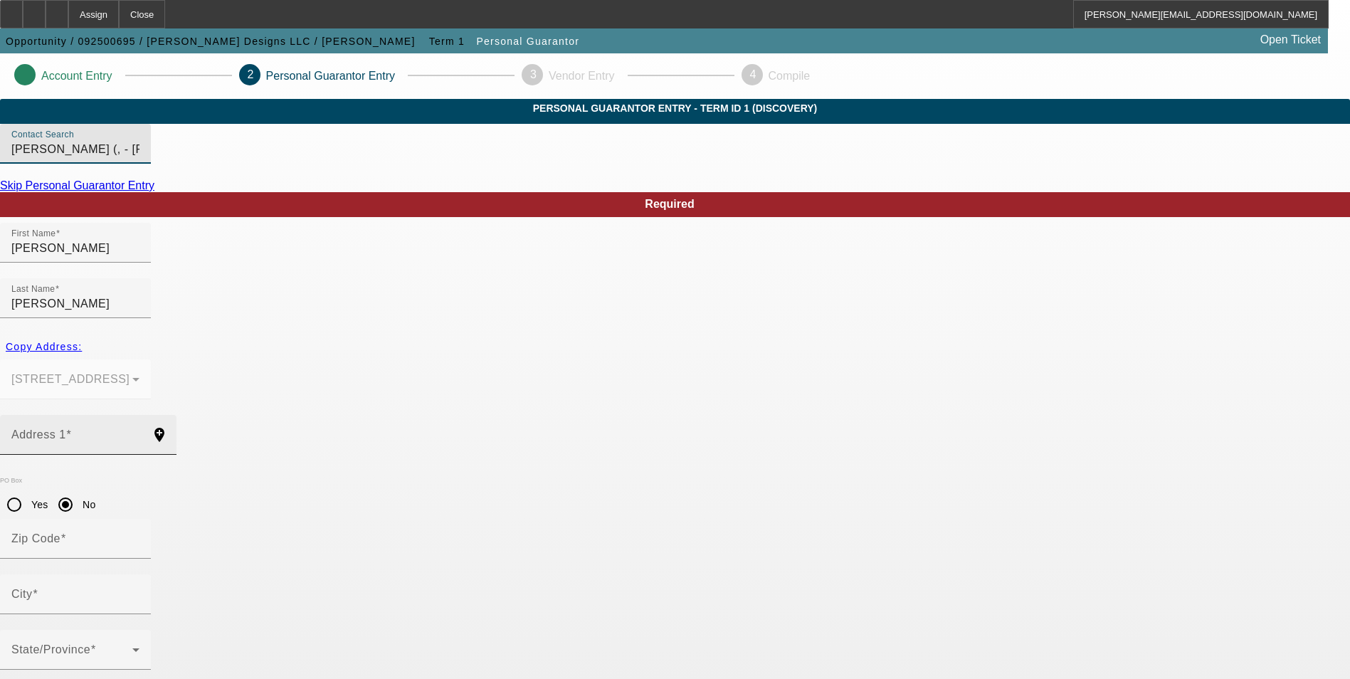
click at [139, 415] on div "Address 1" at bounding box center [75, 435] width 128 height 40
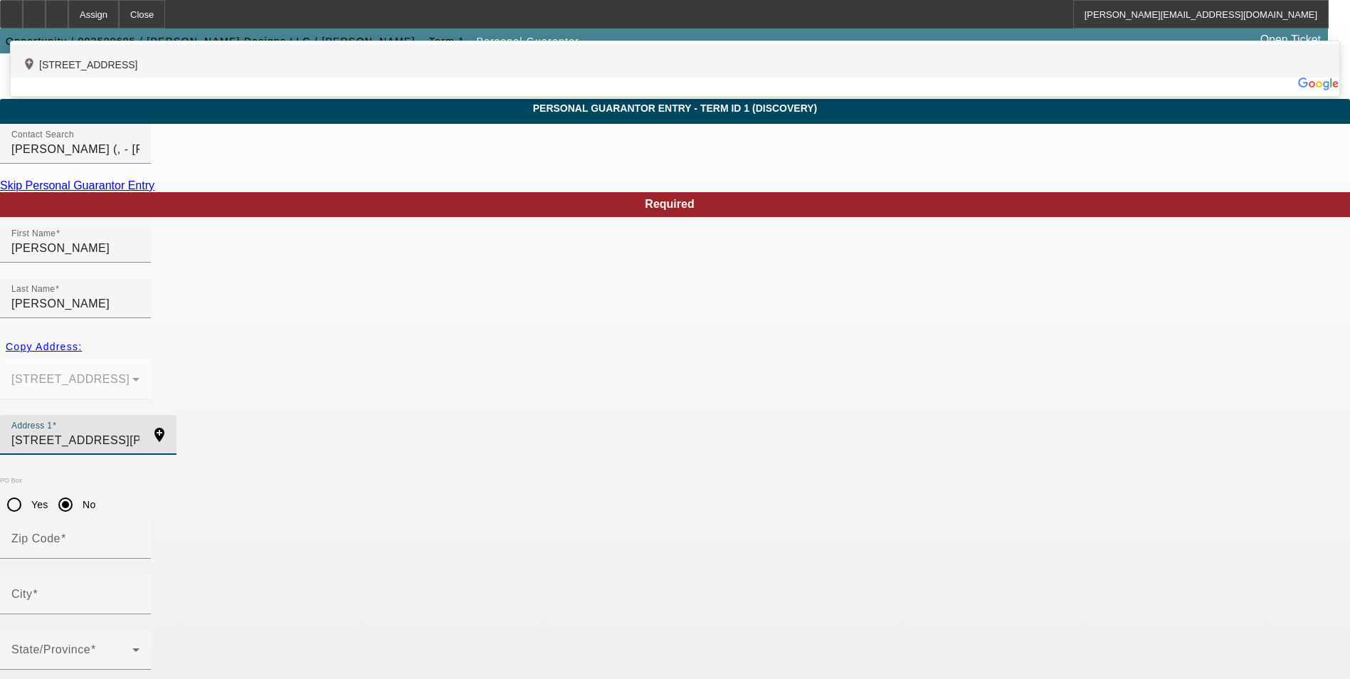
click at [489, 78] on div "add_location 1925 Speaker Road, Evansville, IN 47712, US" at bounding box center [675, 60] width 1328 height 33
type input "1925 Speaker Road"
type input "47712"
type input "Evansville"
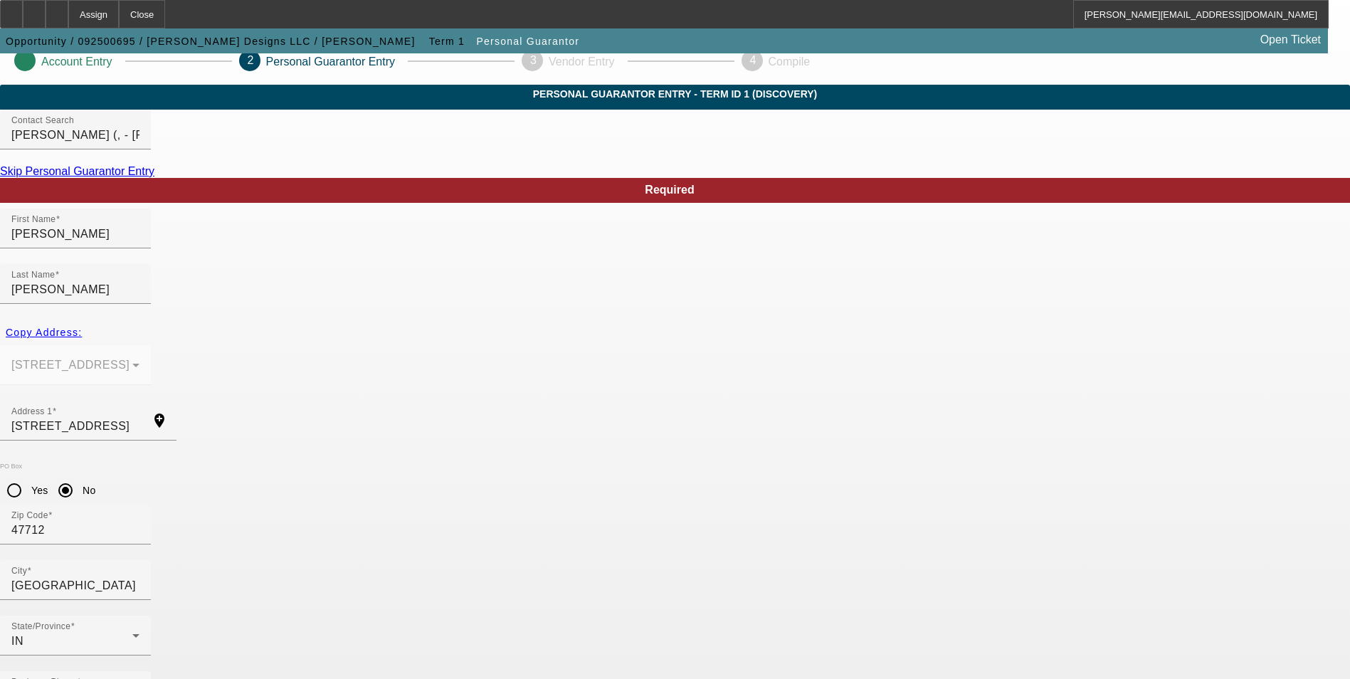
scroll to position [17, 0]
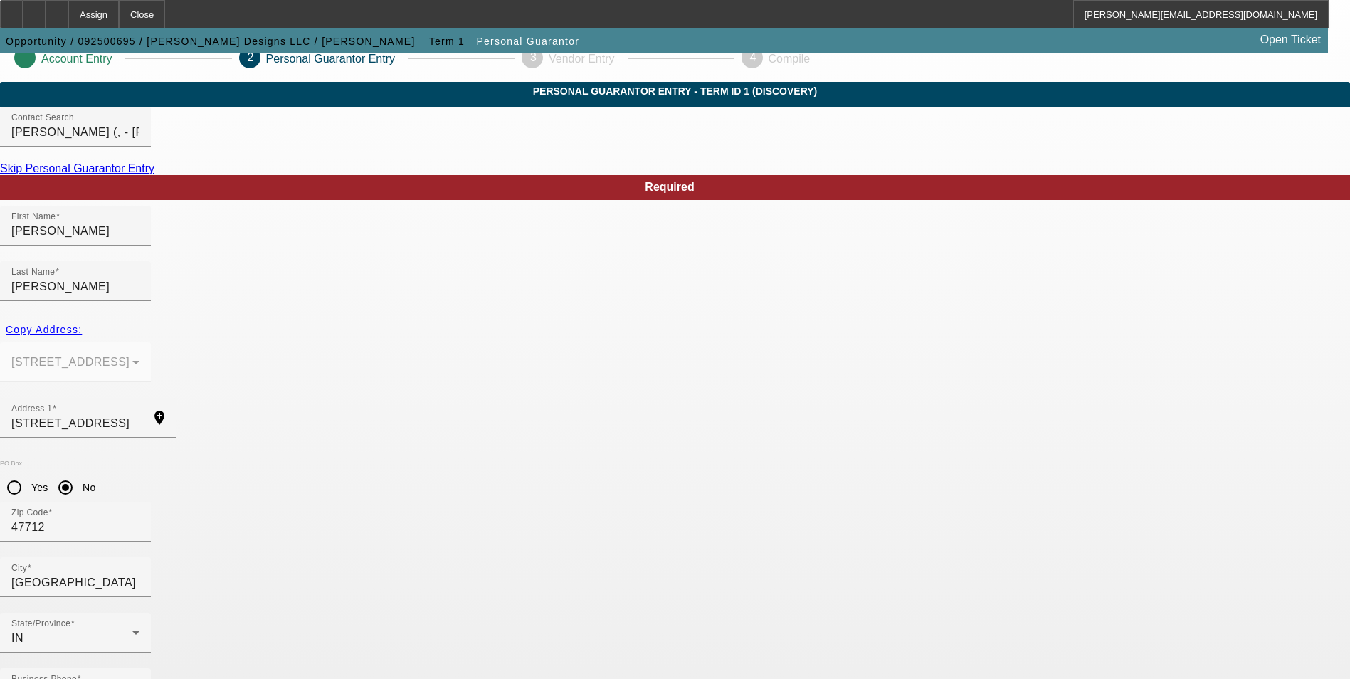
type input "100"
type input "350-52-9448"
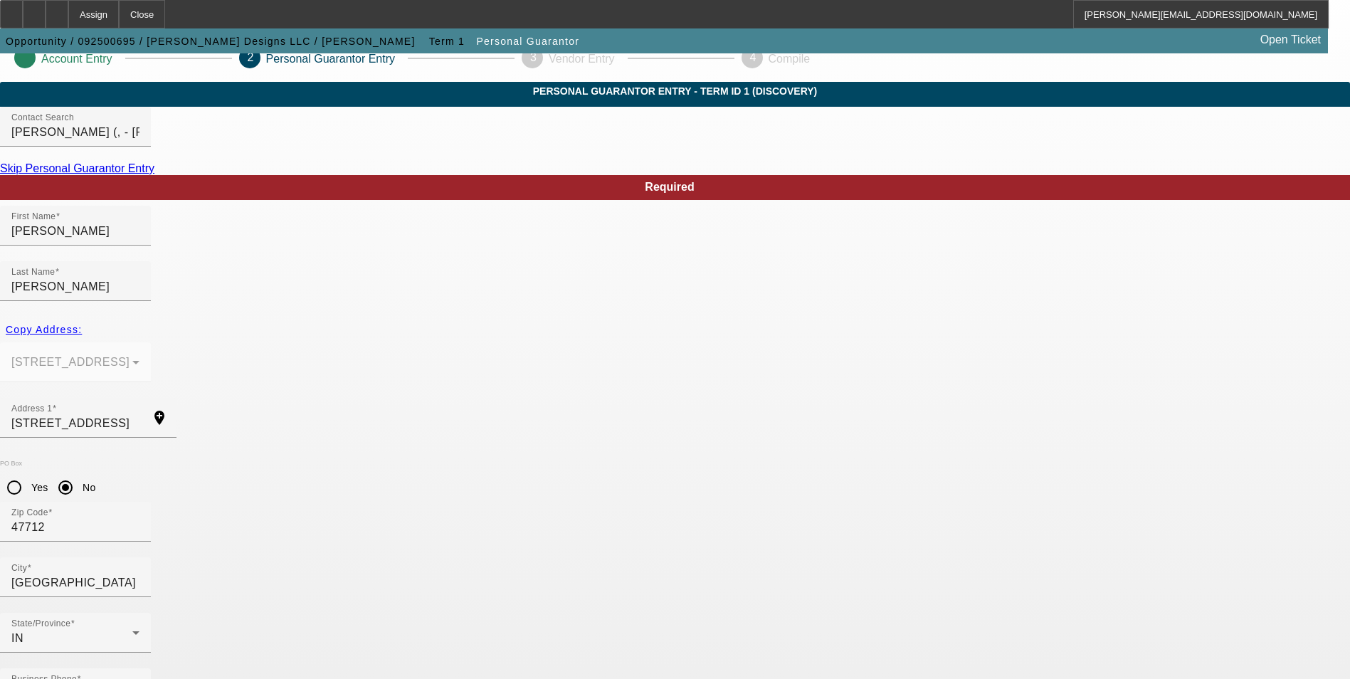
scroll to position [0, 0]
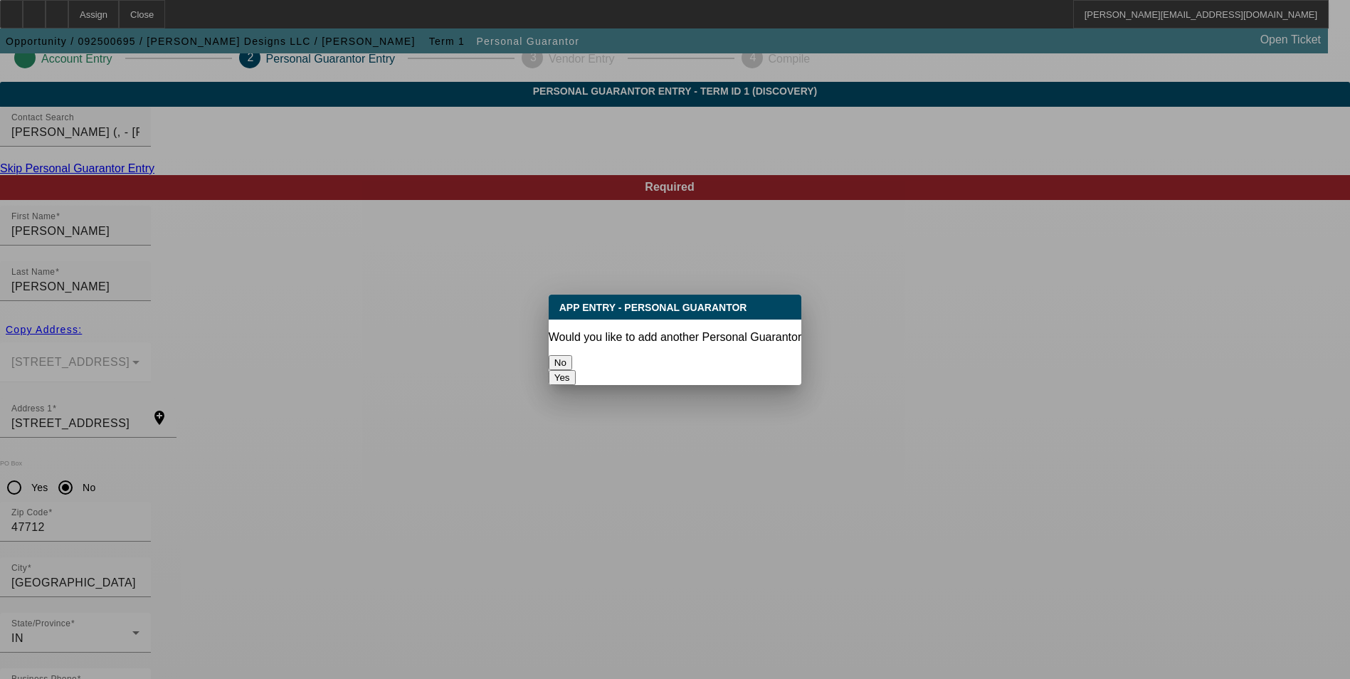
click at [572, 359] on button "No" at bounding box center [560, 362] width 23 height 15
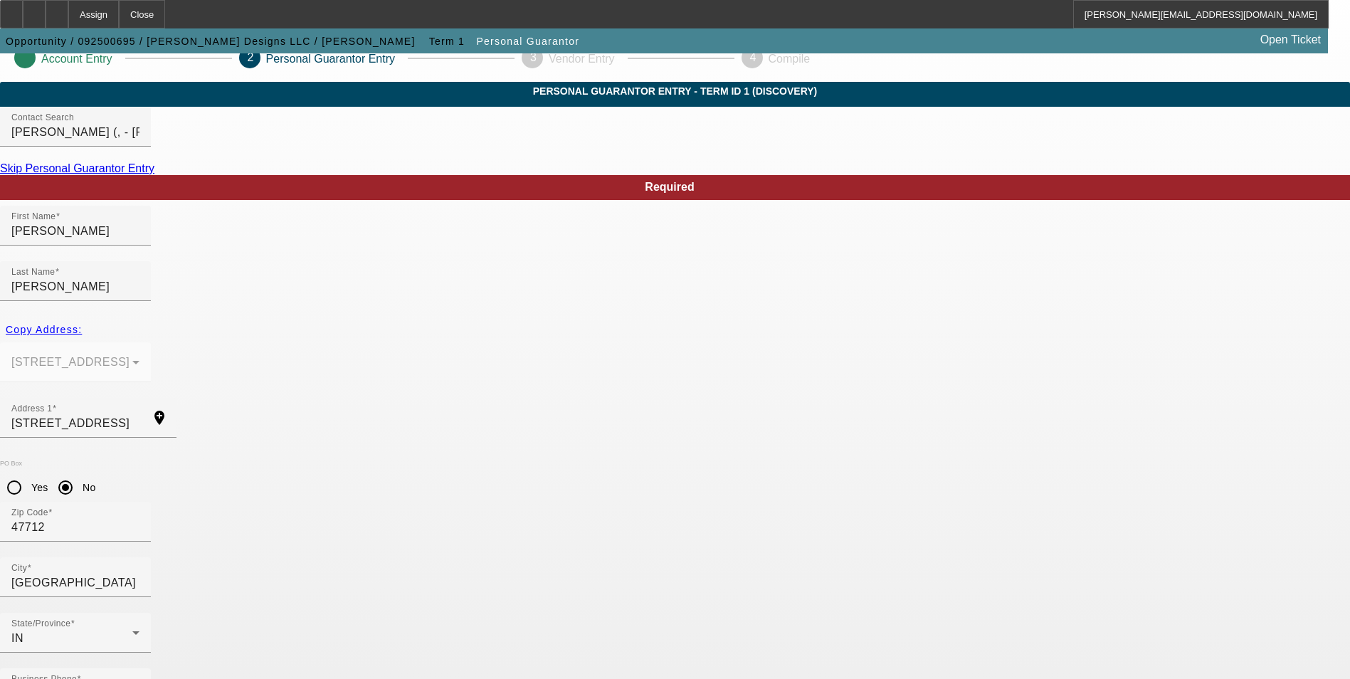
scroll to position [17, 0]
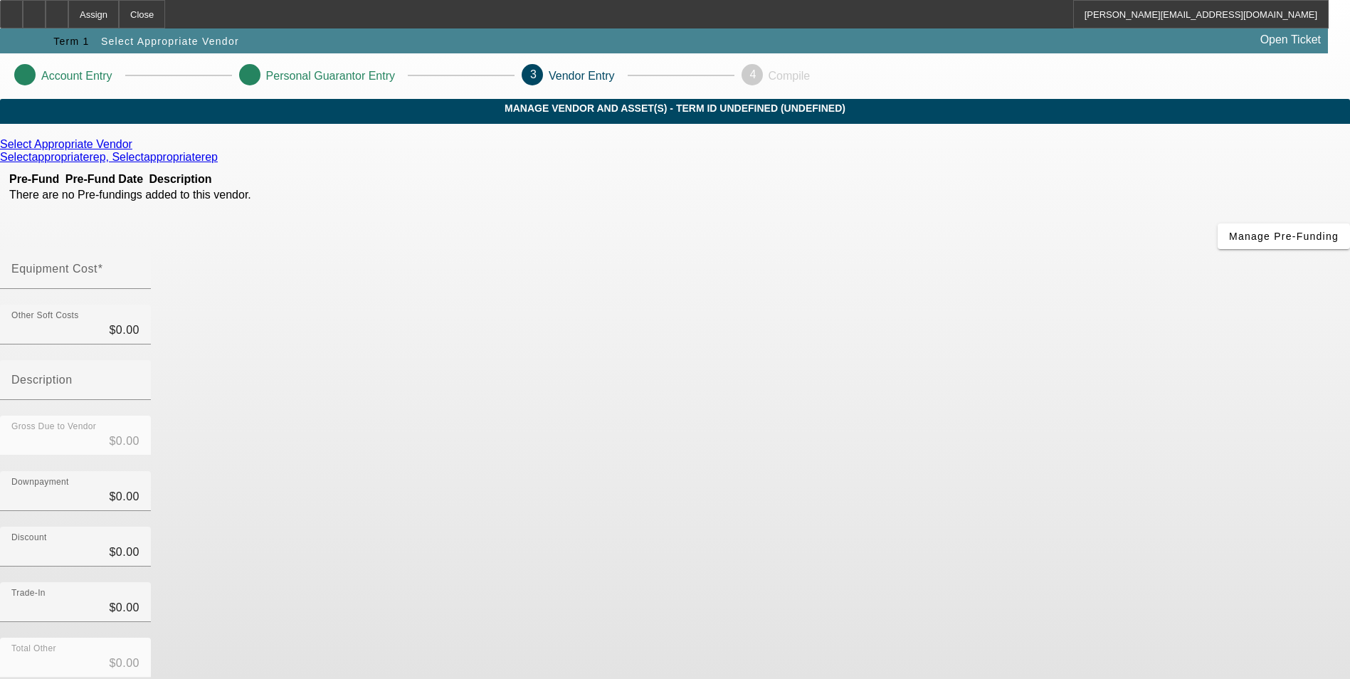
click at [136, 150] on icon at bounding box center [136, 144] width 0 height 12
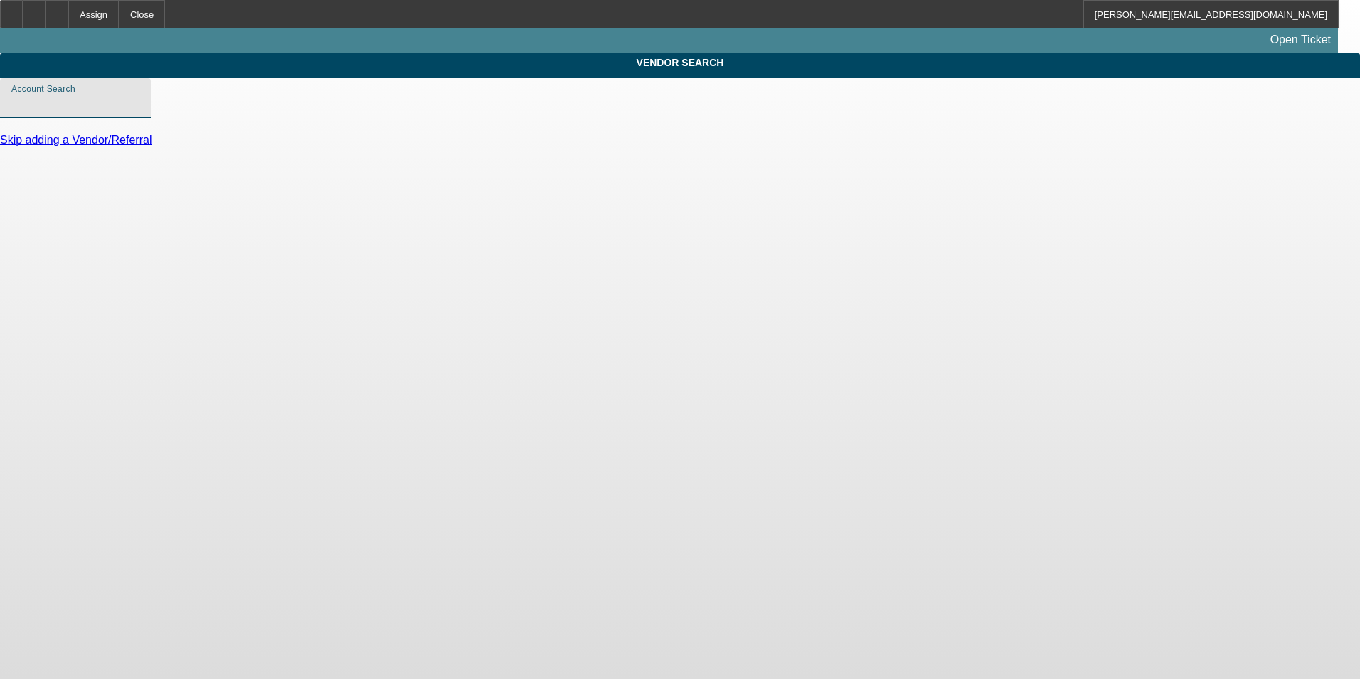
click at [139, 112] on input "Account Search" at bounding box center [75, 103] width 128 height 17
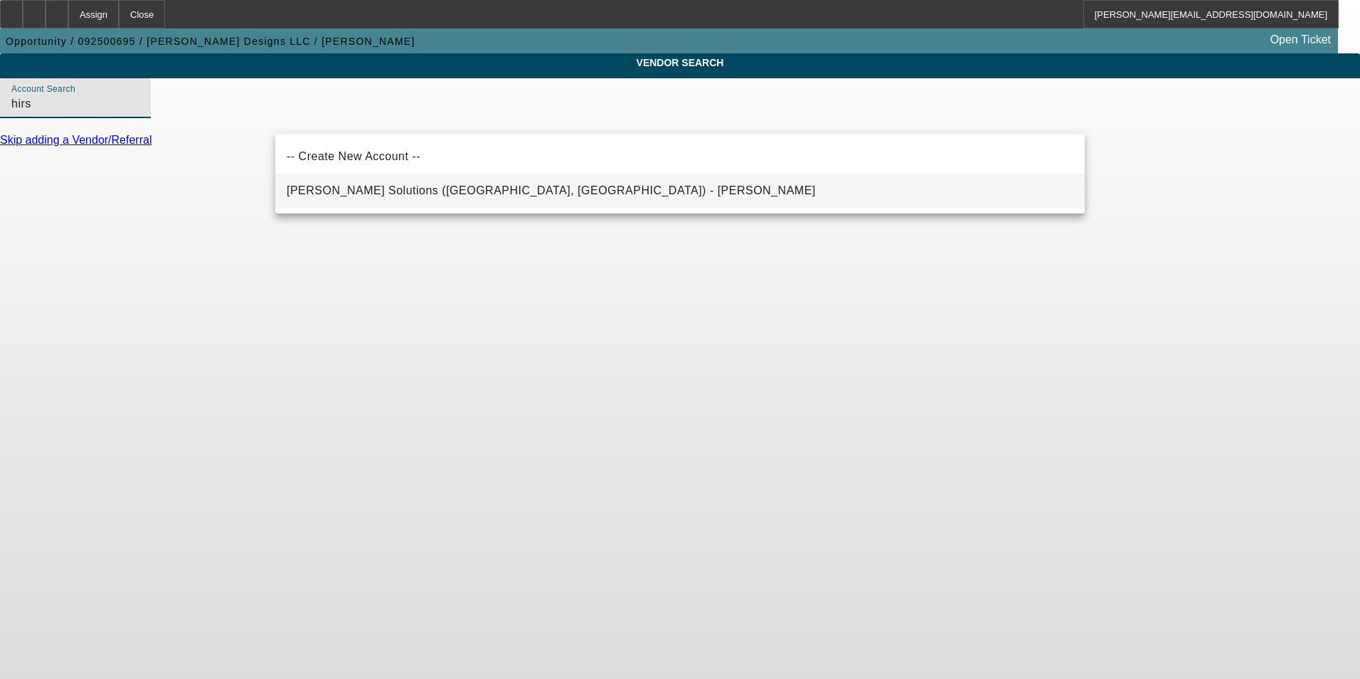
click at [367, 187] on span "Hirsch Solutions (Huntersville, NC) - Janowski, Kristof" at bounding box center [551, 190] width 529 height 12
type input "Hirsch Solutions (Huntersville, NC) - Janowski, Kristof"
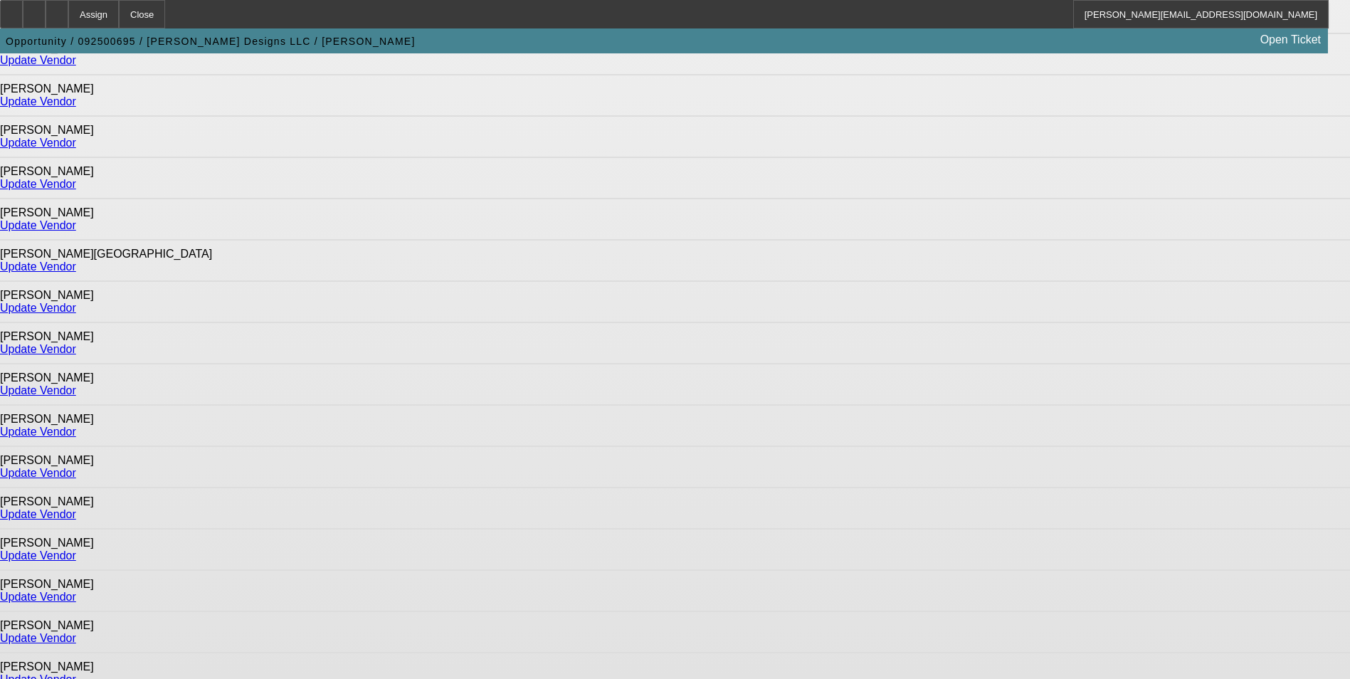
scroll to position [816, 0]
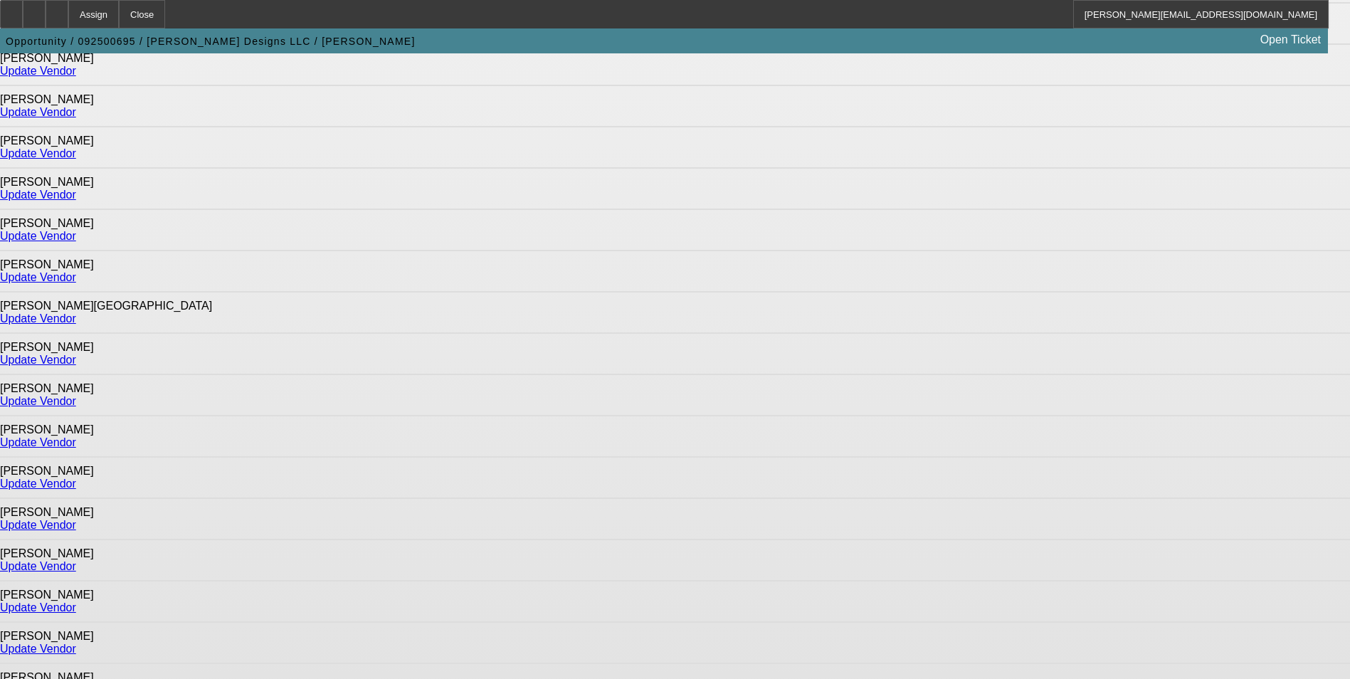
click at [76, 560] on link "Update Vendor" at bounding box center [38, 566] width 76 height 12
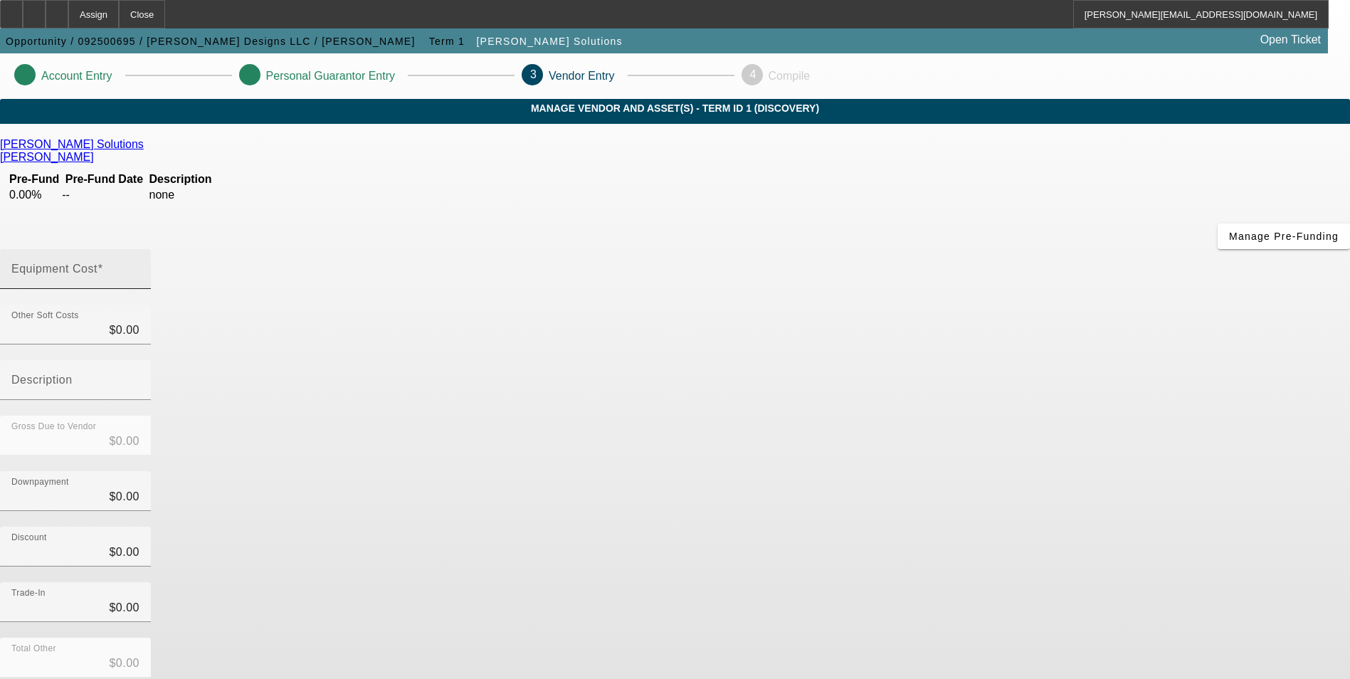
click at [139, 266] on input "Equipment Cost" at bounding box center [75, 274] width 128 height 17
type input "1"
type input "$1.00"
type input "11"
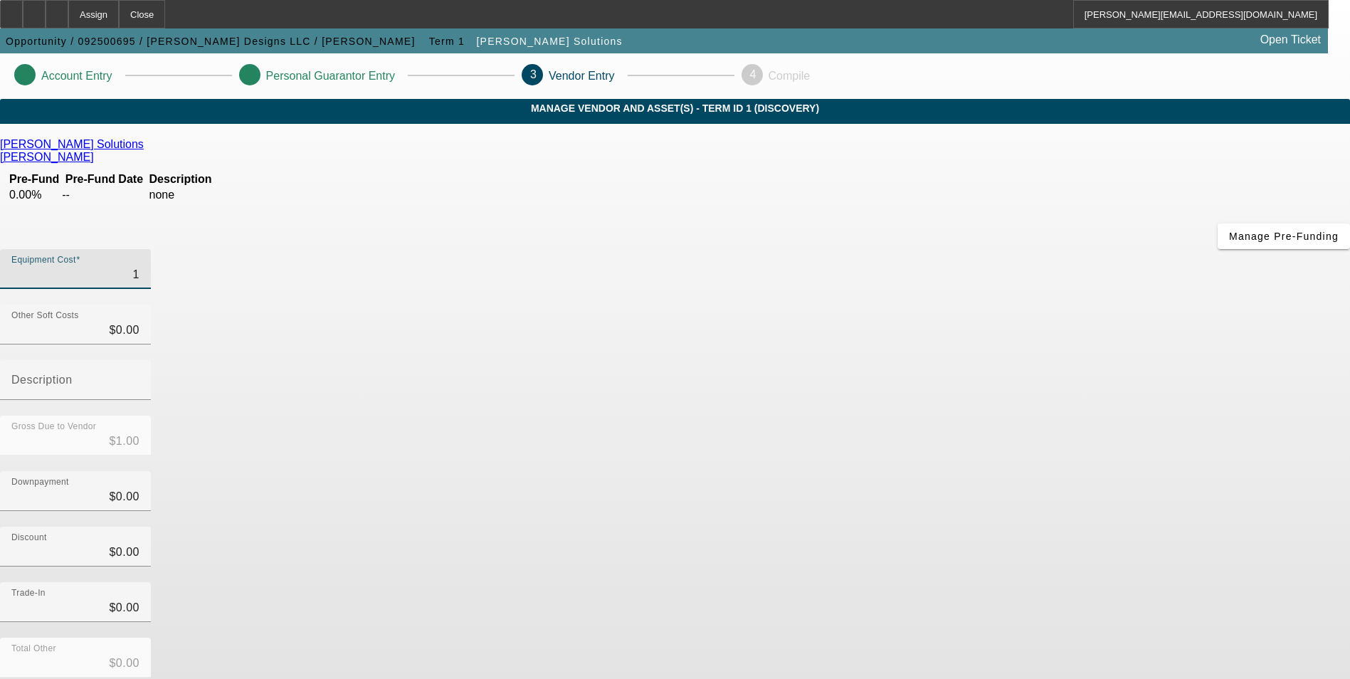
type input "$11.00"
type input "118"
type input "$118.00"
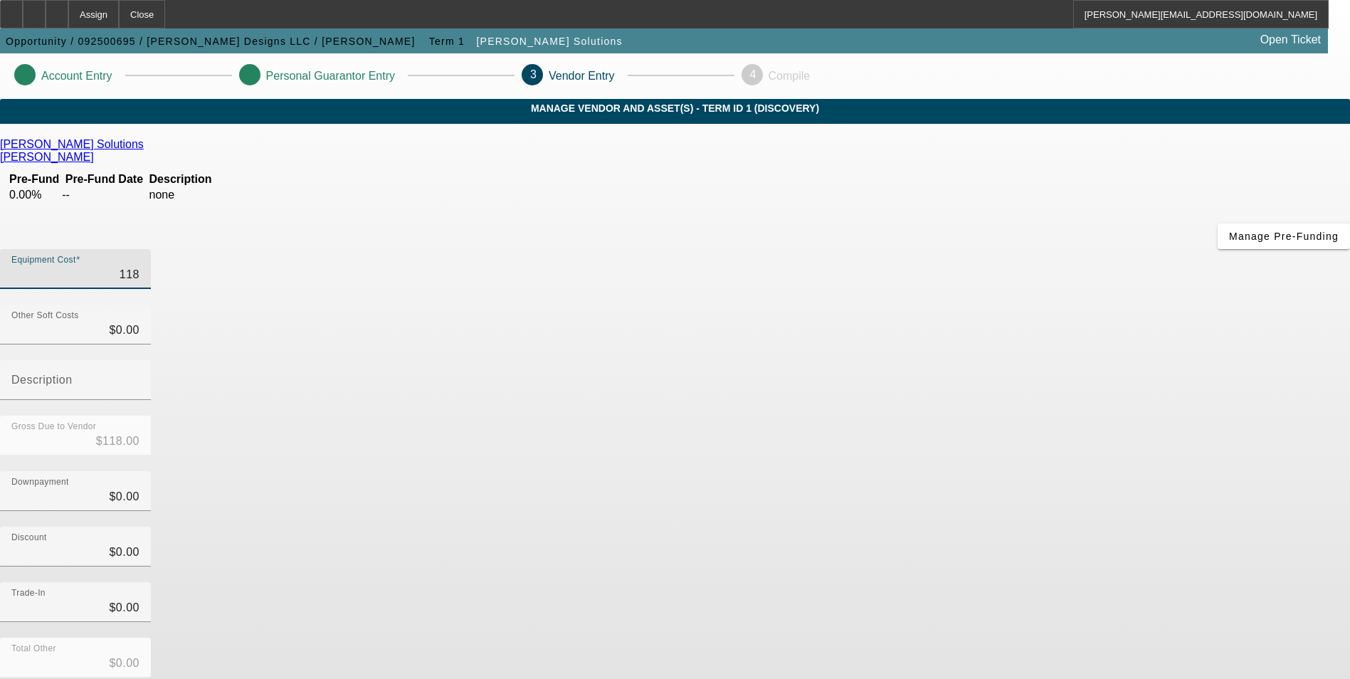
type input "1184"
type input "$1,184.00"
type input "11840"
type input "$11,840.00"
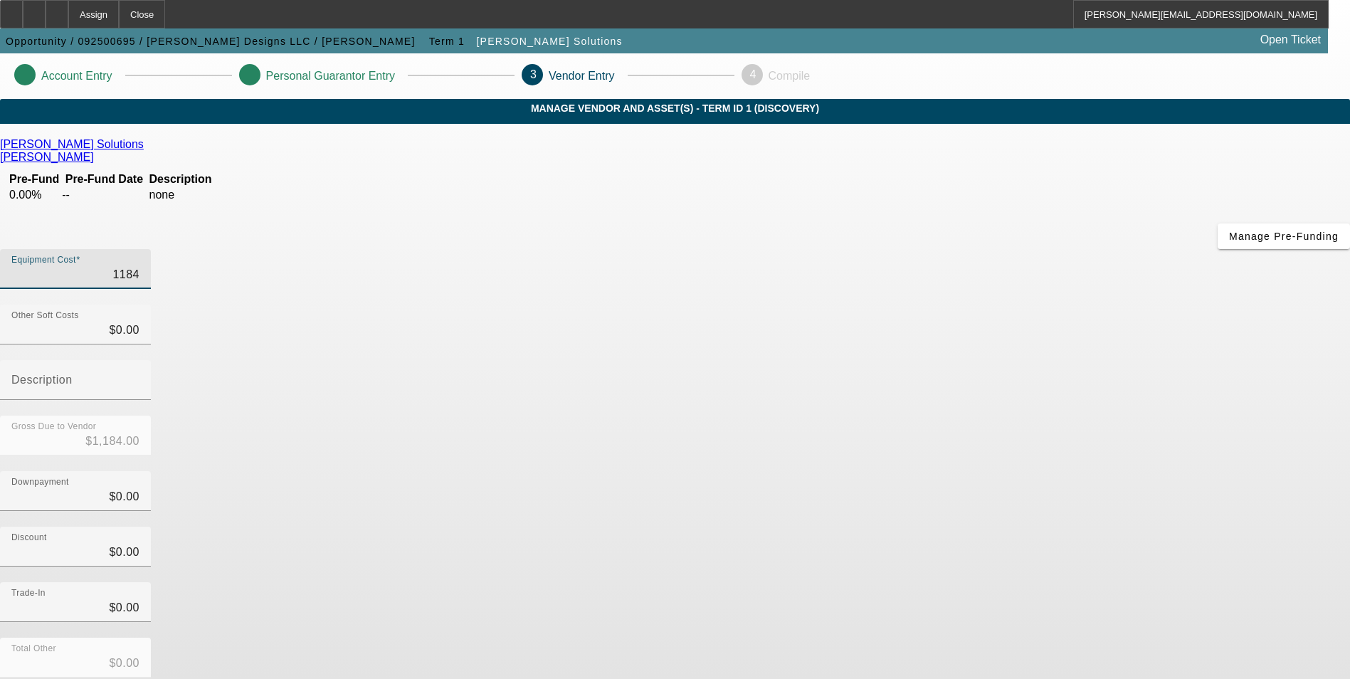
type input "$11,840.00"
click at [1020, 489] on div "Equipment Cost $11,840.00 Other Soft Costs $0.00 Description Gross Due to Vendo…" at bounding box center [675, 506] width 1350 height 514
drag, startPoint x: 1020, startPoint y: 489, endPoint x: 976, endPoint y: 527, distance: 58.5
click at [976, 637] on div "Total Other $0.00" at bounding box center [675, 664] width 1350 height 55
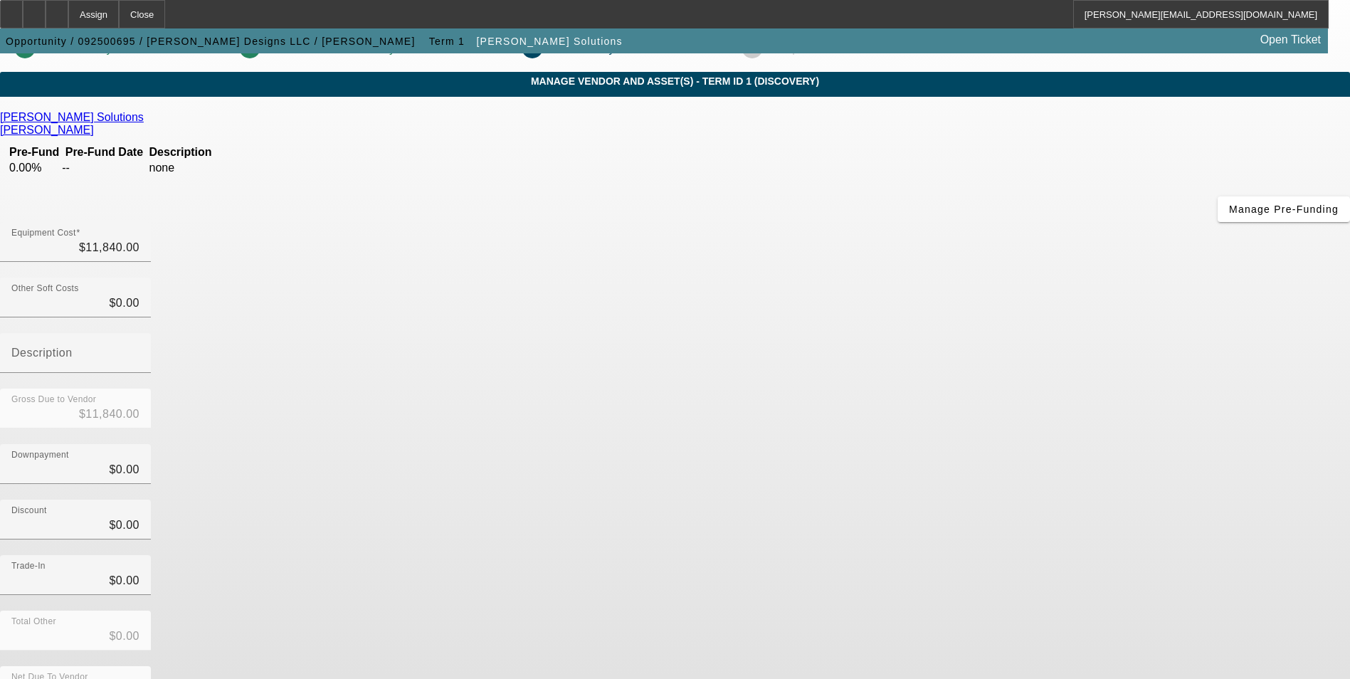
scroll to position [42, 0]
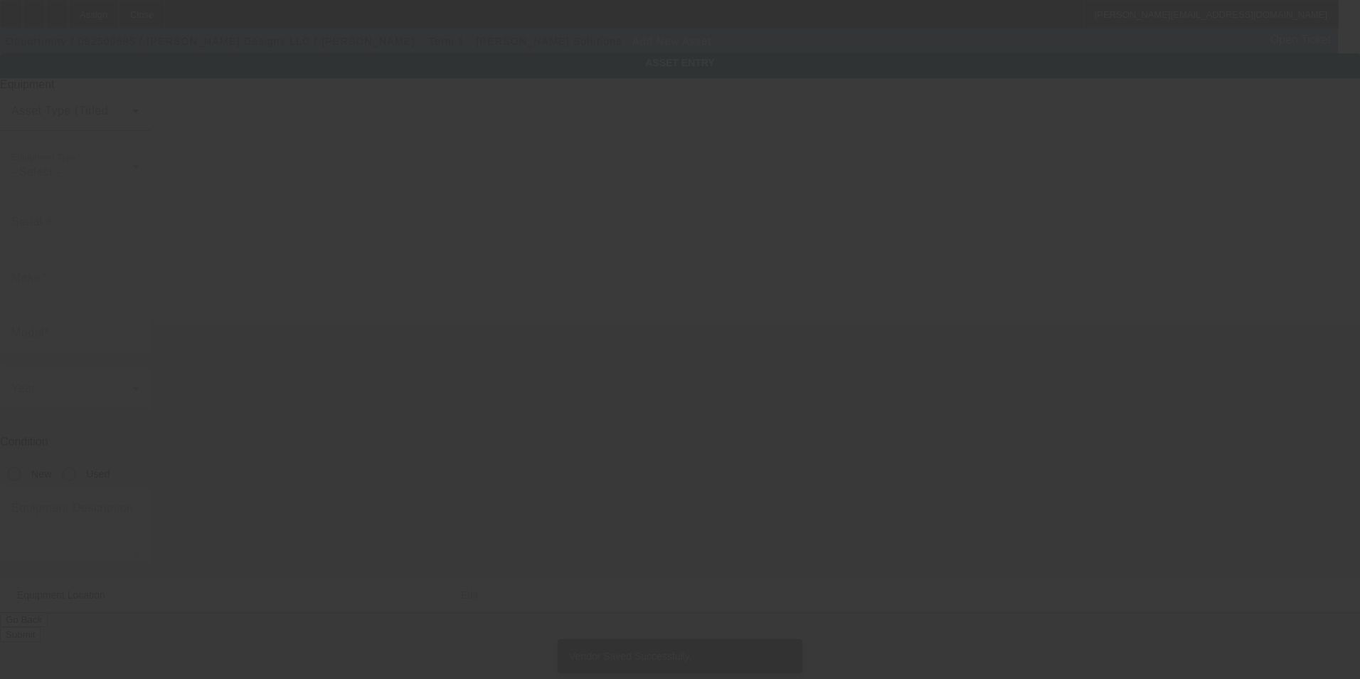
type input "2104 W Franklin St"
type input "Evansville"
type input "47712"
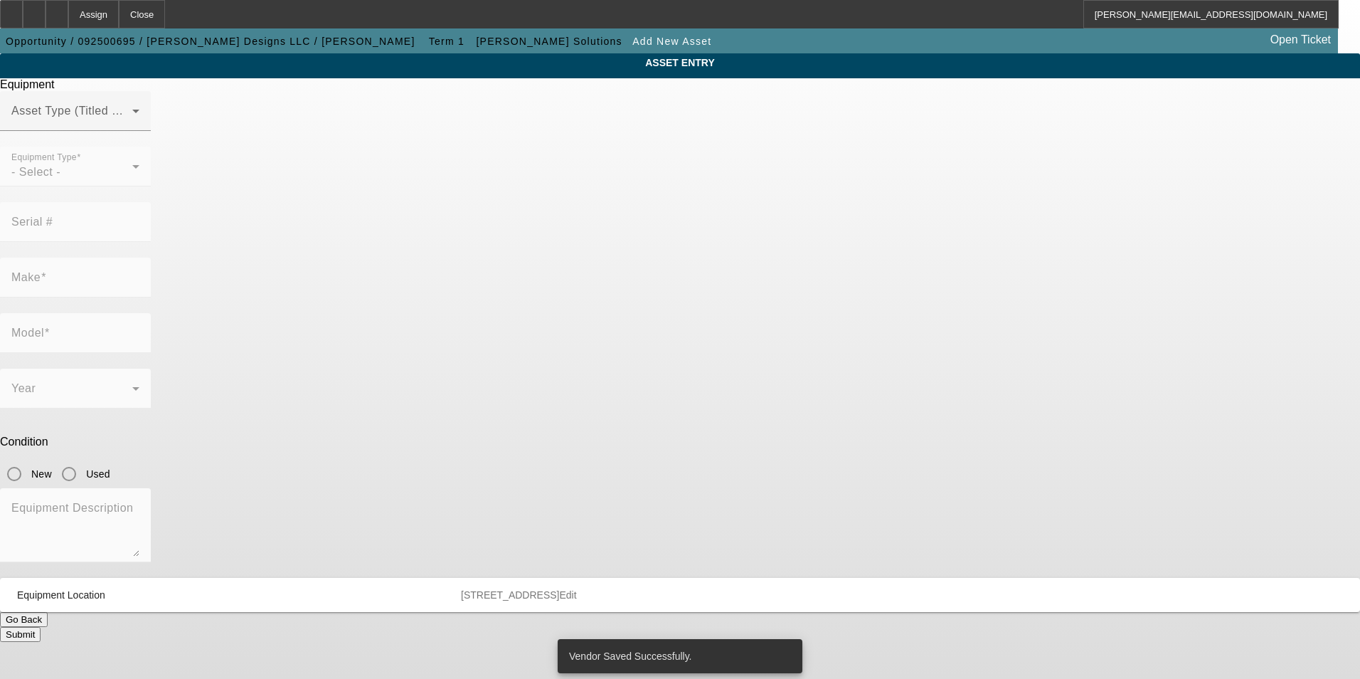
click at [746, 117] on div "Equipment Asset Type (Titled or Non-Titled) Equipment Type - Select - Serial # …" at bounding box center [680, 359] width 1382 height 563
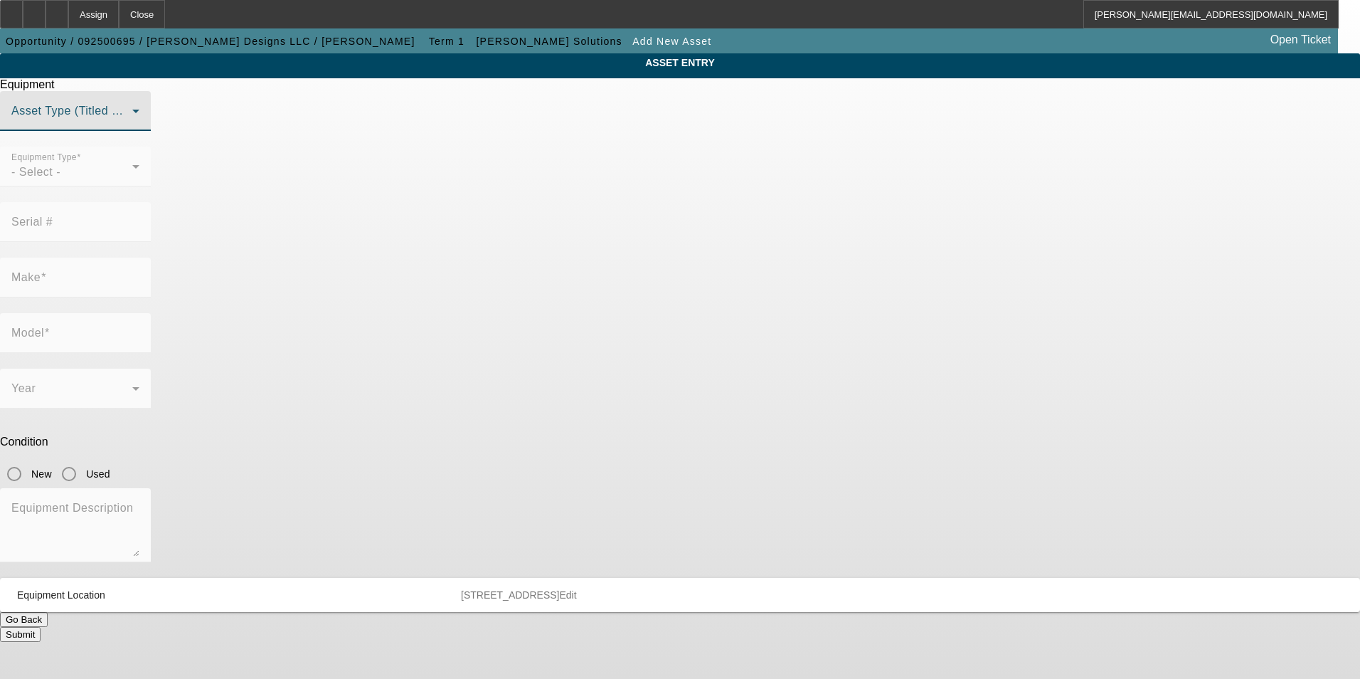
click at [132, 125] on span at bounding box center [71, 116] width 121 height 17
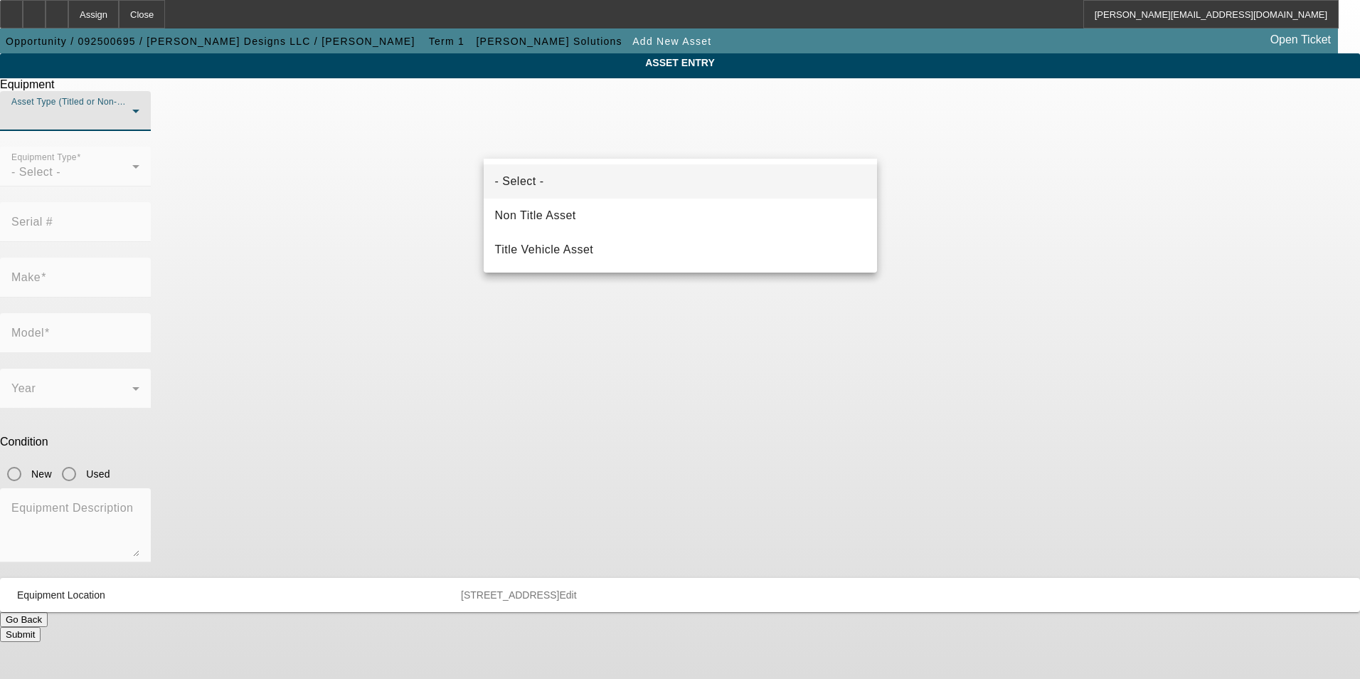
drag, startPoint x: 646, startPoint y: 208, endPoint x: 662, endPoint y: 196, distance: 19.8
click at [647, 208] on mat-option "Non Title Asset" at bounding box center [680, 215] width 393 height 34
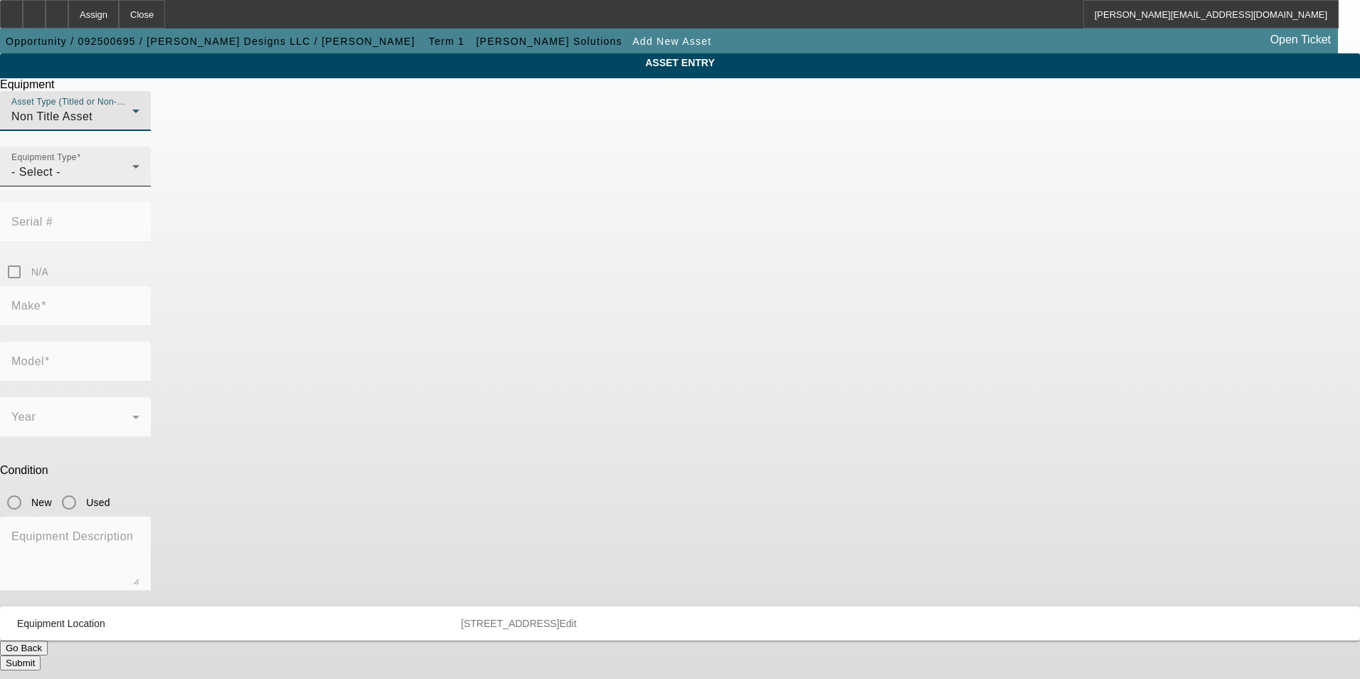
click at [132, 181] on div "- Select -" at bounding box center [71, 172] width 121 height 17
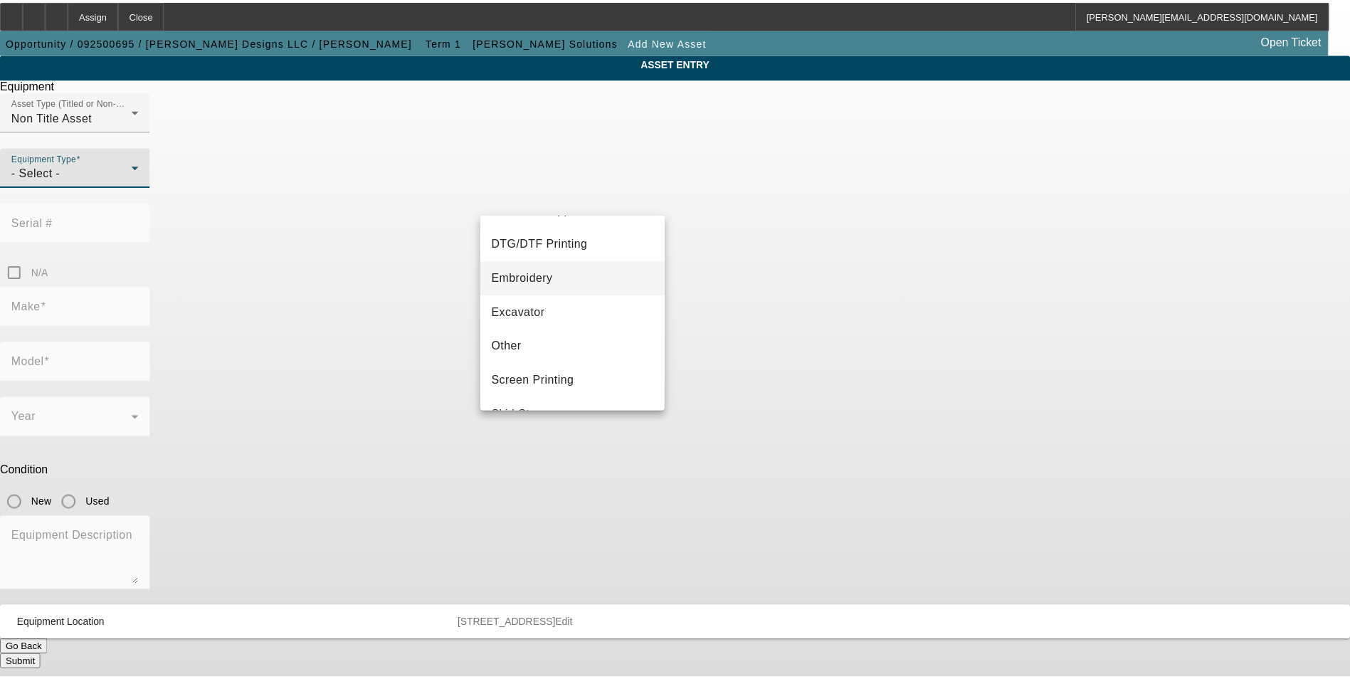
scroll to position [213, 0]
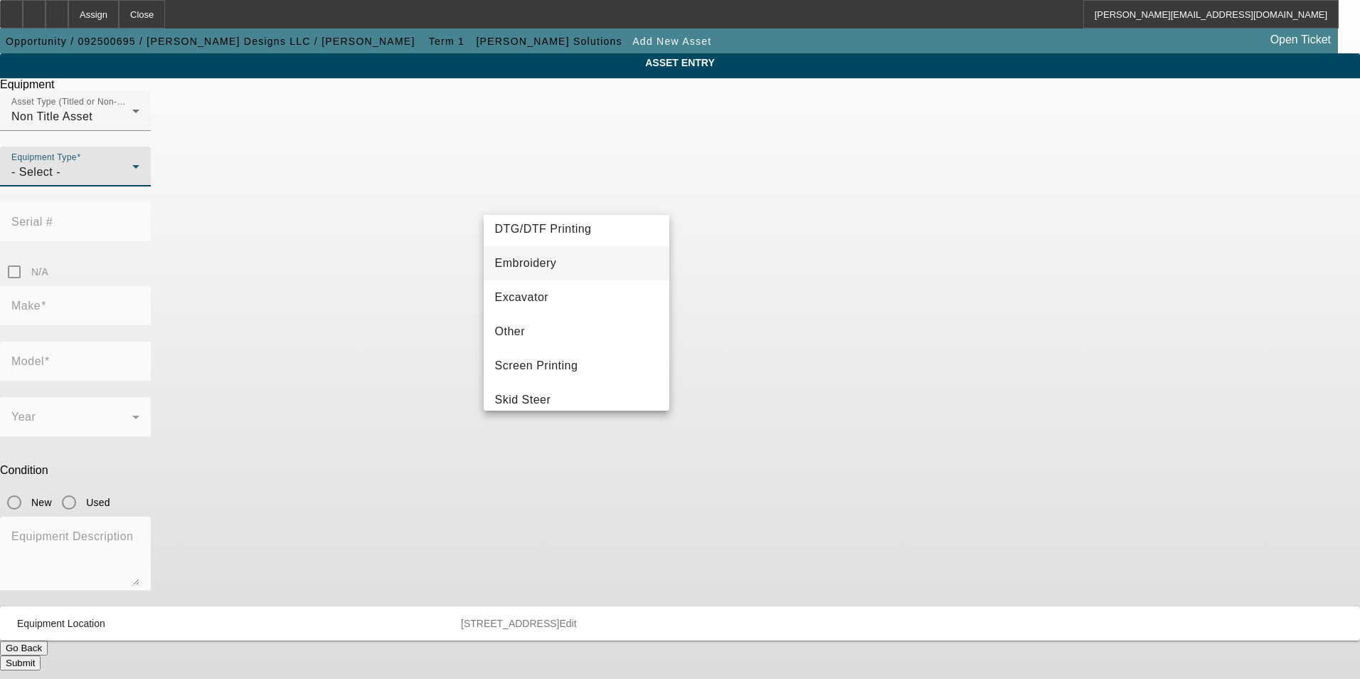
click at [565, 260] on mat-option "Embroidery" at bounding box center [577, 263] width 186 height 34
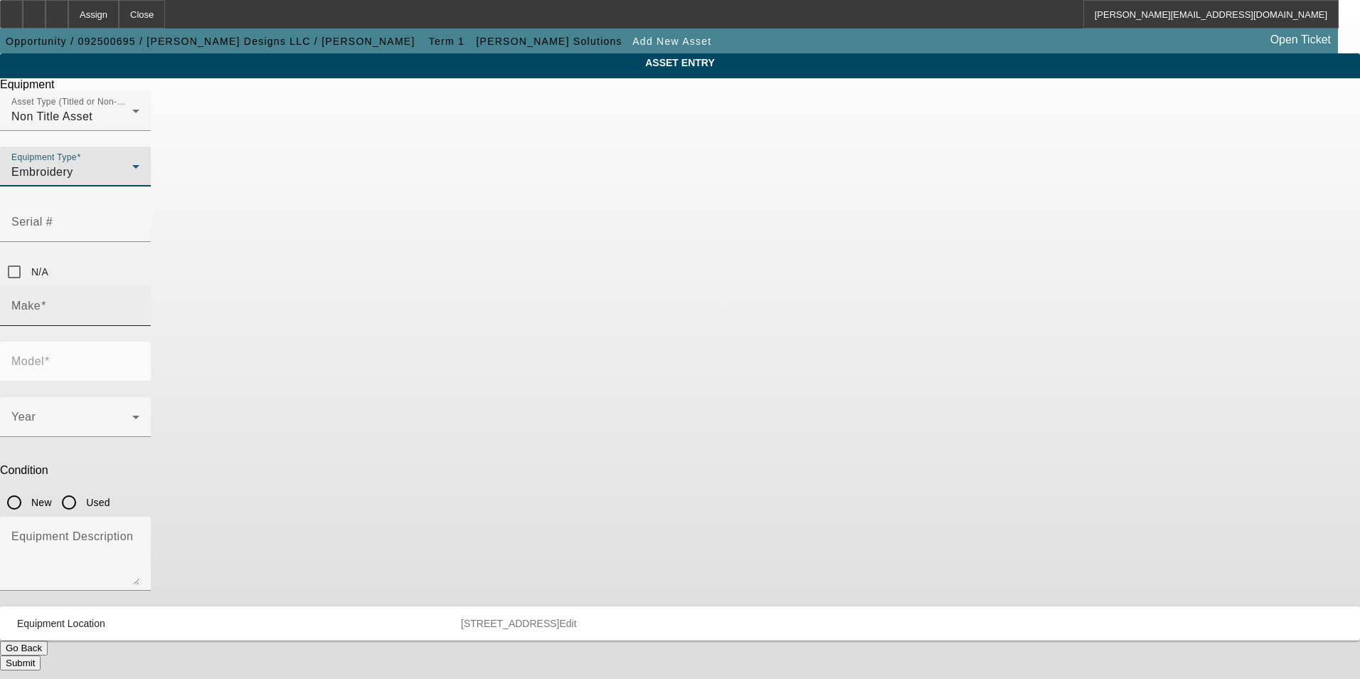
click at [139, 303] on input "Make" at bounding box center [75, 311] width 128 height 17
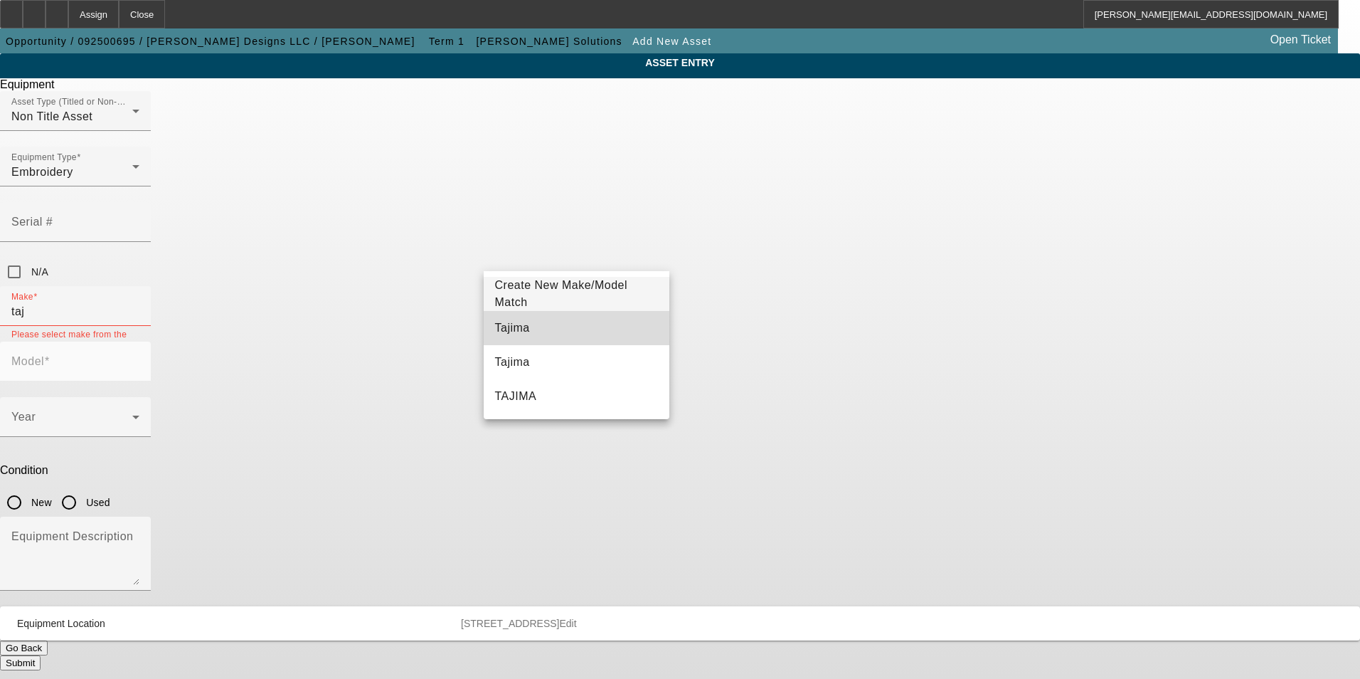
drag, startPoint x: 594, startPoint y: 327, endPoint x: 788, endPoint y: 261, distance: 204.3
click at [594, 326] on mat-option "Tajima" at bounding box center [577, 328] width 186 height 34
type input "Tajima"
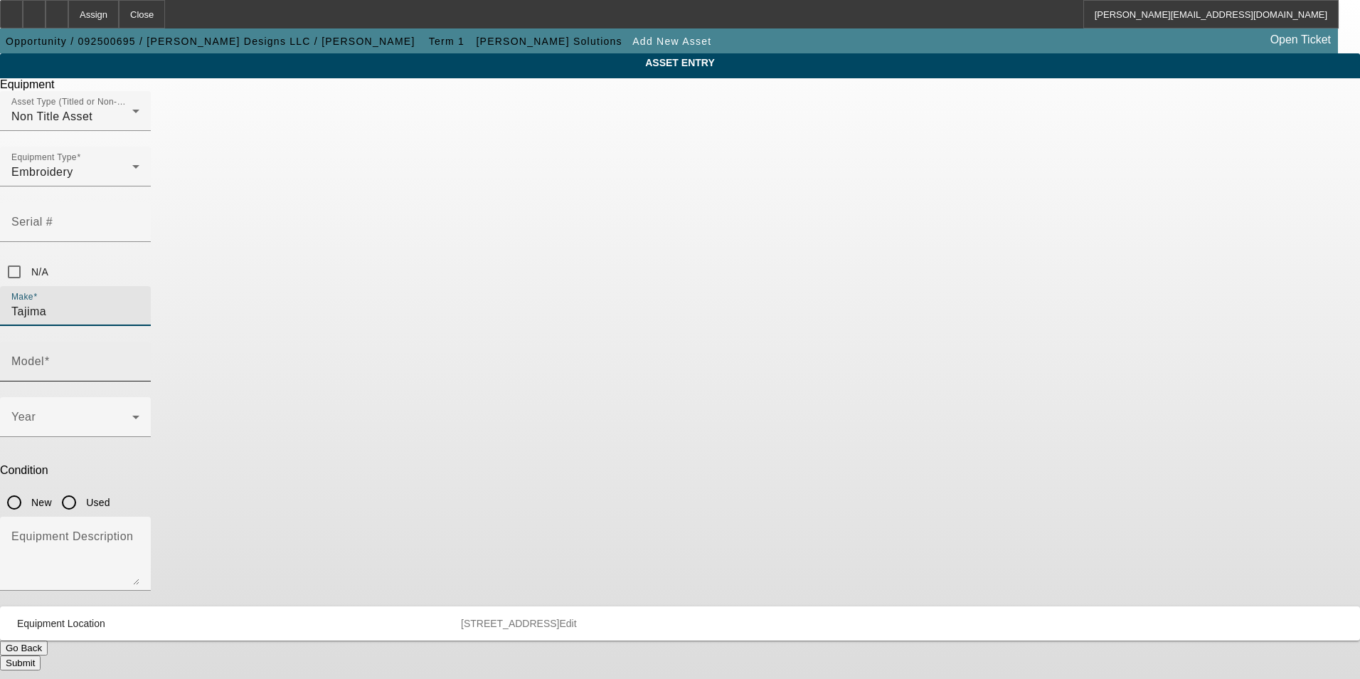
click at [139, 359] on input "Model" at bounding box center [75, 367] width 128 height 17
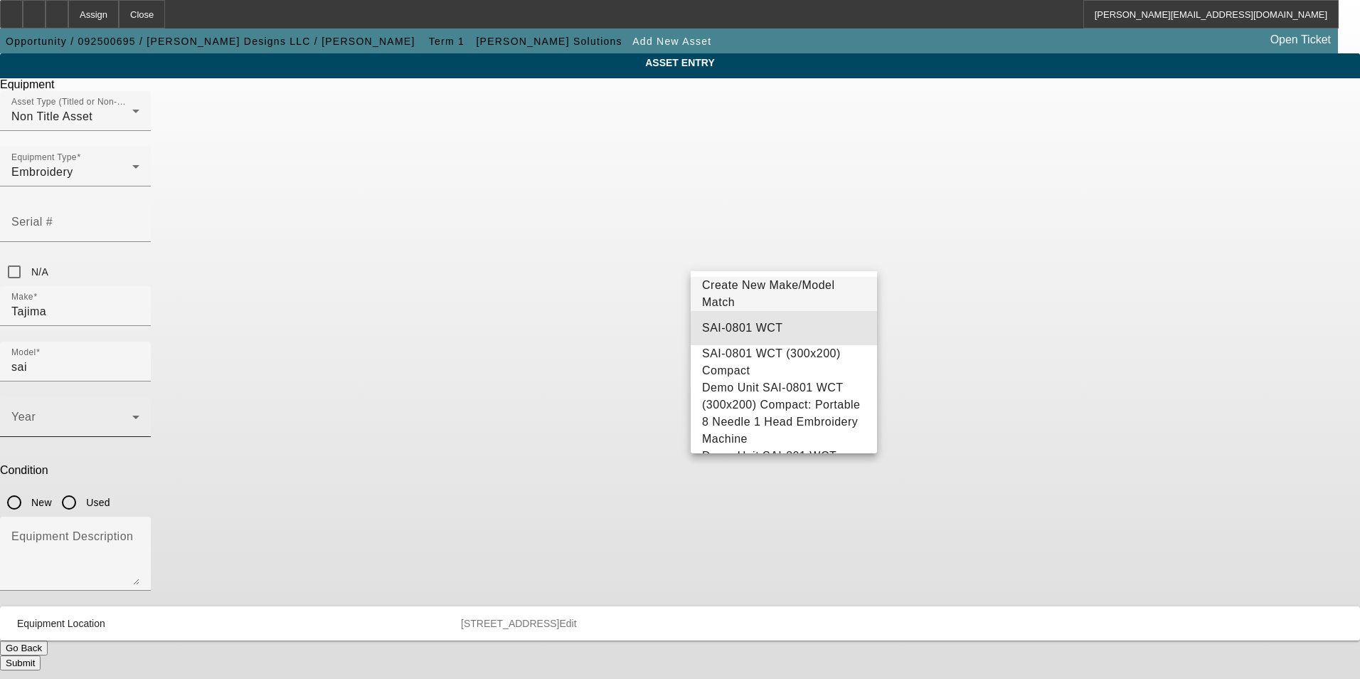
drag, startPoint x: 797, startPoint y: 334, endPoint x: 626, endPoint y: 320, distance: 171.3
click at [793, 333] on mat-option "SAI-0801 WCT" at bounding box center [784, 328] width 186 height 34
type input "SAI-0801 WCT"
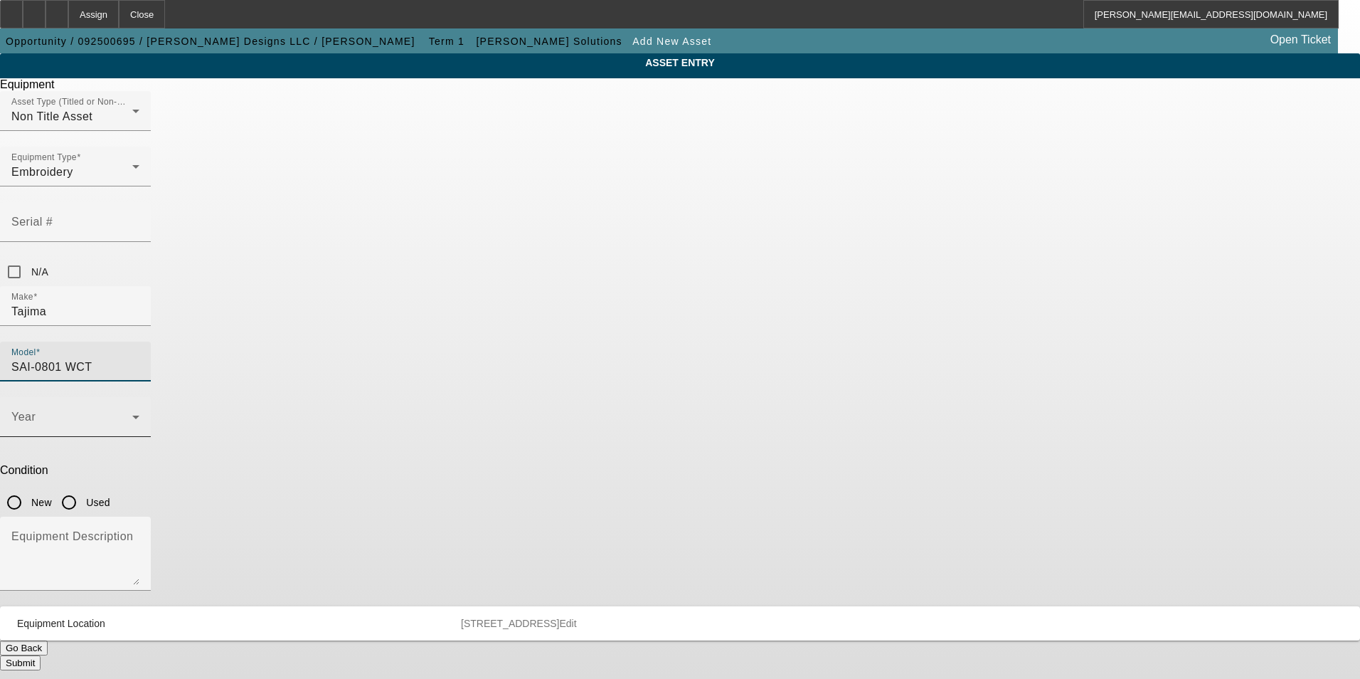
click at [132, 414] on span at bounding box center [71, 422] width 121 height 17
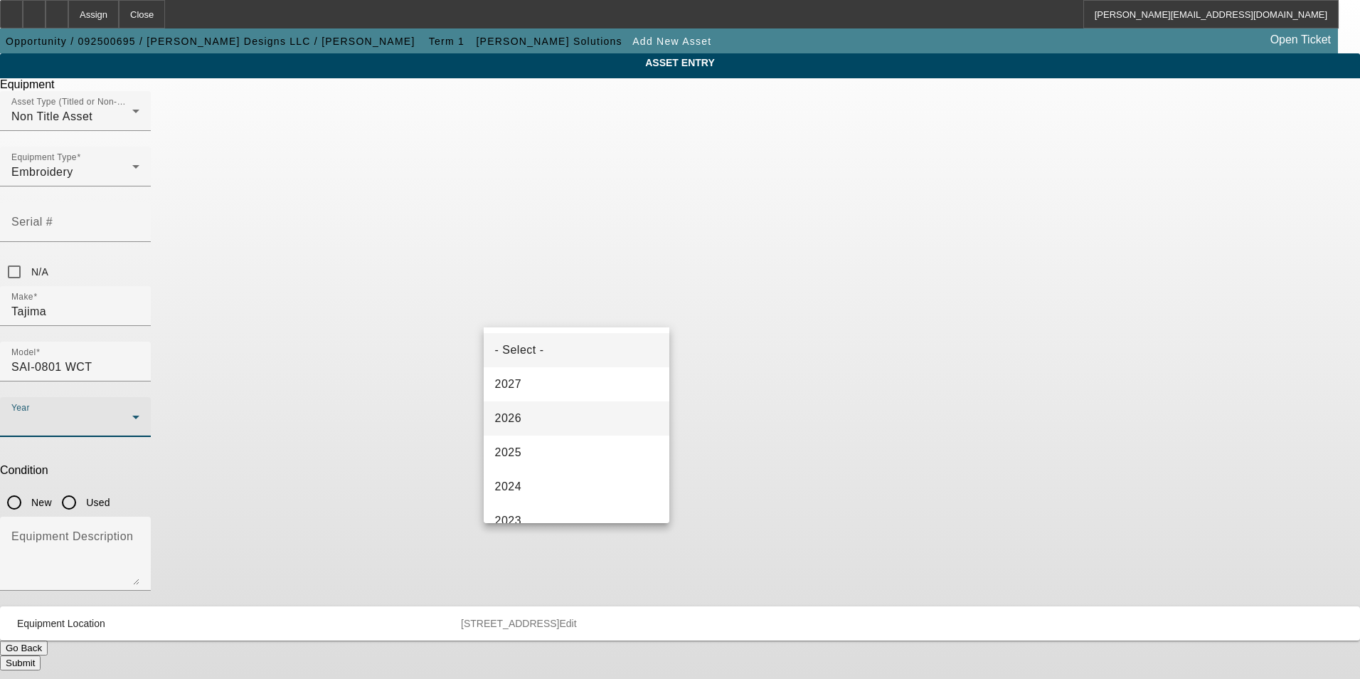
drag, startPoint x: 558, startPoint y: 445, endPoint x: 598, endPoint y: 419, distance: 47.4
click at [565, 439] on mat-option "2025" at bounding box center [577, 452] width 186 height 34
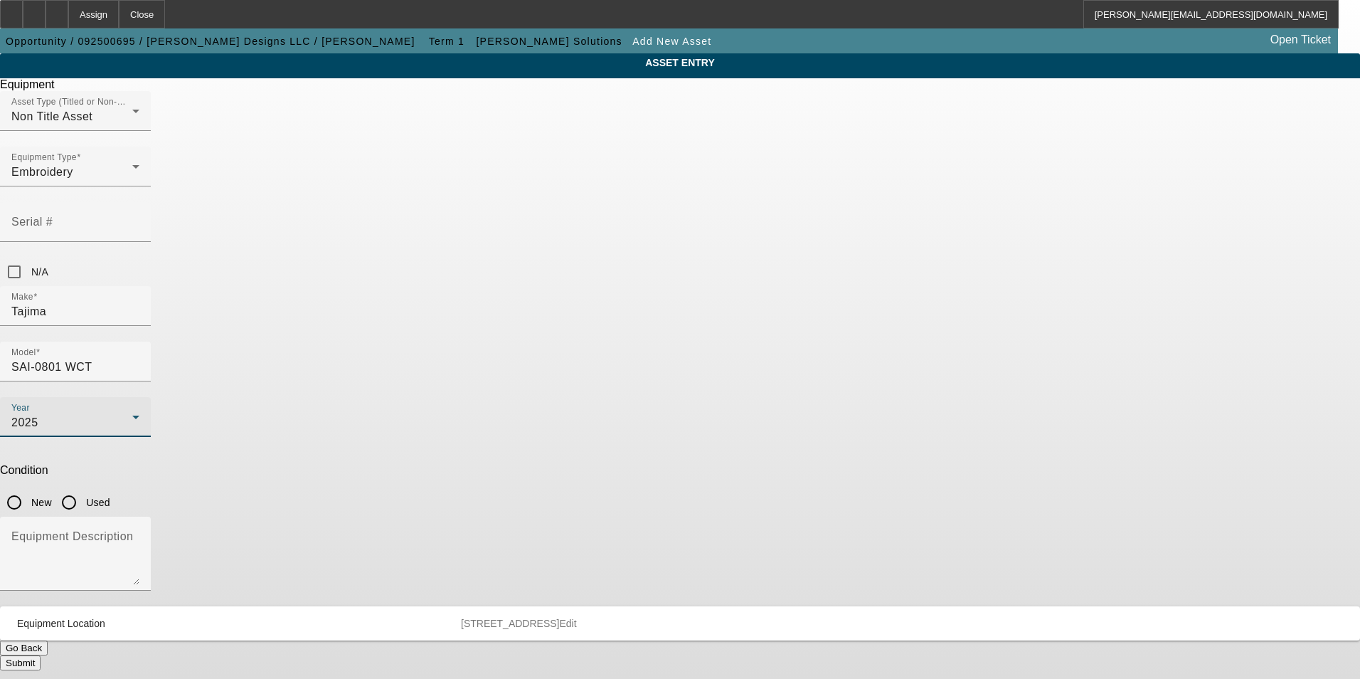
click at [28, 488] on input "New" at bounding box center [14, 502] width 28 height 28
radio input "true"
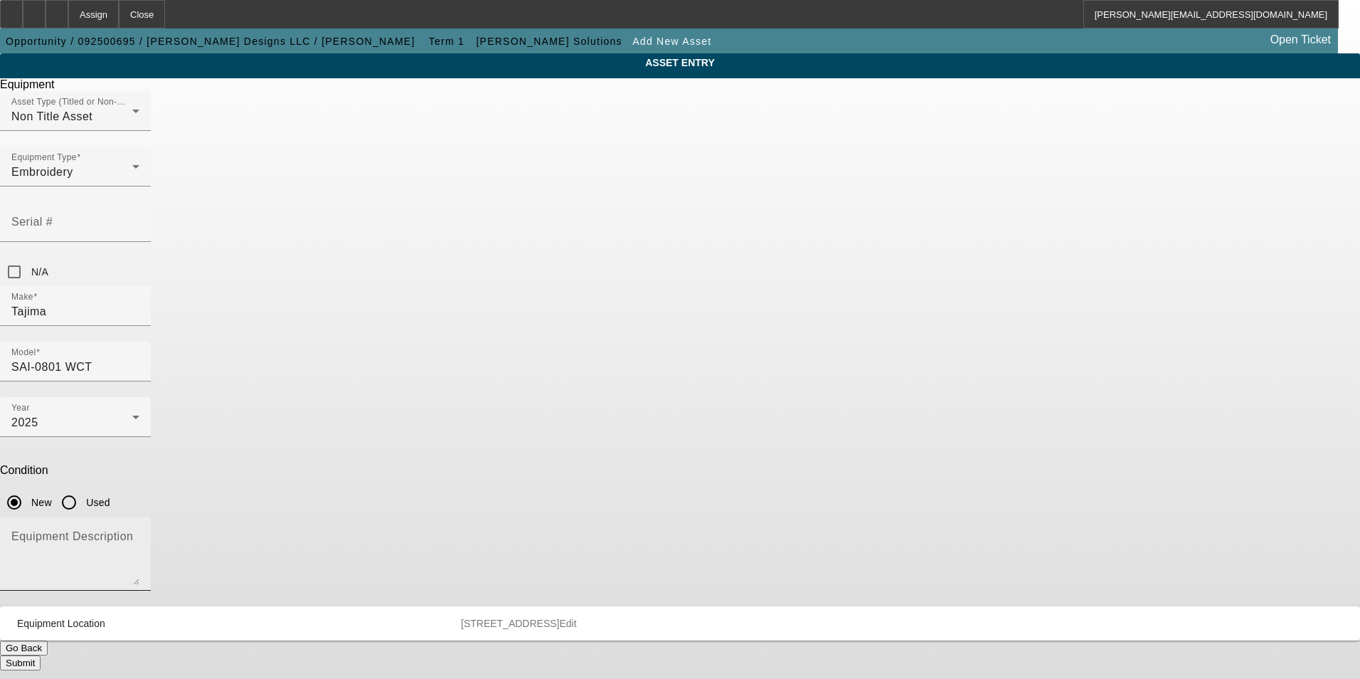
drag, startPoint x: 688, startPoint y: 366, endPoint x: 692, endPoint y: 358, distance: 8.9
click at [139, 534] on textarea "Equipment Description" at bounding box center [75, 559] width 128 height 51
type textarea "new compact single head embroidery machine"
click at [41, 655] on button "Submit" at bounding box center [20, 662] width 41 height 15
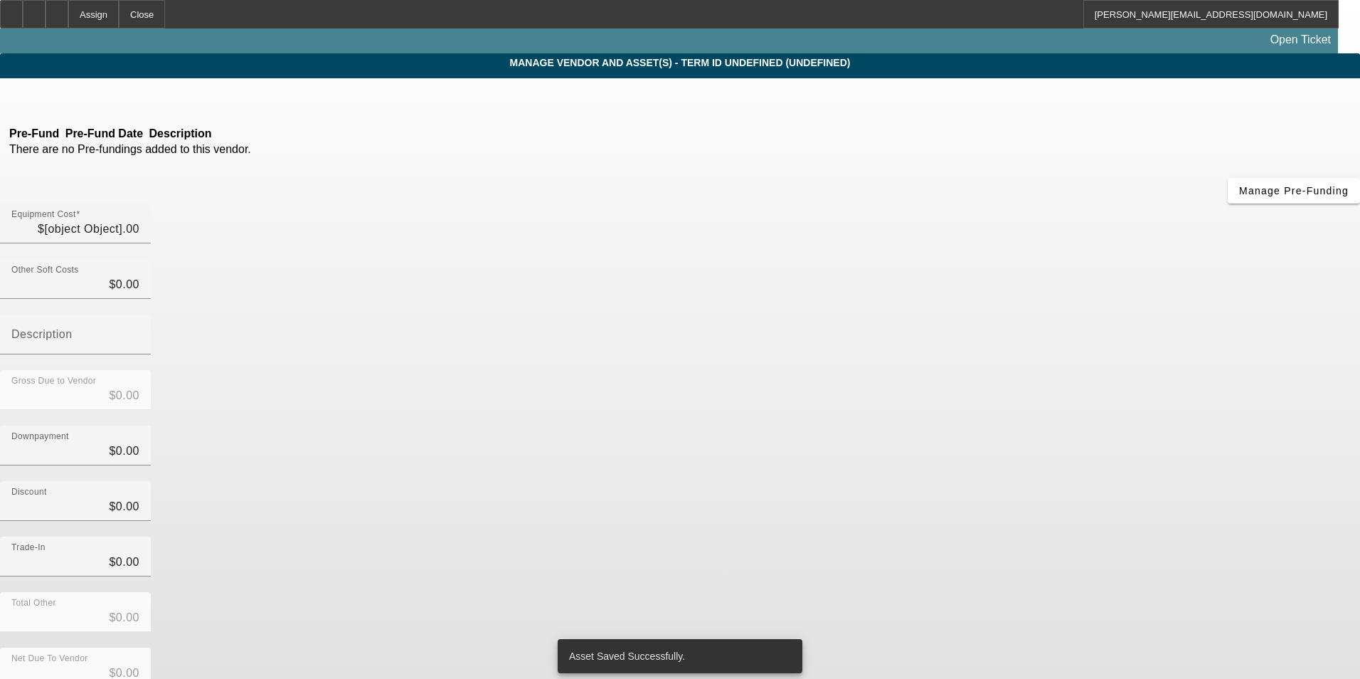
type input "$11,840.00"
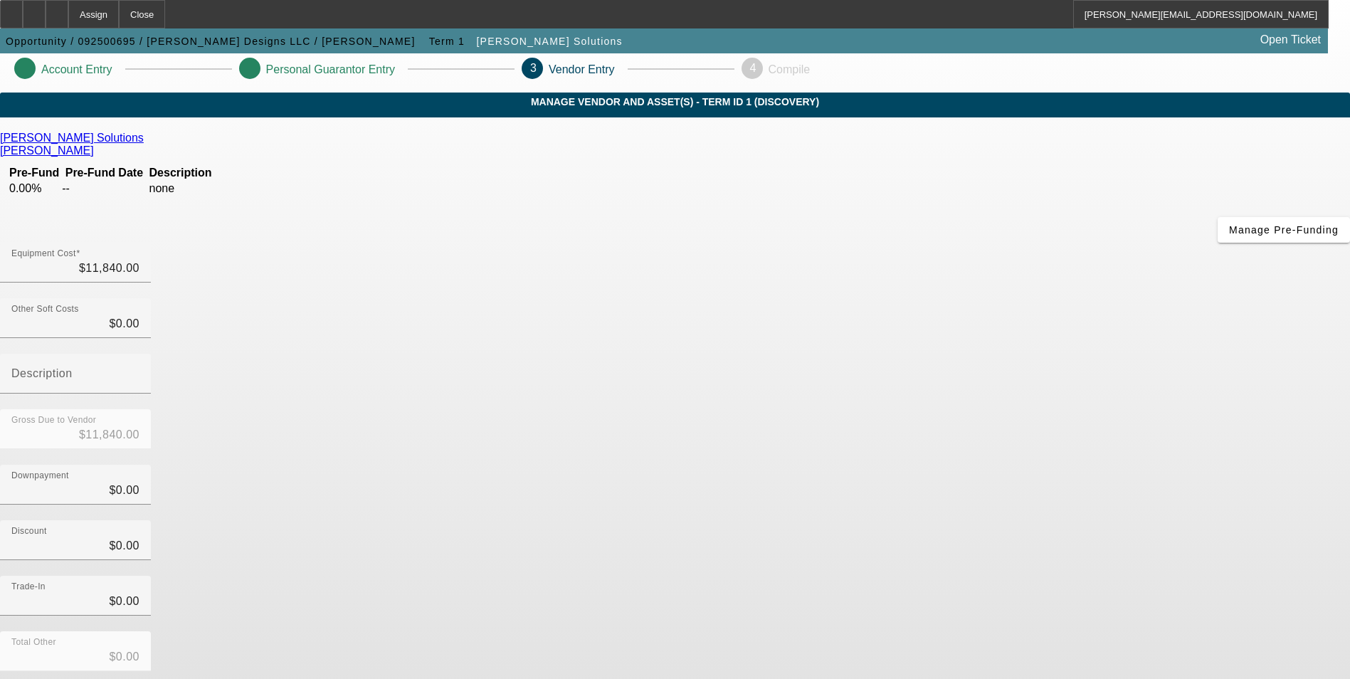
scroll to position [48, 0]
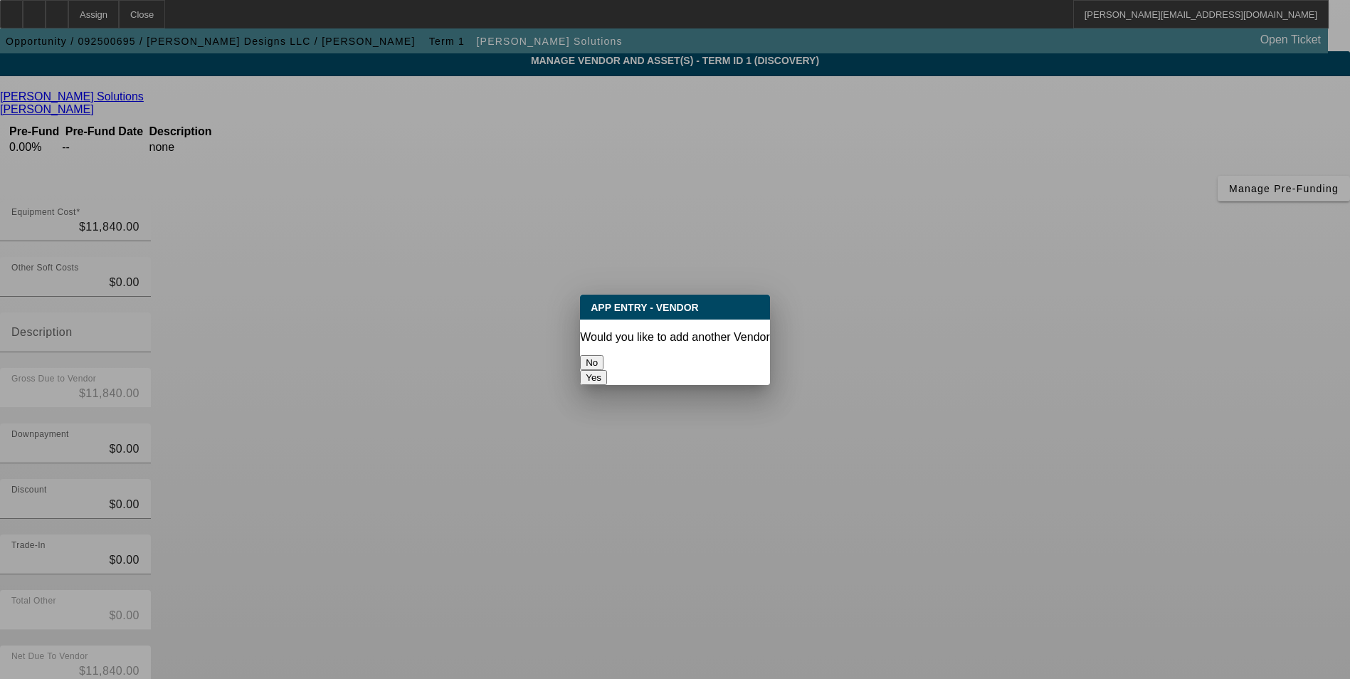
scroll to position [0, 0]
click at [603, 355] on button "No" at bounding box center [591, 362] width 23 height 15
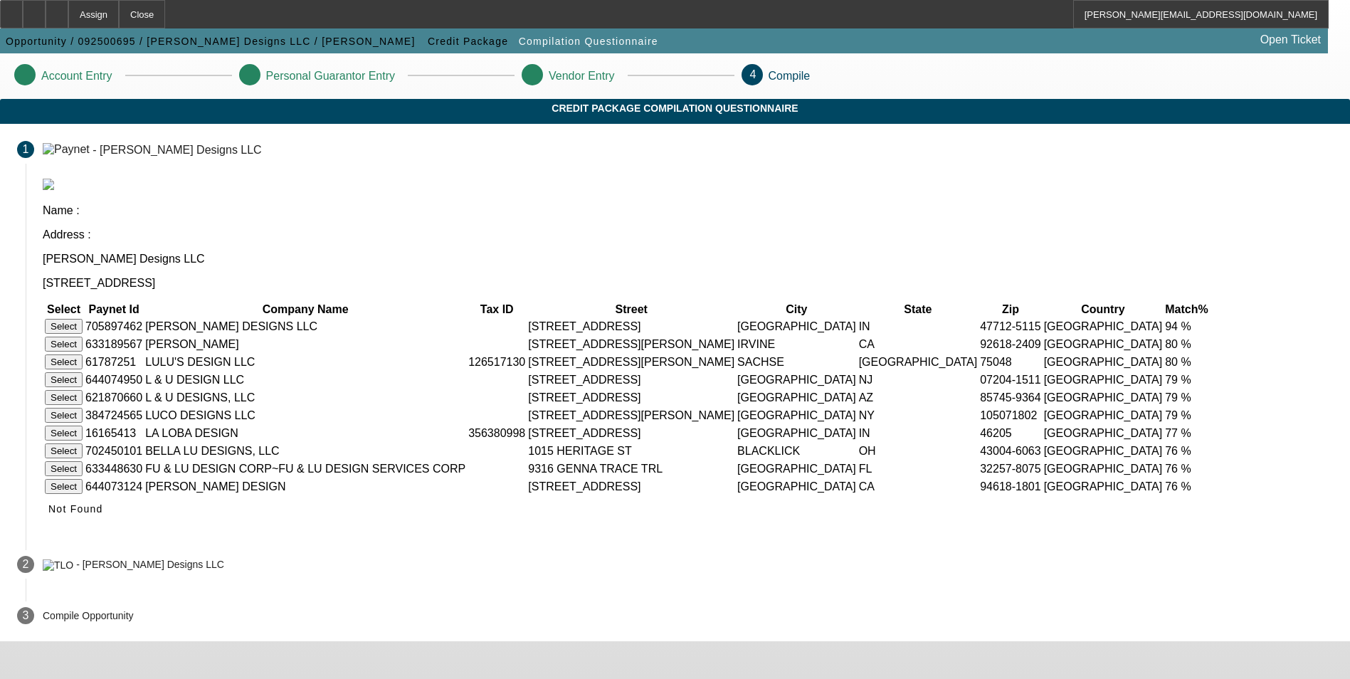
click at [83, 319] on button "Select" at bounding box center [64, 326] width 38 height 15
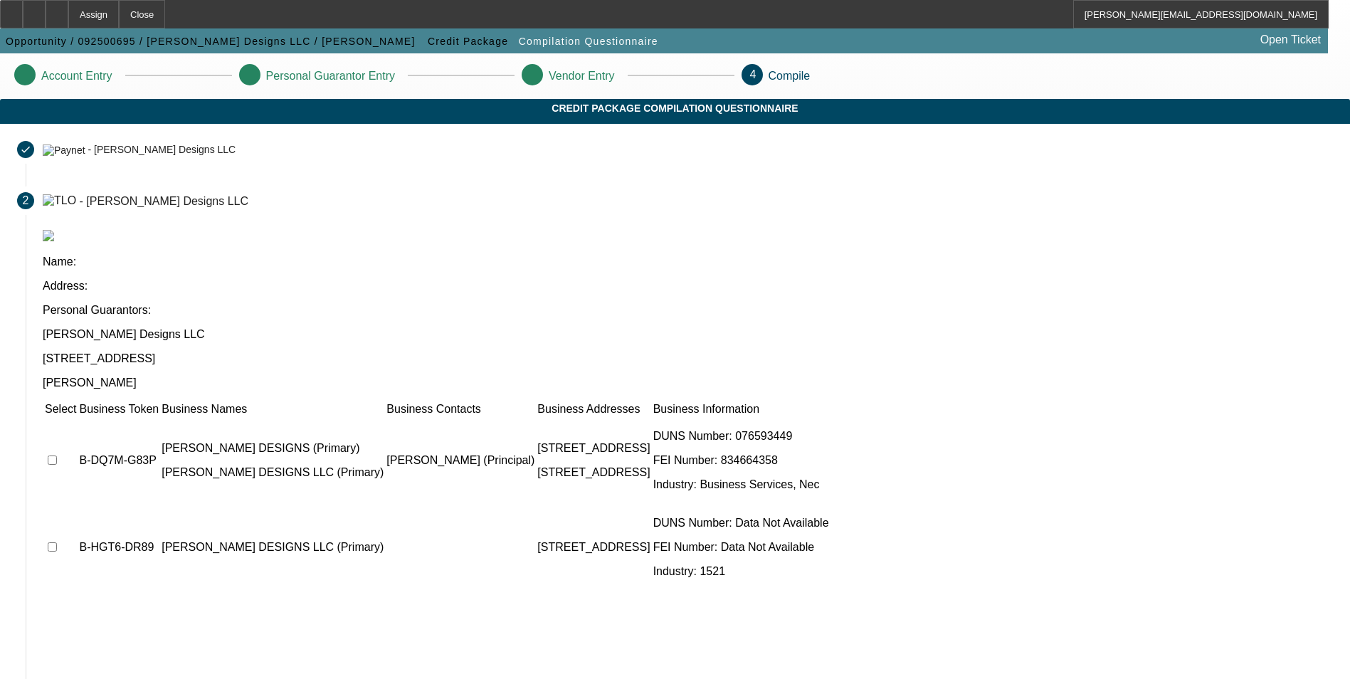
click at [57, 455] on input "checkbox" at bounding box center [52, 459] width 9 height 9
checkbox input "true"
click at [57, 542] on input "checkbox" at bounding box center [52, 546] width 9 height 9
checkbox input "true"
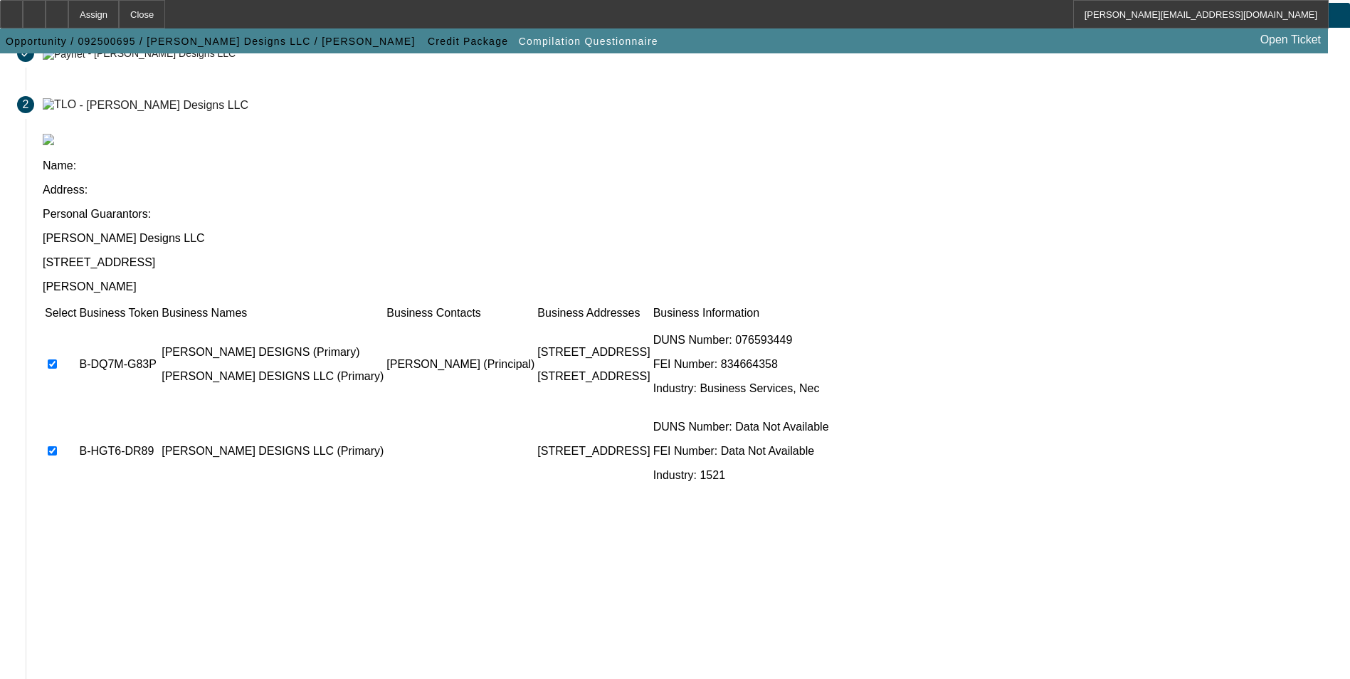
scroll to position [108, 0]
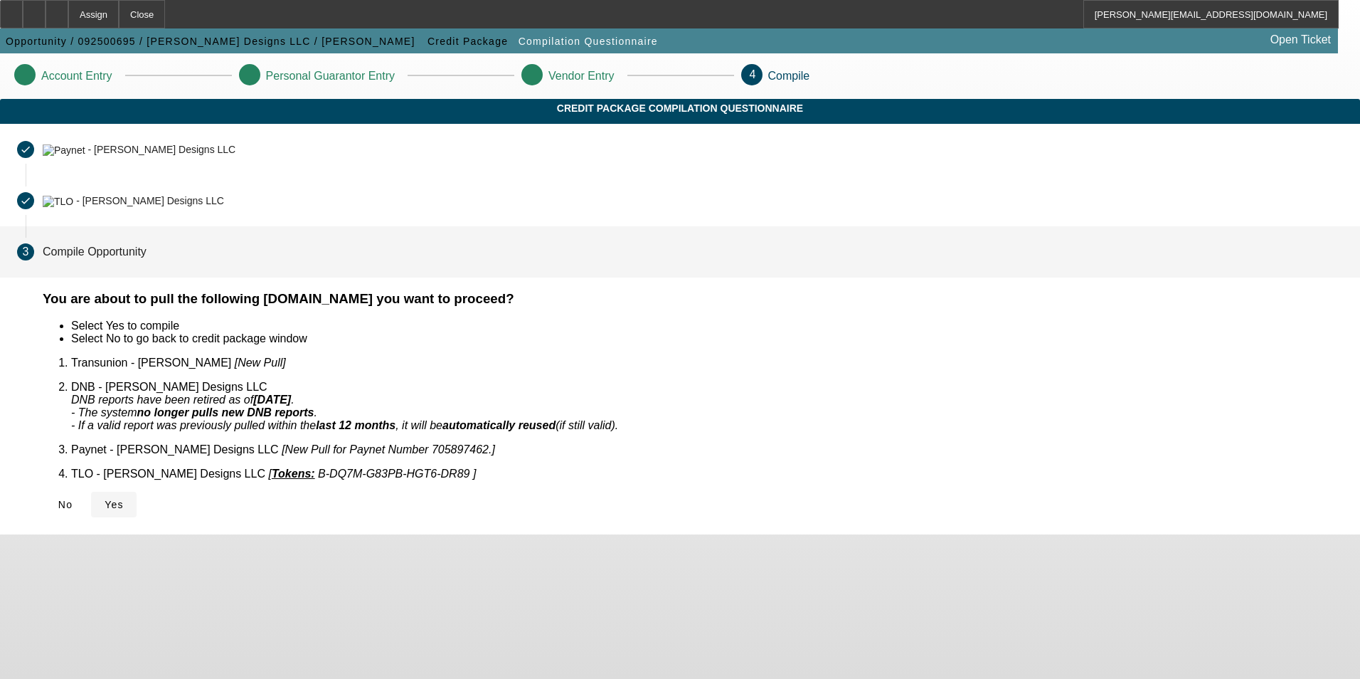
click at [124, 499] on span "Yes" at bounding box center [114, 504] width 19 height 11
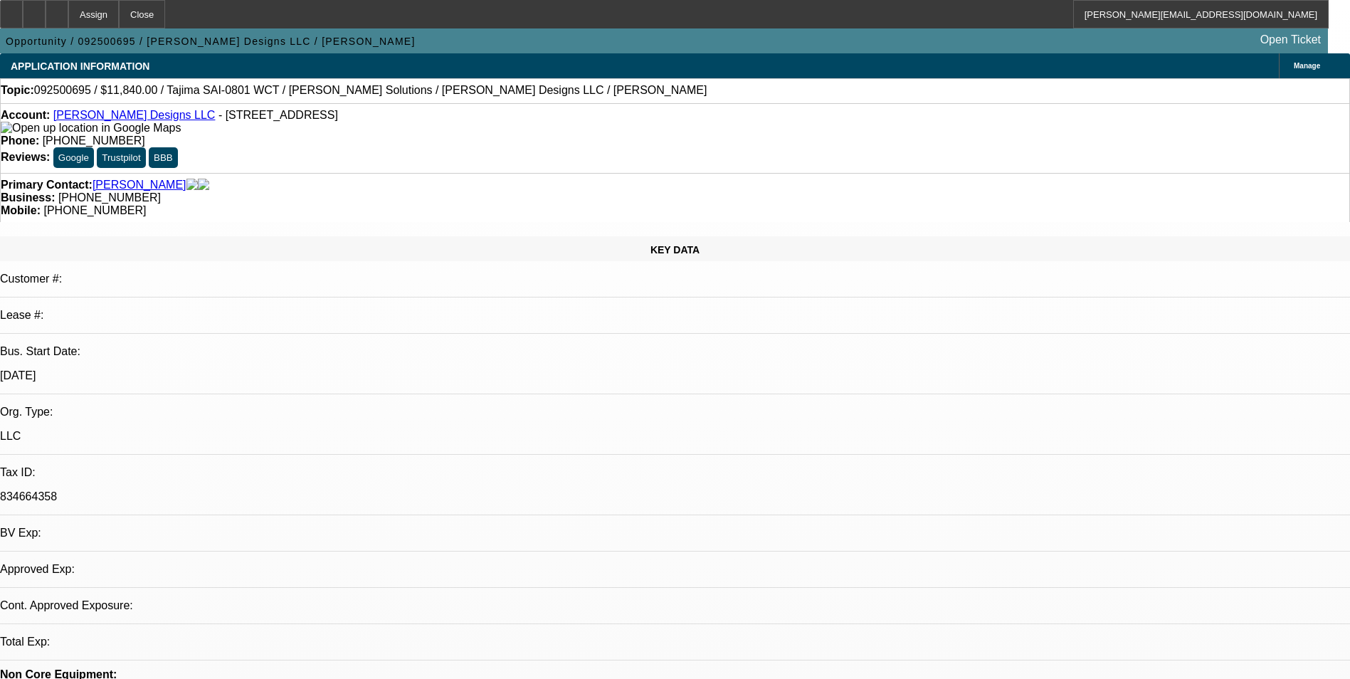
select select "0"
select select "2"
select select "0.1"
select select "1"
select select "2"
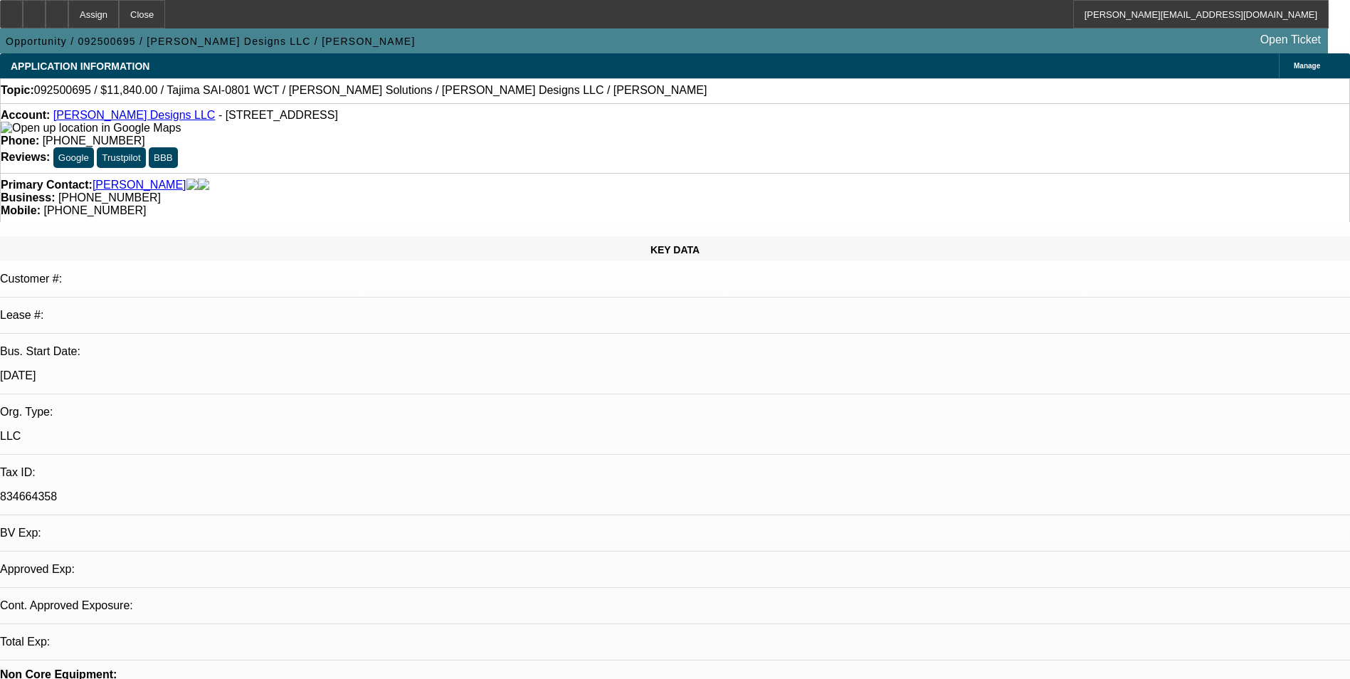
select select "4"
click at [68, 16] on div at bounding box center [57, 14] width 23 height 28
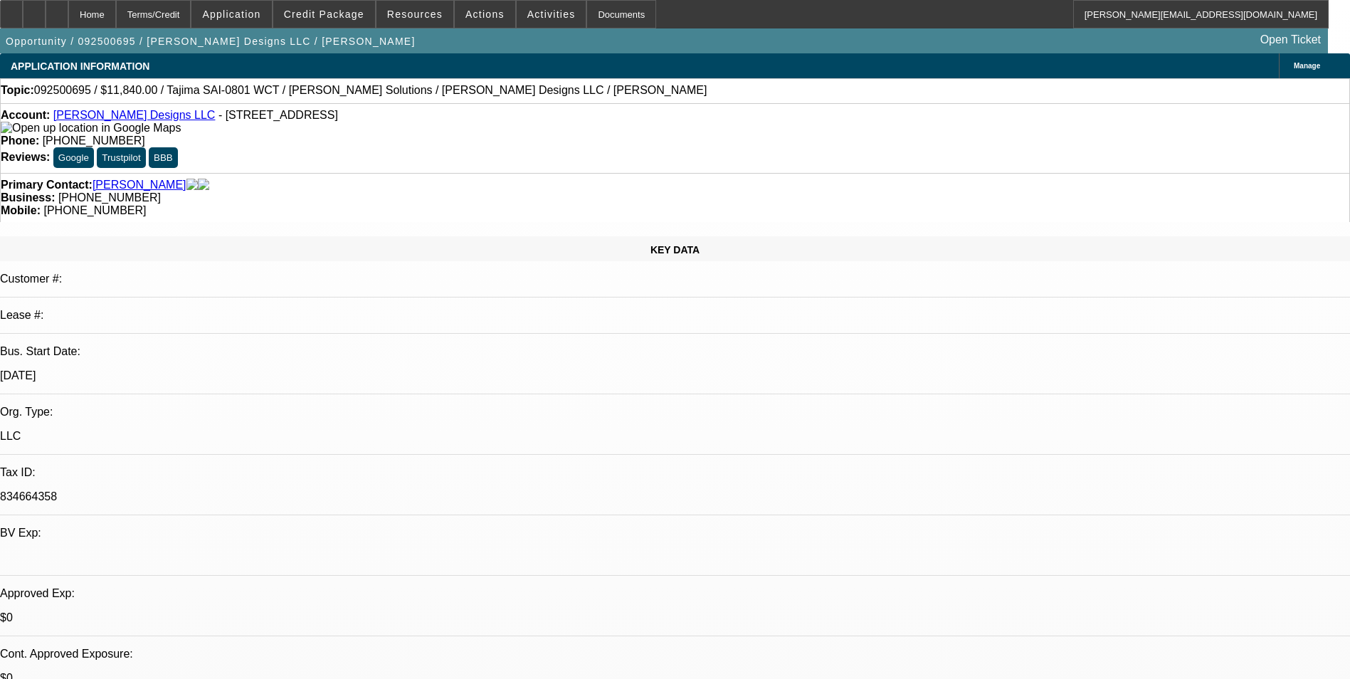
select select "0"
select select "2"
select select "0.1"
select select "4"
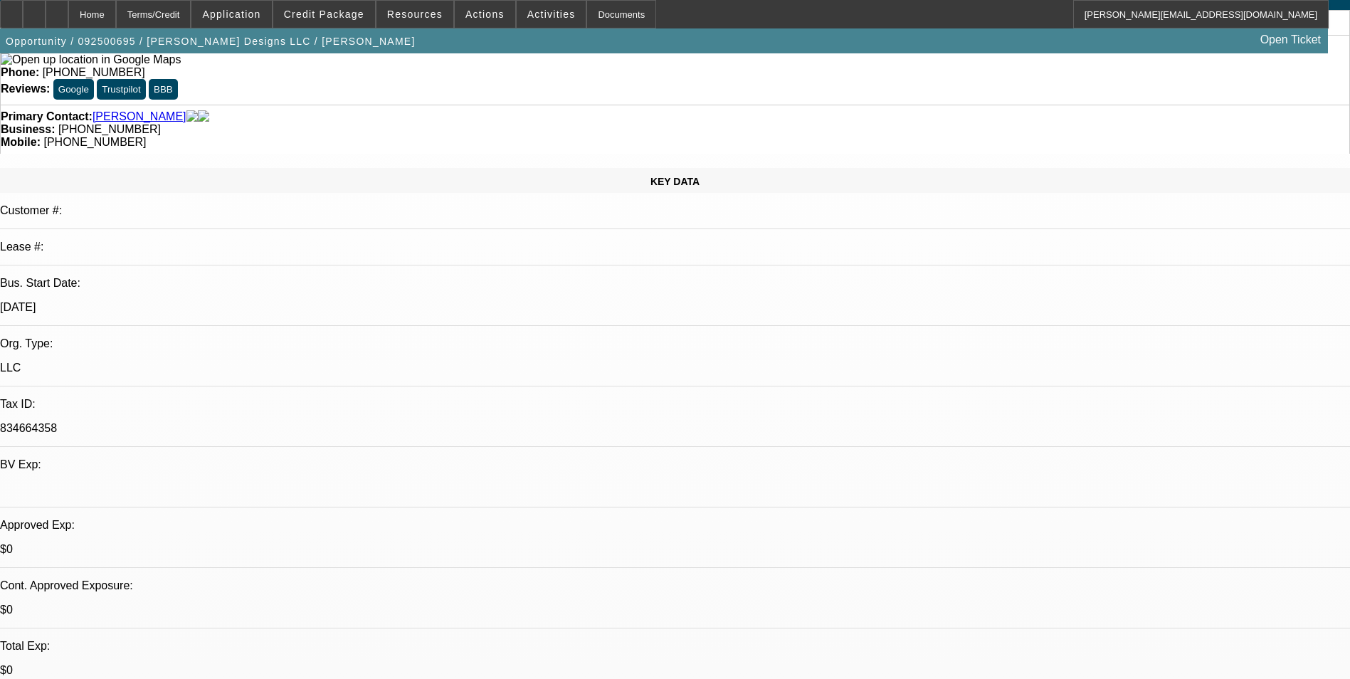
scroll to position [71, 0]
click at [34, 9] on icon at bounding box center [34, 9] width 0 height 0
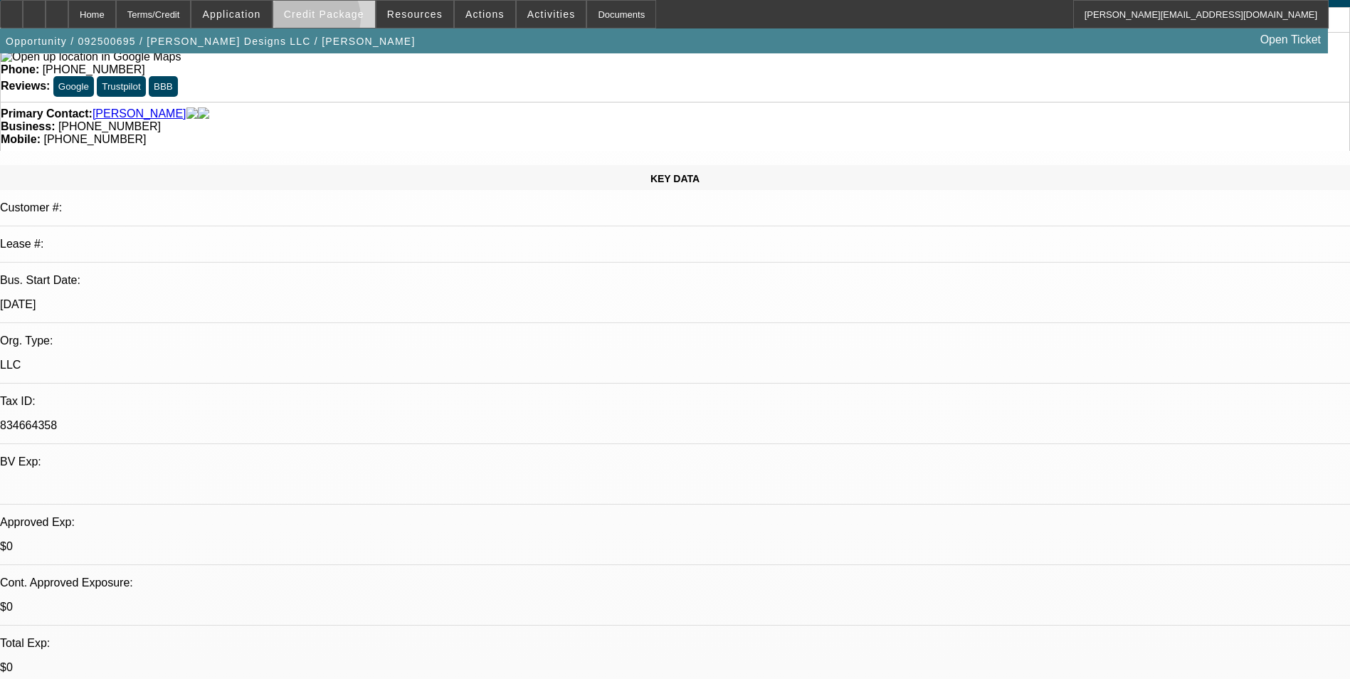
click at [333, 21] on span at bounding box center [324, 14] width 102 height 34
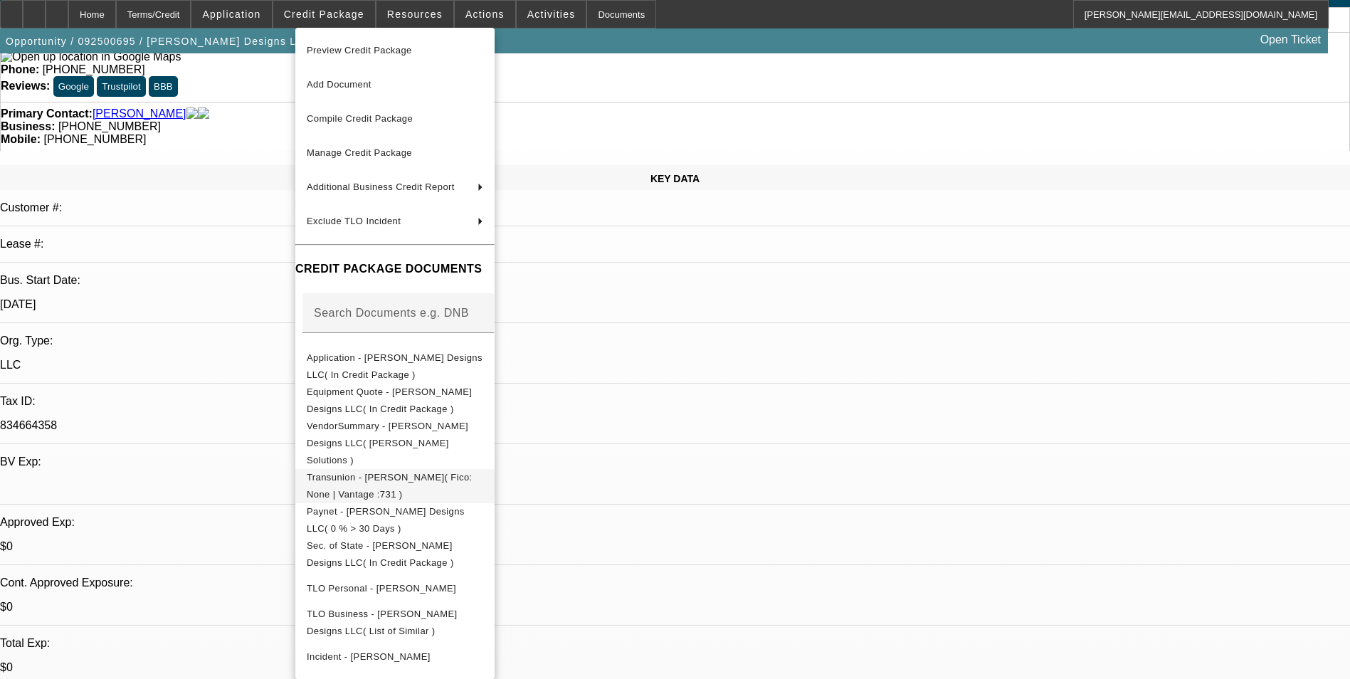
scroll to position [23, 0]
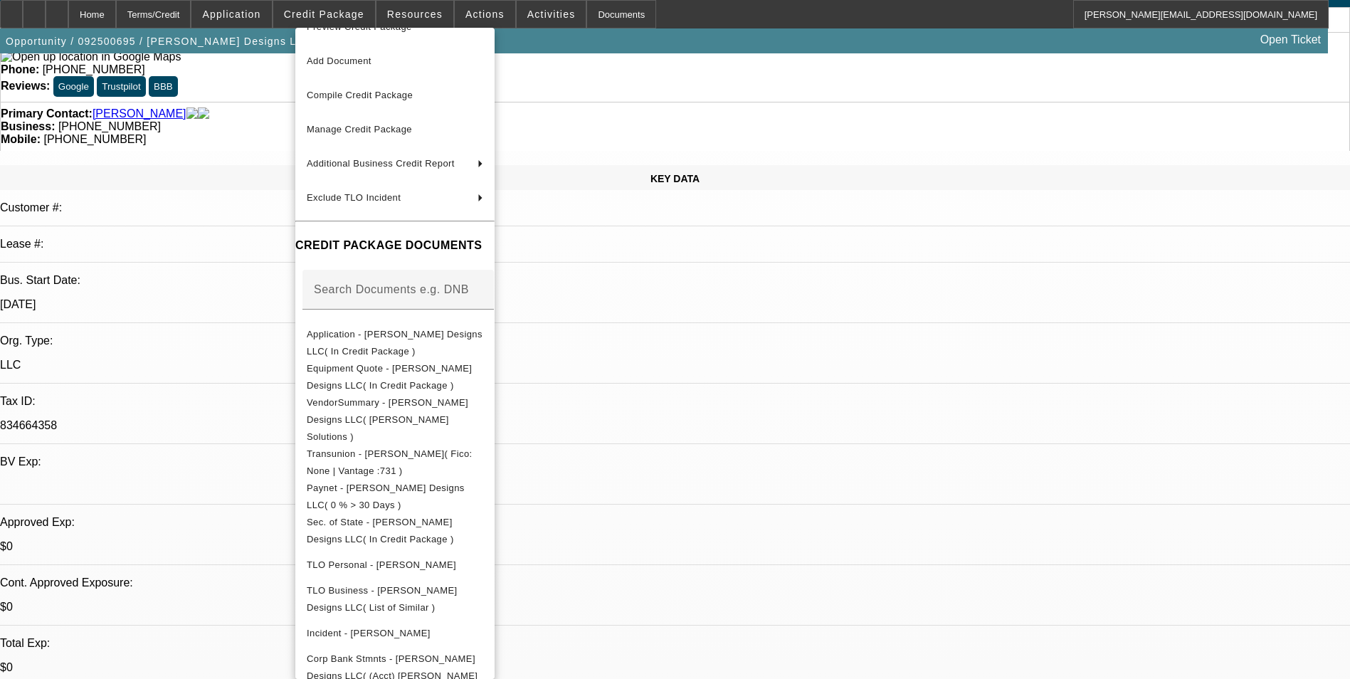
click at [701, 344] on div at bounding box center [675, 339] width 1350 height 679
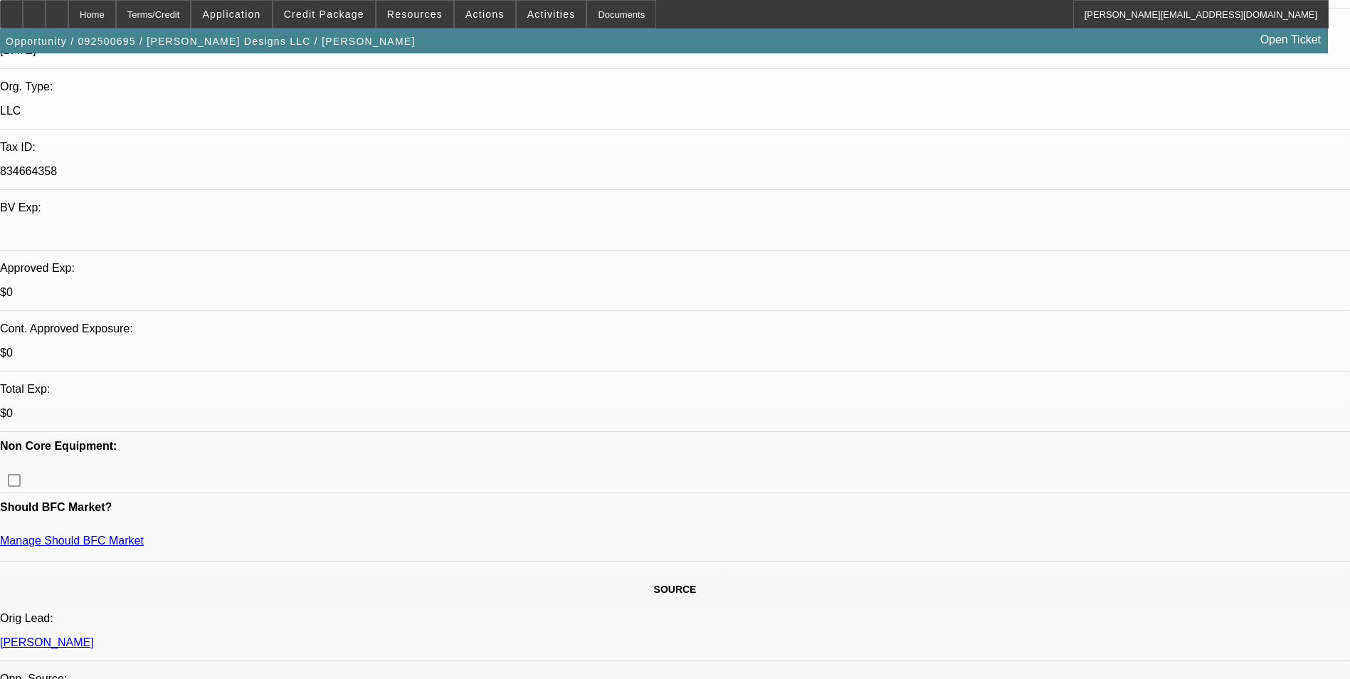
scroll to position [356, 0]
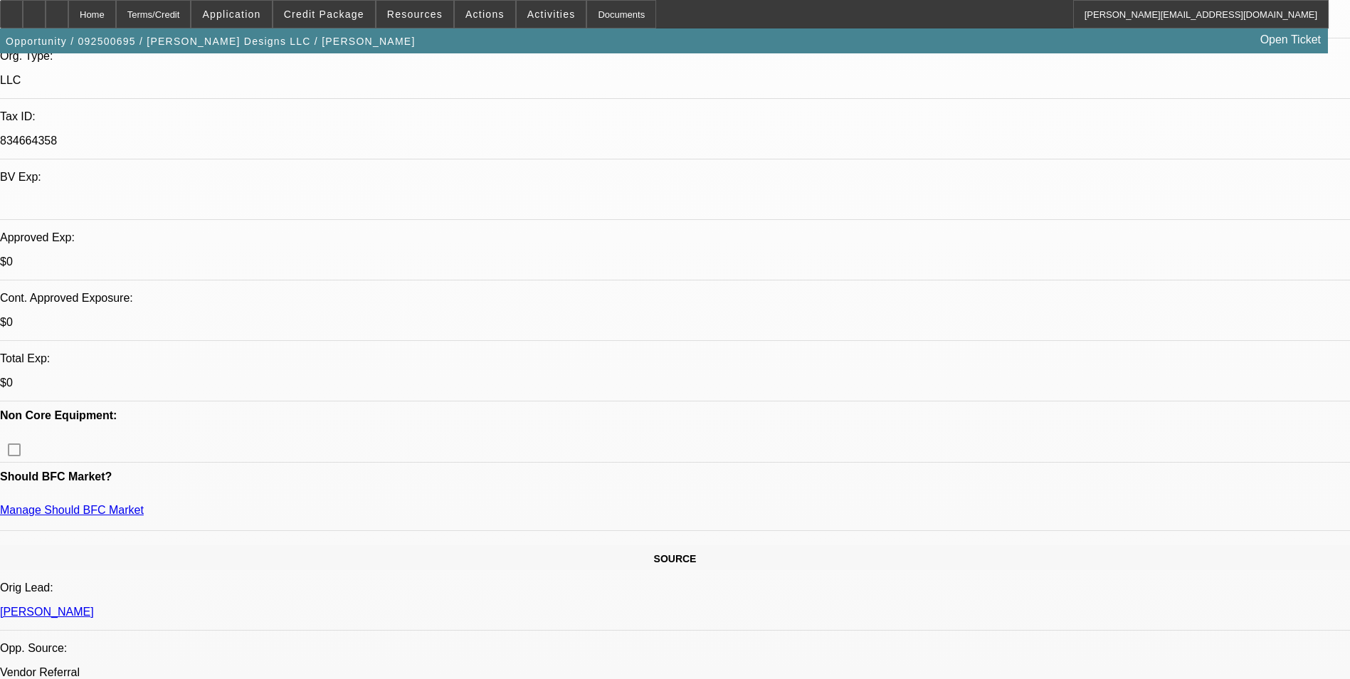
drag, startPoint x: 1220, startPoint y: 208, endPoint x: 1198, endPoint y: 272, distance: 67.7
radio input "true"
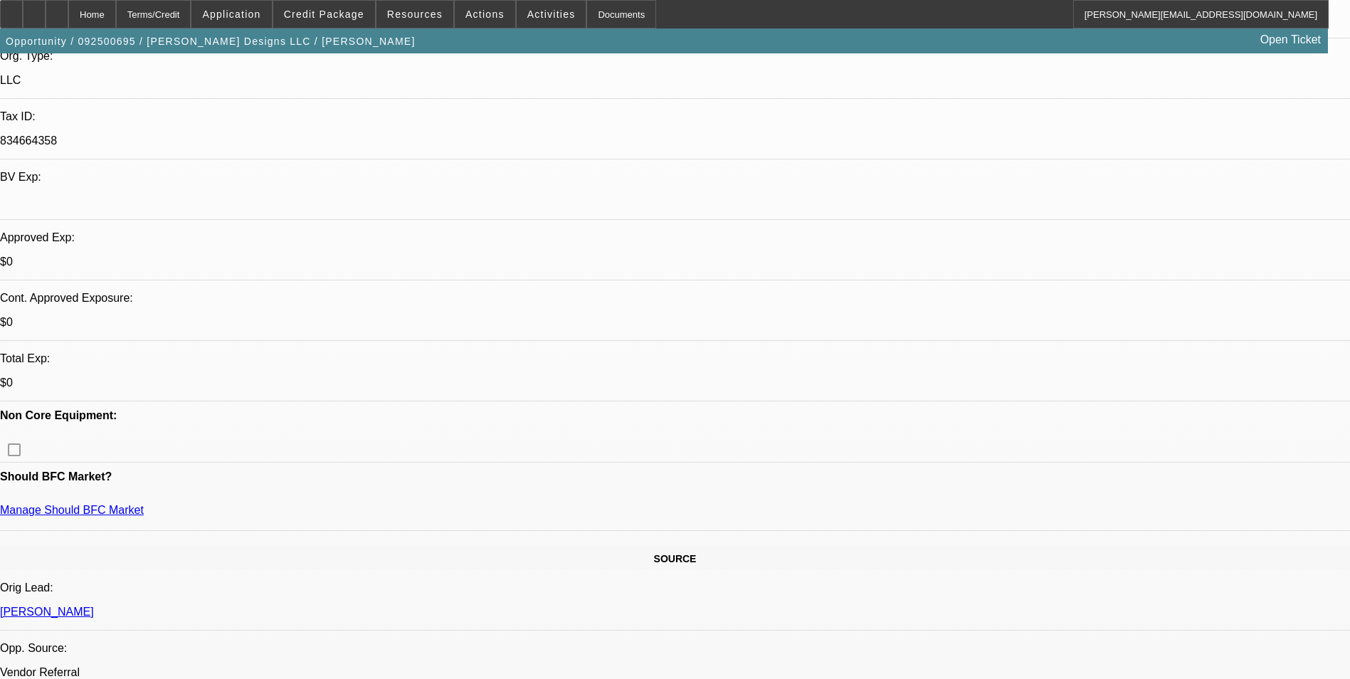
paste textarea "[URL][DOMAIN_NAME]"
type textarea "[URL][DOMAIN_NAME] - view the website"
radio input "true"
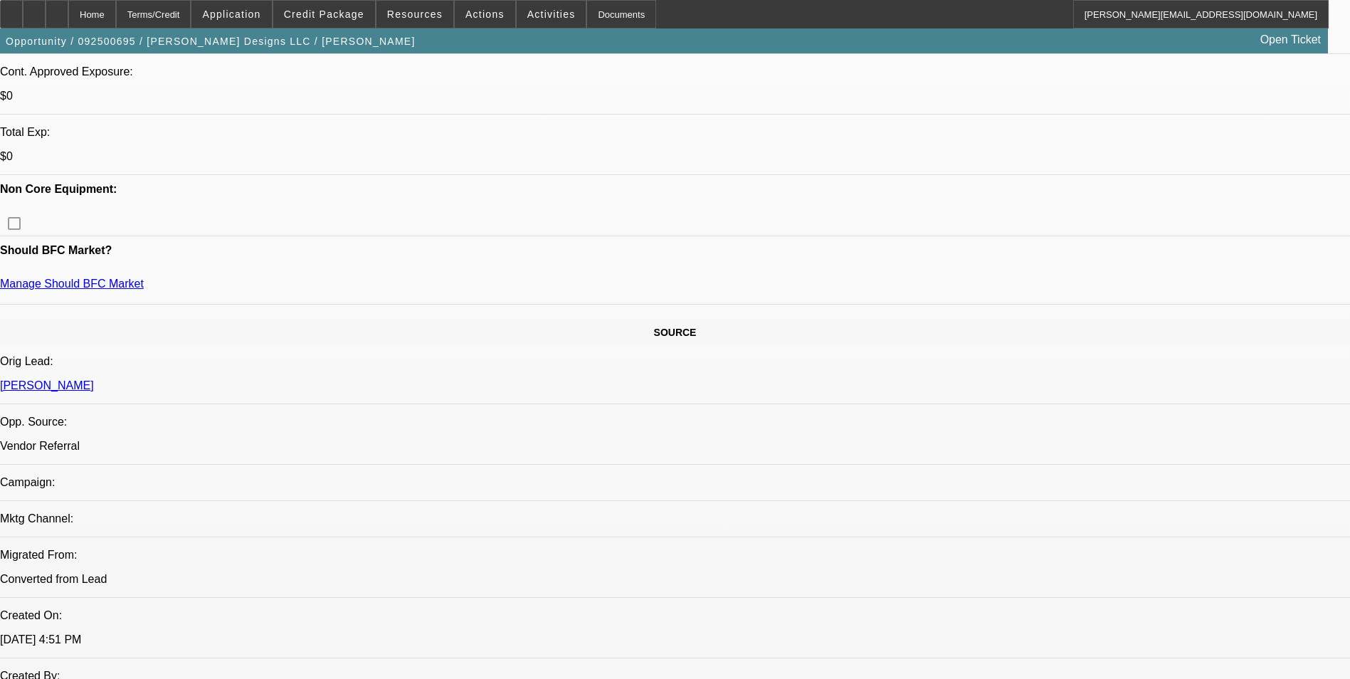
scroll to position [640, 0]
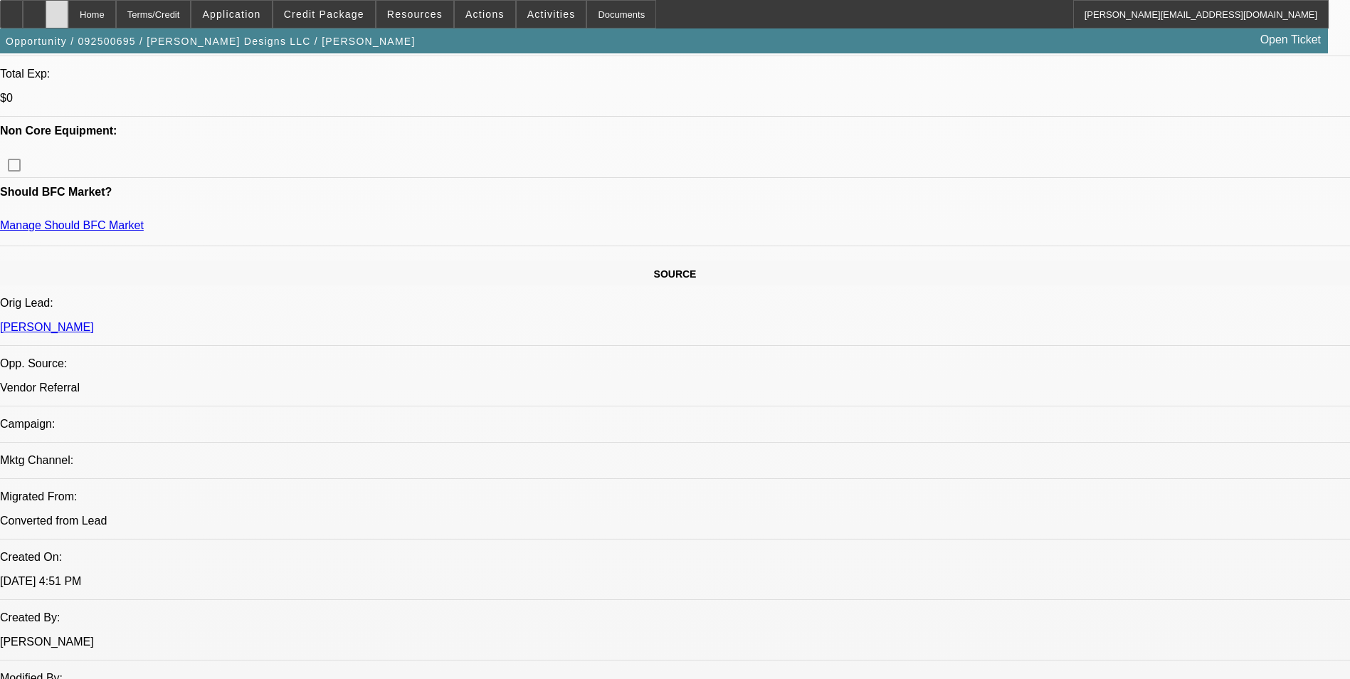
click at [68, 21] on div at bounding box center [57, 14] width 23 height 28
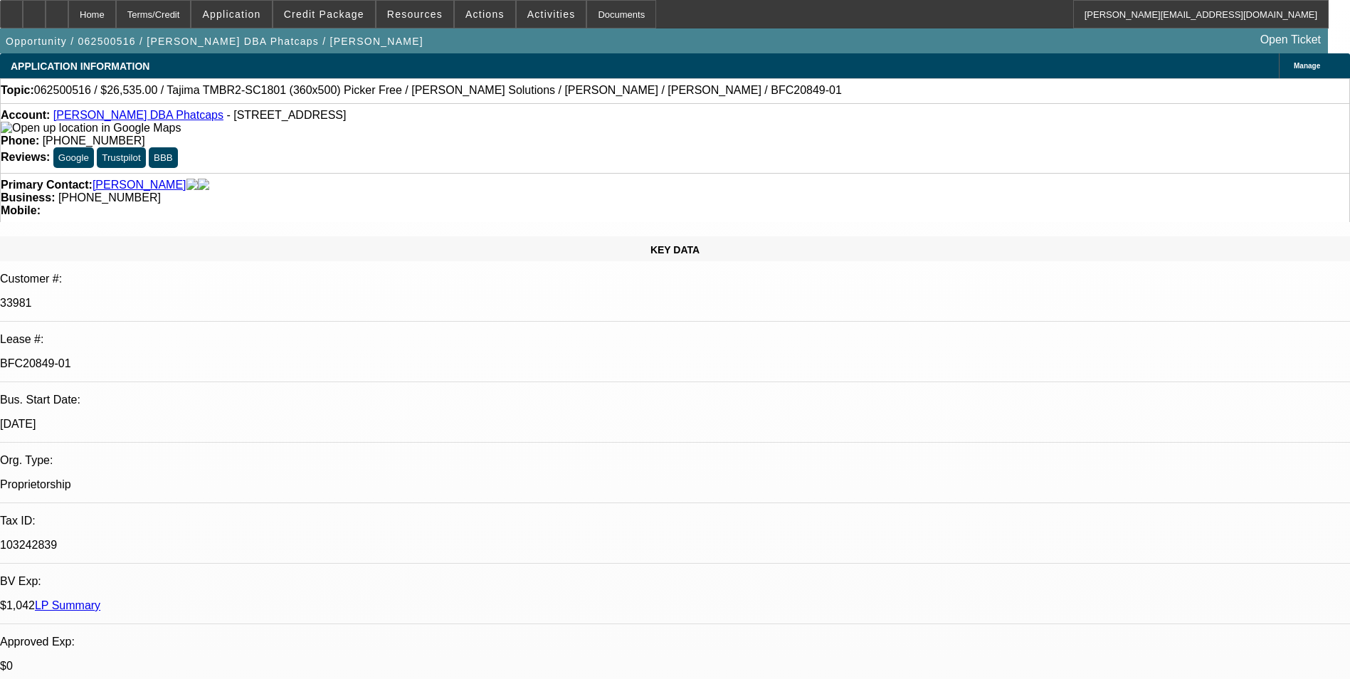
select select "0"
select select "0.1"
select select "5"
select select "0"
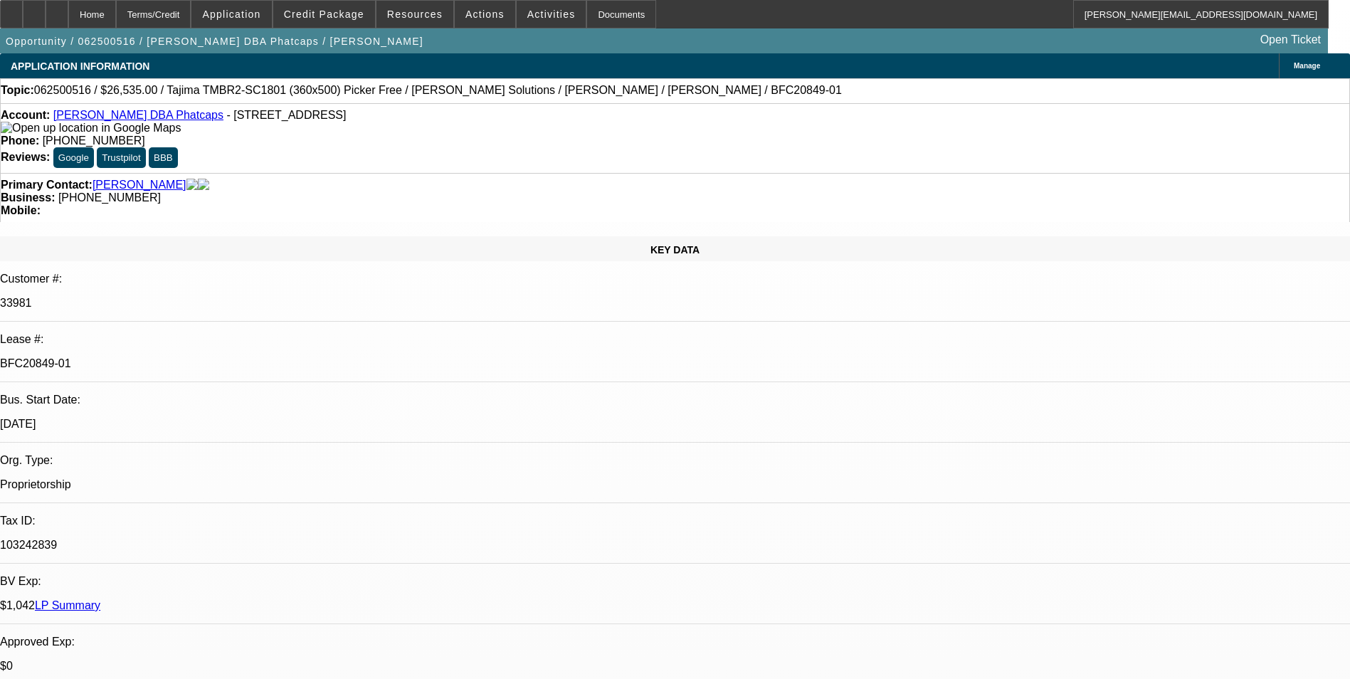
select select "0"
select select "0.1"
select select "5"
select select "0"
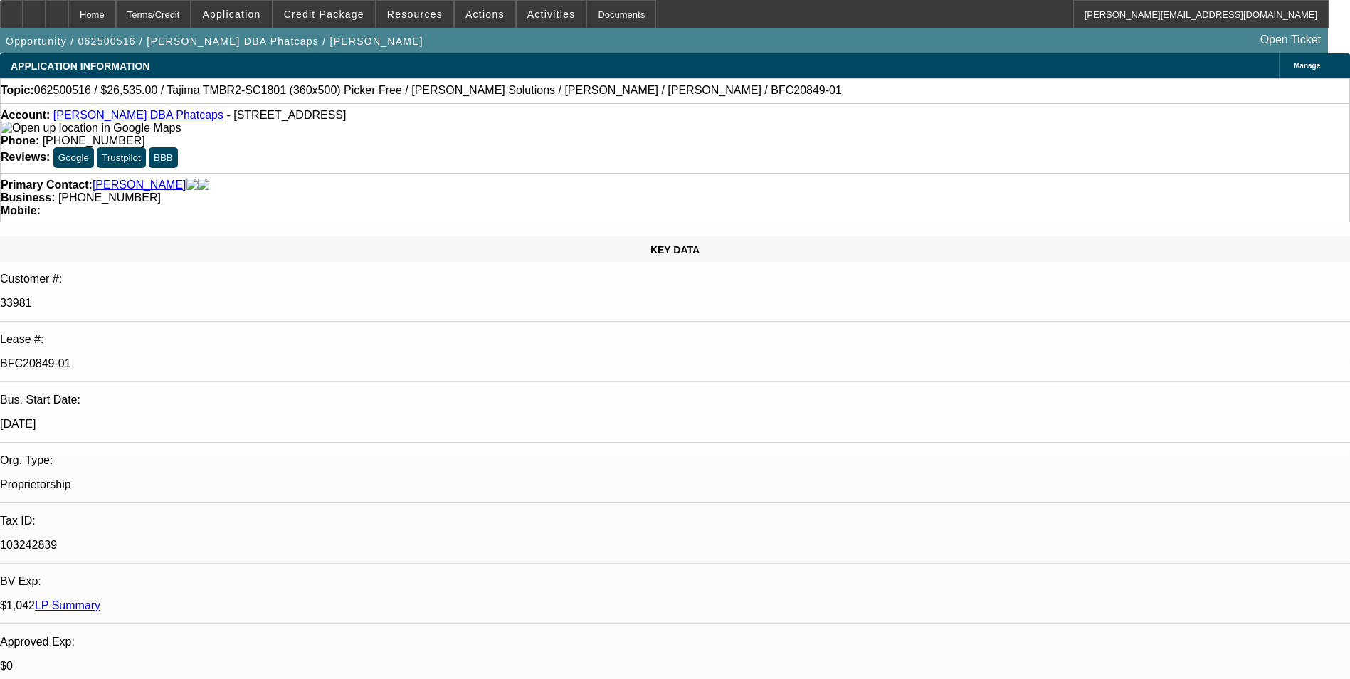
select select "0.1"
select select "5"
select select "0"
select select "0.1"
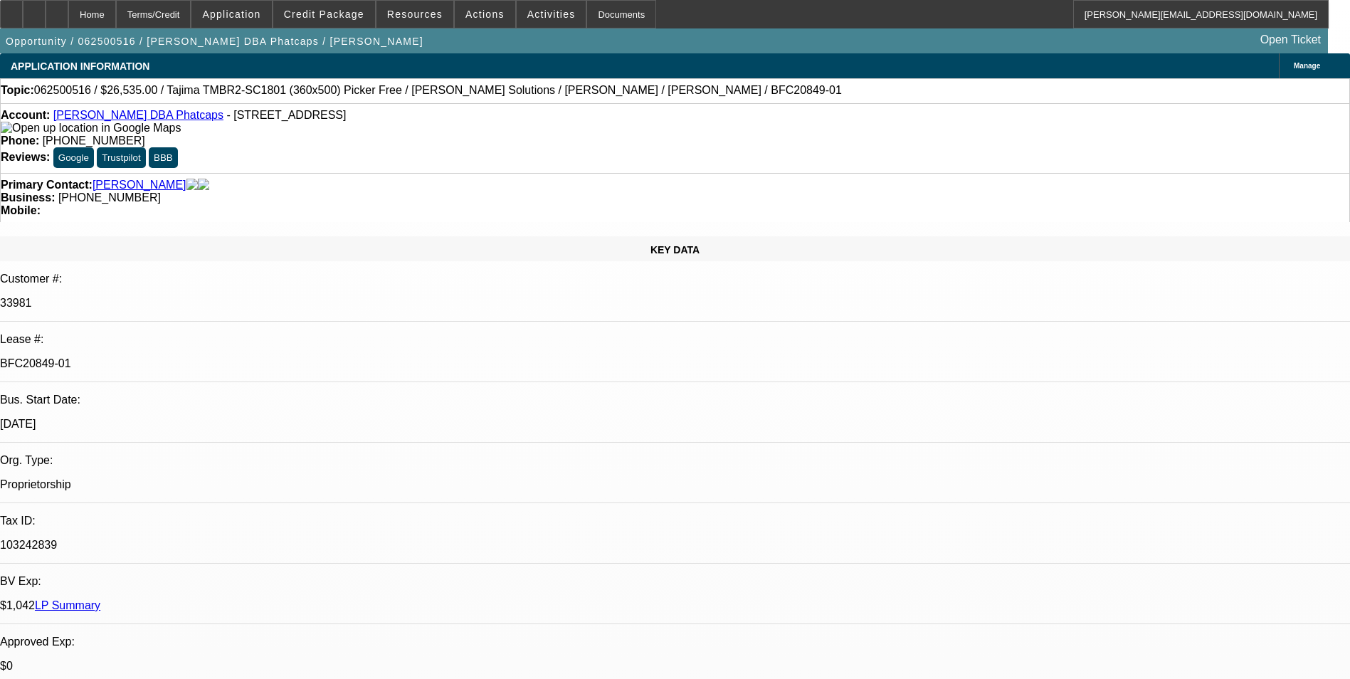
select select "5"
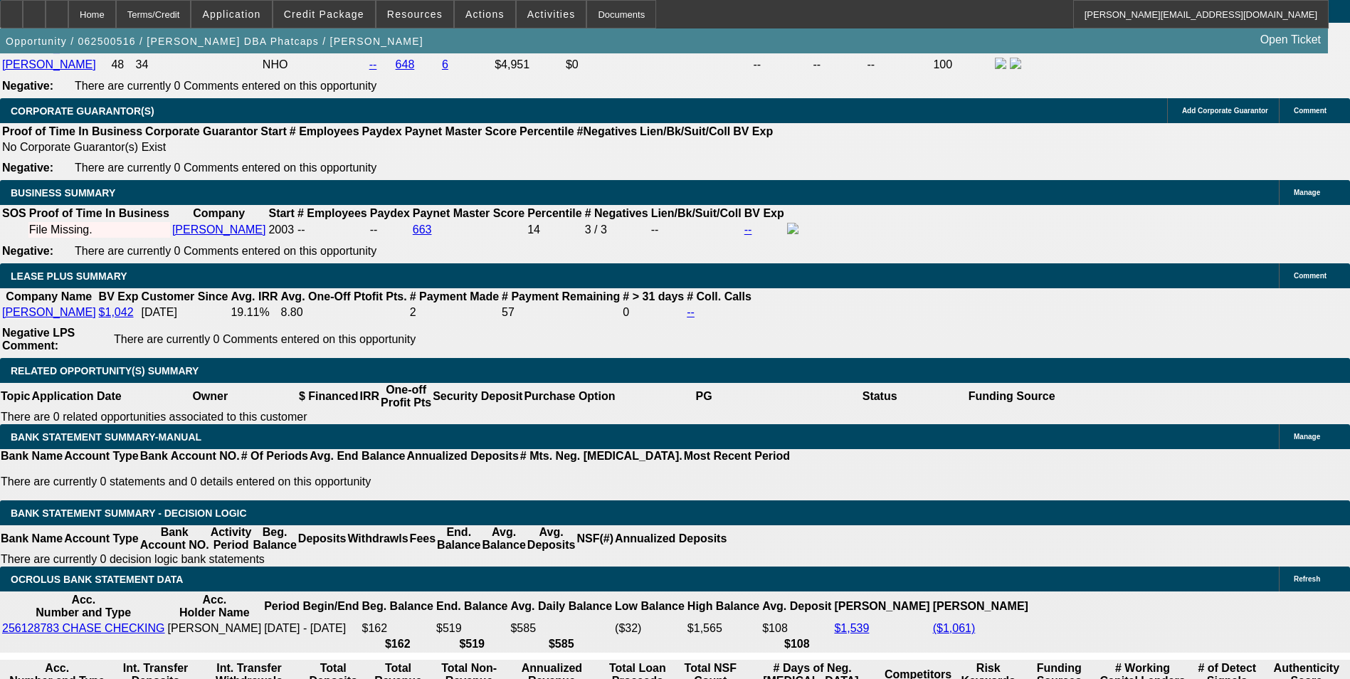
scroll to position [2063, 0]
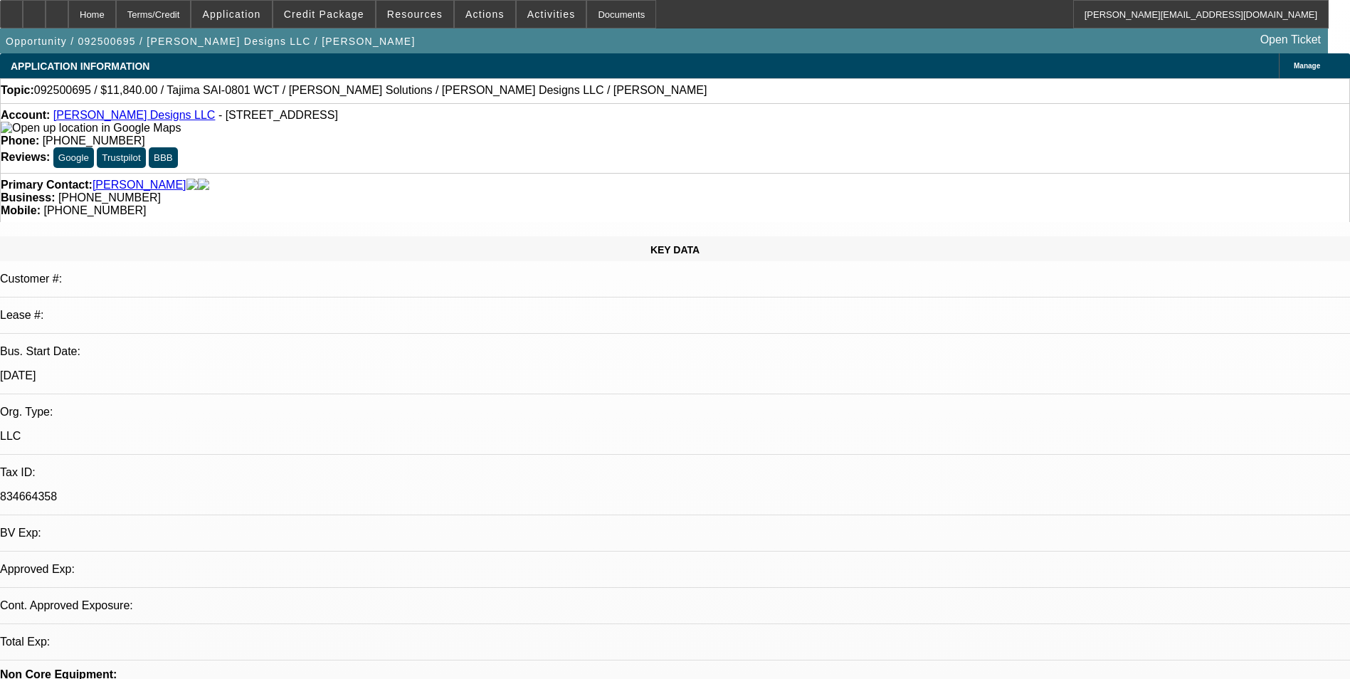
select select "0"
select select "2"
select select "0.1"
select select "1"
select select "2"
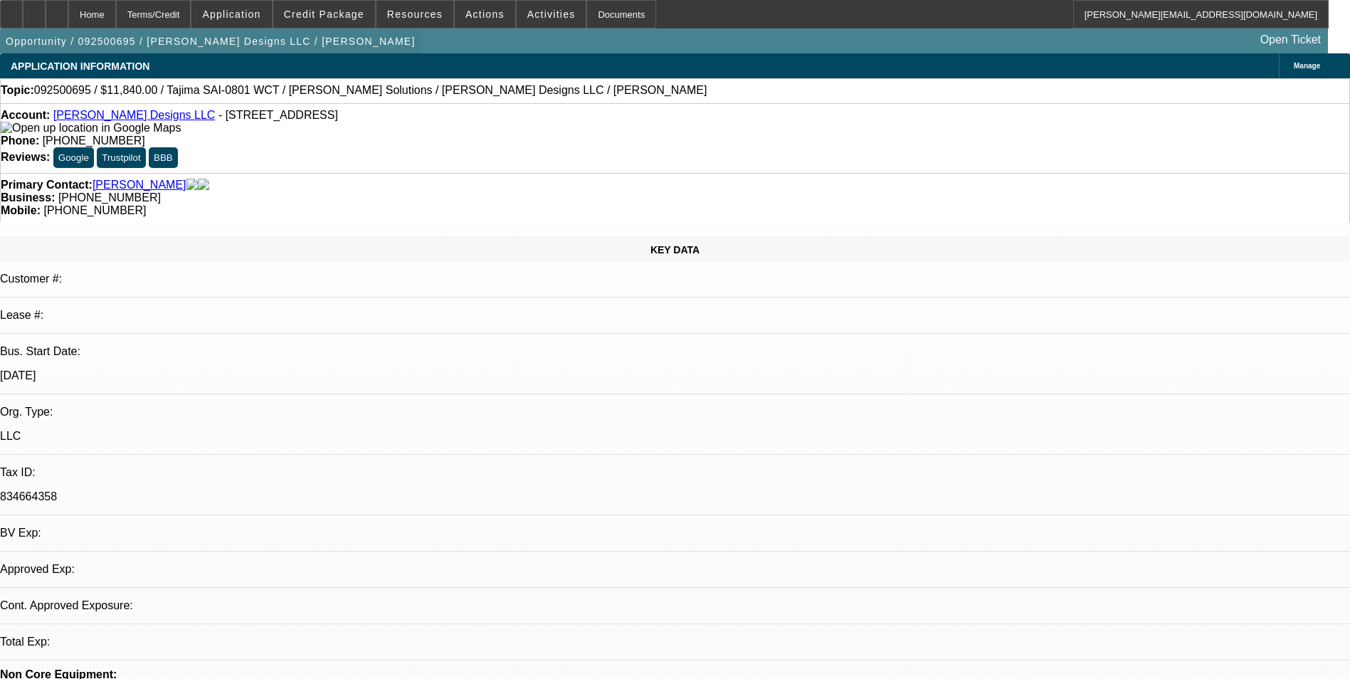
select select "4"
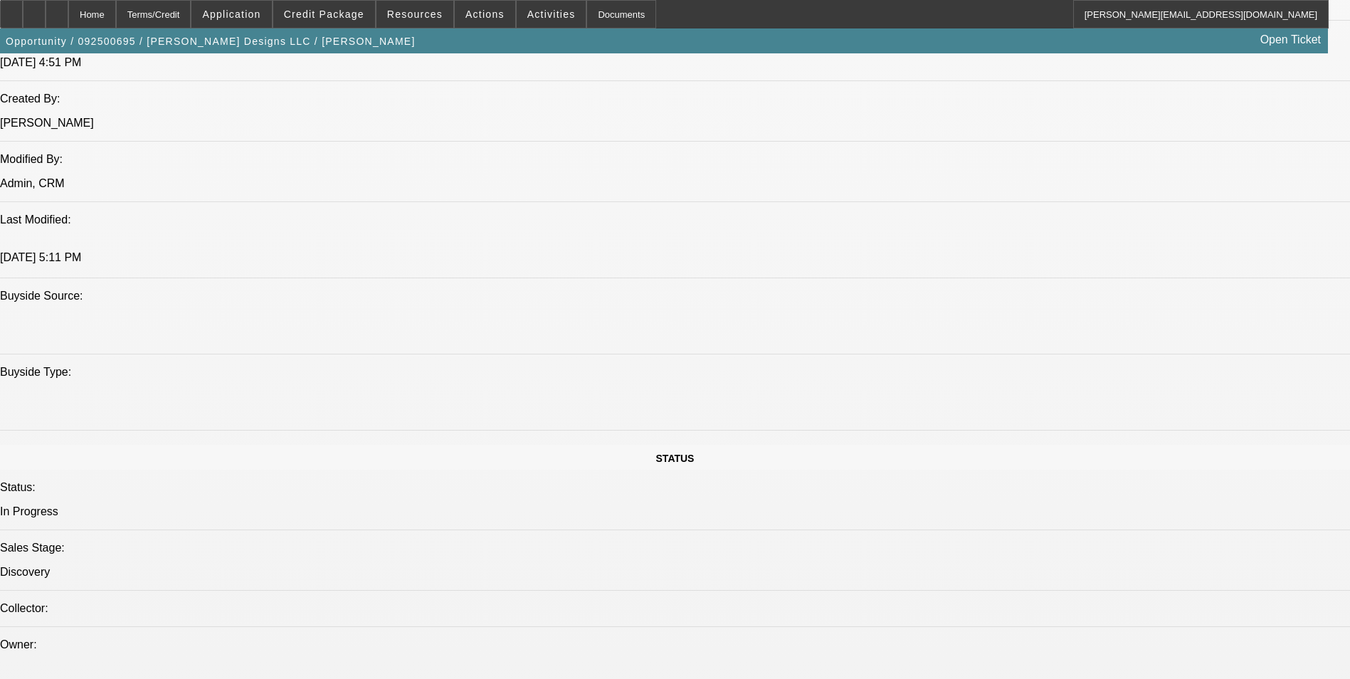
scroll to position [1423, 0]
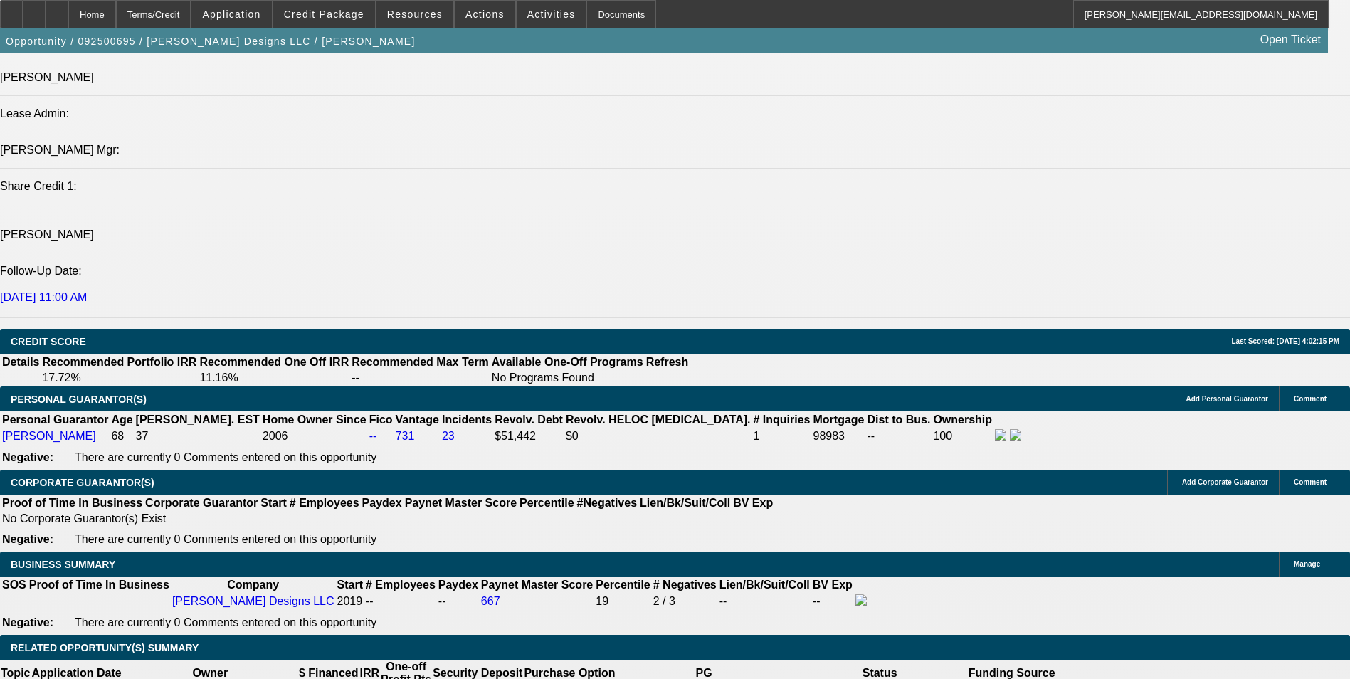
scroll to position [1779, 0]
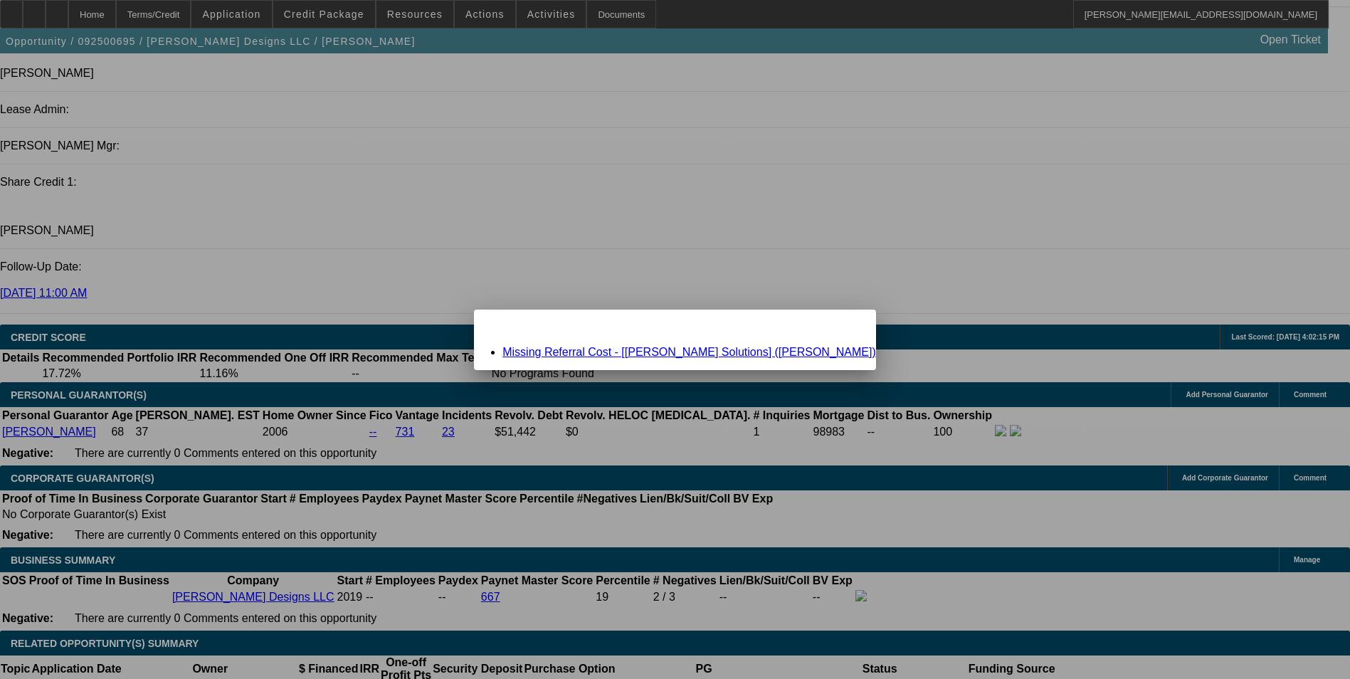
click at [664, 353] on link "Missing Referral Cost - [[PERSON_NAME] Solutions] ([PERSON_NAME])" at bounding box center [689, 352] width 374 height 12
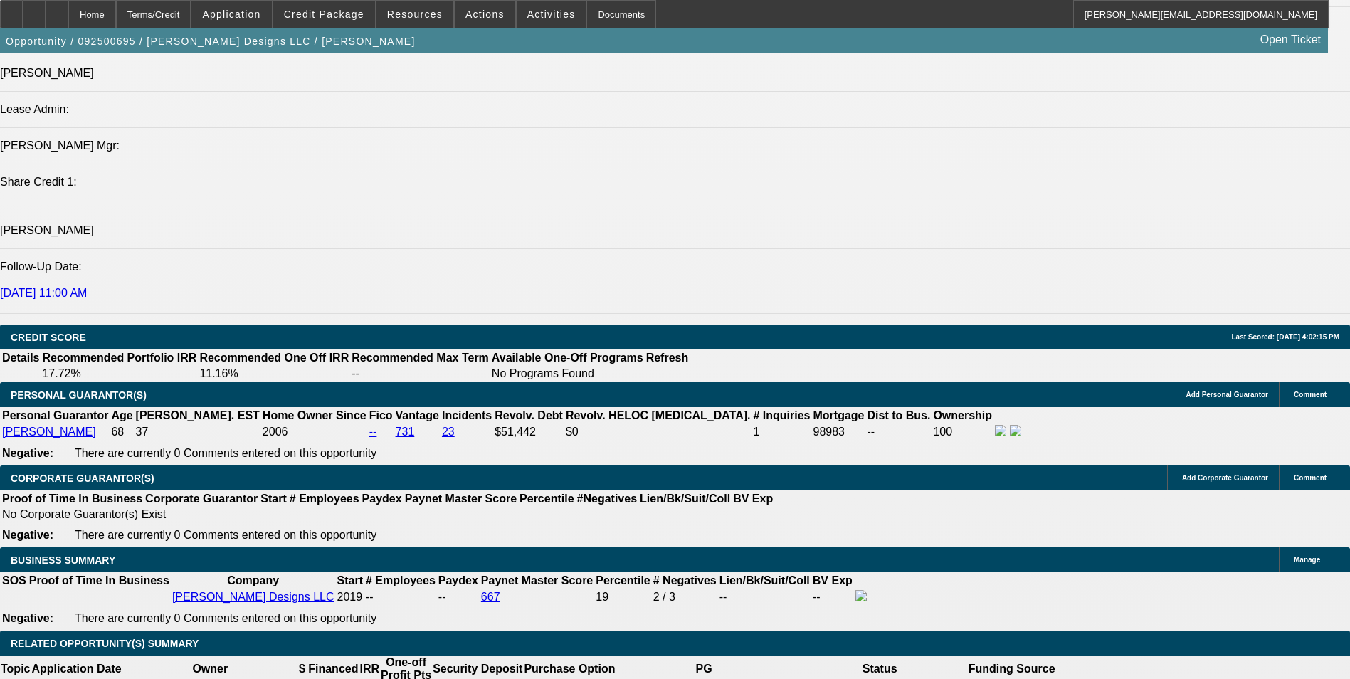
scroll to position [1779, 0]
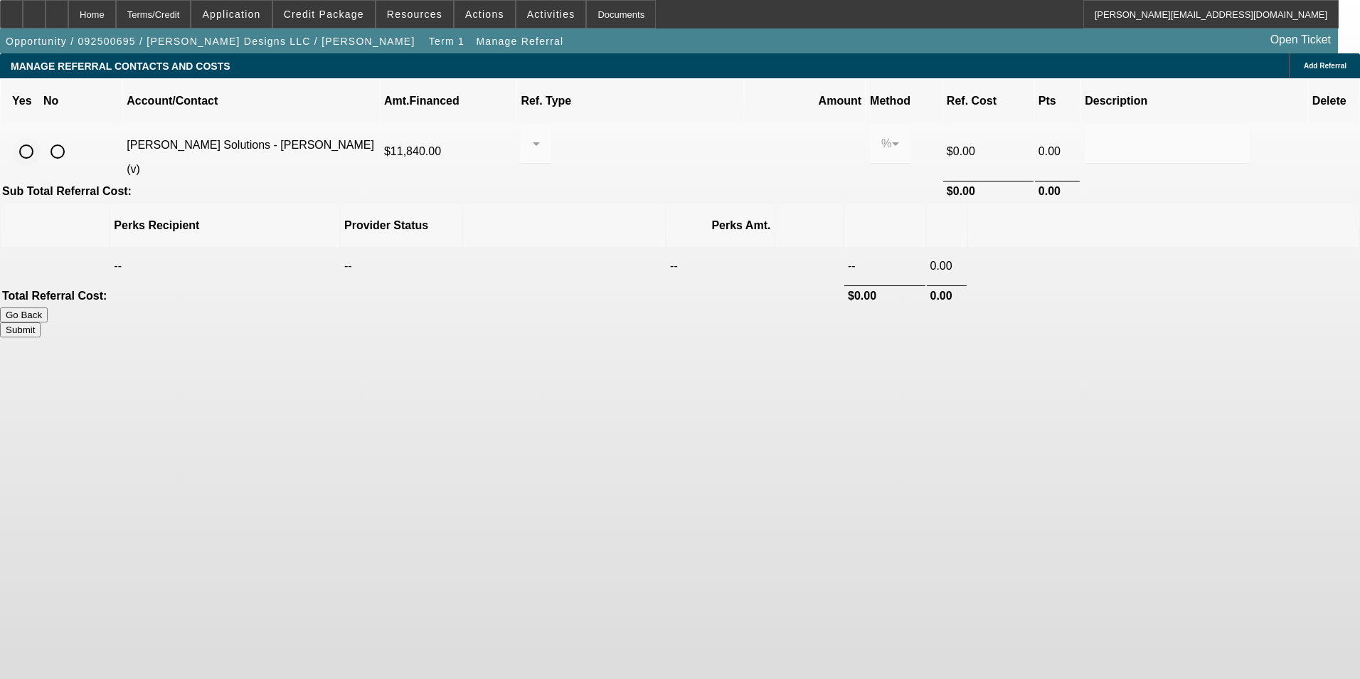
click at [41, 137] on input "radio" at bounding box center [26, 151] width 28 height 28
radio input "true"
click at [533, 135] on div at bounding box center [532, 143] width 1 height 17
drag, startPoint x: 669, startPoint y: 161, endPoint x: 687, endPoint y: 159, distance: 17.2
click at [675, 161] on span "Pay vendor SALES PERSON" at bounding box center [646, 167] width 115 height 34
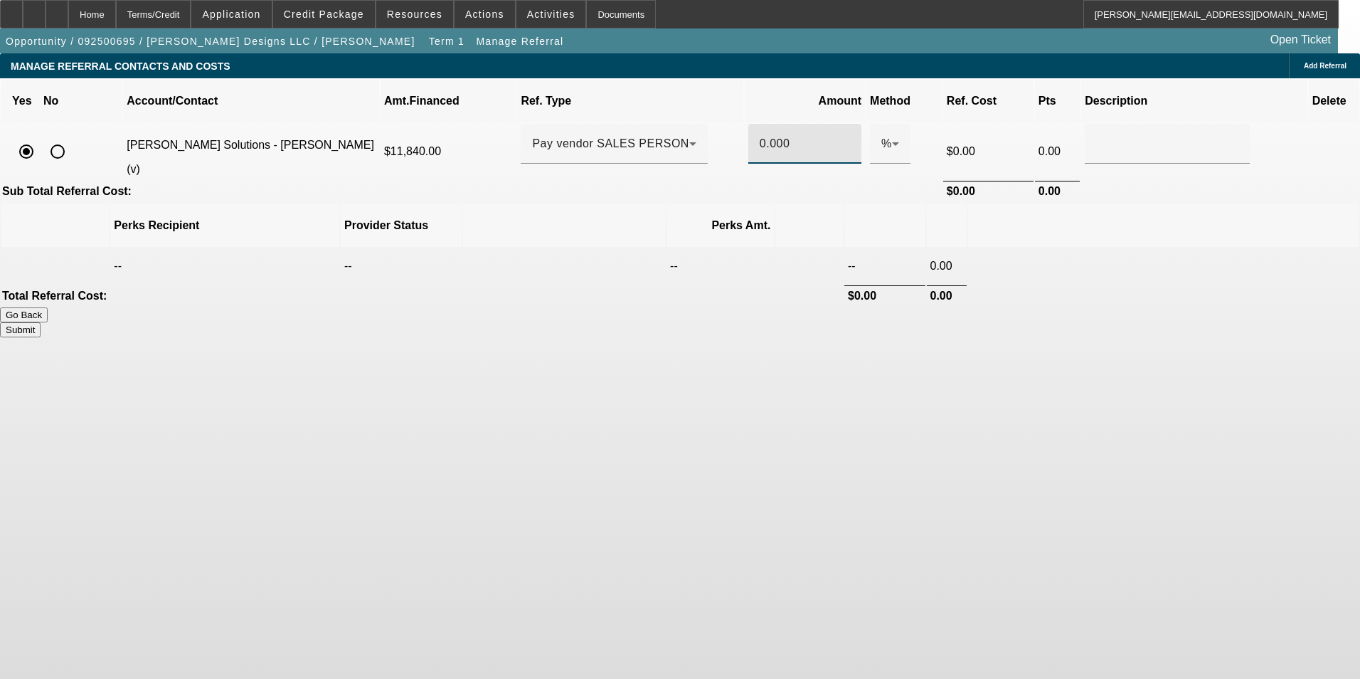
click at [760, 135] on input "0.000" at bounding box center [805, 143] width 90 height 17
click at [1014, 248] on td at bounding box center [1163, 266] width 391 height 36
click at [41, 322] on button "Submit" at bounding box center [20, 329] width 41 height 15
type input "0.500"
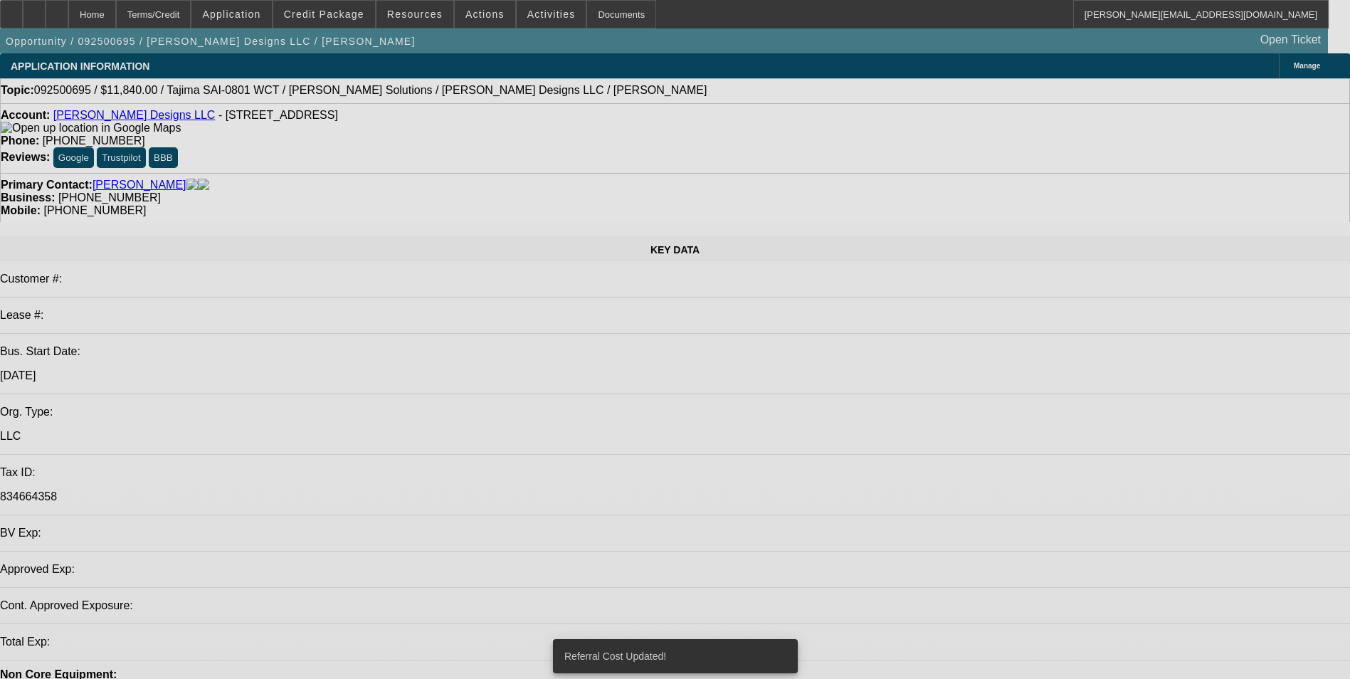
select select "0"
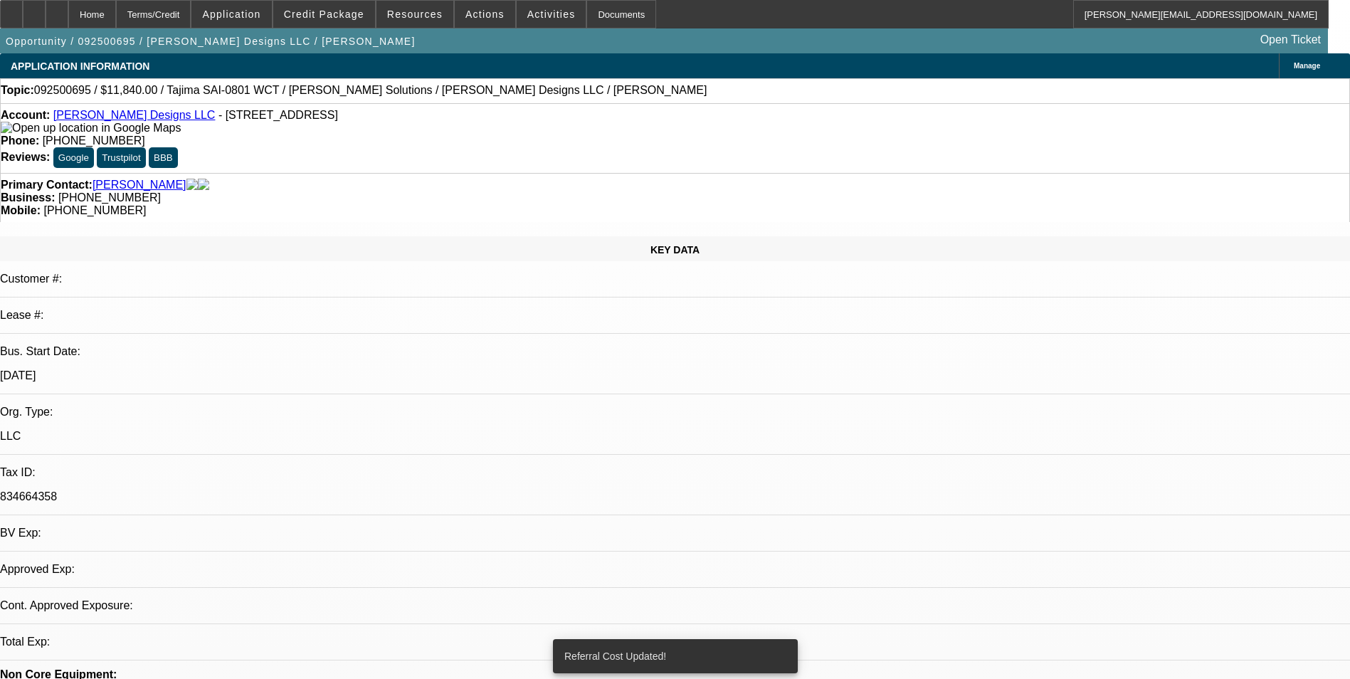
select select "2"
select select "0.1"
select select "4"
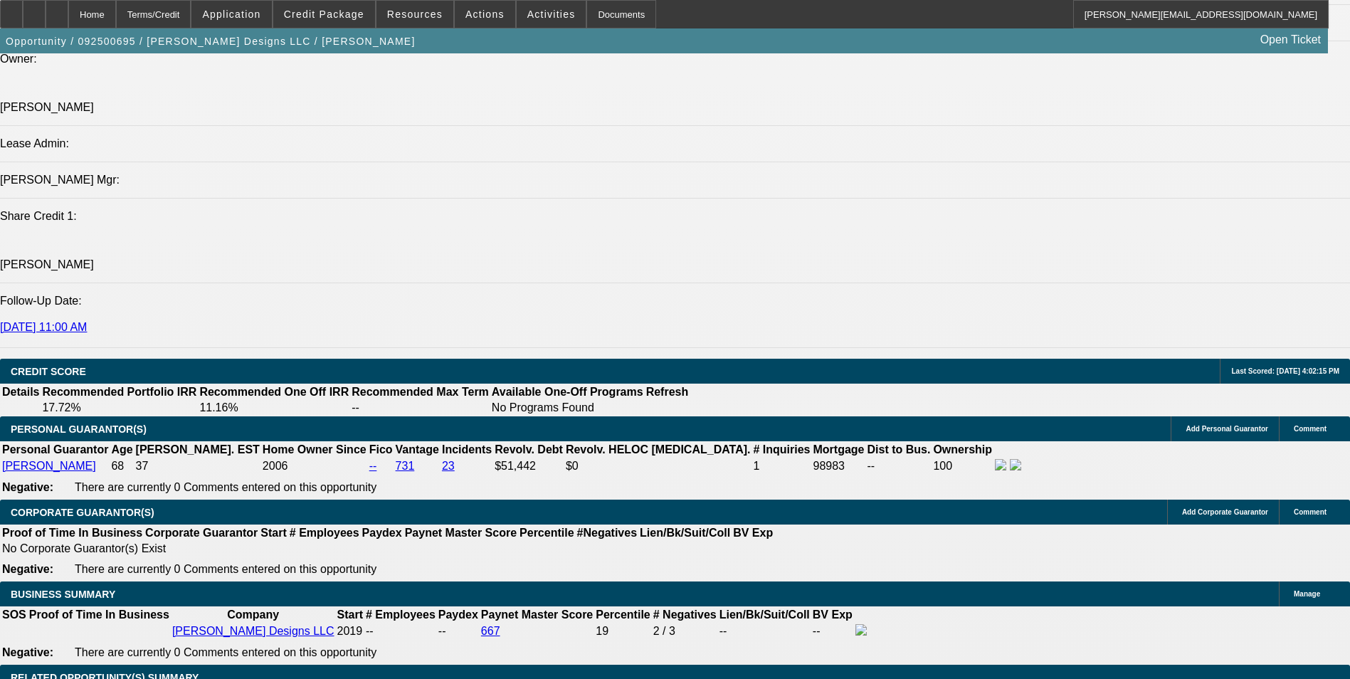
scroll to position [1850, 0]
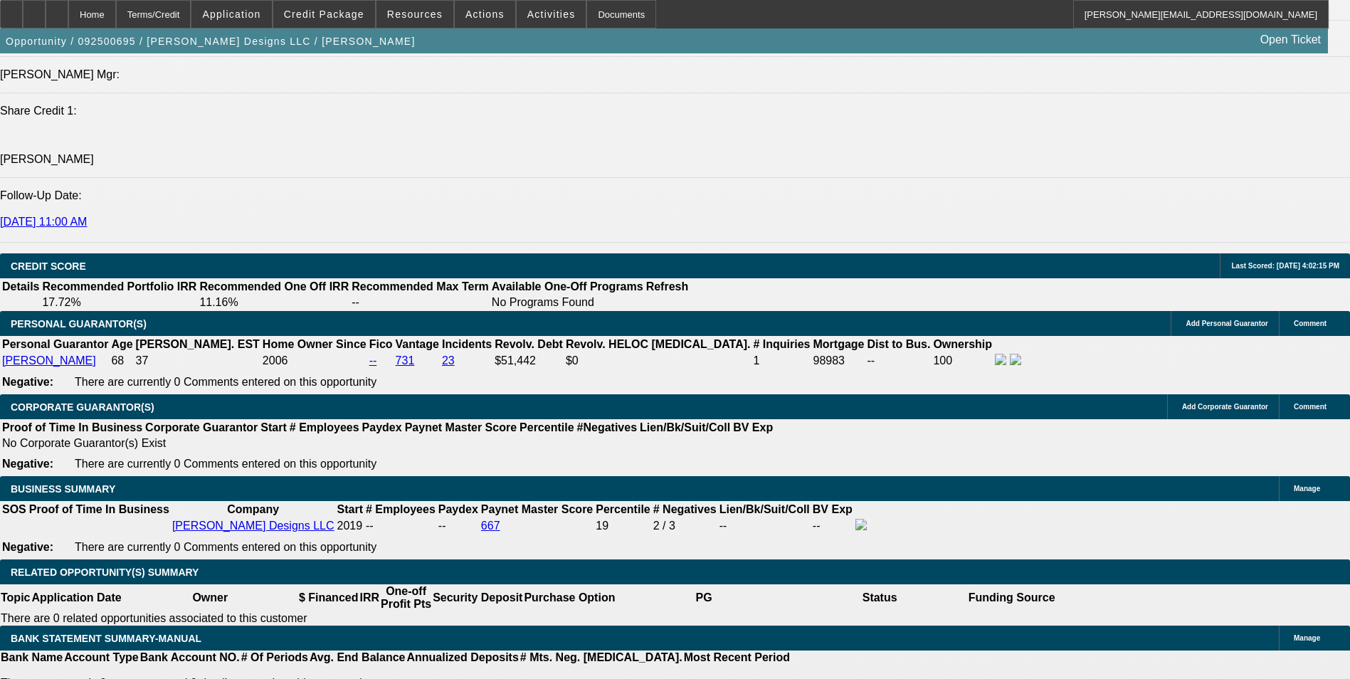
type input "$0.00"
drag, startPoint x: 285, startPoint y: 521, endPoint x: 309, endPoint y: 519, distance: 24.3
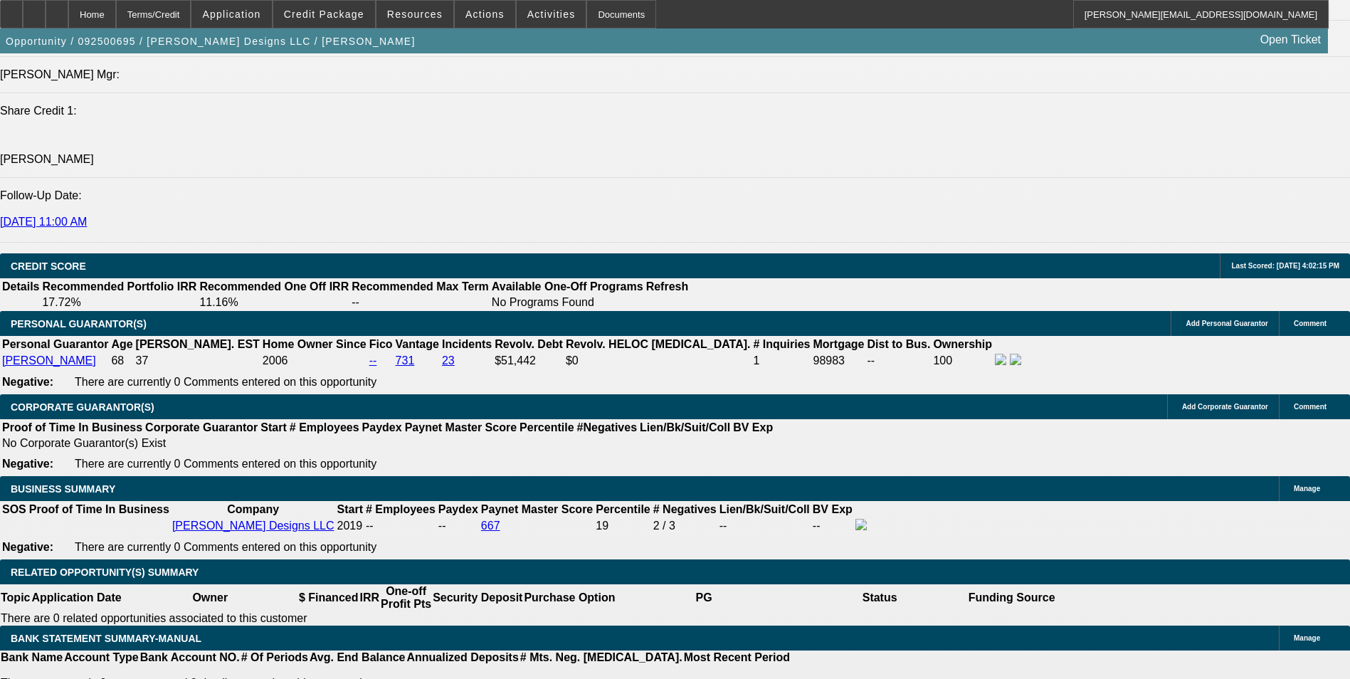
type input "60"
drag, startPoint x: 514, startPoint y: 475, endPoint x: 305, endPoint y: 507, distance: 211.7
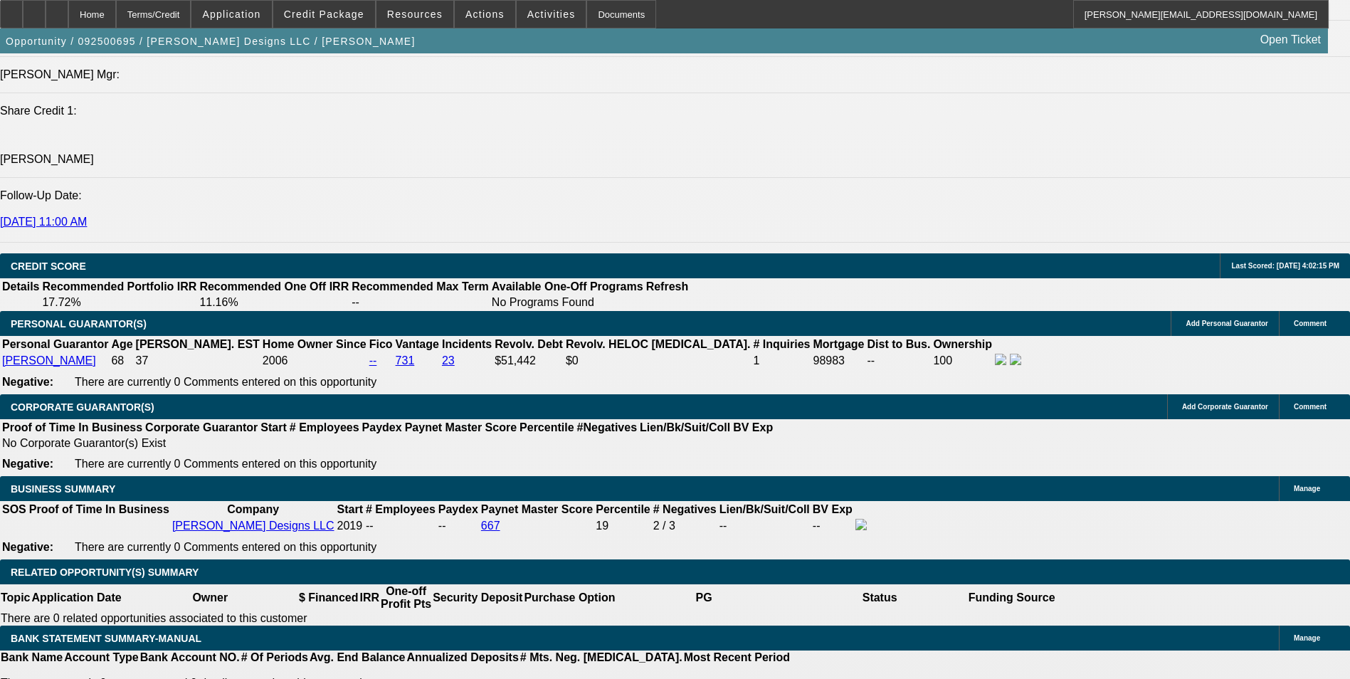
type input "277"
type input "$554.00"
type input "14.2"
drag, startPoint x: 227, startPoint y: 529, endPoint x: 389, endPoint y: 500, distance: 164.7
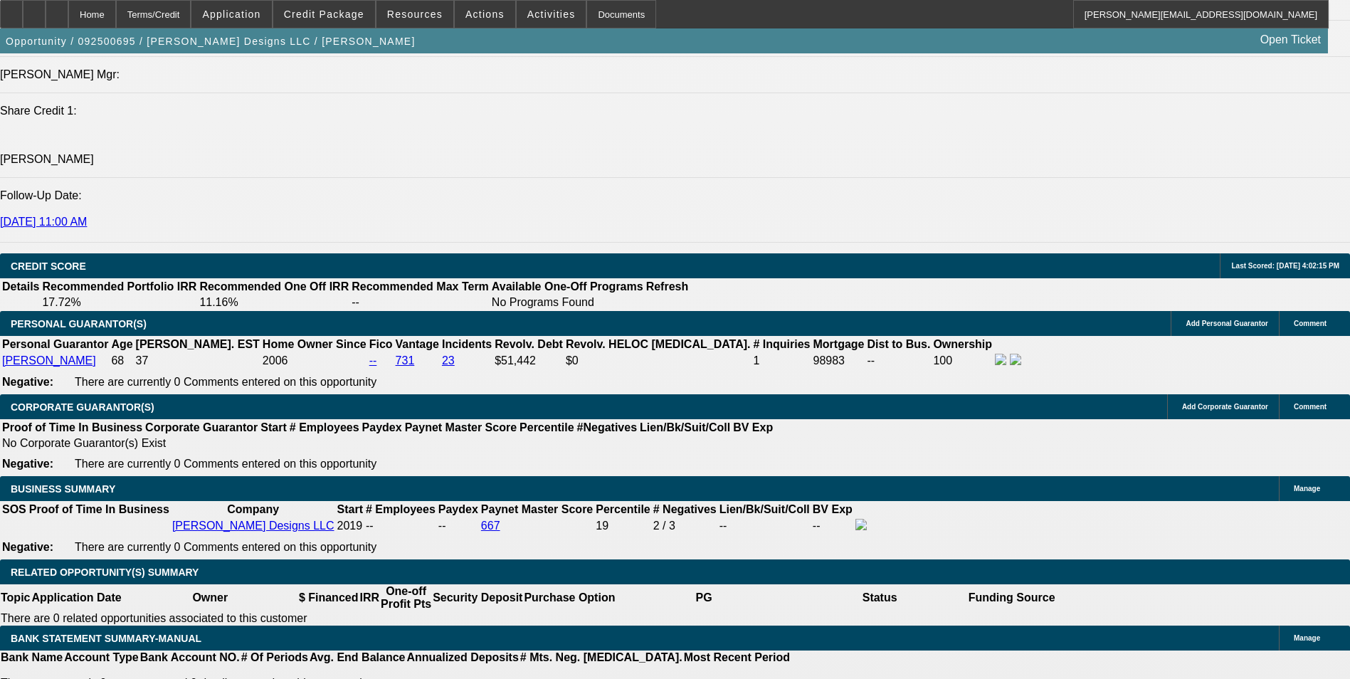
type input "$277.00"
drag, startPoint x: 452, startPoint y: 497, endPoint x: 462, endPoint y: 490, distance: 12.4
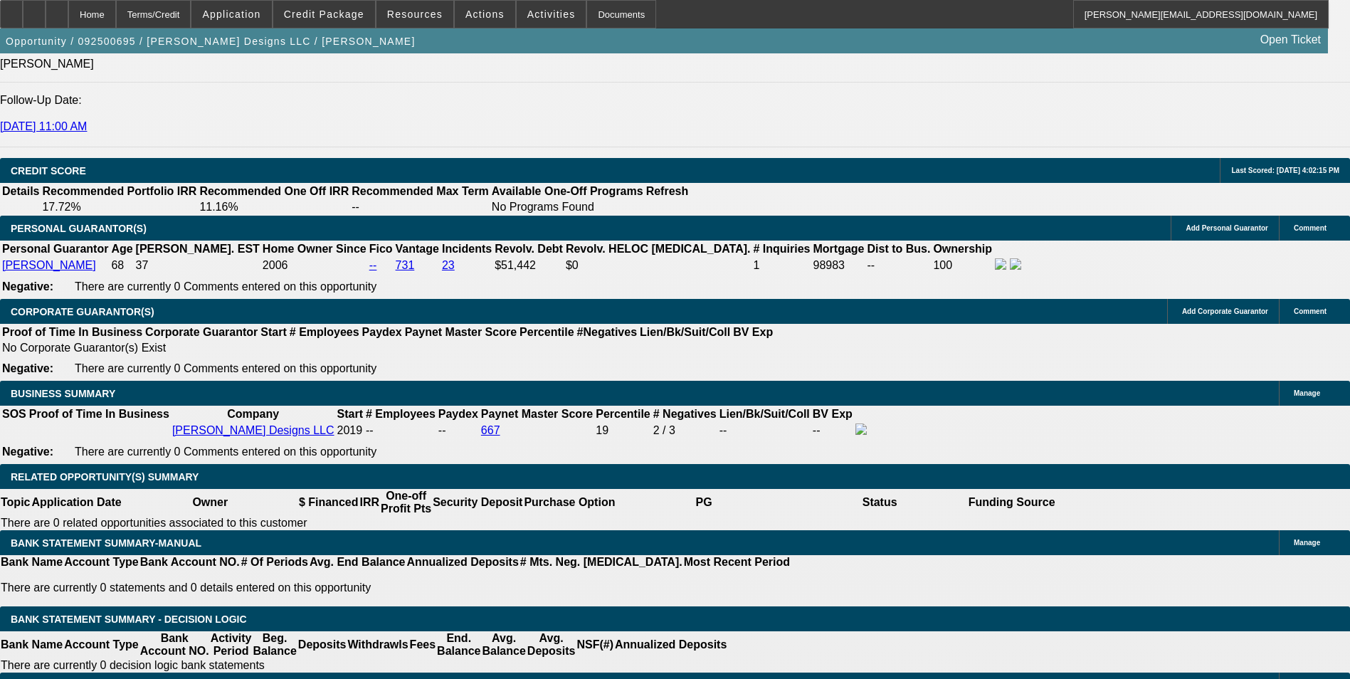
scroll to position [1779, 0]
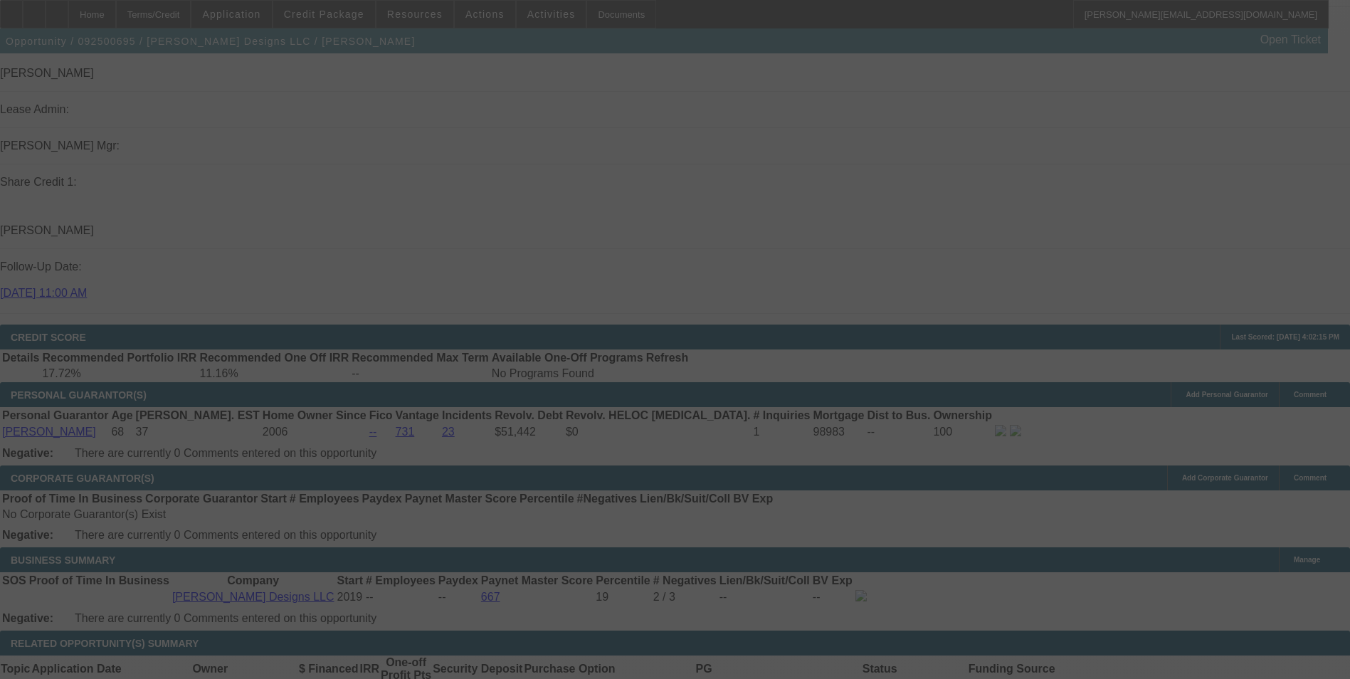
select select "0"
select select "2"
select select "0.1"
select select "4"
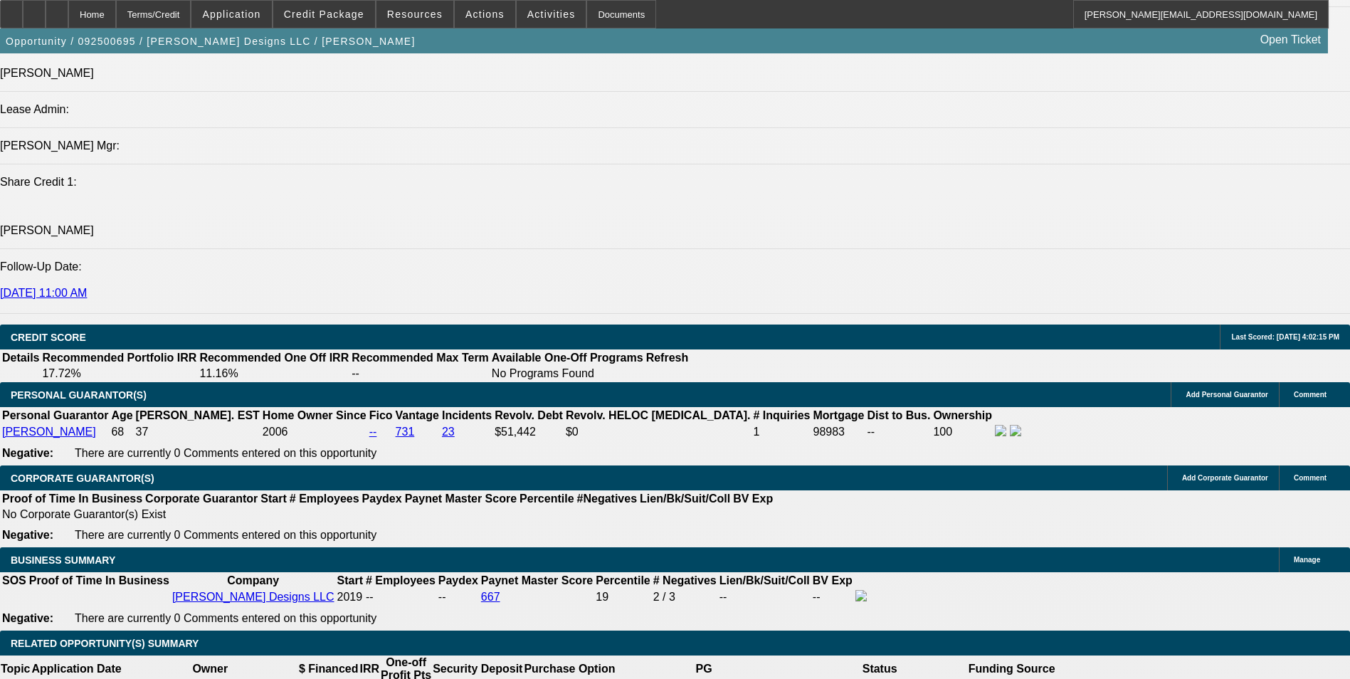
drag, startPoint x: 213, startPoint y: 595, endPoint x: 398, endPoint y: 604, distance: 185.2
type input "2"
type input "$4.00"
type input "UNKNOWN"
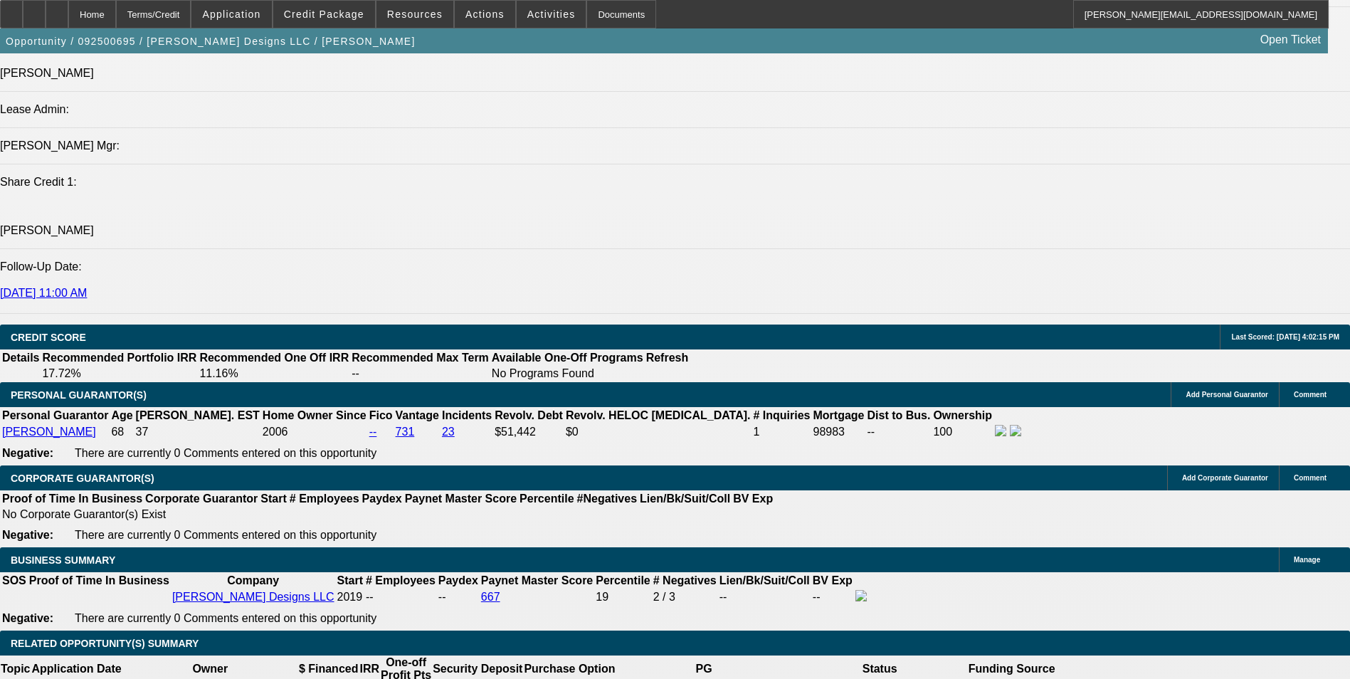
type input "273"
type input "$546.00"
type input "13.6"
type input "$273.00"
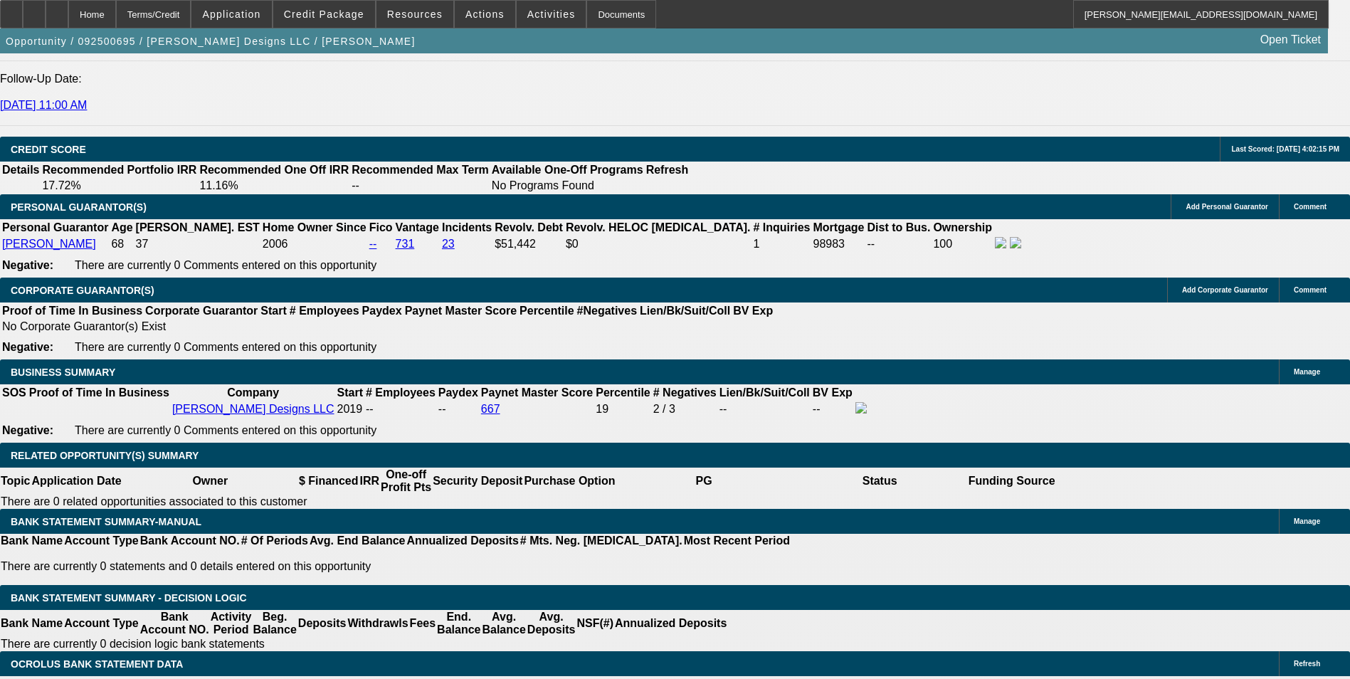
scroll to position [1921, 0]
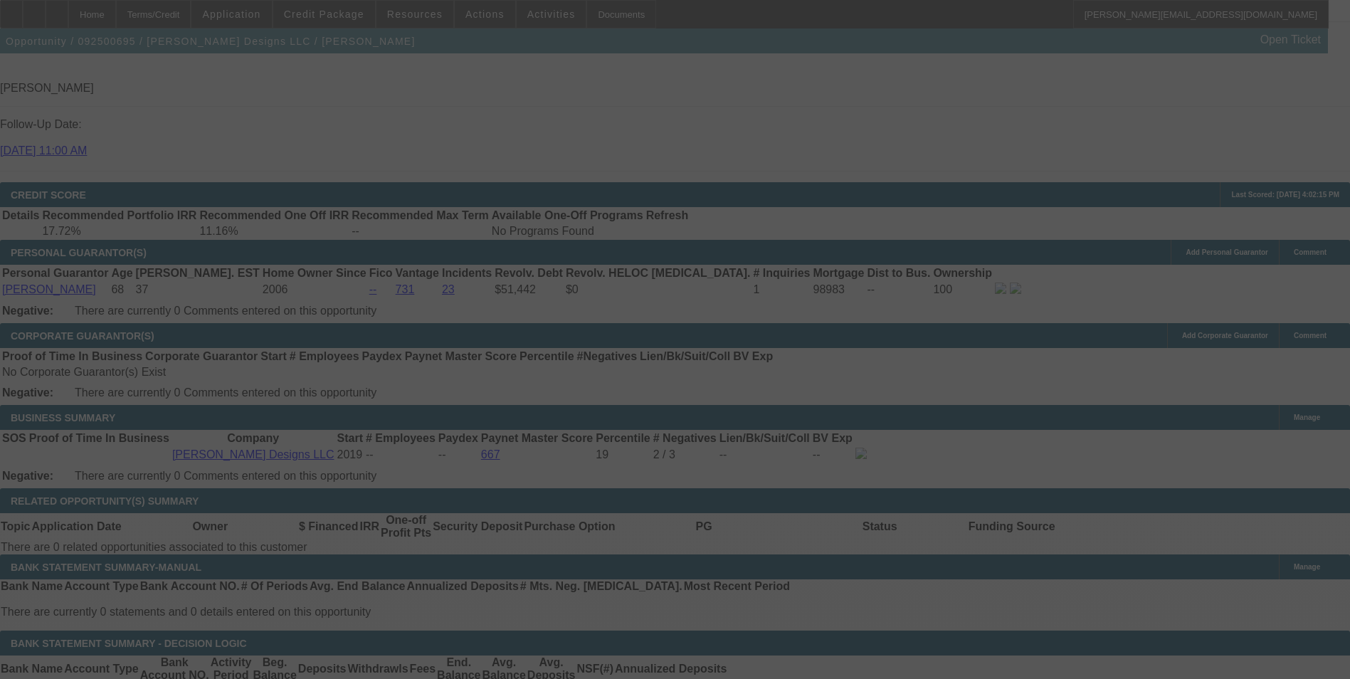
select select "0"
select select "2"
select select "0.1"
select select "4"
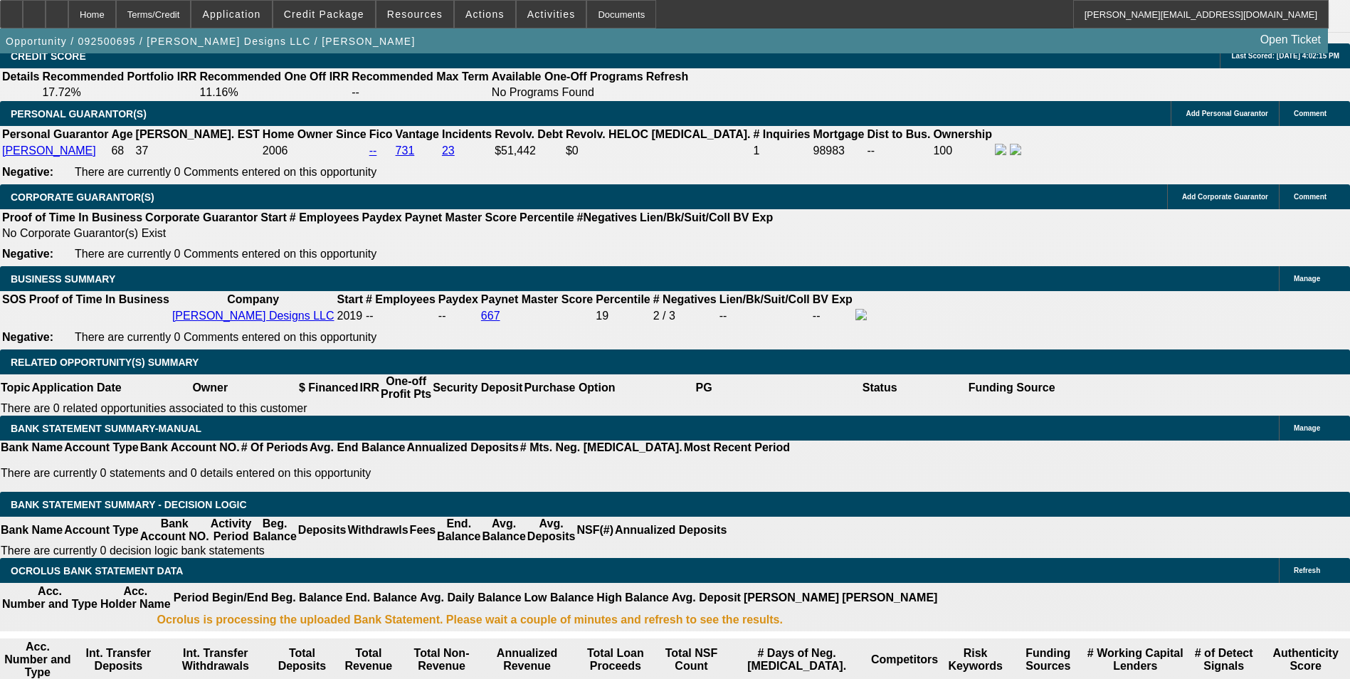
scroll to position [2063, 0]
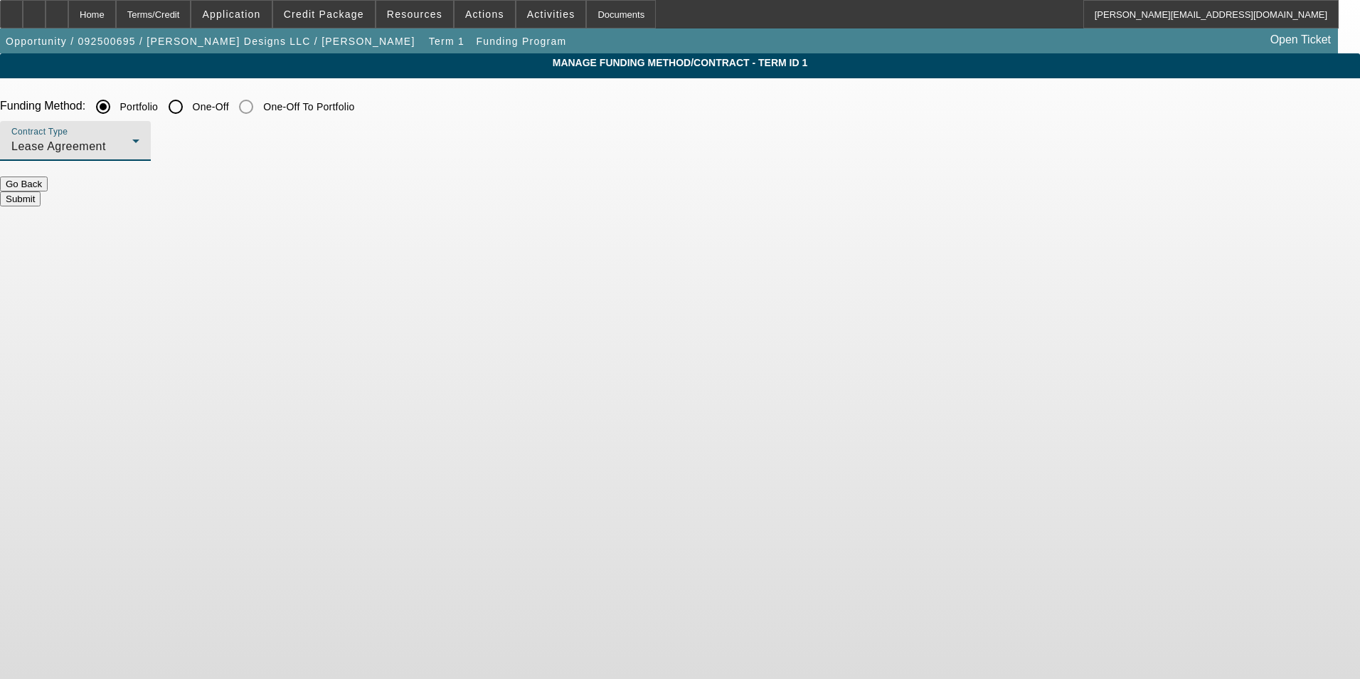
click at [132, 149] on div "Lease Agreement" at bounding box center [71, 146] width 121 height 17
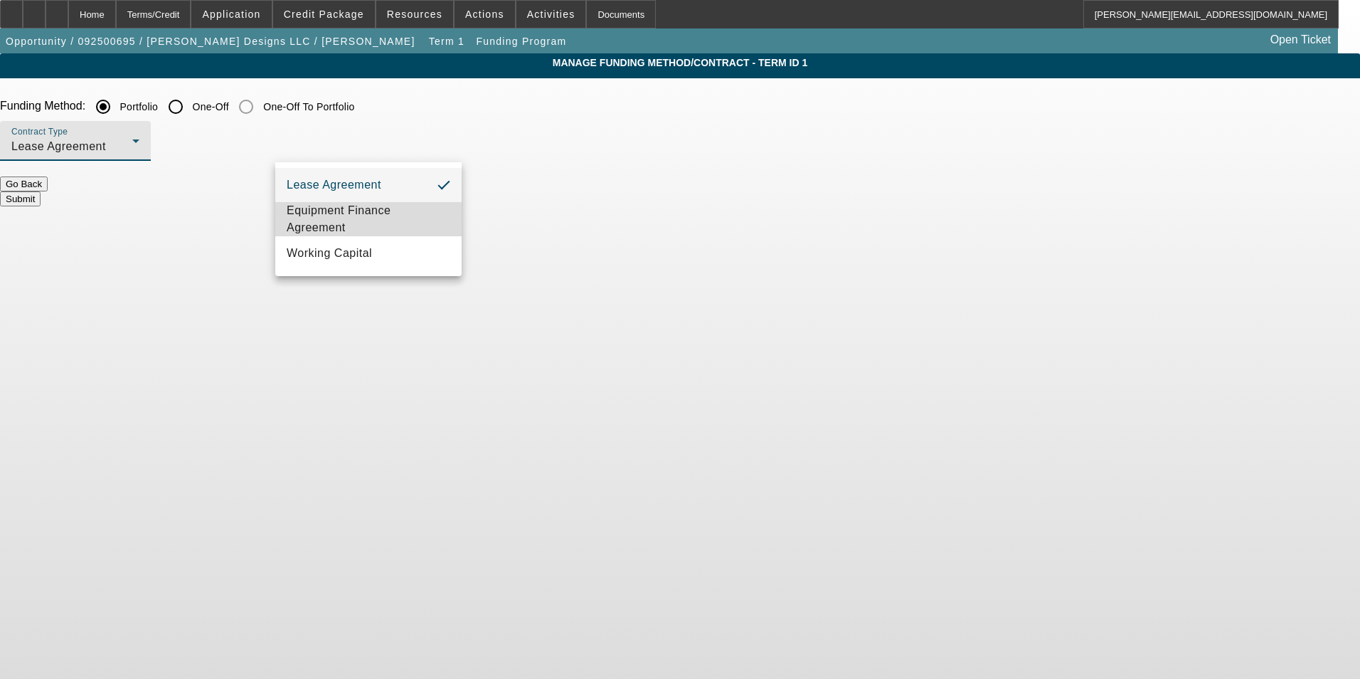
drag, startPoint x: 389, startPoint y: 215, endPoint x: 433, endPoint y: 203, distance: 45.7
click at [391, 212] on span "Equipment Finance Agreement" at bounding box center [369, 219] width 164 height 34
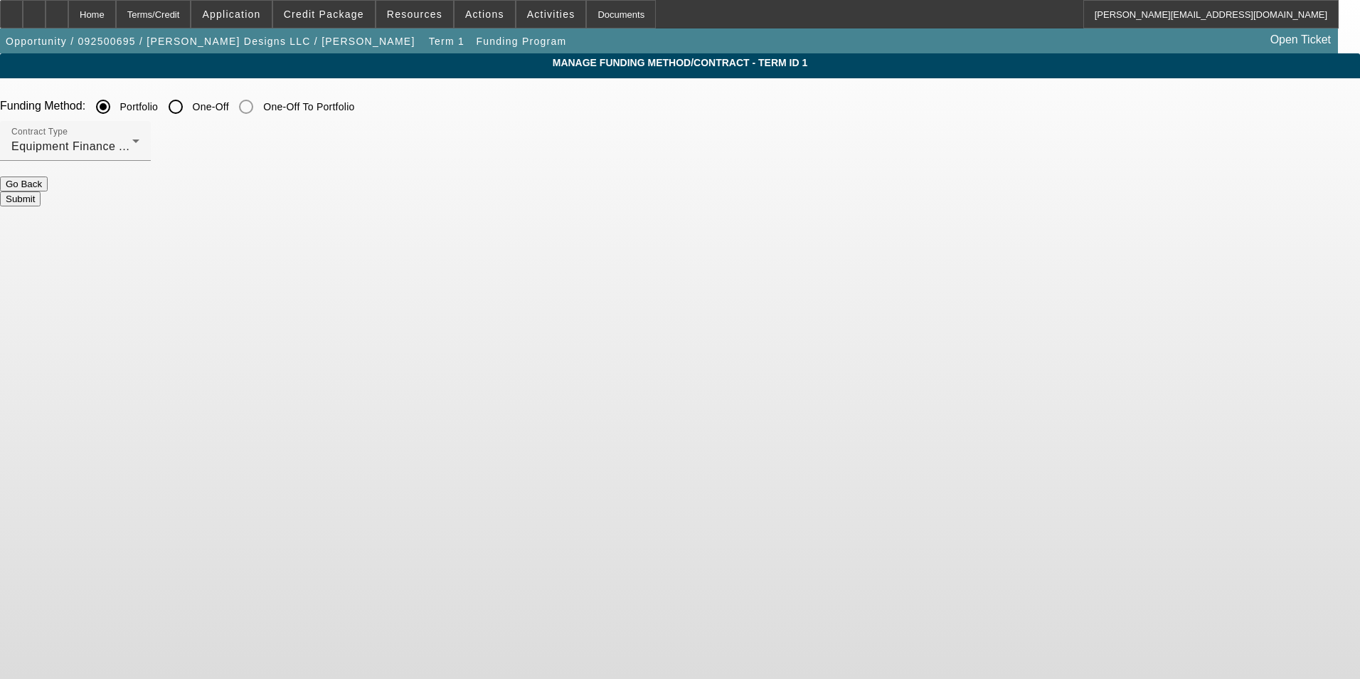
click at [41, 193] on button "Submit" at bounding box center [20, 198] width 41 height 15
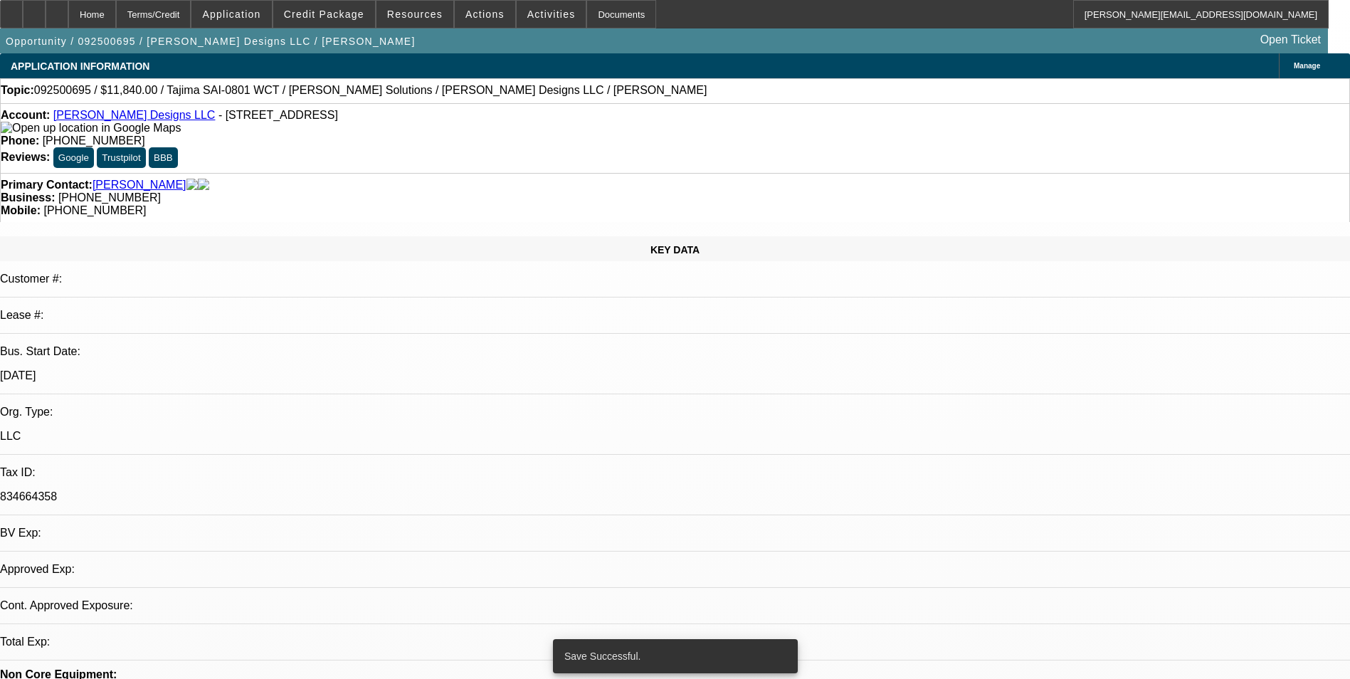
select select "0"
select select "2"
select select "0"
select select "6"
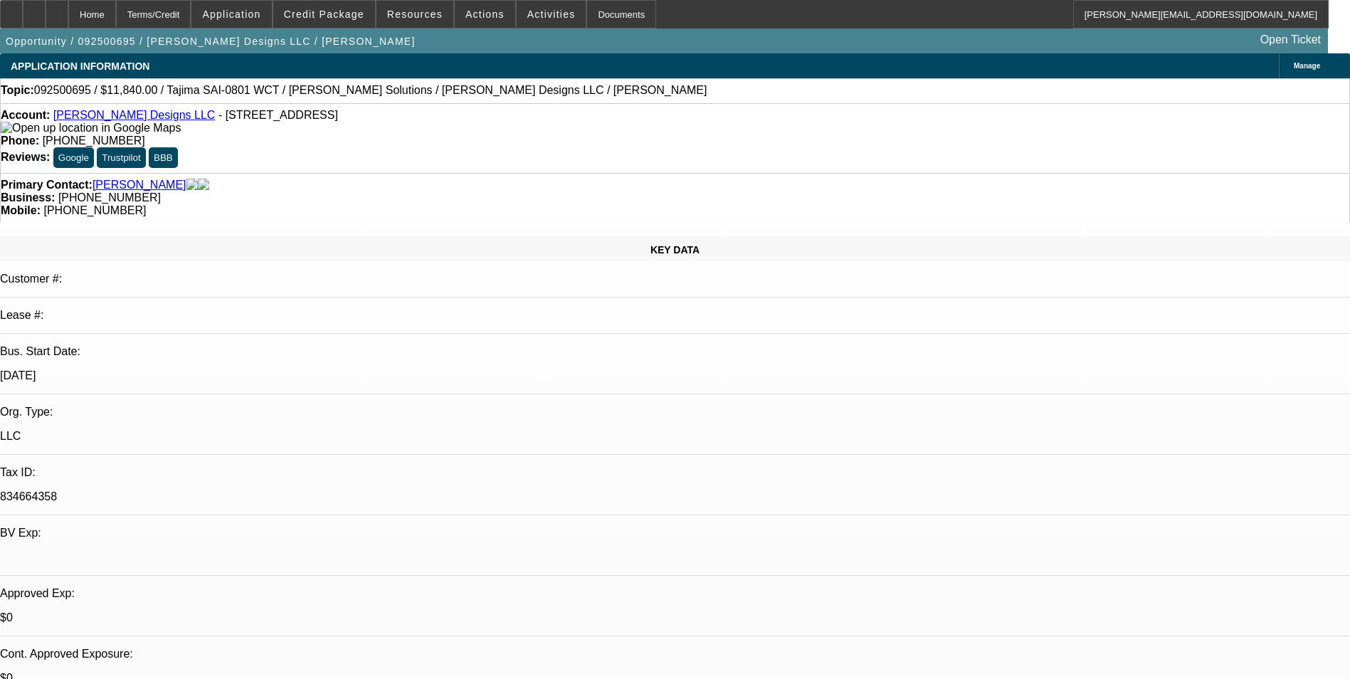
radio input "true"
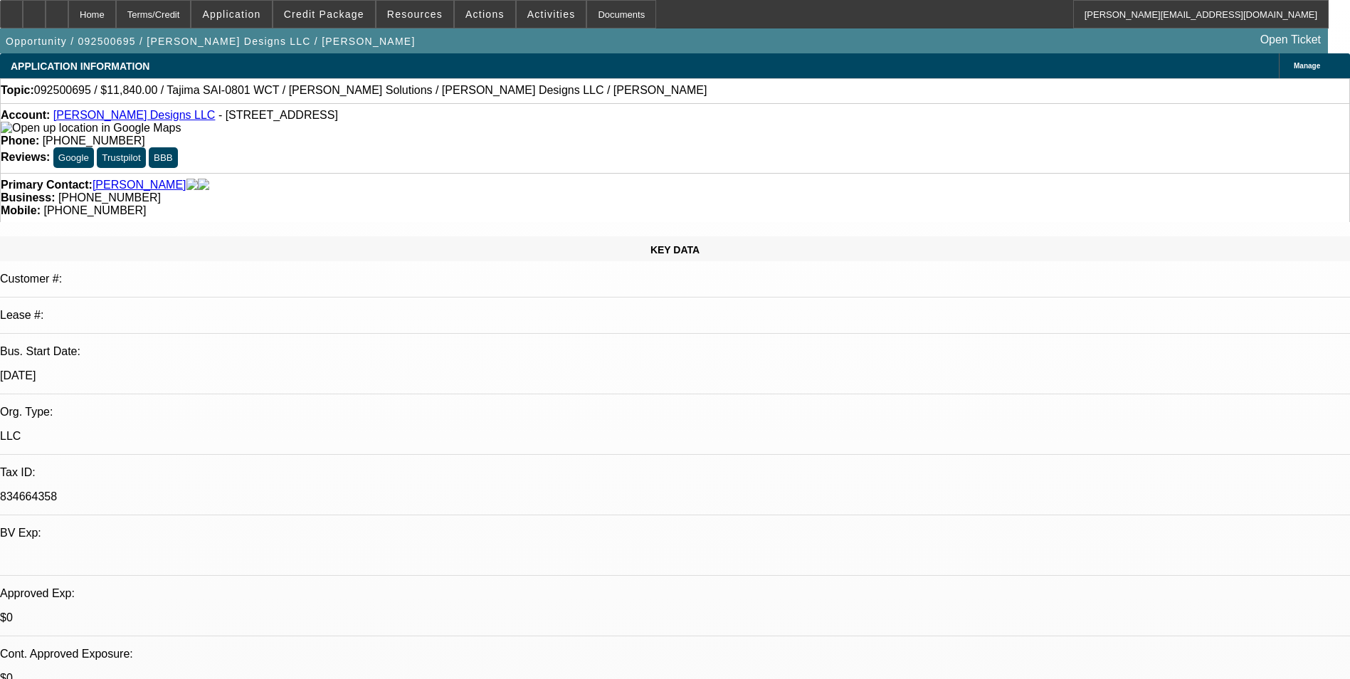
scroll to position [31, 0]
type textarea "Anita Campbell has been operating embroidery equipment for 30+ years, and she h…"
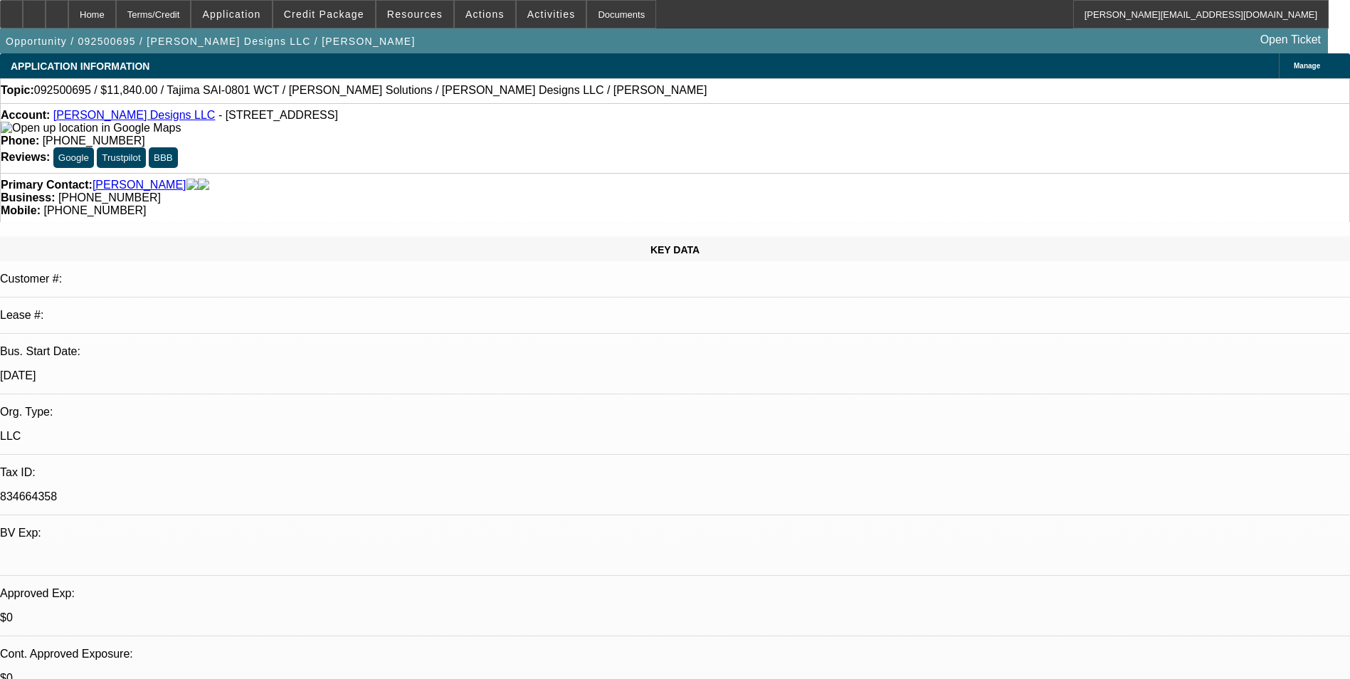
radio input "true"
click at [57, 9] on icon at bounding box center [57, 9] width 0 height 0
select select "0"
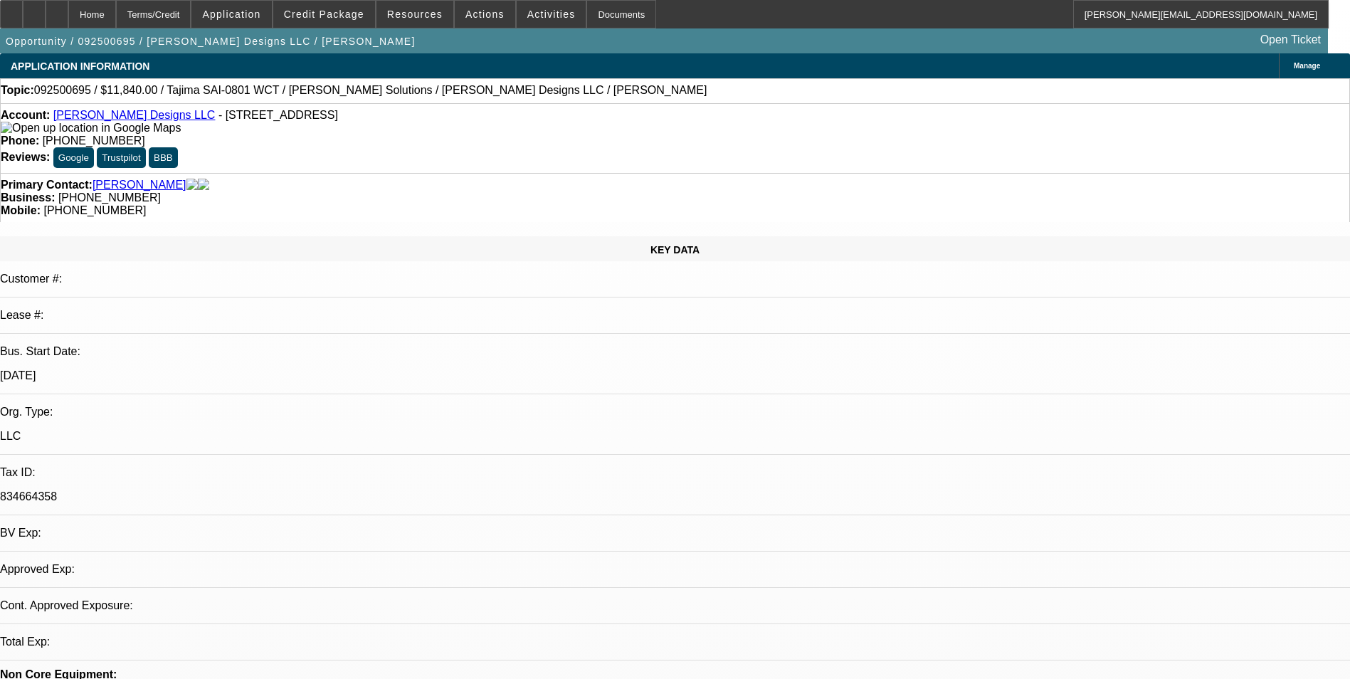
select select "2"
select select "0"
select select "1"
select select "2"
select select "6"
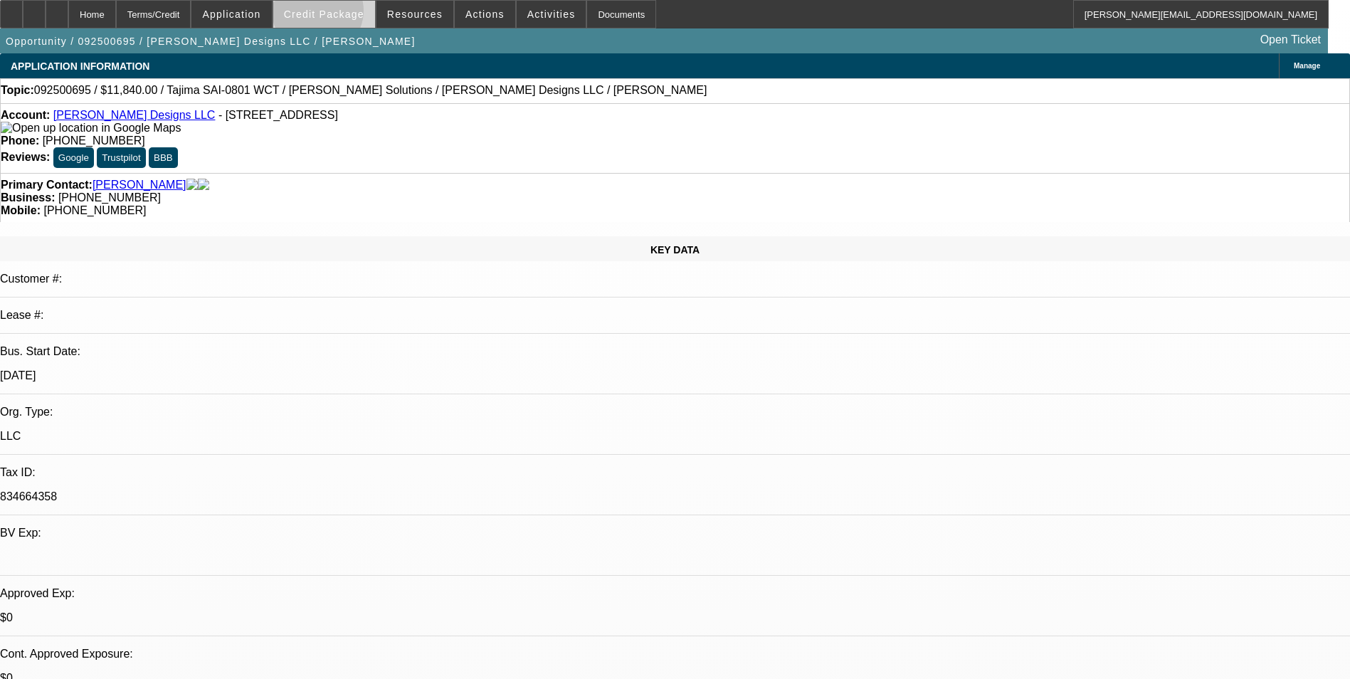
click at [340, 14] on span "Credit Package" at bounding box center [324, 14] width 80 height 11
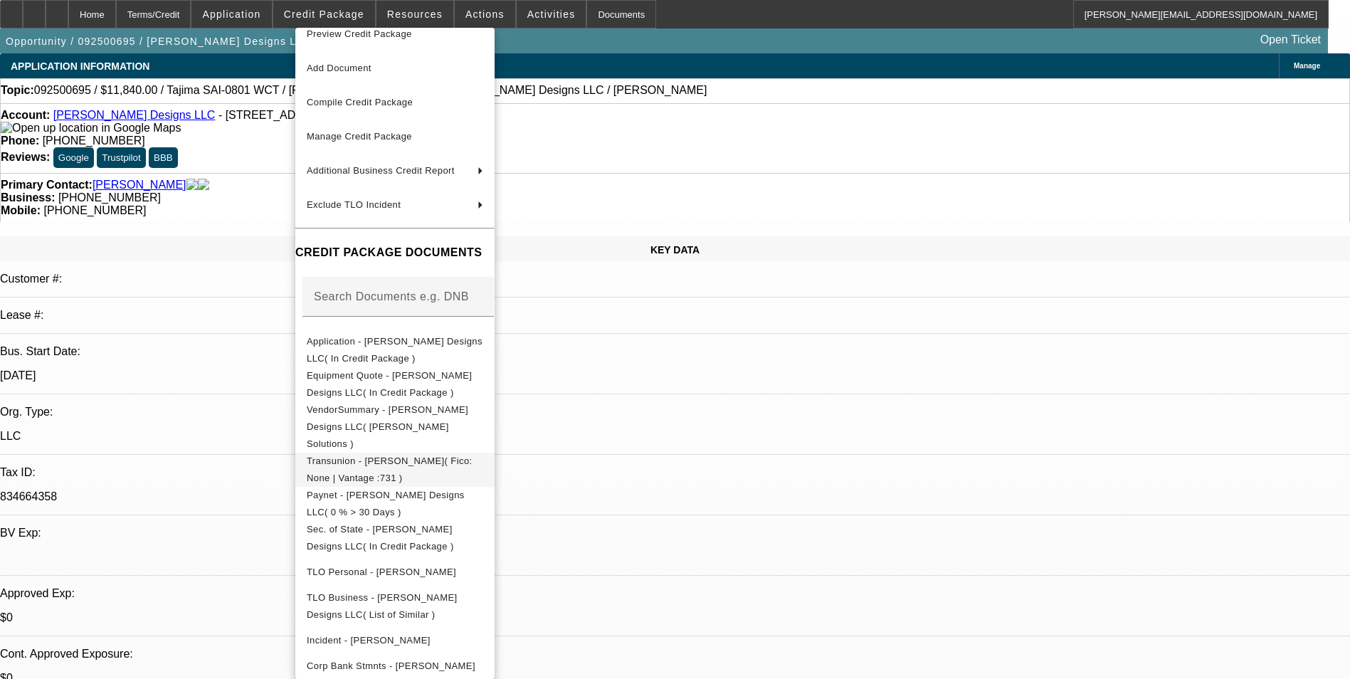
scroll to position [23, 0]
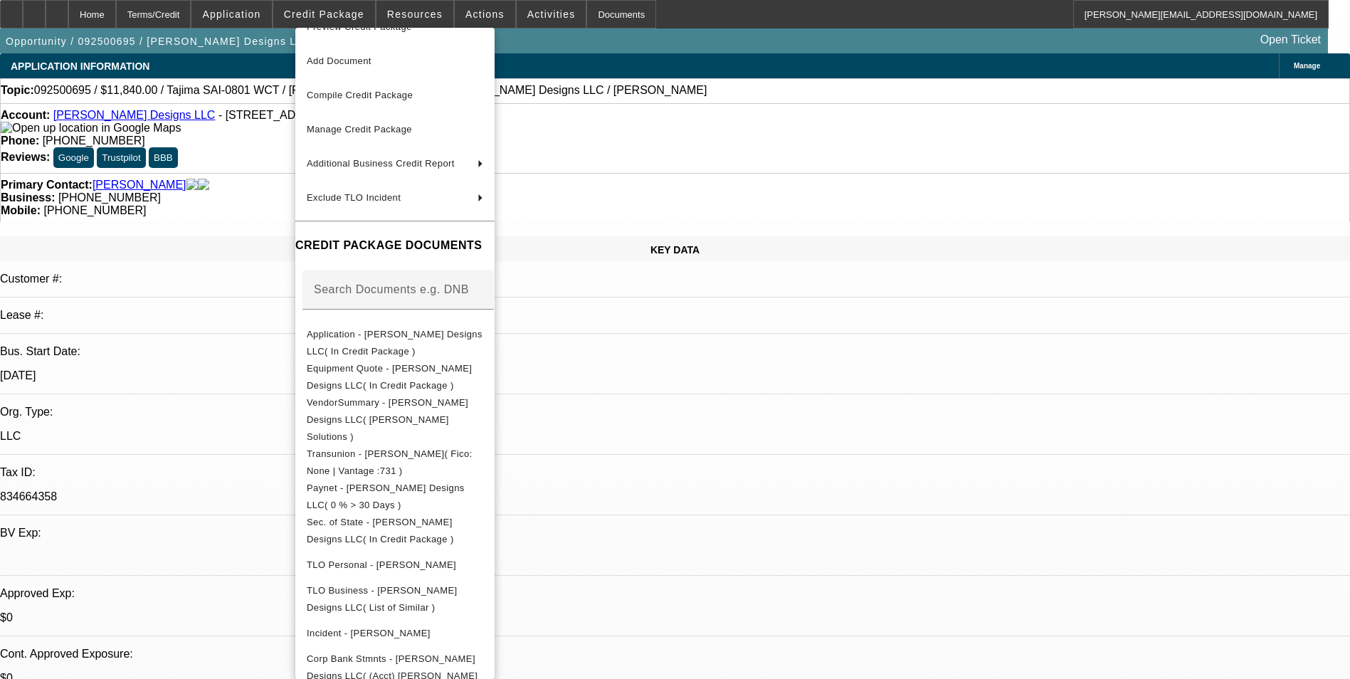
drag, startPoint x: 768, startPoint y: 437, endPoint x: 748, endPoint y: 312, distance: 126.1
click at [768, 435] on div at bounding box center [675, 339] width 1350 height 679
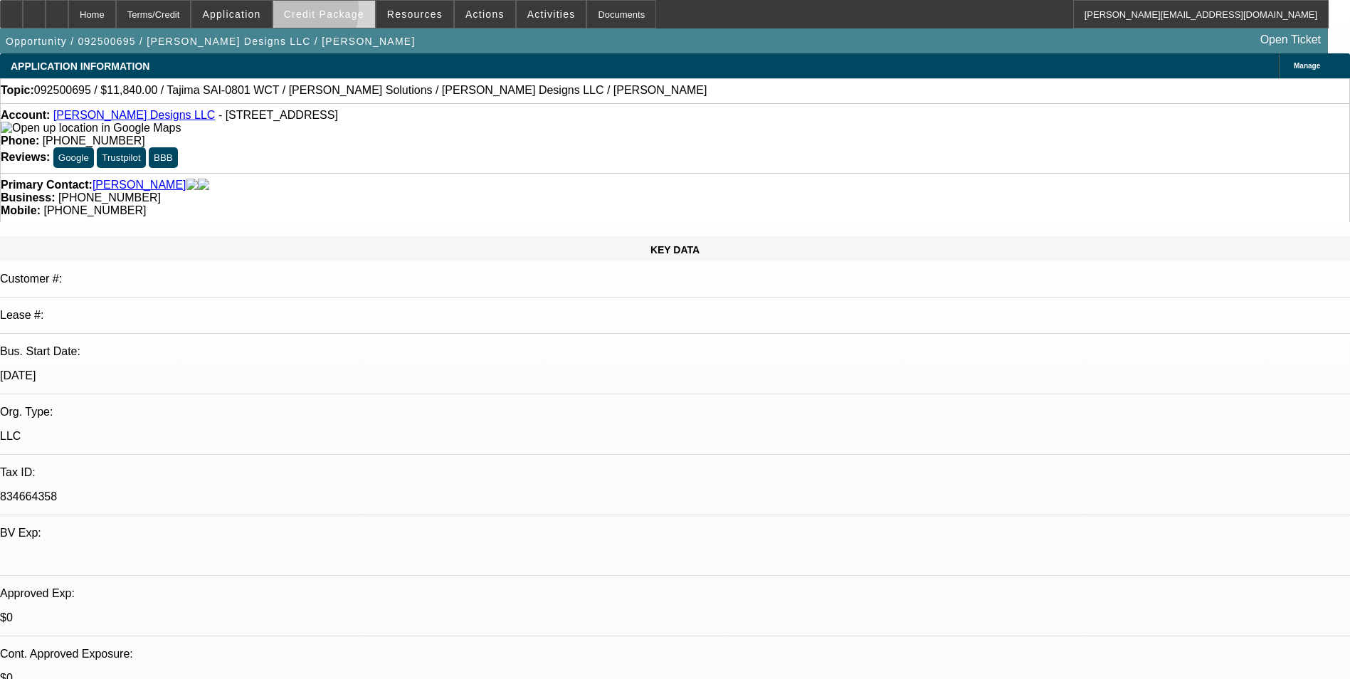
click at [314, 14] on span "Credit Package" at bounding box center [324, 14] width 80 height 11
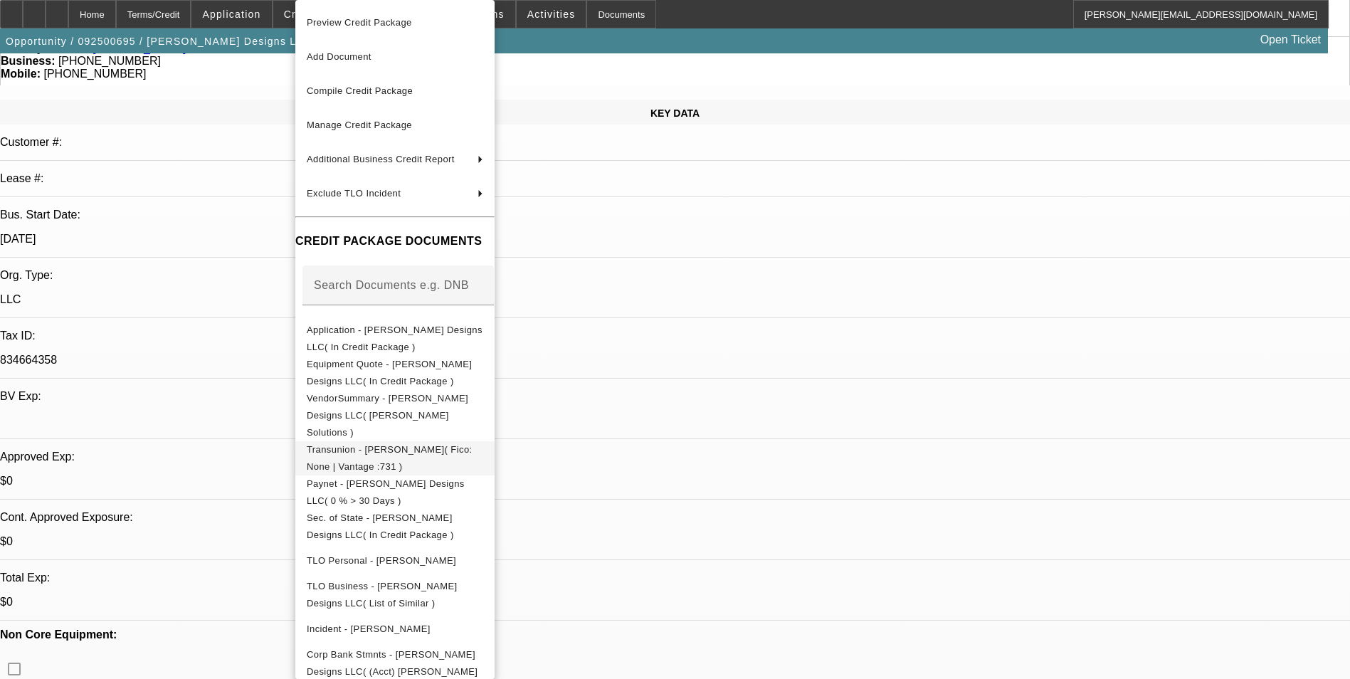
scroll to position [142, 0]
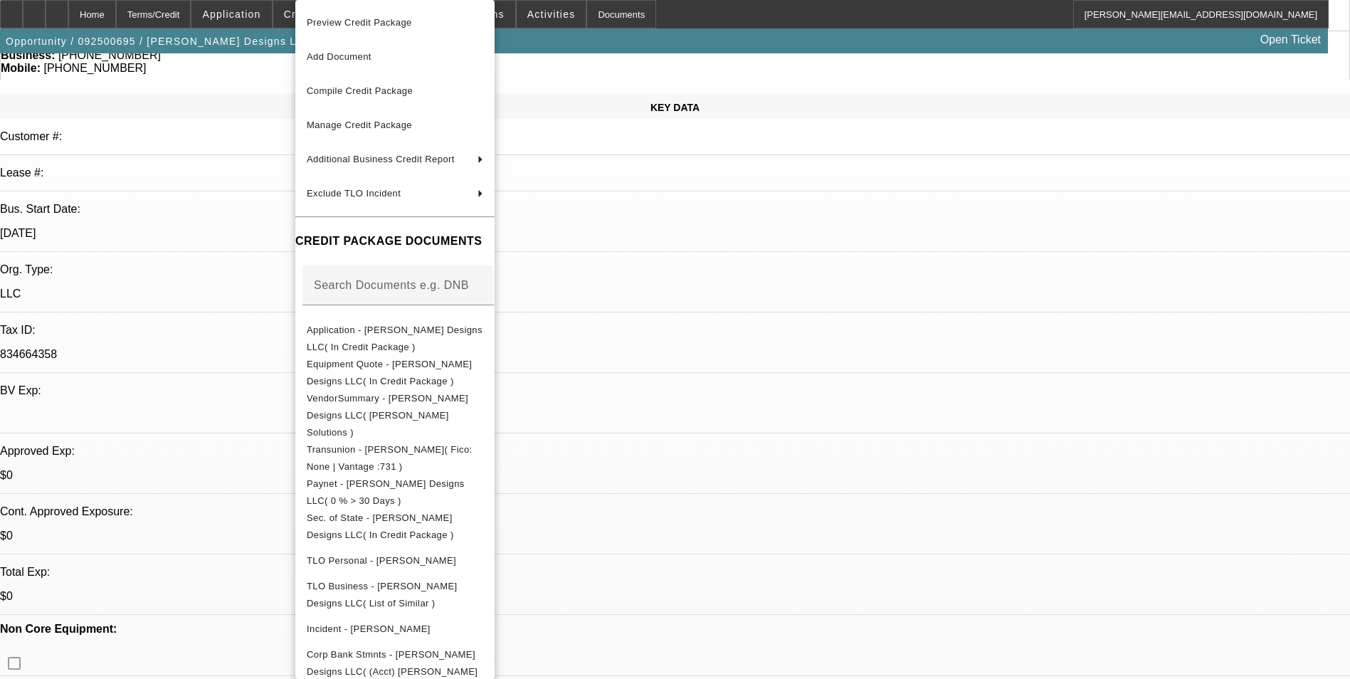
click at [744, 266] on div at bounding box center [675, 339] width 1350 height 679
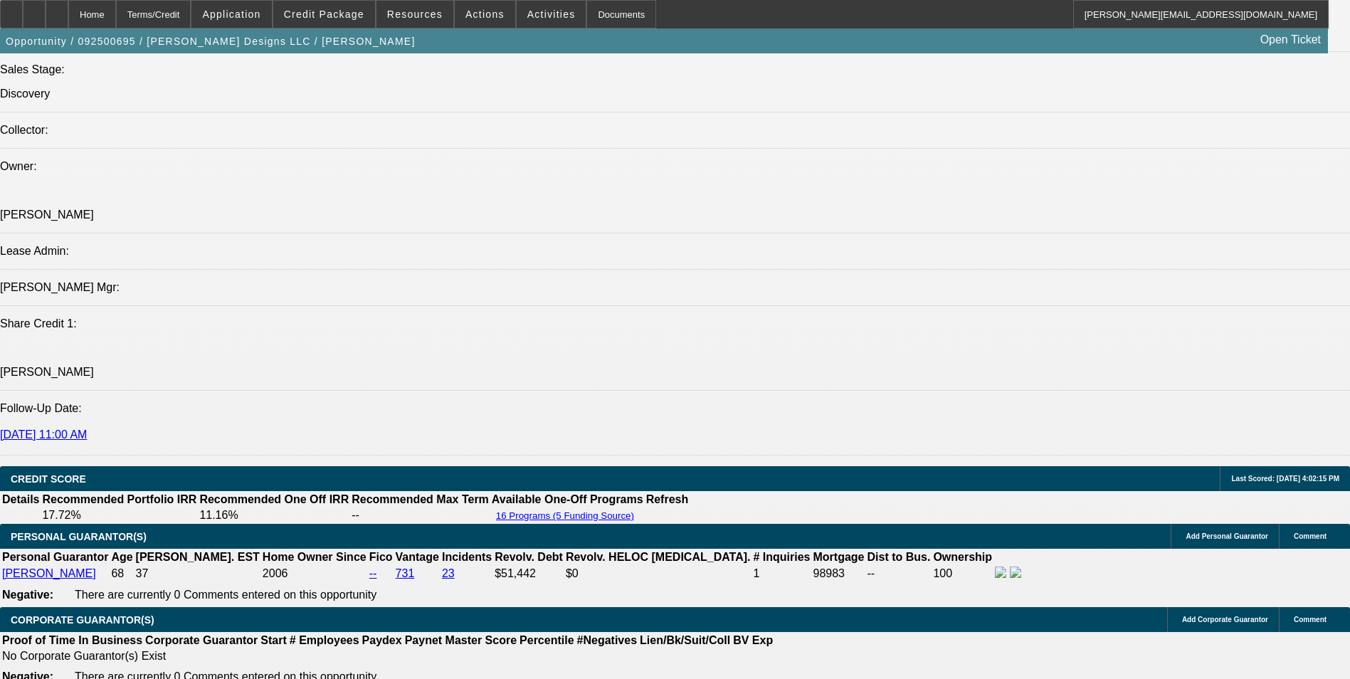
scroll to position [1707, 0]
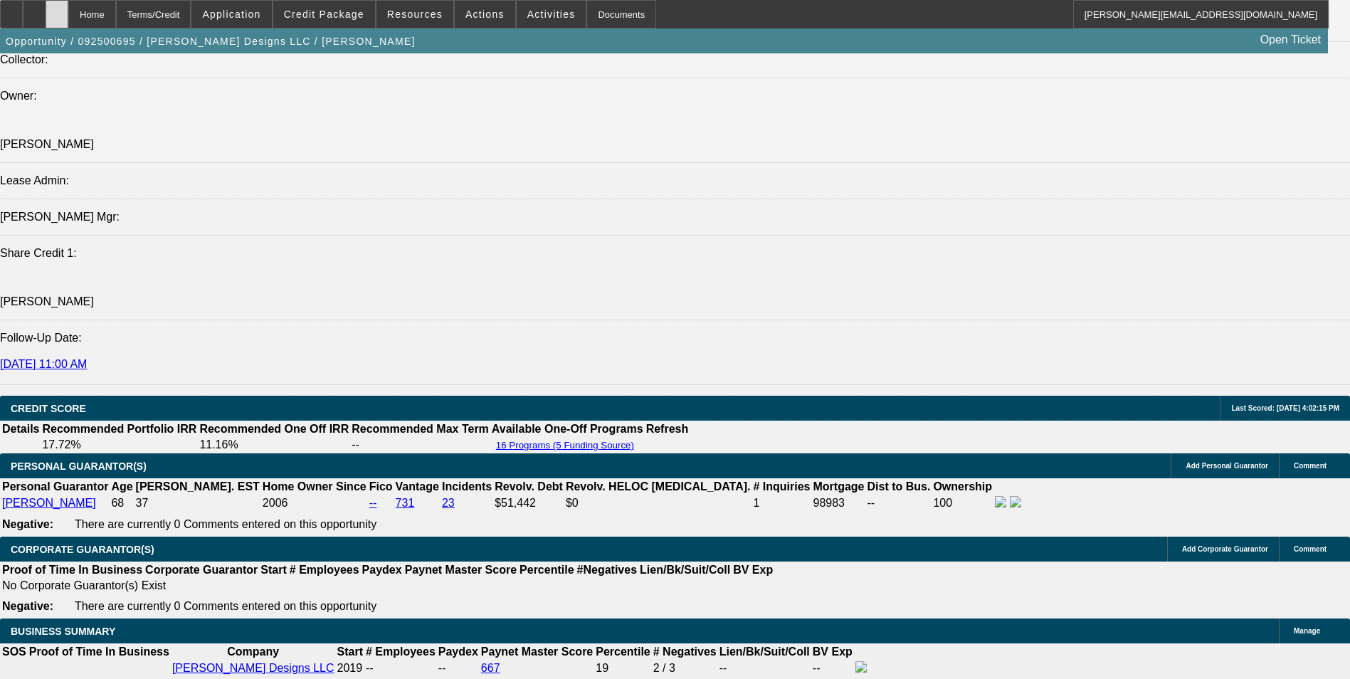
click at [68, 14] on div at bounding box center [57, 14] width 23 height 28
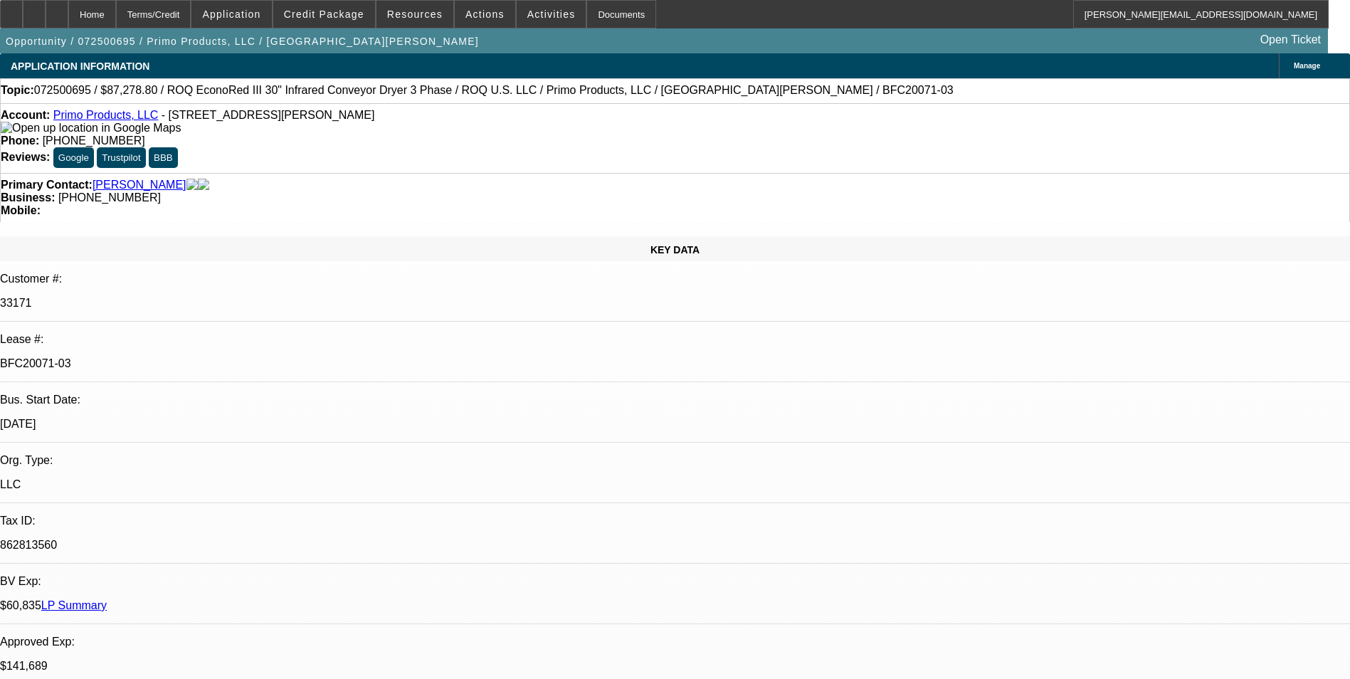
select select "0"
select select "2"
select select "0.1"
select select "4"
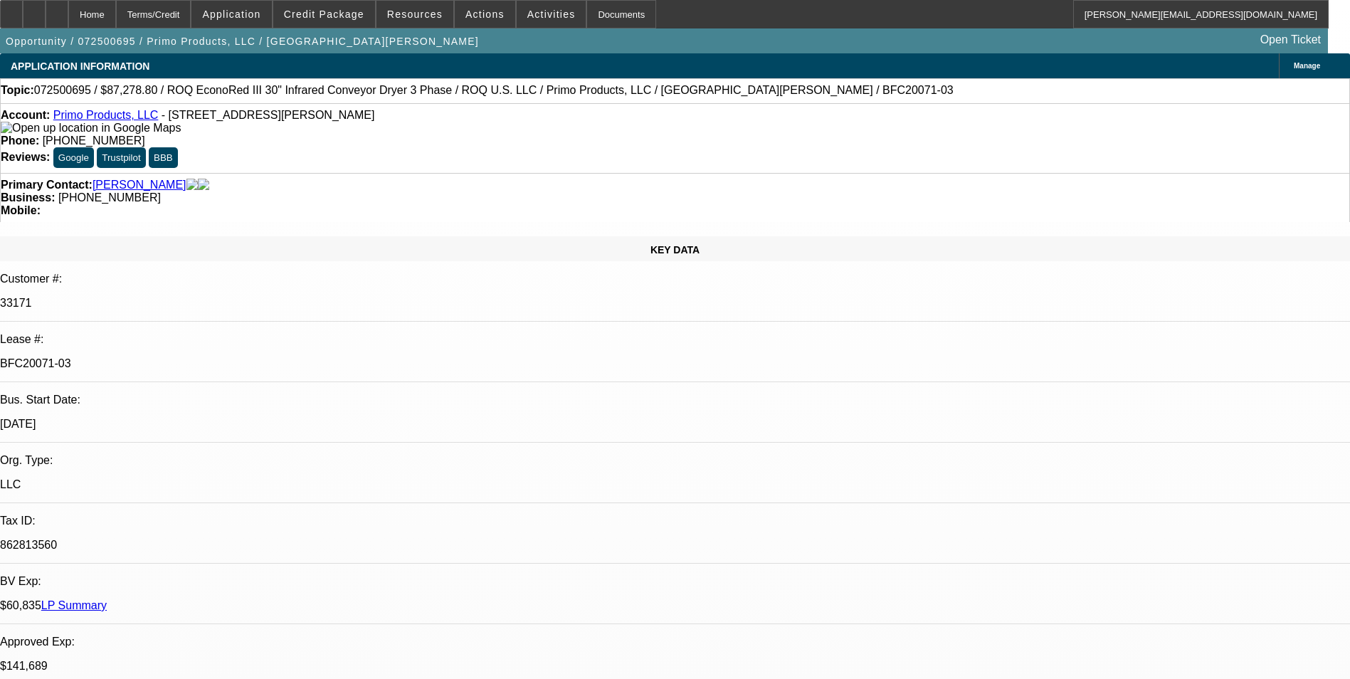
select select "0"
select select "2"
select select "0.1"
select select "4"
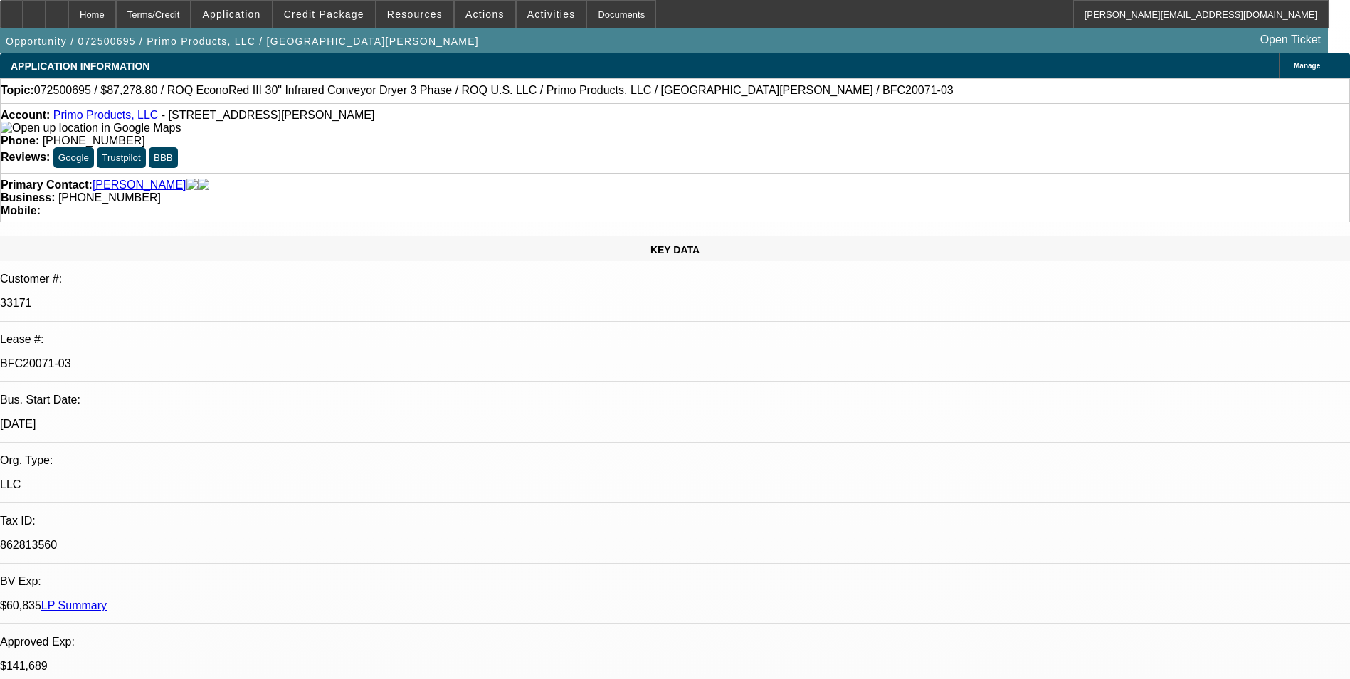
select select "0"
select select "2"
select select "0.1"
select select "4"
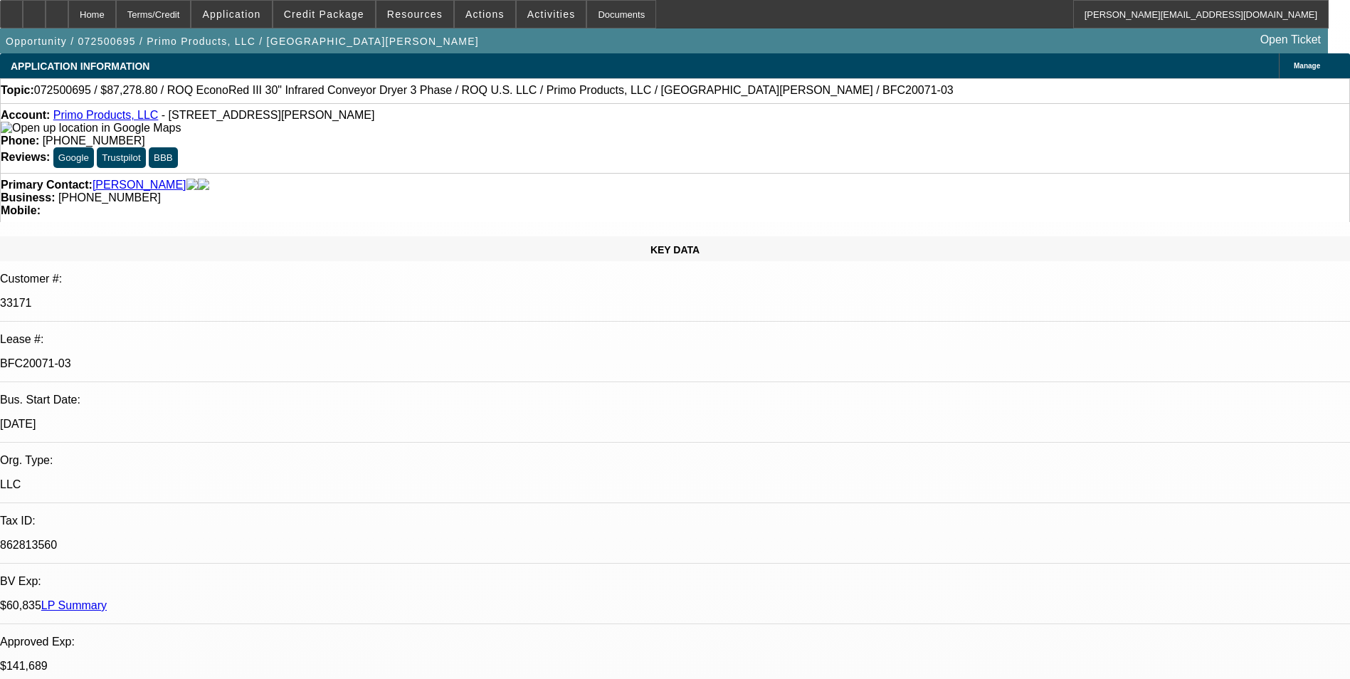
select select "0"
select select "2"
select select "0.1"
select select "4"
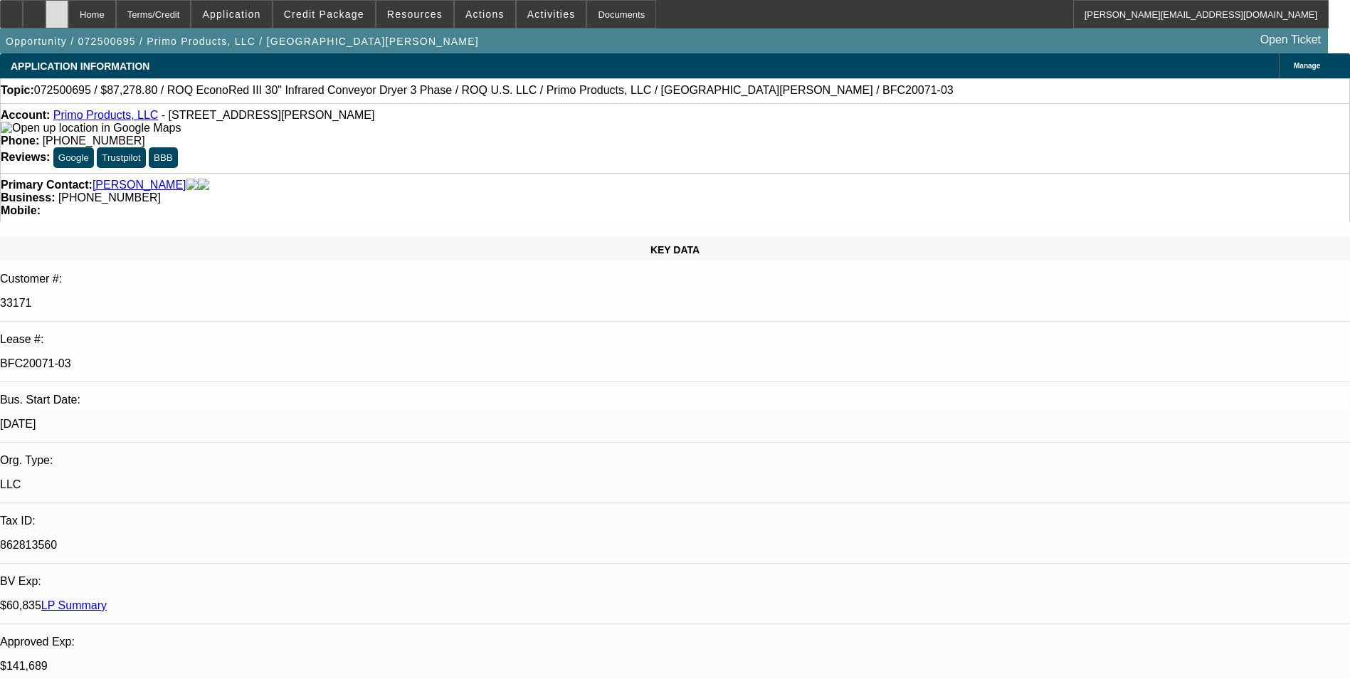
click at [68, 22] on div at bounding box center [57, 14] width 23 height 28
select select "0"
select select "2"
select select "0.1"
select select "0"
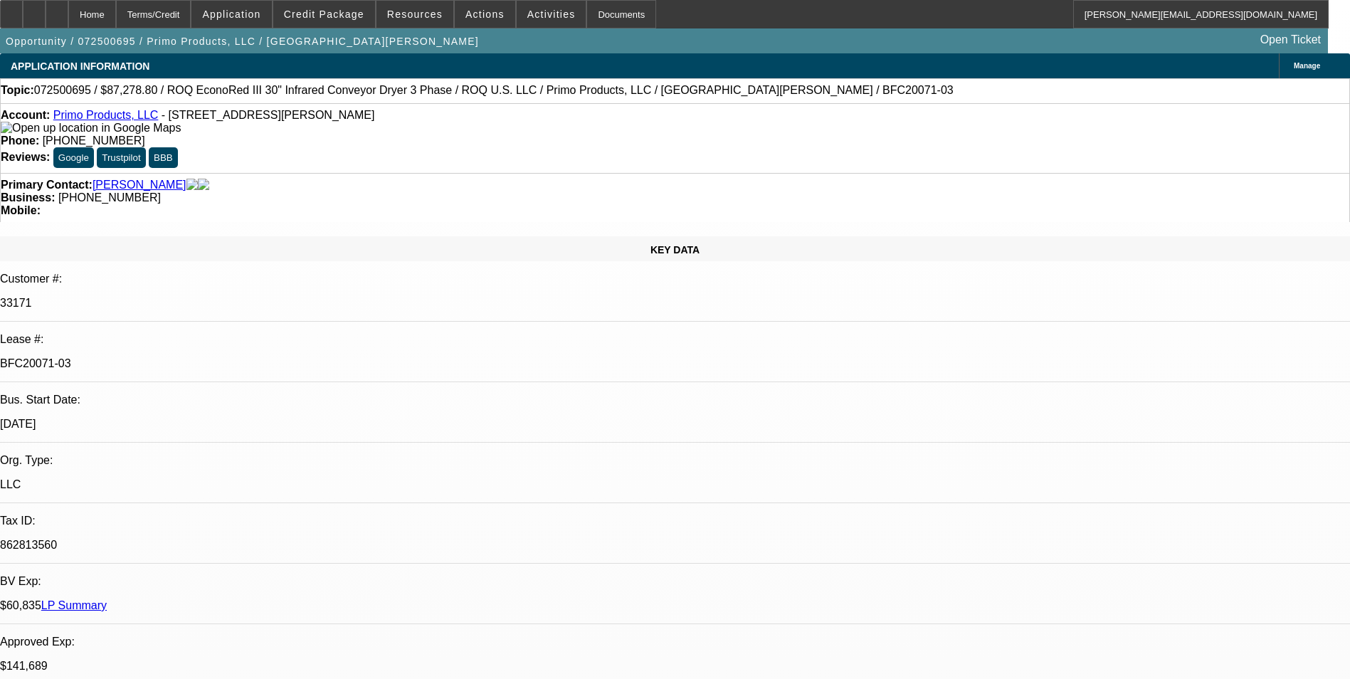
select select "2"
select select "0.1"
select select "0"
select select "2"
select select "0.1"
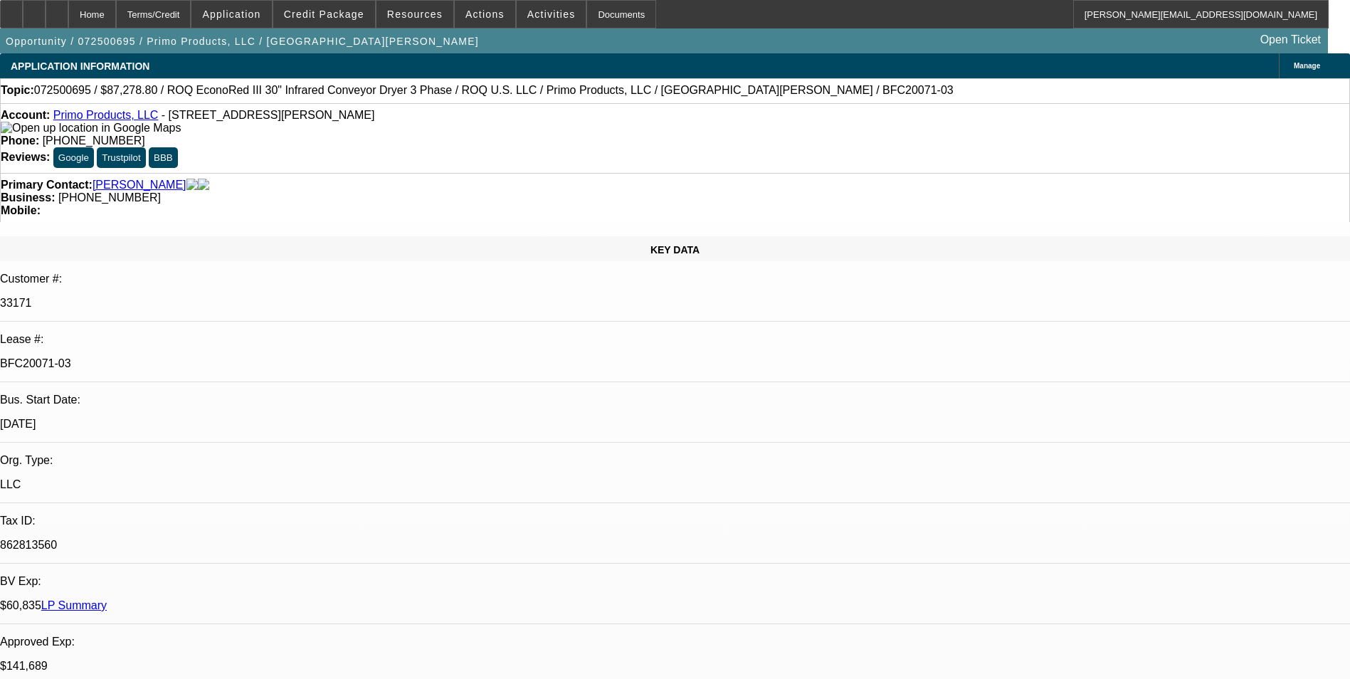
select select "0"
select select "2"
select select "0.1"
select select "1"
select select "2"
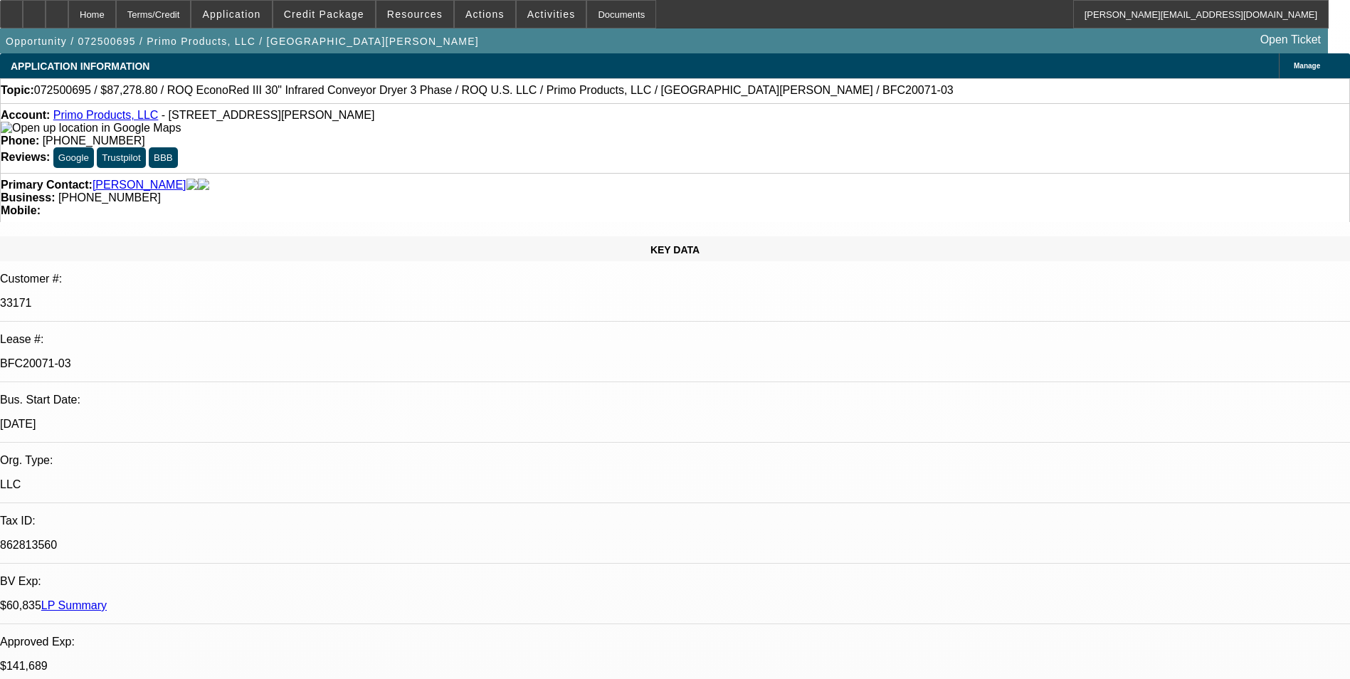
select select "4"
select select "1"
select select "2"
select select "4"
select select "1"
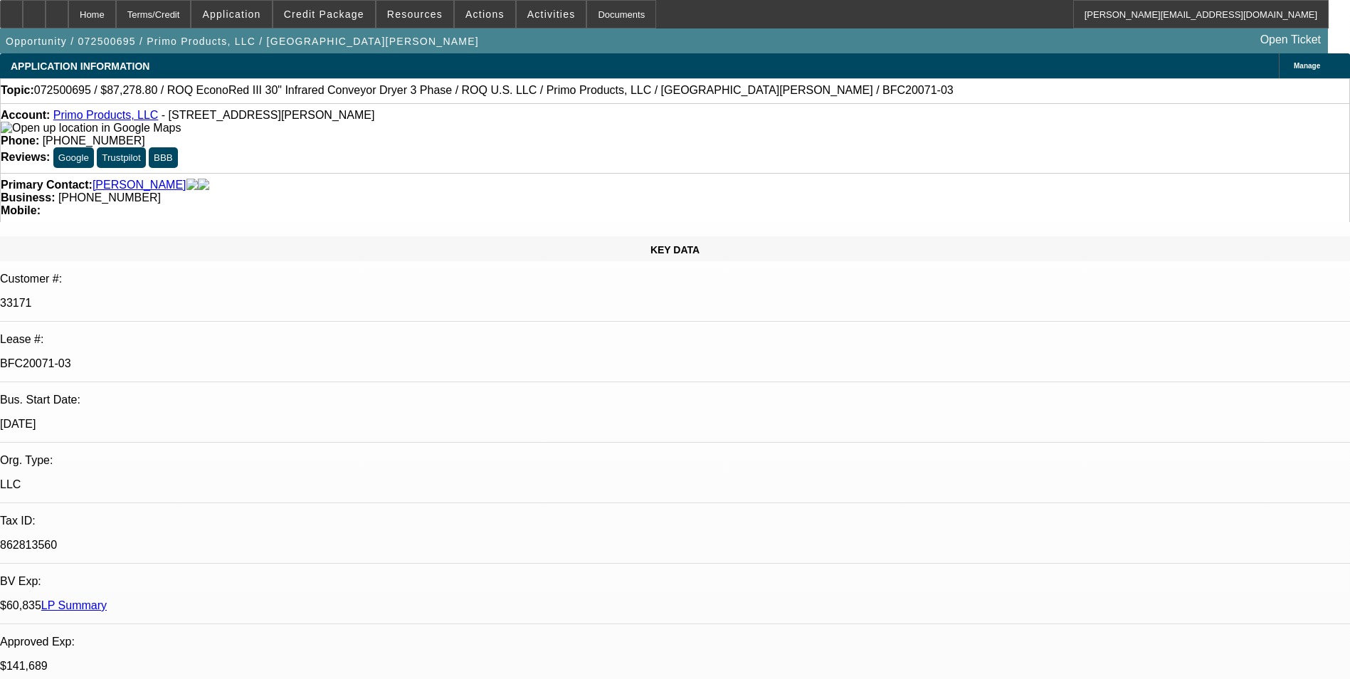
select select "2"
select select "4"
select select "1"
select select "2"
select select "4"
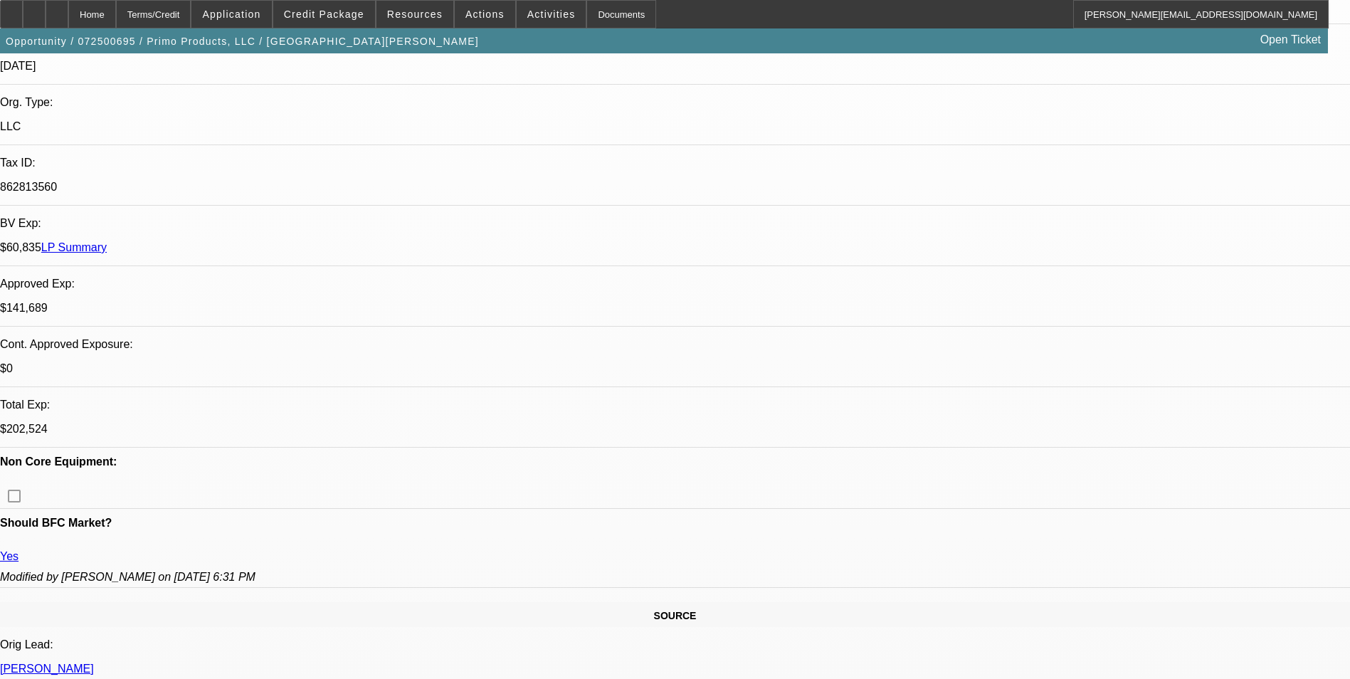
scroll to position [142, 0]
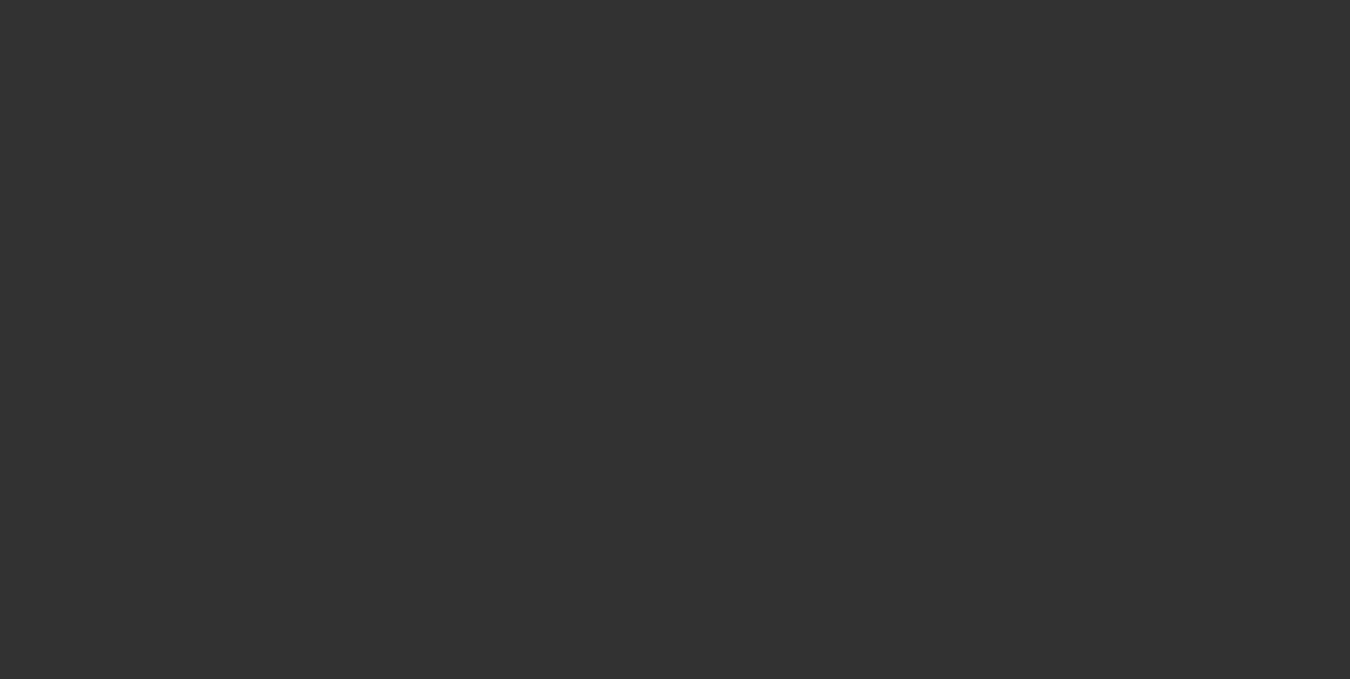
scroll to position [0, 0]
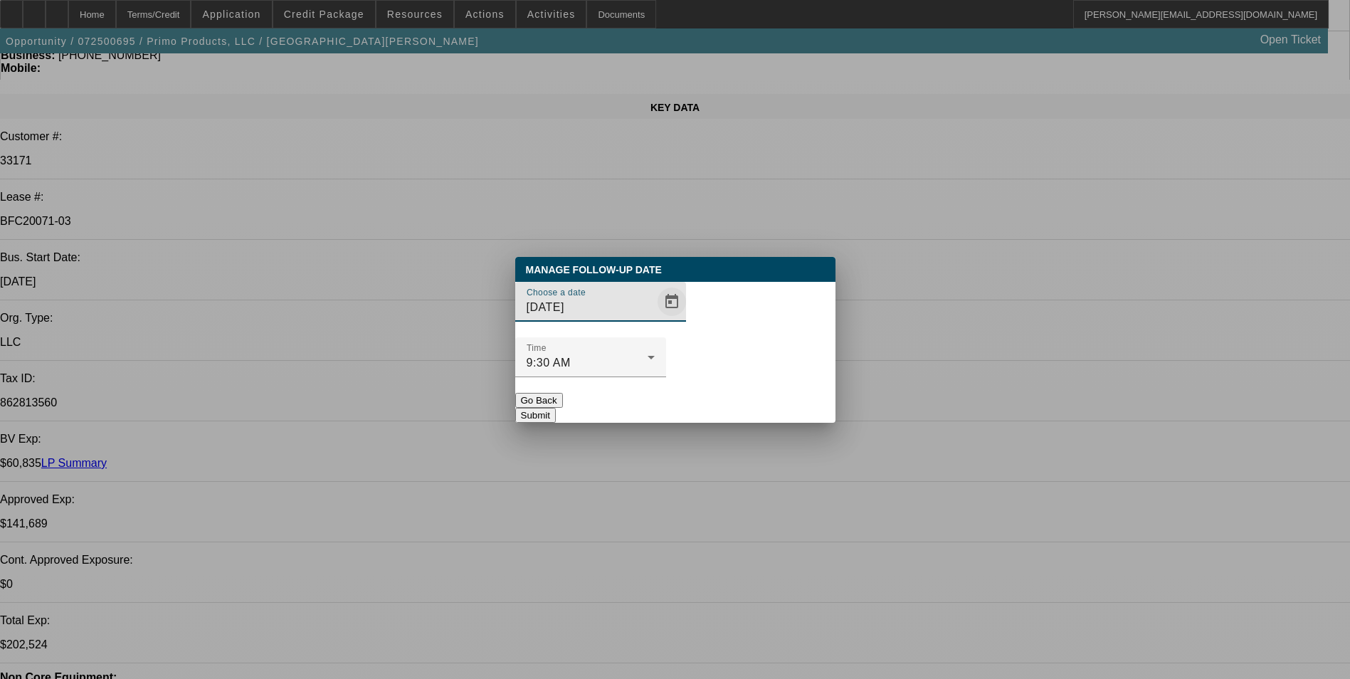
click at [655, 319] on span "Open calendar" at bounding box center [672, 302] width 34 height 34
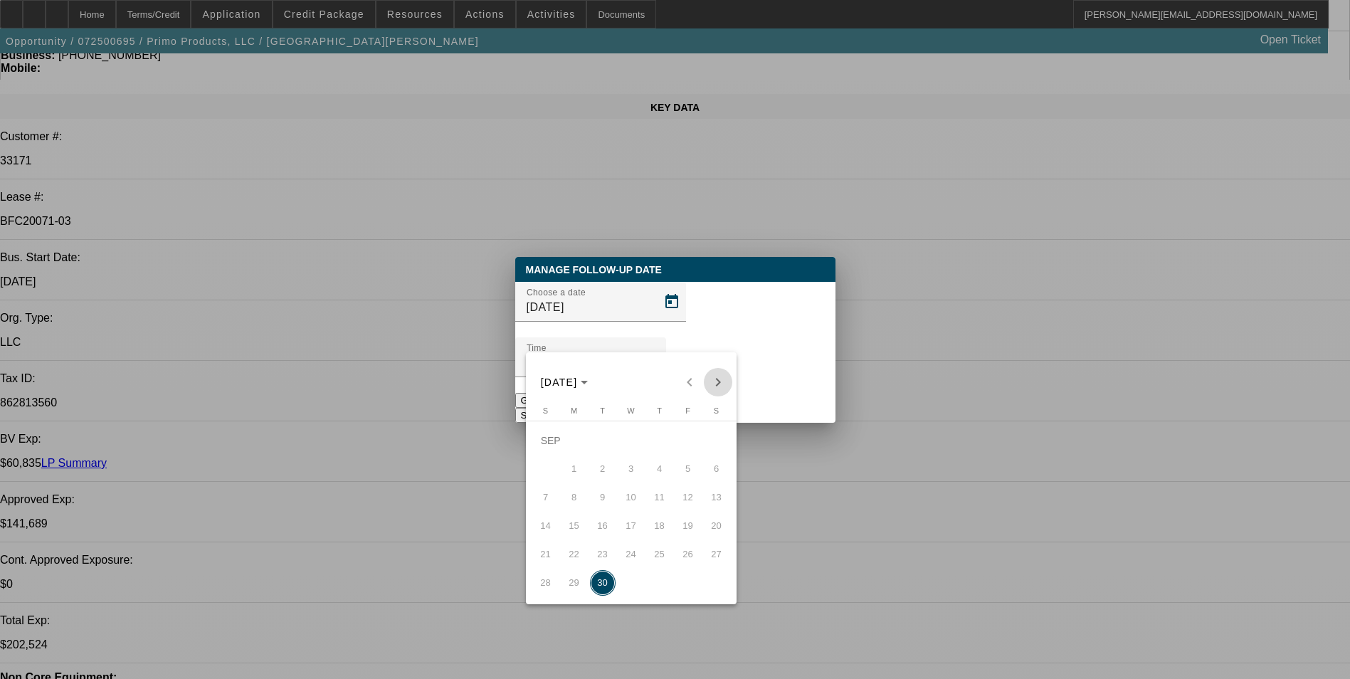
click at [717, 381] on span "Next month" at bounding box center [718, 382] width 28 height 28
click at [691, 445] on span "3" at bounding box center [688, 441] width 26 height 26
type input "10/3/2025"
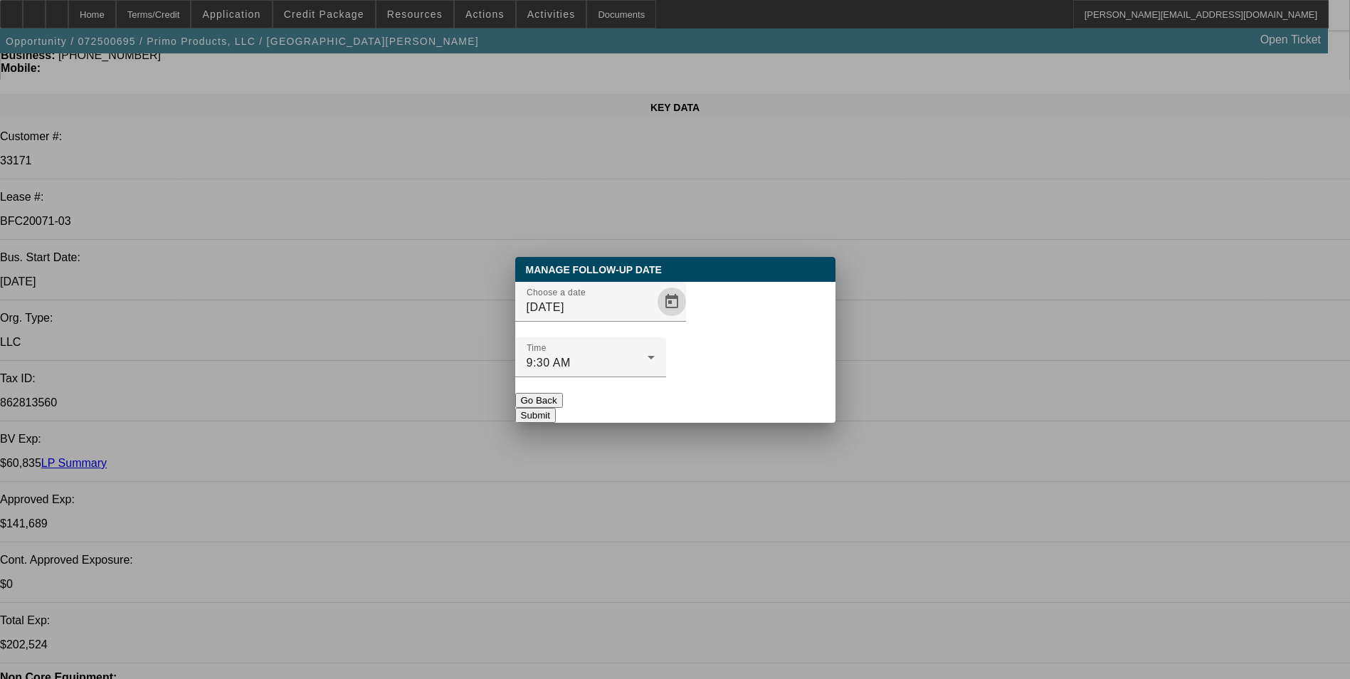
click at [556, 408] on button "Submit" at bounding box center [535, 415] width 41 height 15
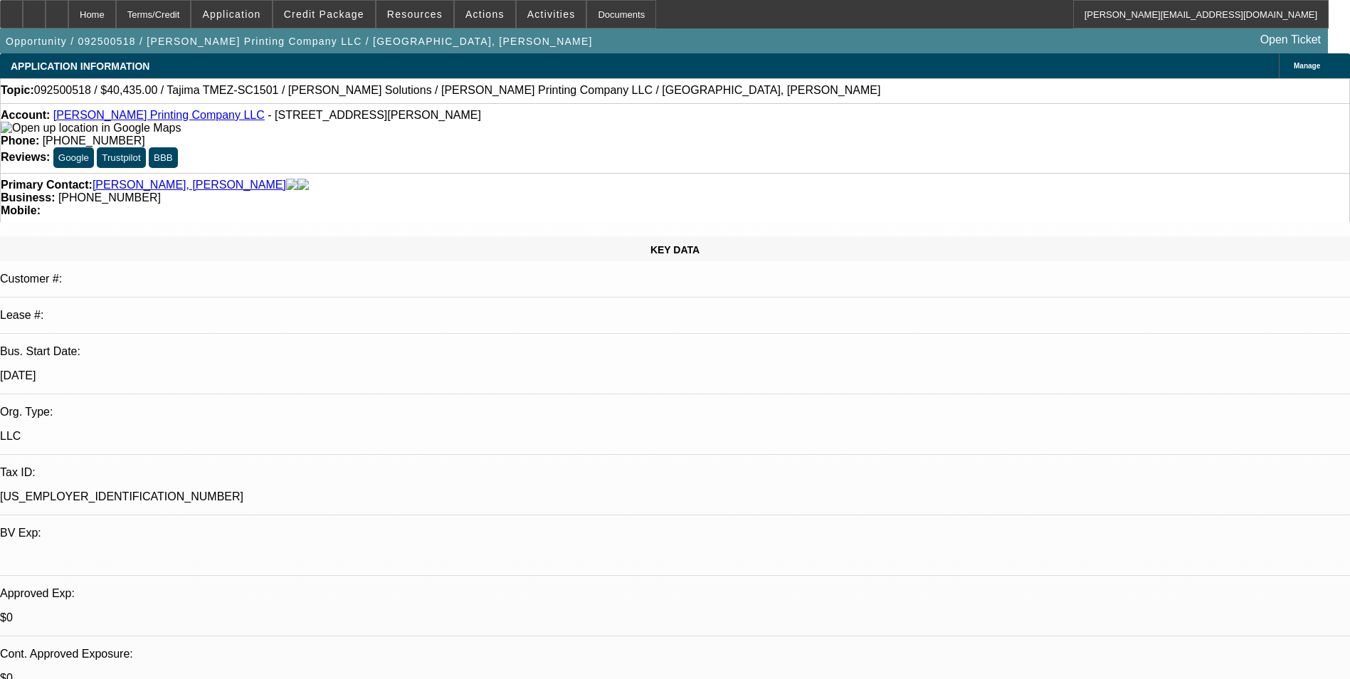
select select "0"
select select "2"
select select "0.1"
select select "4"
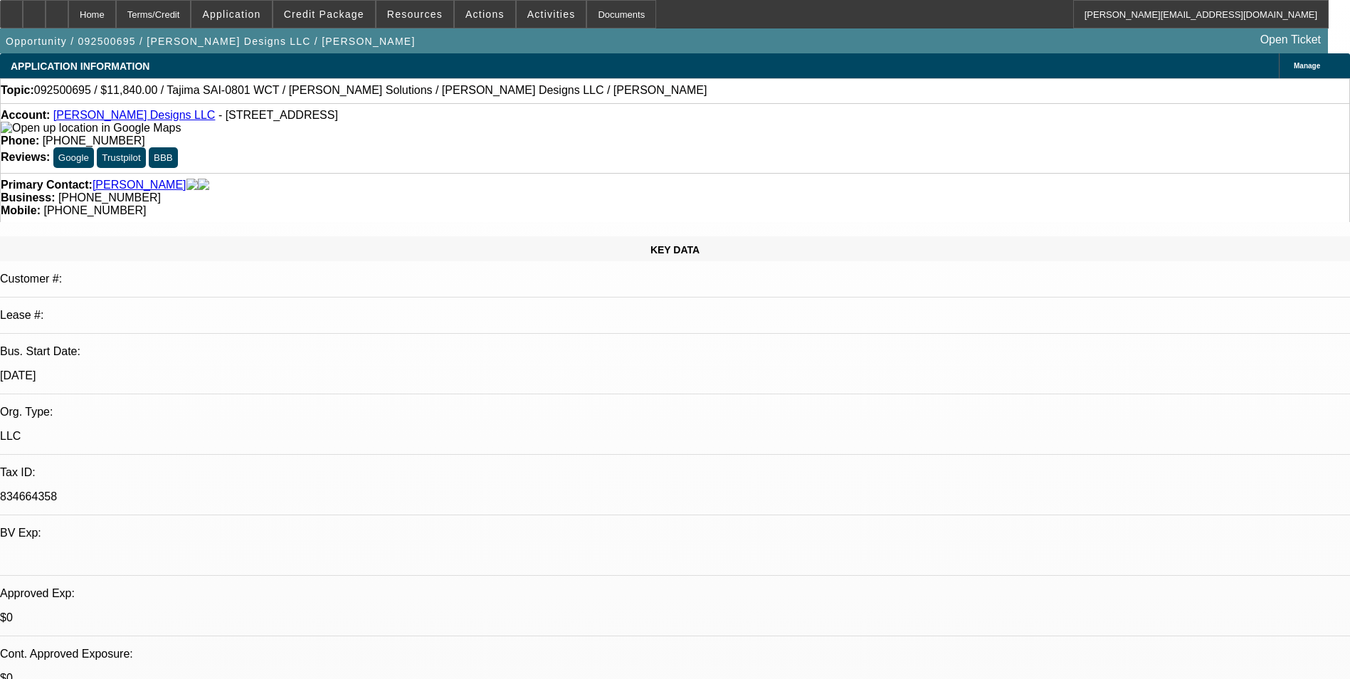
select select "0"
select select "2"
select select "0"
select select "6"
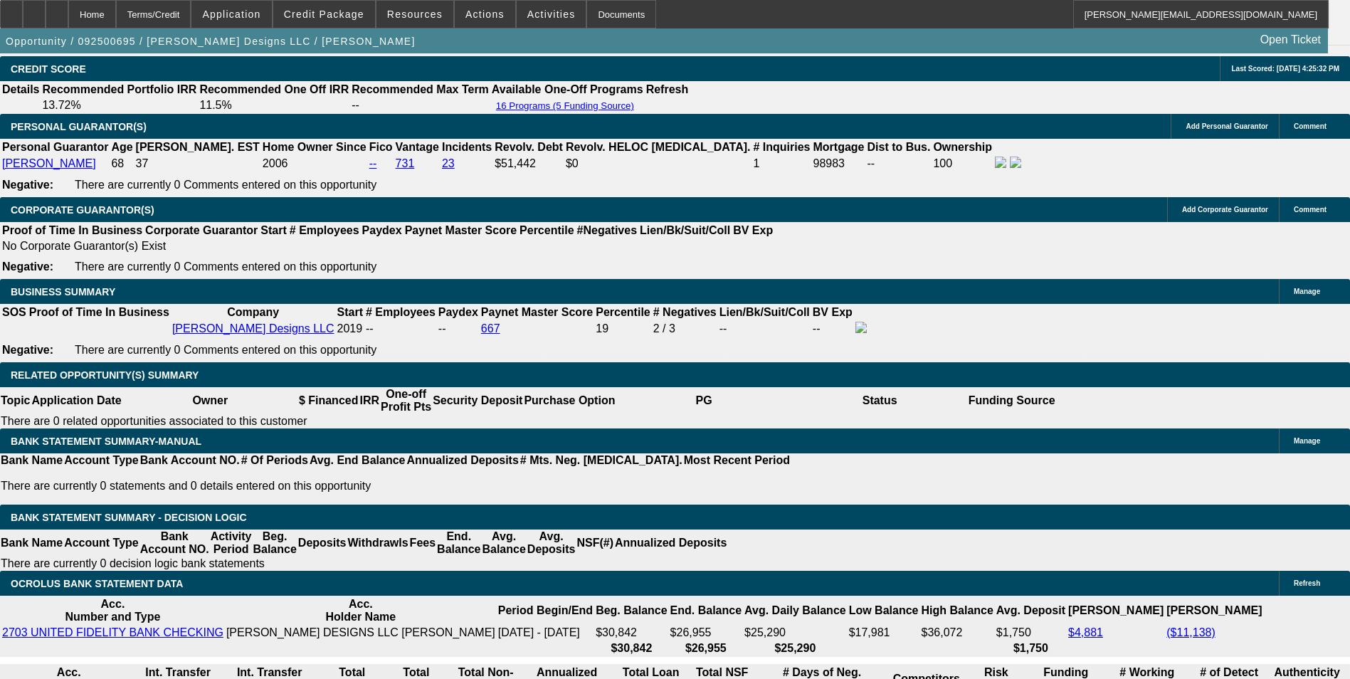
scroll to position [1921, 0]
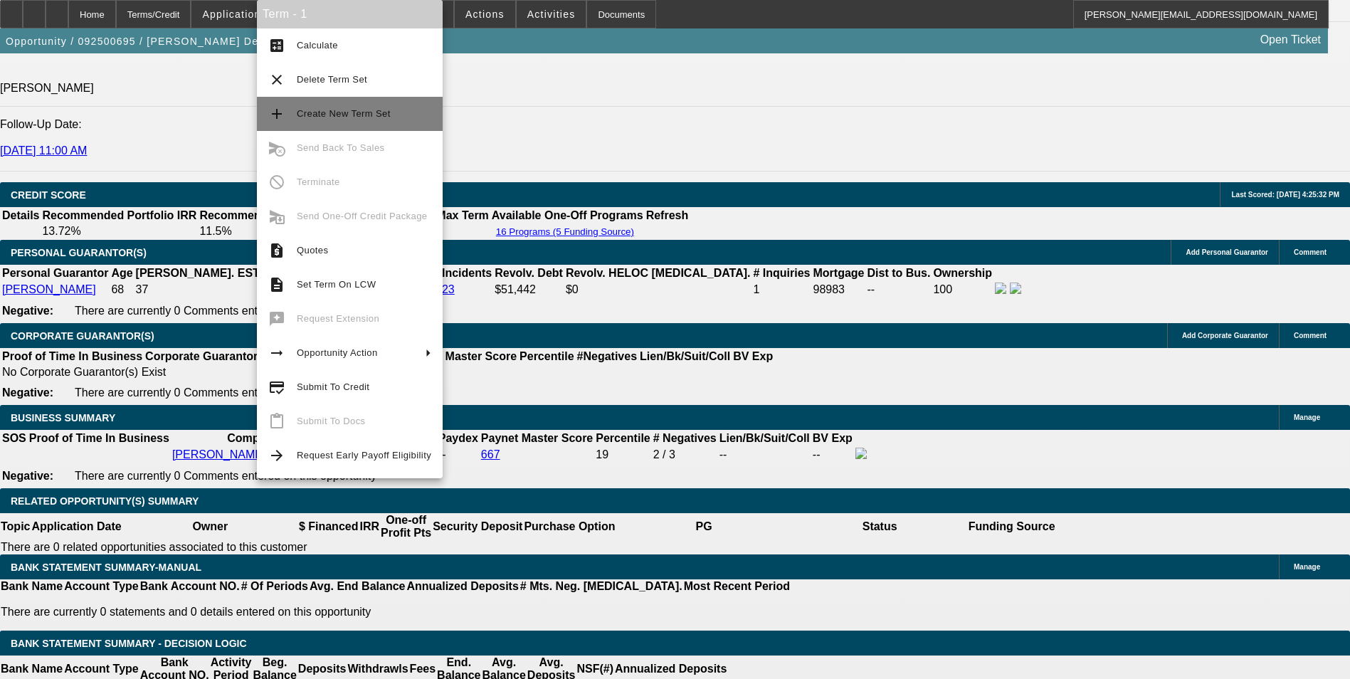
click at [408, 113] on span "Create New Term Set" at bounding box center [364, 113] width 134 height 17
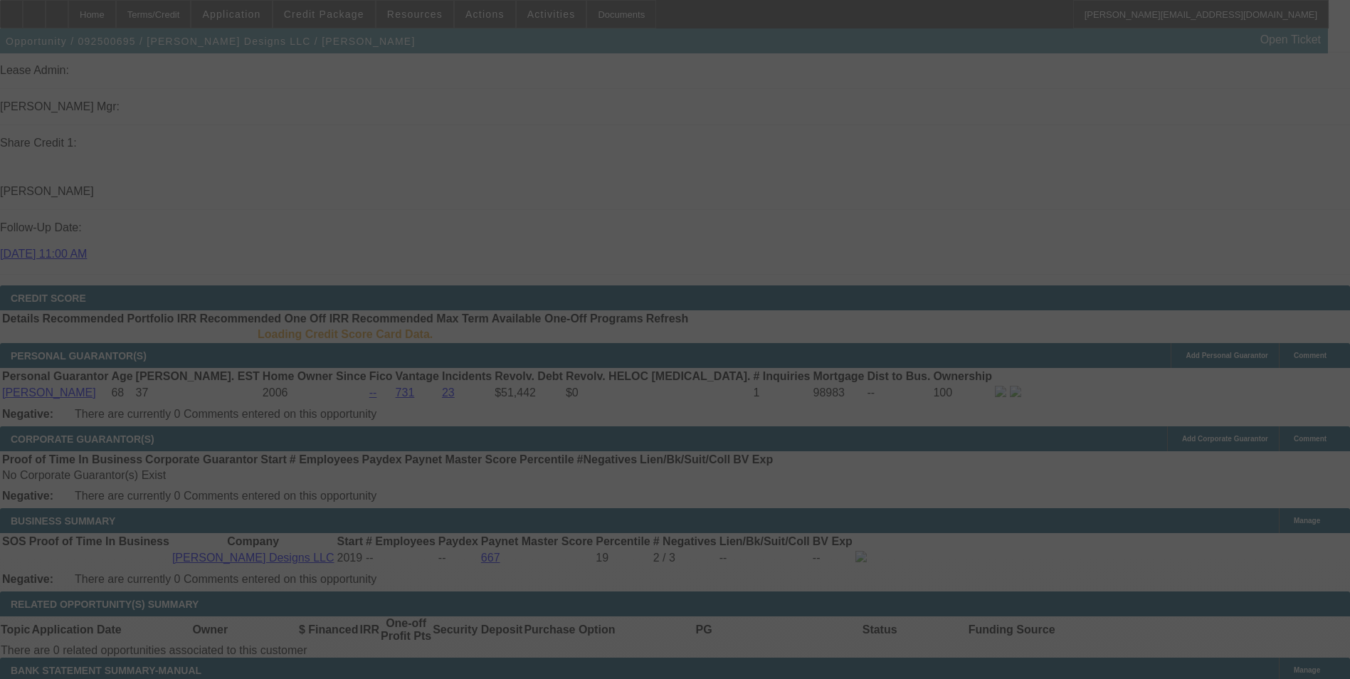
scroll to position [1812, 0]
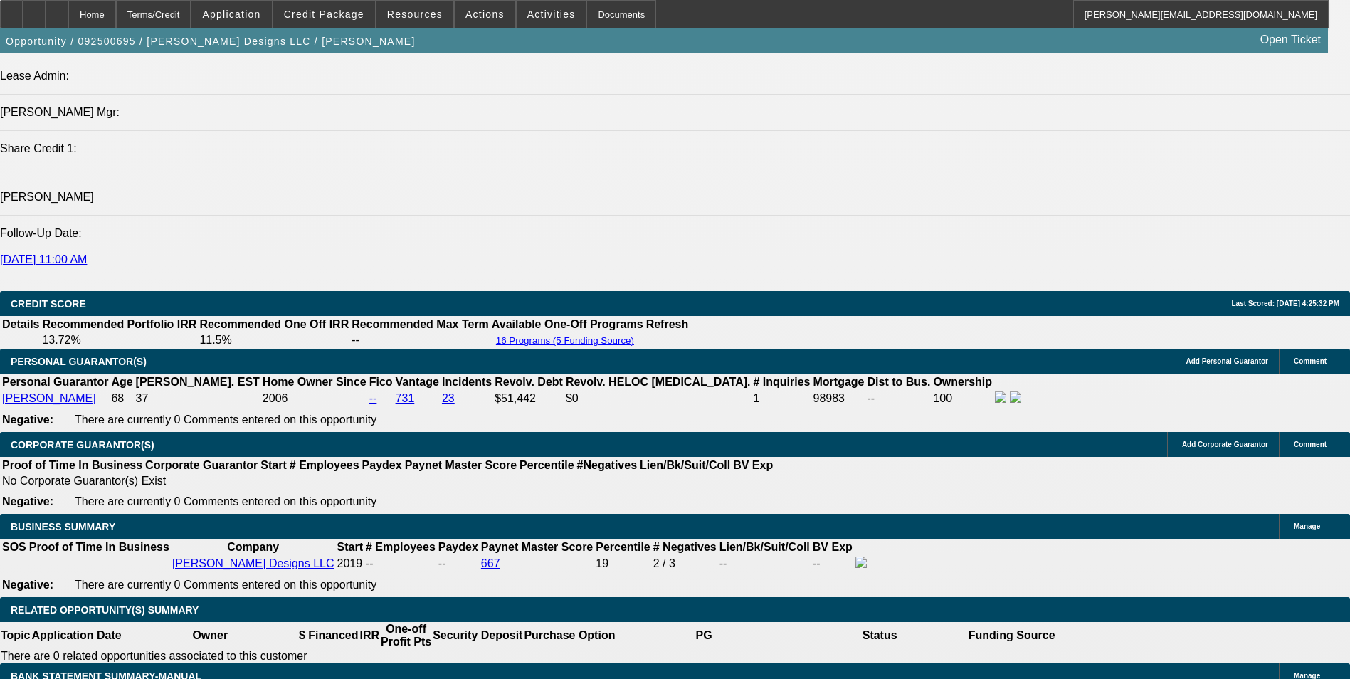
select select "0"
select select "2"
select select "0"
select select "2"
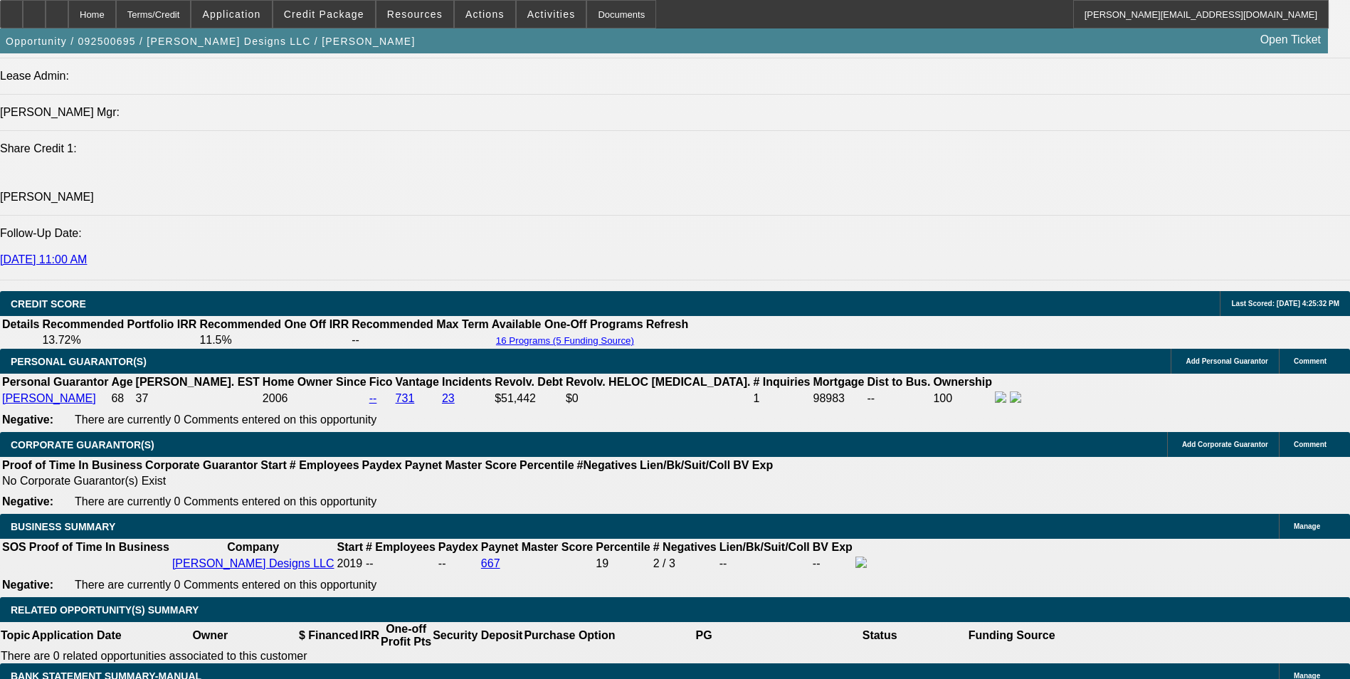
select select "0"
select select "1"
select select "2"
select select "6"
select select "1"
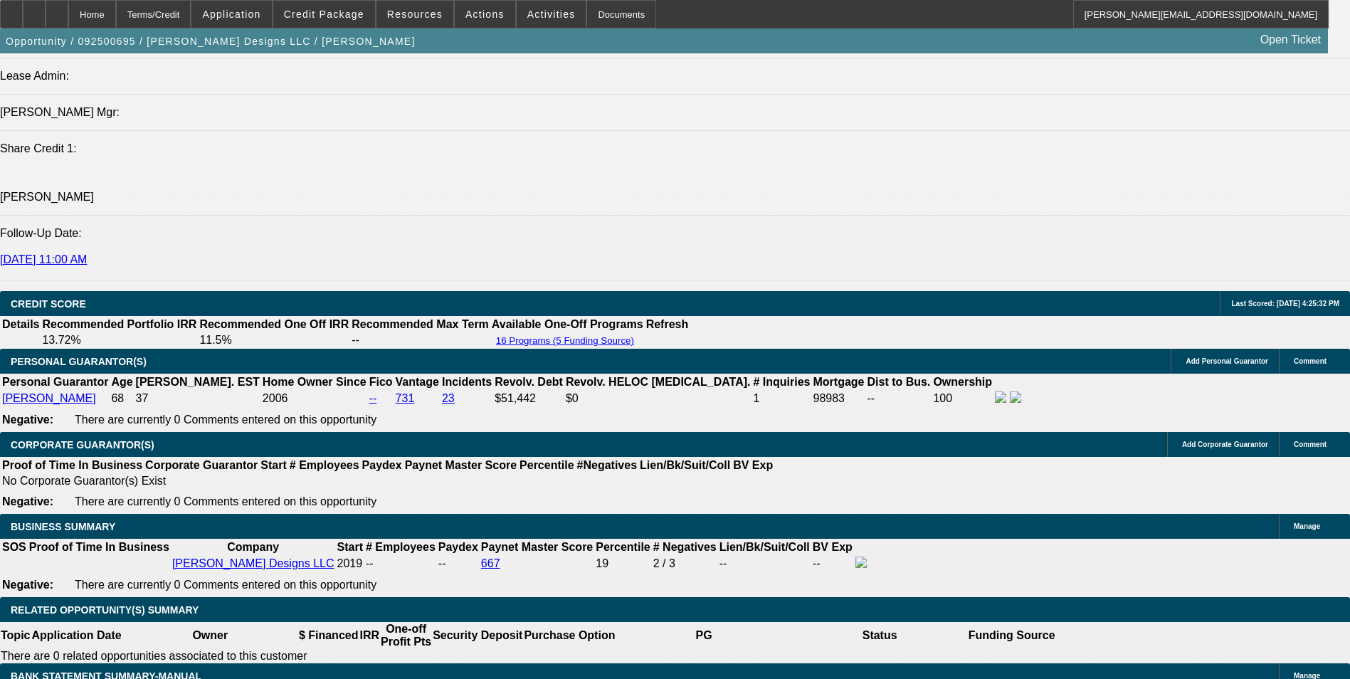
select select "2"
select select "6"
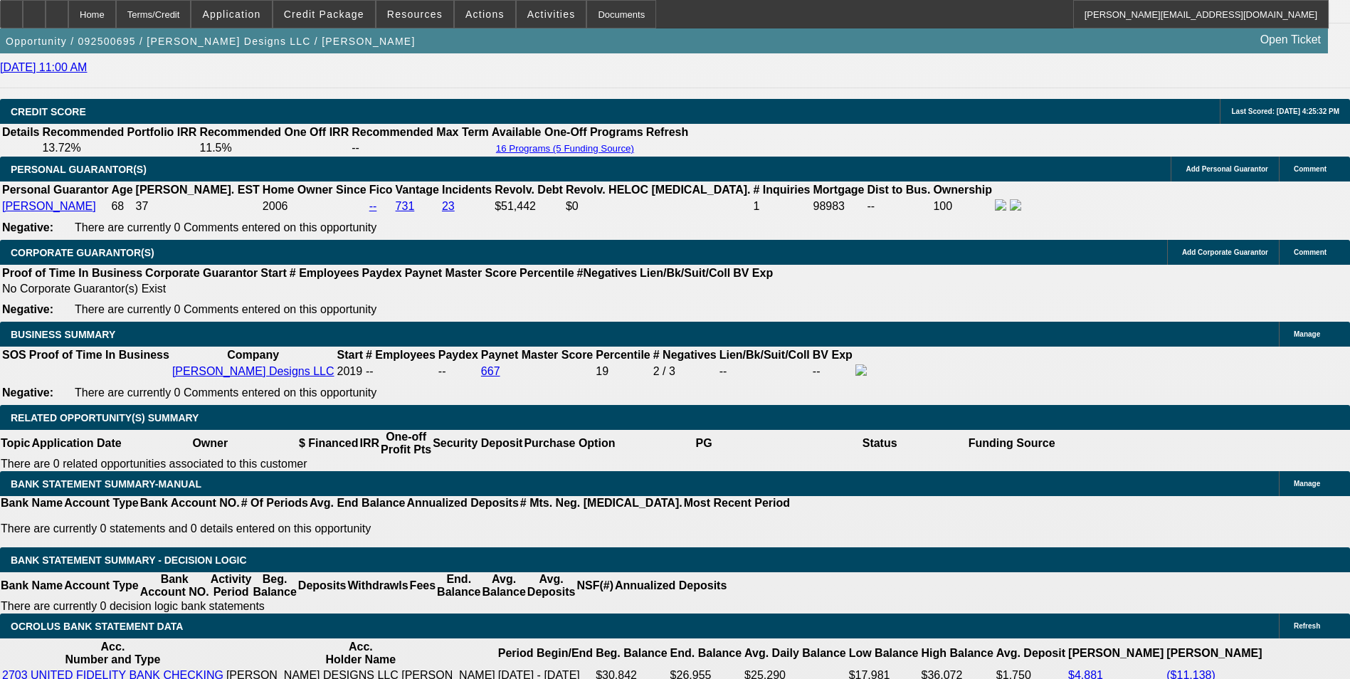
scroll to position [2025, 0]
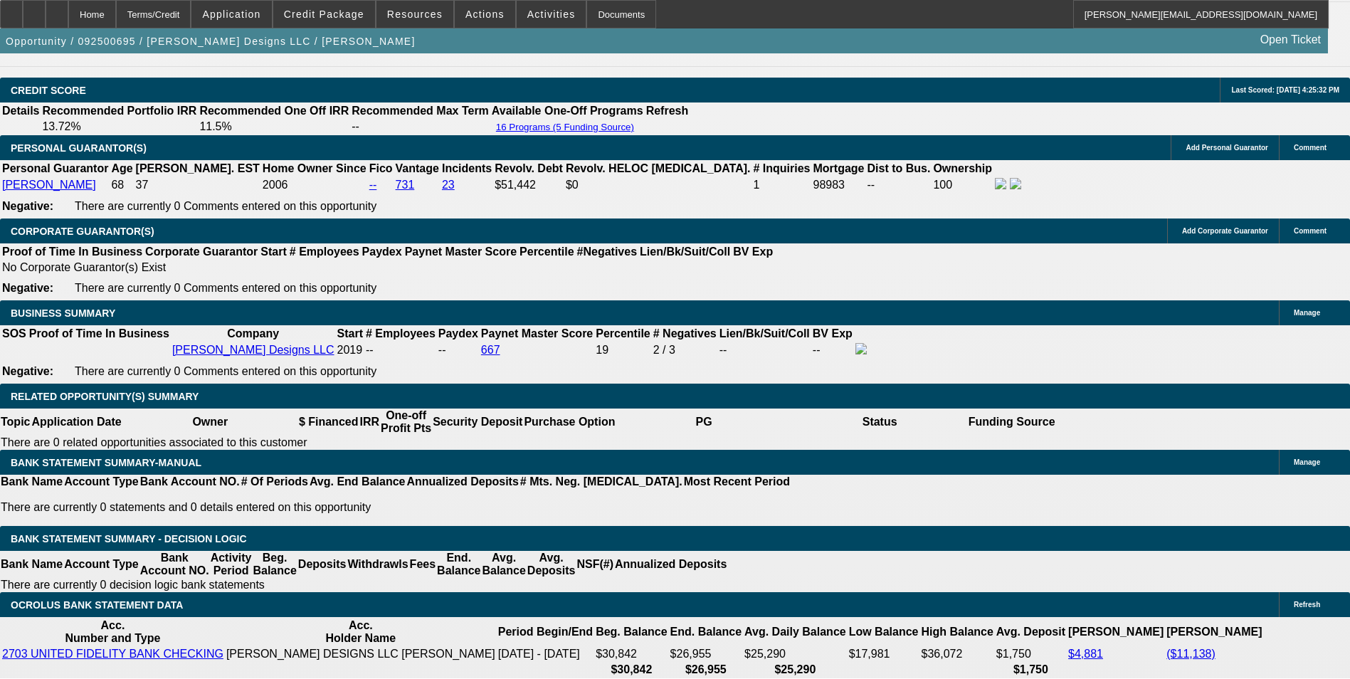
drag, startPoint x: 280, startPoint y: 397, endPoint x: 333, endPoint y: 388, distance: 53.3
type input "UNKNOWN"
type input "48"
type input "$6,088.58"
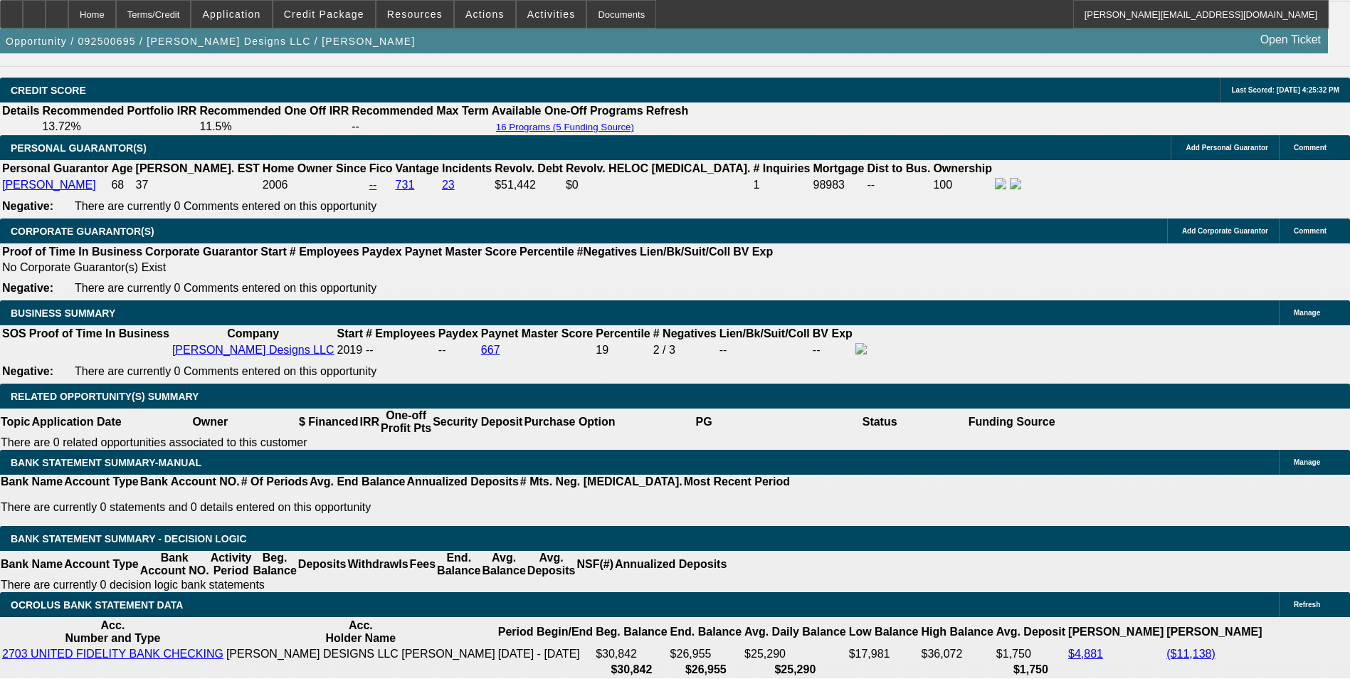
type input "$3,044.29"
type input "$642.26"
type input "$321.13"
type input "48"
drag, startPoint x: 229, startPoint y: 398, endPoint x: 456, endPoint y: 359, distance: 230.3
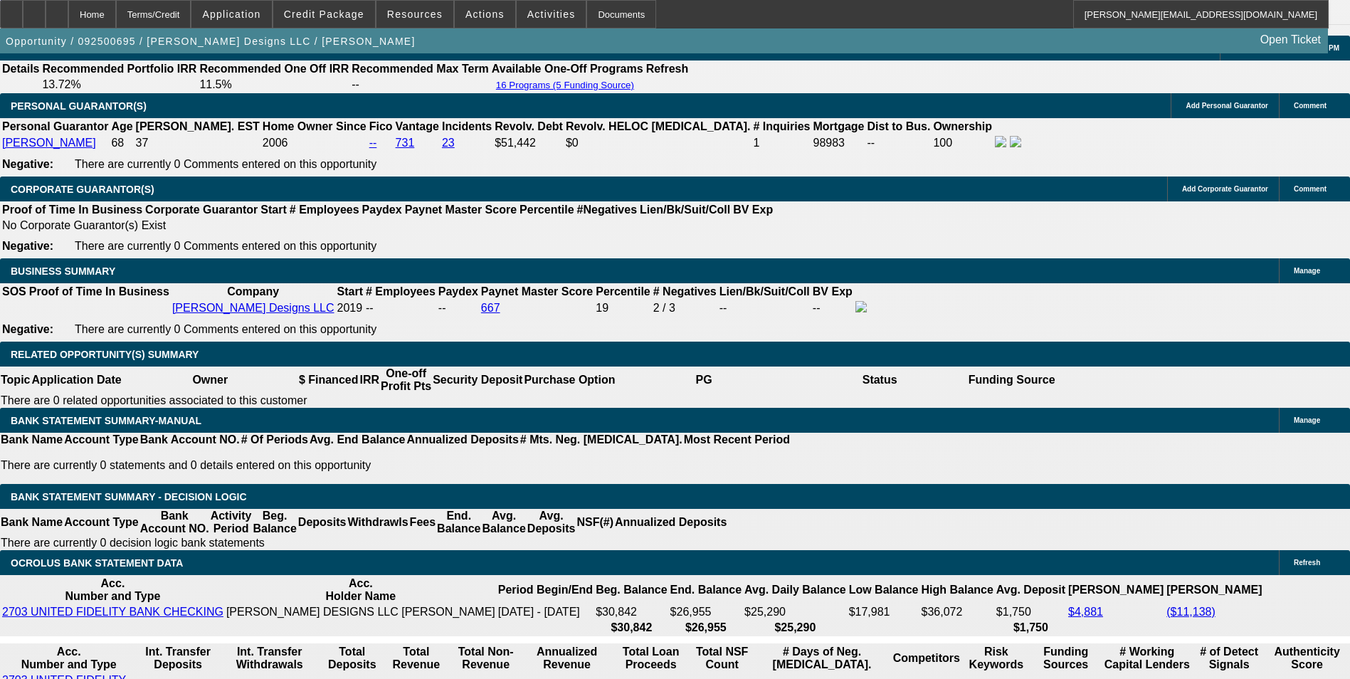
type input "31"
type input "$62.00"
type input "319"
type input "$638.00"
type input "13.2"
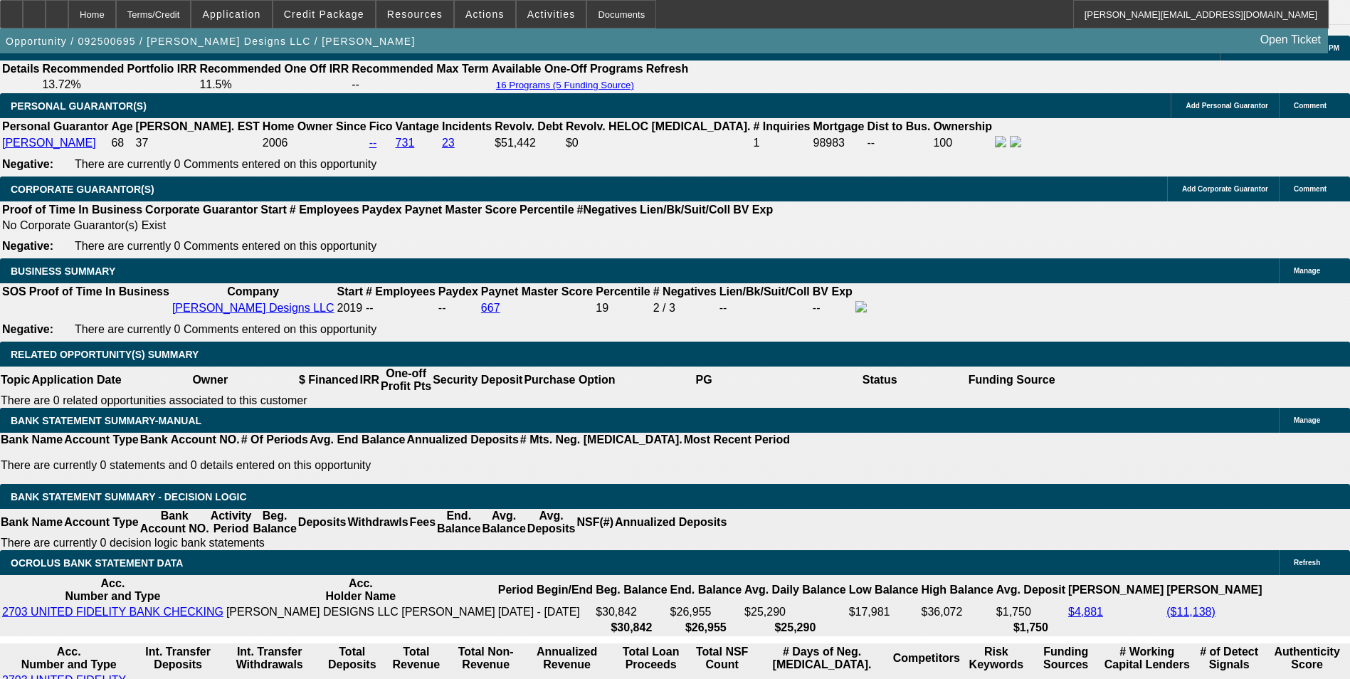
type input "$319.00"
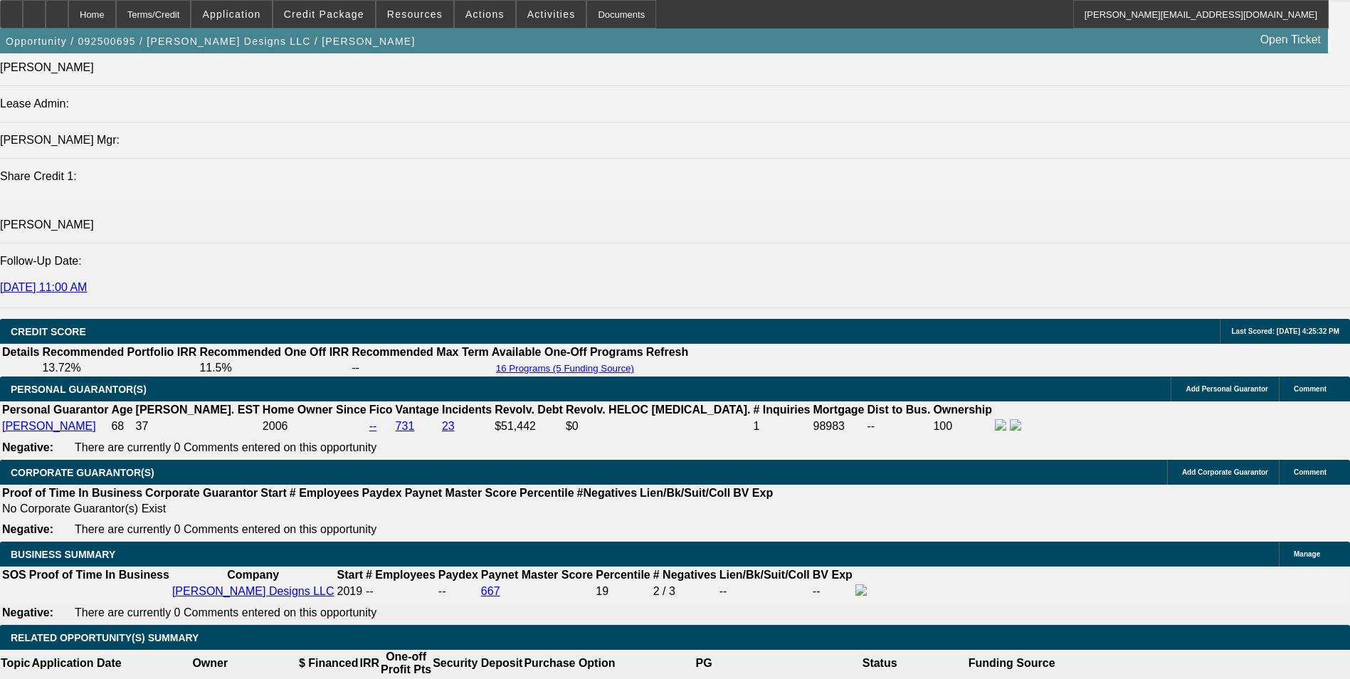
scroll to position [1783, 0]
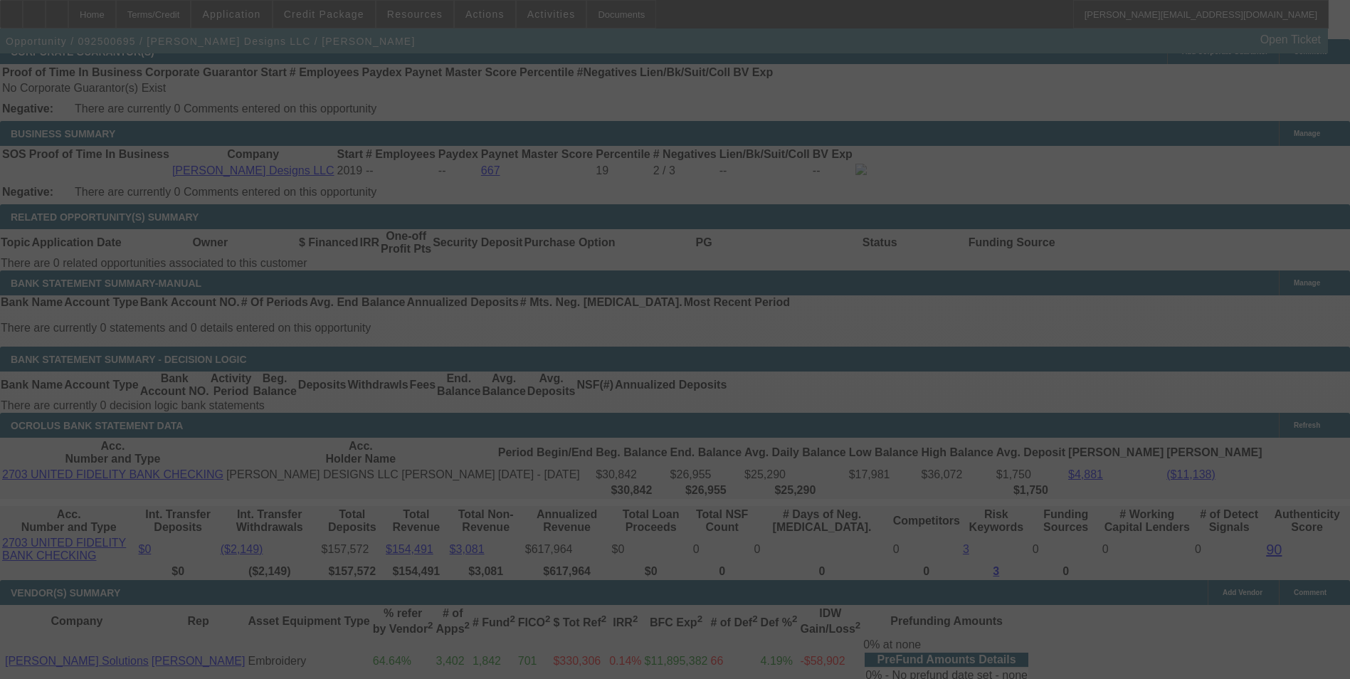
scroll to position [2210, 0]
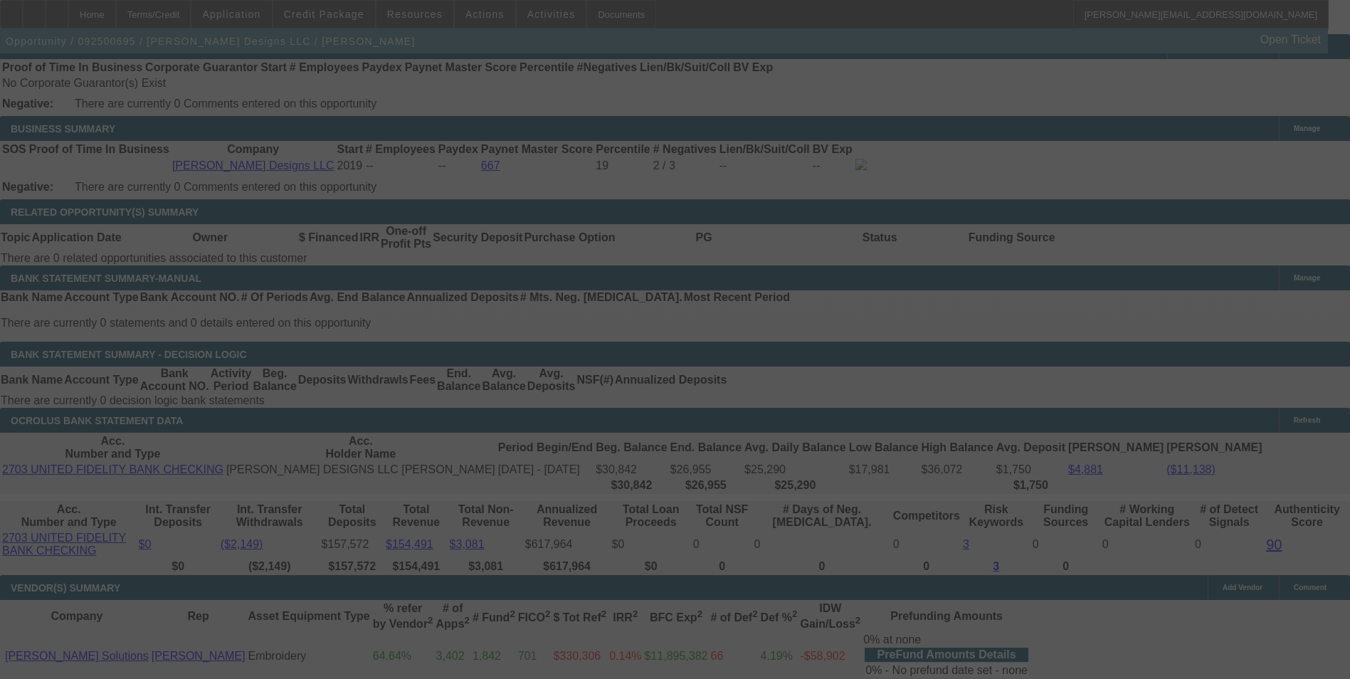
select select "0"
select select "2"
select select "0"
select select "6"
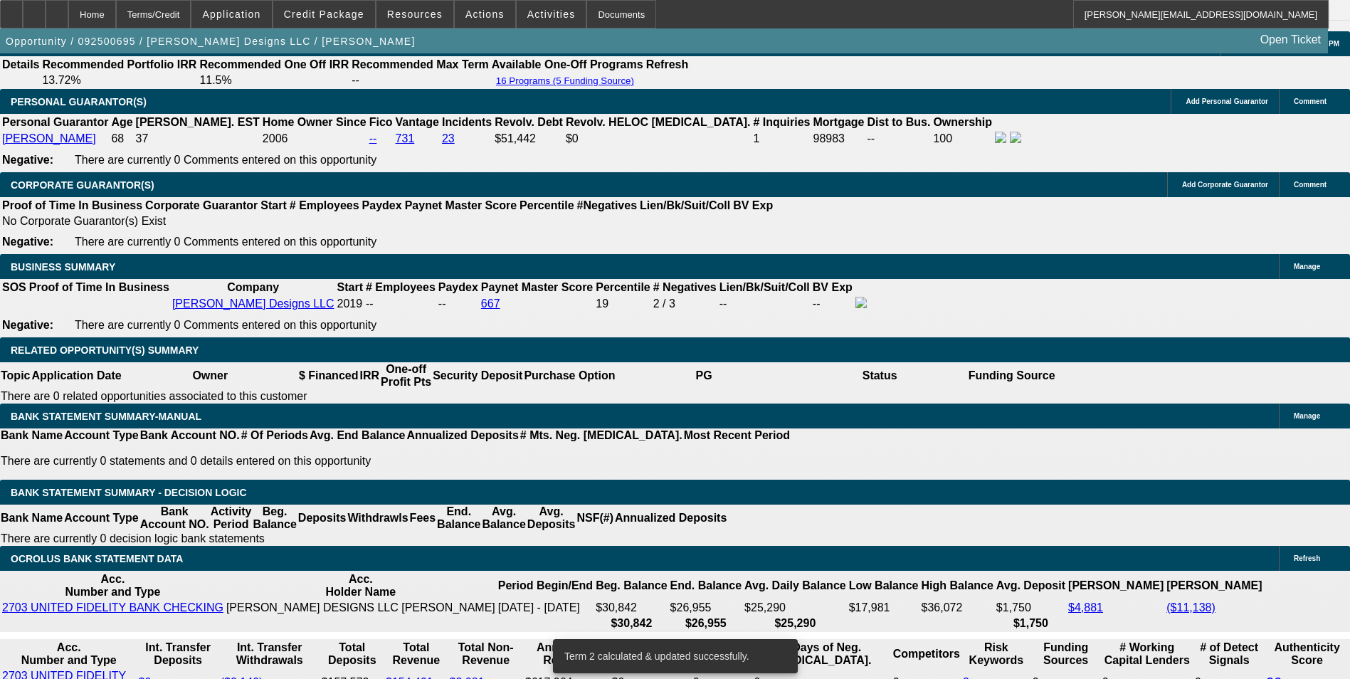
scroll to position [1996, 0]
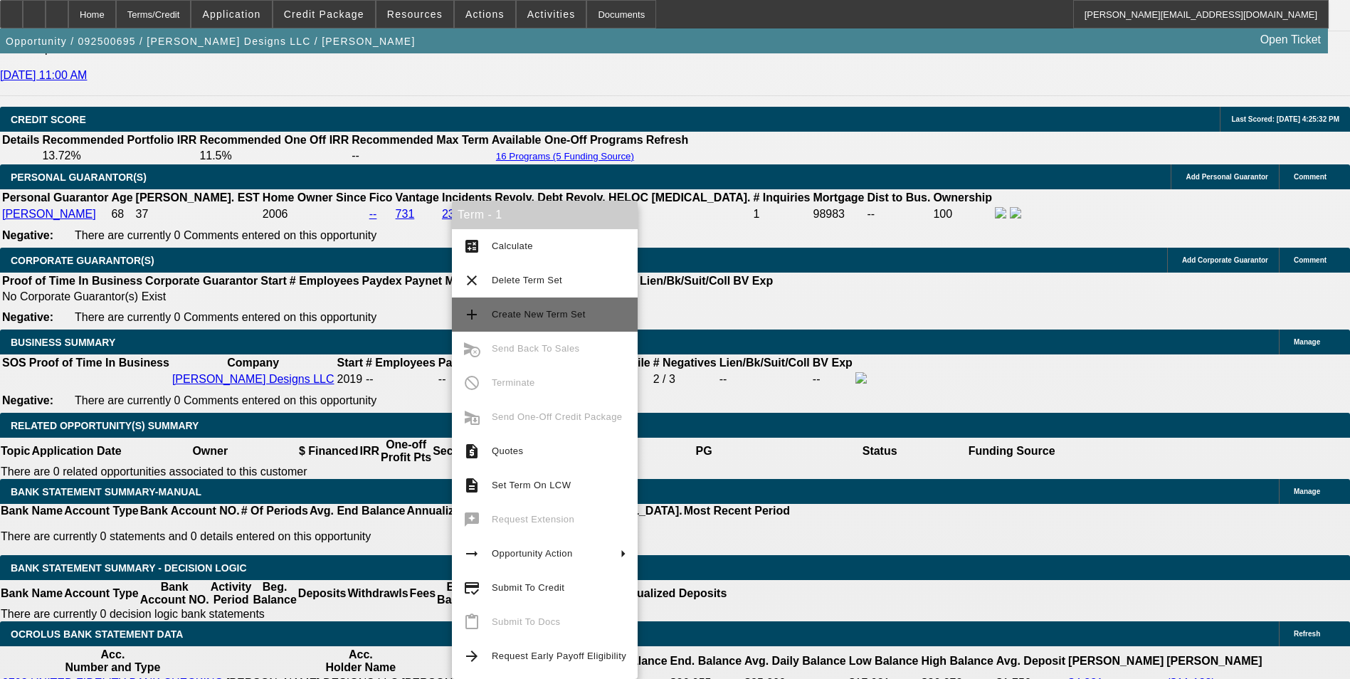
click at [555, 309] on span "Create New Term Set" at bounding box center [539, 314] width 94 height 11
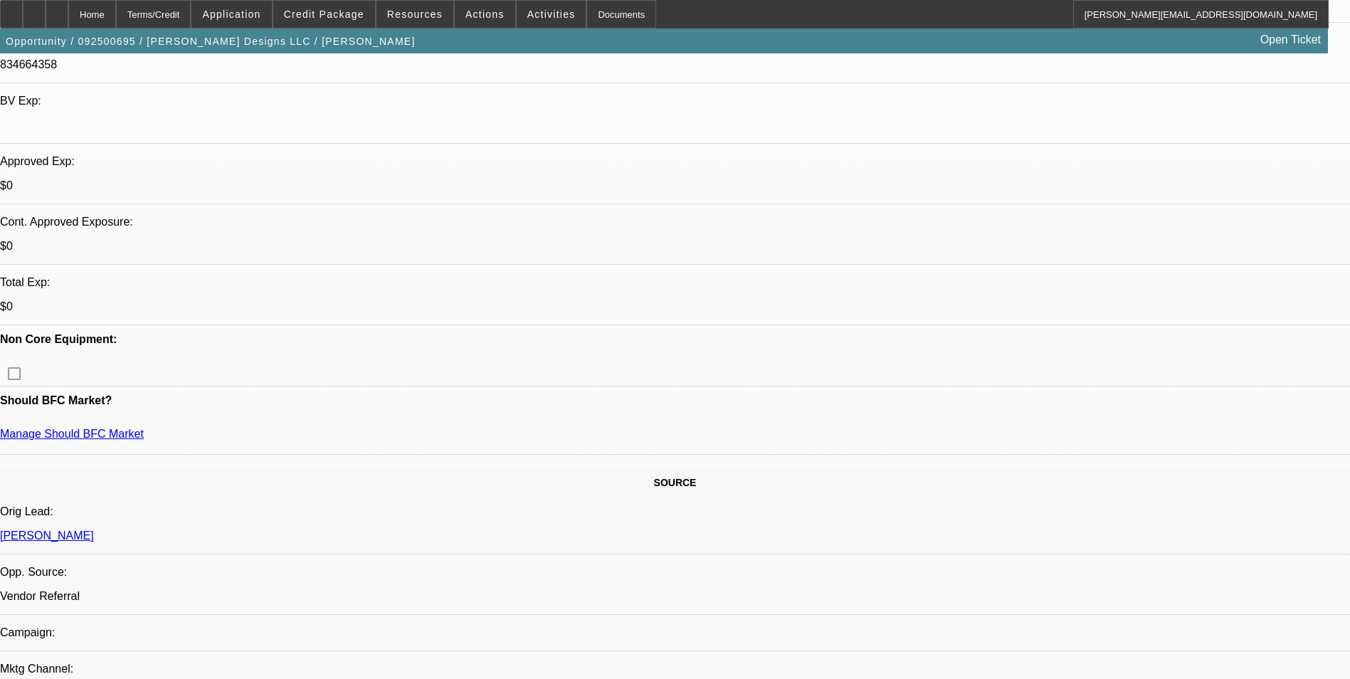
select select "0"
select select "2"
select select "0"
select select "6"
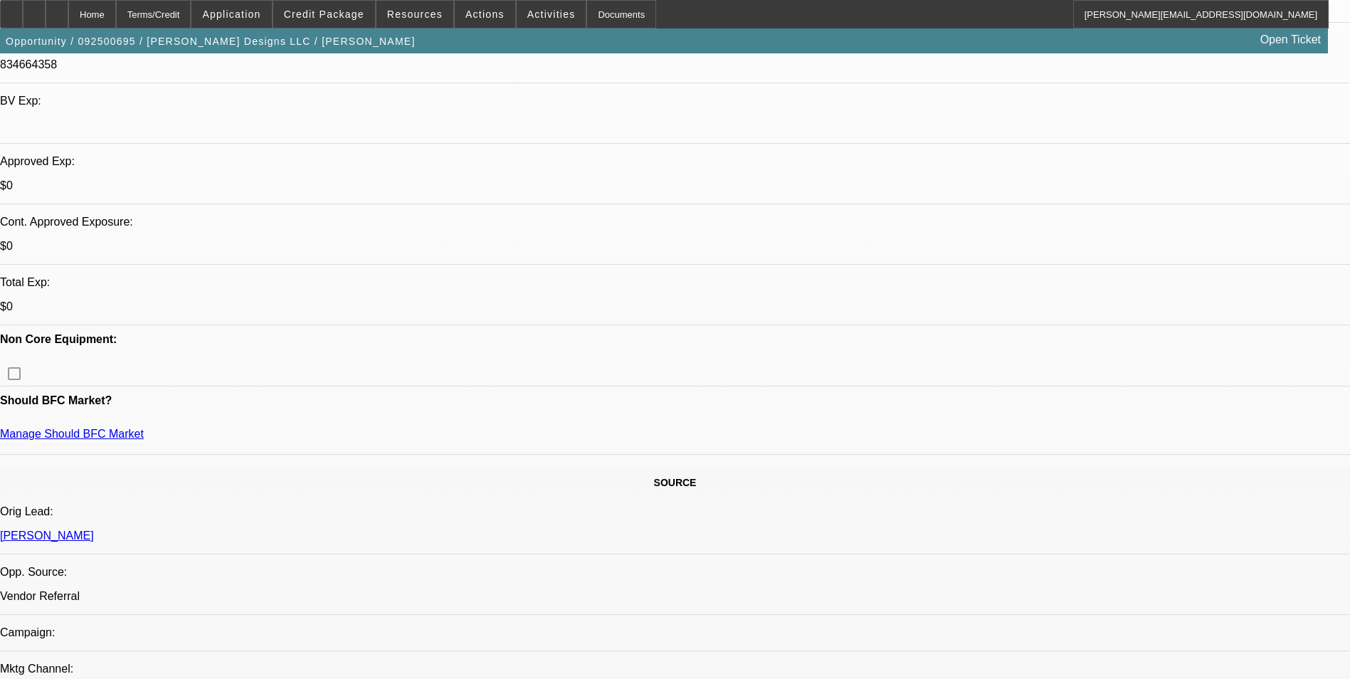
select select "0"
select select "2"
select select "0"
select select "6"
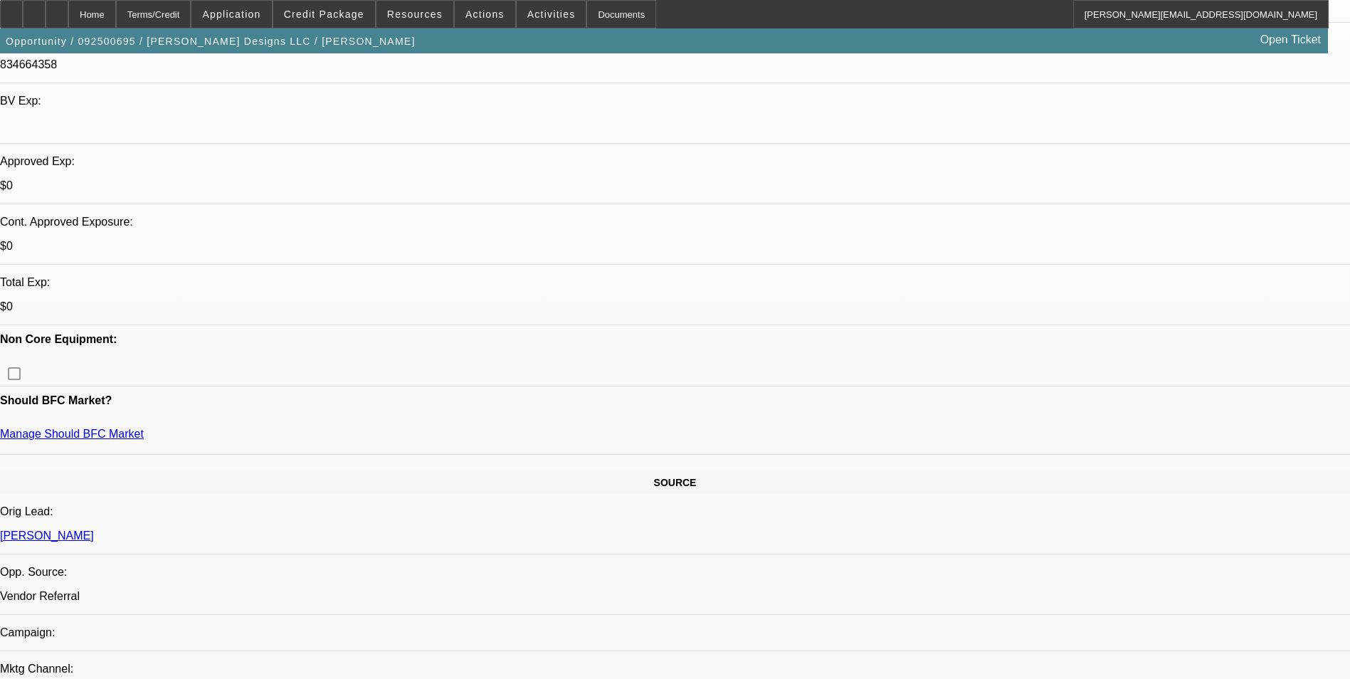
select select "0"
select select "2"
select select "0"
select select "6"
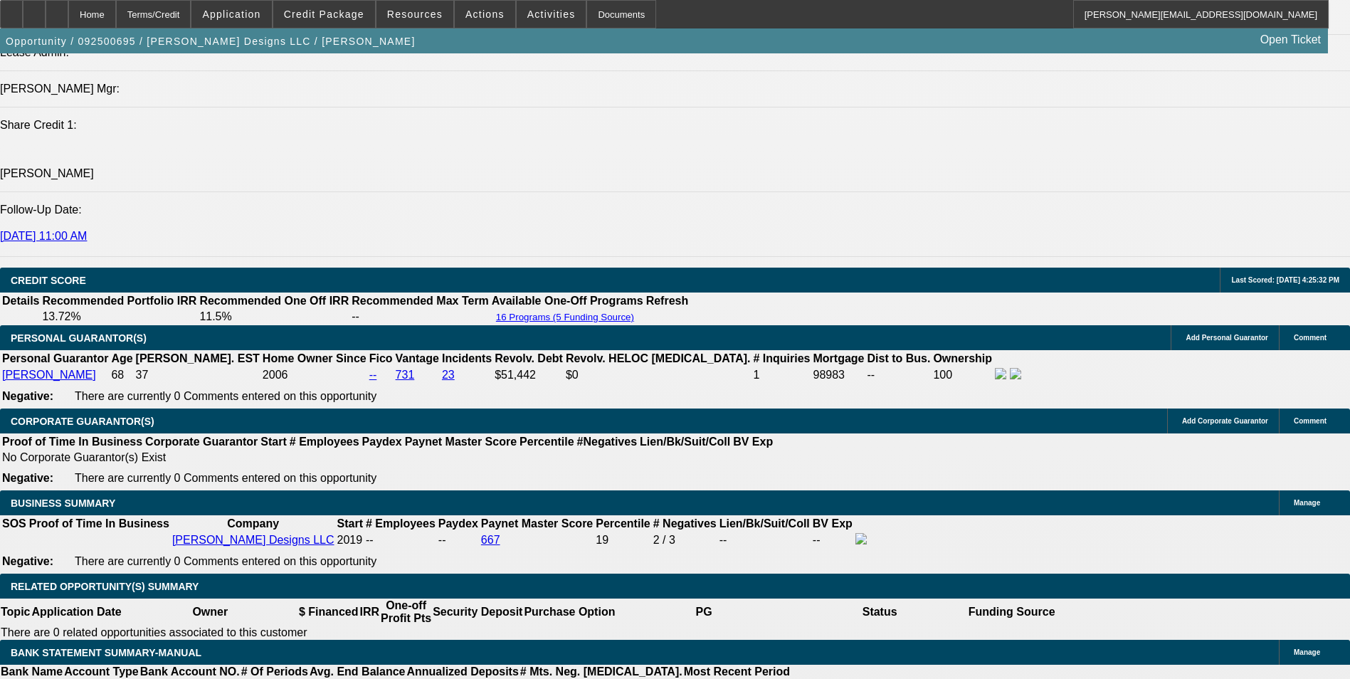
scroll to position [1915, 0]
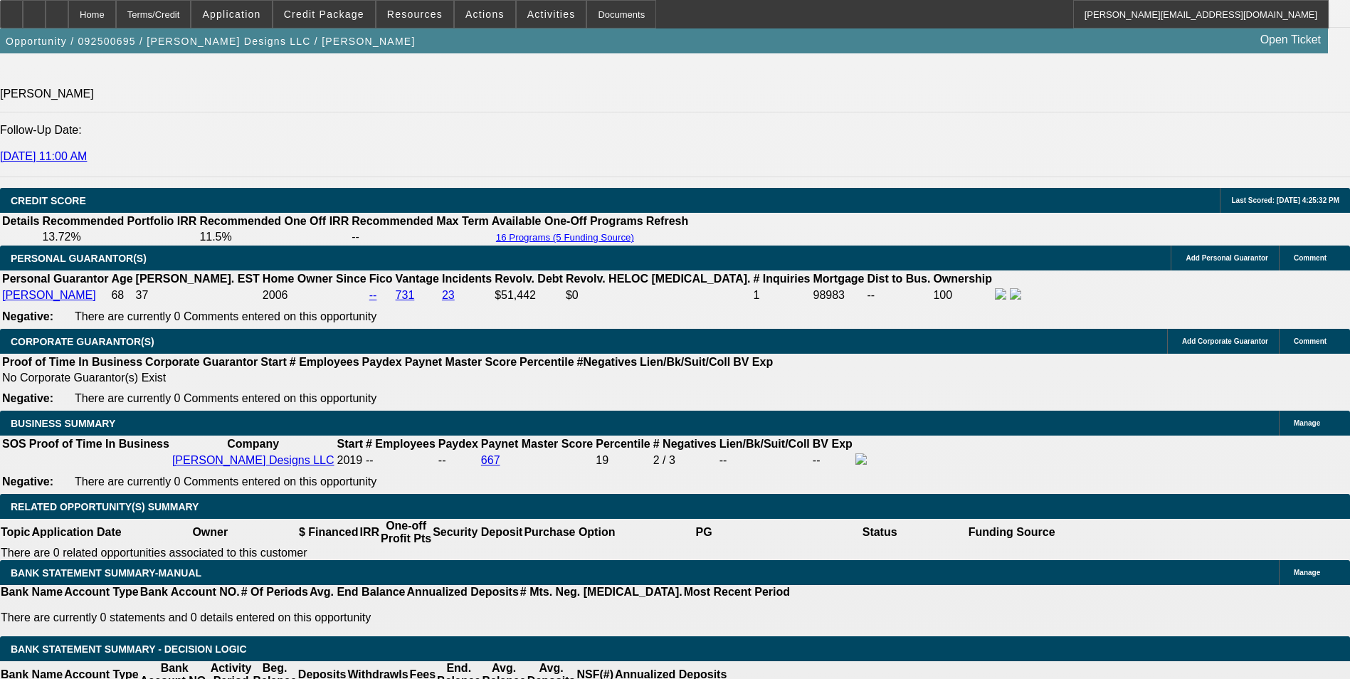
drag, startPoint x: 303, startPoint y: 506, endPoint x: 329, endPoint y: 497, distance: 27.9
type input "UNKNOWN"
type input "36"
type input "$8,072.82"
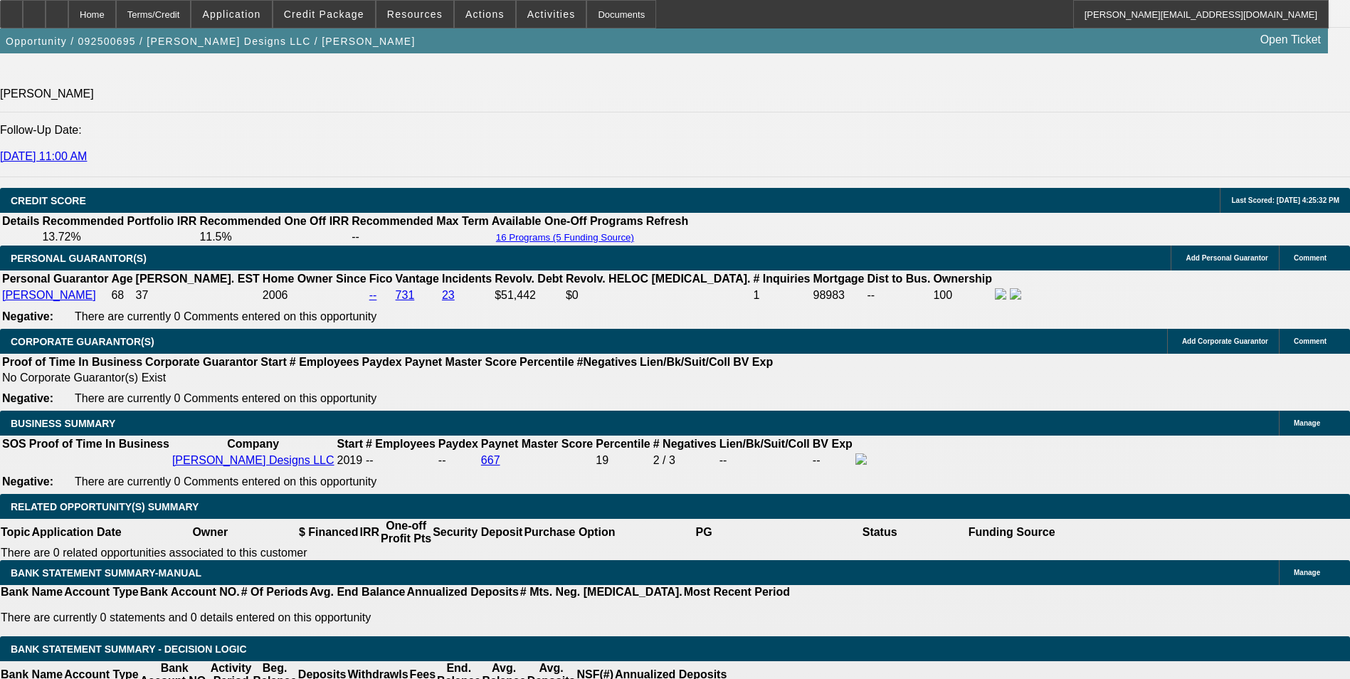
type input "$4,036.41"
type input "$804.64"
type input "$402.32"
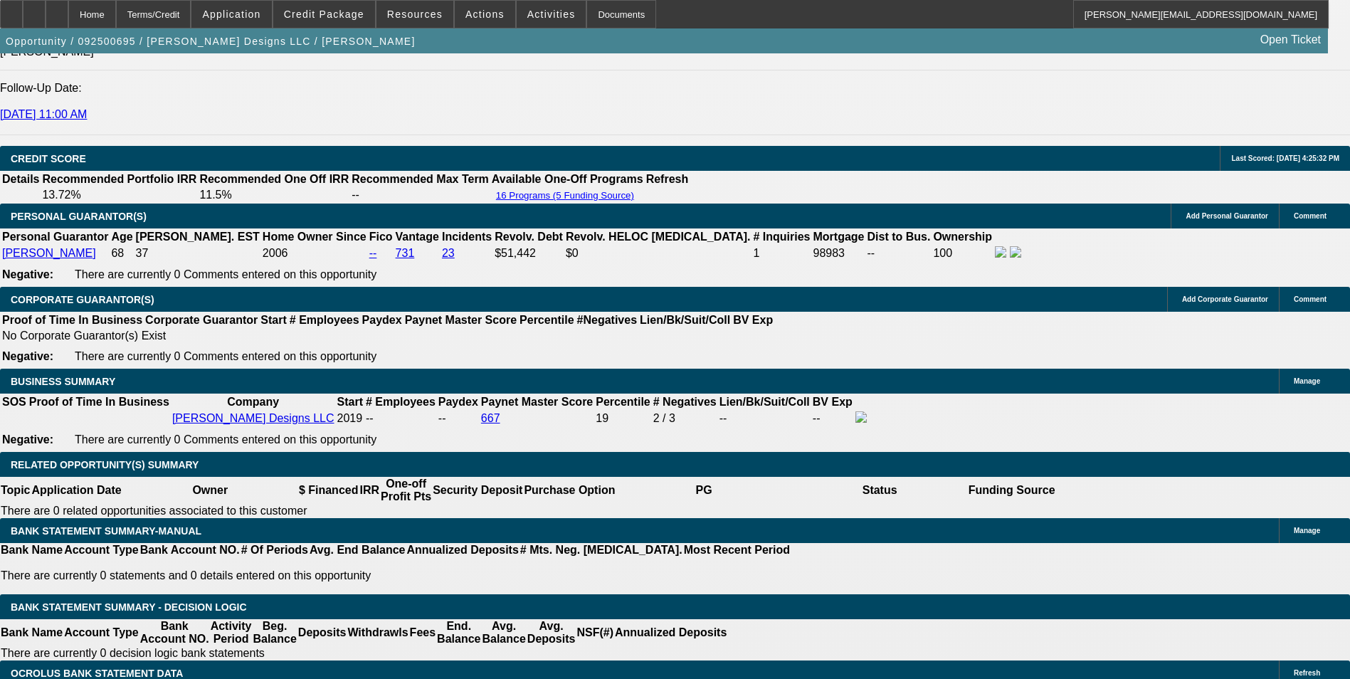
type input "36"
type input "39"
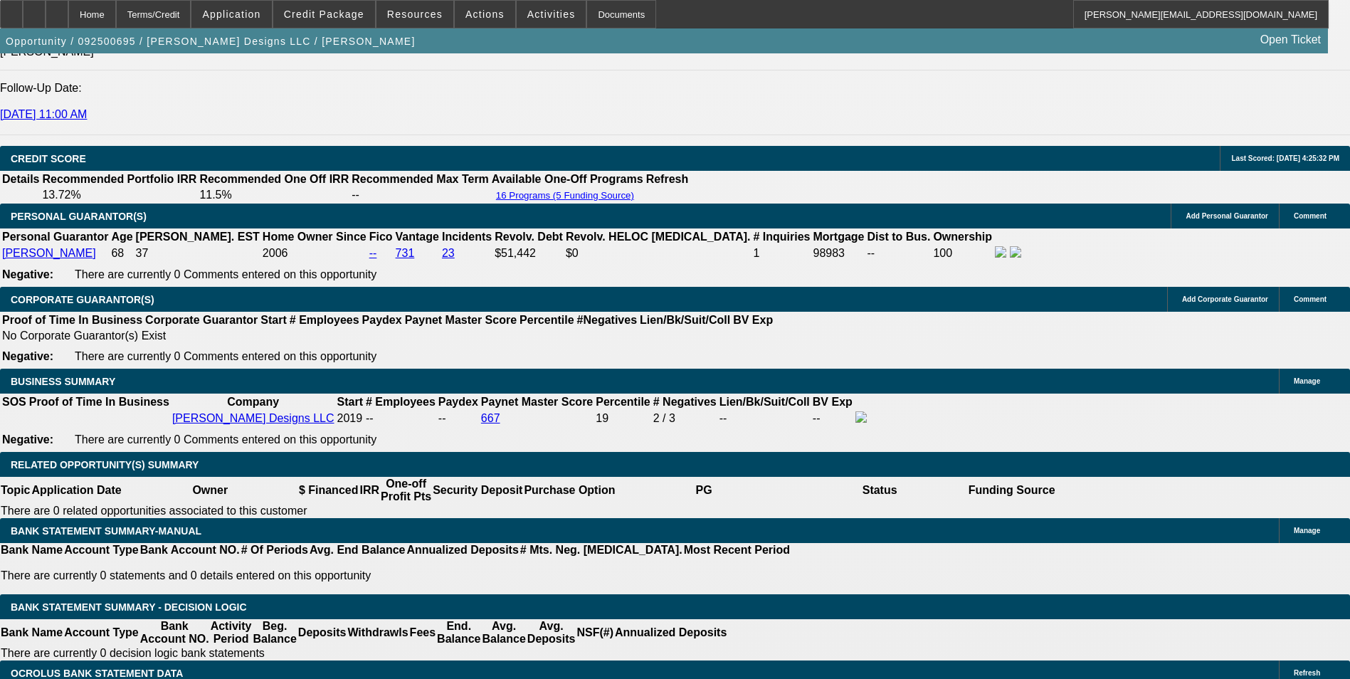
type input "$78.00"
type input "397"
type input "$794.00"
type input "12.7"
type input "$397.00"
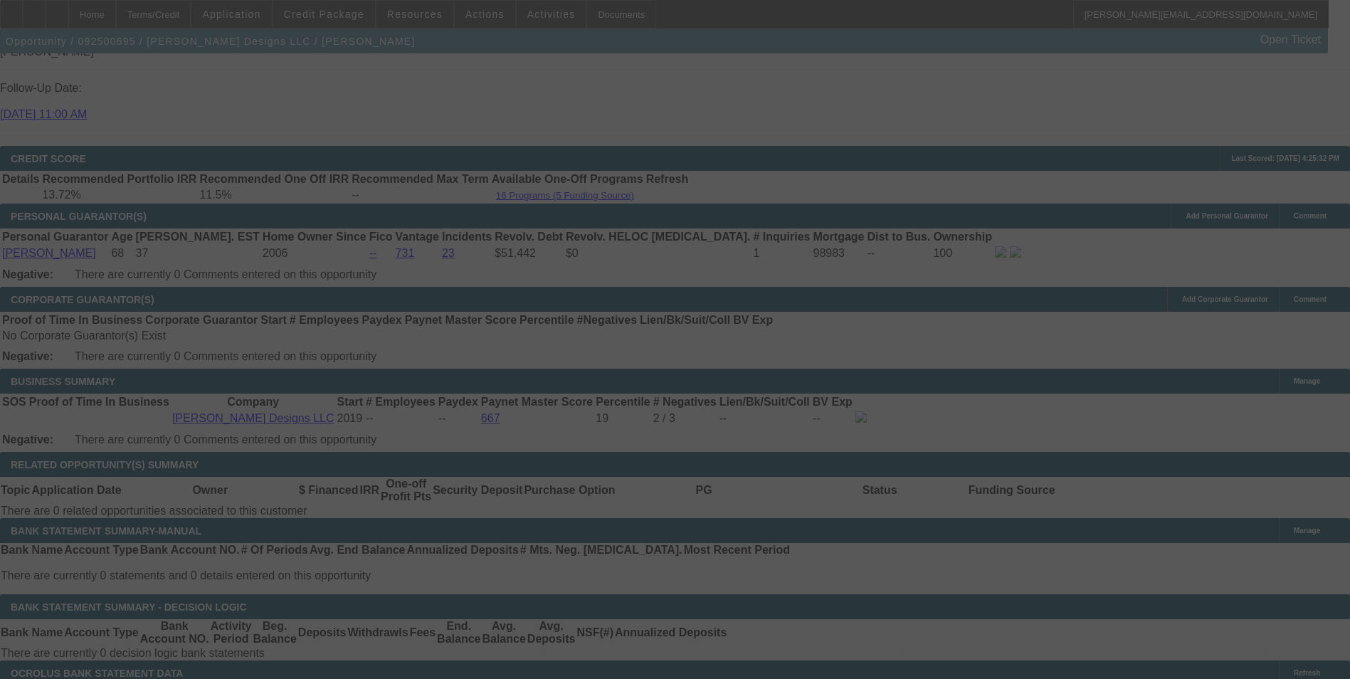
select select "0"
select select "2"
select select "0"
select select "6"
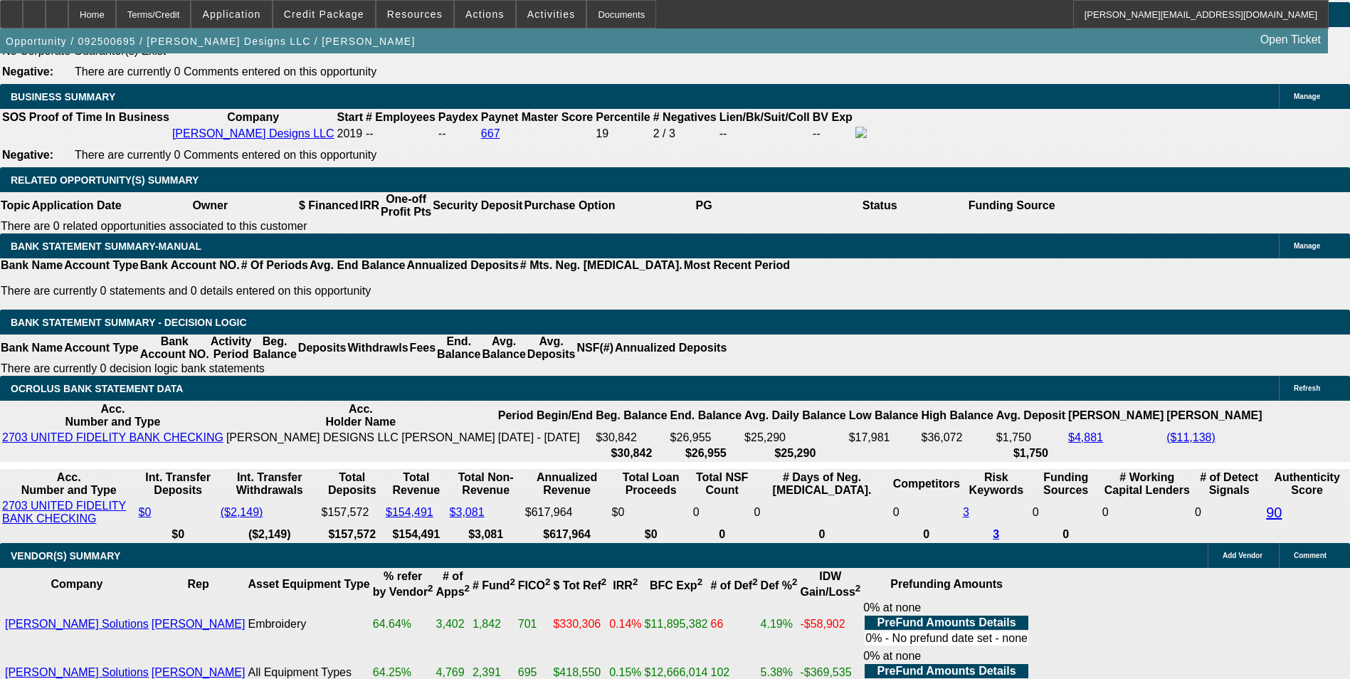
scroll to position [2171, 0]
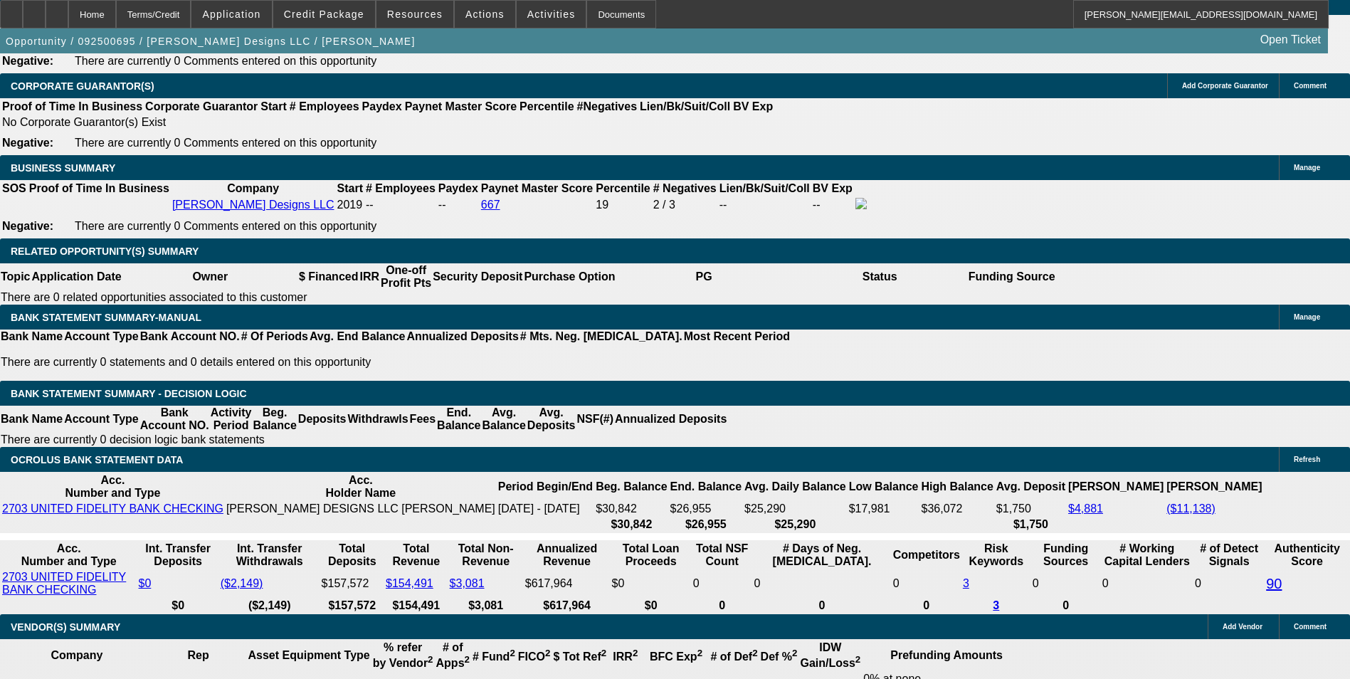
type input "3"
type input "$6.00"
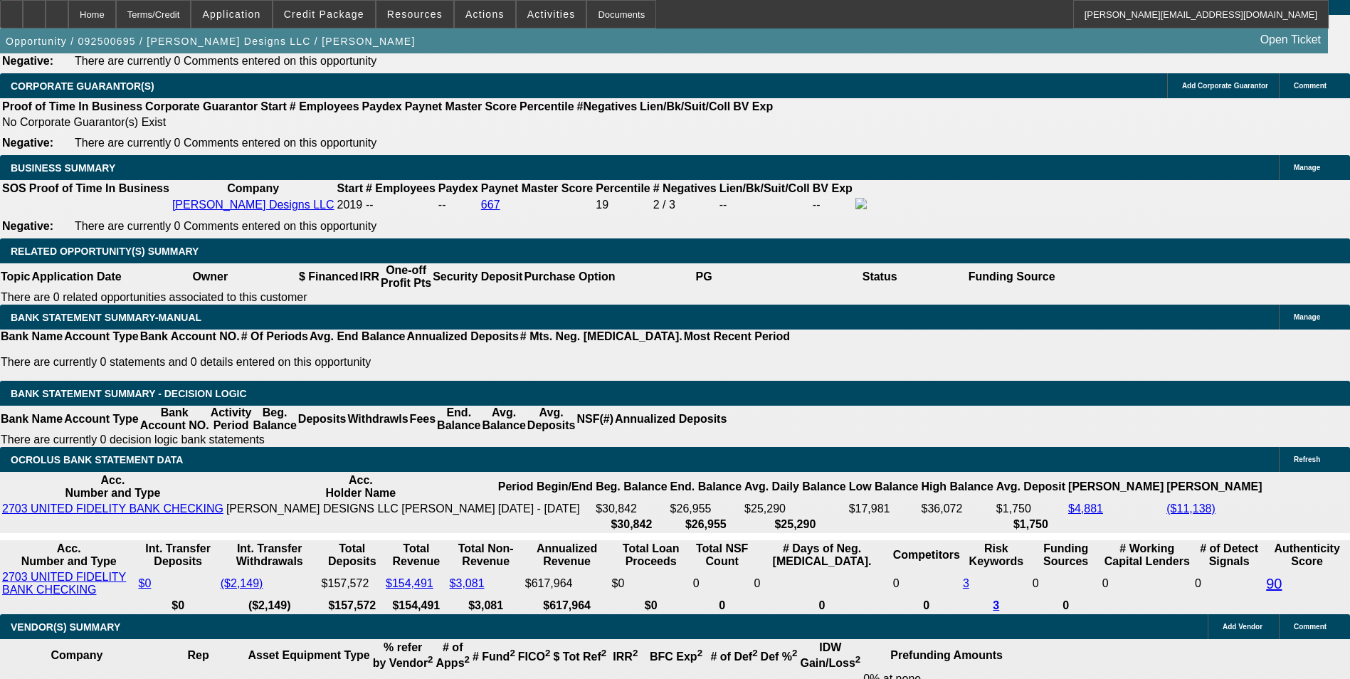
type input "UNKNOWN"
type input "398"
type input "$796.00"
type input "12.8"
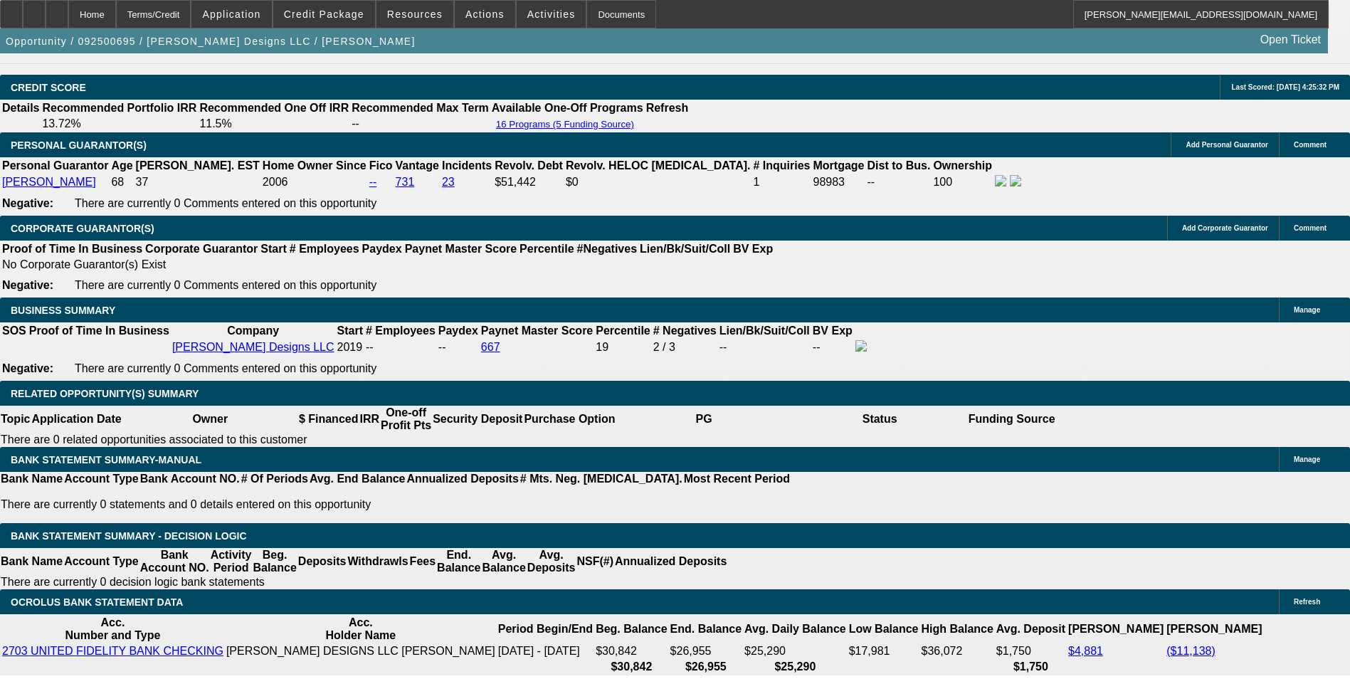
scroll to position [1957, 0]
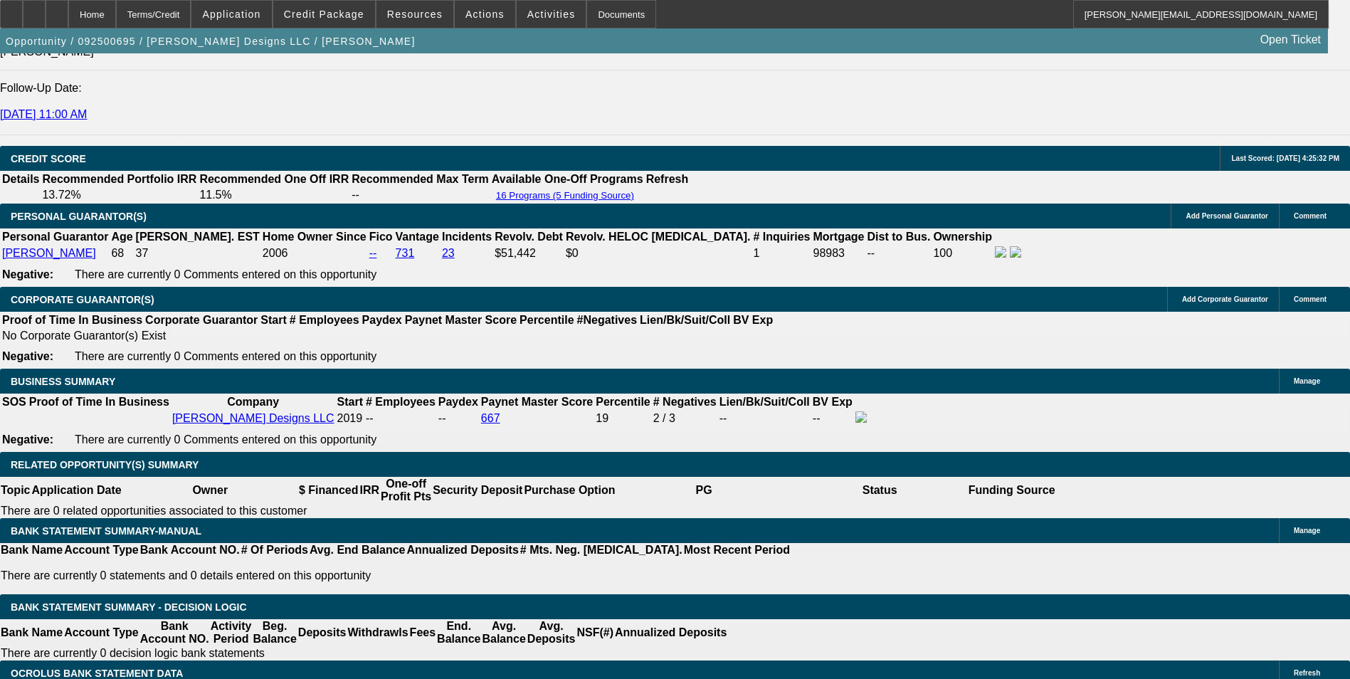
type input "$398.00"
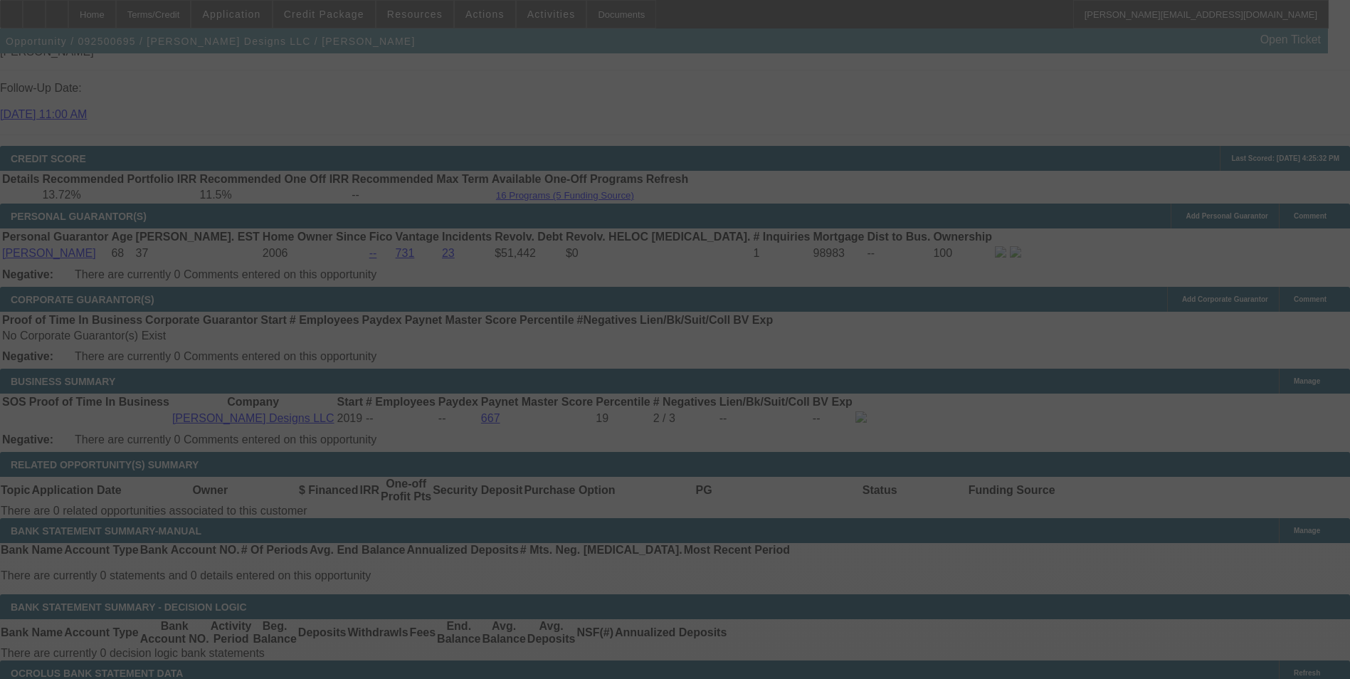
select select "0"
select select "2"
select select "0"
select select "6"
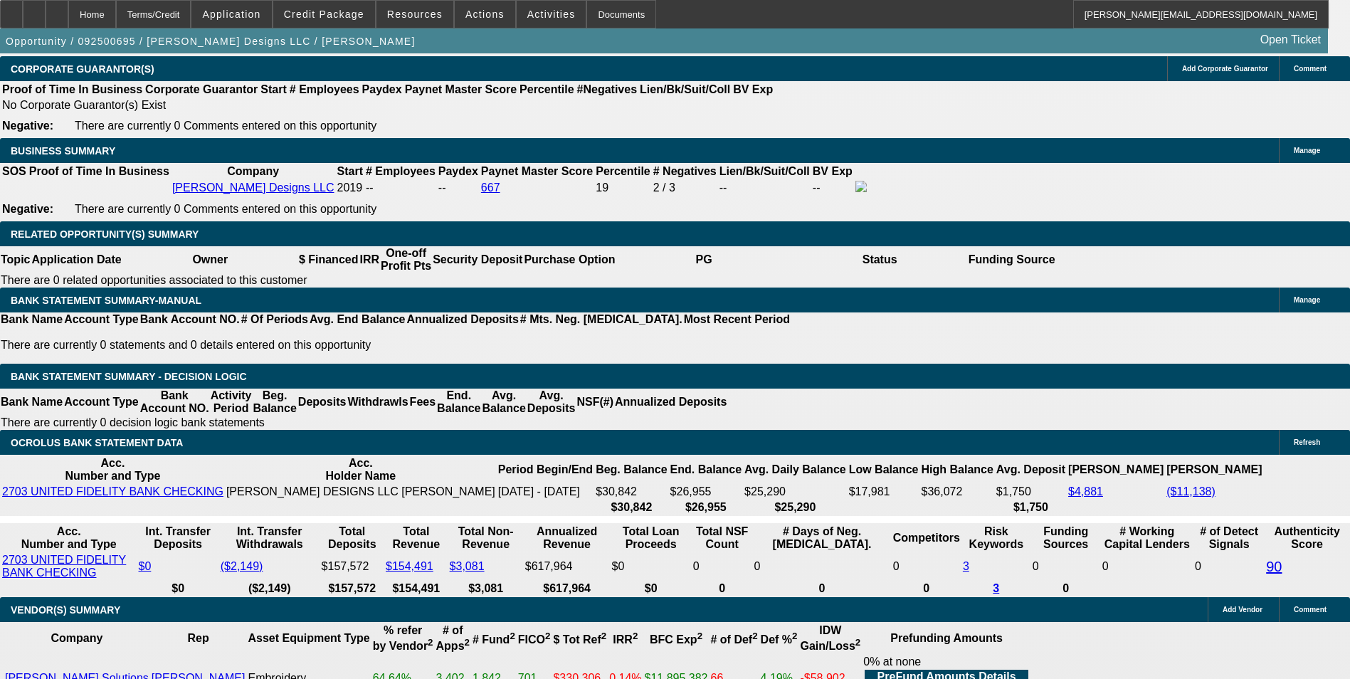
scroll to position [2171, 0]
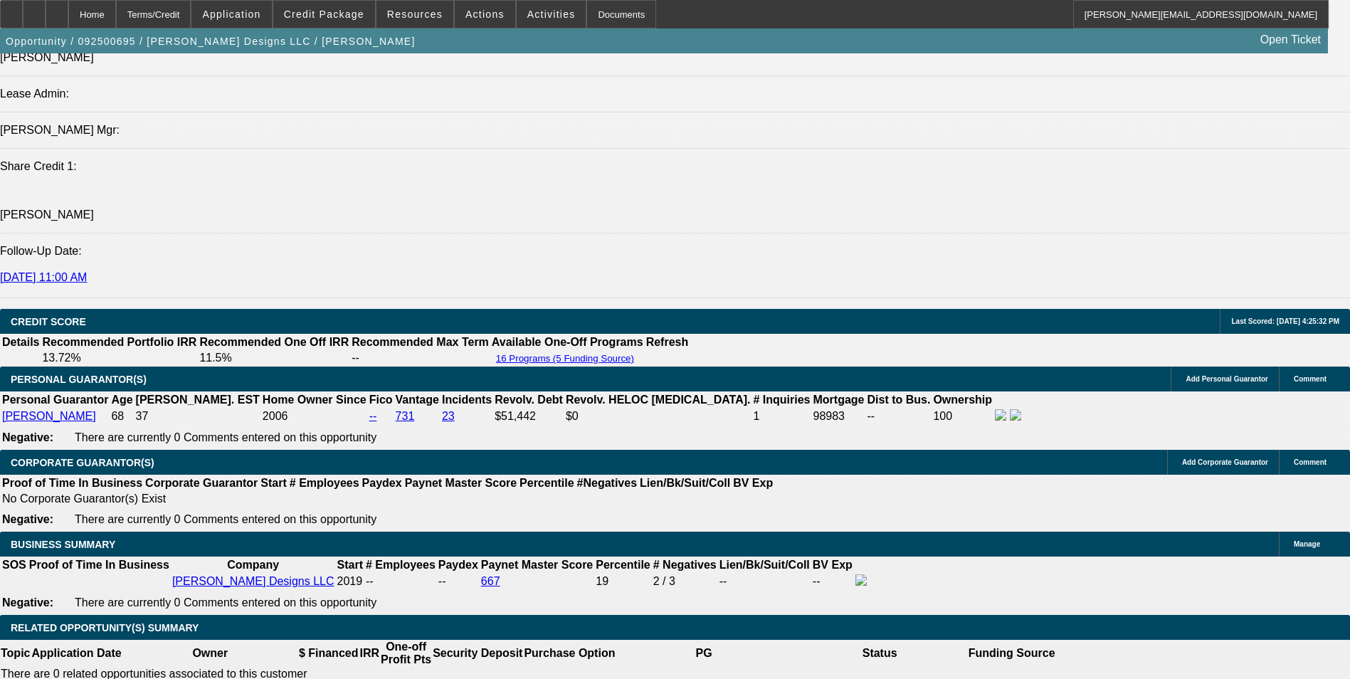
scroll to position [1744, 0]
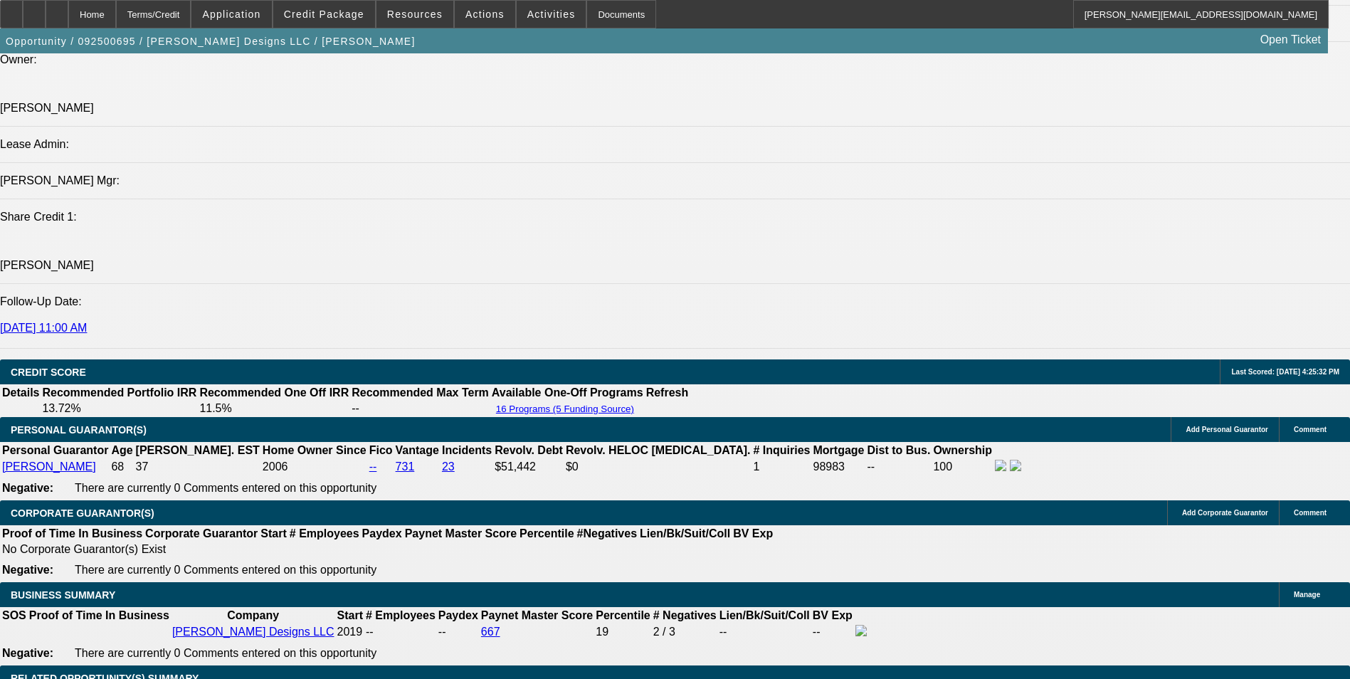
drag, startPoint x: 137, startPoint y: 195, endPoint x: 107, endPoint y: 162, distance: 43.8
drag, startPoint x: 107, startPoint y: 162, endPoint x: 120, endPoint y: 195, distance: 35.1
drag, startPoint x: 137, startPoint y: 193, endPoint x: 109, endPoint y: 171, distance: 36.0
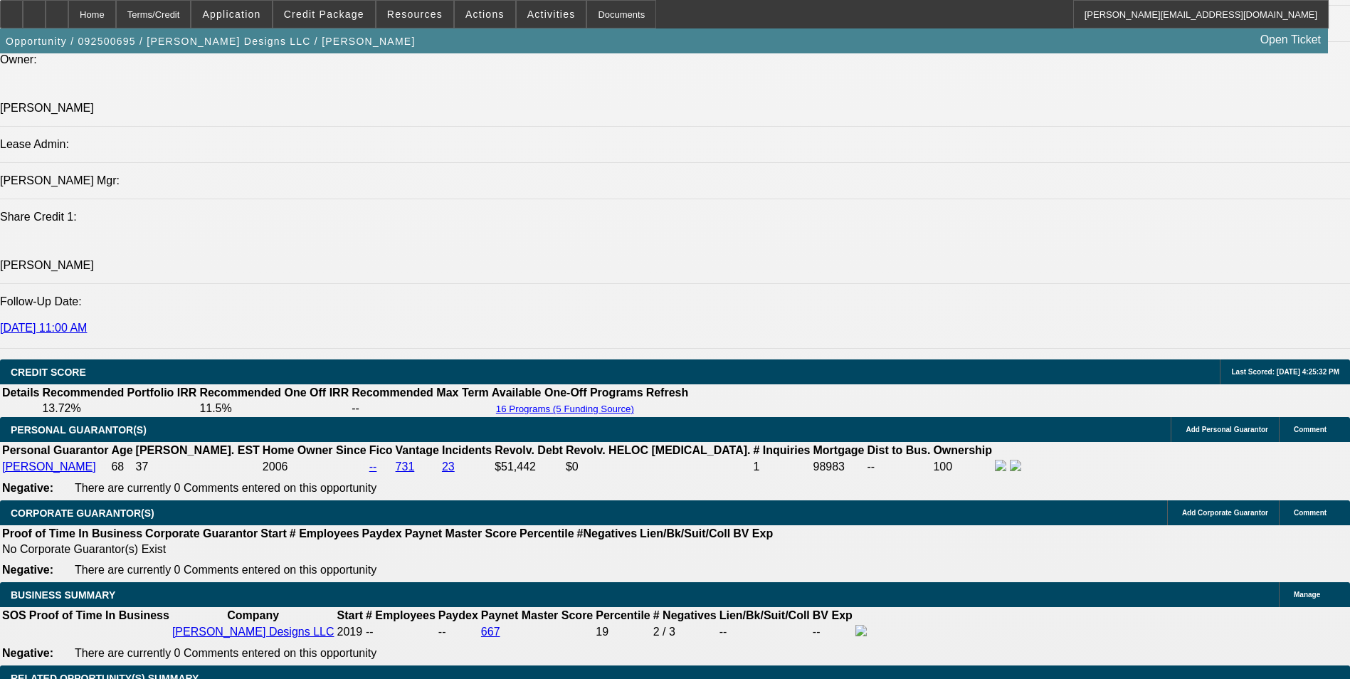
drag, startPoint x: 110, startPoint y: 171, endPoint x: 122, endPoint y: 172, distance: 12.2
copy span "Anita Campbell has been operating embroidery equipment for 30+ years, and she h…"
click at [324, 11] on span "Credit Package" at bounding box center [324, 14] width 80 height 11
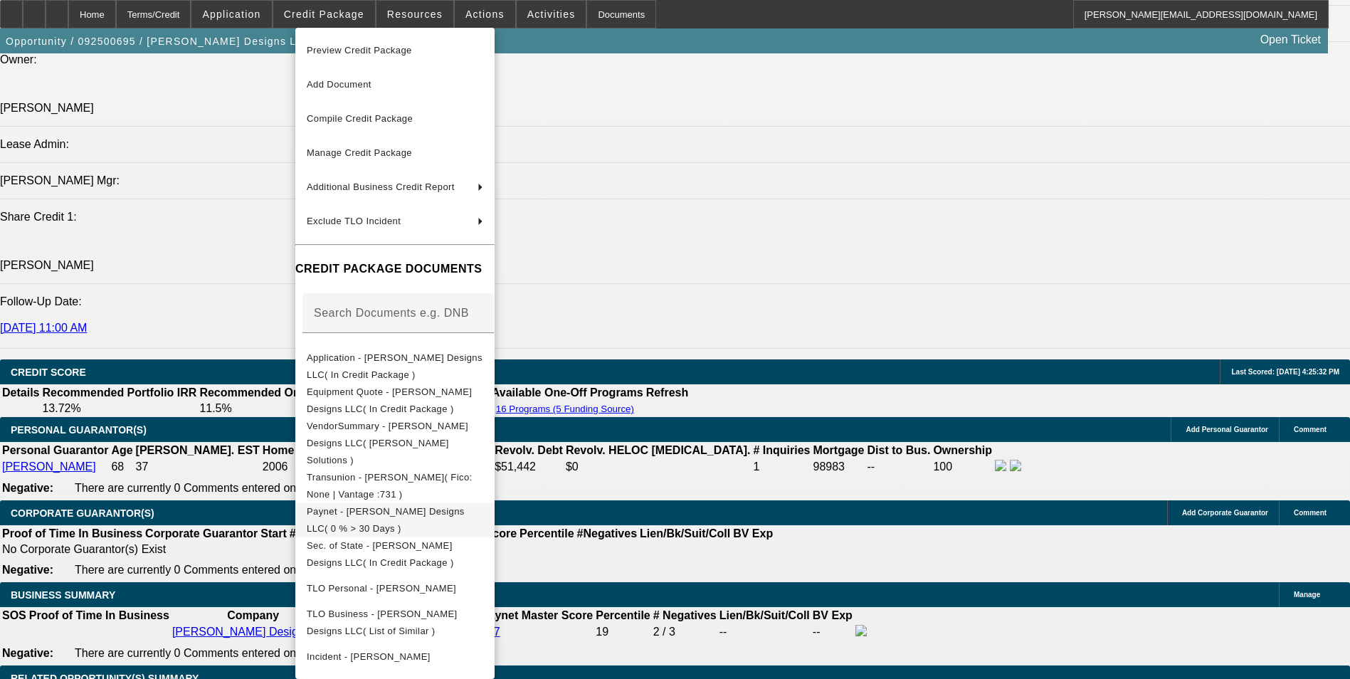
scroll to position [23, 0]
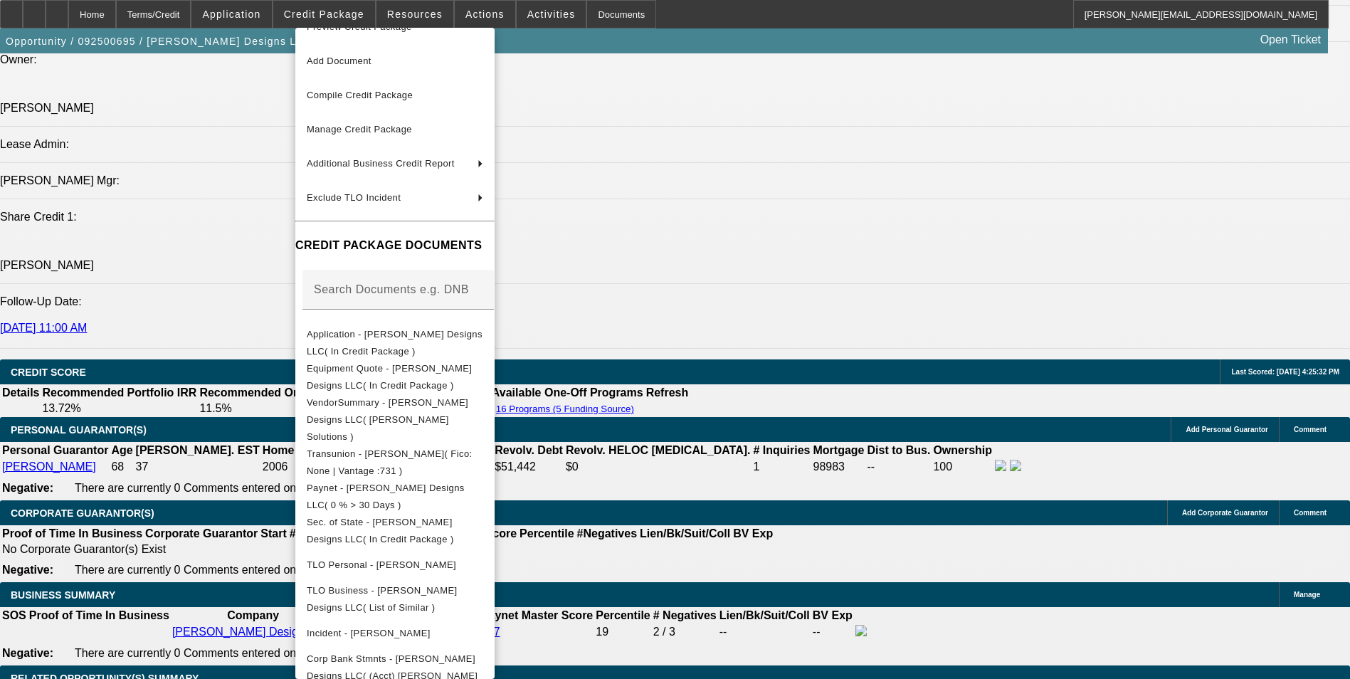
drag, startPoint x: 780, startPoint y: 495, endPoint x: 780, endPoint y: 482, distance: 12.8
click at [780, 494] on div at bounding box center [675, 339] width 1350 height 679
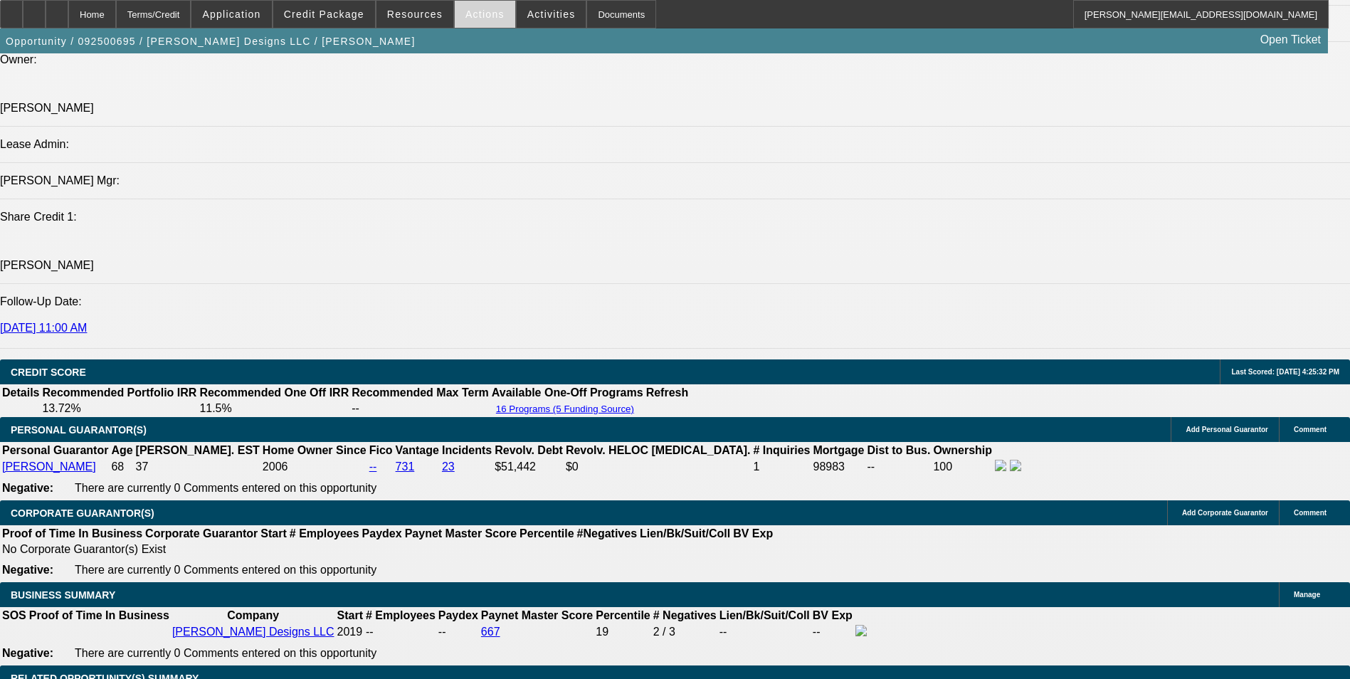
click at [479, 10] on span "Actions" at bounding box center [484, 14] width 39 height 11
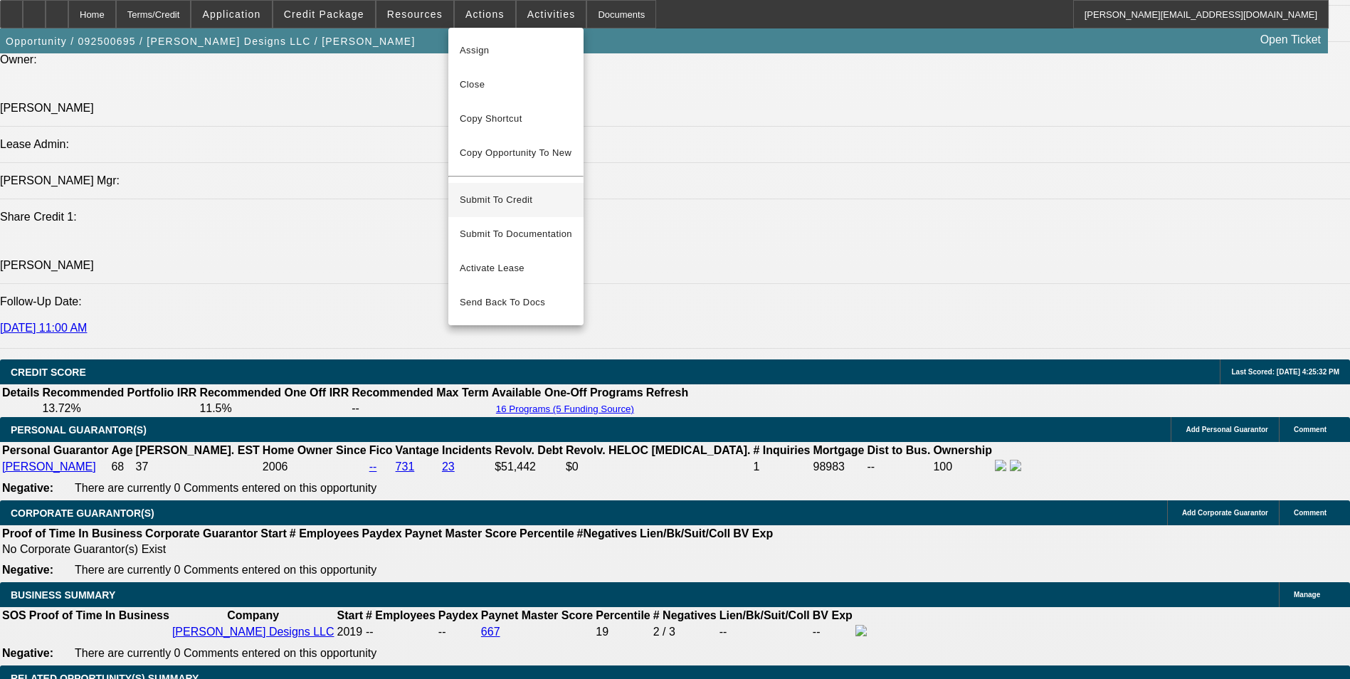
click at [525, 191] on span "Submit To Credit" at bounding box center [516, 199] width 112 height 17
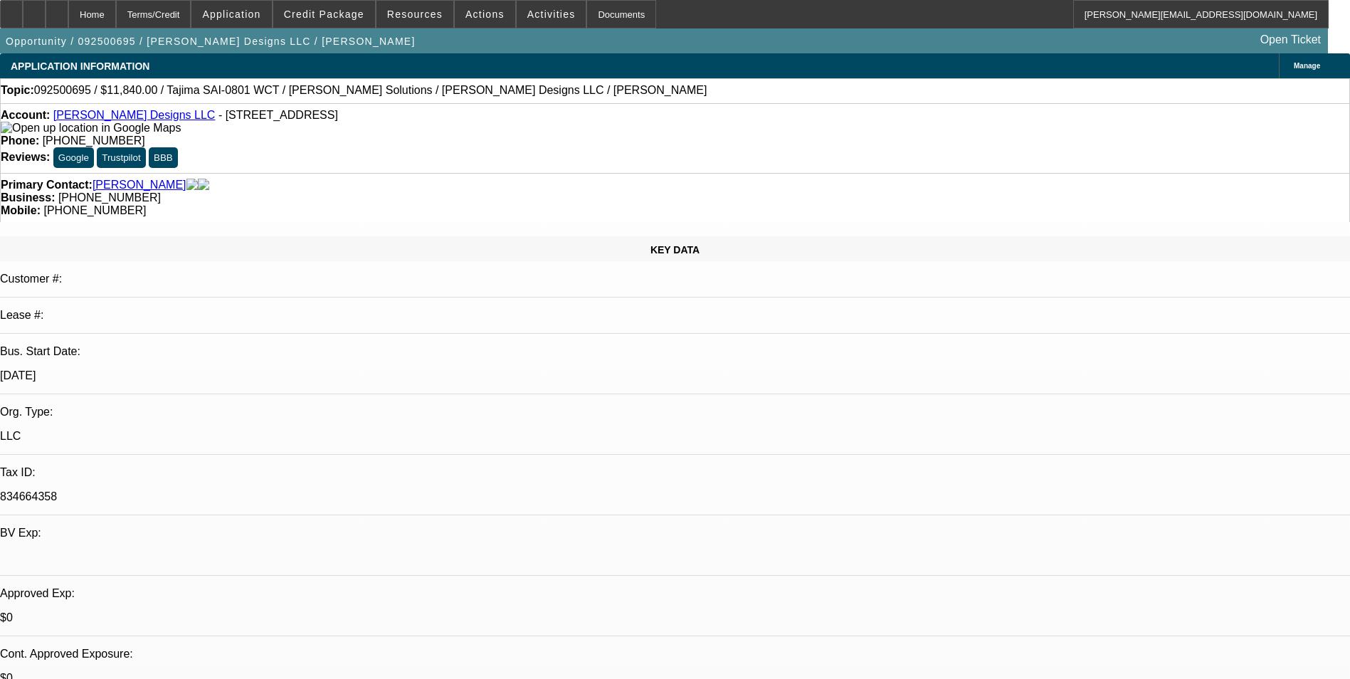
select select "0"
select select "2"
select select "0"
select select "6"
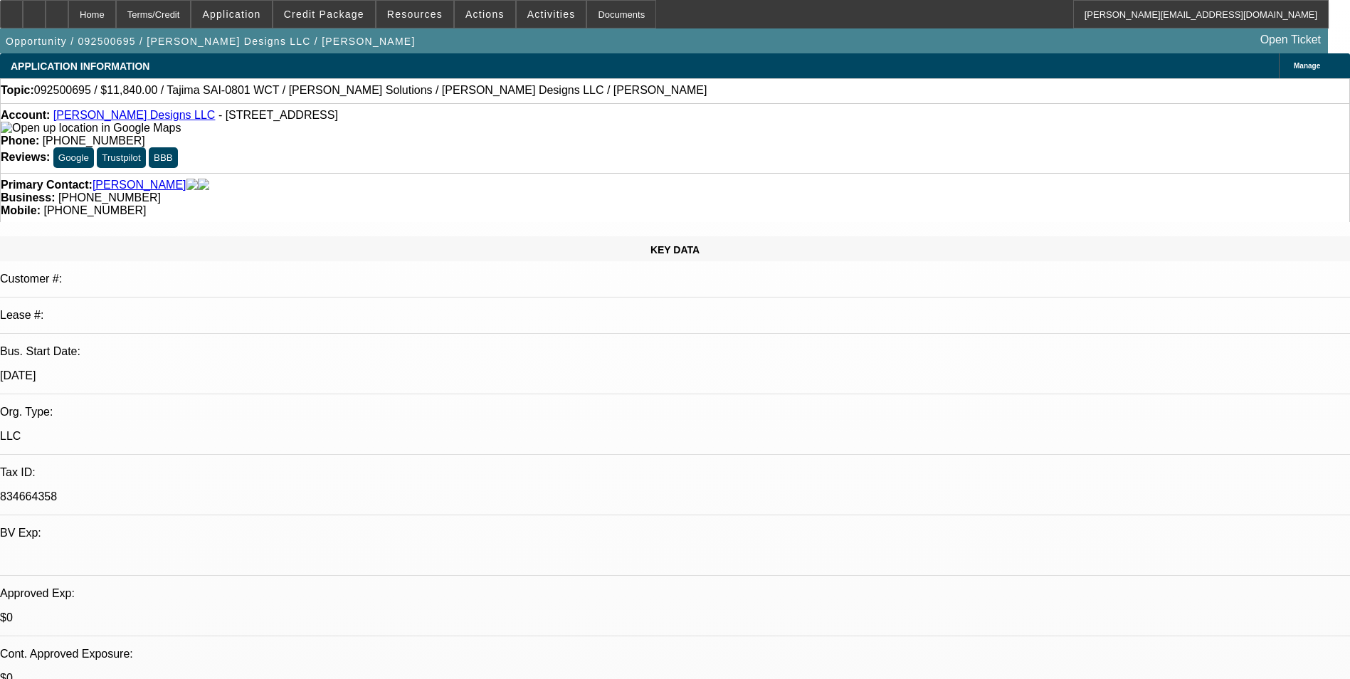
select select "0"
select select "2"
select select "0"
select select "6"
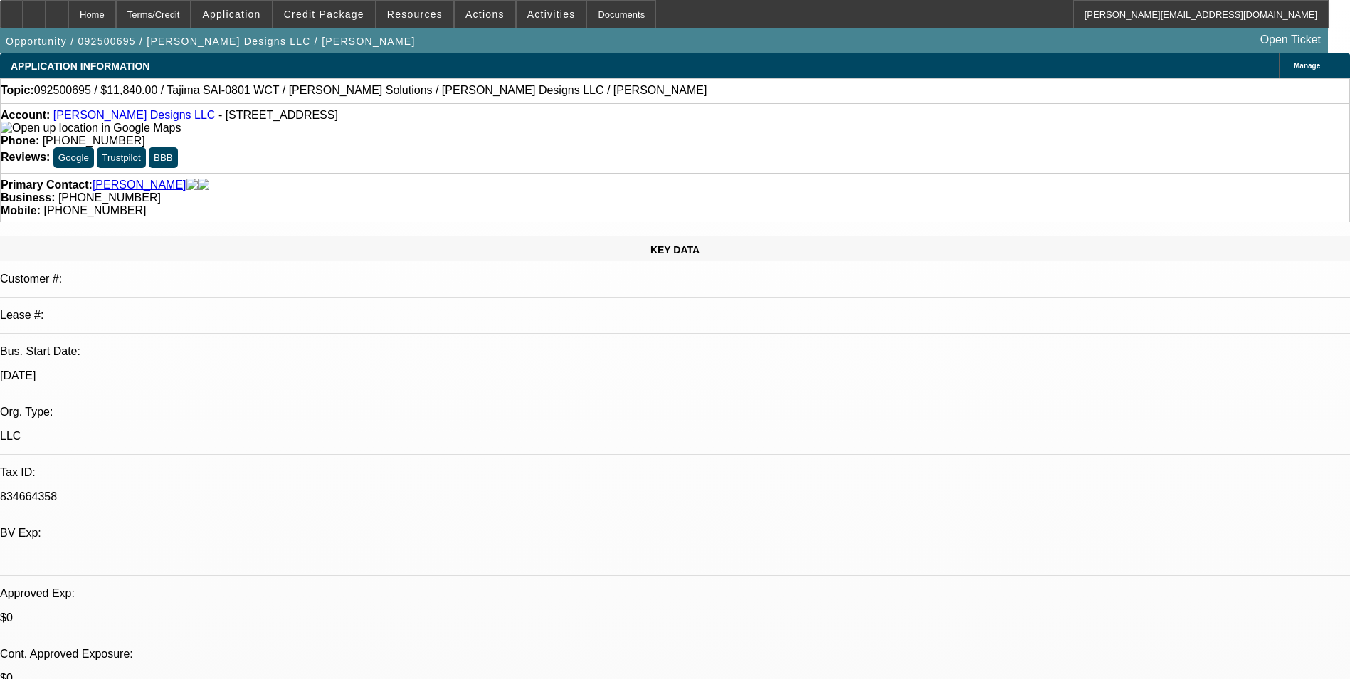
select select "0"
select select "2"
select select "0"
select select "6"
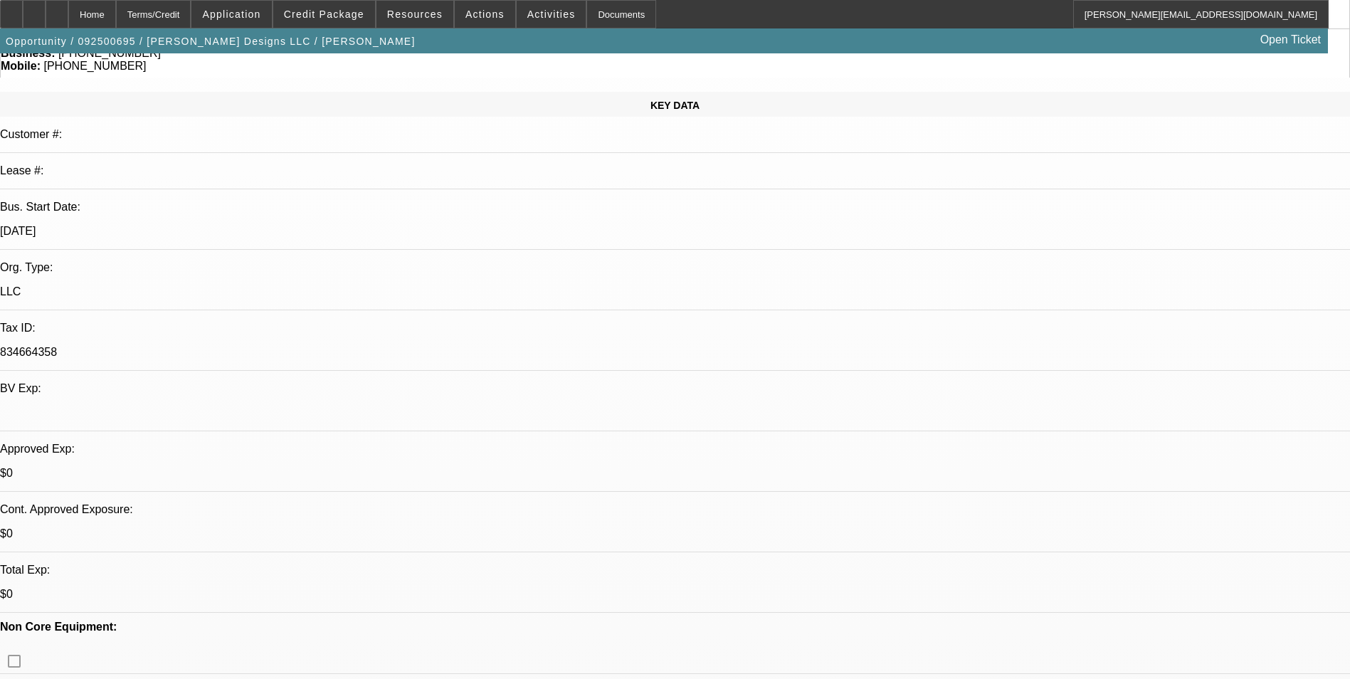
scroll to position [142, 0]
click at [488, 21] on span at bounding box center [485, 14] width 60 height 34
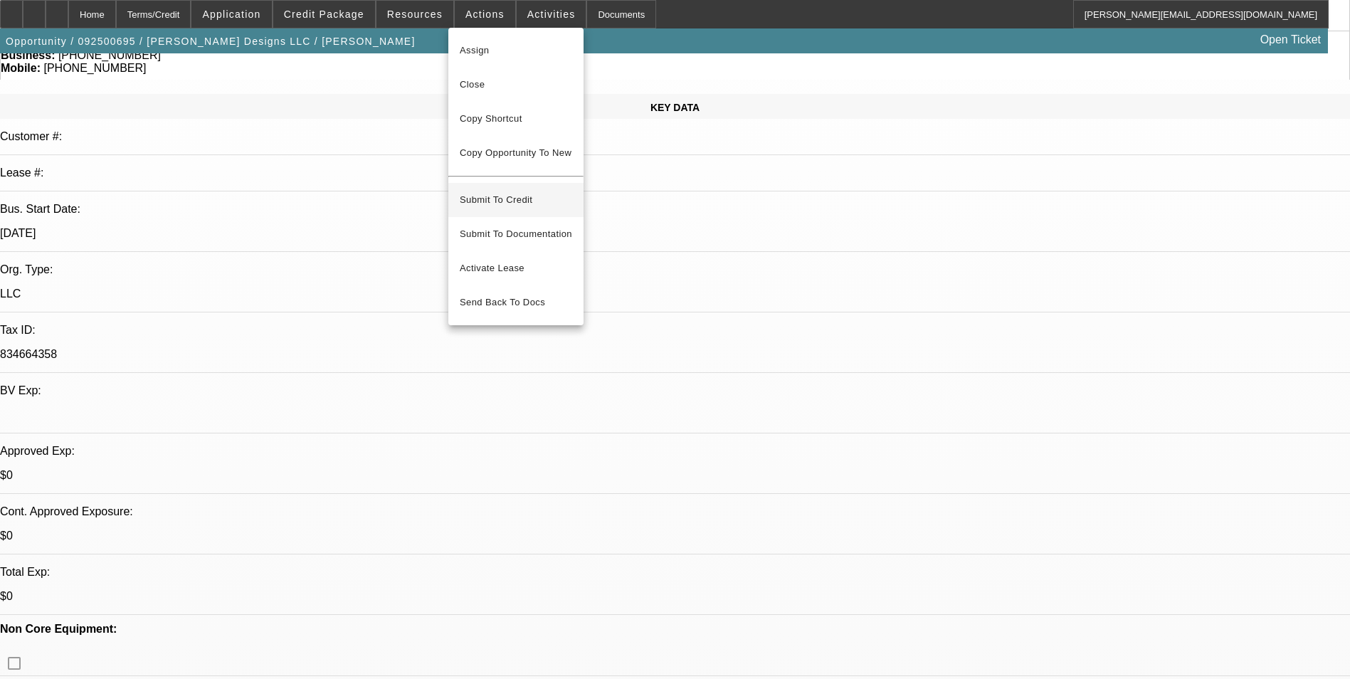
click at [527, 191] on span "Submit To Credit" at bounding box center [516, 199] width 112 height 17
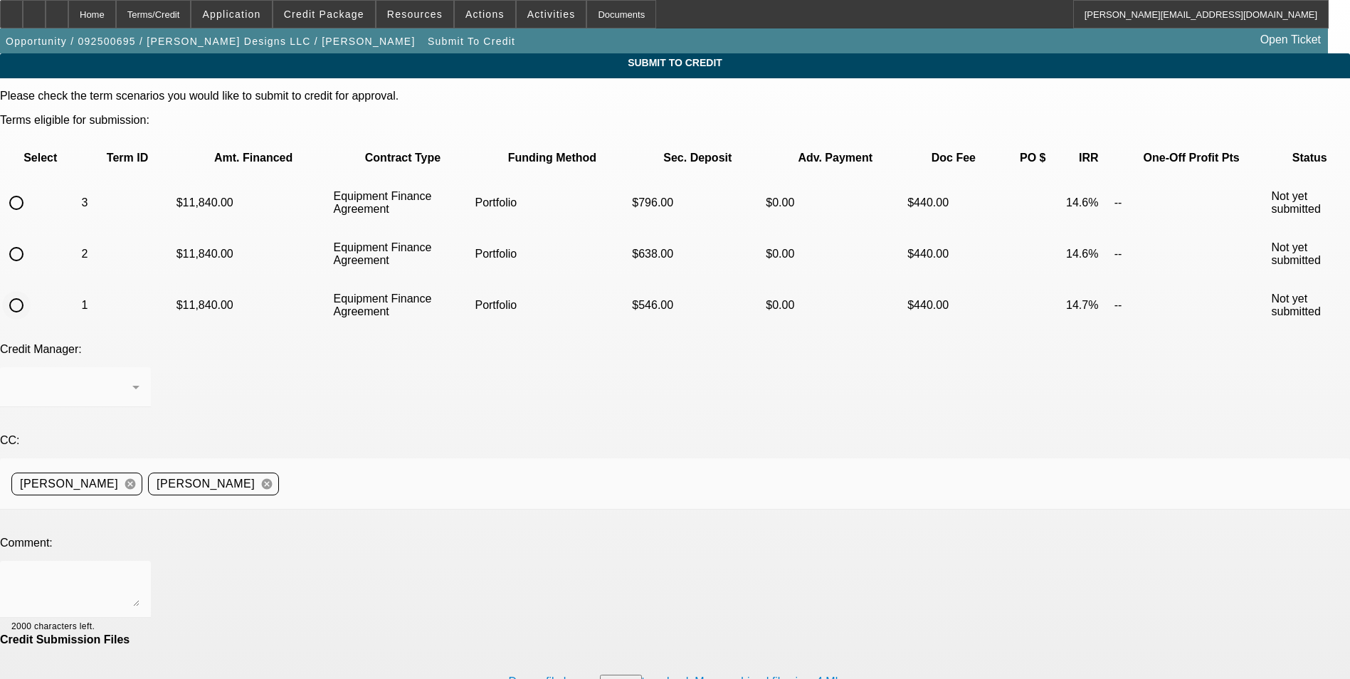
click at [31, 291] on input "radio" at bounding box center [16, 305] width 28 height 28
radio input "true"
click at [132, 378] on div "Arida, George" at bounding box center [71, 386] width 121 height 17
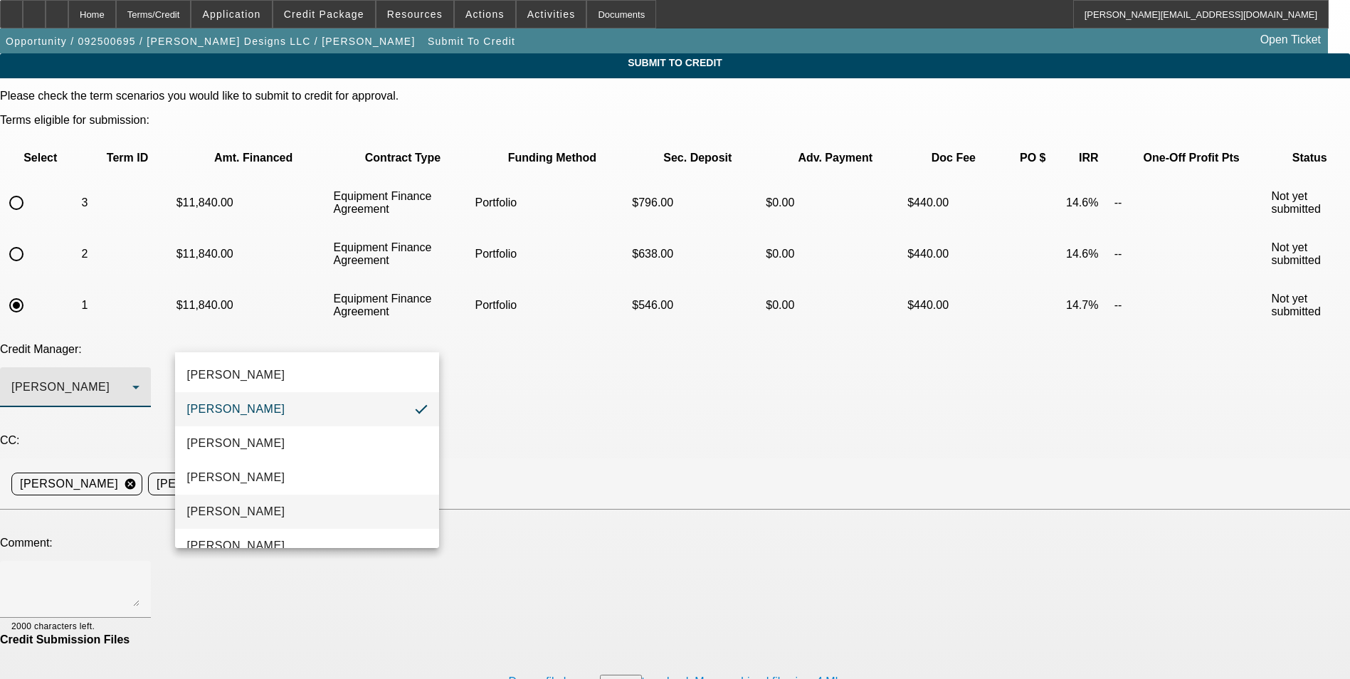
click at [300, 502] on mat-option "Magner, Bill" at bounding box center [307, 511] width 264 height 34
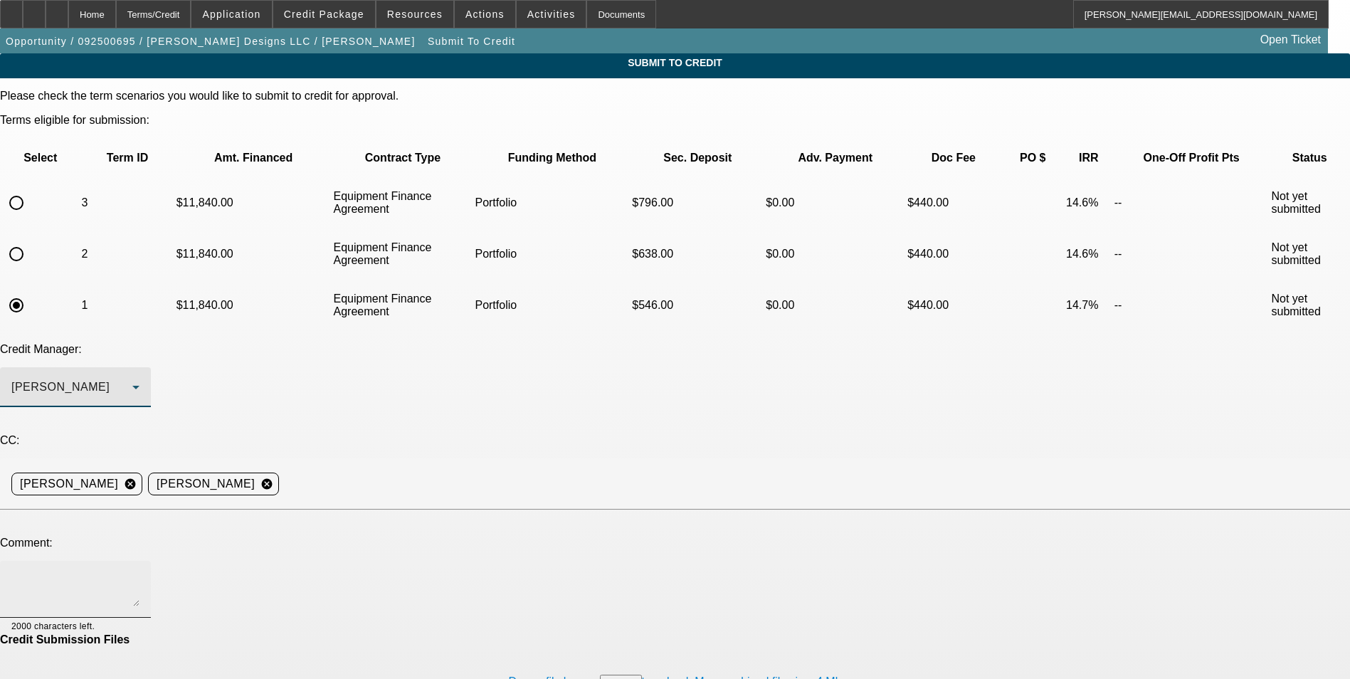
click at [139, 561] on div at bounding box center [75, 589] width 128 height 57
paste textarea "Anita Campbell has been operating embroidery equipment for 30+ years, and she h…"
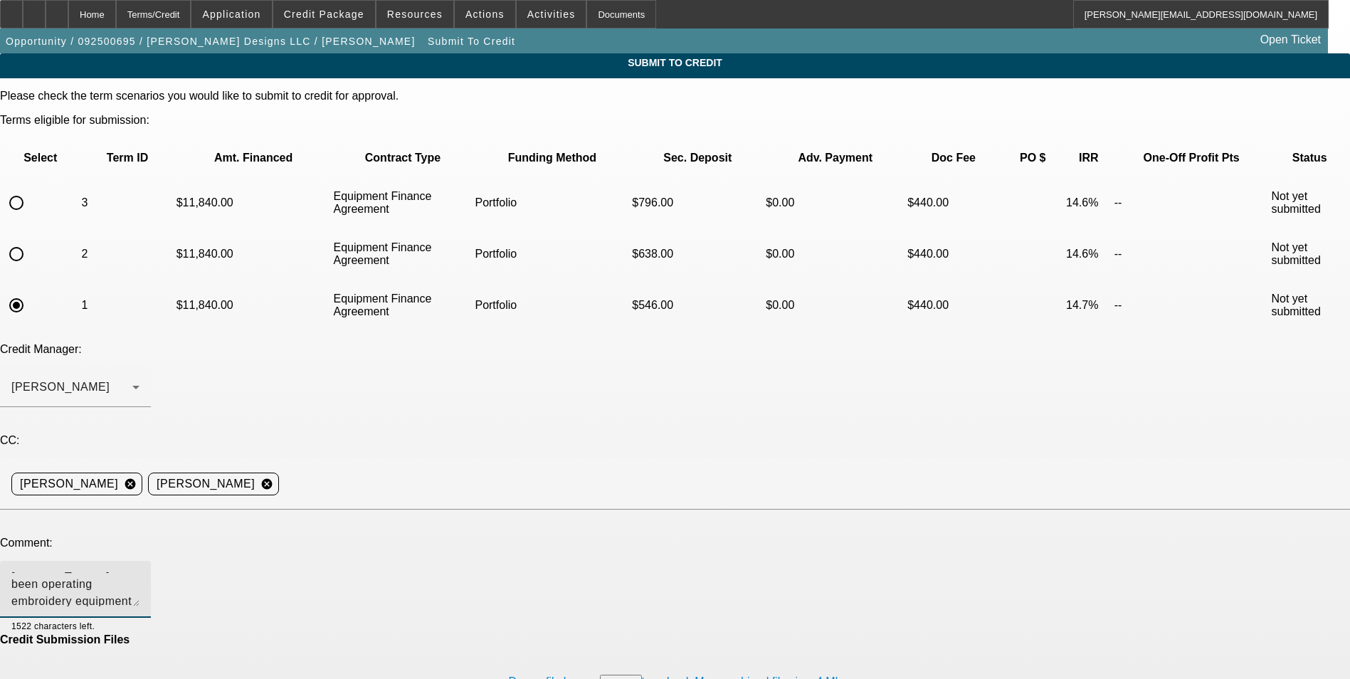
scroll to position [22, 0]
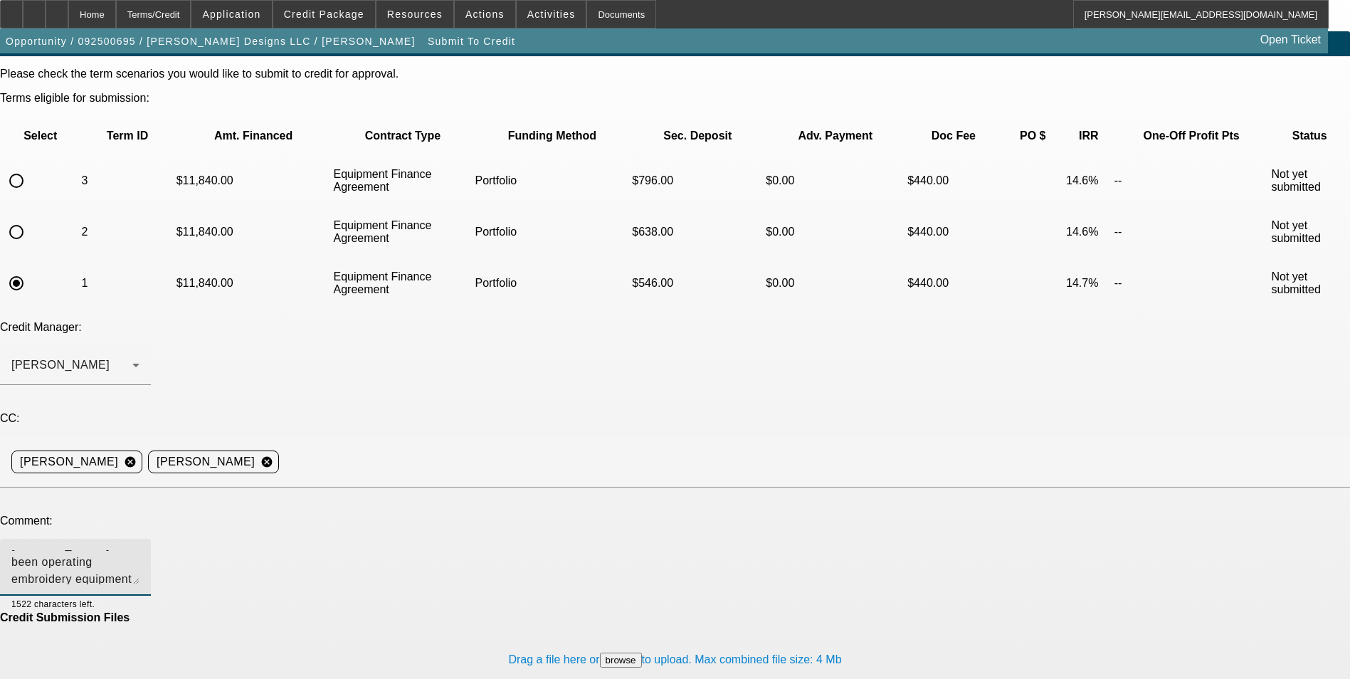
type textarea "Bill - Anita Campbell has been operating embroidery equipment for 30+ years, an…"
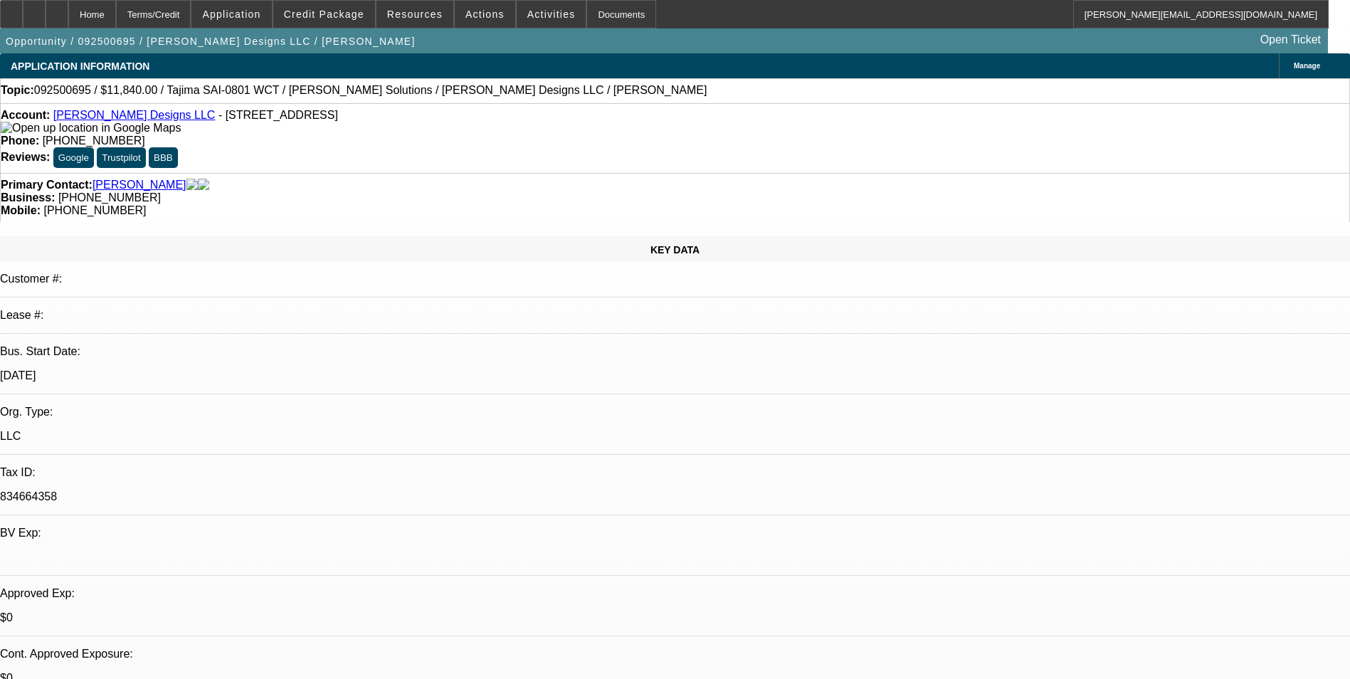
select select "0"
select select "2"
select select "0"
select select "6"
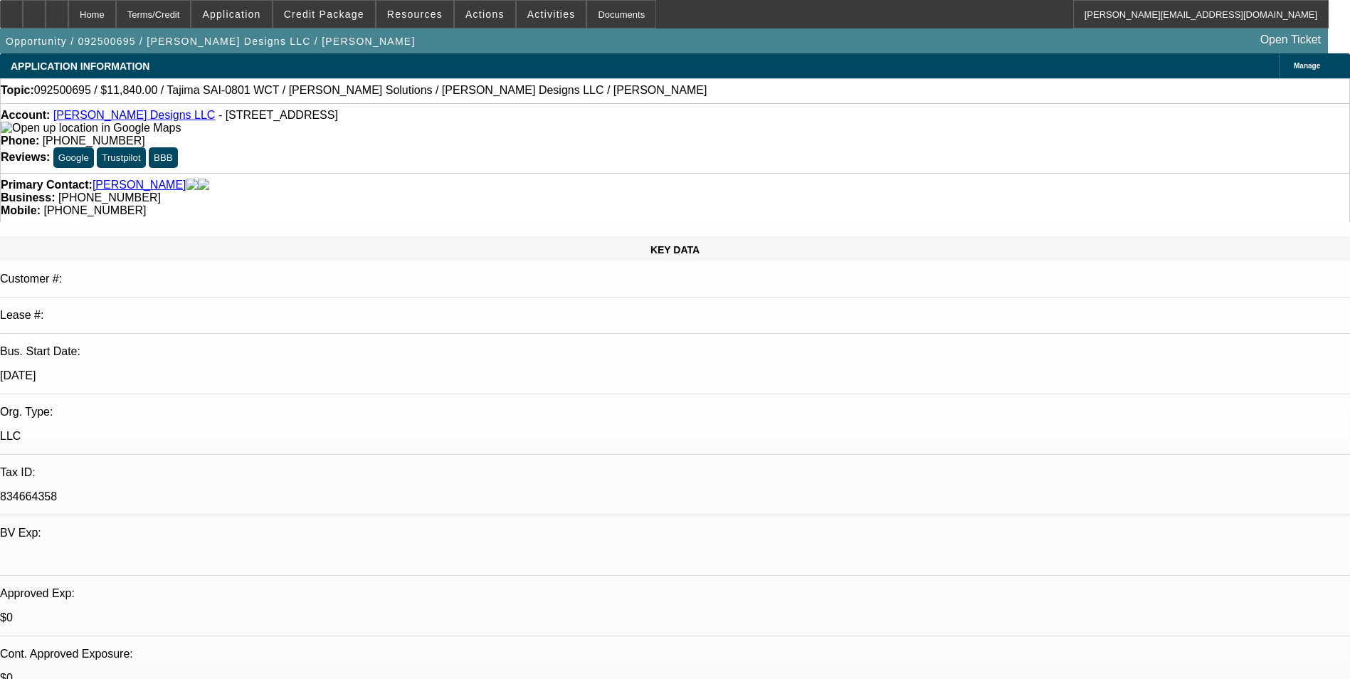
select select "0"
select select "2"
select select "0"
select select "6"
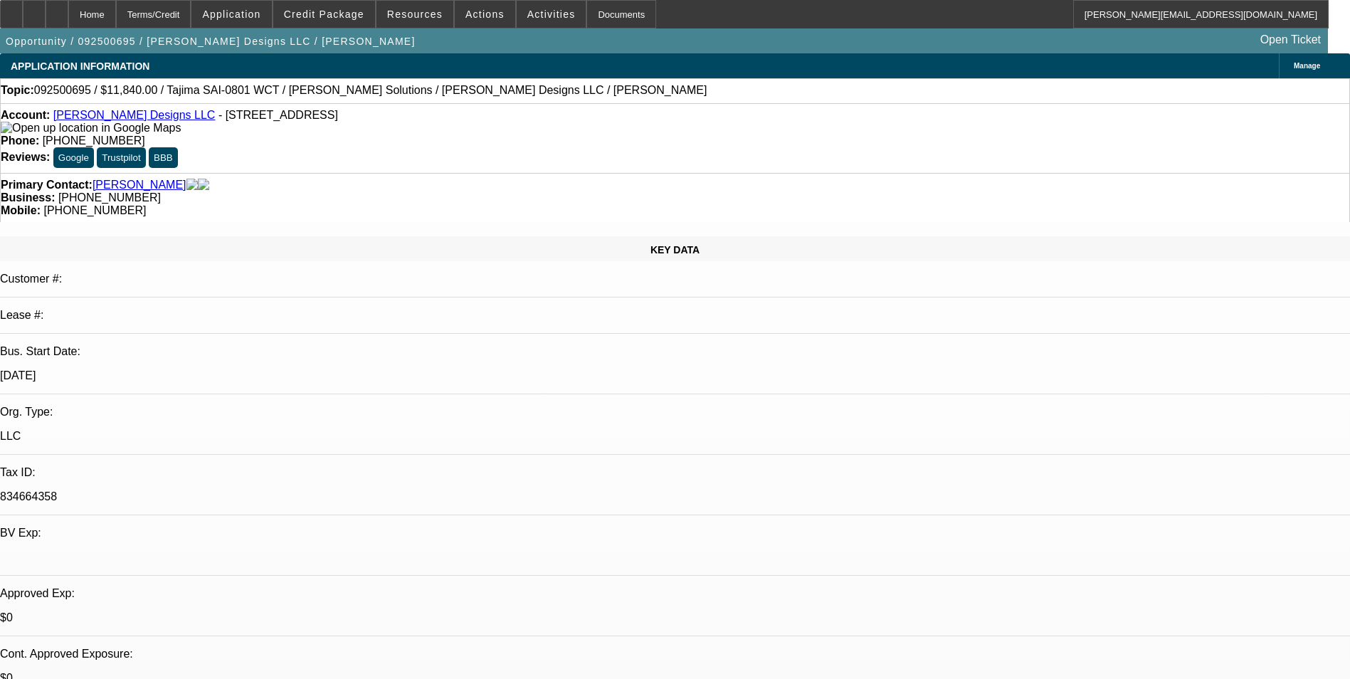
select select "0"
select select "2"
select select "0"
select select "6"
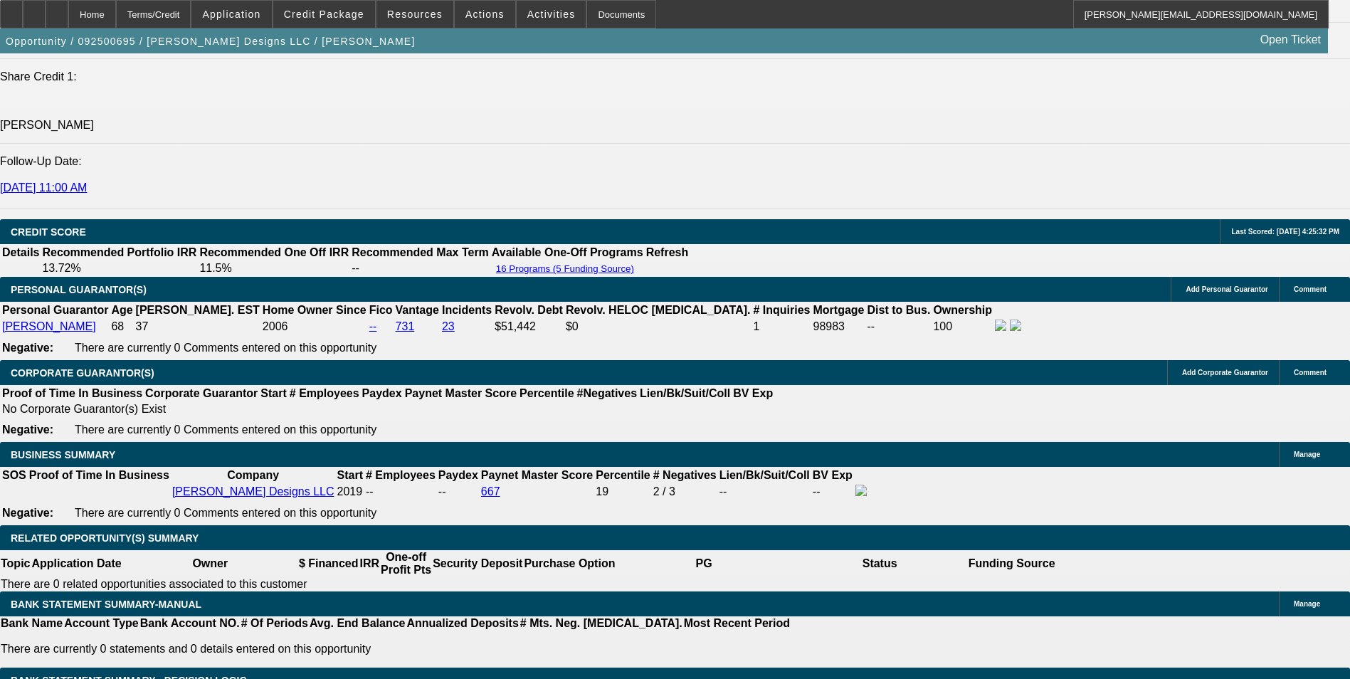
scroll to position [1850, 0]
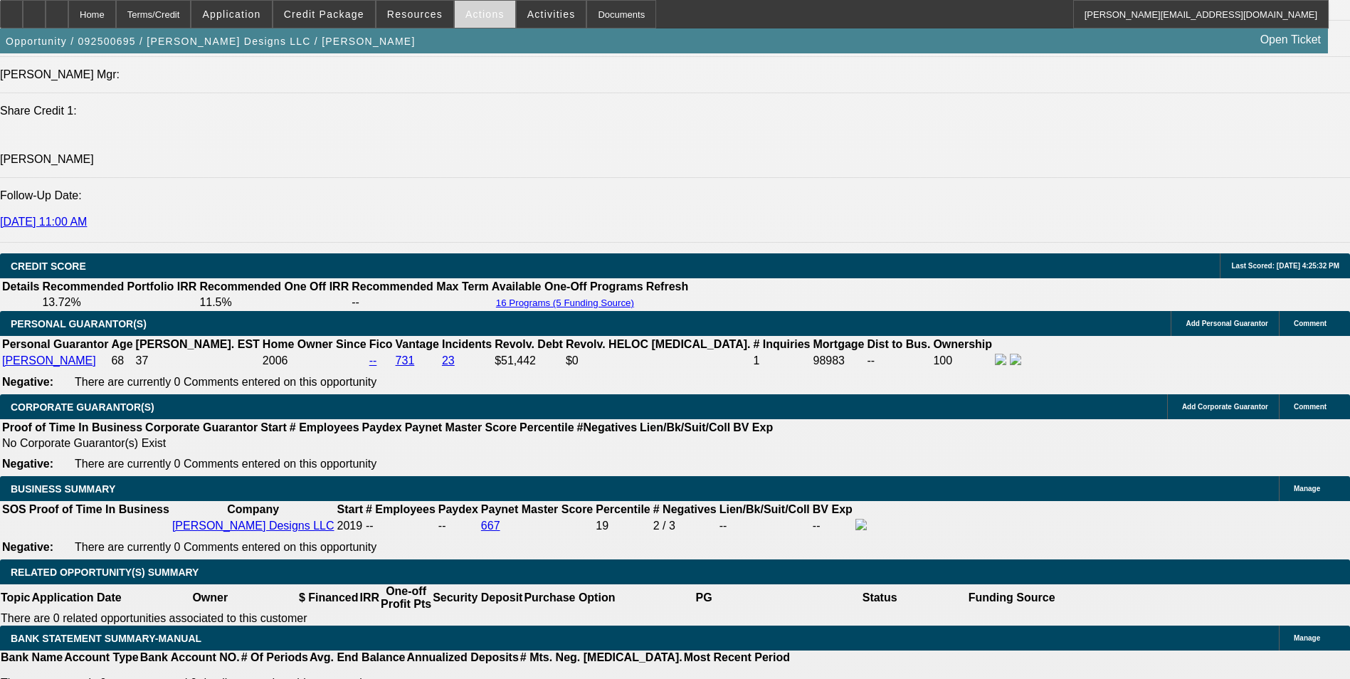
click at [484, 11] on span "Actions" at bounding box center [484, 14] width 39 height 11
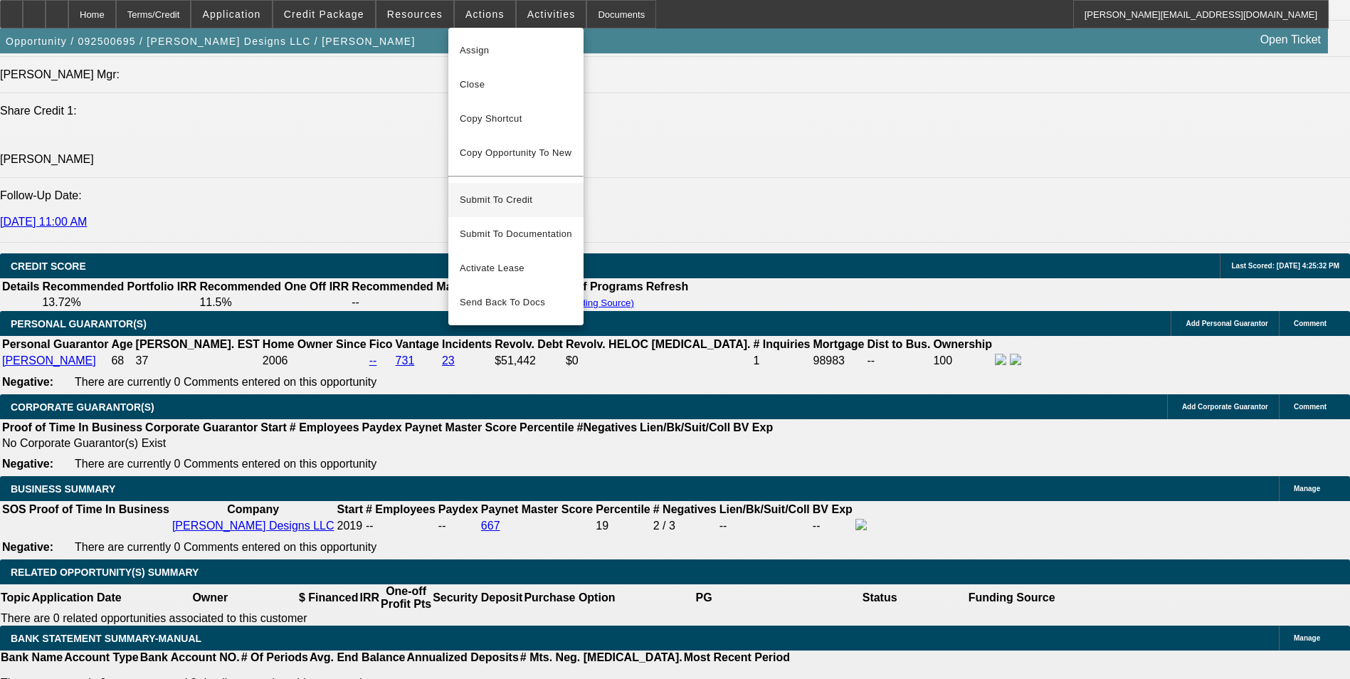
click at [537, 191] on span "Submit To Credit" at bounding box center [516, 199] width 112 height 17
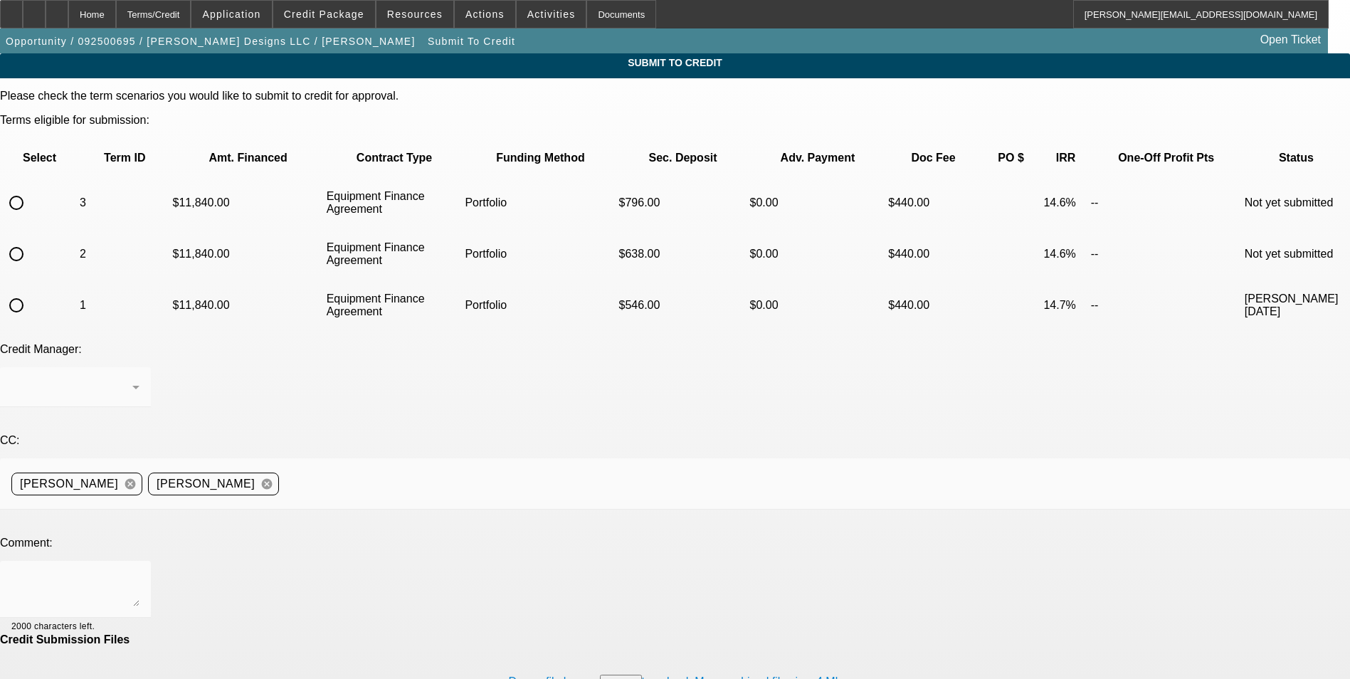
click at [31, 240] on input "radio" at bounding box center [16, 254] width 28 height 28
radio input "true"
click at [132, 378] on div "Arida, George" at bounding box center [71, 386] width 121 height 17
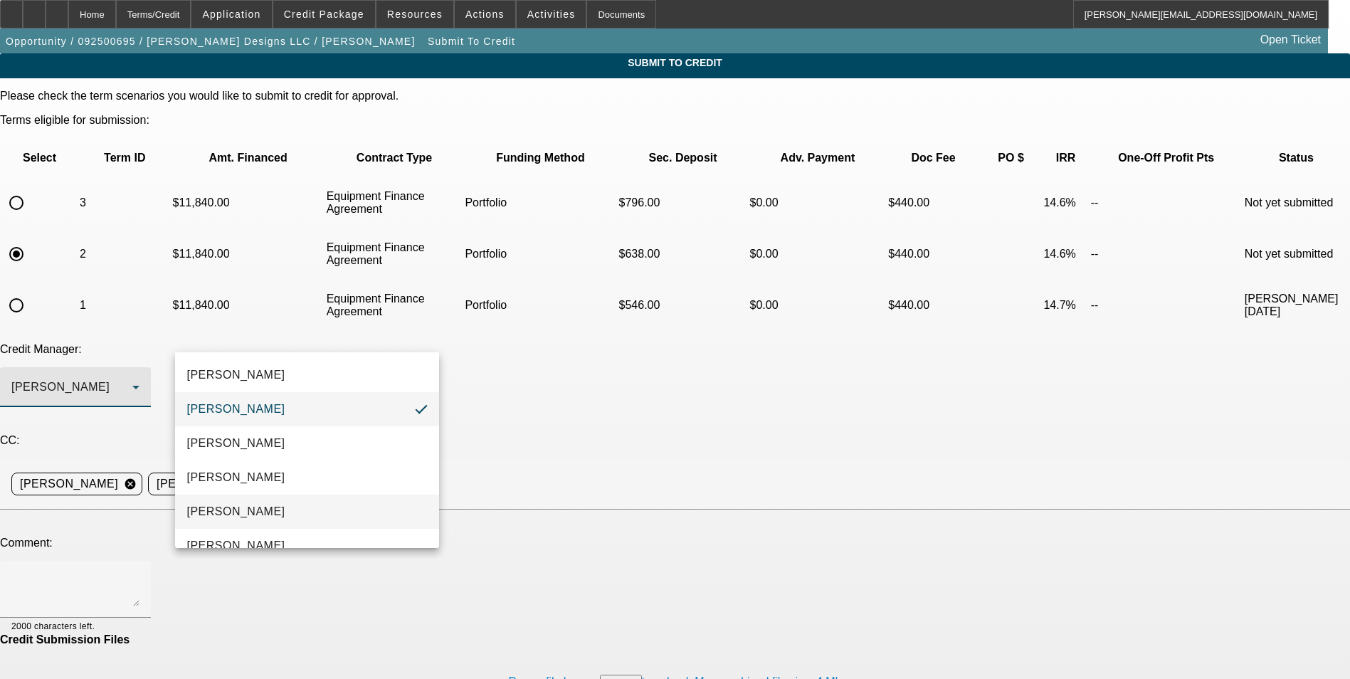
click at [295, 499] on mat-option "Magner, Bill" at bounding box center [307, 511] width 264 height 34
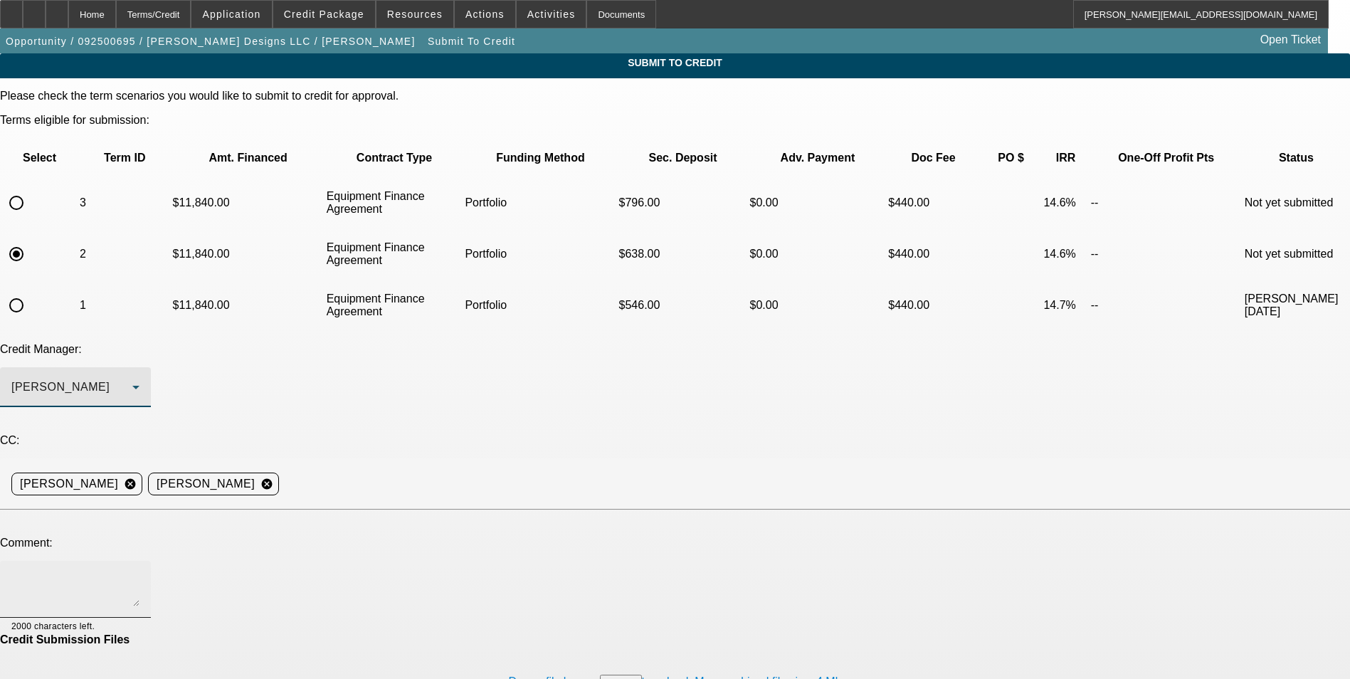
click at [139, 572] on textarea at bounding box center [75, 589] width 128 height 34
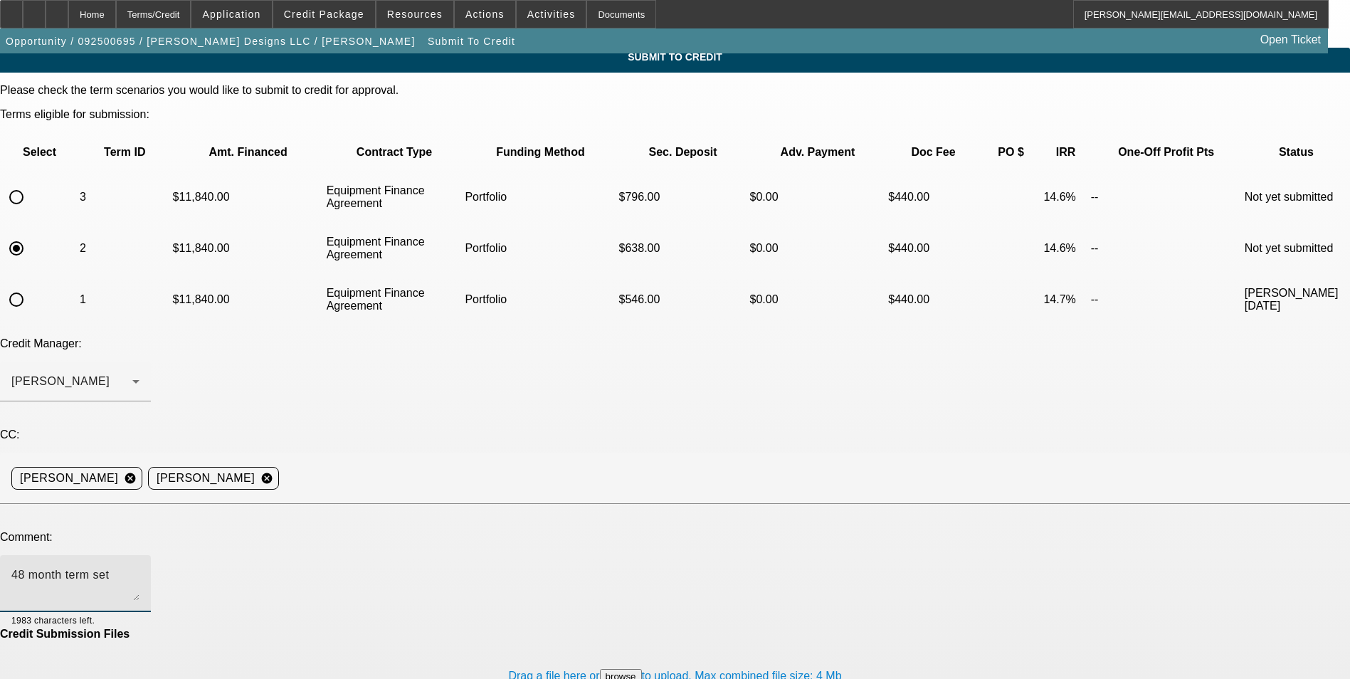
scroll to position [22, 0]
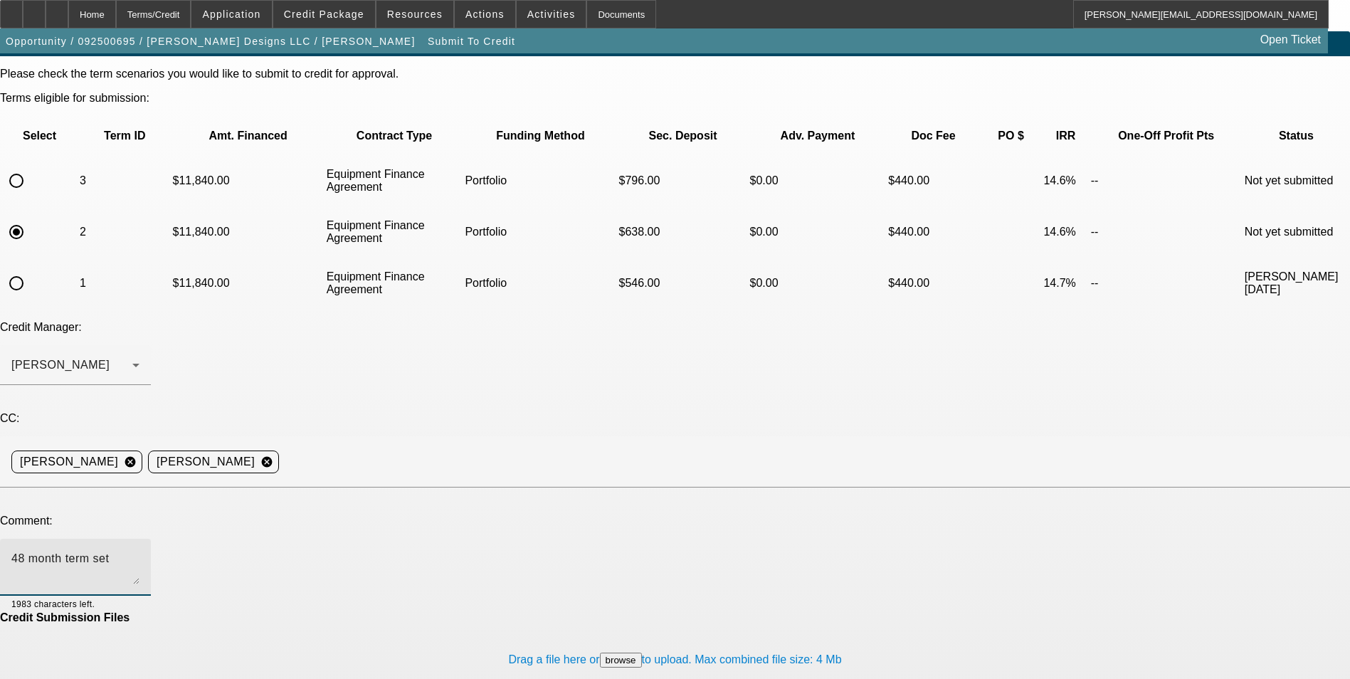
type textarea "48 month term set"
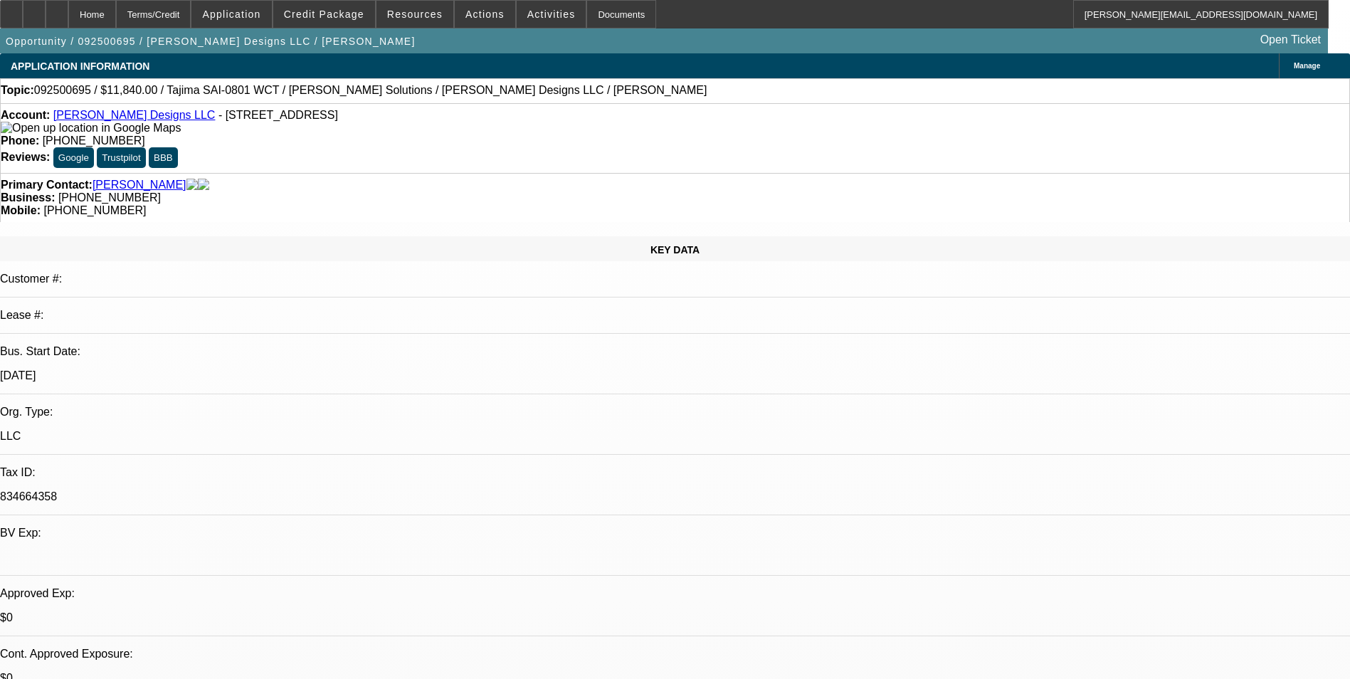
select select "0"
select select "2"
select select "0"
select select "6"
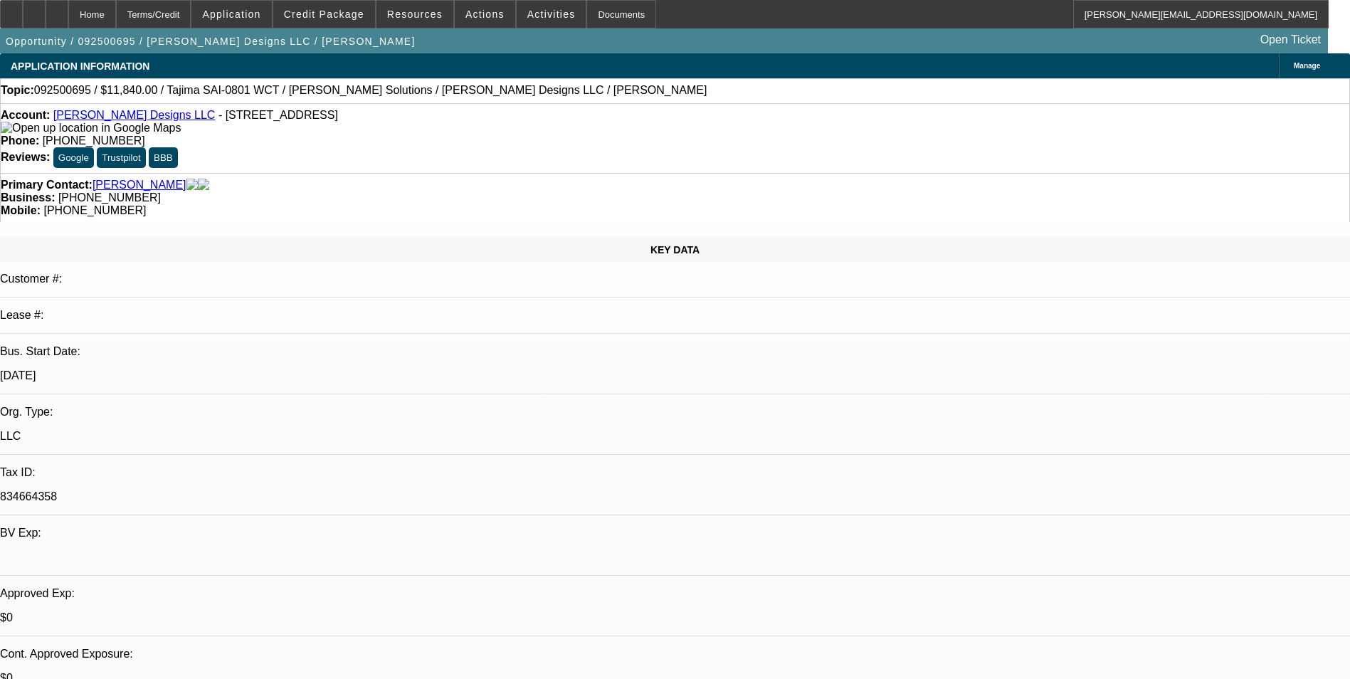
select select "0"
select select "2"
select select "0"
select select "6"
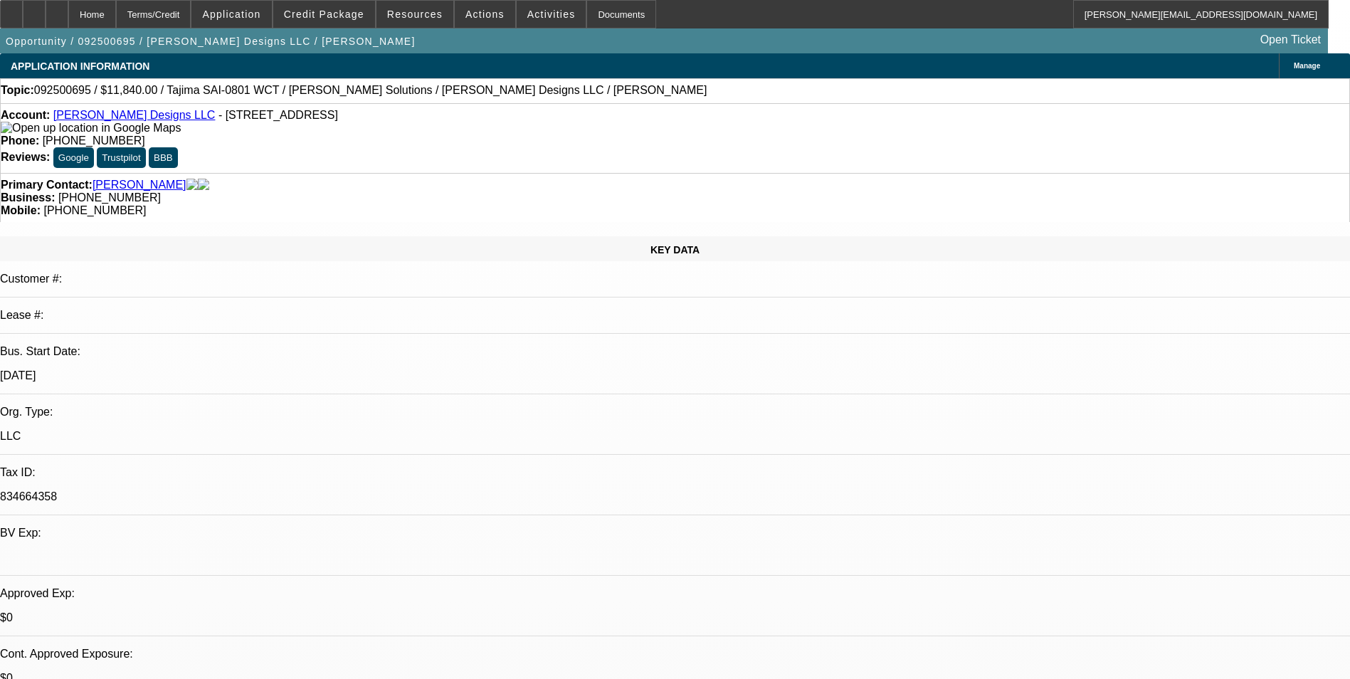
select select "0"
select select "2"
select select "0"
select select "6"
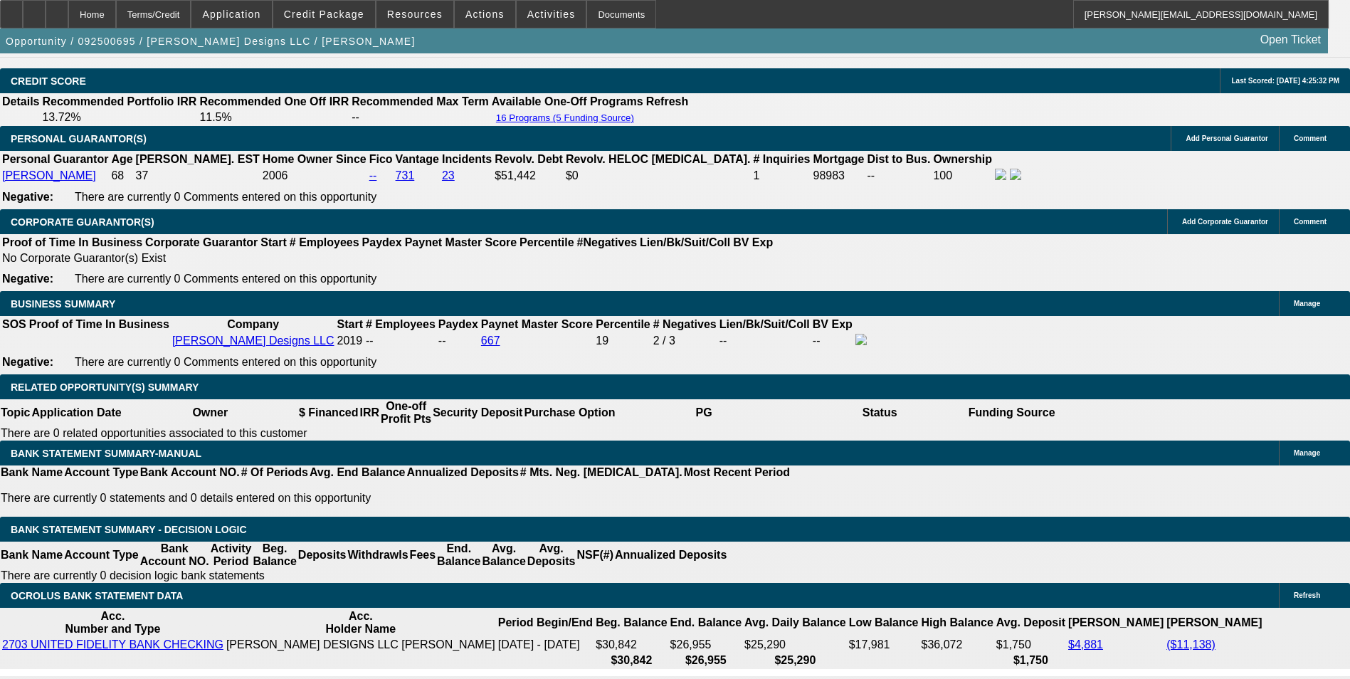
scroll to position [1921, 0]
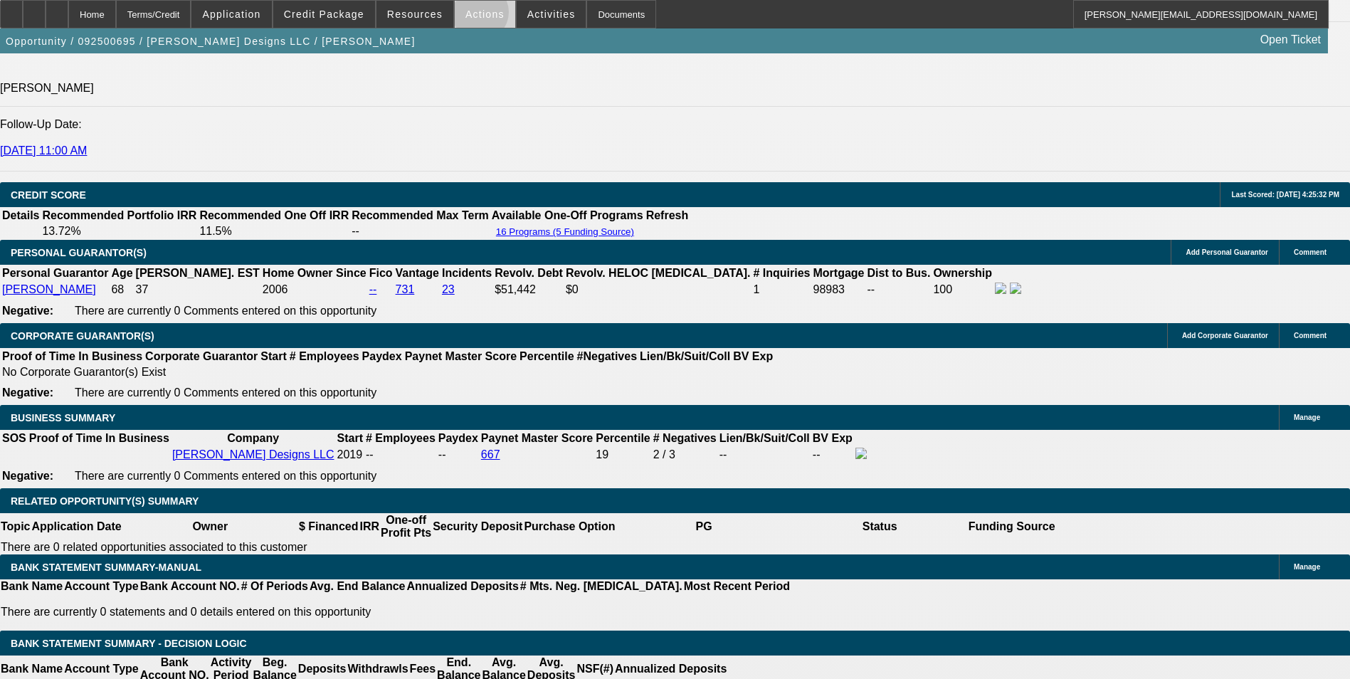
click at [472, 16] on span "Actions" at bounding box center [484, 14] width 39 height 11
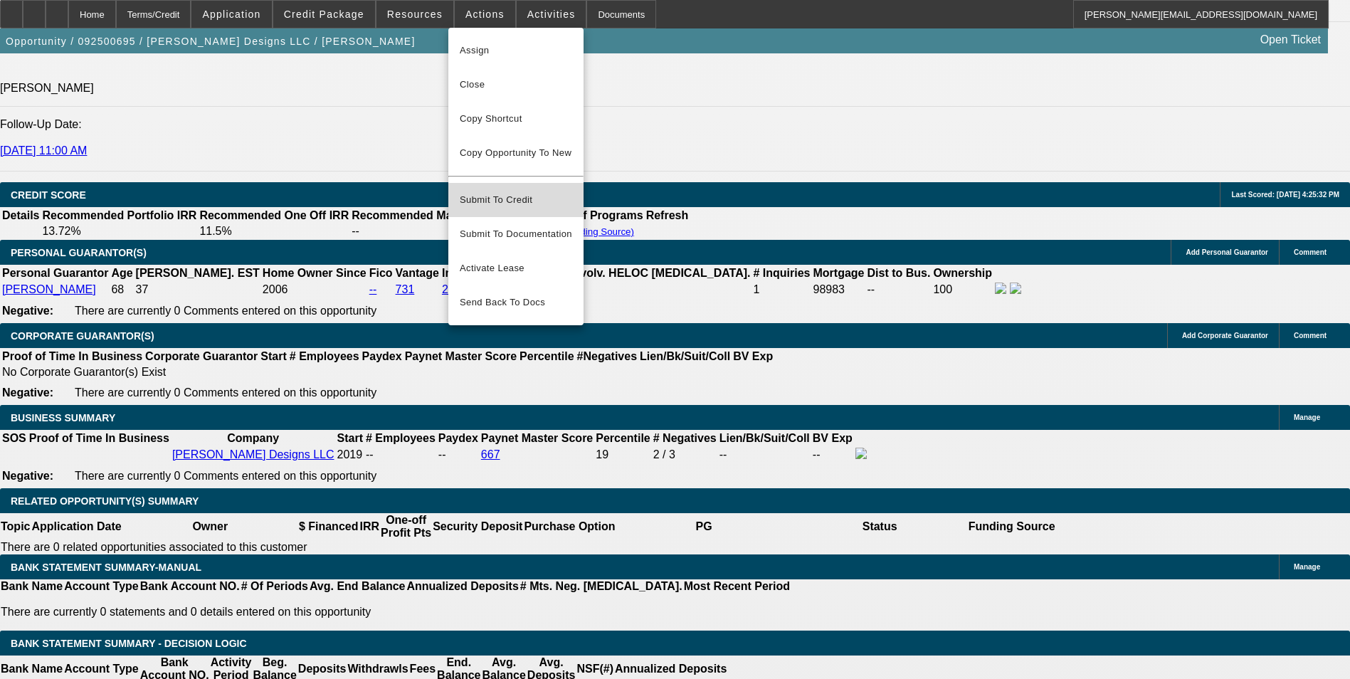
click at [549, 191] on span "Submit To Credit" at bounding box center [516, 199] width 112 height 17
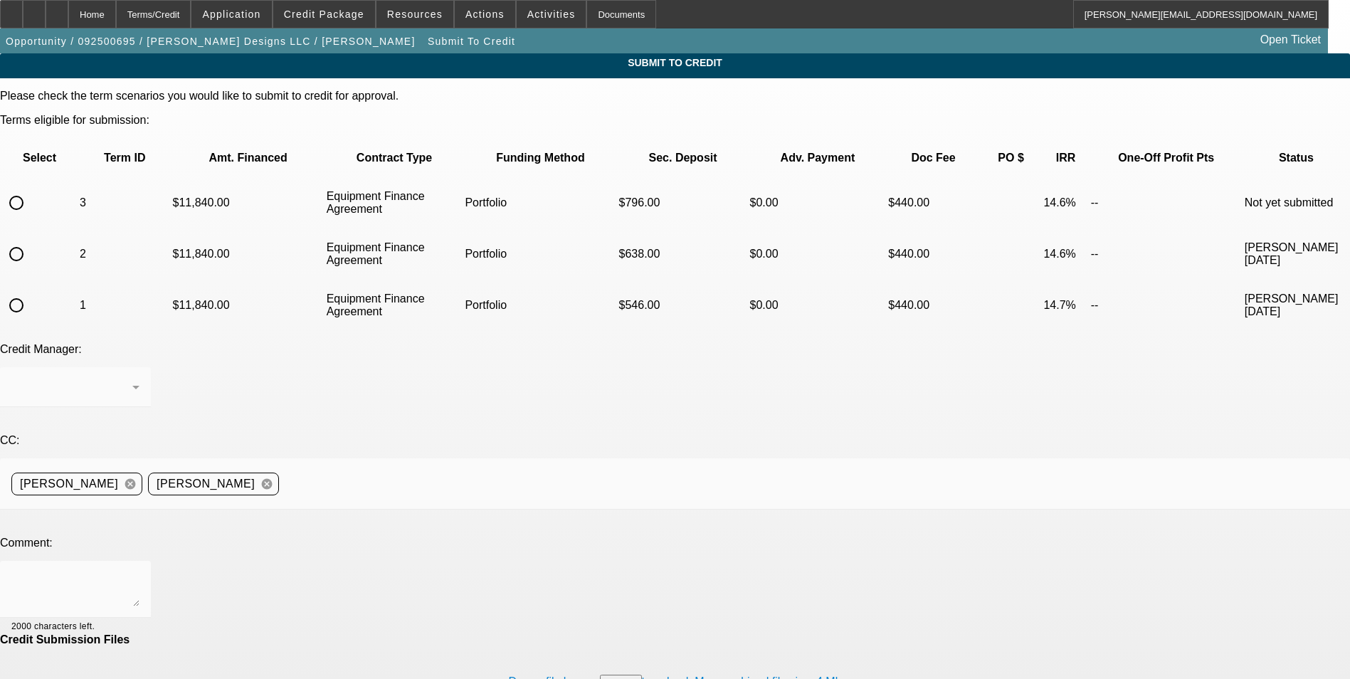
click at [31, 189] on input "radio" at bounding box center [16, 203] width 28 height 28
radio input "true"
click at [132, 378] on div "Arida, George" at bounding box center [71, 386] width 121 height 17
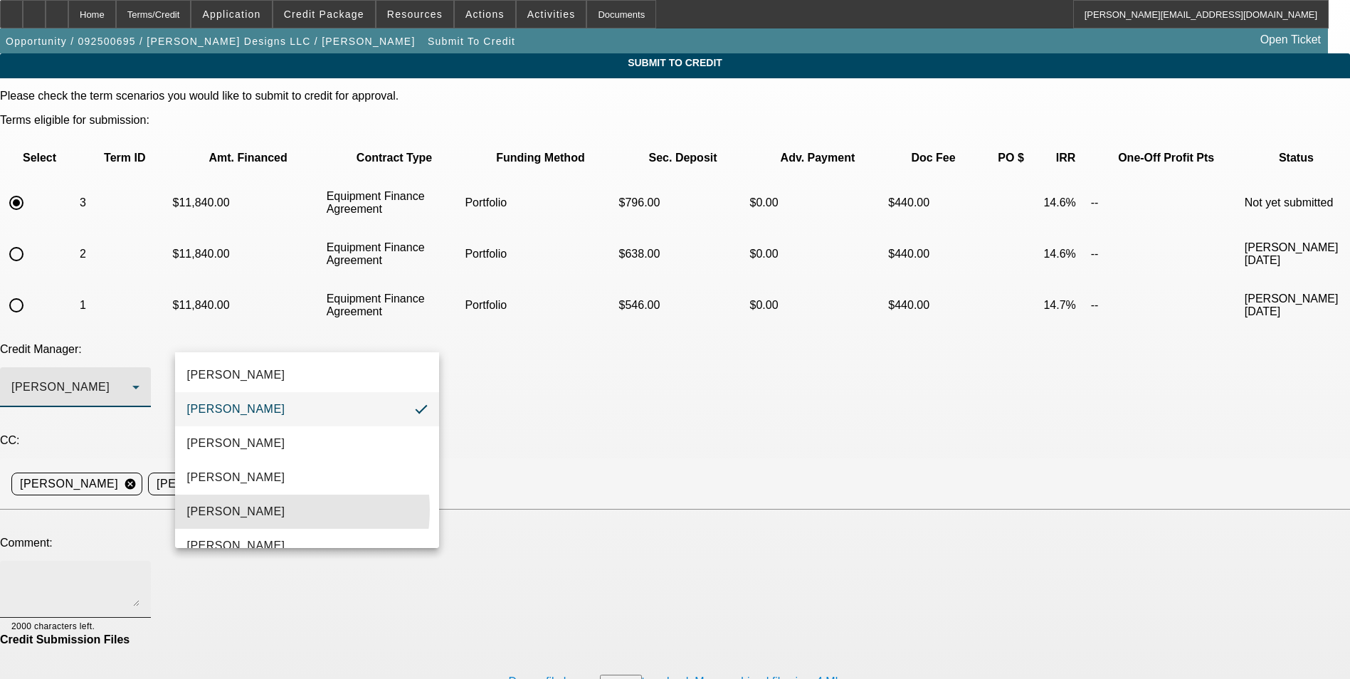
drag, startPoint x: 271, startPoint y: 509, endPoint x: 329, endPoint y: 485, distance: 62.5
click at [271, 509] on mat-option "Magner, Bill" at bounding box center [307, 511] width 264 height 34
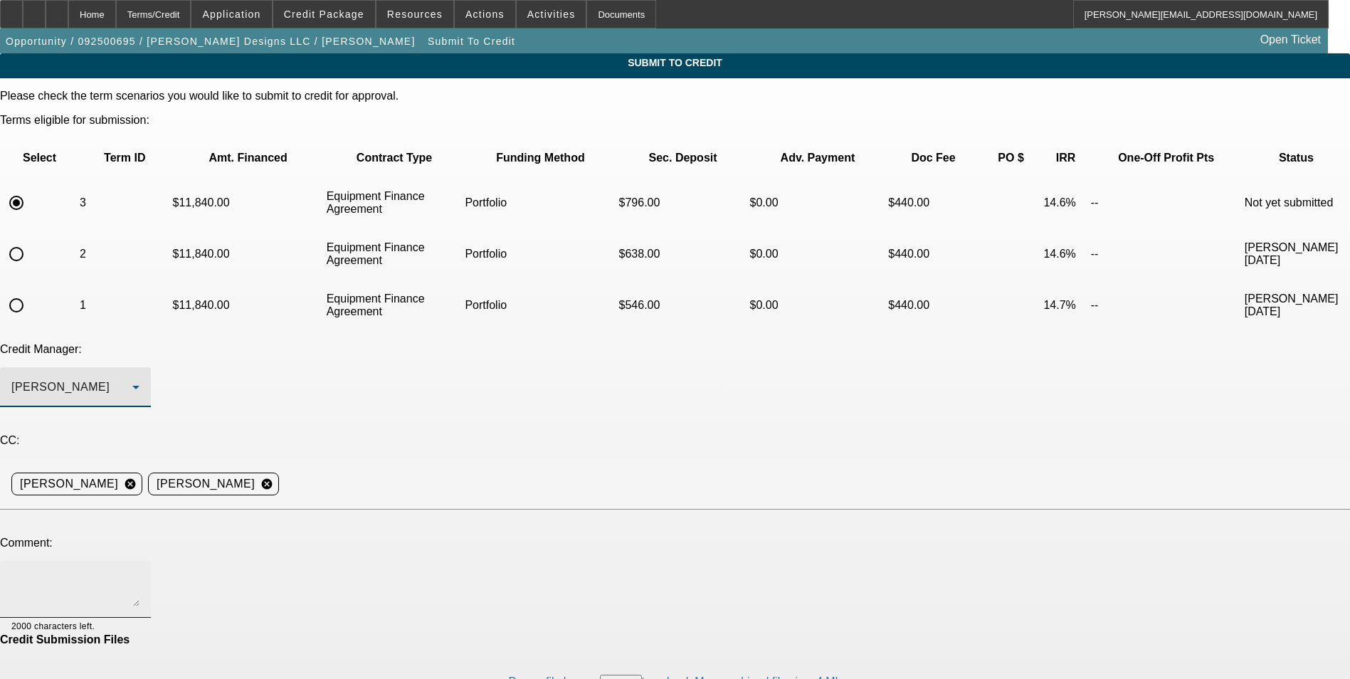
click at [139, 572] on textarea at bounding box center [75, 589] width 128 height 34
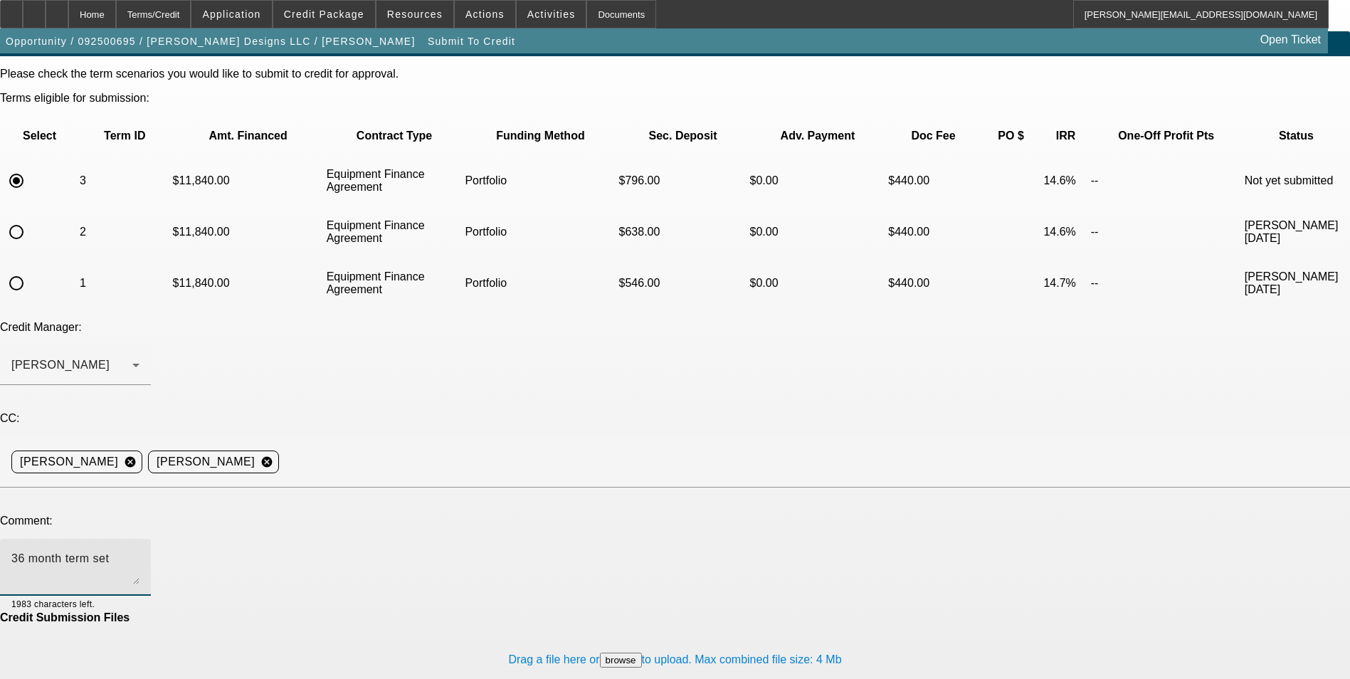
type textarea "36 month term set"
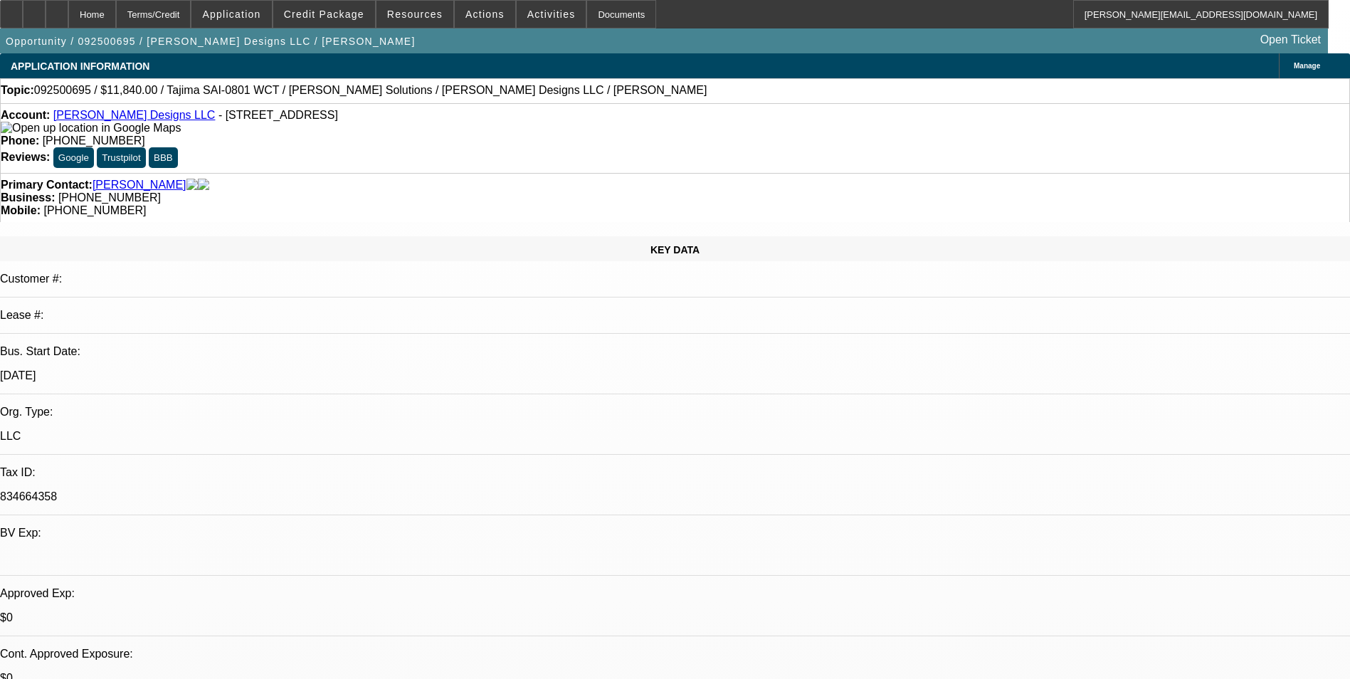
select select "0"
select select "2"
select select "0"
select select "6"
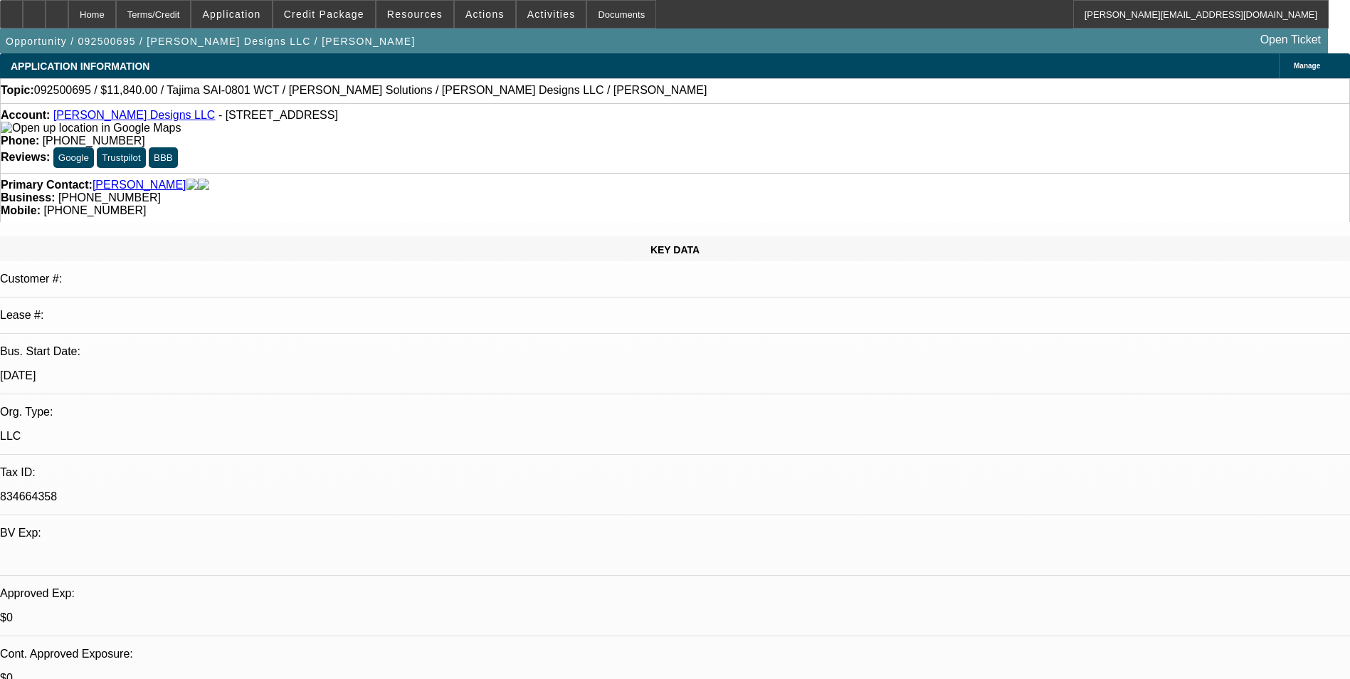
select select "0"
select select "2"
select select "0"
select select "6"
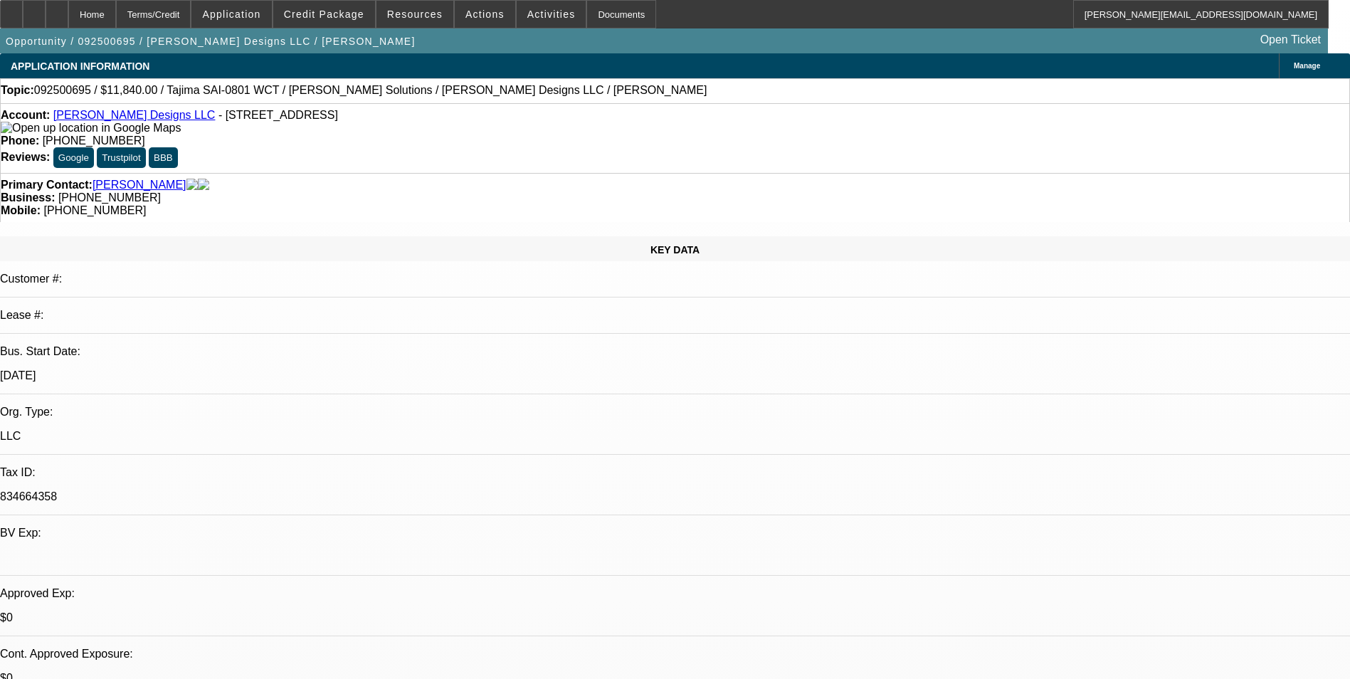
select select "0"
select select "2"
select select "0"
select select "6"
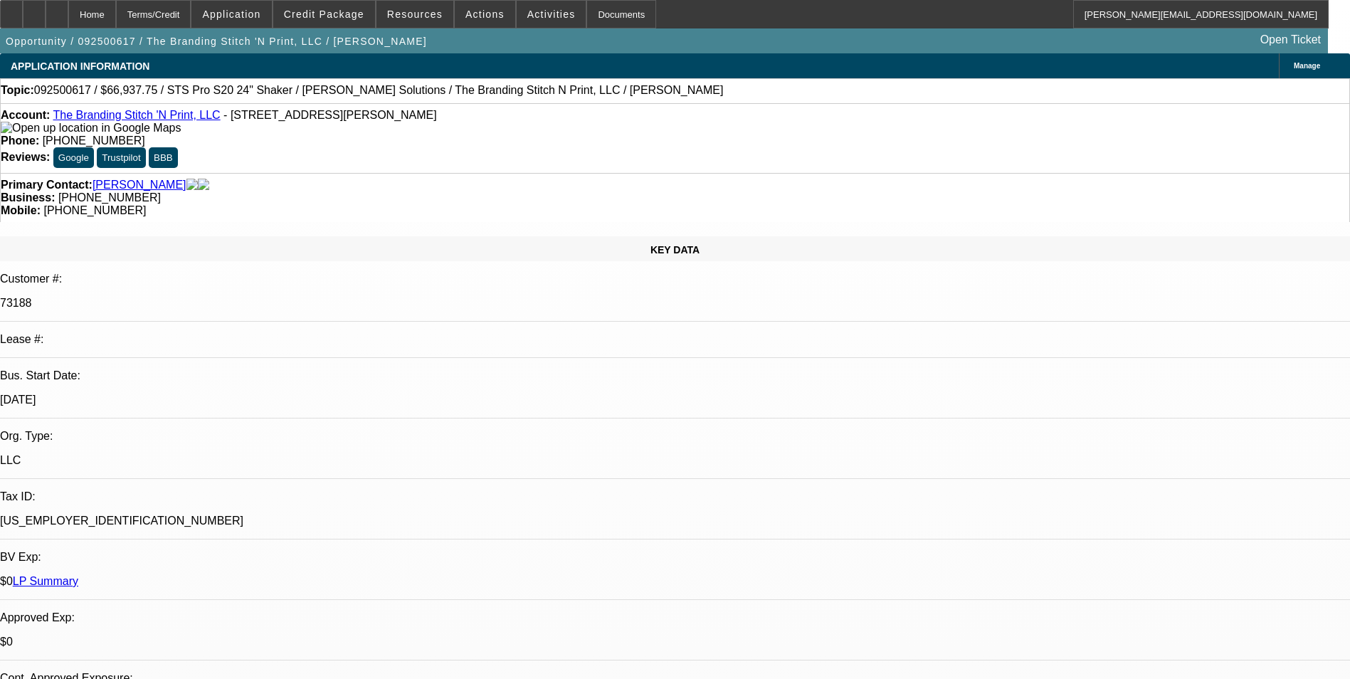
select select "0"
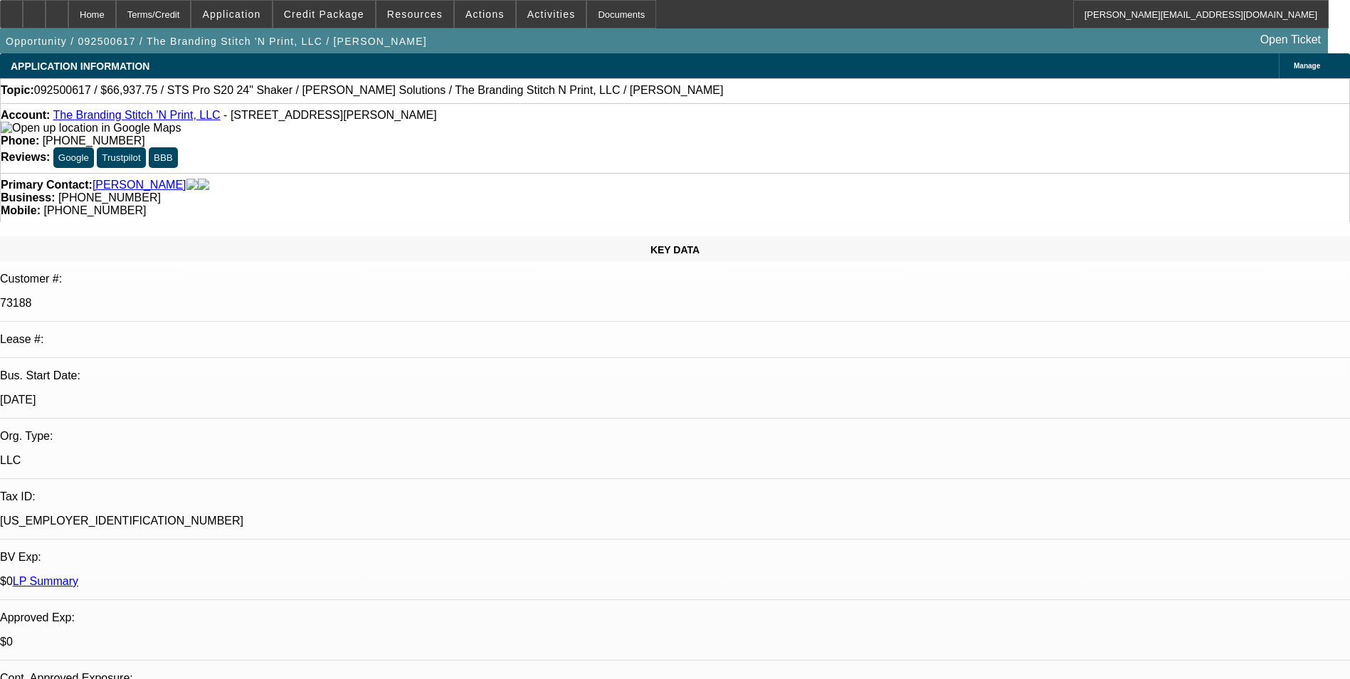
select select "0"
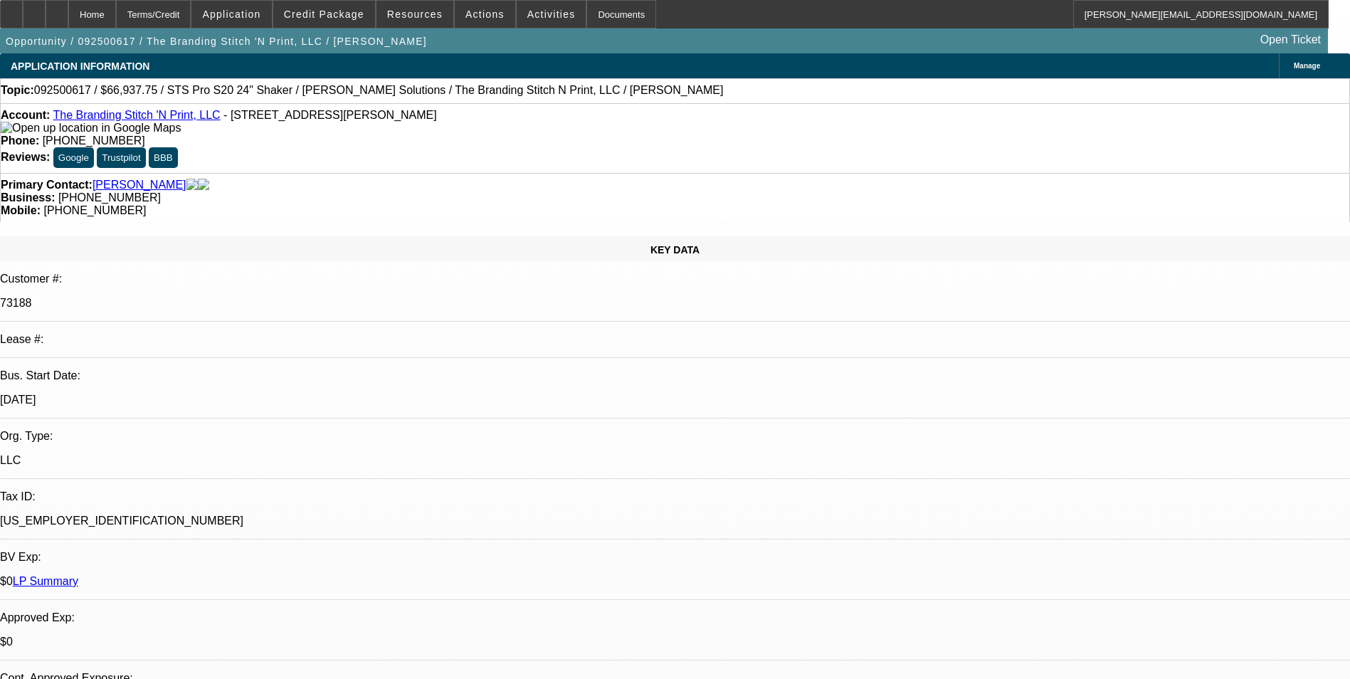
select select "0"
select select "1"
select select "2"
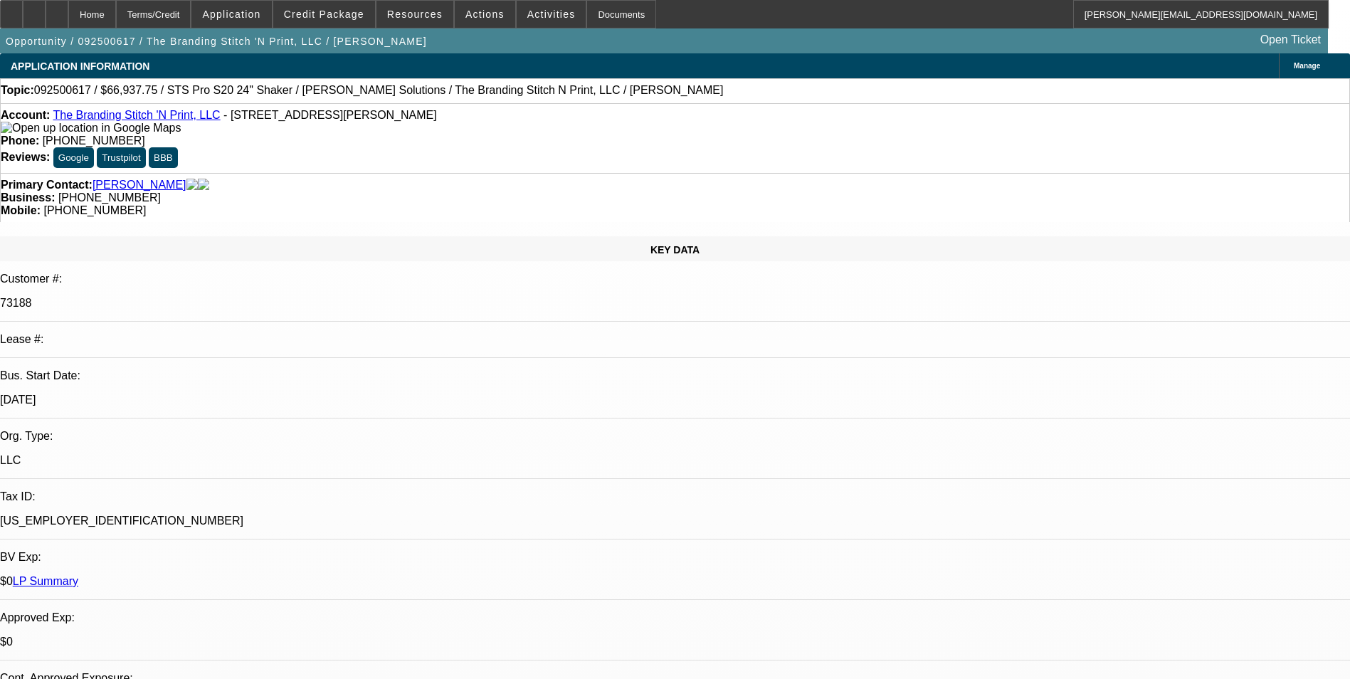
select select "1"
select select "2"
select select "1"
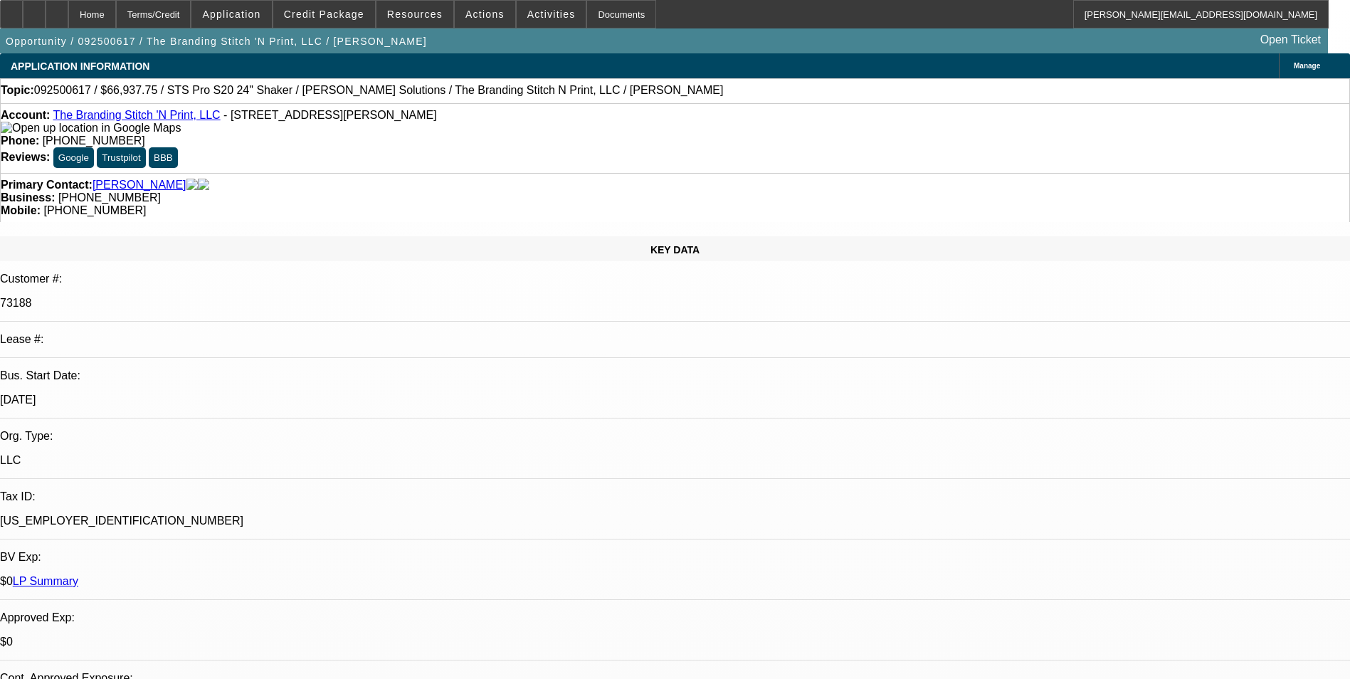
select select "2"
select select "1"
select select "2"
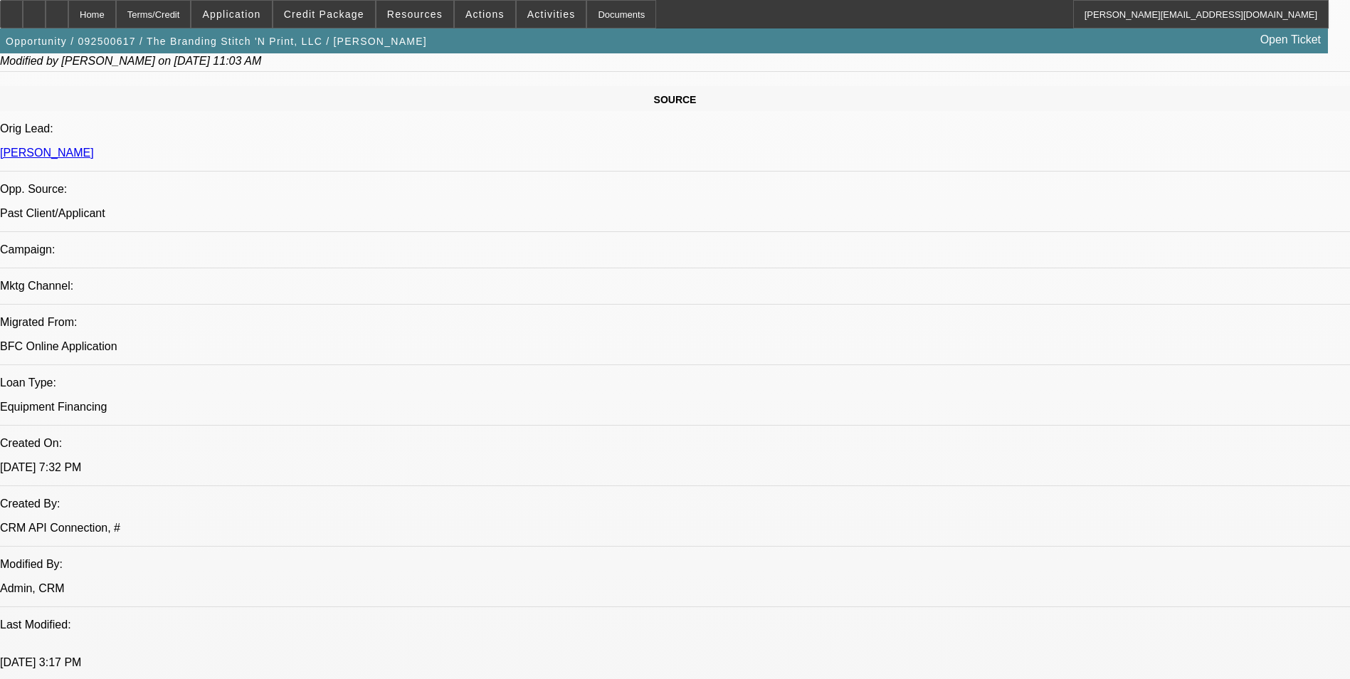
scroll to position [640, 0]
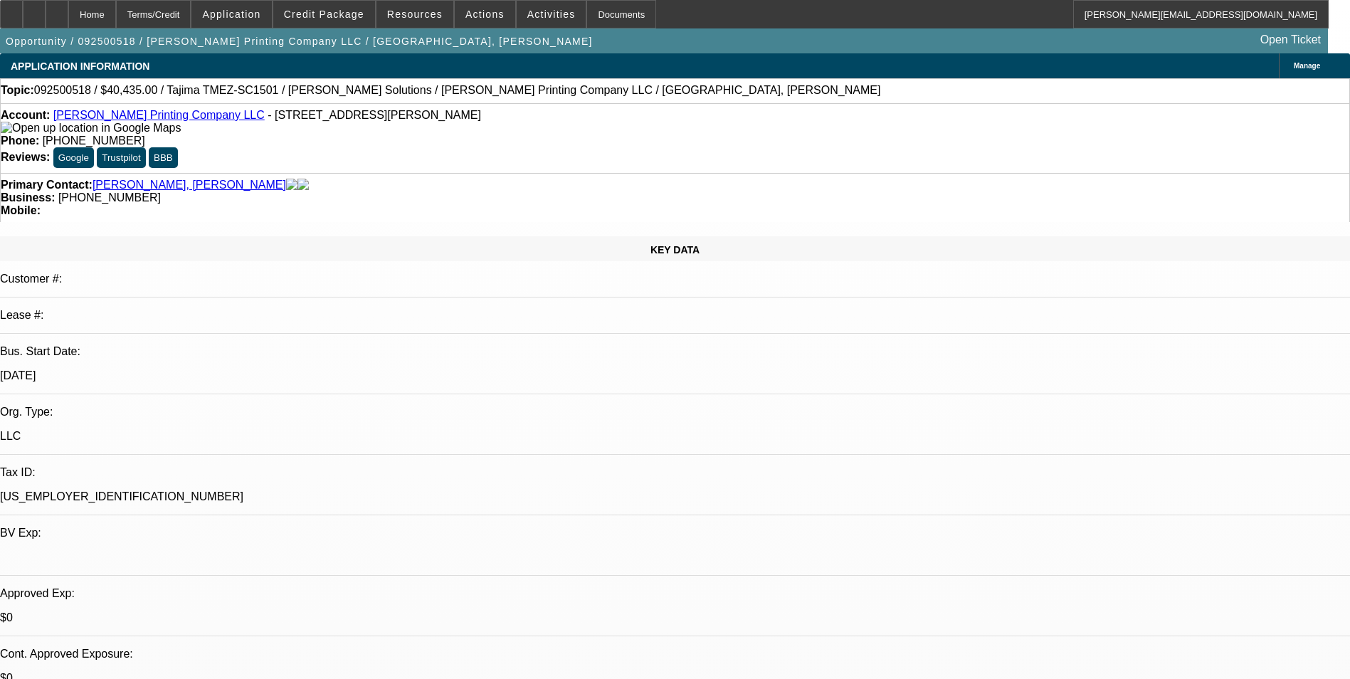
select select "0"
select select "2"
select select "0.1"
select select "4"
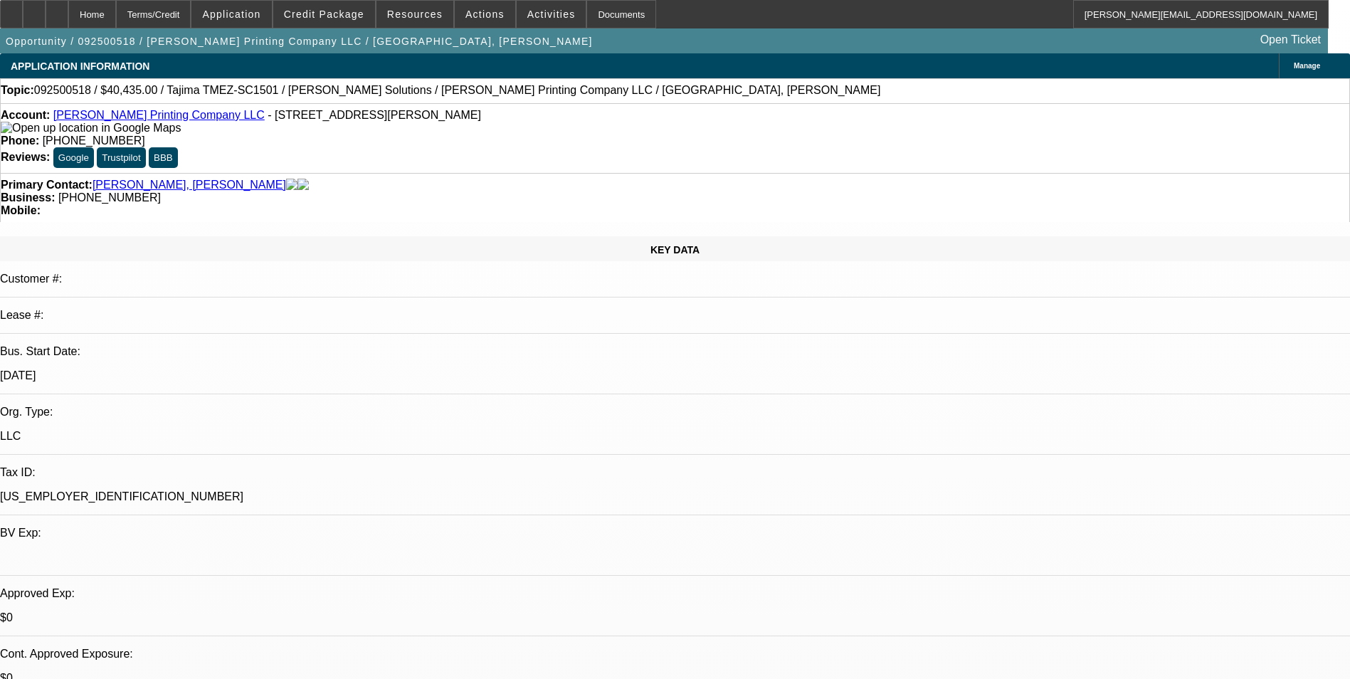
click at [658, 97] on div "Topic: 092500518 / $40,435.00 / Tajima TMEZ-SC1501 / [PERSON_NAME] Solutions / …" at bounding box center [675, 90] width 1348 height 13
